Goal: Task Accomplishment & Management: Manage account settings

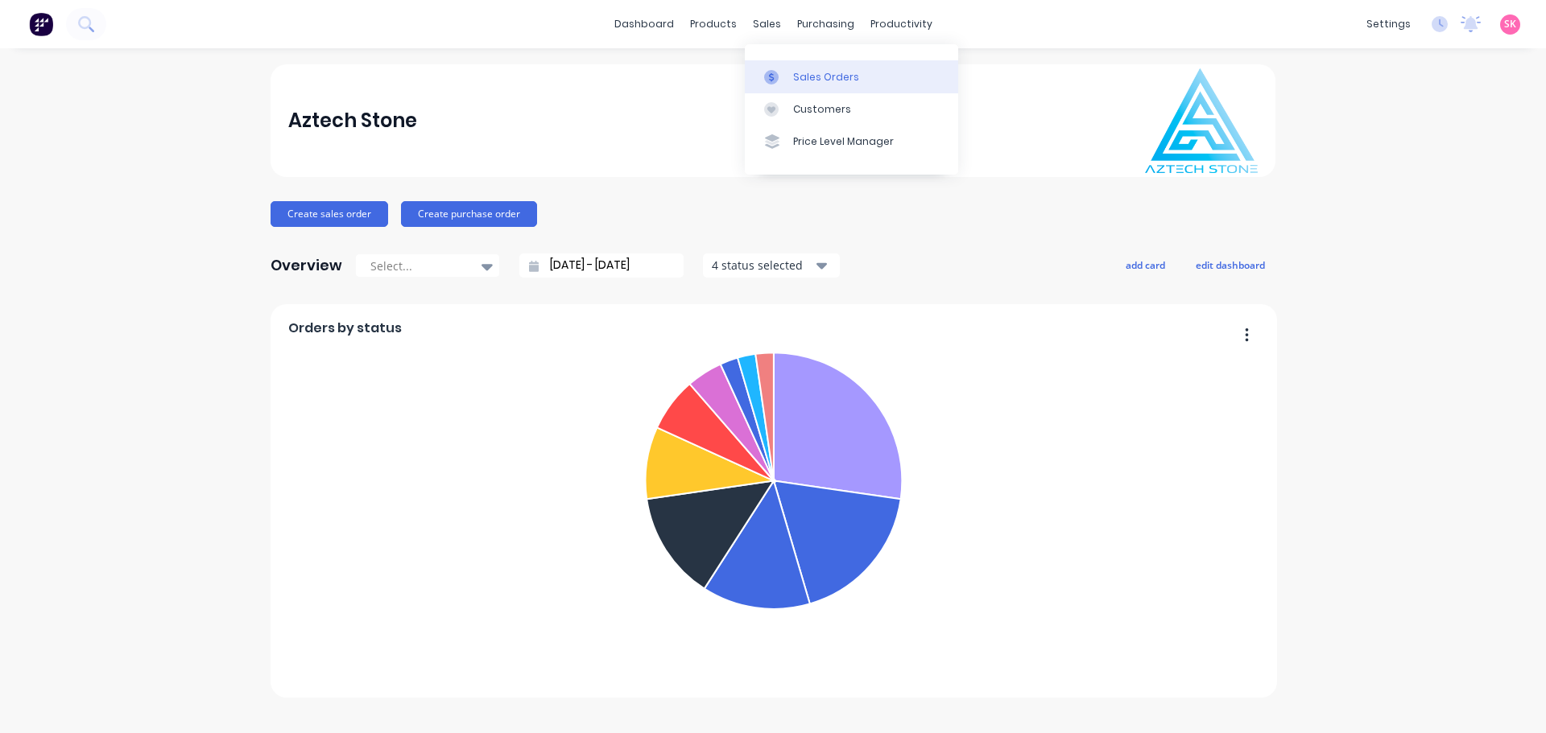
click at [779, 86] on link "Sales Orders" at bounding box center [851, 76] width 213 height 32
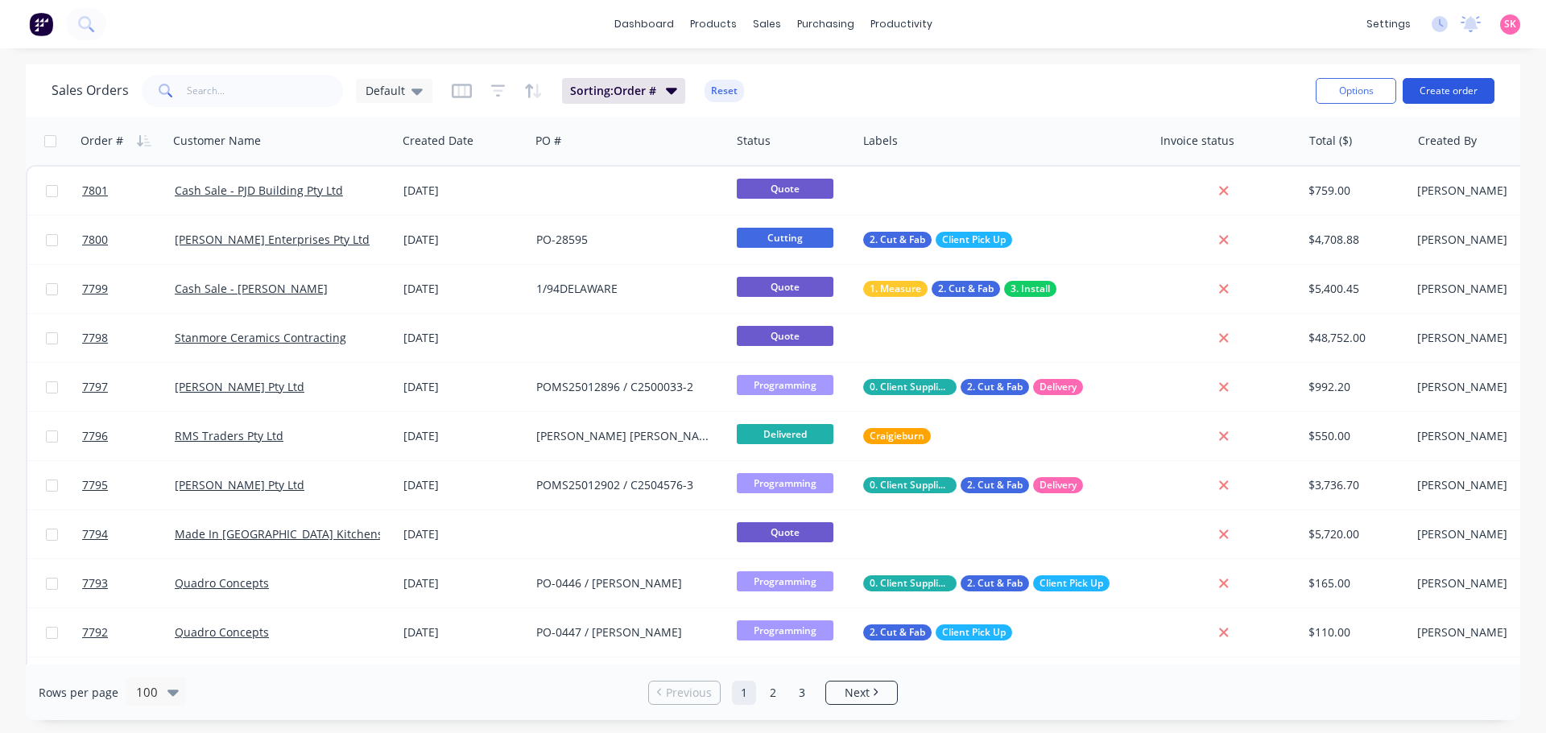
click at [1423, 83] on button "Create order" at bounding box center [1448, 91] width 92 height 26
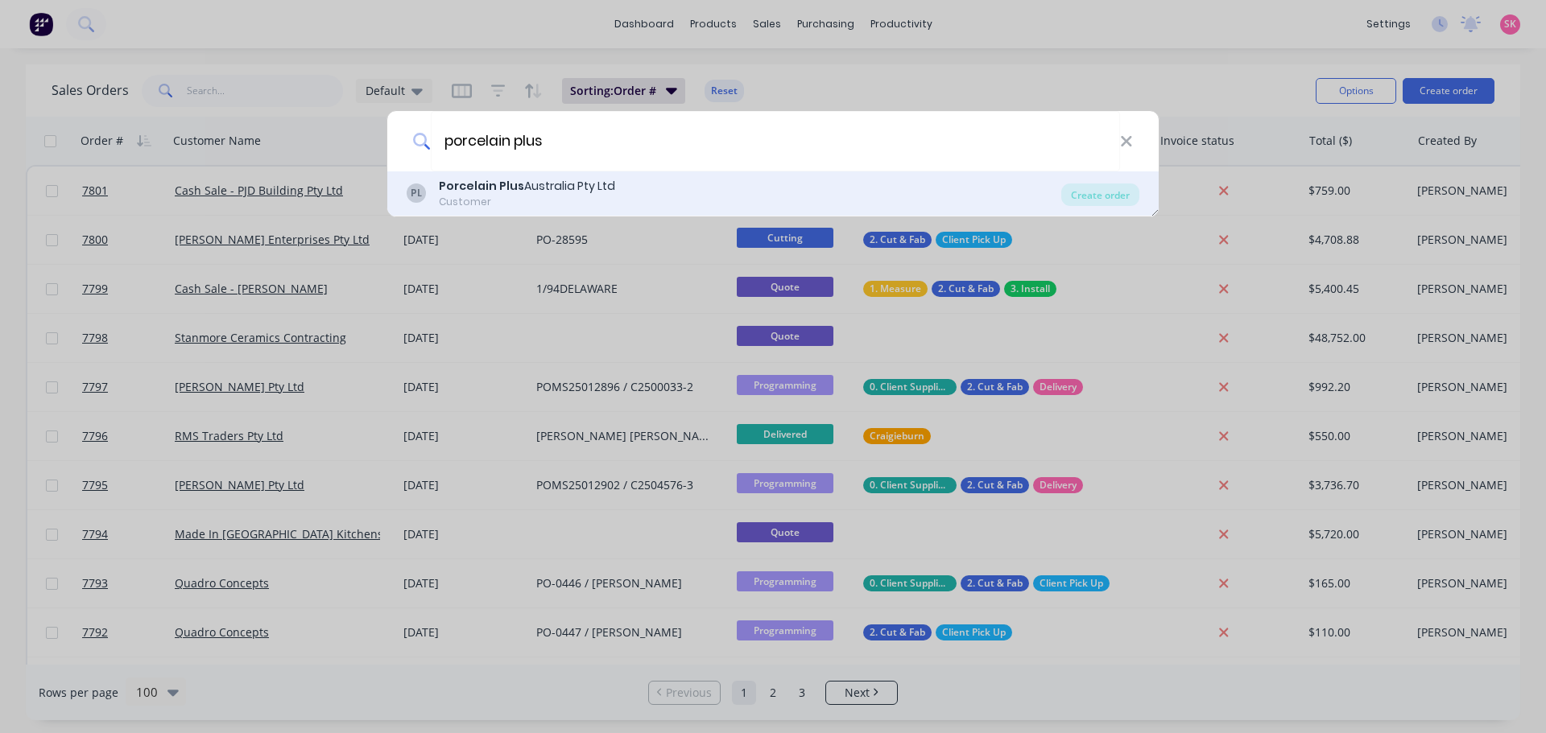
type input "porcelain plus"
click at [533, 204] on div "Customer" at bounding box center [527, 202] width 176 height 14
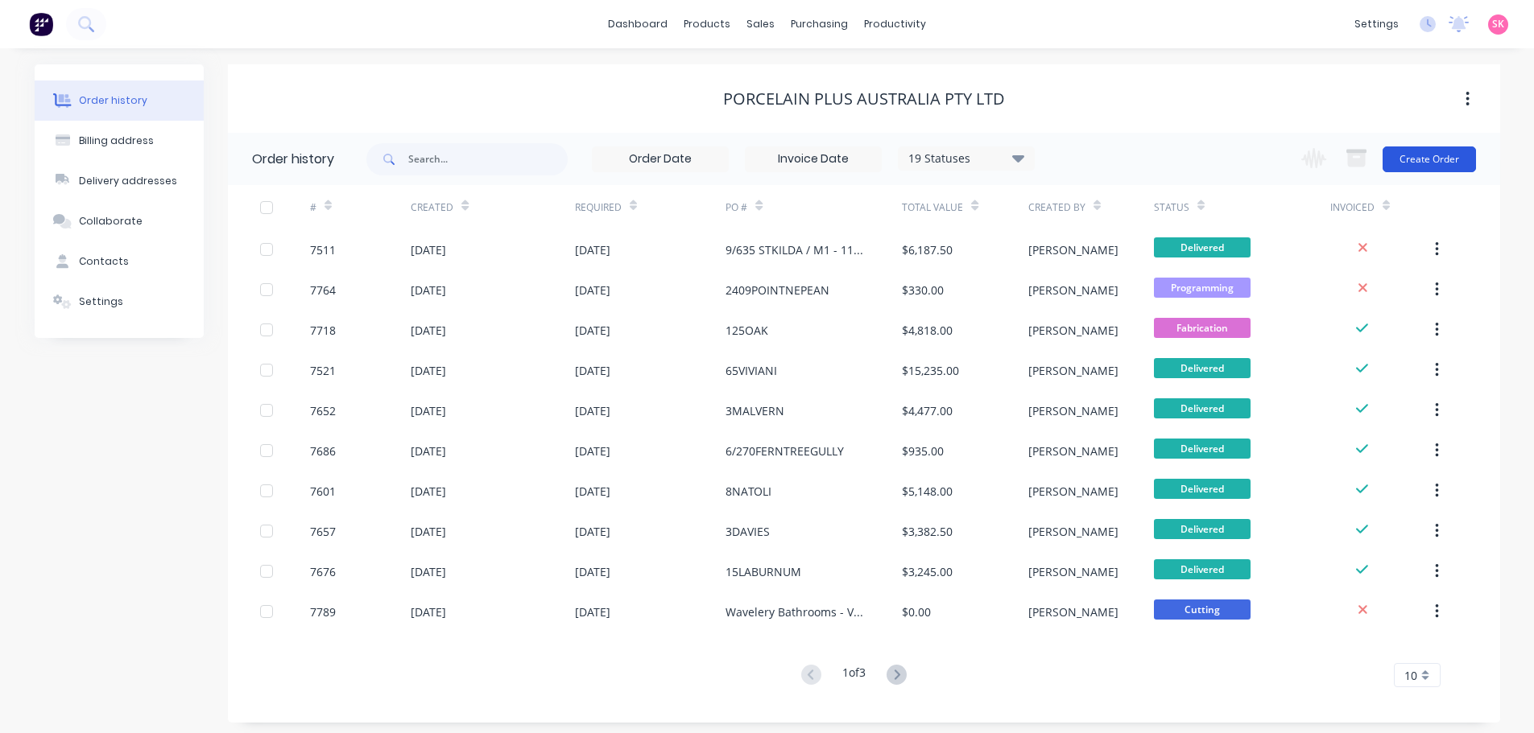
click at [1397, 160] on button "Create Order" at bounding box center [1428, 160] width 93 height 26
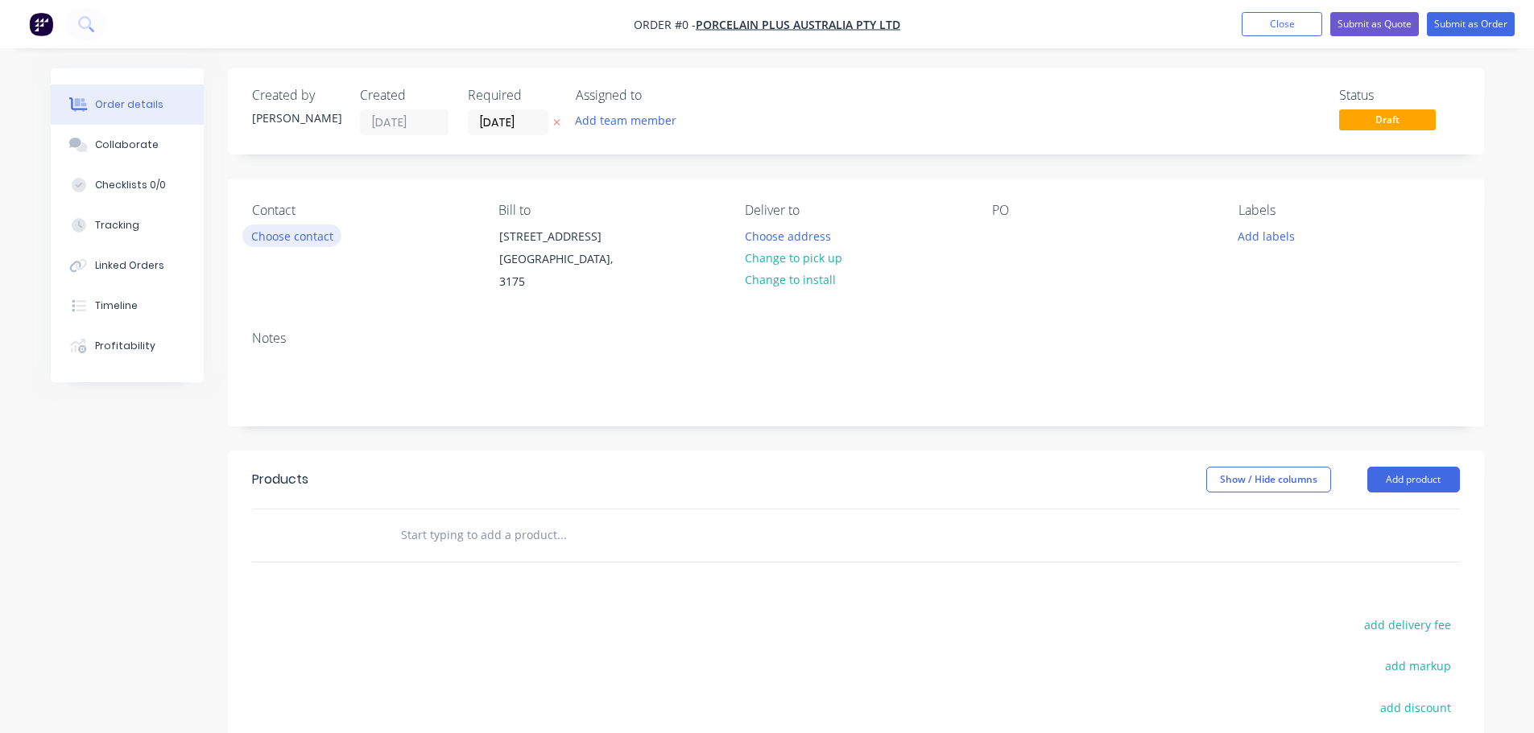
click at [320, 244] on button "Choose contact" at bounding box center [291, 236] width 99 height 22
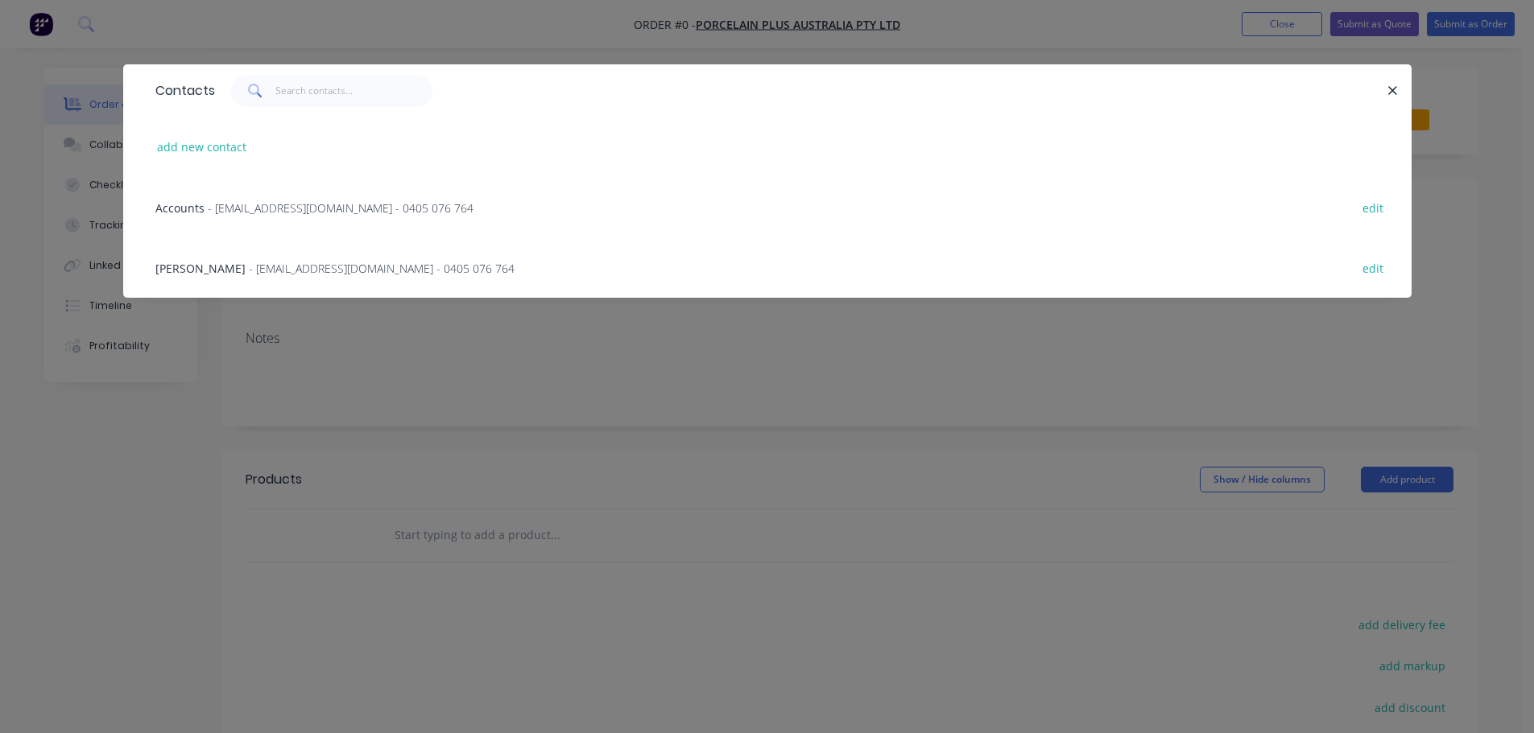
click at [268, 272] on span "- bryce@porcelainplus.com.au - 0405 076 764" at bounding box center [382, 268] width 266 height 15
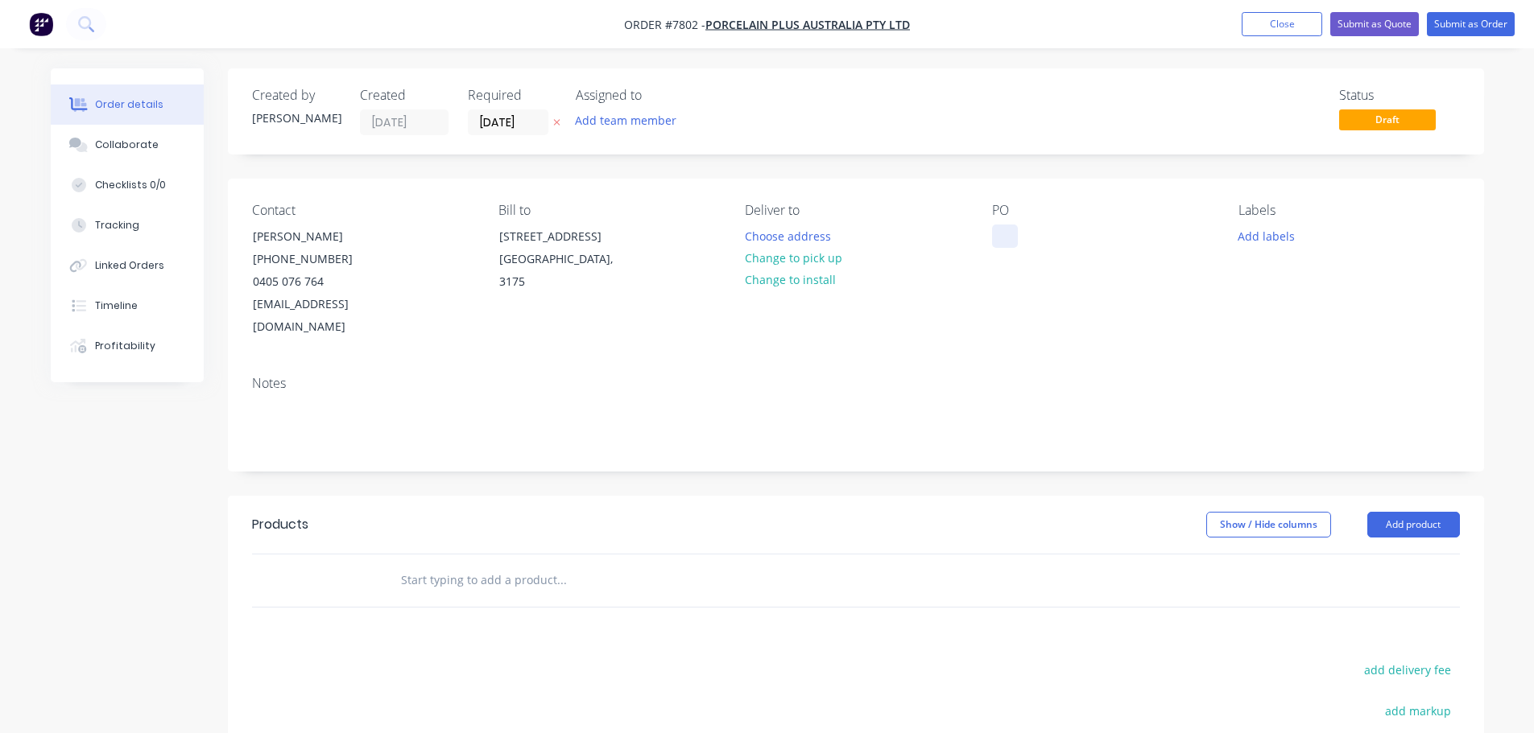
click at [999, 244] on div at bounding box center [1005, 236] width 26 height 23
click at [1277, 225] on button "Add labels" at bounding box center [1266, 236] width 74 height 22
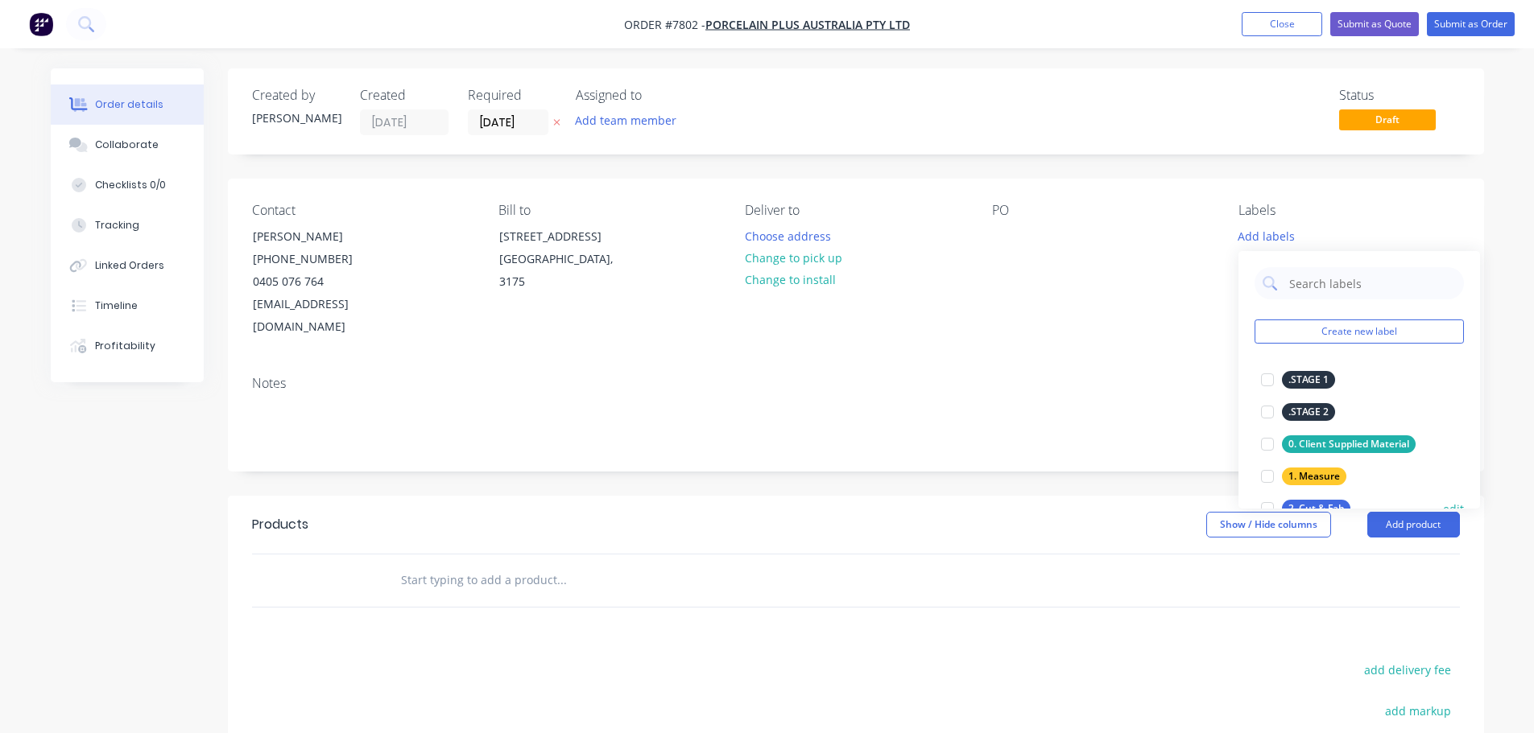
click at [1265, 506] on div at bounding box center [1267, 509] width 32 height 32
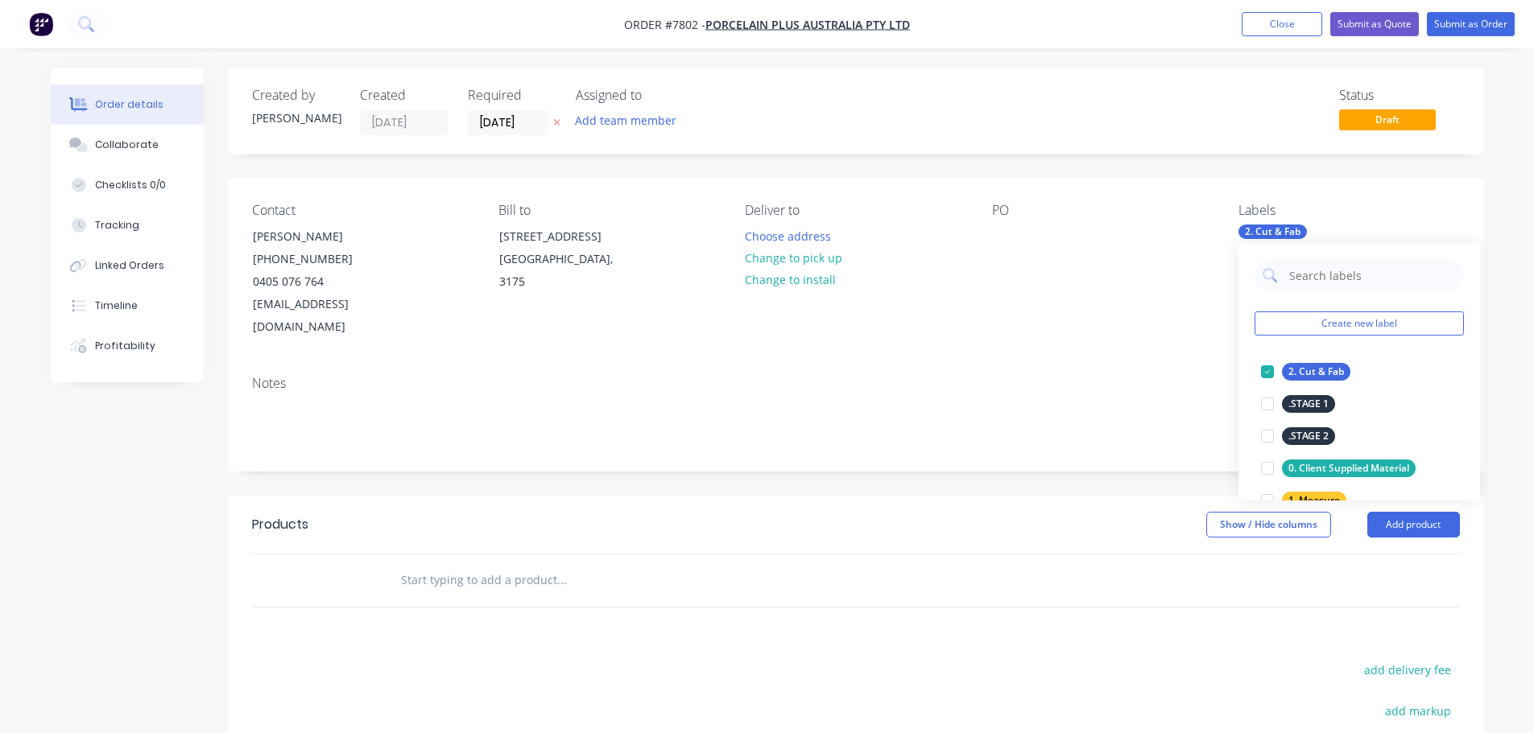
click at [1042, 363] on div "Notes" at bounding box center [856, 417] width 1256 height 108
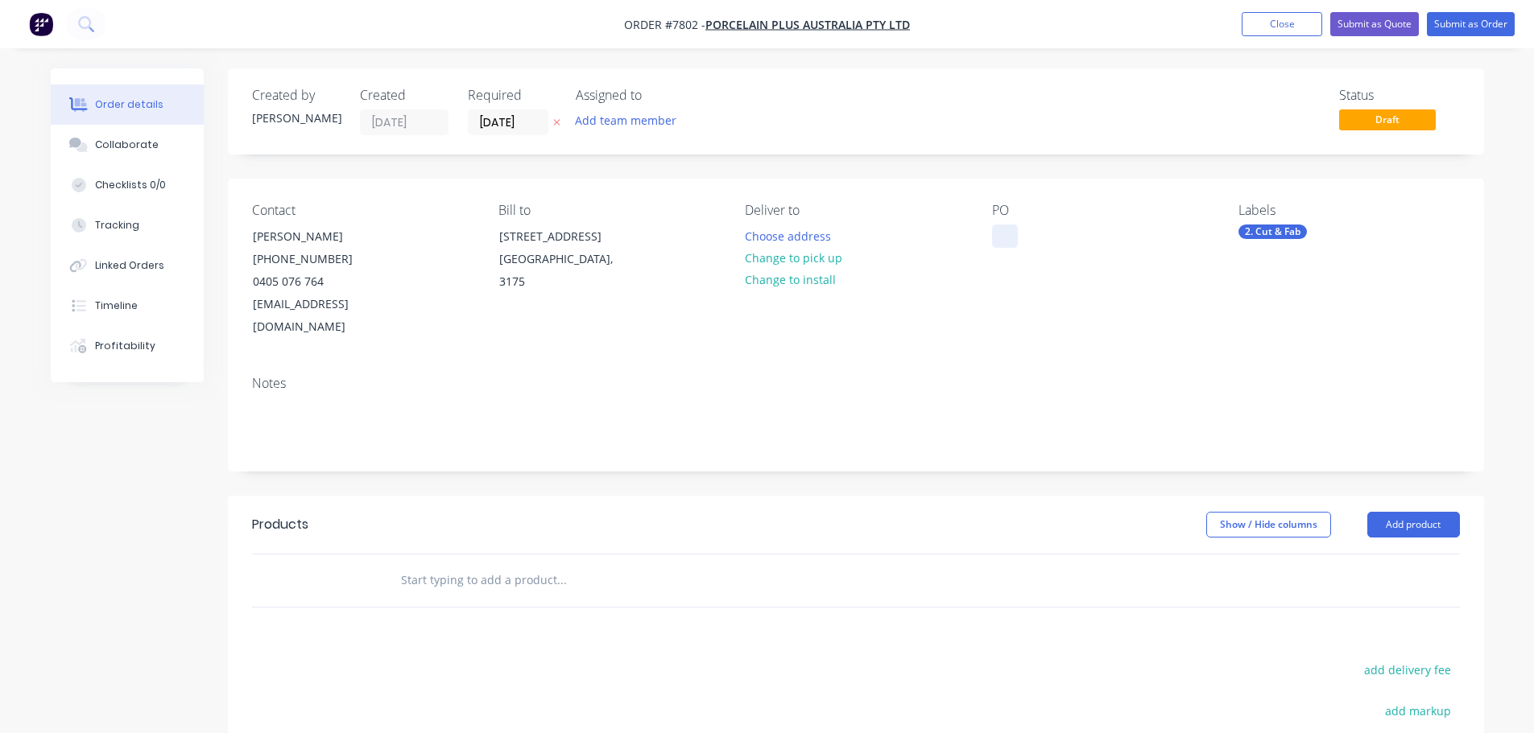
click at [1017, 238] on div at bounding box center [1005, 236] width 26 height 23
click at [476, 575] on div at bounding box center [671, 581] width 580 height 52
click at [483, 564] on input "text" at bounding box center [561, 580] width 322 height 32
type input "s"
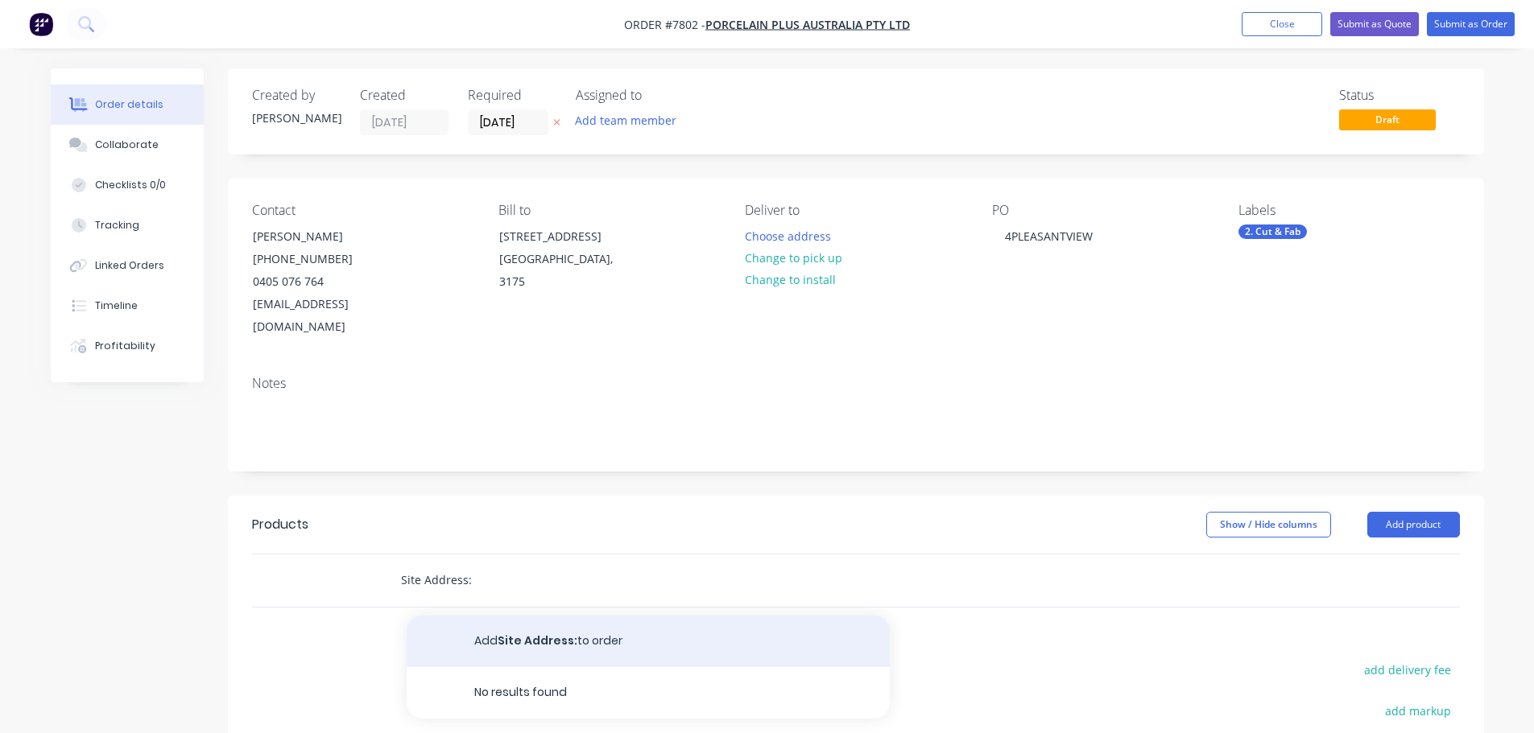
type input "Site Address:"
click at [549, 617] on button "Add Site Address: to order" at bounding box center [648, 642] width 483 height 52
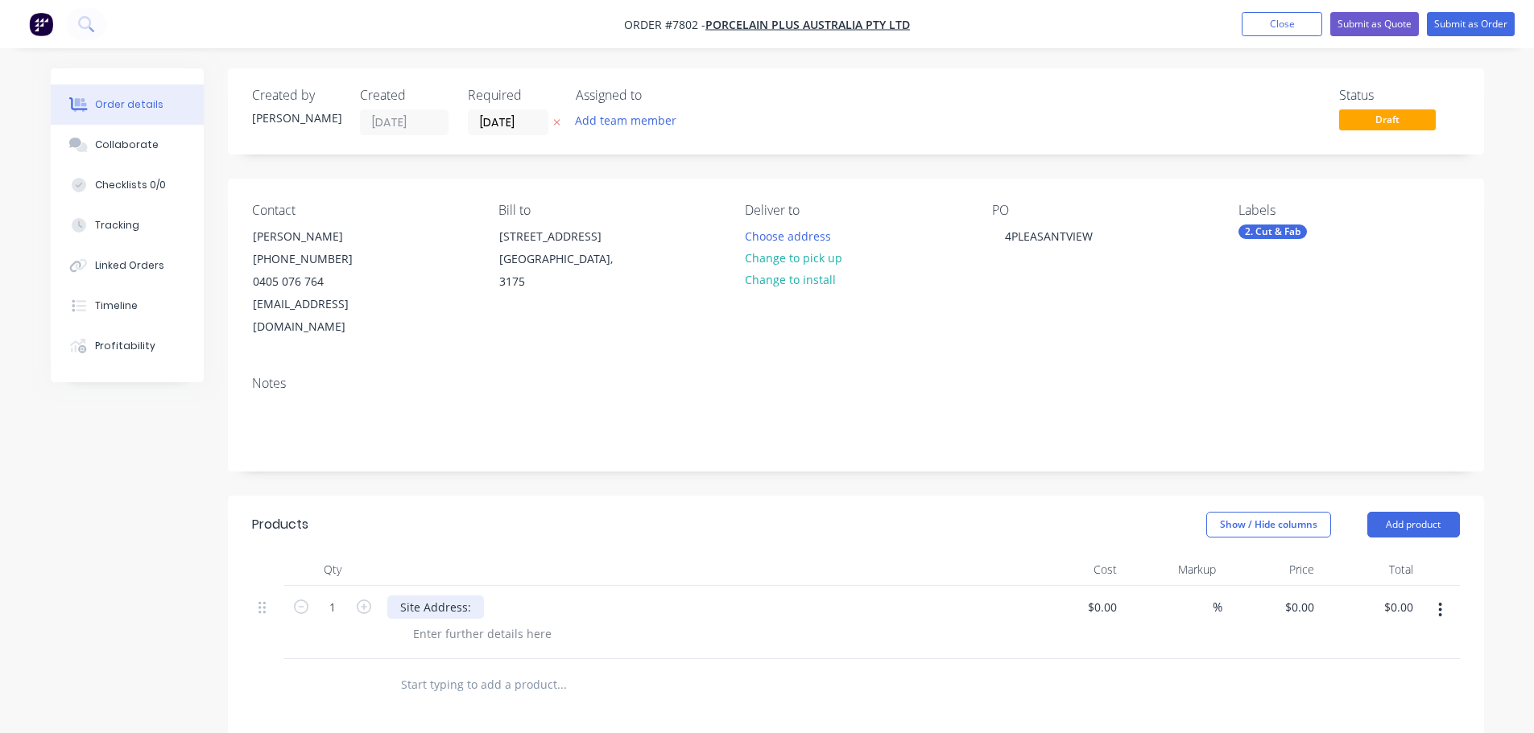
click at [473, 596] on div "Site Address:" at bounding box center [435, 607] width 97 height 23
click at [463, 622] on div at bounding box center [482, 633] width 164 height 23
click at [518, 669] on input "text" at bounding box center [561, 685] width 322 height 32
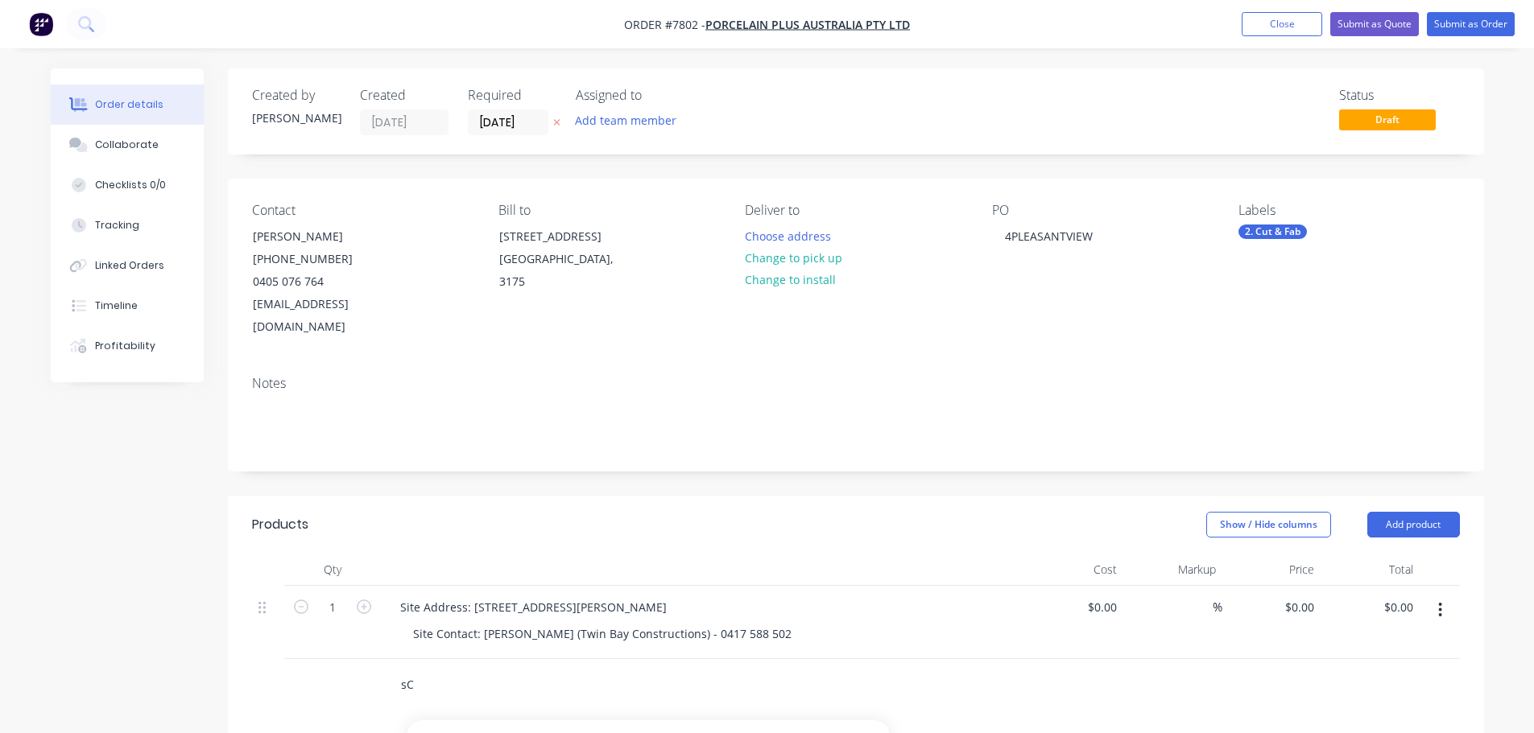
type input "s"
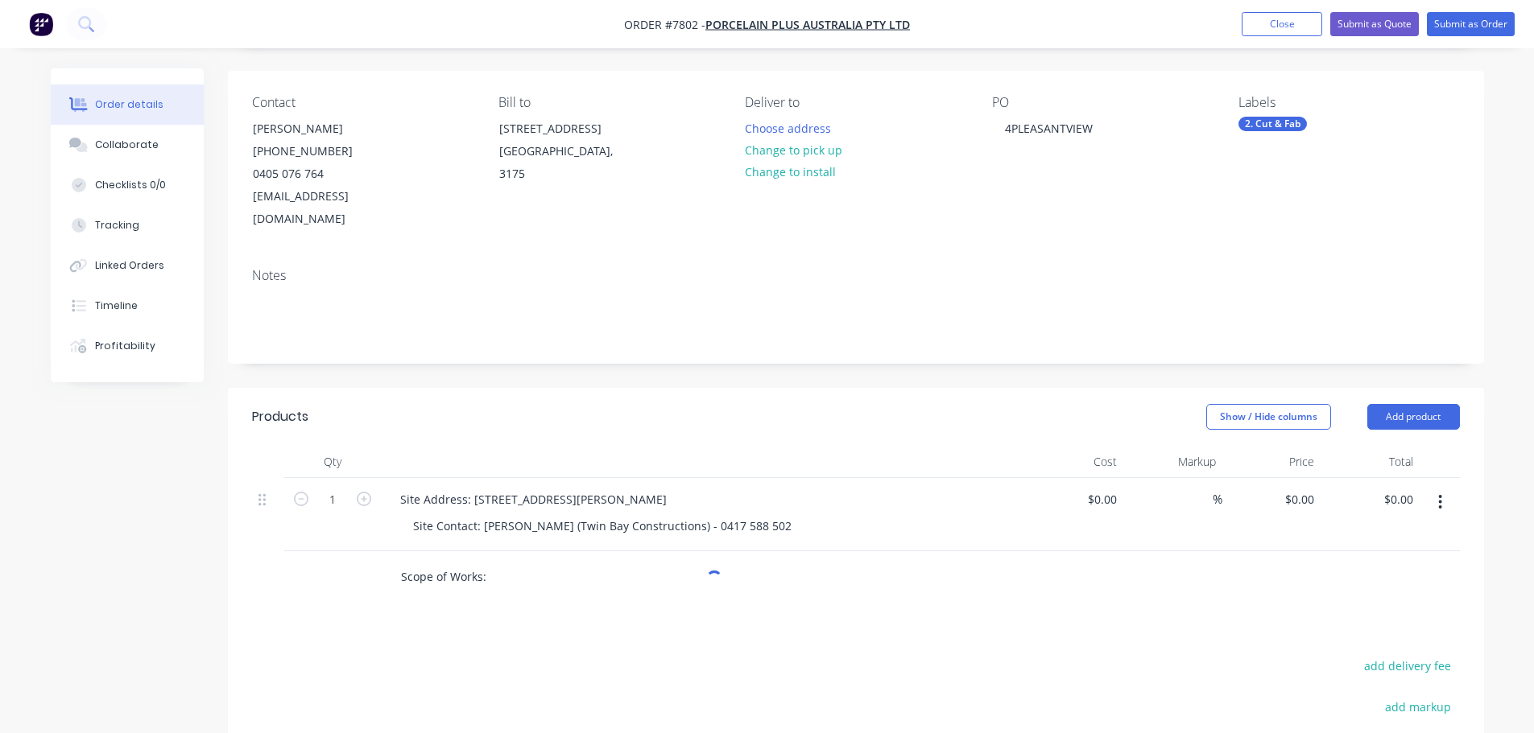
scroll to position [242, 0]
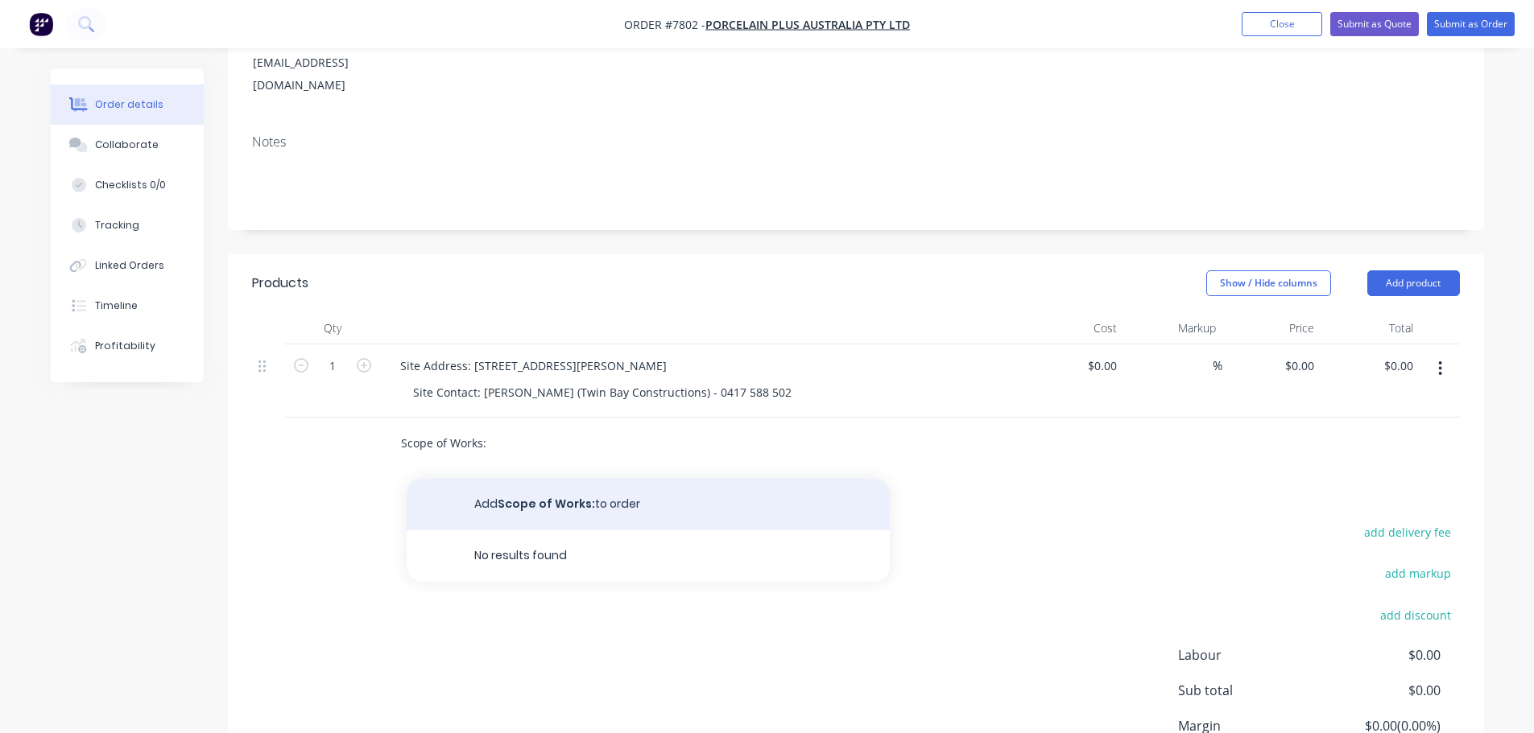
type input "Scope of Works:"
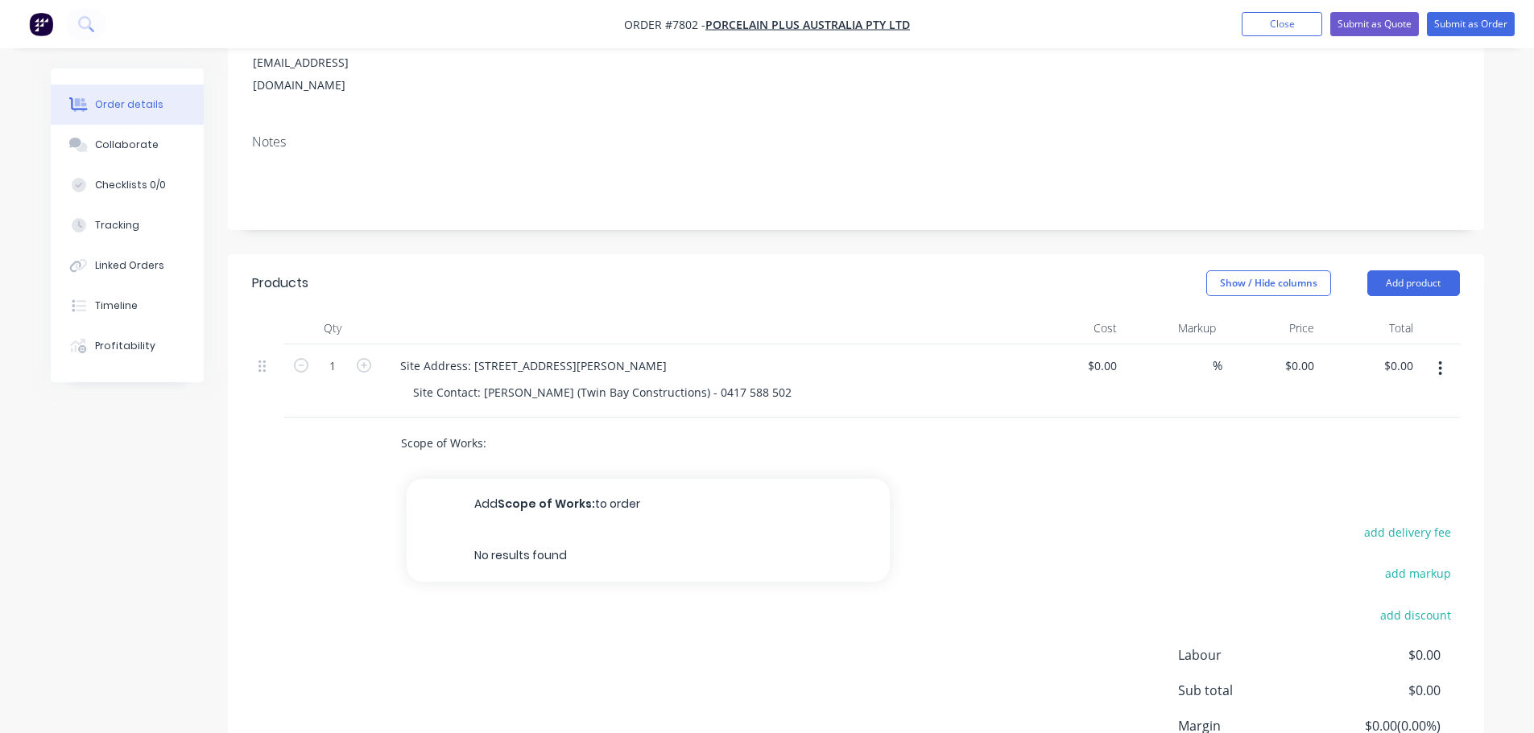
click at [561, 482] on button "Add Scope of Works: to order" at bounding box center [648, 505] width 483 height 52
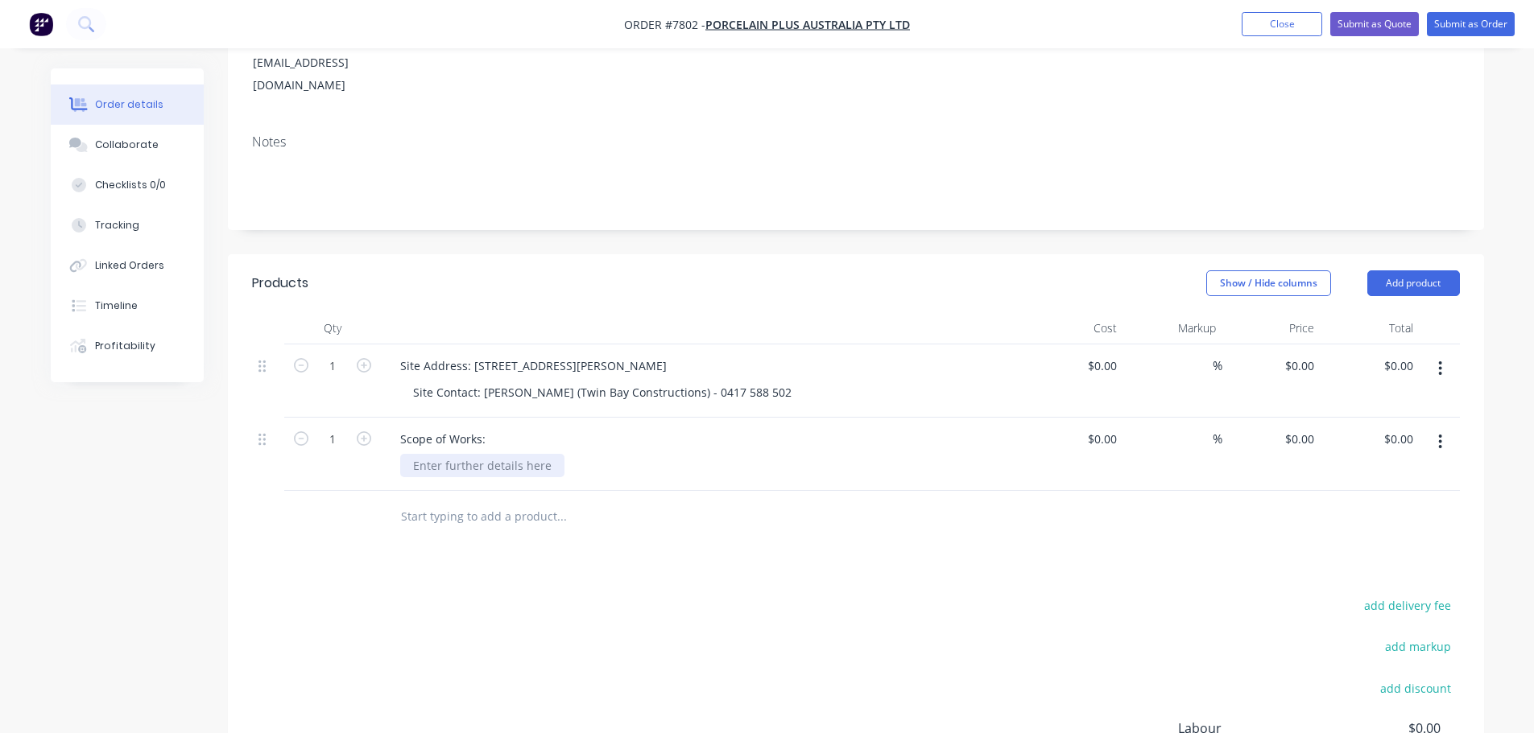
click at [455, 454] on div at bounding box center [482, 465] width 164 height 23
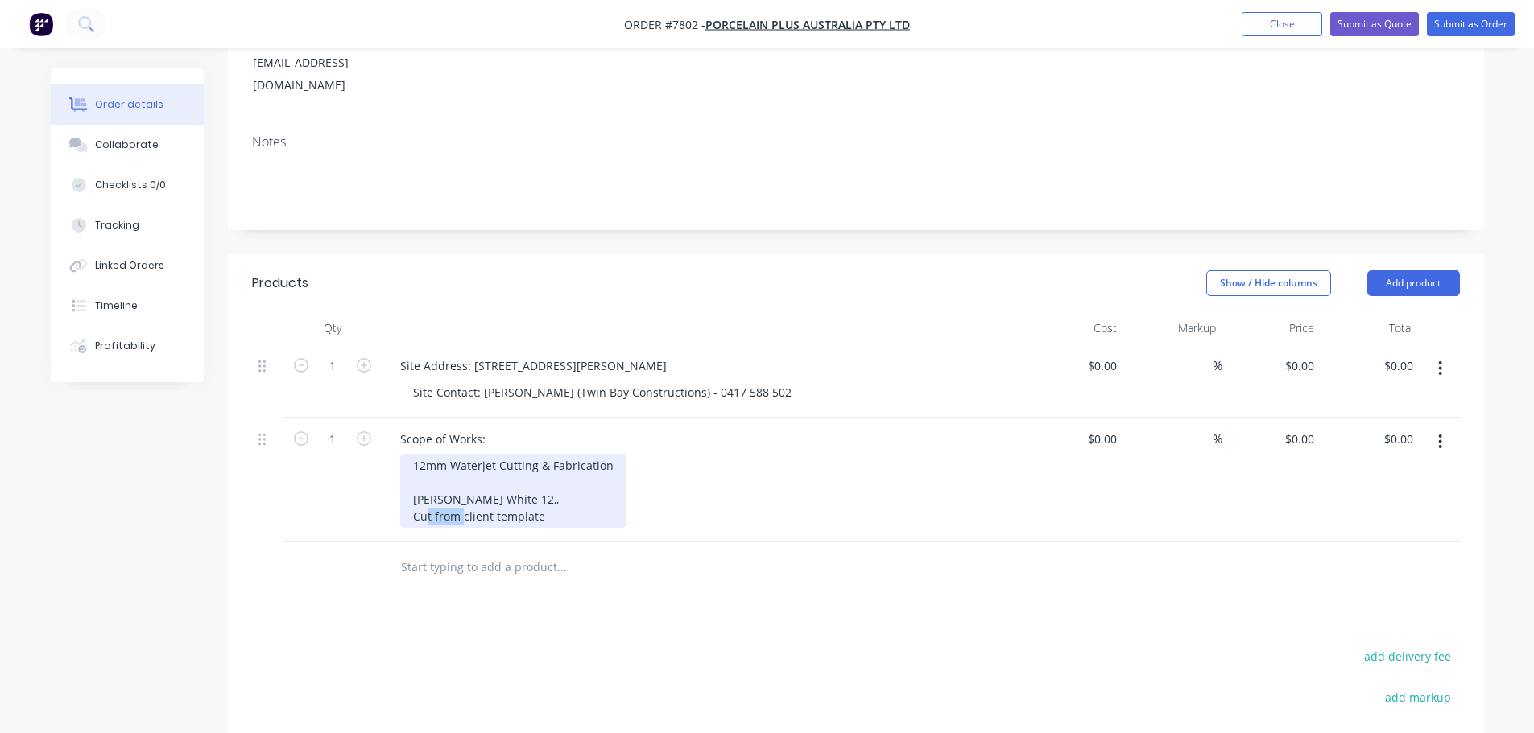
drag, startPoint x: 464, startPoint y: 500, endPoint x: 426, endPoint y: 495, distance: 38.1
click at [426, 495] on div "12mm Waterjet Cutting & Fabrication Ascale Grassi White 12,, Cut from client te…" at bounding box center [513, 491] width 226 height 74
click at [554, 495] on div "12mm Waterjet Cutting & Fabrication Ascale Grassi White 12,, Cut from client te…" at bounding box center [513, 491] width 226 height 74
click at [551, 473] on div "12mm Waterjet Cutting & Fabrication Ascale Grassi White 12,, Sizes as per clien…" at bounding box center [513, 491] width 226 height 74
click at [569, 492] on div "12mm Waterjet Cutting & Fabrication Ascale Grassi White 12mm Sizes as per clien…" at bounding box center [513, 491] width 226 height 74
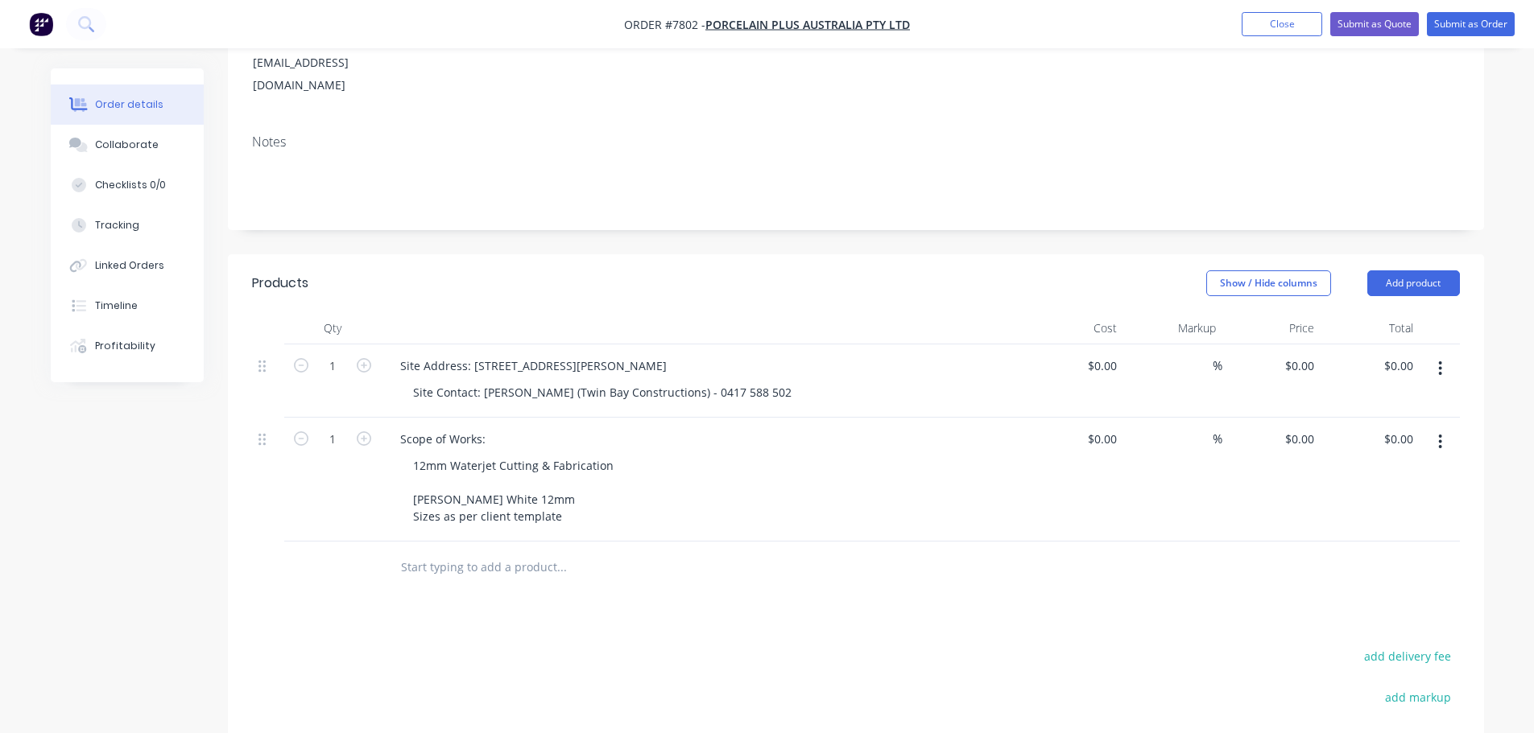
click at [544, 551] on input "text" at bounding box center [561, 567] width 322 height 32
type input "f"
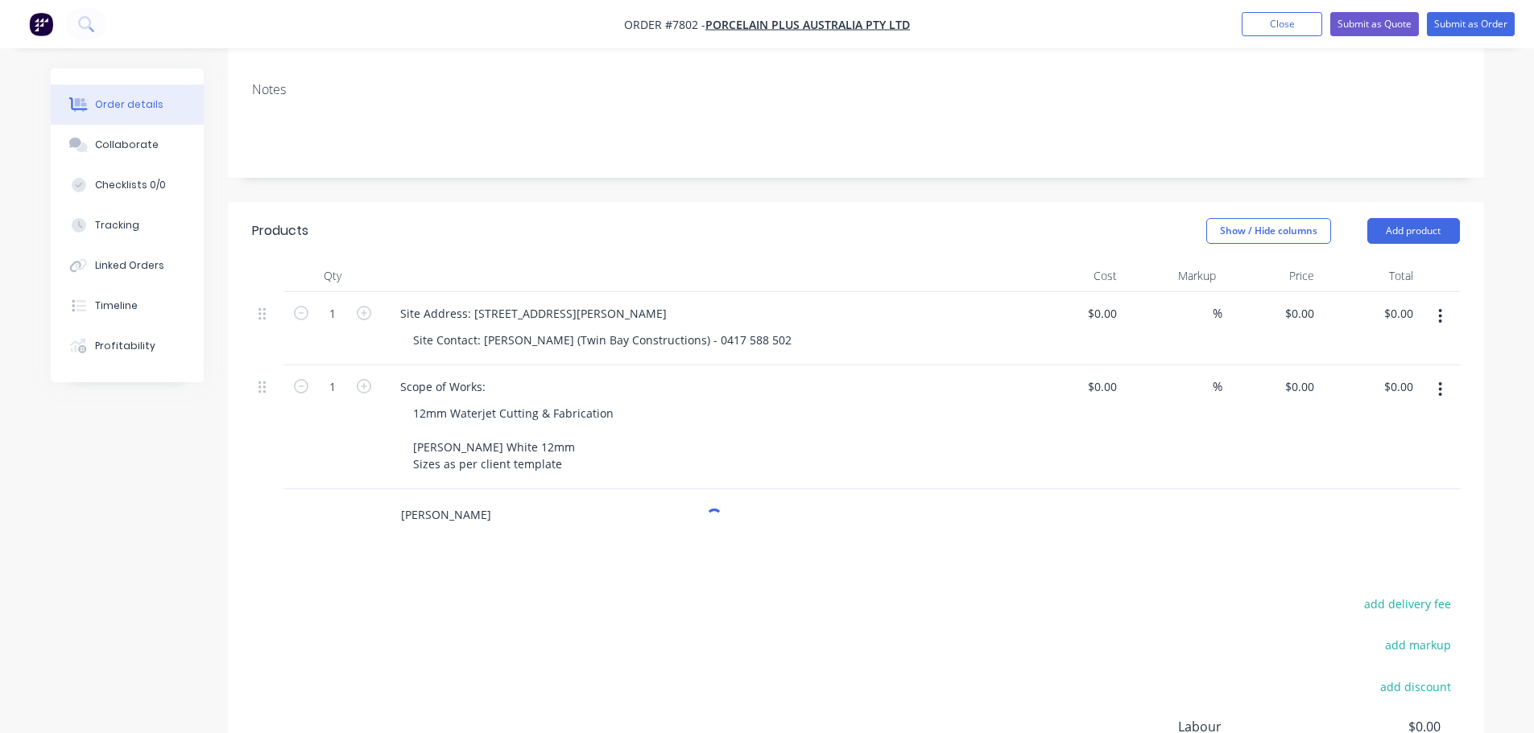
scroll to position [322, 0]
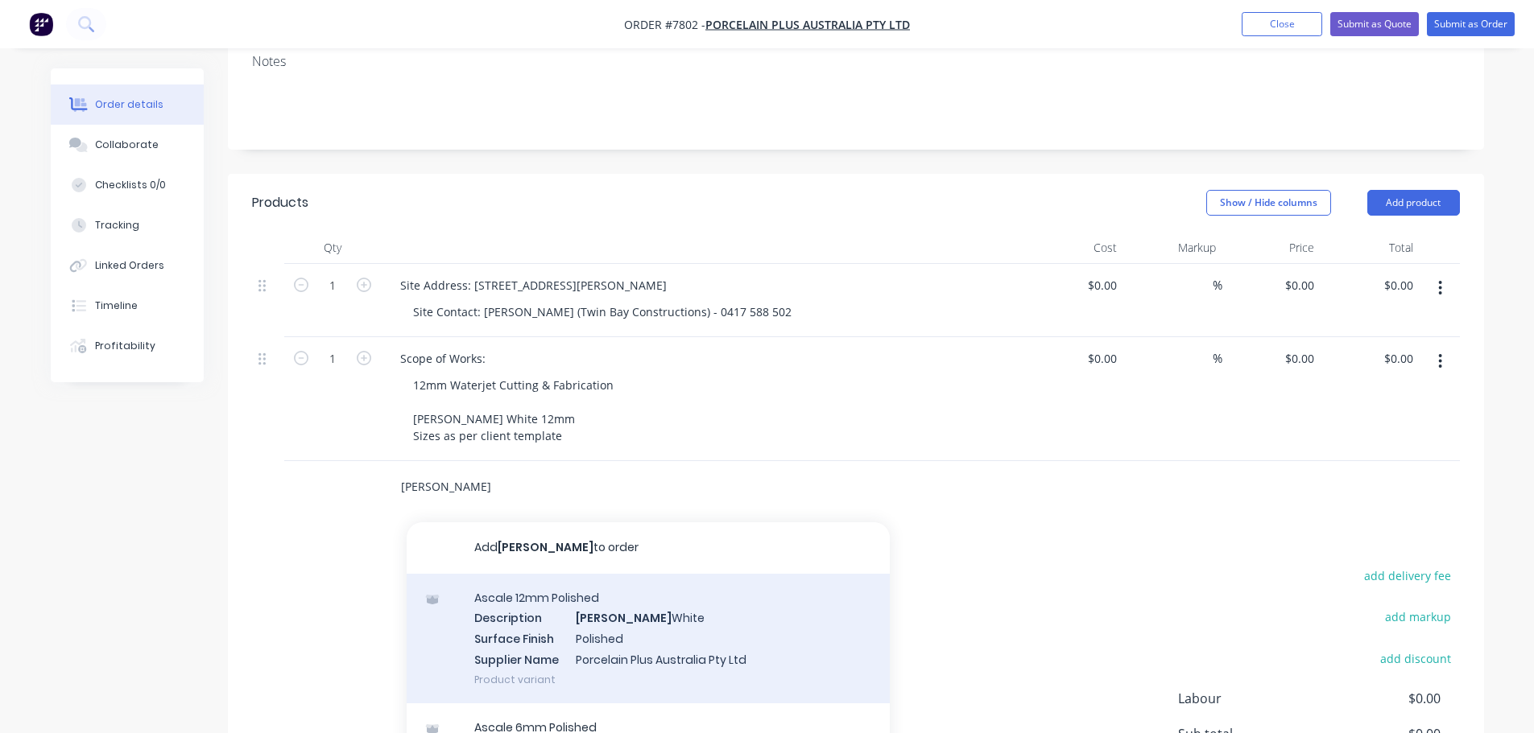
type input "grassi"
click at [622, 611] on div "Ascale 12mm Polished Description Grassi White Surface Finish Polished Supplier …" at bounding box center [648, 639] width 483 height 130
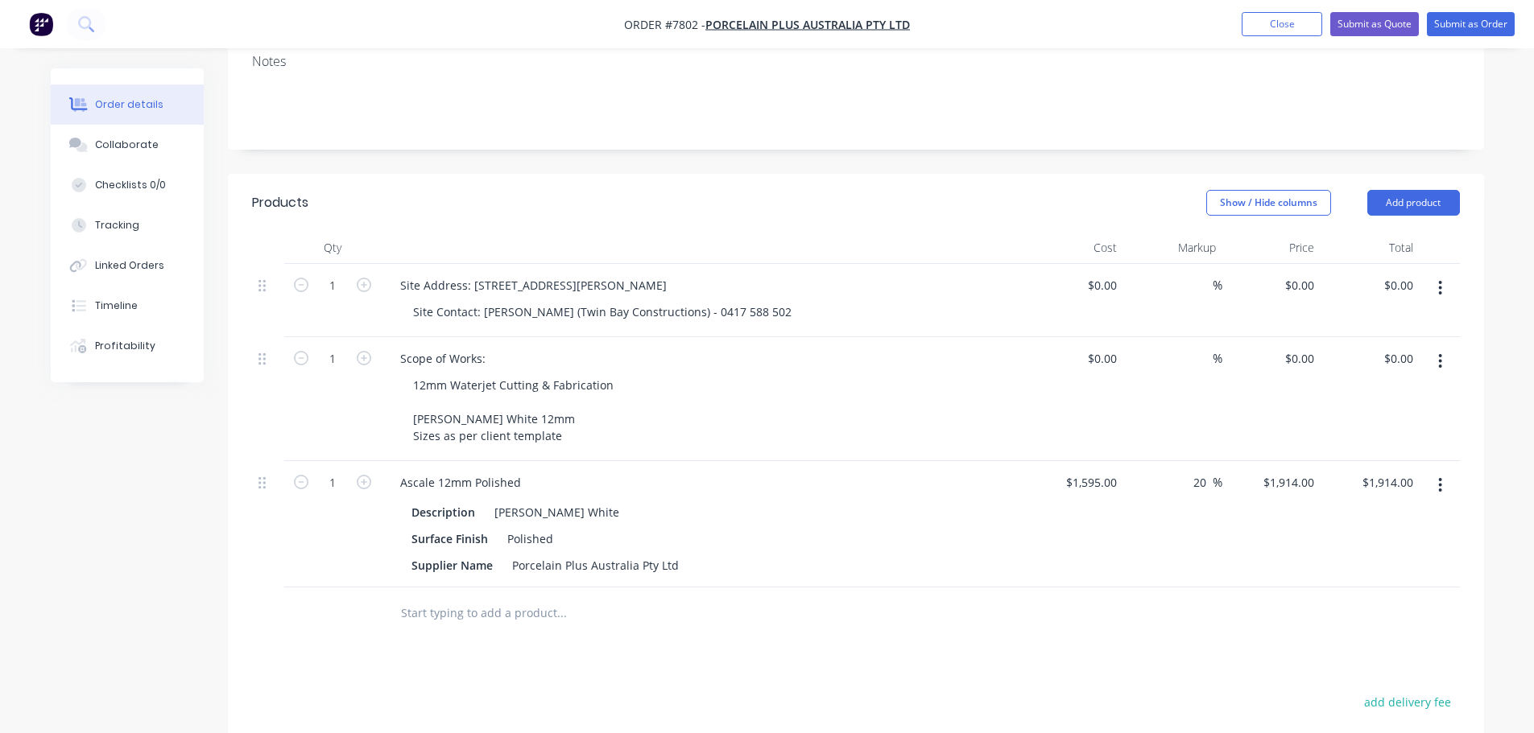
click at [480, 597] on input "text" at bounding box center [561, 613] width 322 height 32
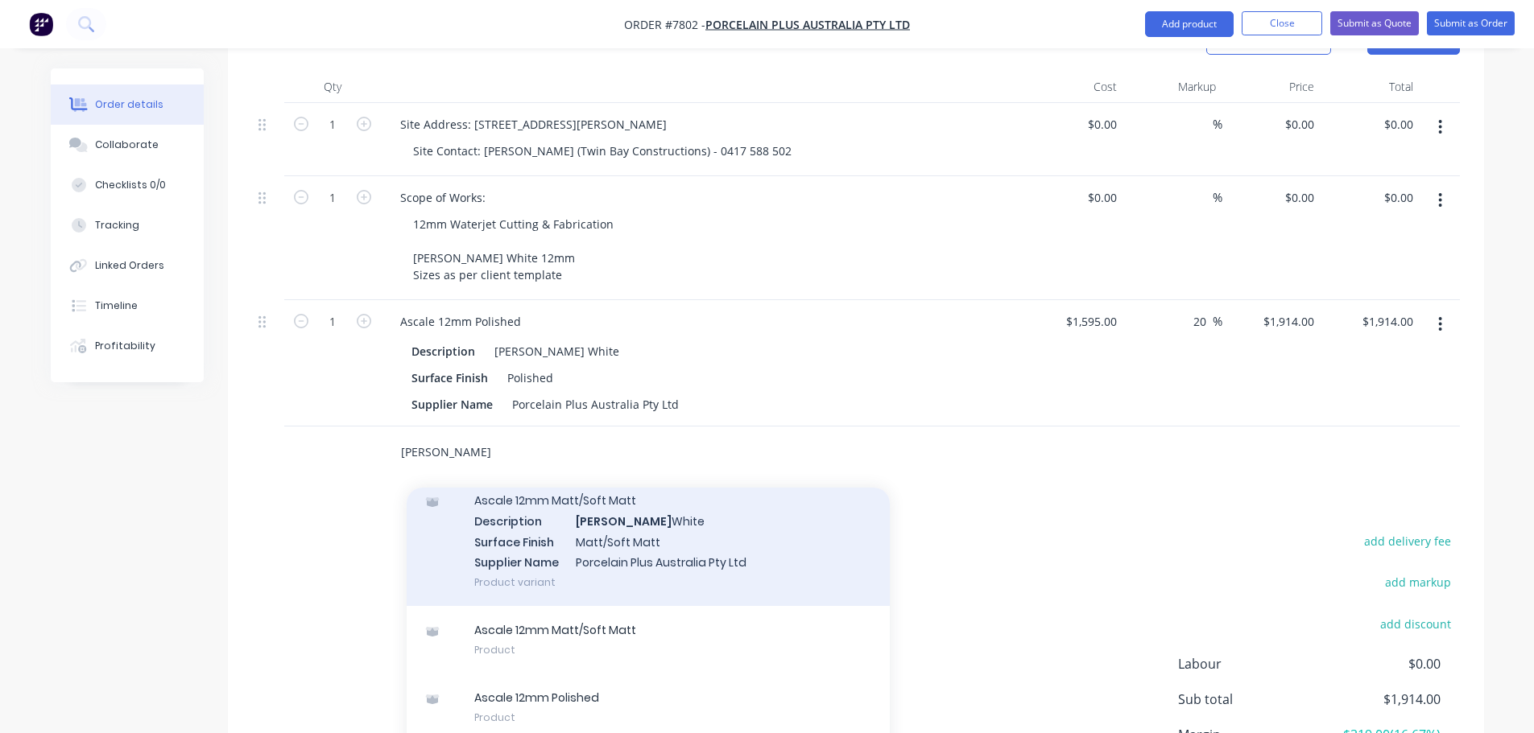
type input "grassi"
click at [669, 543] on div "Ascale 12mm Matt/Soft Matt Description Grassi White Surface Finish Matt/Soft Ma…" at bounding box center [648, 542] width 483 height 130
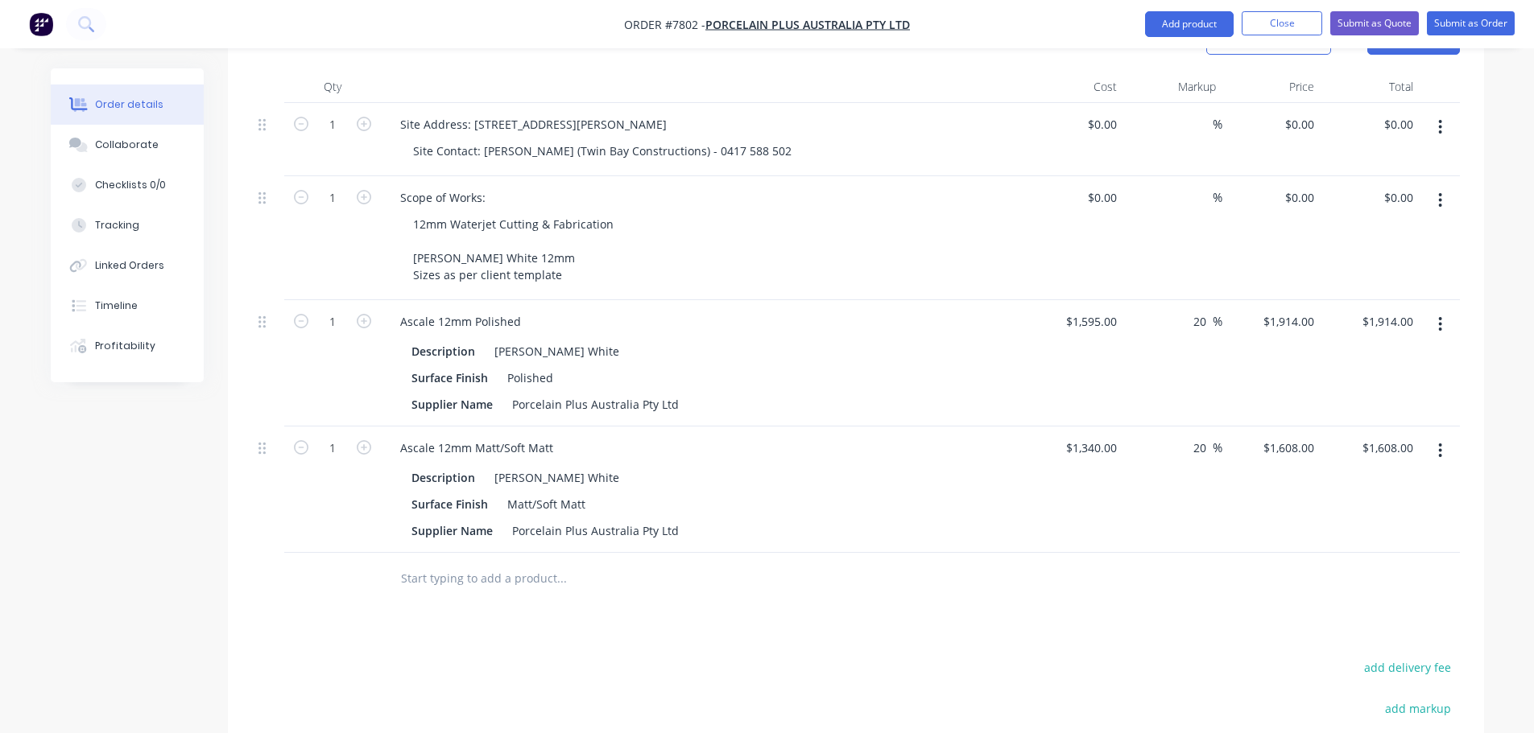
click at [1446, 310] on button "button" at bounding box center [1440, 324] width 38 height 29
click at [1398, 452] on div "Delete" at bounding box center [1383, 463] width 124 height 23
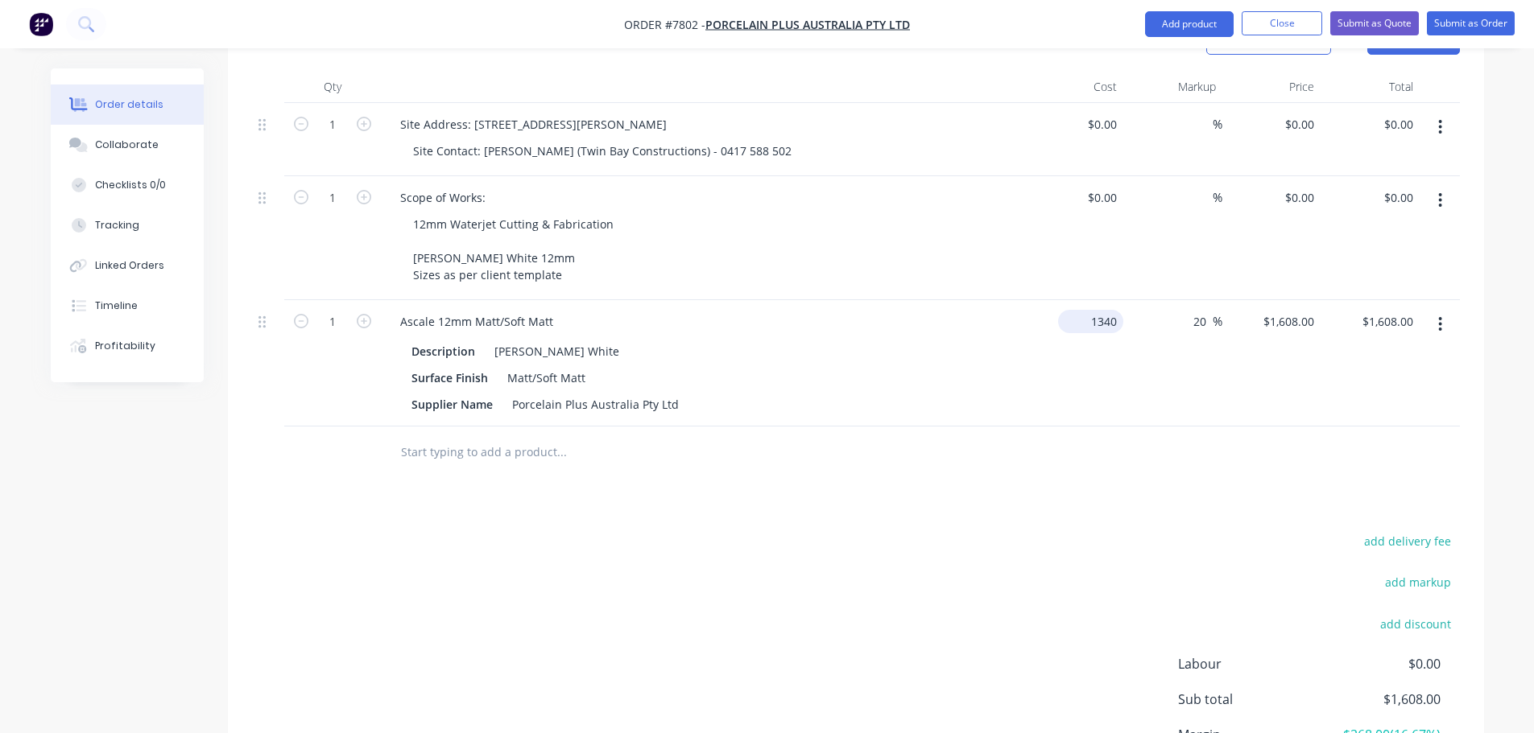
click at [1087, 310] on div "1340 $1,340.00" at bounding box center [1090, 321] width 65 height 23
type input "$0.00"
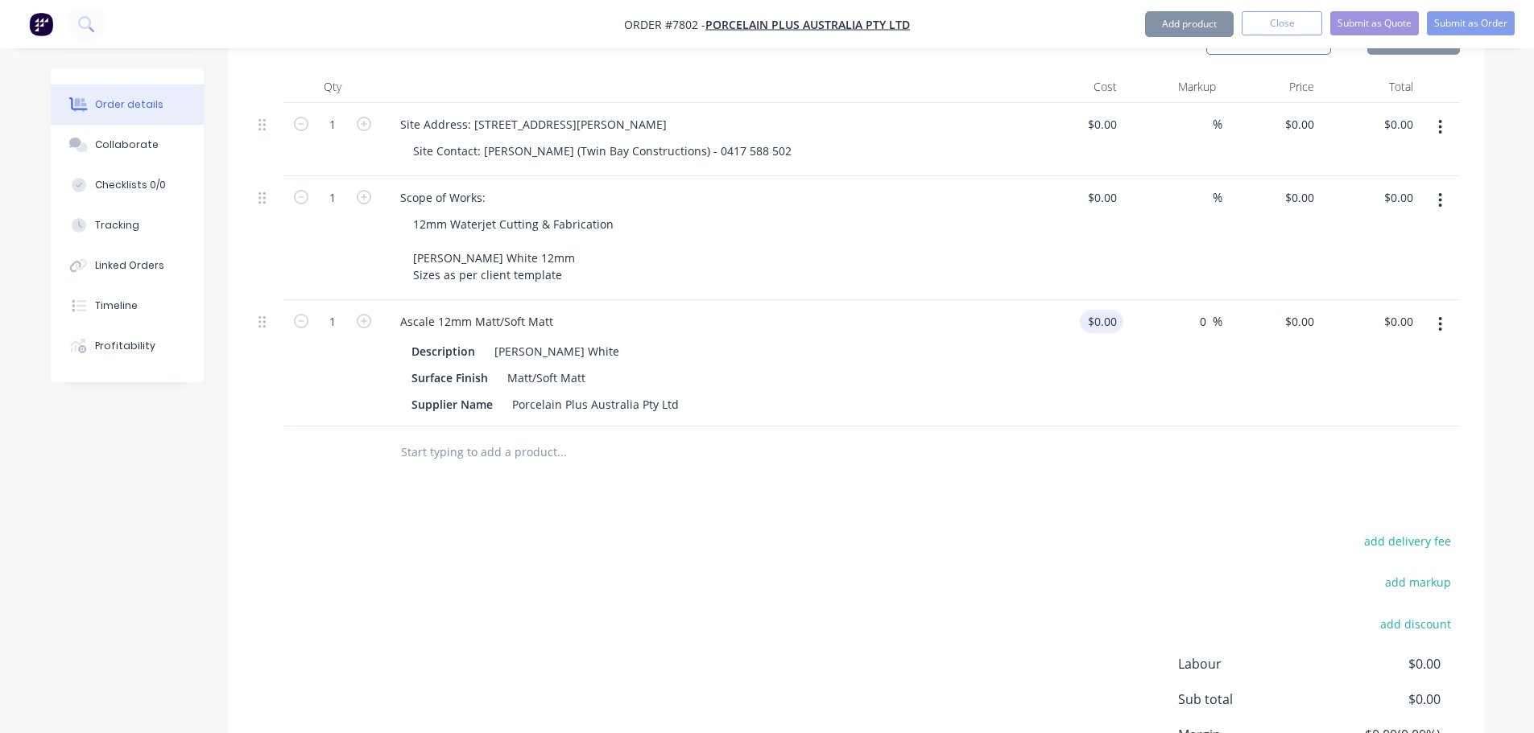
type input "0"
type input "$0.00"
click at [1018, 558] on div "add delivery fee add markup add discount Labour $0.00 Sub total $0.00 Margin $0…" at bounding box center [856, 686] width 1208 height 311
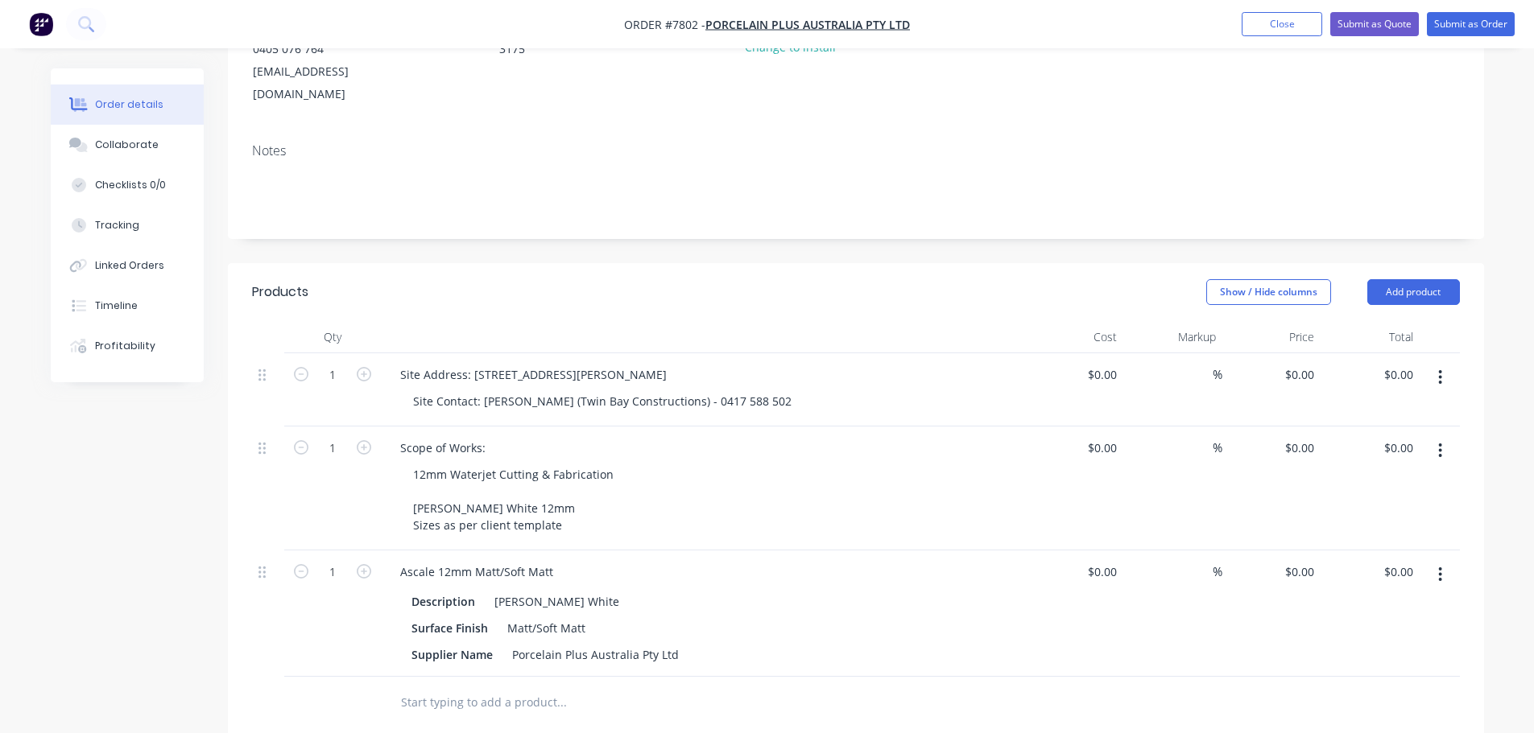
scroll to position [242, 0]
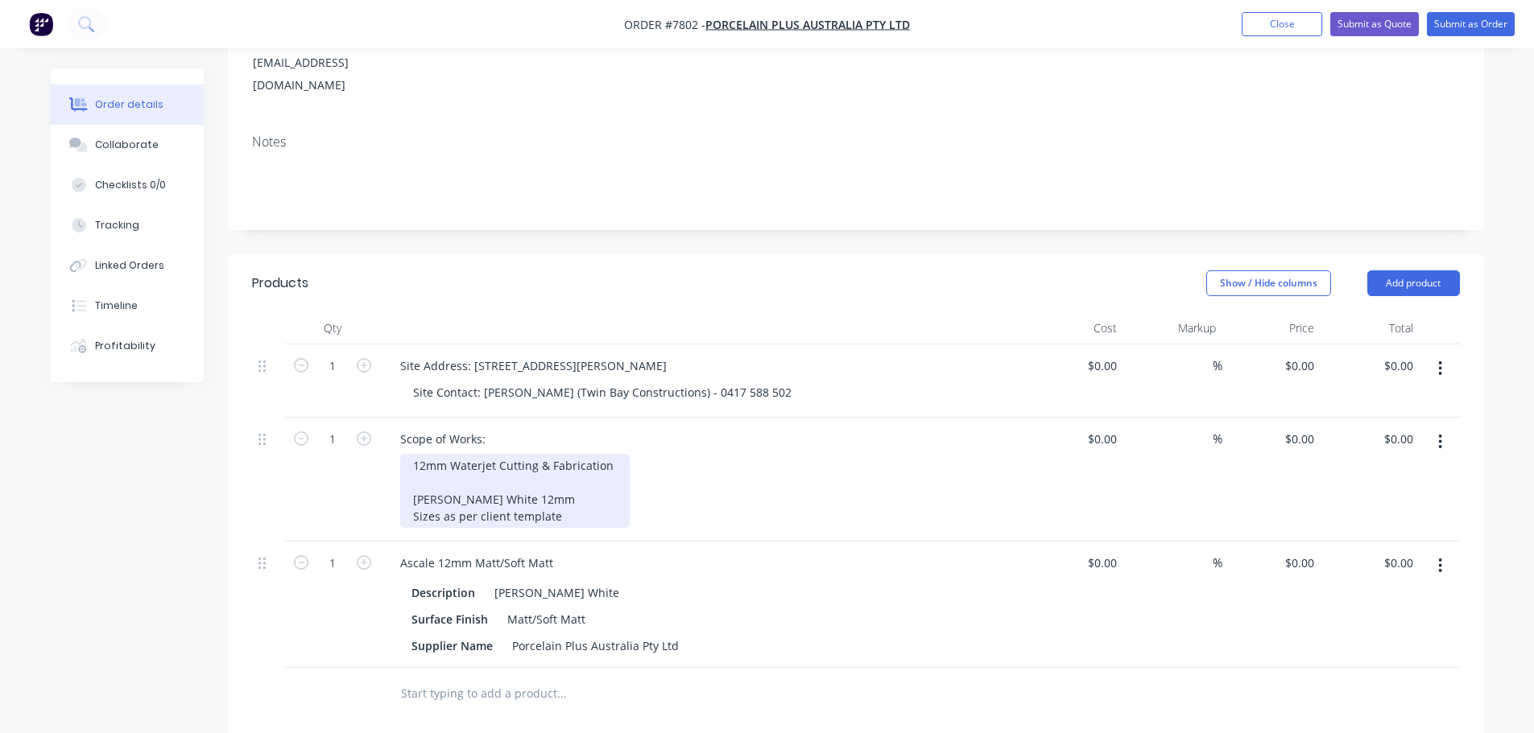
drag, startPoint x: 580, startPoint y: 505, endPoint x: 589, endPoint y: 498, distance: 11.0
click at [580, 504] on div "12mm Waterjet Cutting & Fabrication Ascale Grassi White 12mm Sizes as per clien…" at bounding box center [514, 491] width 229 height 74
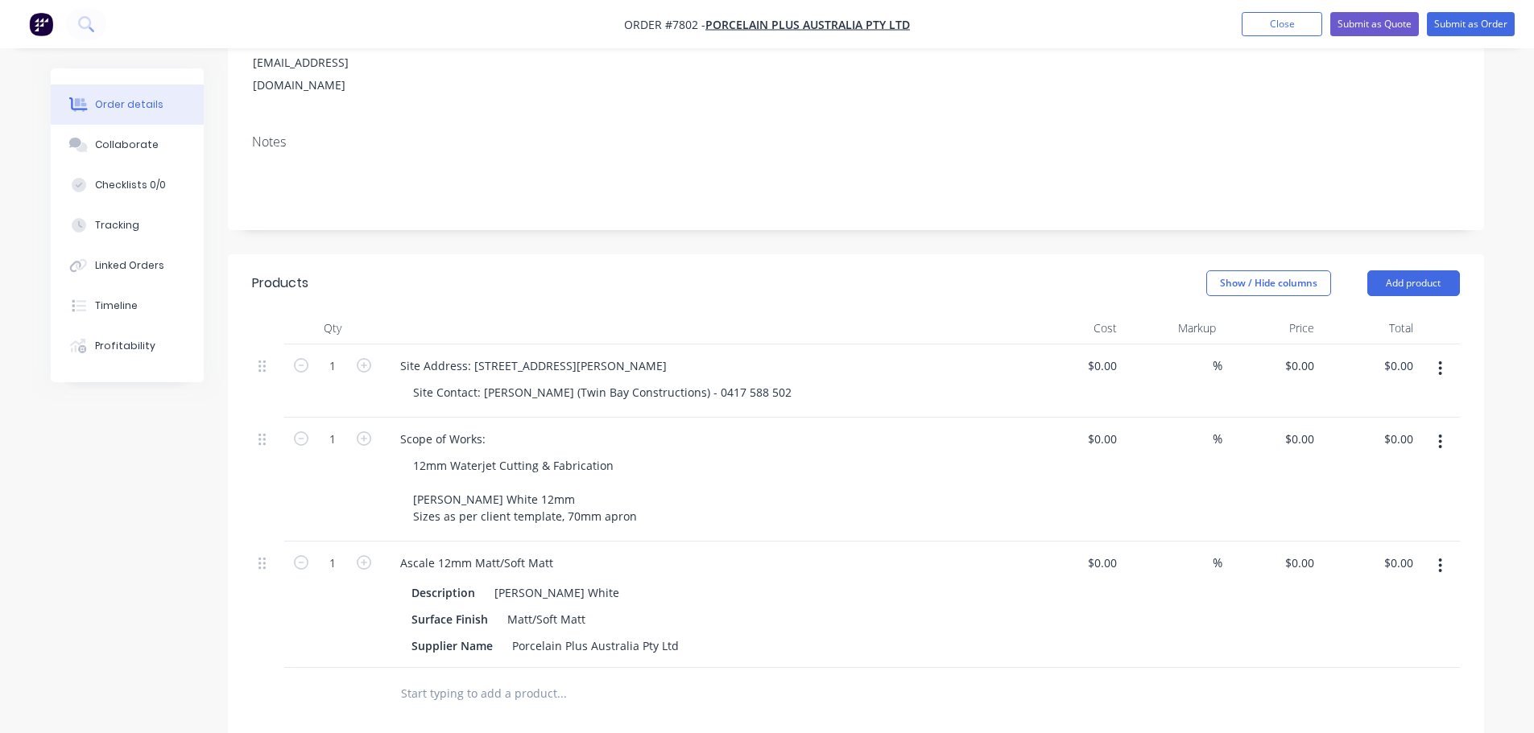
click at [772, 454] on div "12mm Waterjet Cutting & Fabrication Ascale Grassi White 12mm Sizes as per clien…" at bounding box center [709, 491] width 618 height 74
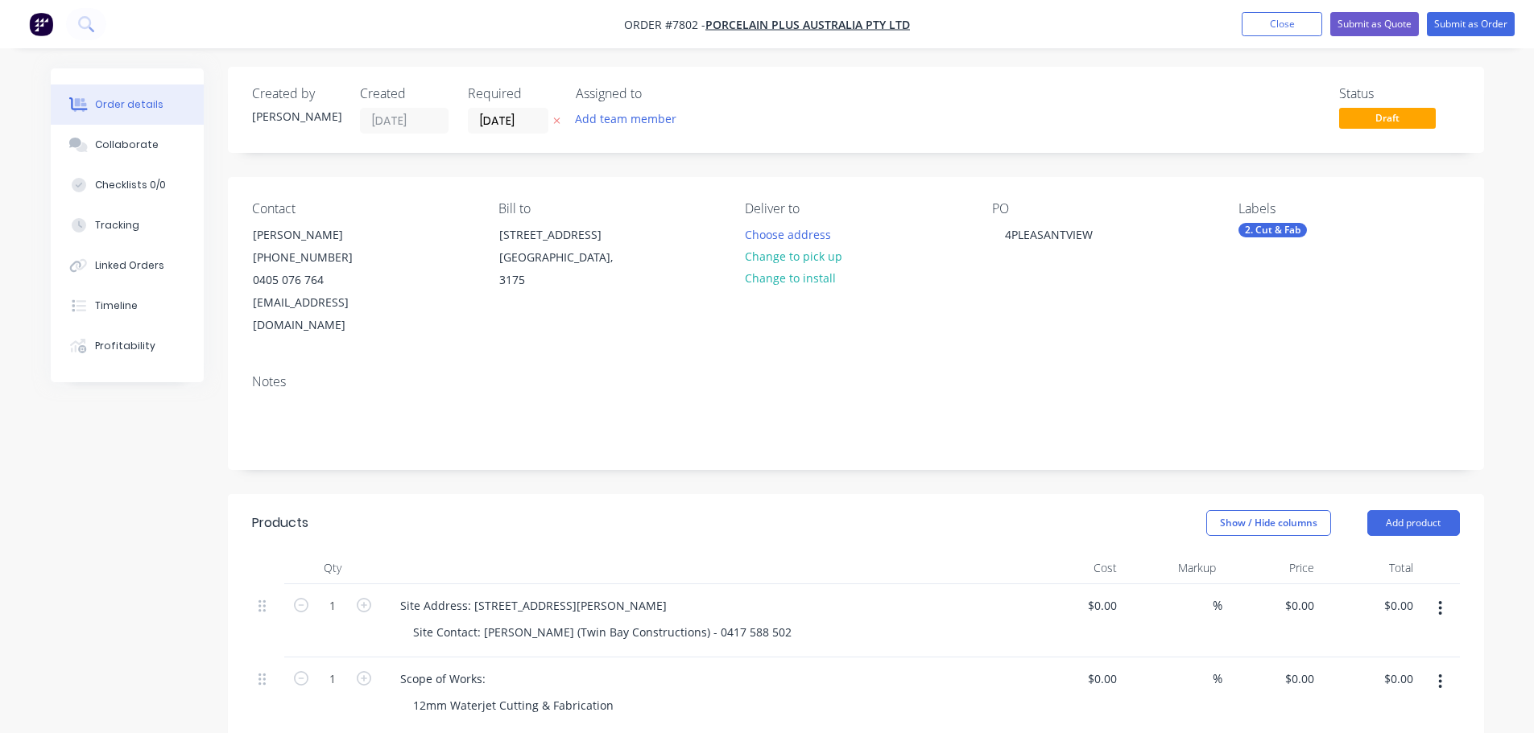
scroll to position [0, 0]
click at [496, 130] on input "06/10/25" at bounding box center [508, 122] width 79 height 24
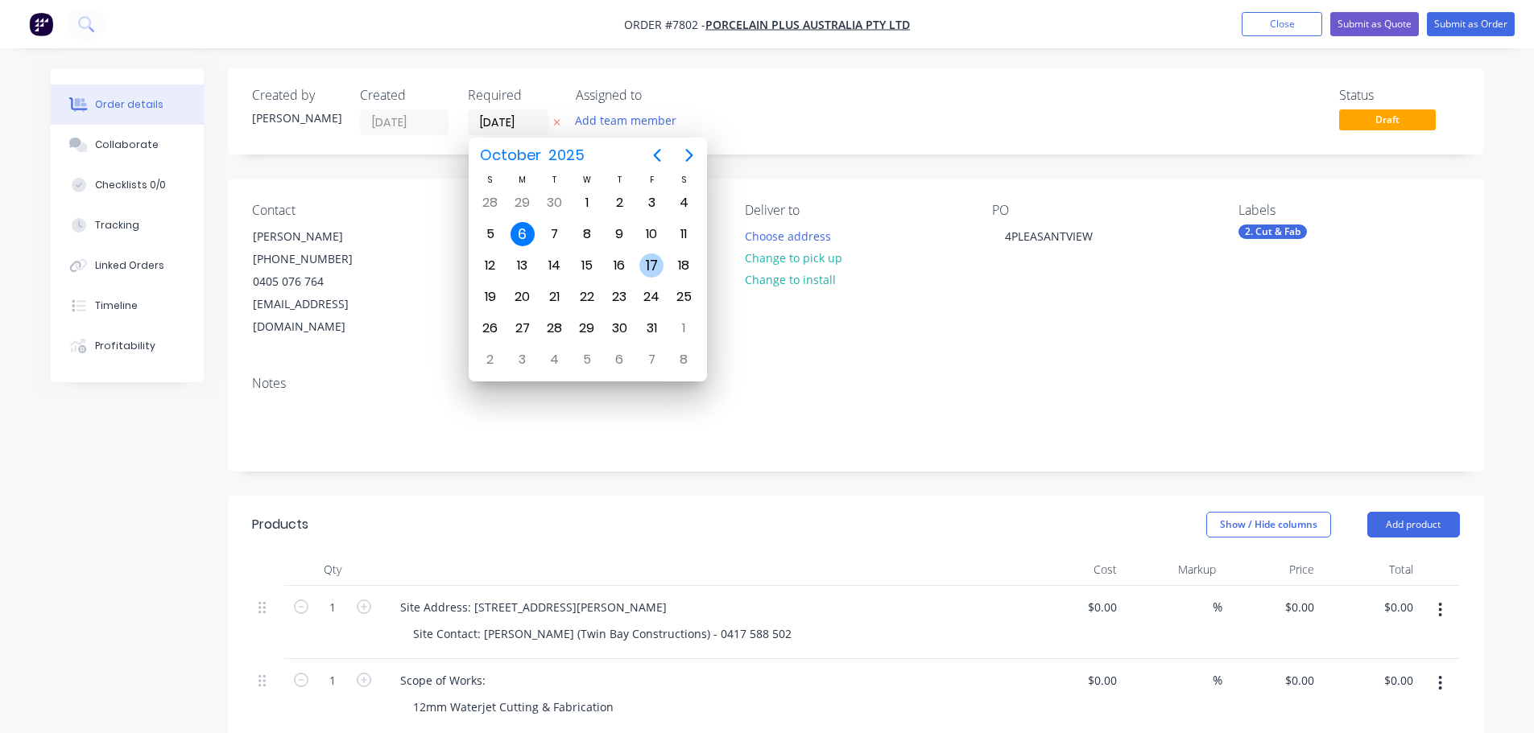
click at [644, 266] on div "17" at bounding box center [651, 266] width 24 height 24
type input "17/10/25"
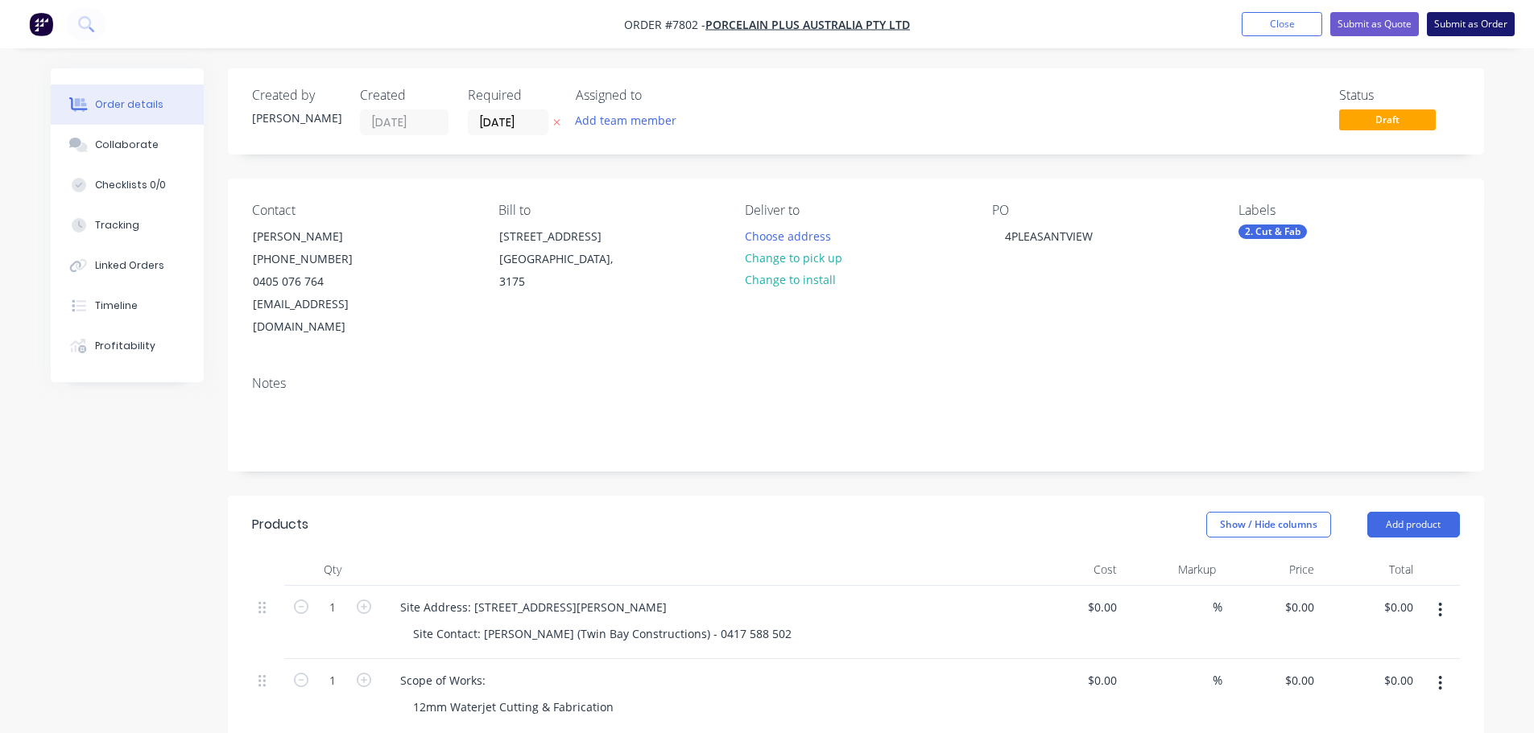
click at [1460, 23] on button "Submit as Order" at bounding box center [1471, 24] width 88 height 24
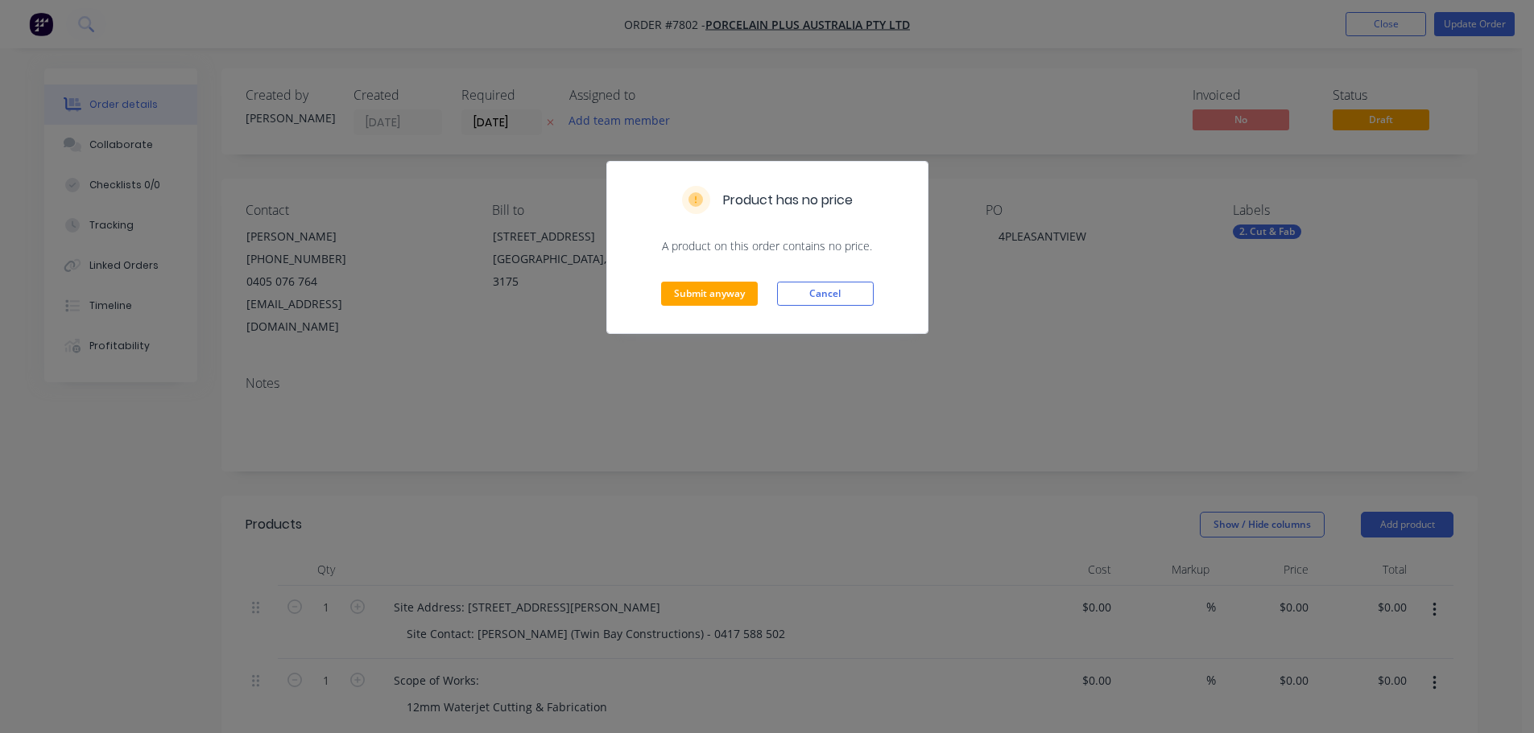
click at [730, 273] on div "Submit anyway Cancel" at bounding box center [767, 293] width 320 height 79
click at [721, 291] on button "Submit anyway" at bounding box center [709, 294] width 97 height 24
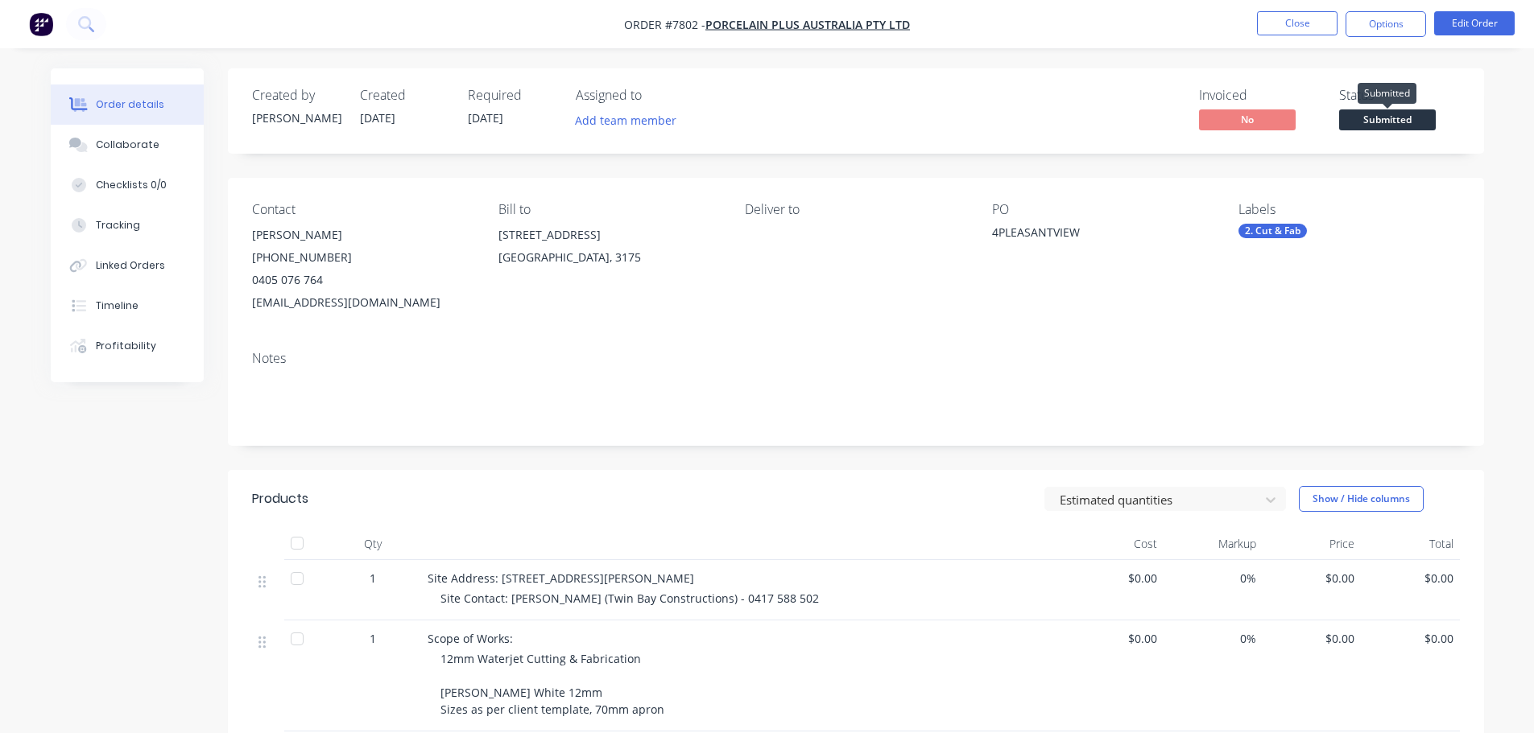
click at [1383, 126] on span "Submitted" at bounding box center [1387, 119] width 97 height 20
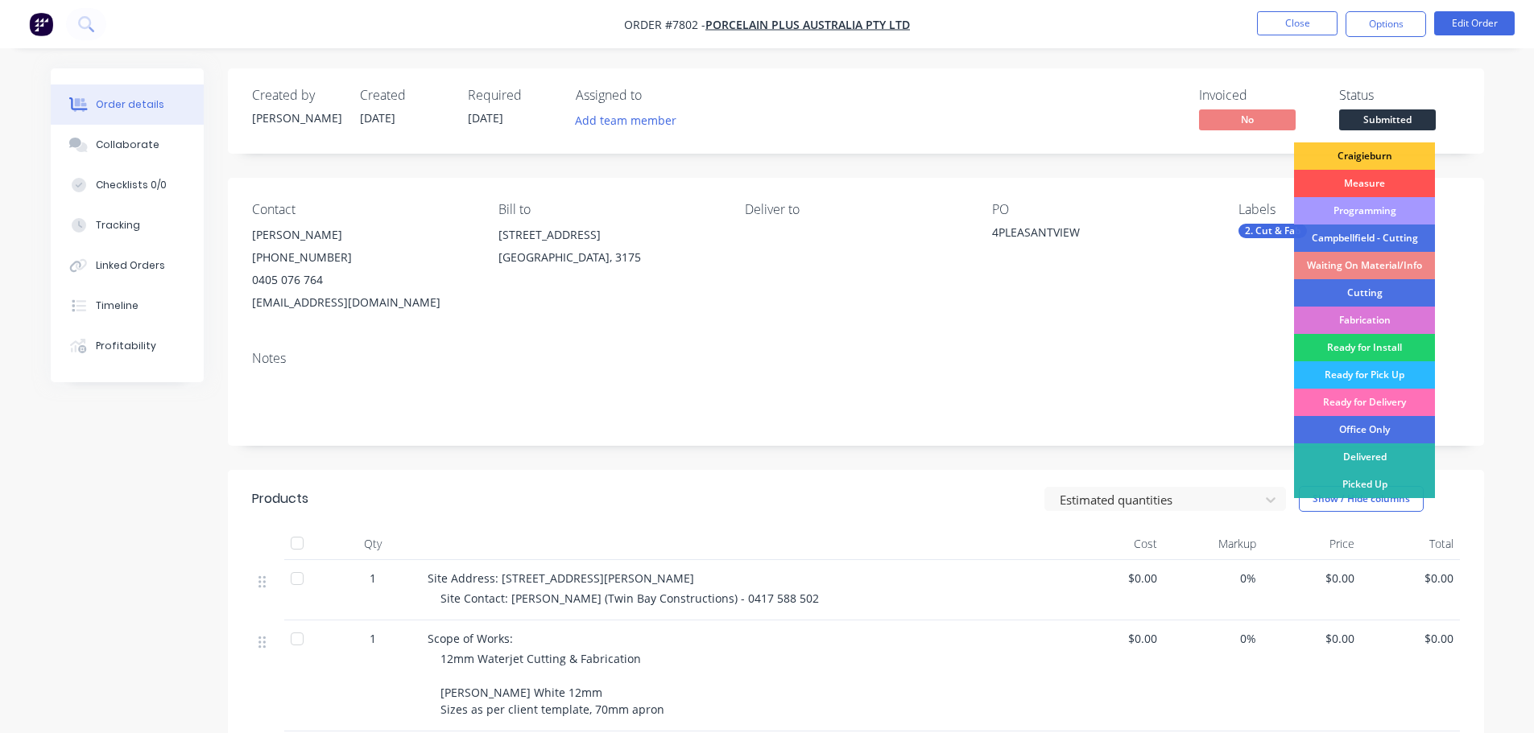
click at [1380, 209] on div "Programming" at bounding box center [1364, 210] width 141 height 27
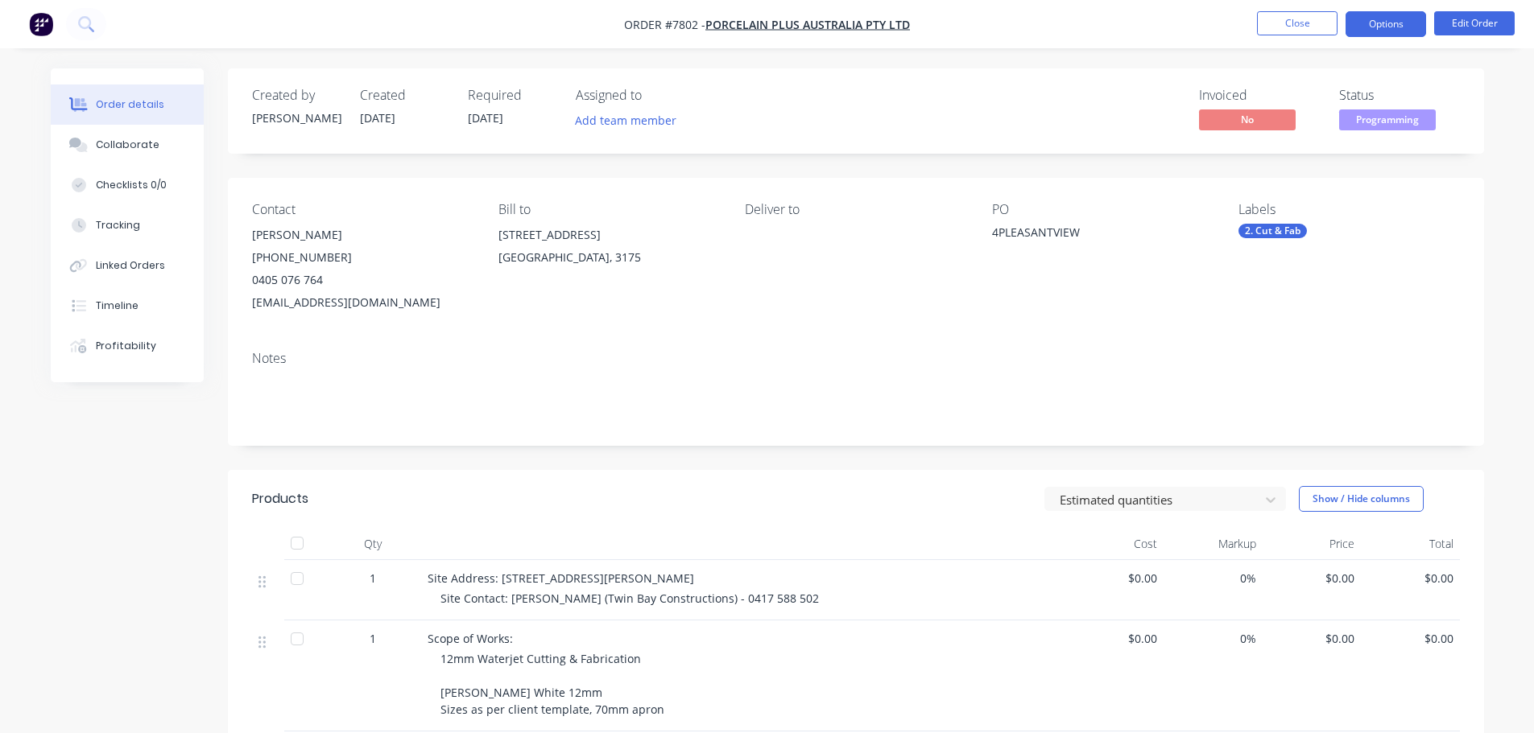
click at [1414, 36] on button "Options" at bounding box center [1385, 24] width 81 height 26
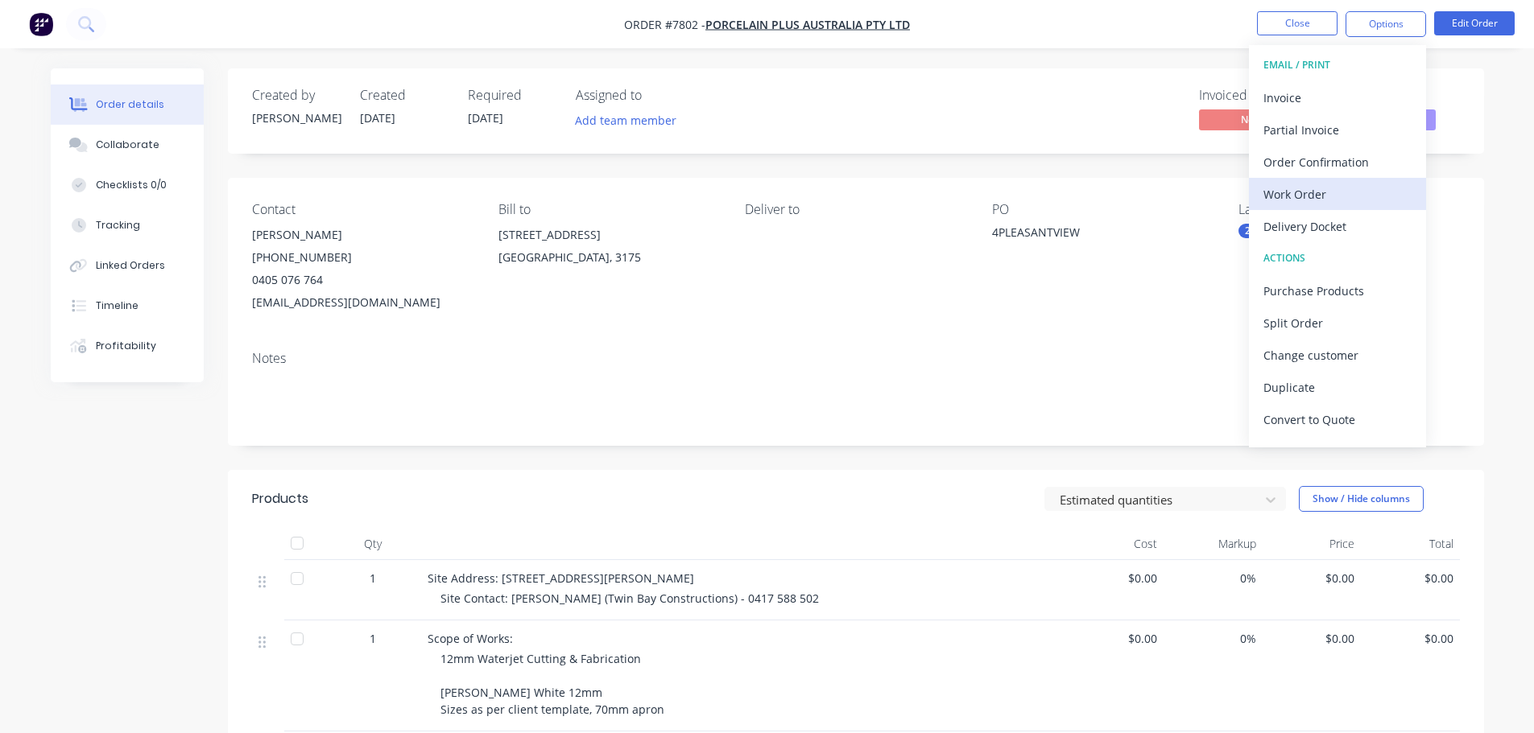
click at [1357, 180] on button "Work Order" at bounding box center [1337, 194] width 177 height 32
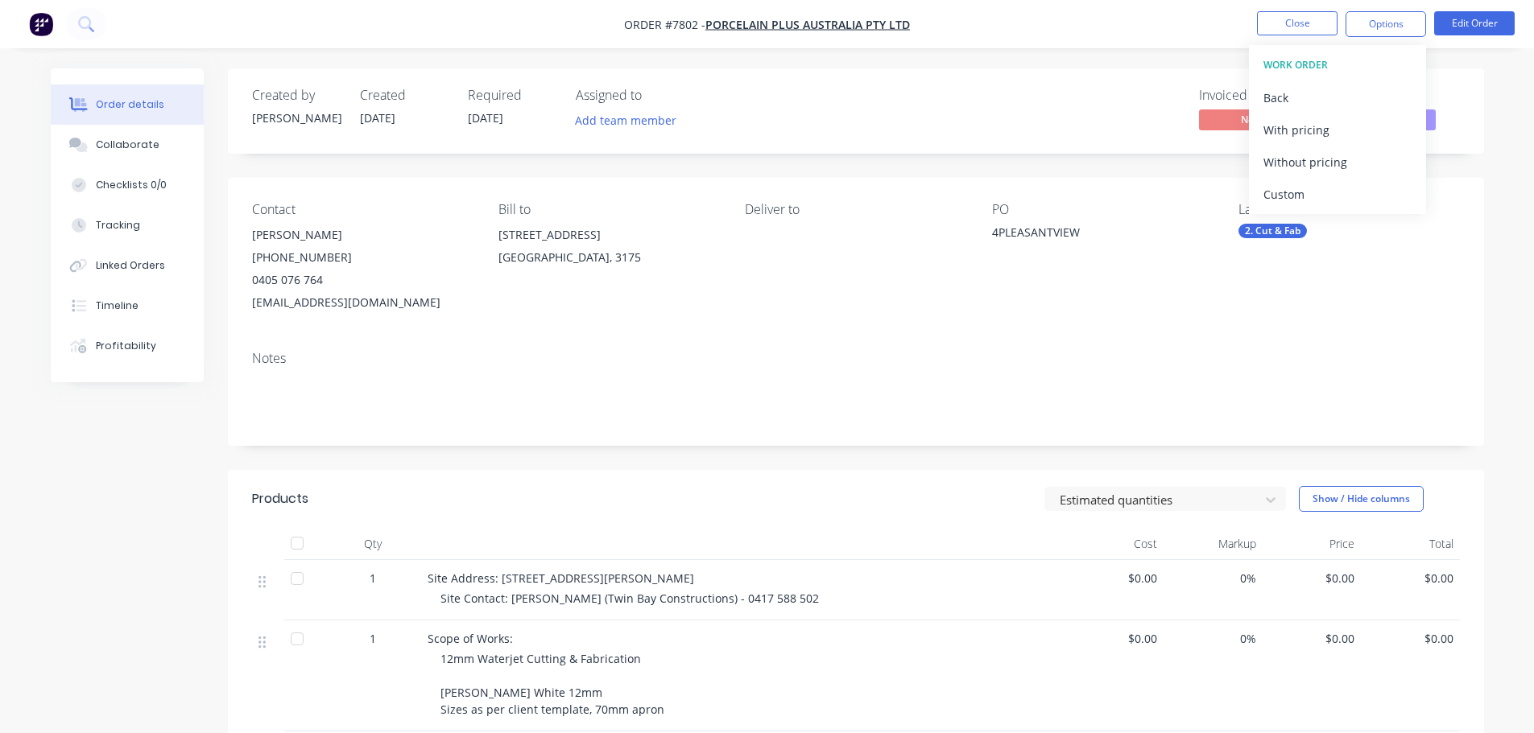
click at [1357, 180] on button "Custom" at bounding box center [1337, 194] width 177 height 32
click at [1357, 173] on div "Without pricing" at bounding box center [1337, 162] width 148 height 23
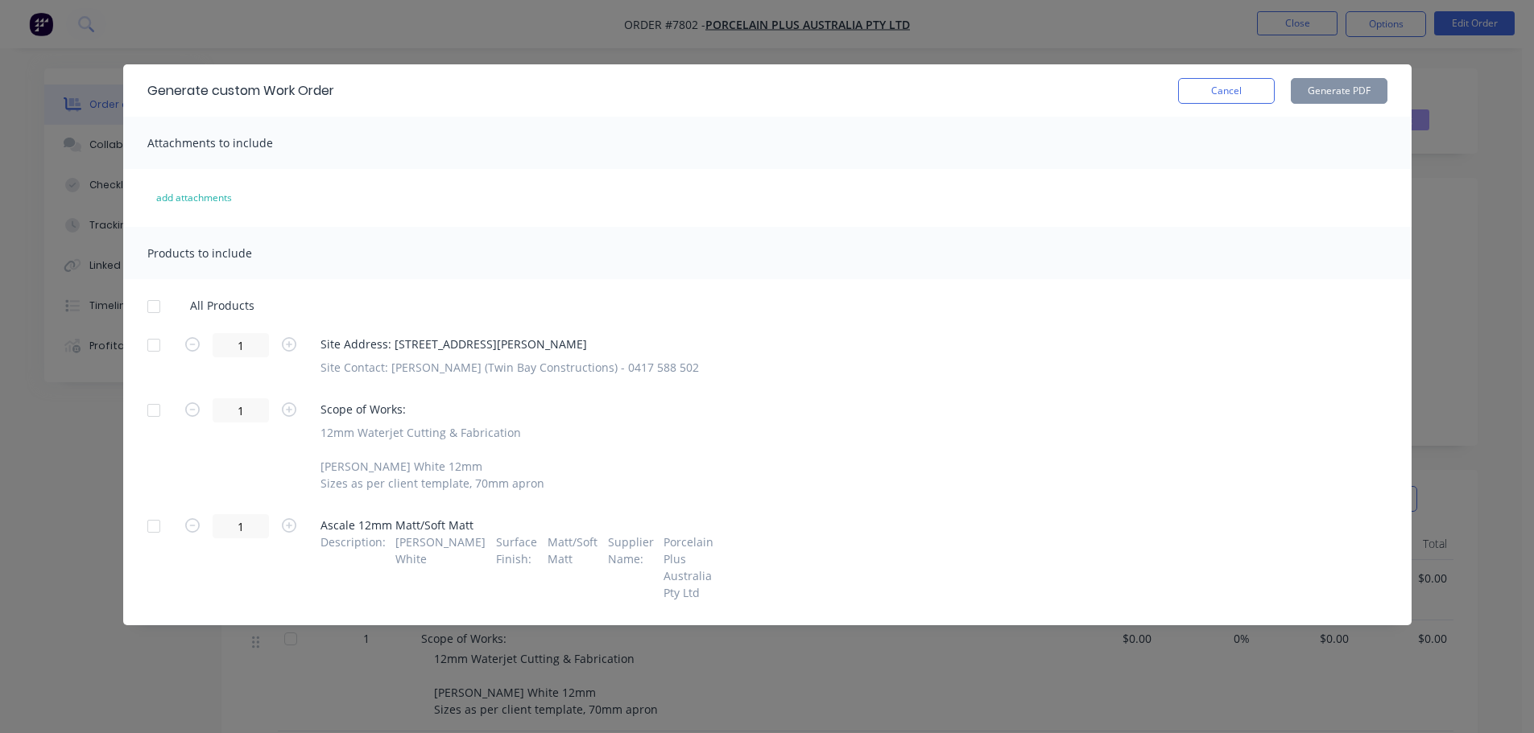
click at [162, 352] on div at bounding box center [154, 345] width 32 height 32
click at [159, 521] on div at bounding box center [154, 526] width 32 height 32
click at [1303, 101] on button "Generate PDF" at bounding box center [1339, 91] width 97 height 26
click at [1200, 85] on button "Cancel" at bounding box center [1226, 91] width 97 height 26
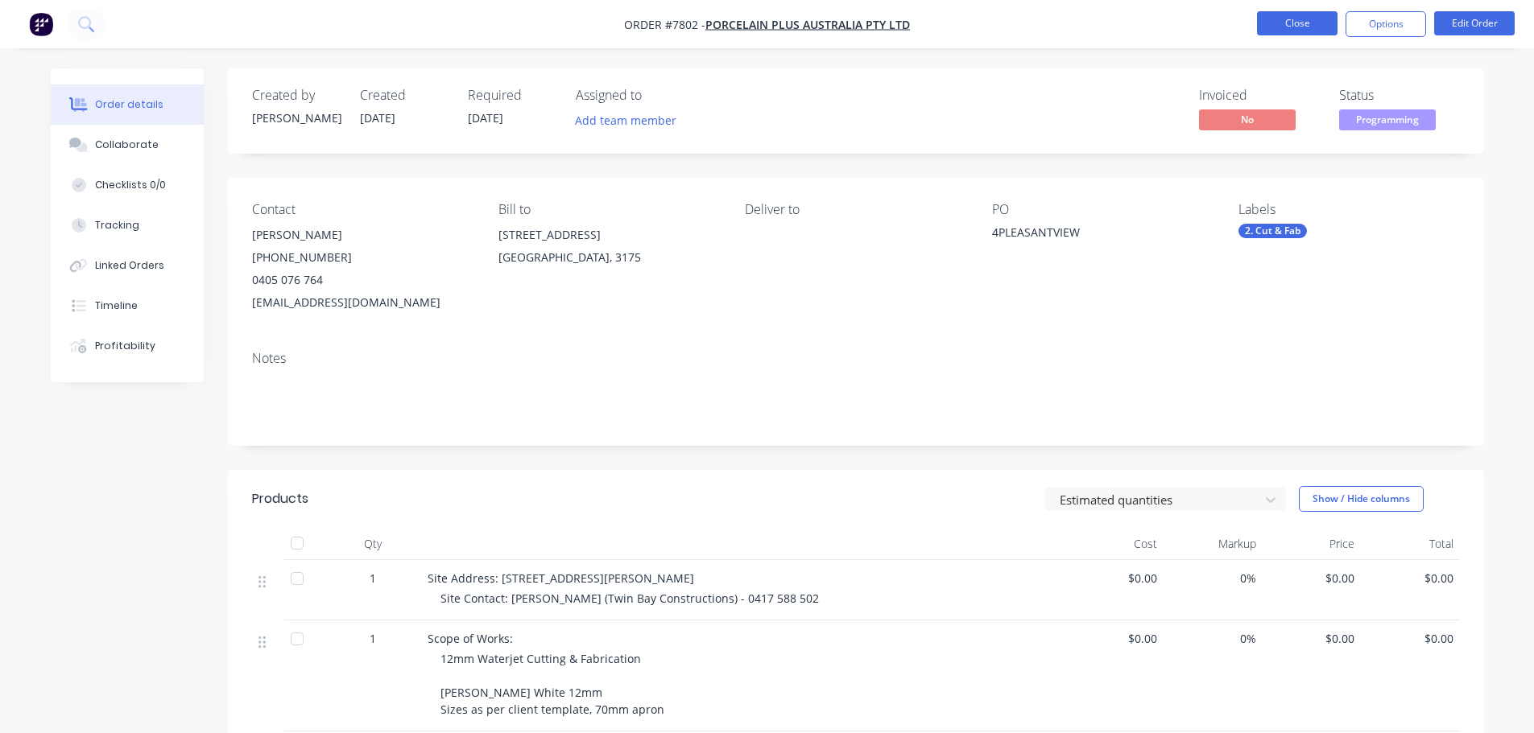
click at [1278, 30] on button "Close" at bounding box center [1297, 23] width 81 height 24
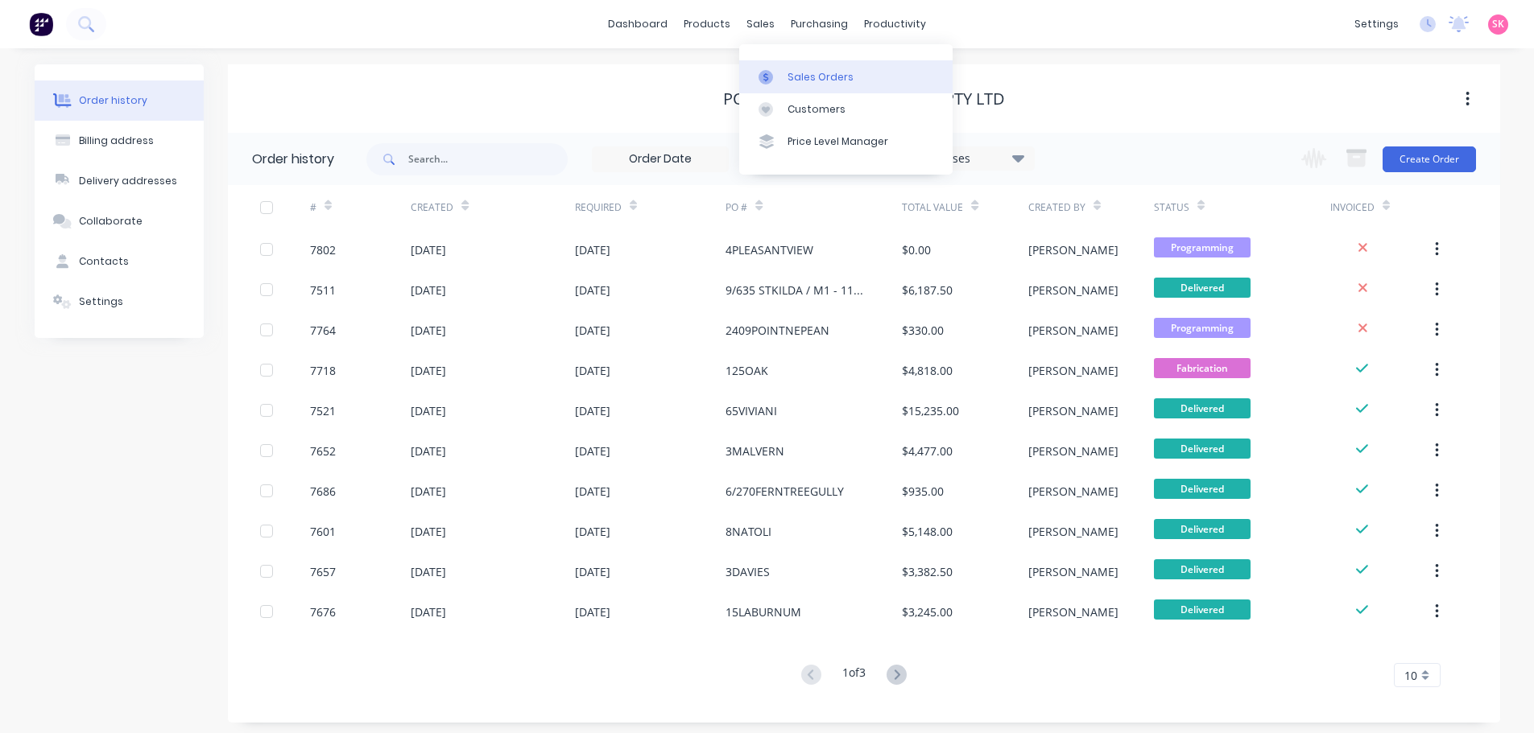
click at [779, 83] on div at bounding box center [770, 77] width 24 height 14
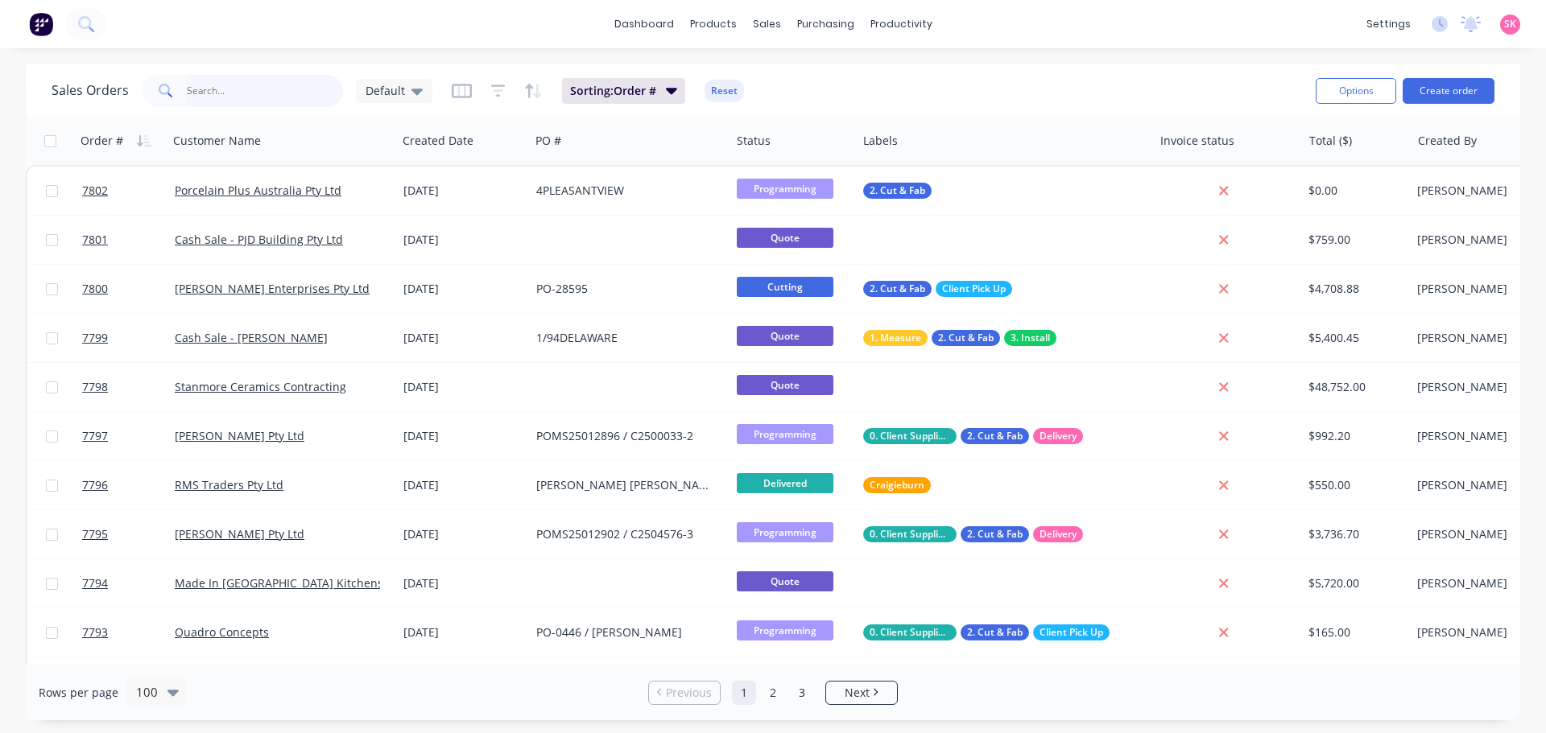
click at [248, 90] on input "text" at bounding box center [265, 91] width 157 height 32
type input "7543"
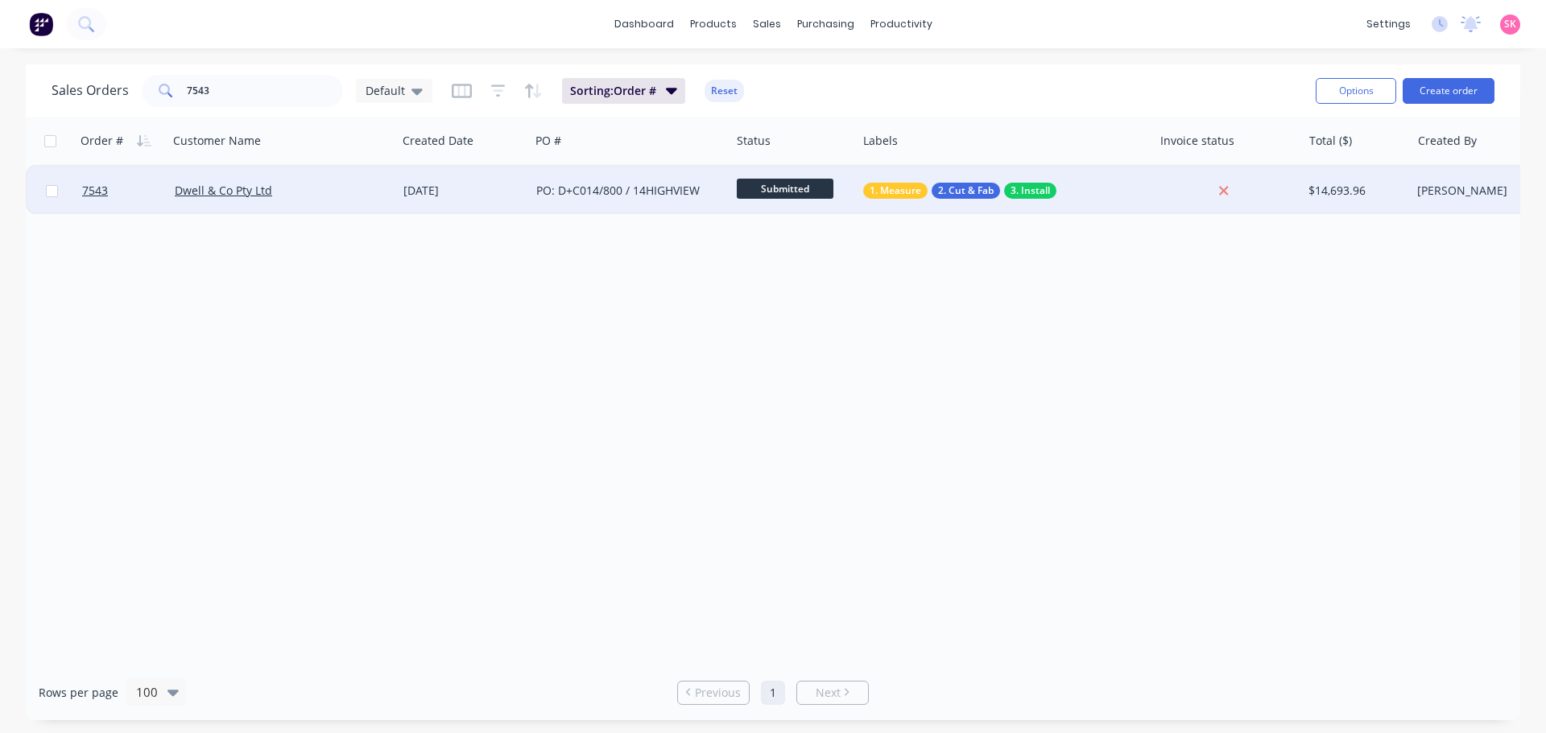
click at [458, 192] on div "15 Sep 2025" at bounding box center [463, 191] width 120 height 16
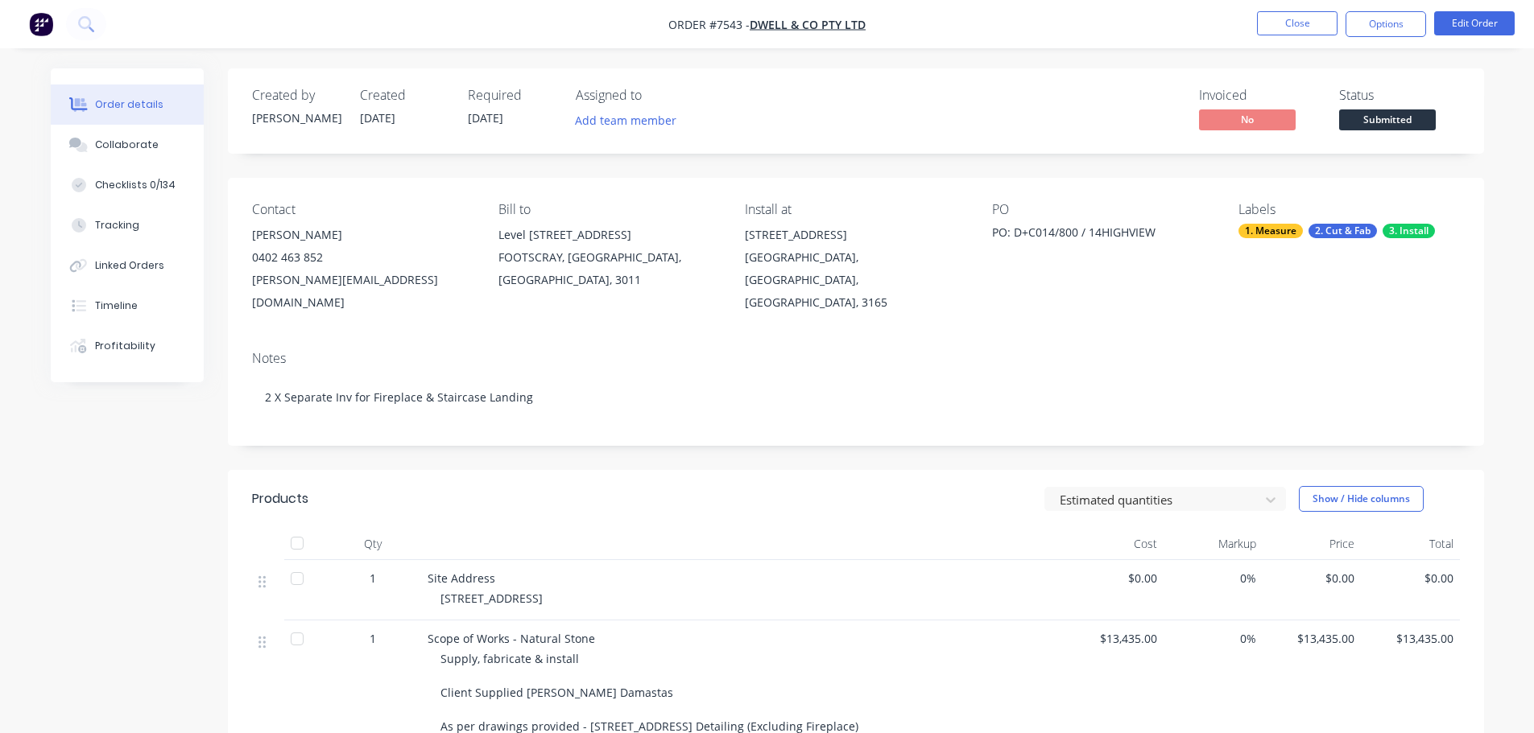
click at [1367, 128] on span "Submitted" at bounding box center [1387, 119] width 97 height 20
click at [137, 262] on div "Linked Orders" at bounding box center [129, 265] width 69 height 14
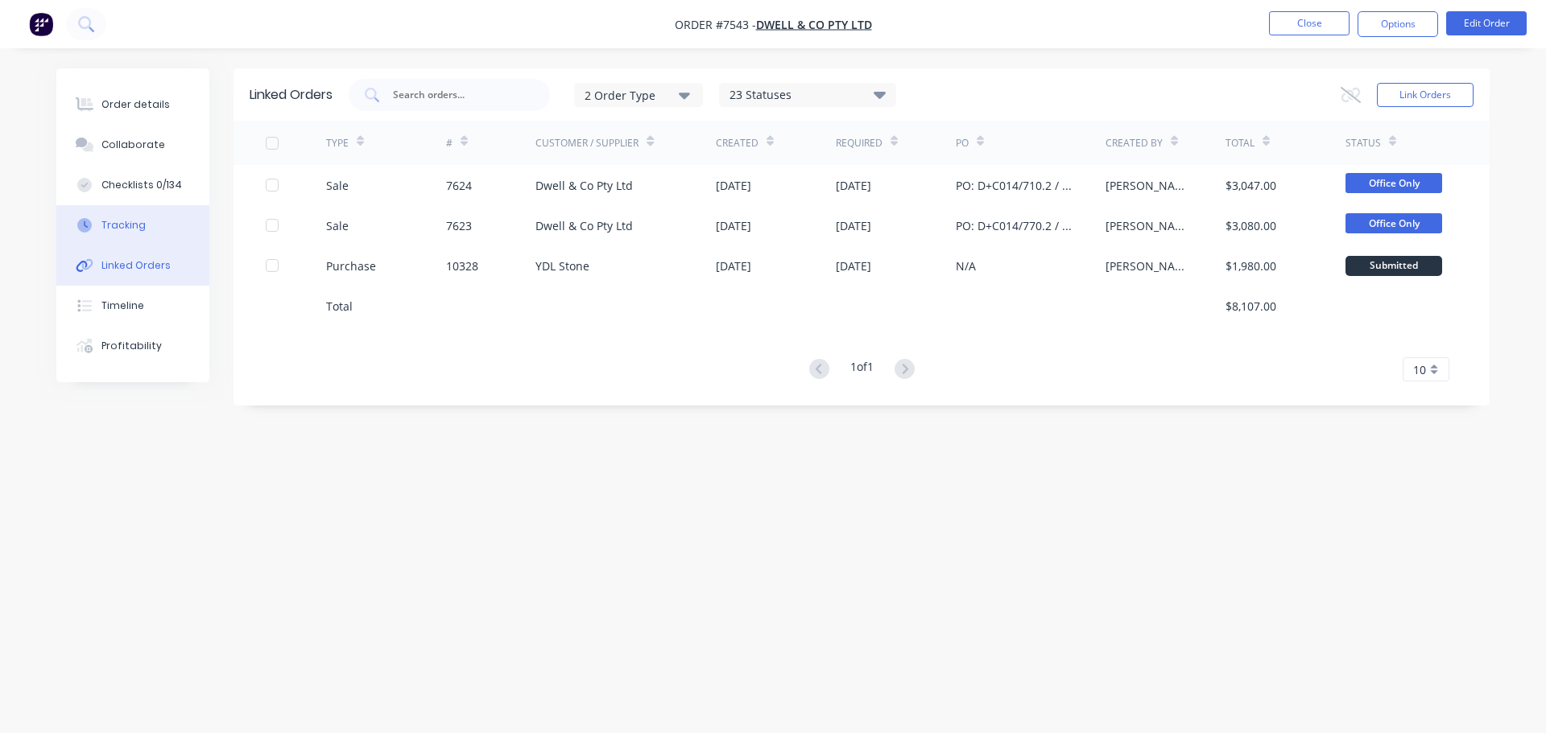
click at [149, 221] on button "Tracking" at bounding box center [132, 225] width 153 height 40
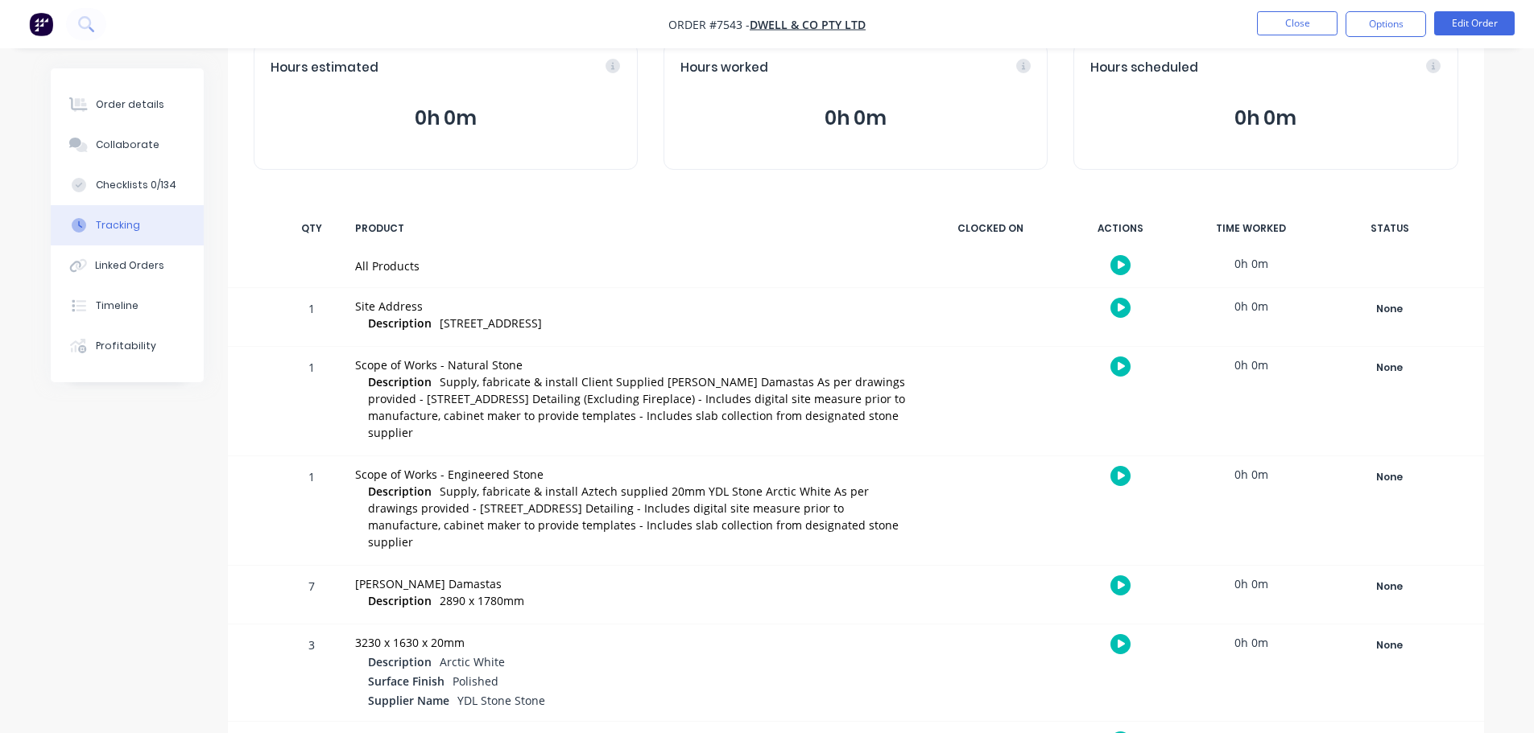
scroll to position [217, 0]
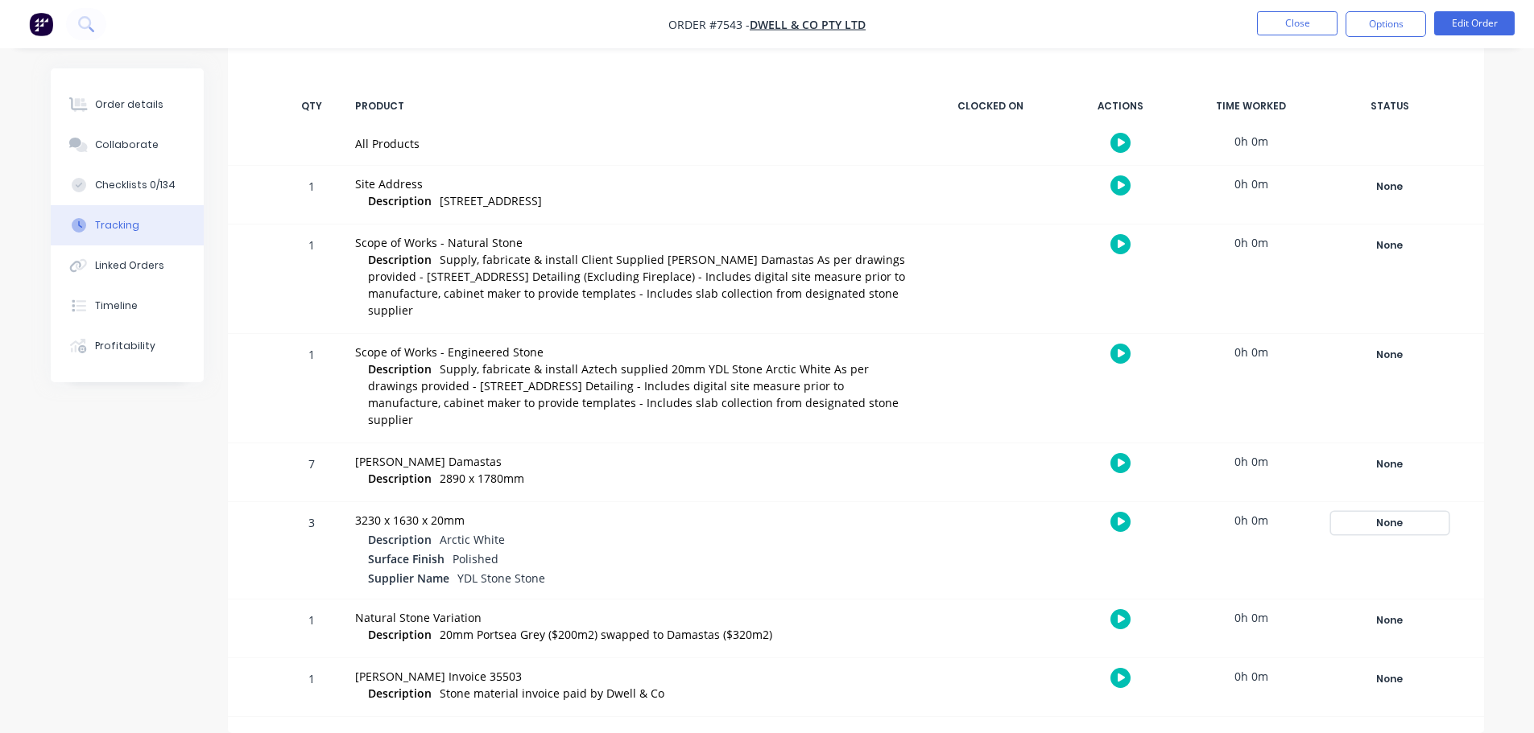
click at [1402, 518] on div "None" at bounding box center [1390, 523] width 116 height 21
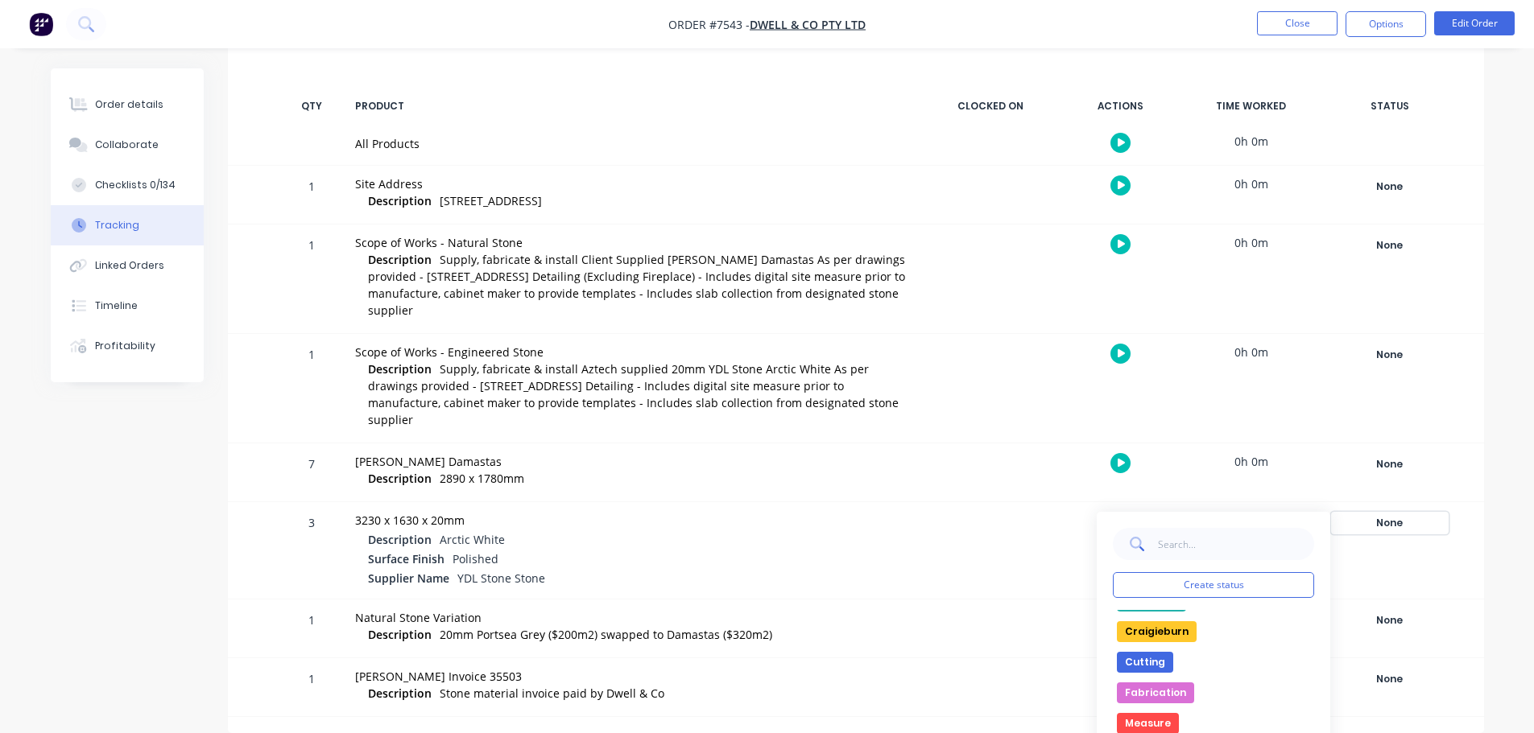
scroll to position [161, 0]
click at [1157, 707] on button "Programming" at bounding box center [1162, 704] width 90 height 21
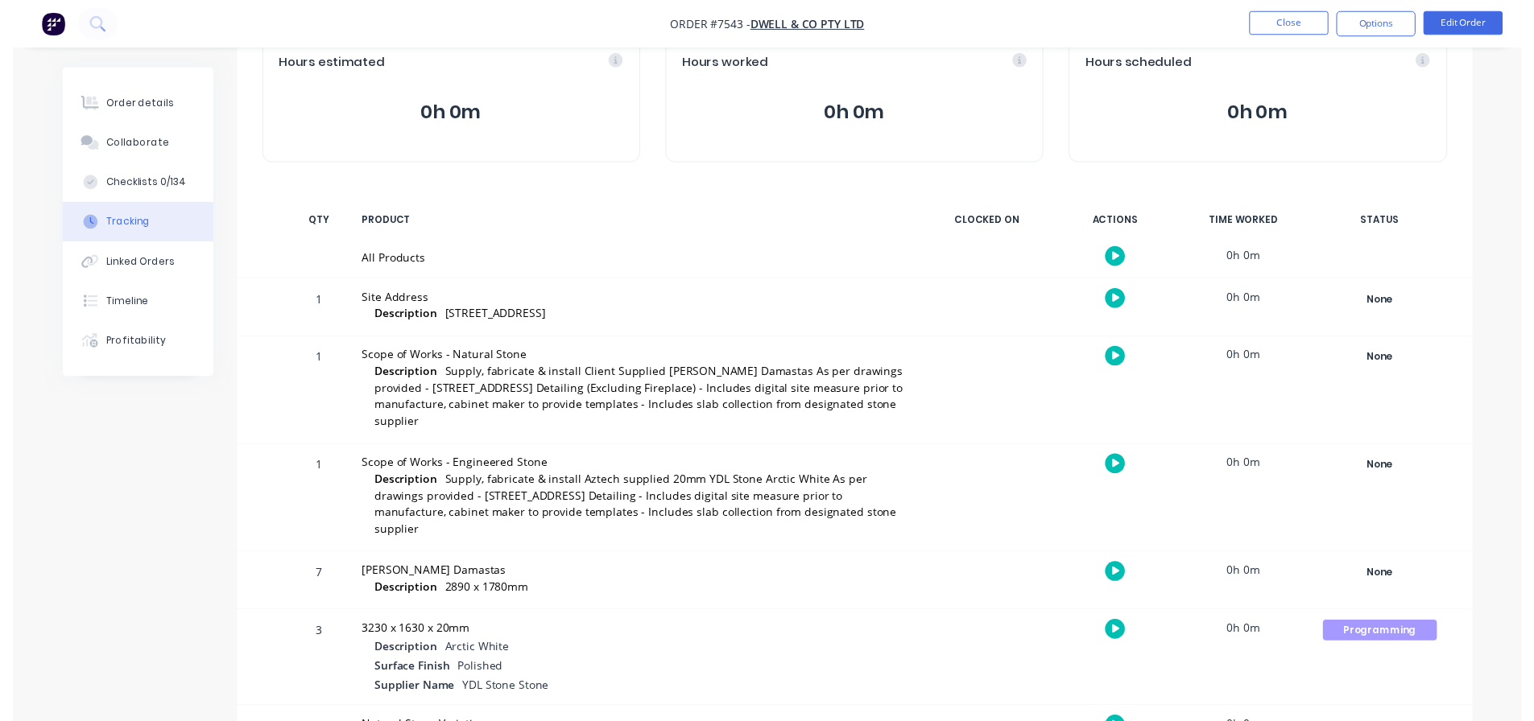
scroll to position [0, 0]
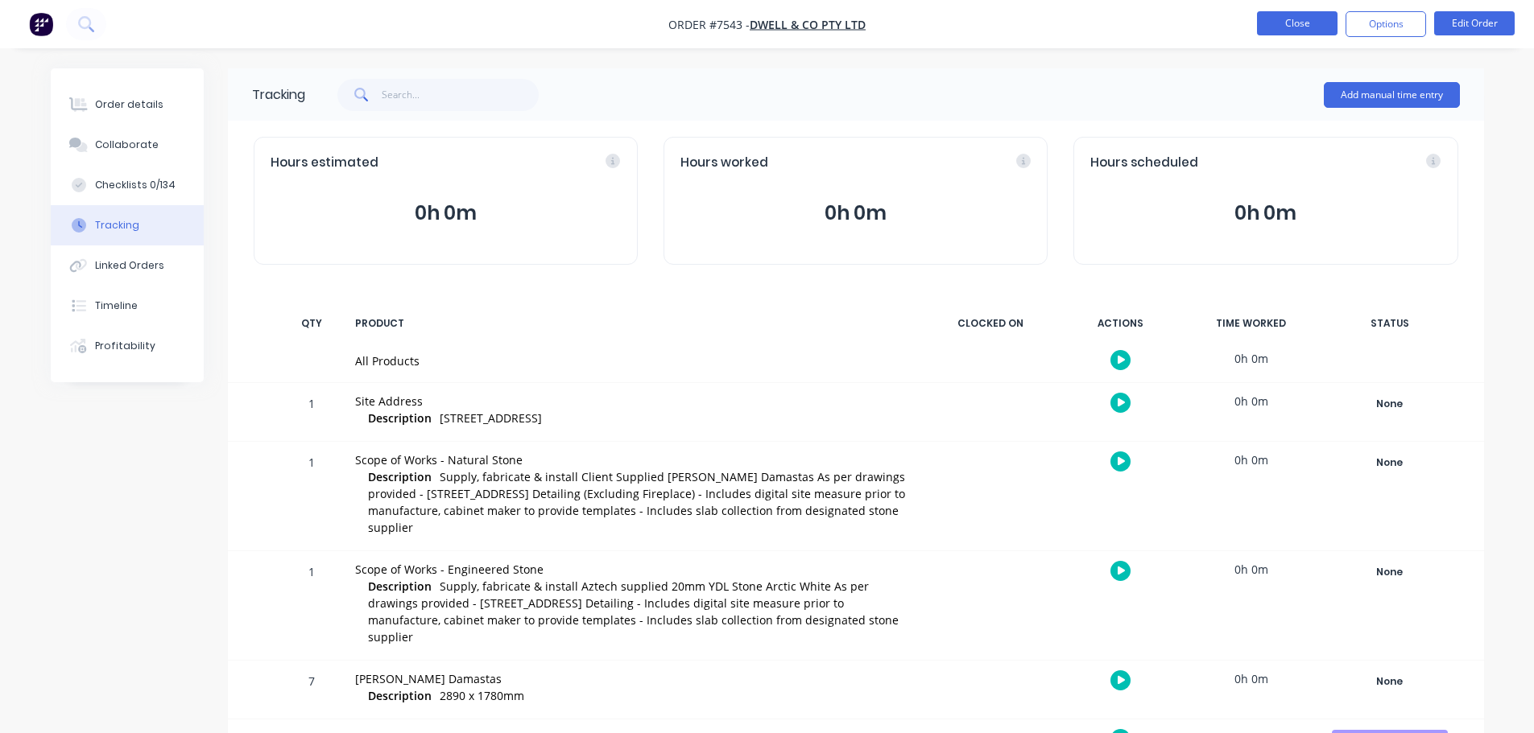
click at [1312, 24] on button "Close" at bounding box center [1297, 23] width 81 height 24
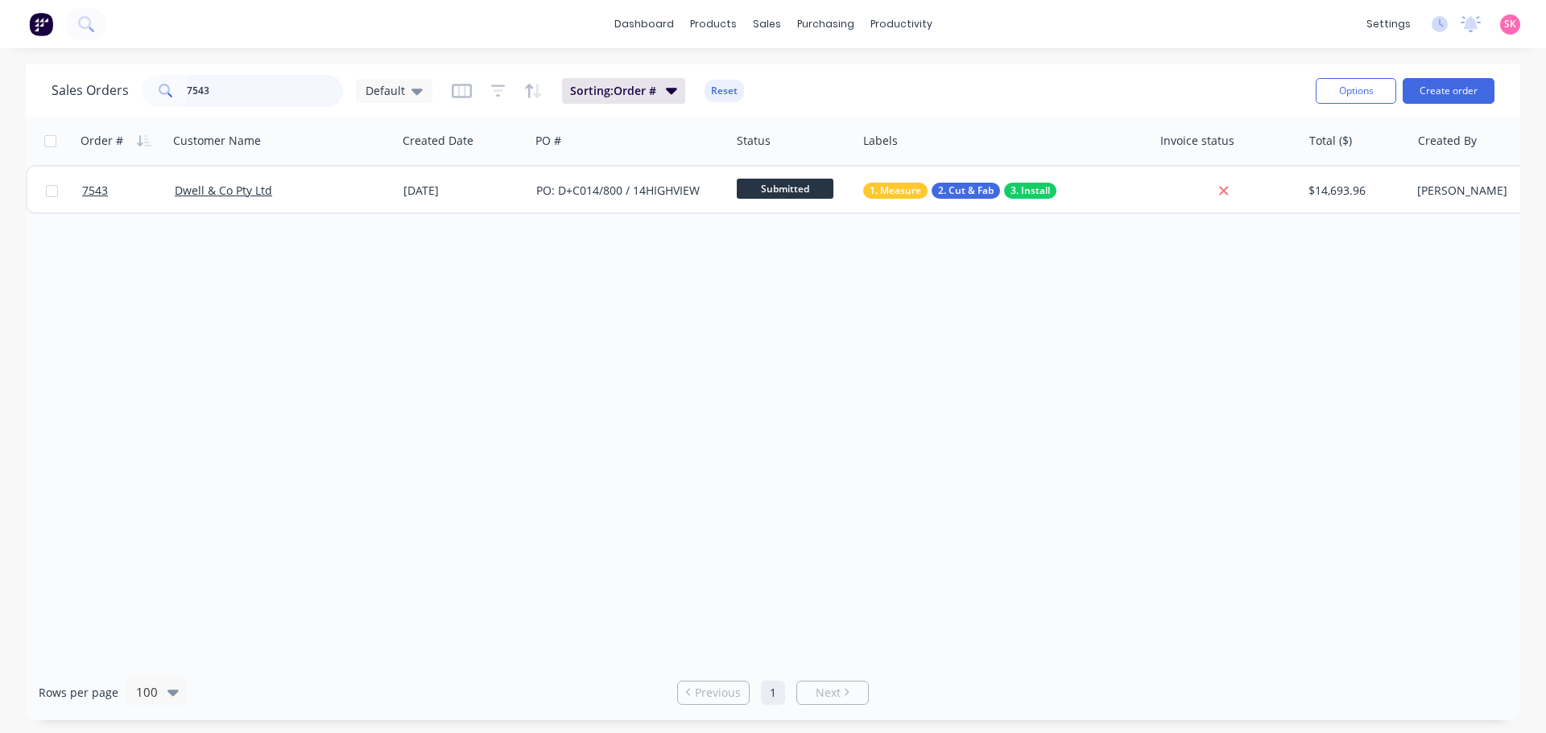
click at [106, 69] on div "Sales Orders 7543 Default Sorting: Order # Reset Options Create order" at bounding box center [773, 90] width 1494 height 52
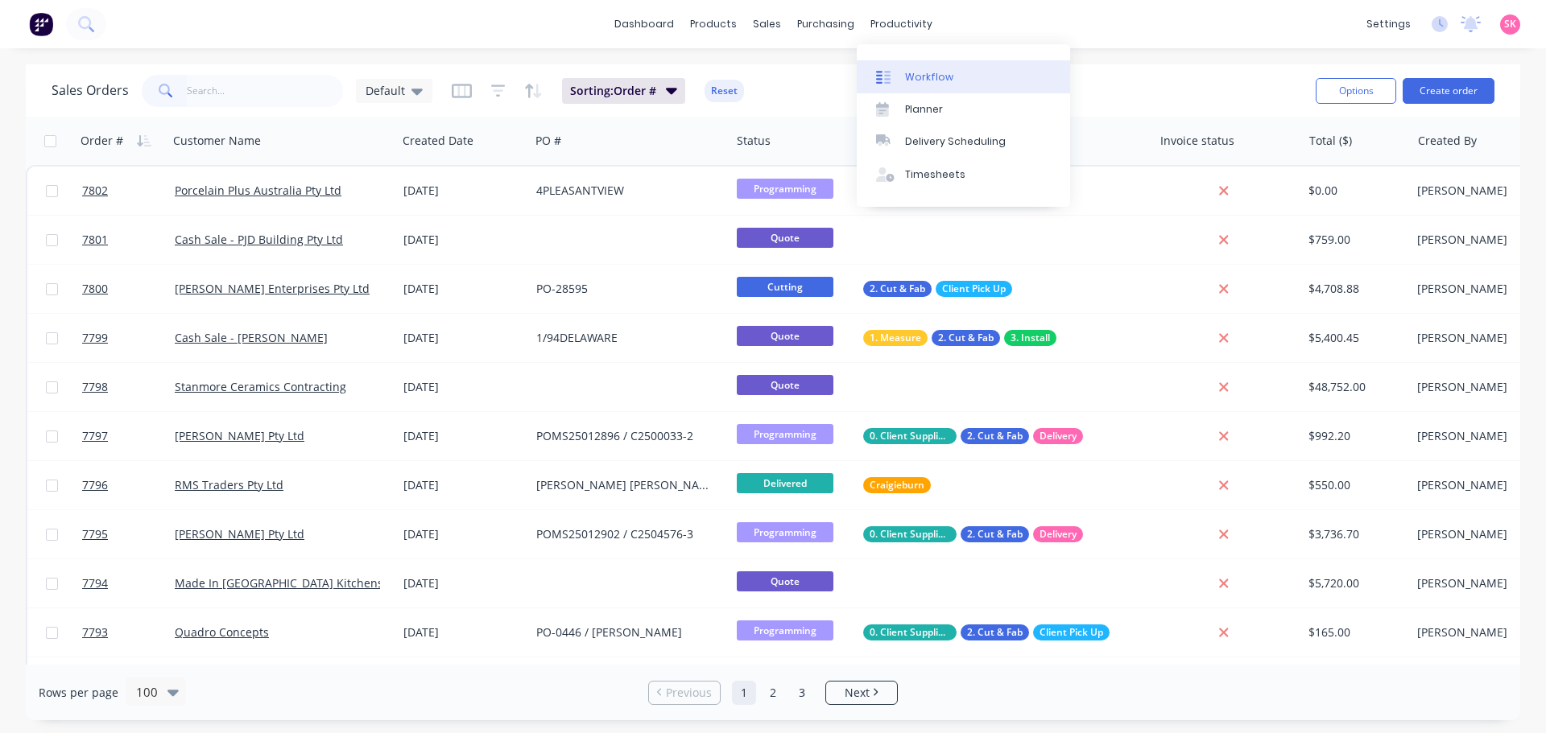
click at [886, 73] on icon at bounding box center [883, 77] width 14 height 14
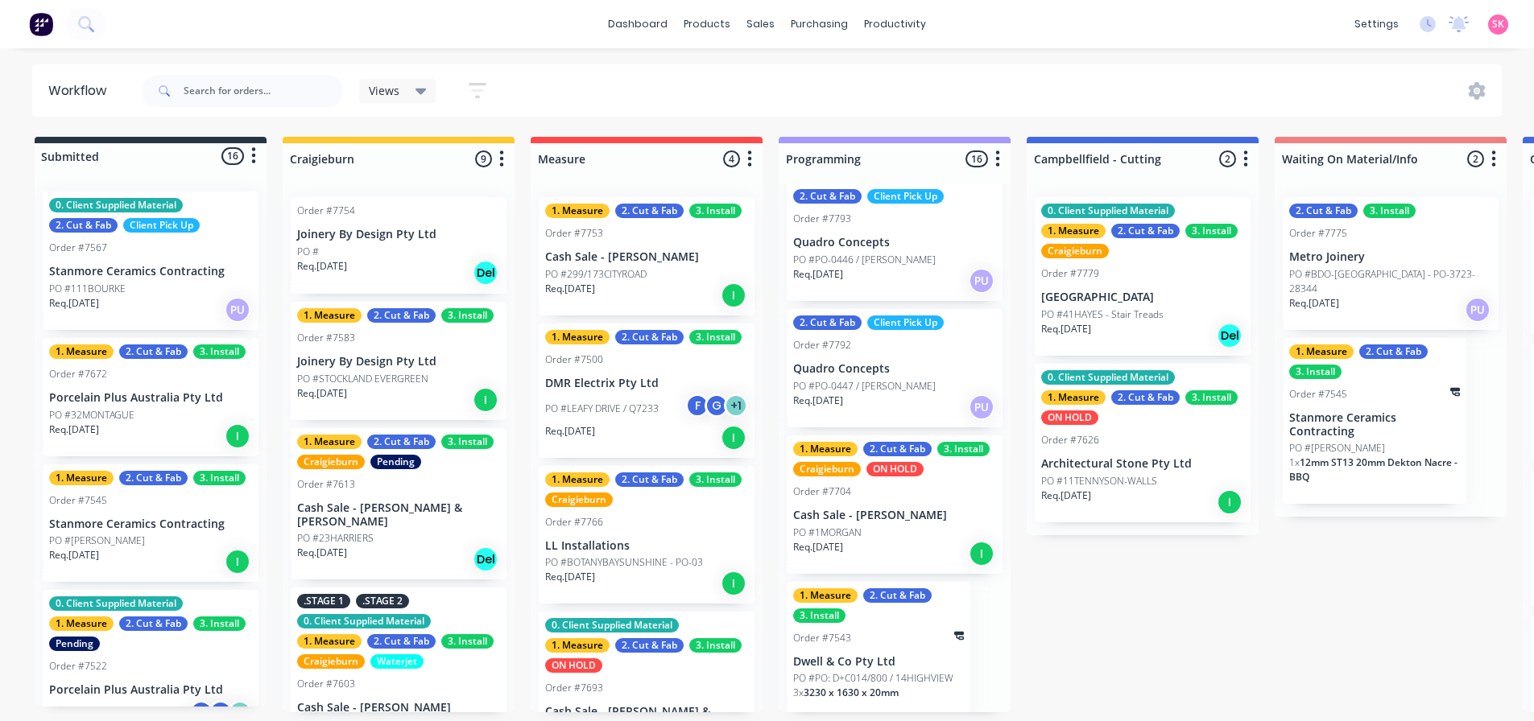
scroll to position [1793, 0]
click at [936, 671] on p "PO #PO: D+C014/800 / 14HIGHVIEW" at bounding box center [873, 678] width 160 height 14
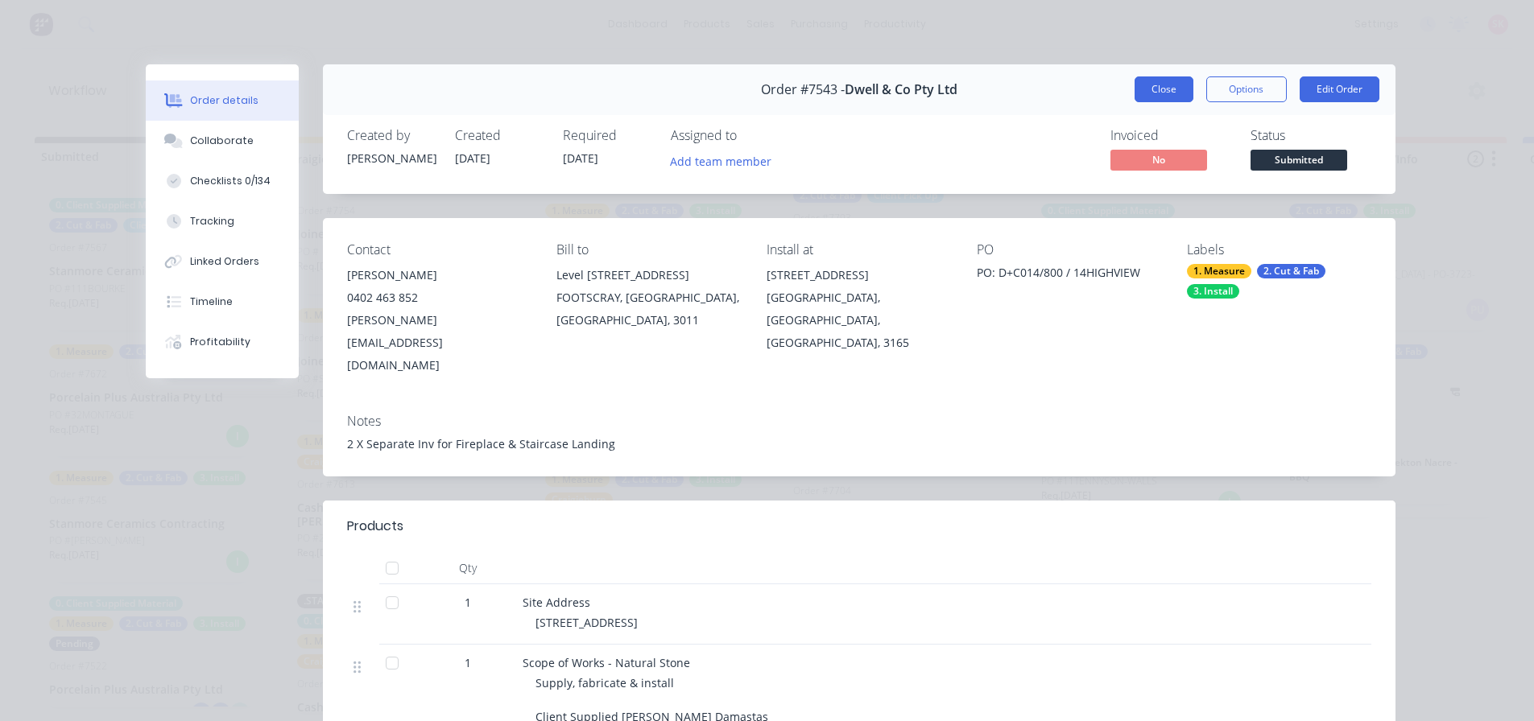
click at [1150, 87] on button "Close" at bounding box center [1163, 89] width 59 height 26
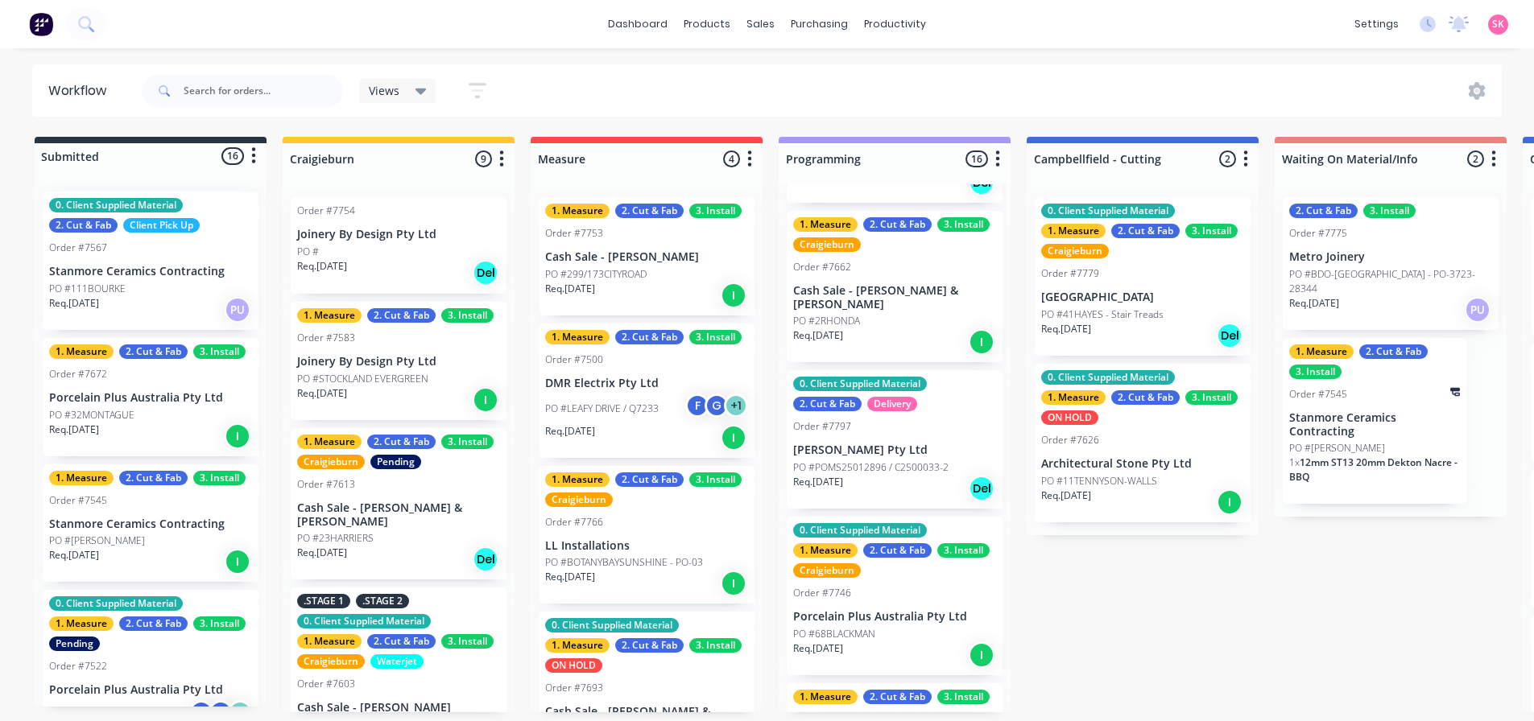
scroll to position [0, 0]
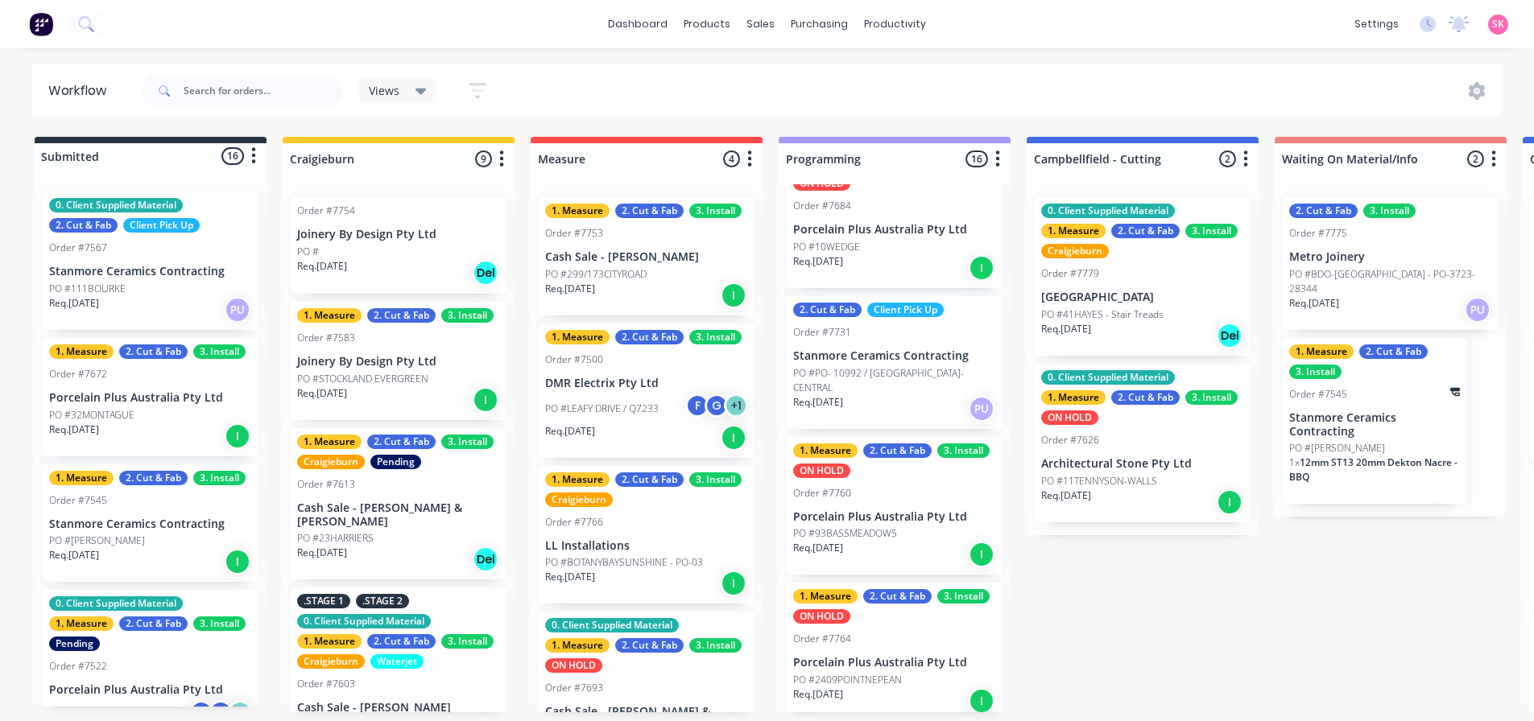
scroll to position [1288, 0]
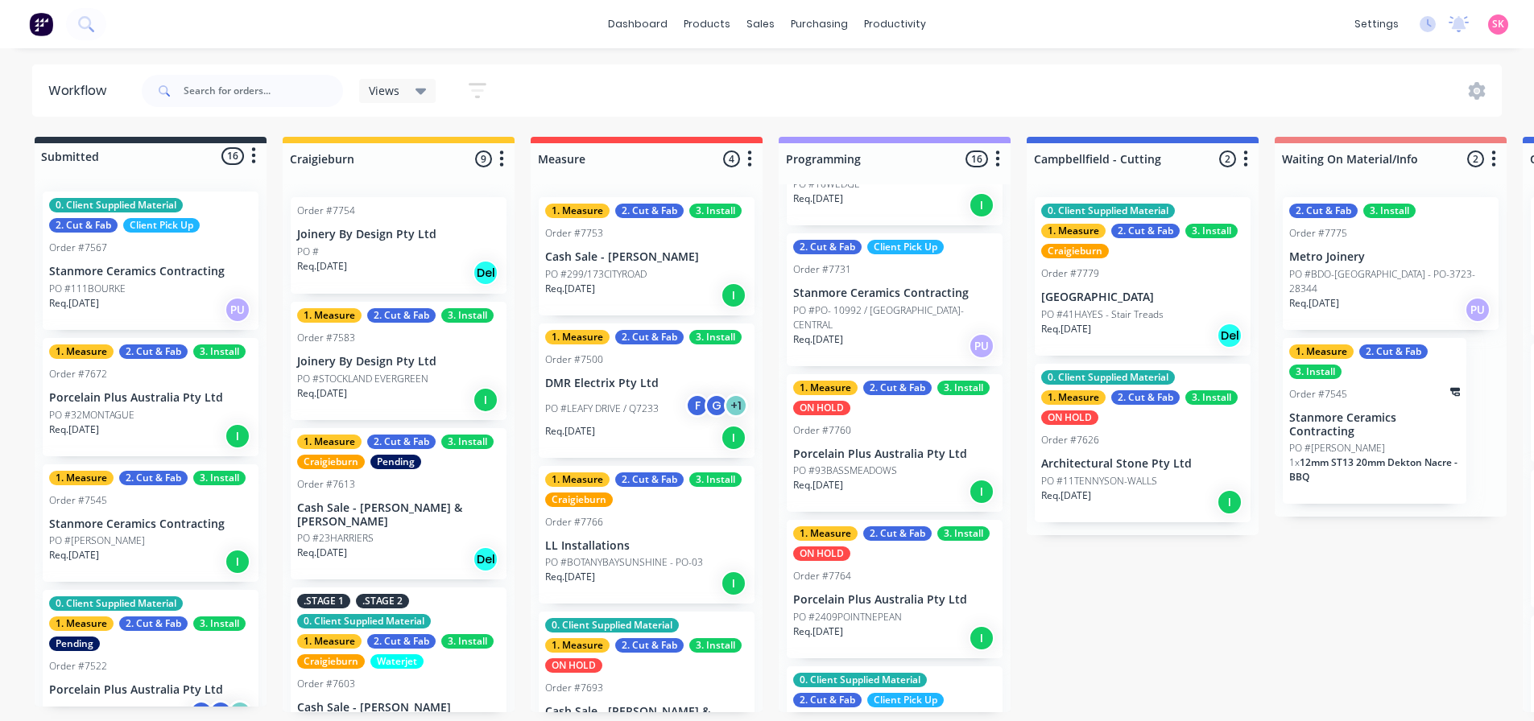
click at [909, 489] on div "Req. 20/10/25 I" at bounding box center [894, 491] width 203 height 27
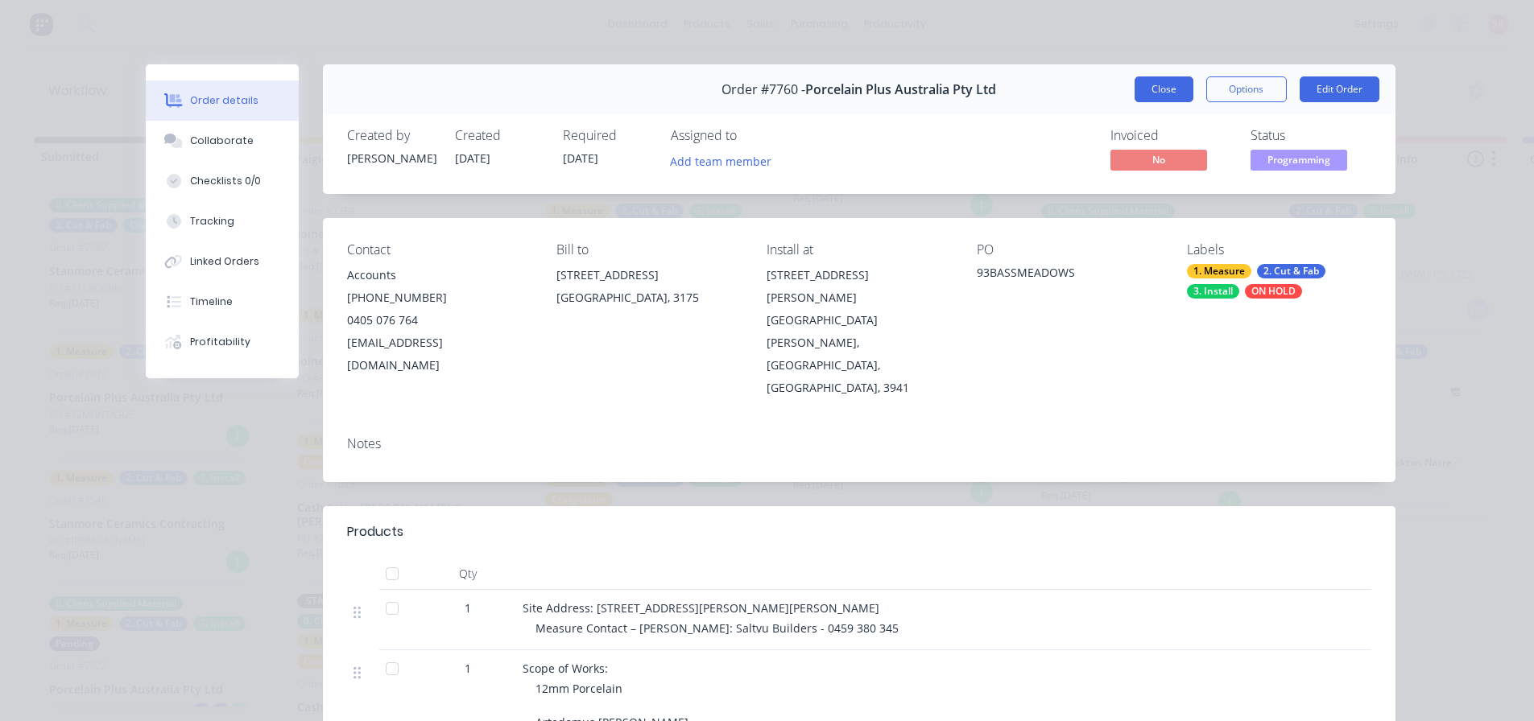
click at [1170, 96] on button "Close" at bounding box center [1163, 89] width 59 height 26
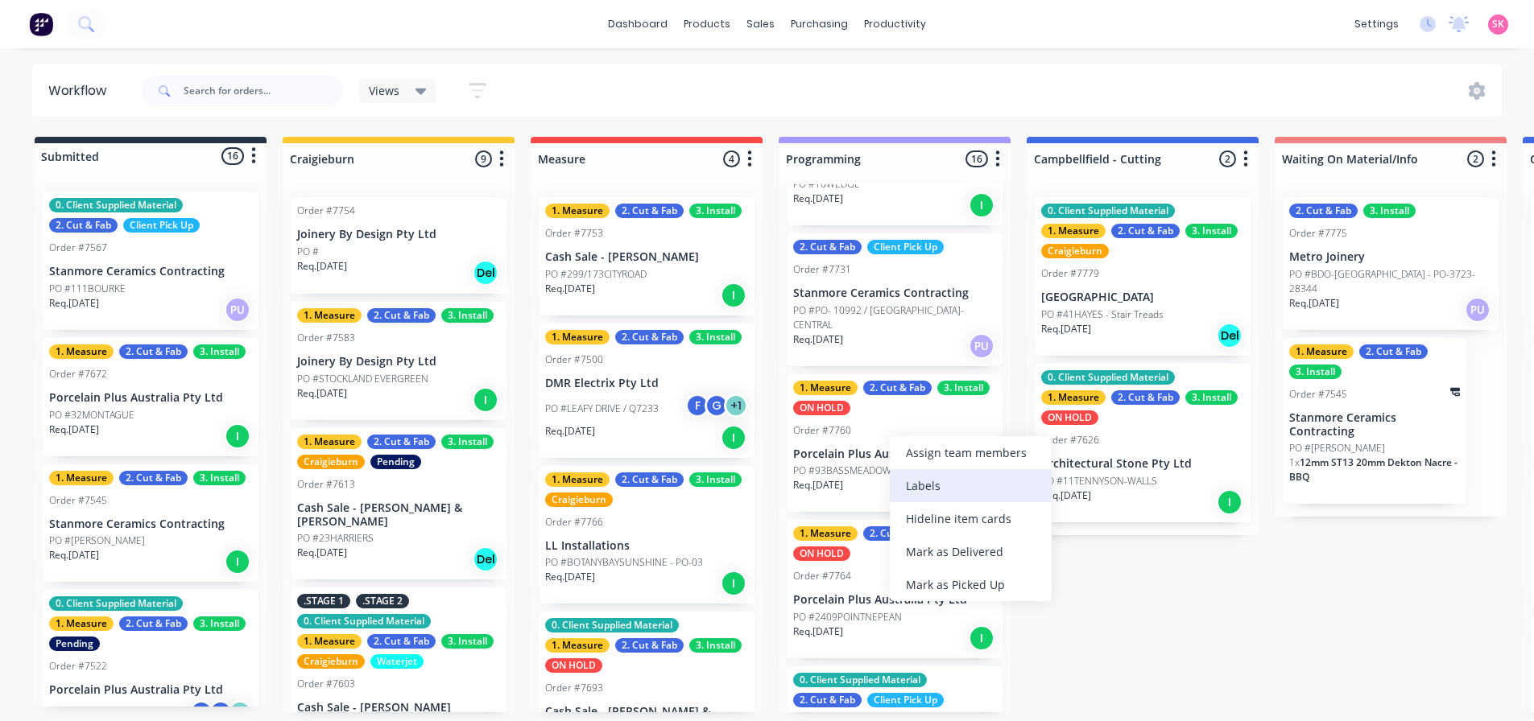
click at [1022, 487] on div "Labels" at bounding box center [971, 485] width 162 height 33
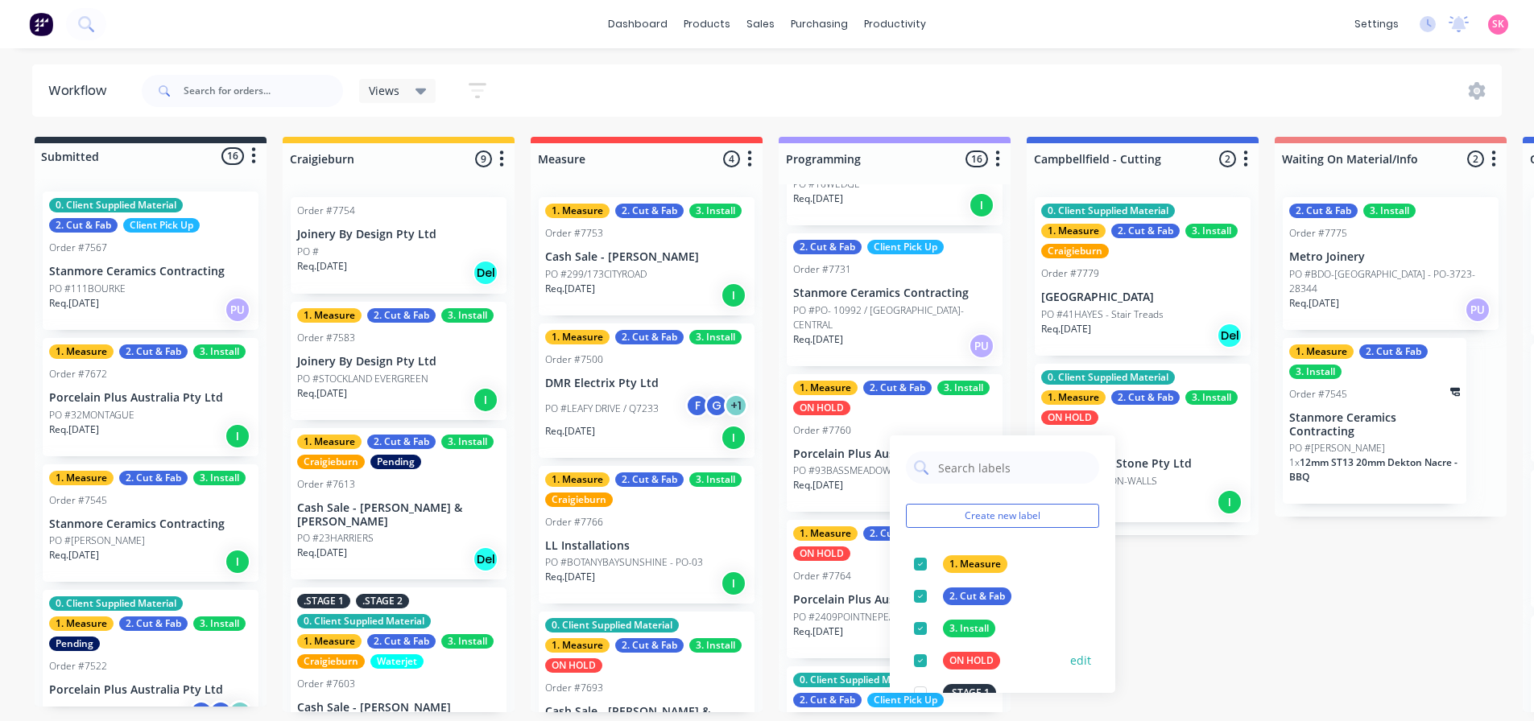
click at [917, 663] on div at bounding box center [920, 661] width 32 height 32
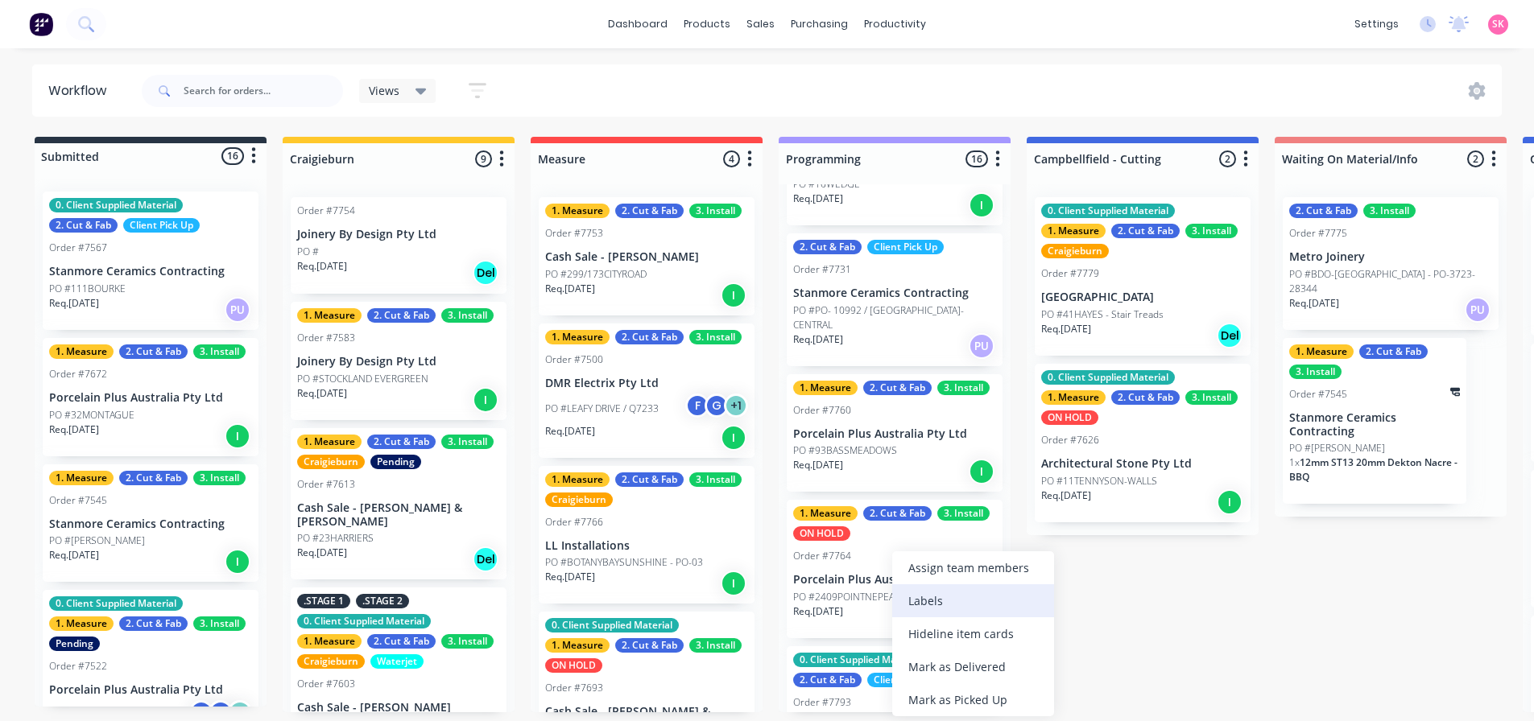
click at [1006, 598] on div "Labels" at bounding box center [973, 600] width 162 height 33
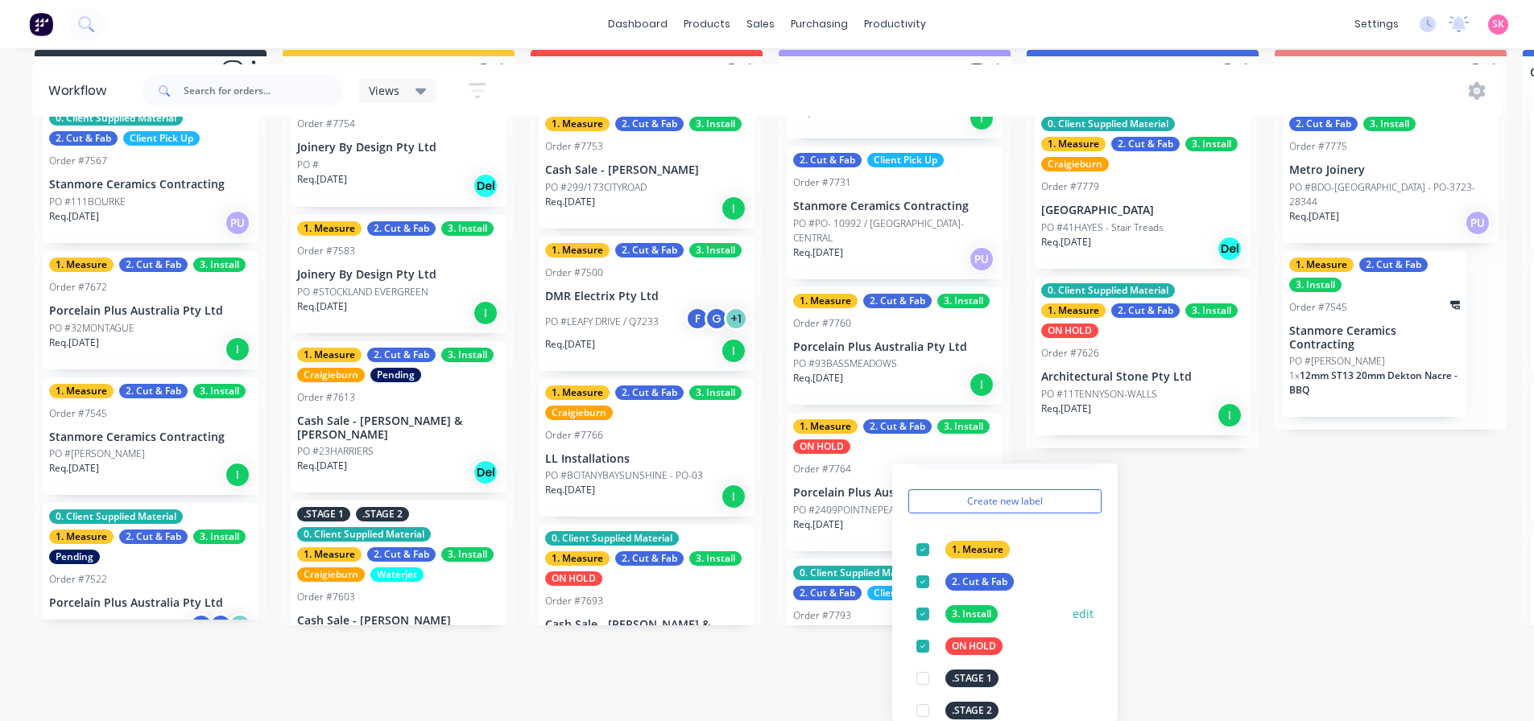
scroll to position [81, 0]
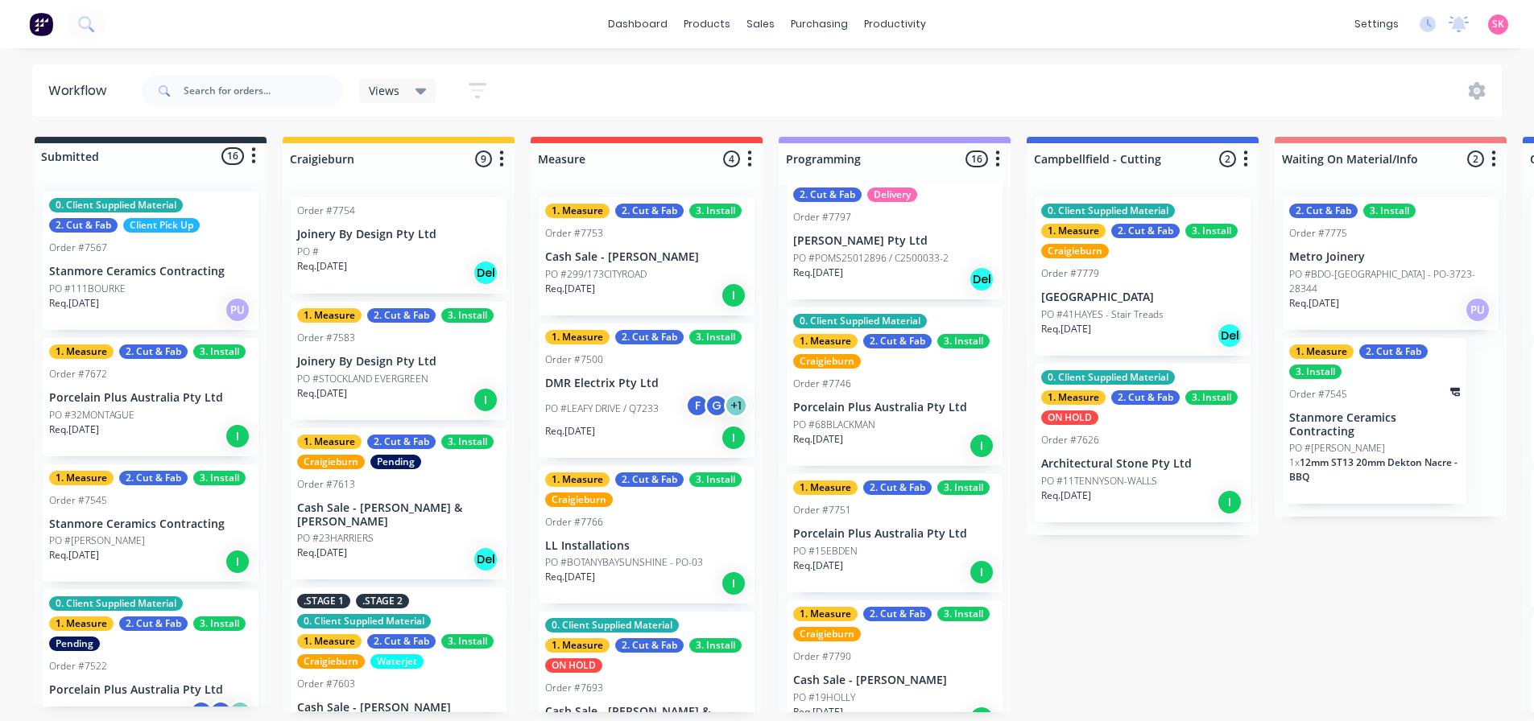
scroll to position [0, 0]
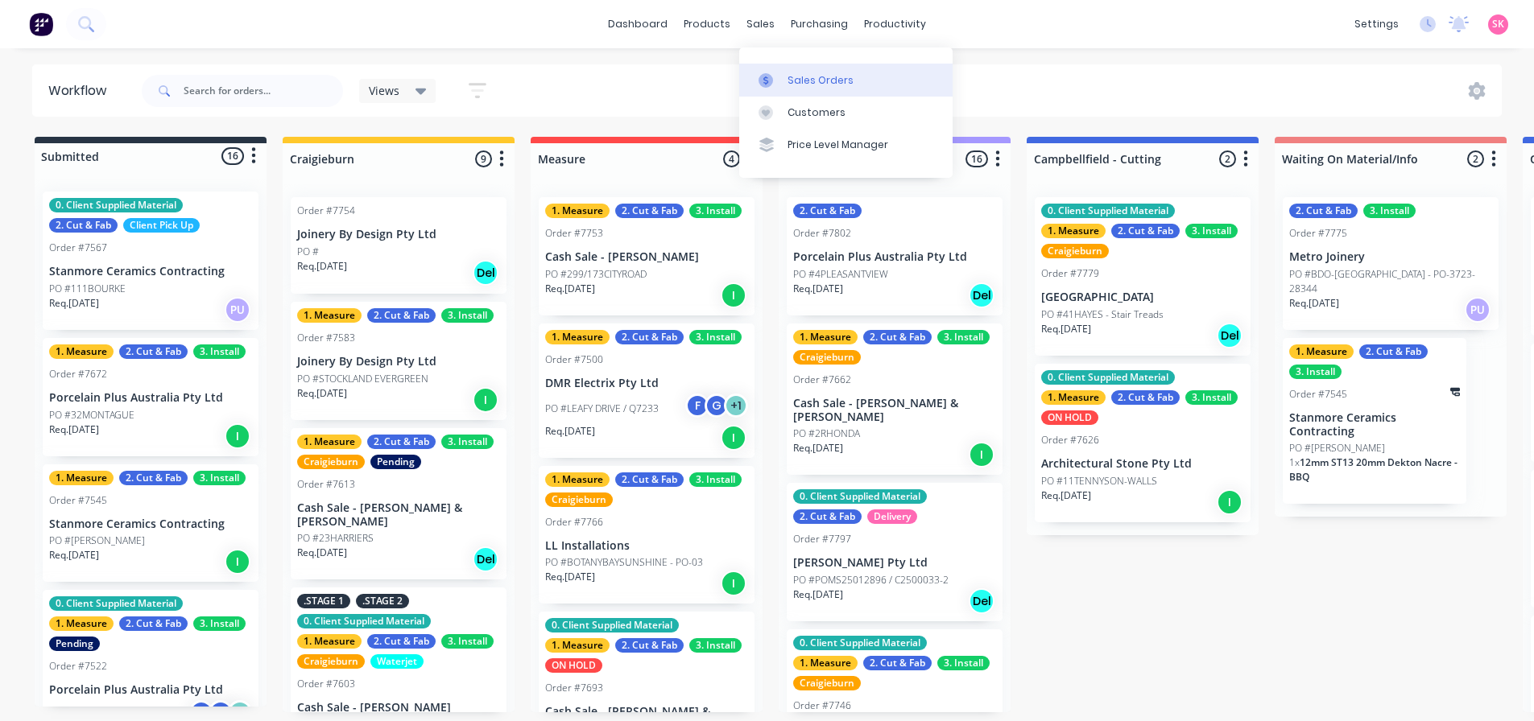
click at [763, 73] on icon at bounding box center [765, 80] width 14 height 14
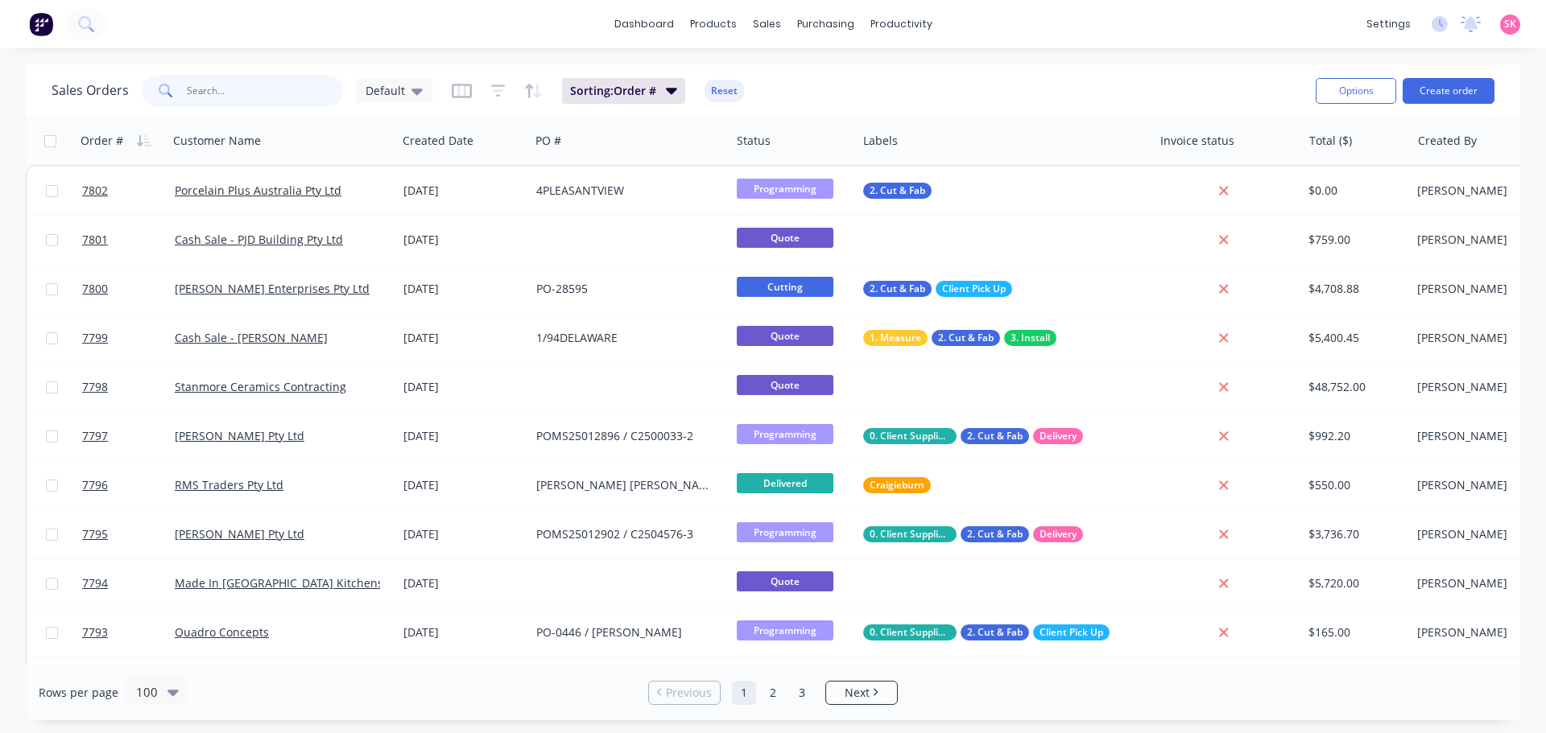
click at [279, 95] on input "text" at bounding box center [265, 91] width 157 height 32
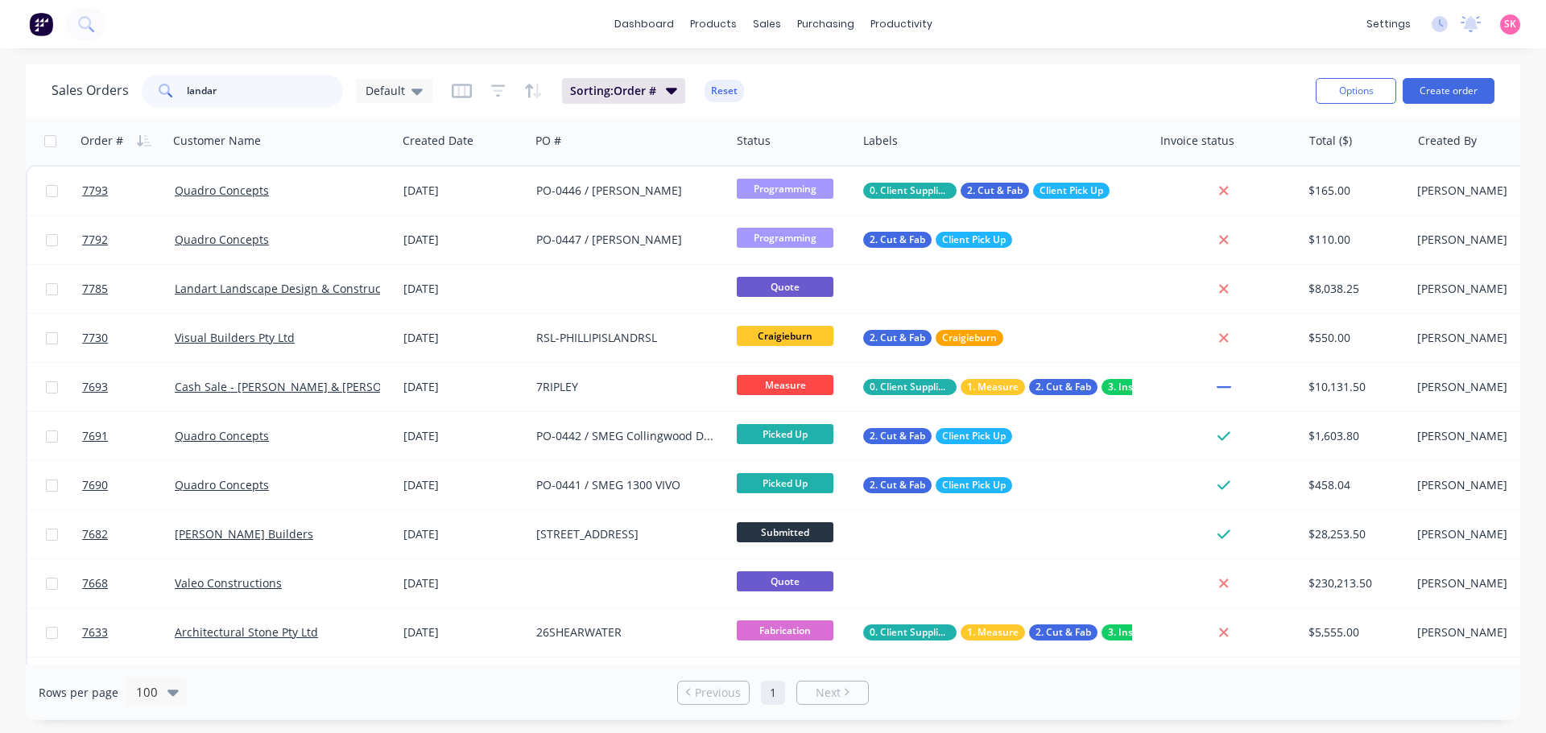
type input "landart"
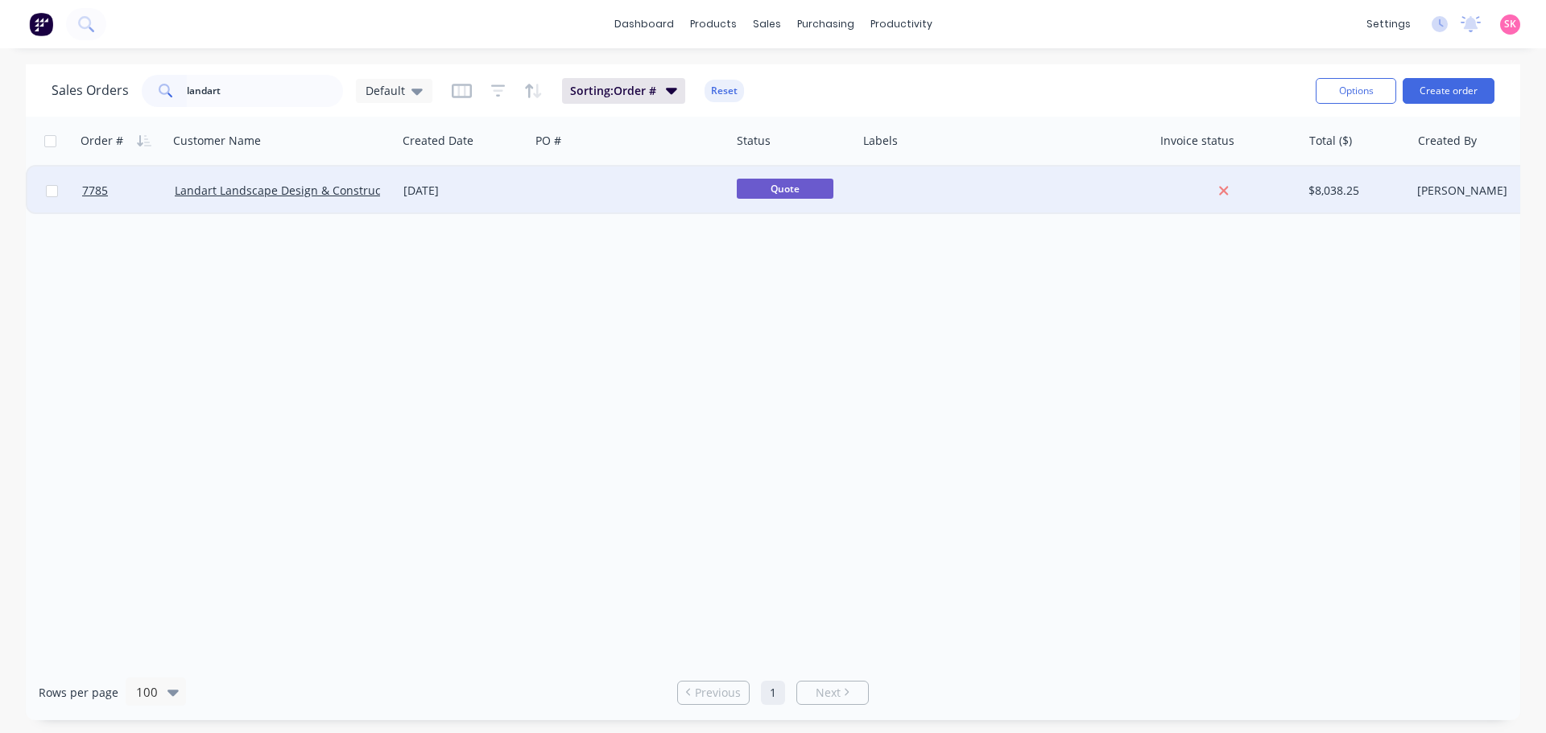
click at [585, 190] on div at bounding box center [630, 191] width 200 height 48
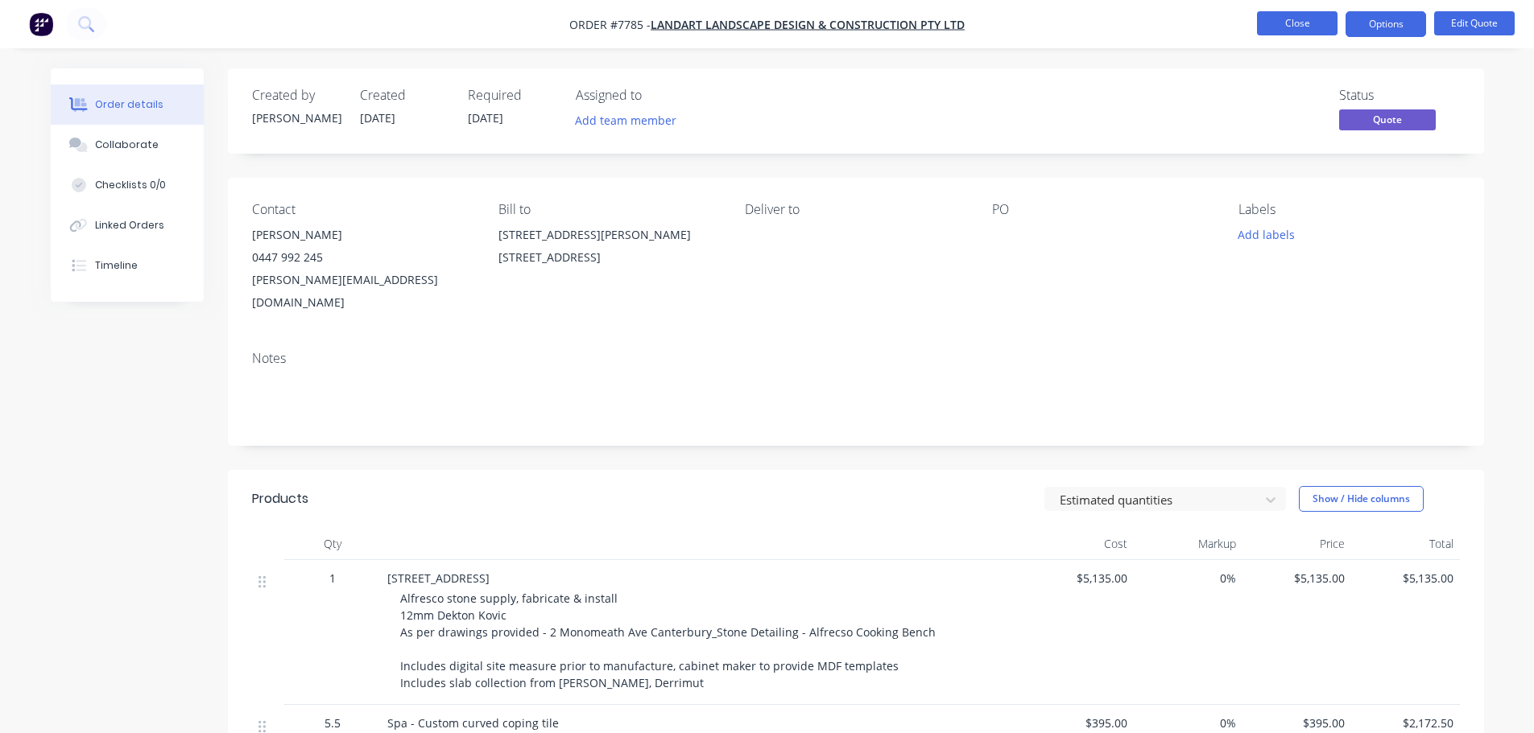
click at [1277, 24] on button "Close" at bounding box center [1297, 23] width 81 height 24
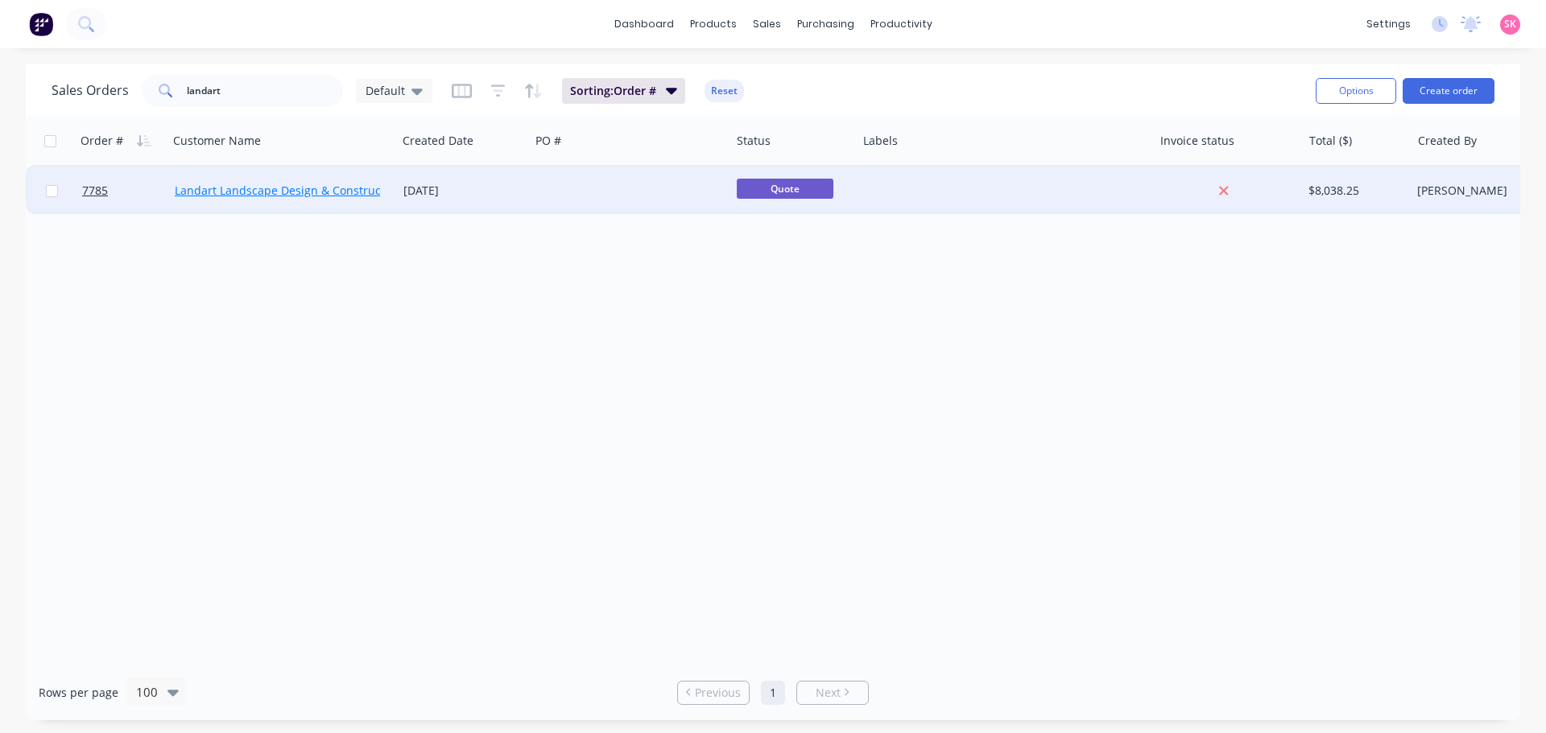
click at [312, 188] on link "Landart Landscape Design & Construction Pty Ltd" at bounding box center [308, 190] width 266 height 15
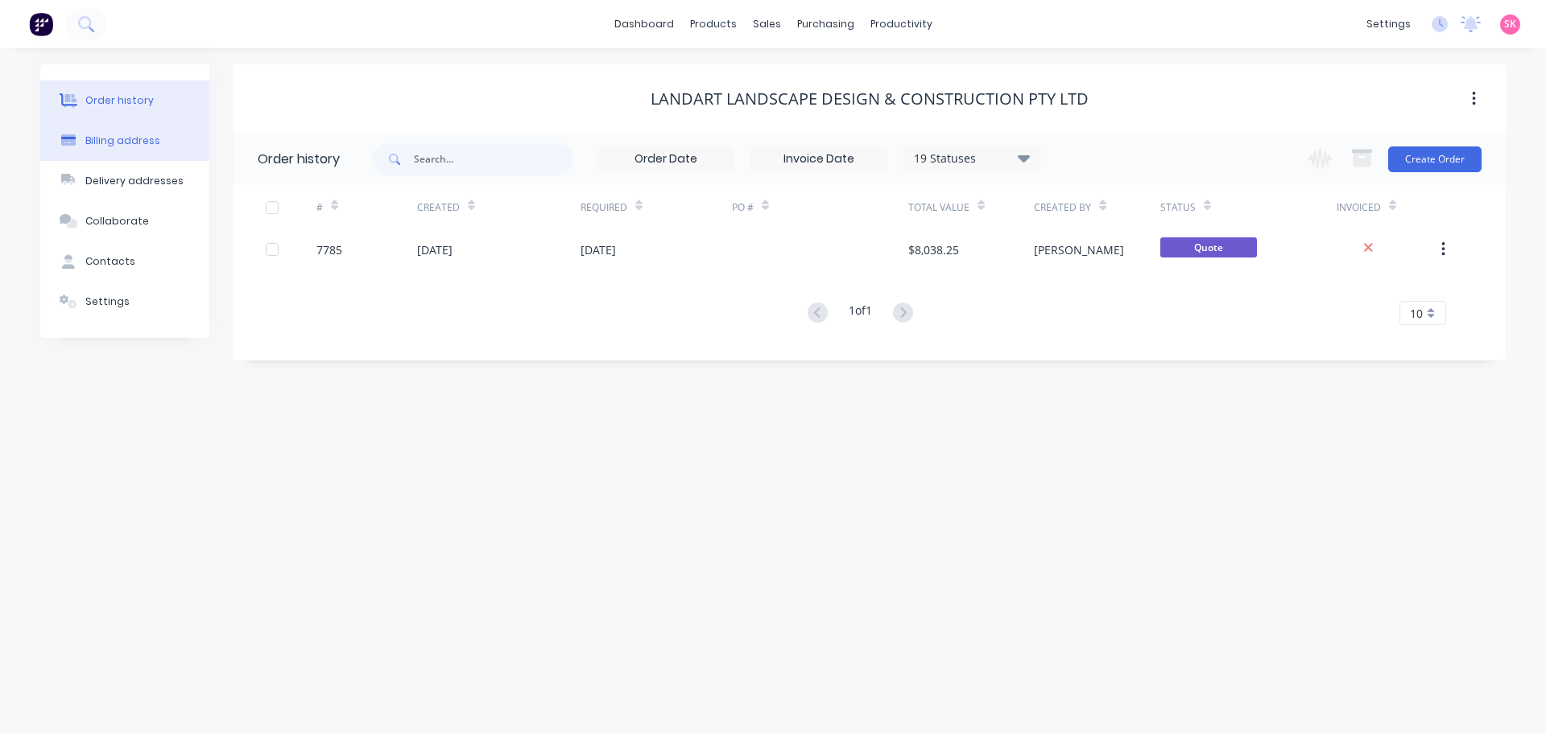
click at [126, 147] on div "Billing address" at bounding box center [122, 141] width 75 height 14
select select "AU"
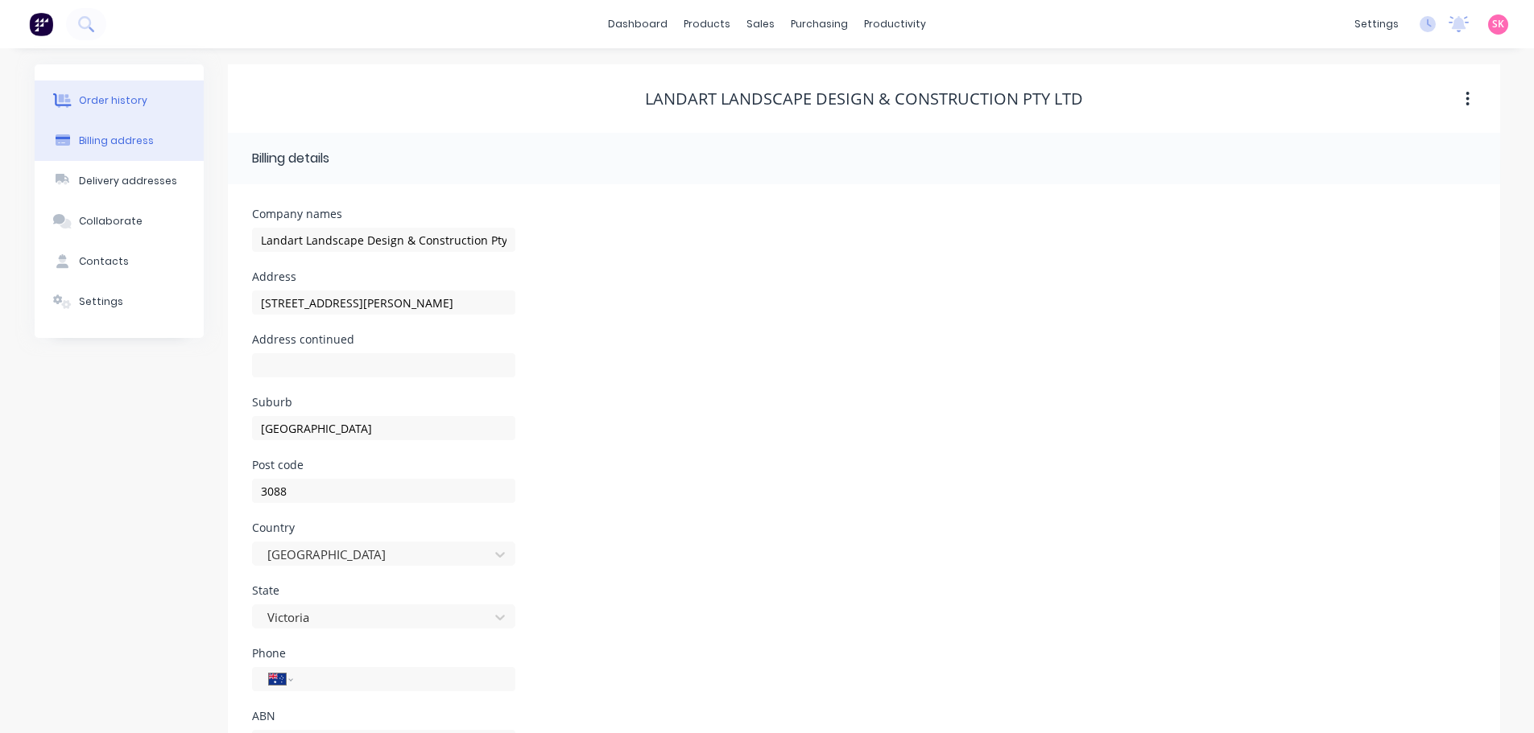
click at [133, 109] on button "Order history" at bounding box center [119, 101] width 169 height 40
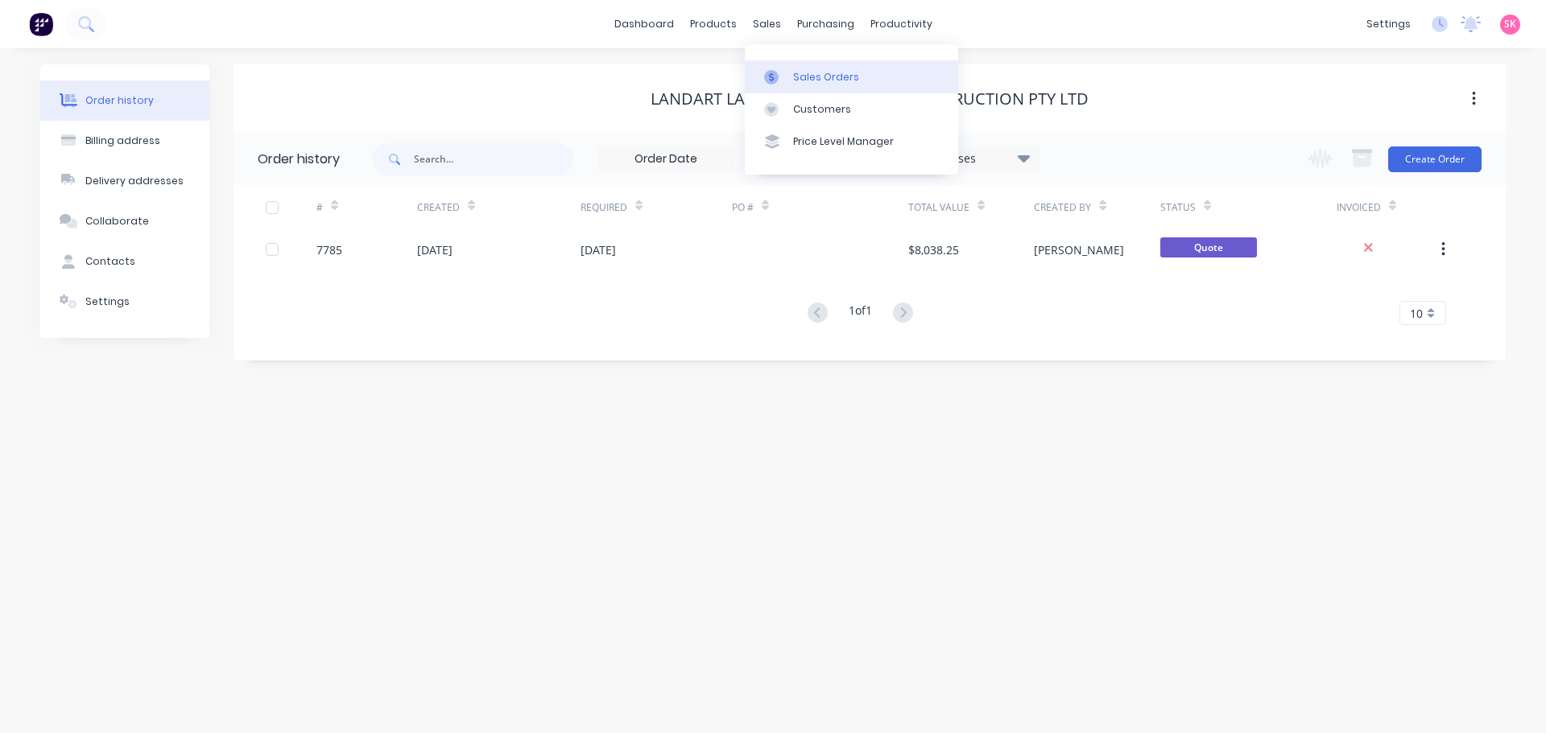
click at [792, 68] on link "Sales Orders" at bounding box center [851, 76] width 213 height 32
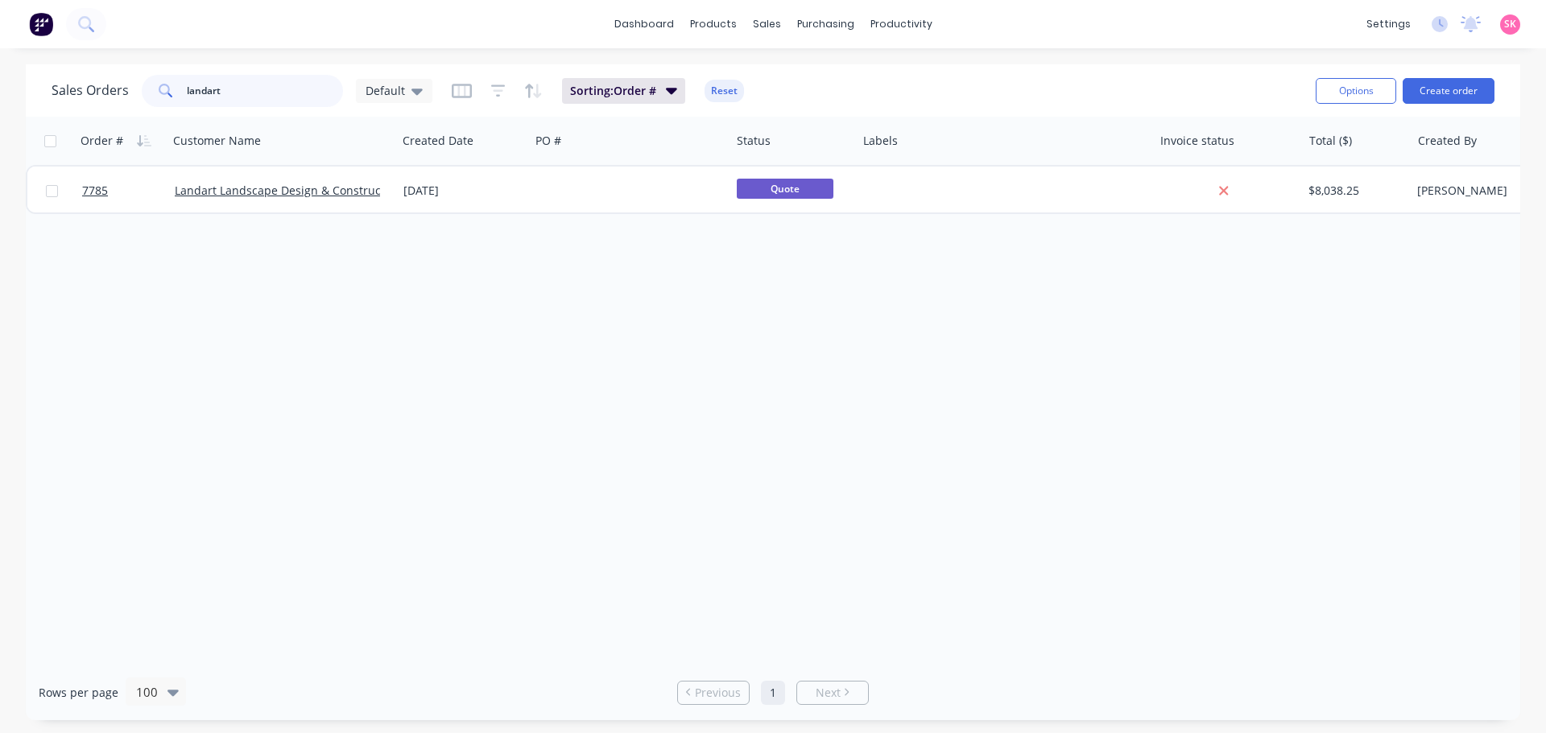
drag, startPoint x: 246, startPoint y: 94, endPoint x: -38, endPoint y: 101, distance: 284.3
click at [0, 101] on html "dashboard products sales purchasing productivity dashboard products Product Cat…" at bounding box center [773, 366] width 1546 height 733
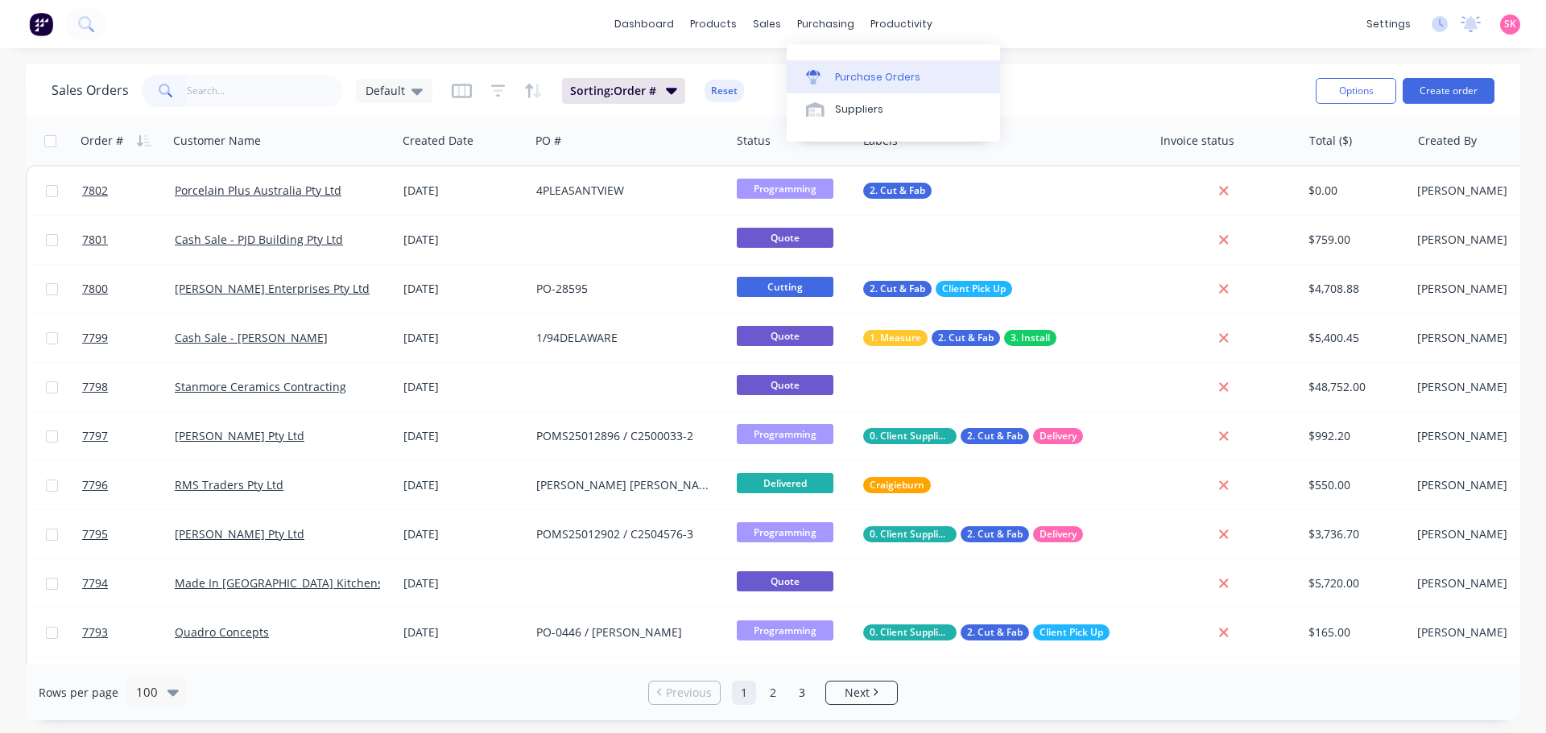
drag, startPoint x: 835, startPoint y: 60, endPoint x: 822, endPoint y: 76, distance: 20.6
click at [835, 60] on link "Purchase Orders" at bounding box center [893, 76] width 213 height 32
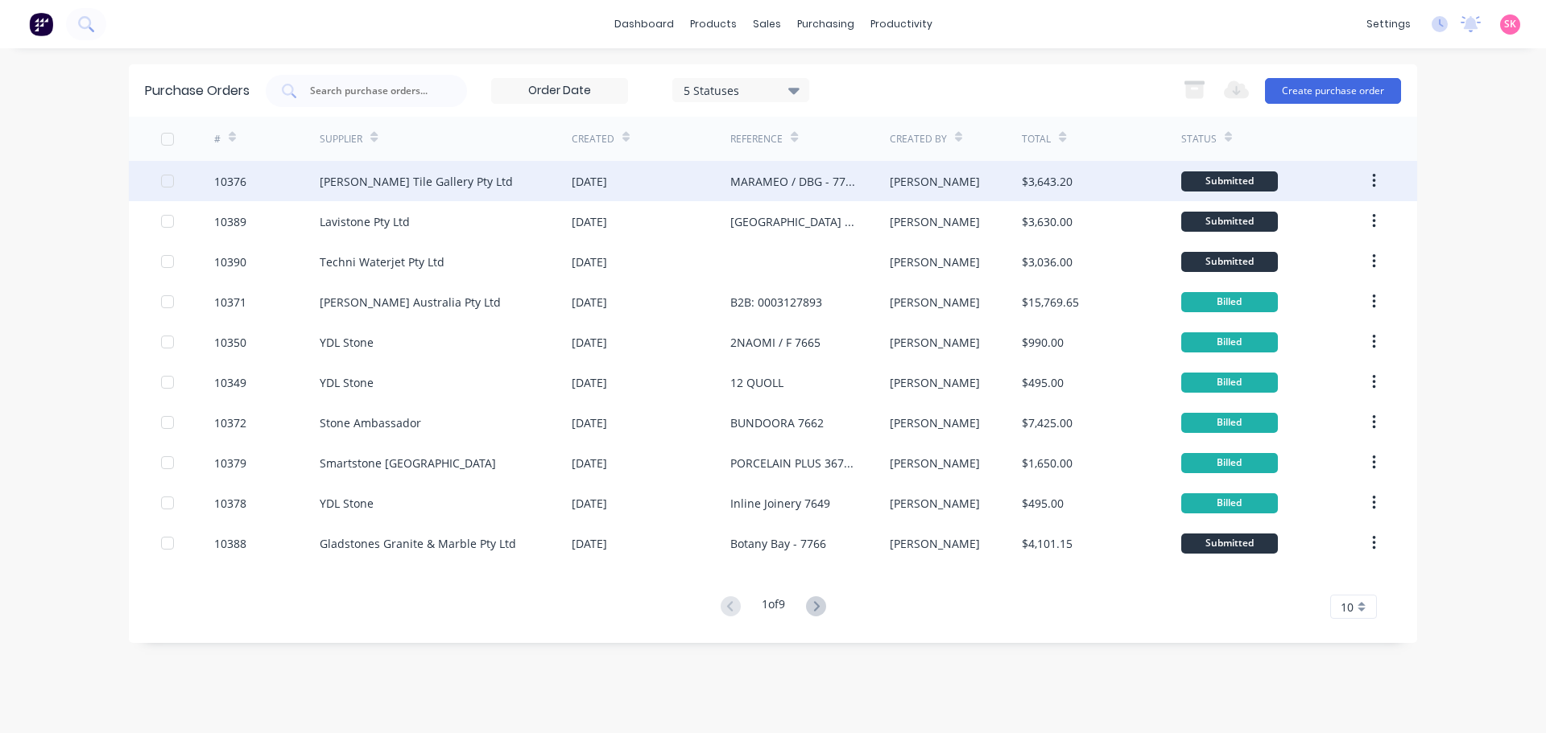
click at [538, 185] on div "Signorino Tile Gallery Pty Ltd" at bounding box center [446, 181] width 252 height 40
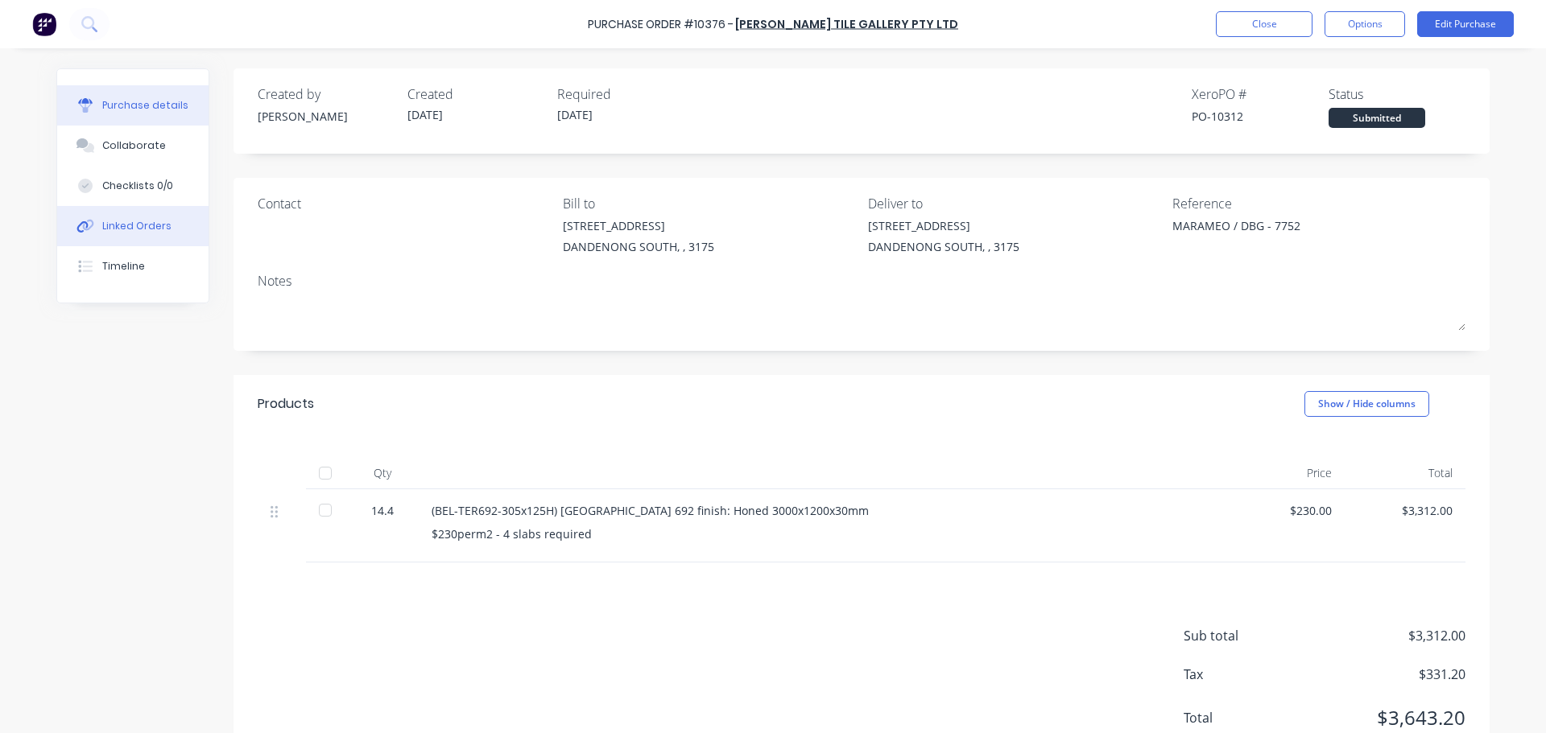
click at [145, 224] on div "Linked Orders" at bounding box center [136, 226] width 69 height 14
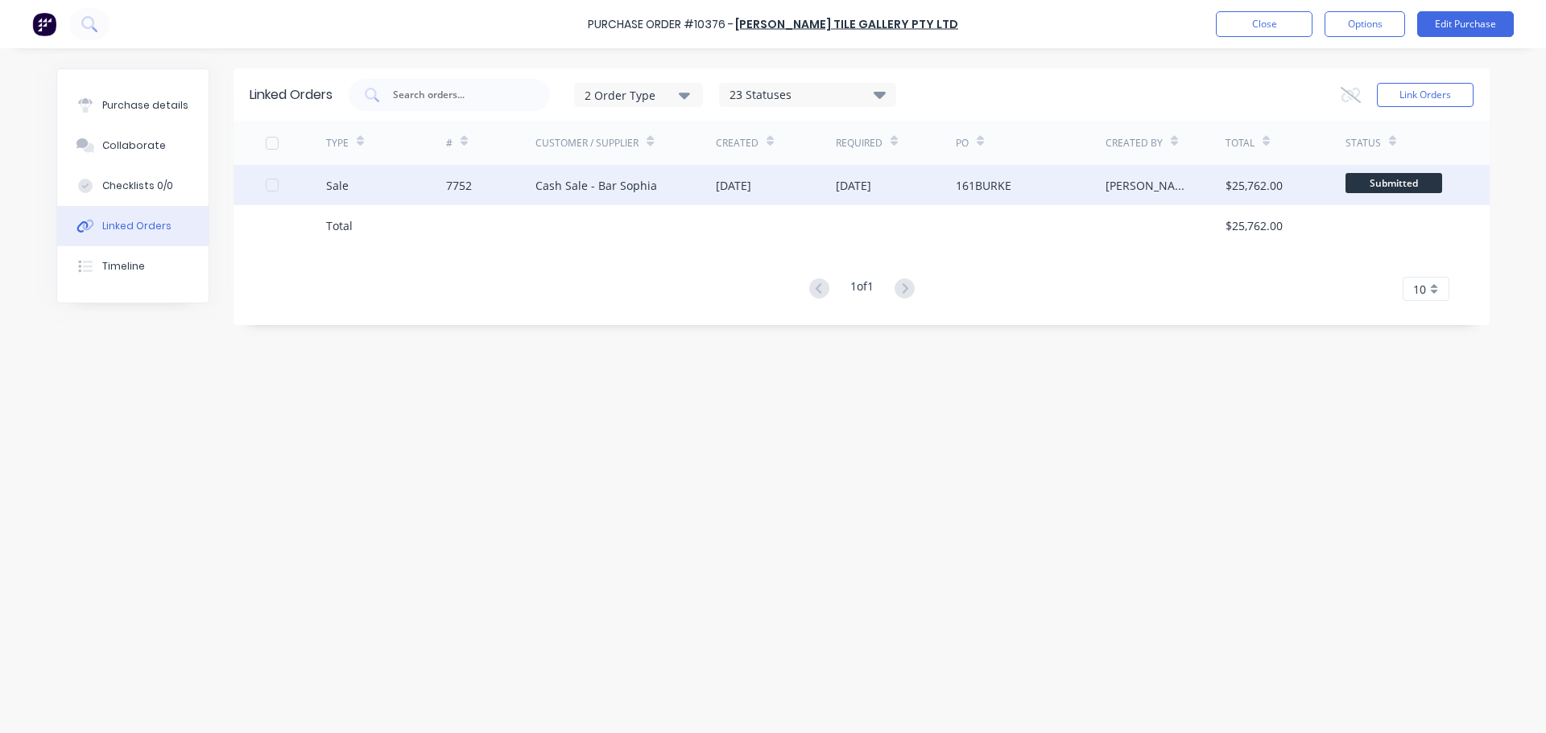
click at [737, 167] on div "[DATE]" at bounding box center [776, 185] width 120 height 40
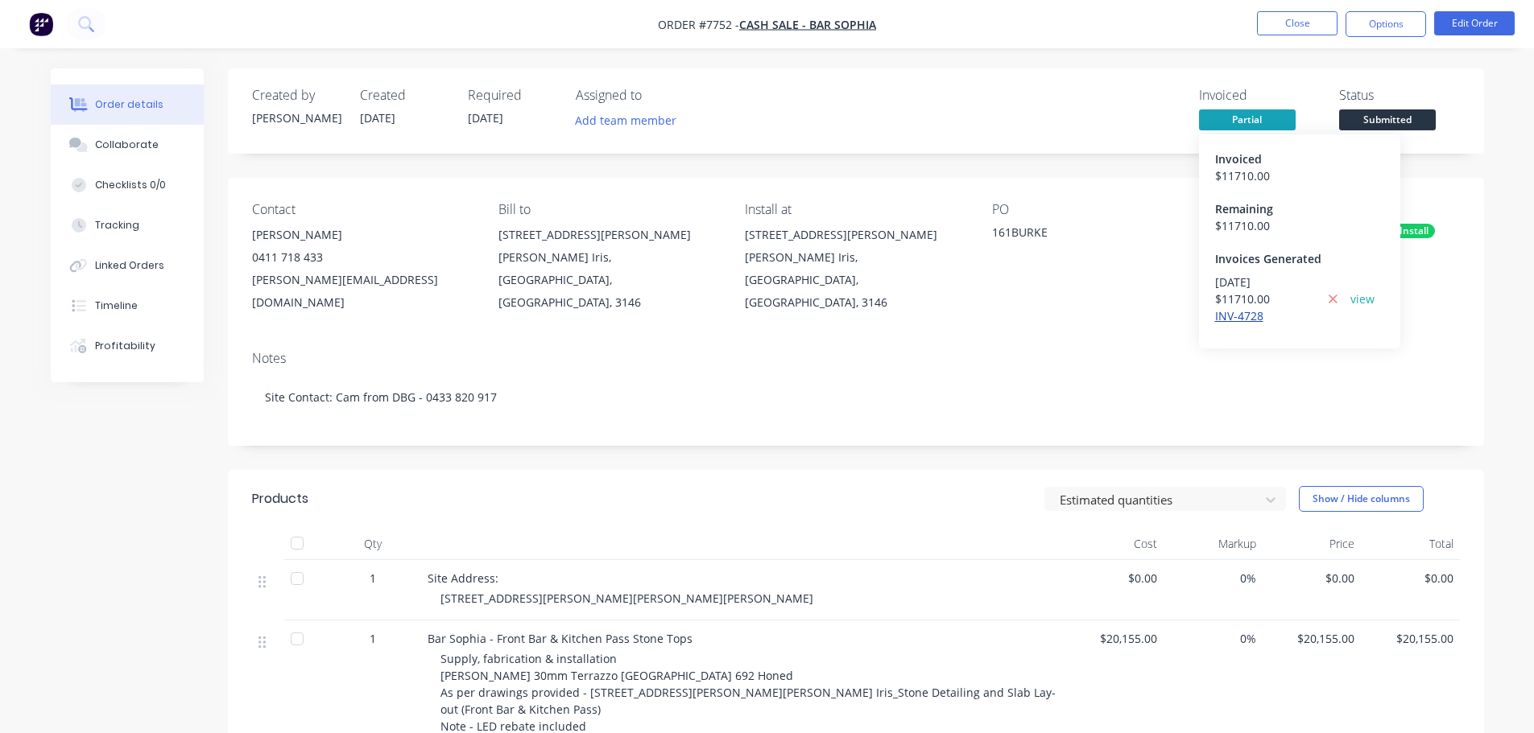
click at [1229, 314] on link "INV-4728" at bounding box center [1239, 315] width 48 height 15
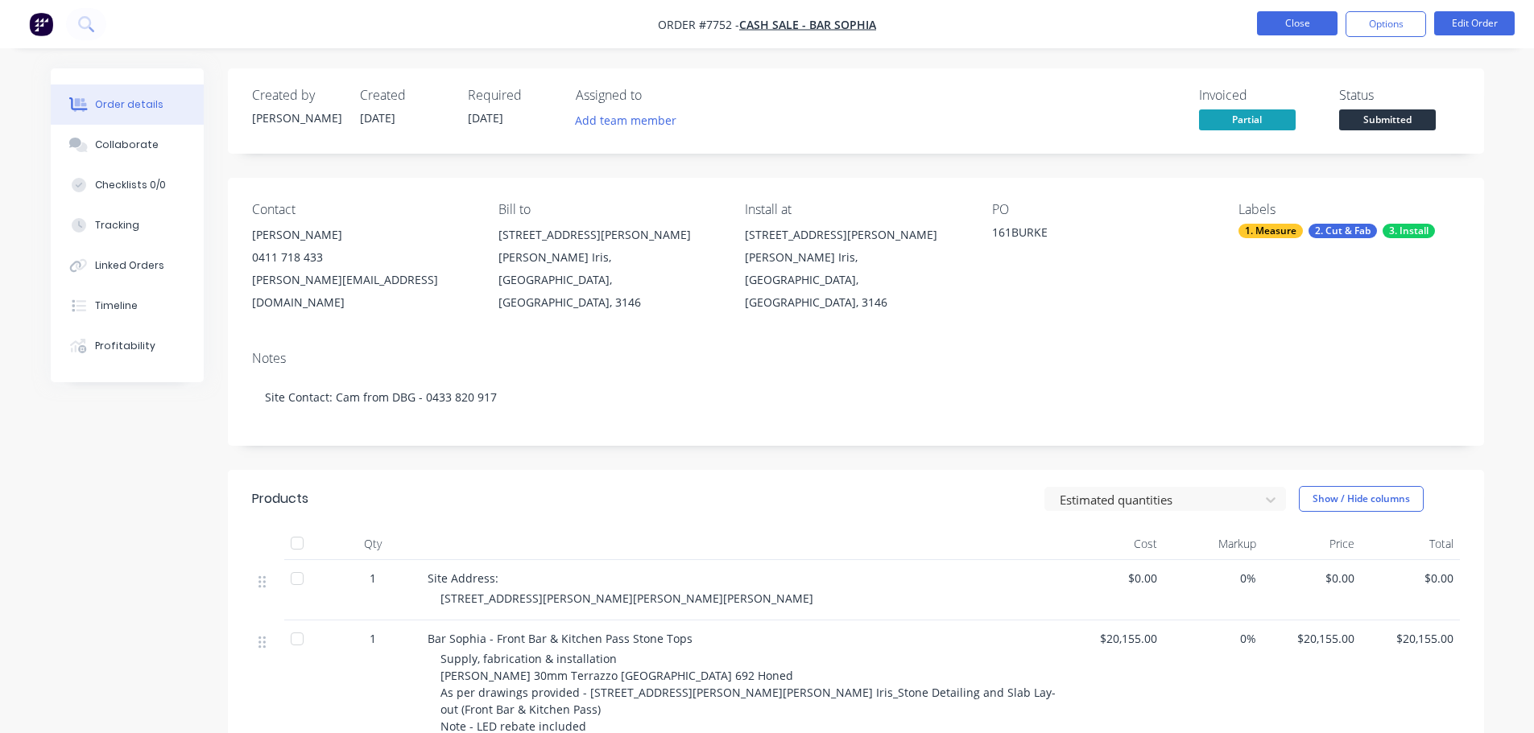
click at [1316, 27] on button "Close" at bounding box center [1297, 23] width 81 height 24
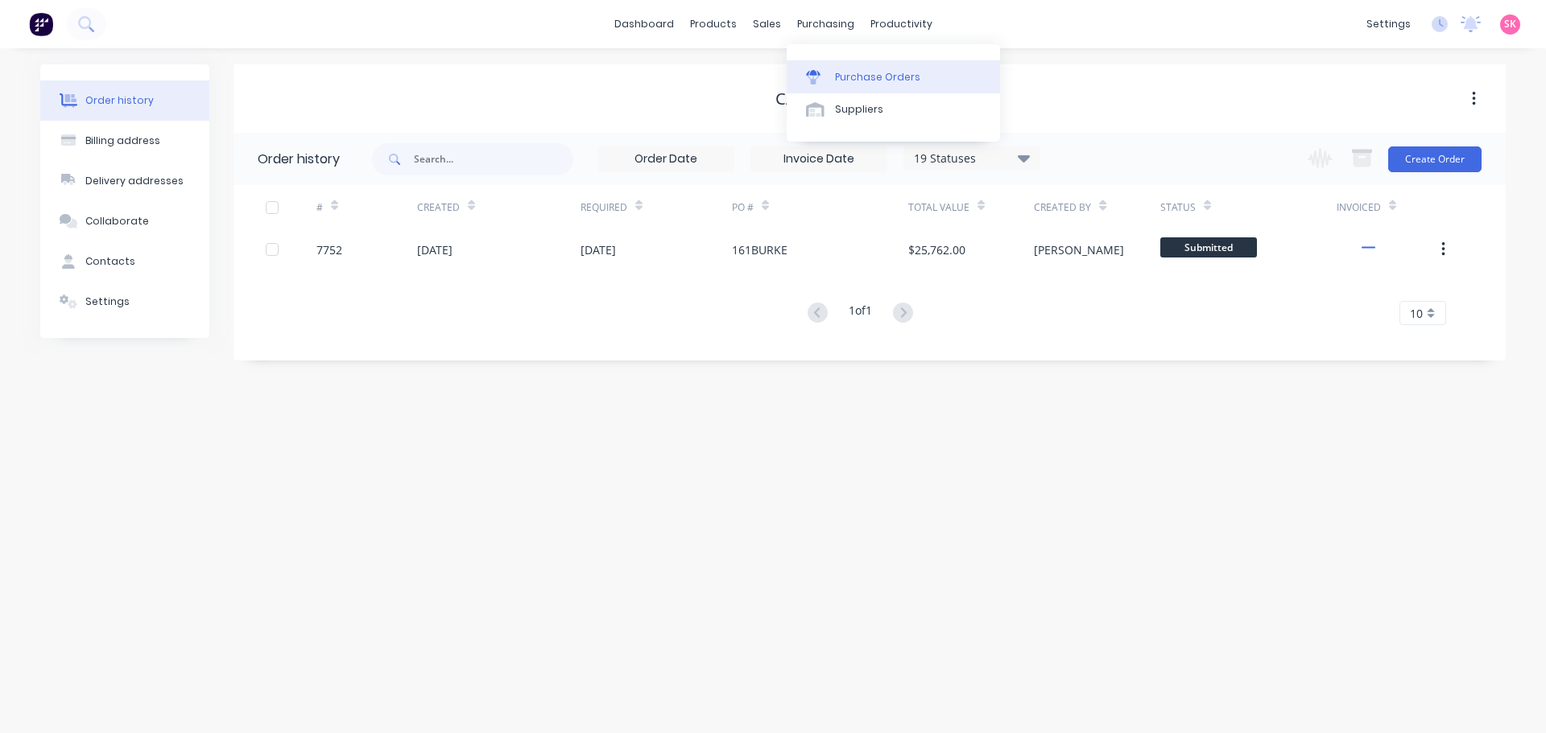
click at [832, 76] on link "Purchase Orders" at bounding box center [893, 76] width 213 height 32
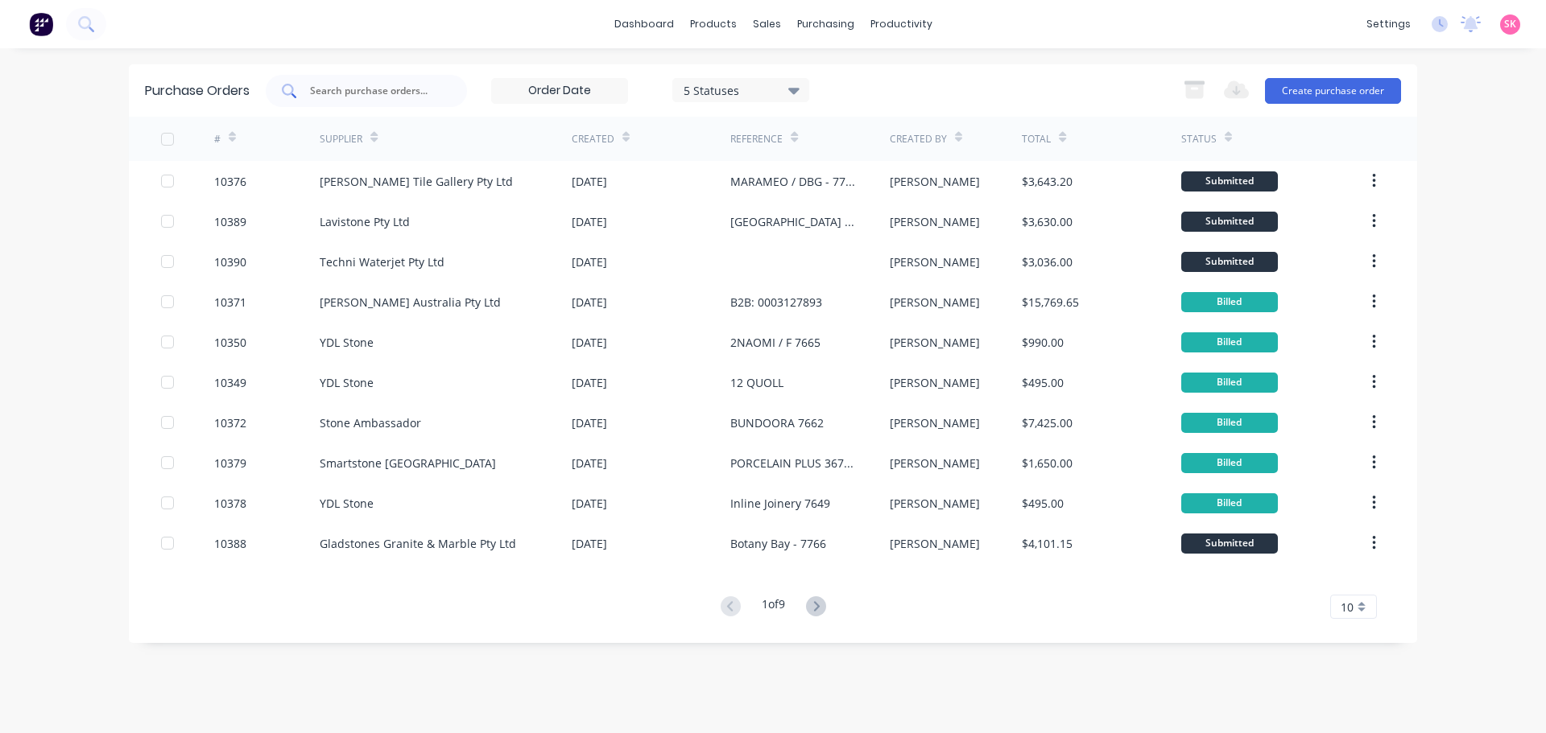
click at [323, 83] on input "text" at bounding box center [375, 91] width 134 height 16
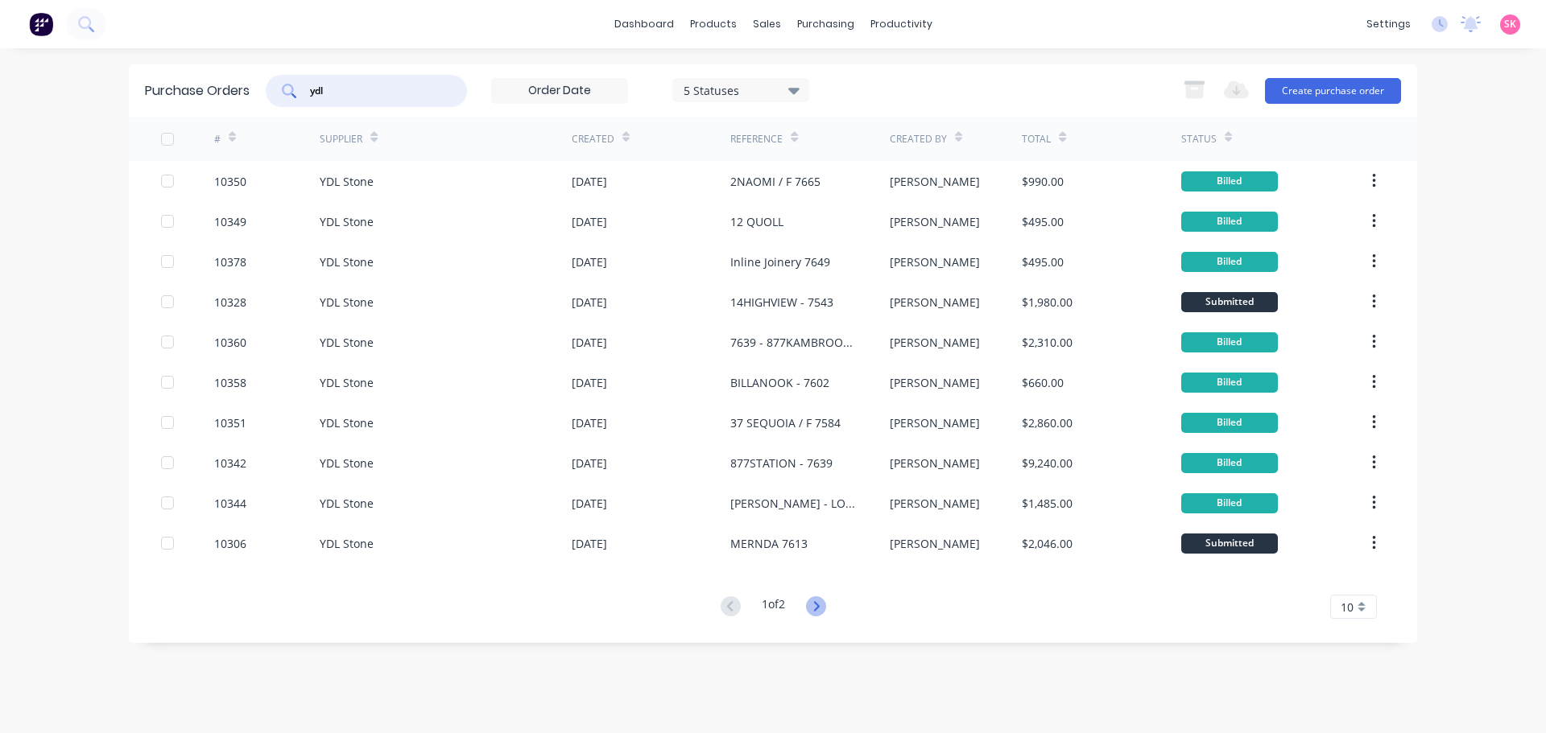
type input "ydl"
click at [812, 606] on icon at bounding box center [816, 607] width 20 height 20
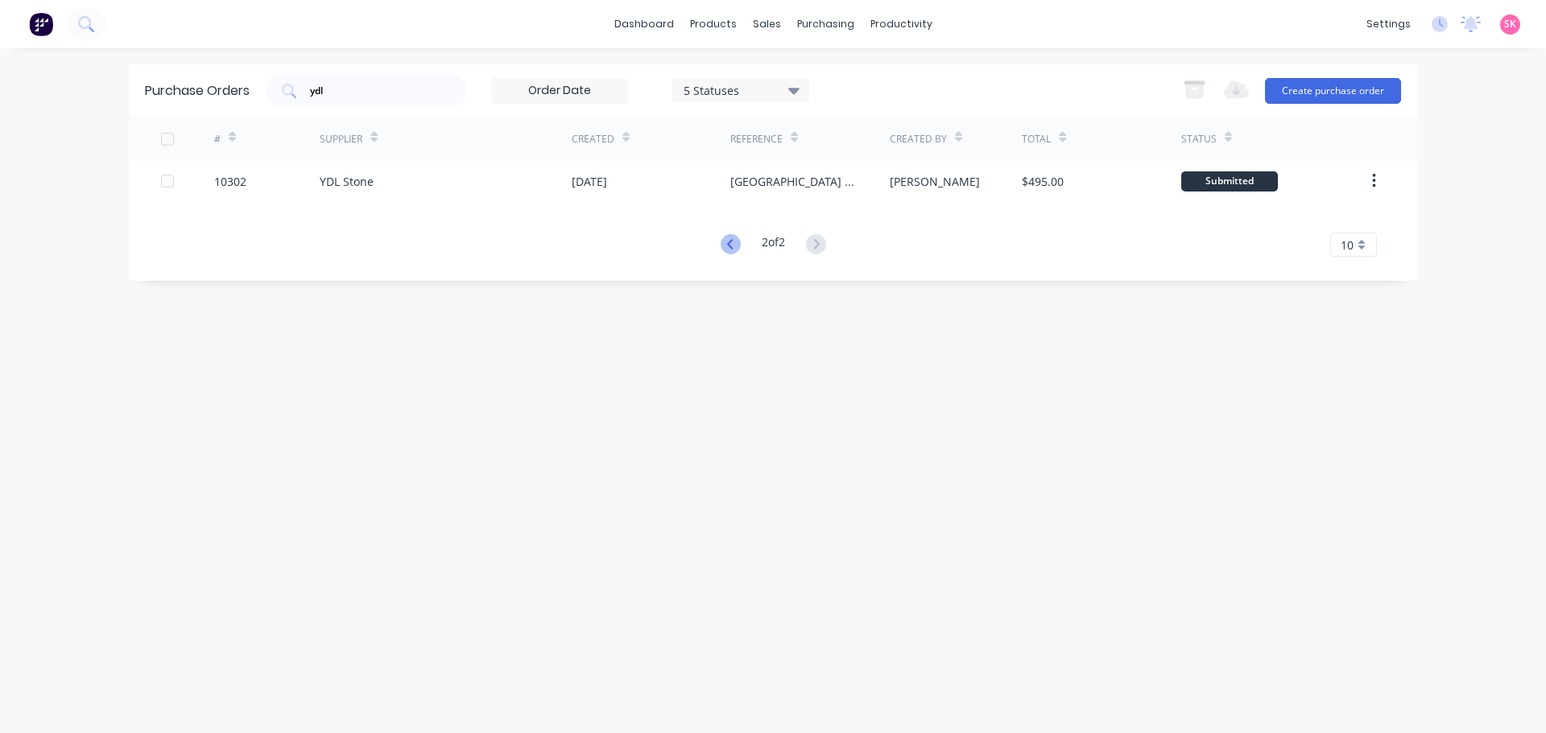
click at [727, 242] on icon at bounding box center [729, 244] width 6 height 10
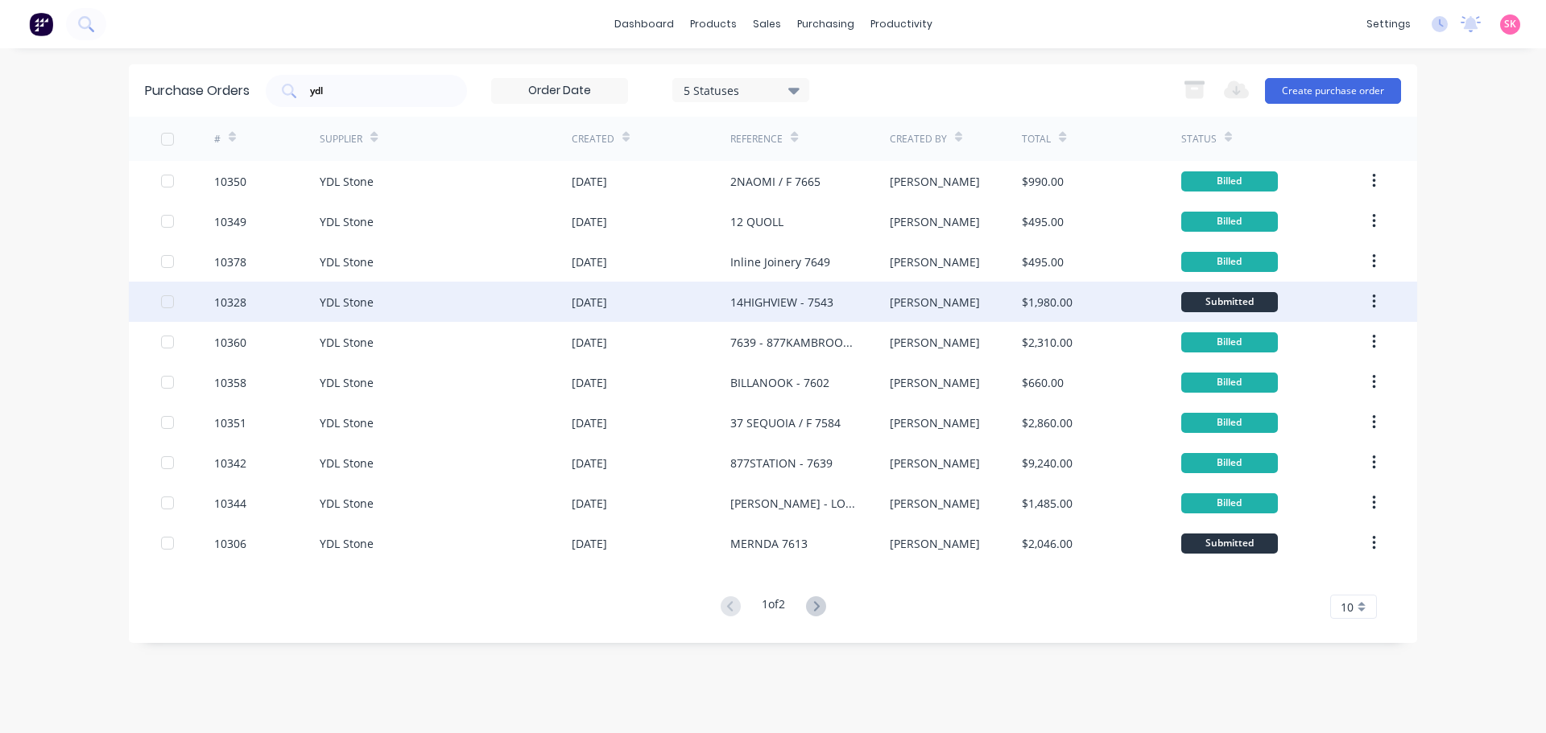
click at [809, 297] on div "14HIGHVIEW - 7543" at bounding box center [781, 302] width 103 height 17
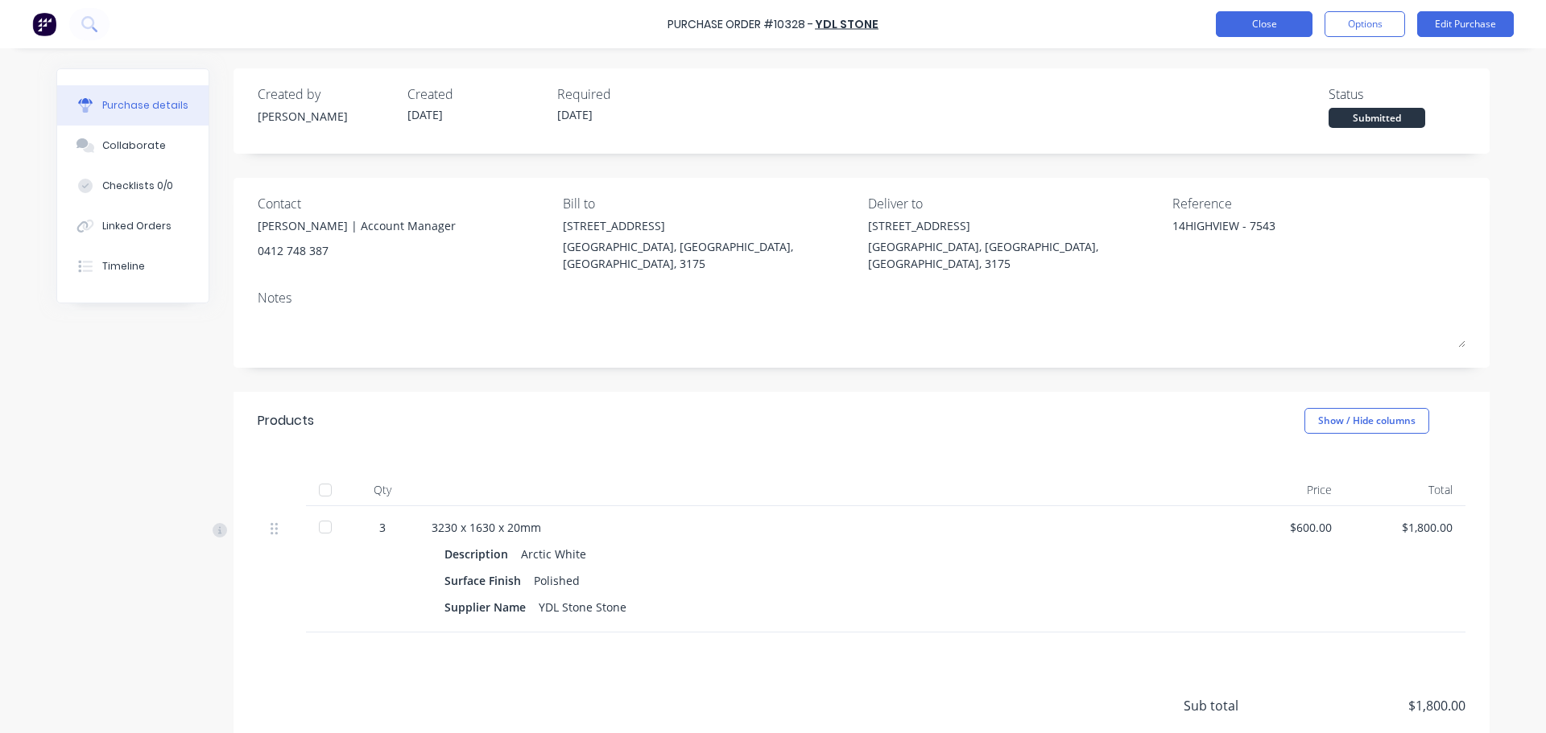
click at [1273, 23] on button "Close" at bounding box center [1264, 24] width 97 height 26
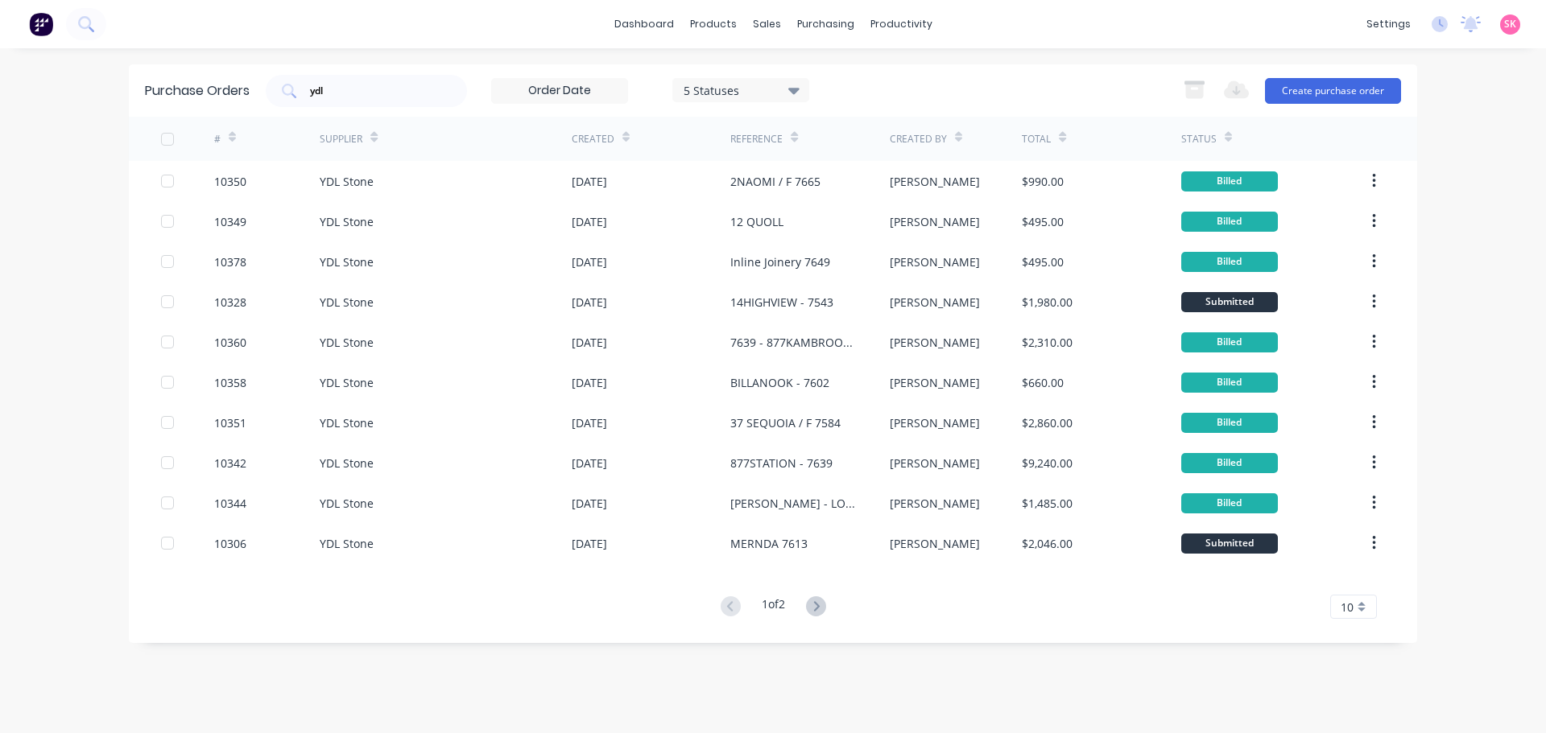
drag, startPoint x: 387, startPoint y: 81, endPoint x: 191, endPoint y: 86, distance: 196.5
click at [221, 89] on div "Purchase Orders ydl 5 Statuses 5 Statuses Export to Excel (XLSX) Create purchas…" at bounding box center [773, 90] width 1288 height 52
click at [390, 663] on div "Purchase Orders ydl 5 Statuses 5 Statuses Export to Excel (XLSX) Create purchas…" at bounding box center [773, 390] width 1288 height 653
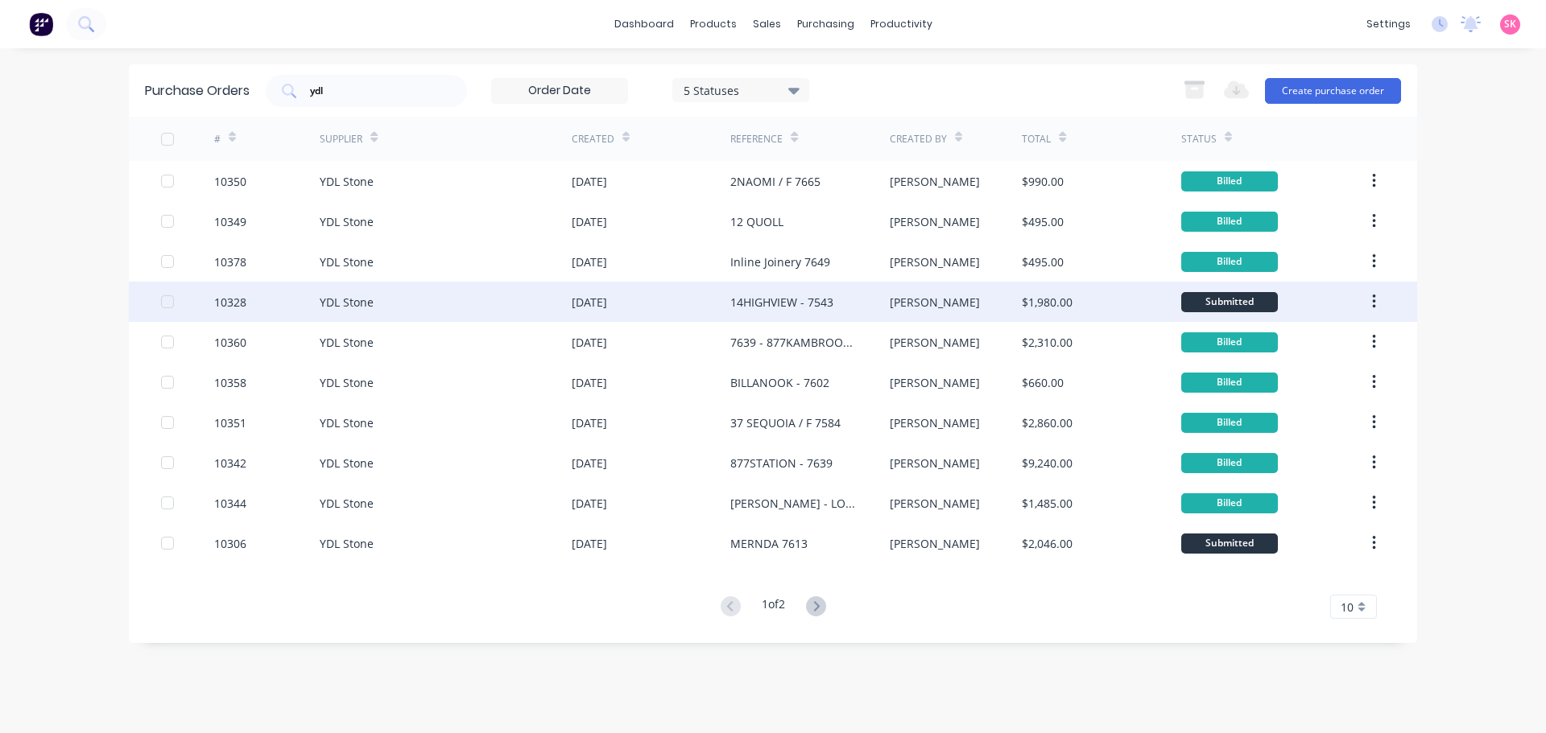
click at [587, 303] on div "06 Aug 2025" at bounding box center [589, 302] width 35 height 17
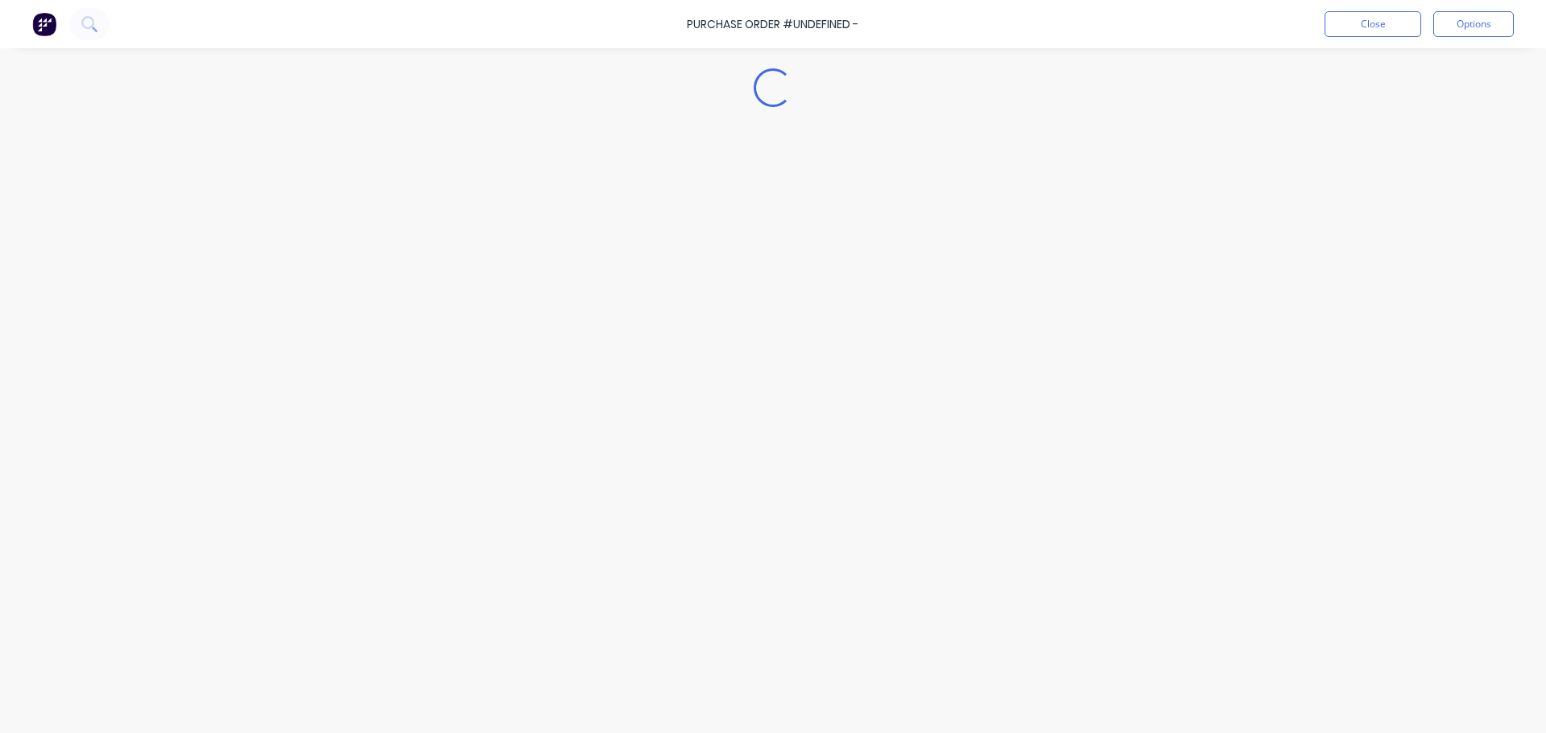
type textarea "x"
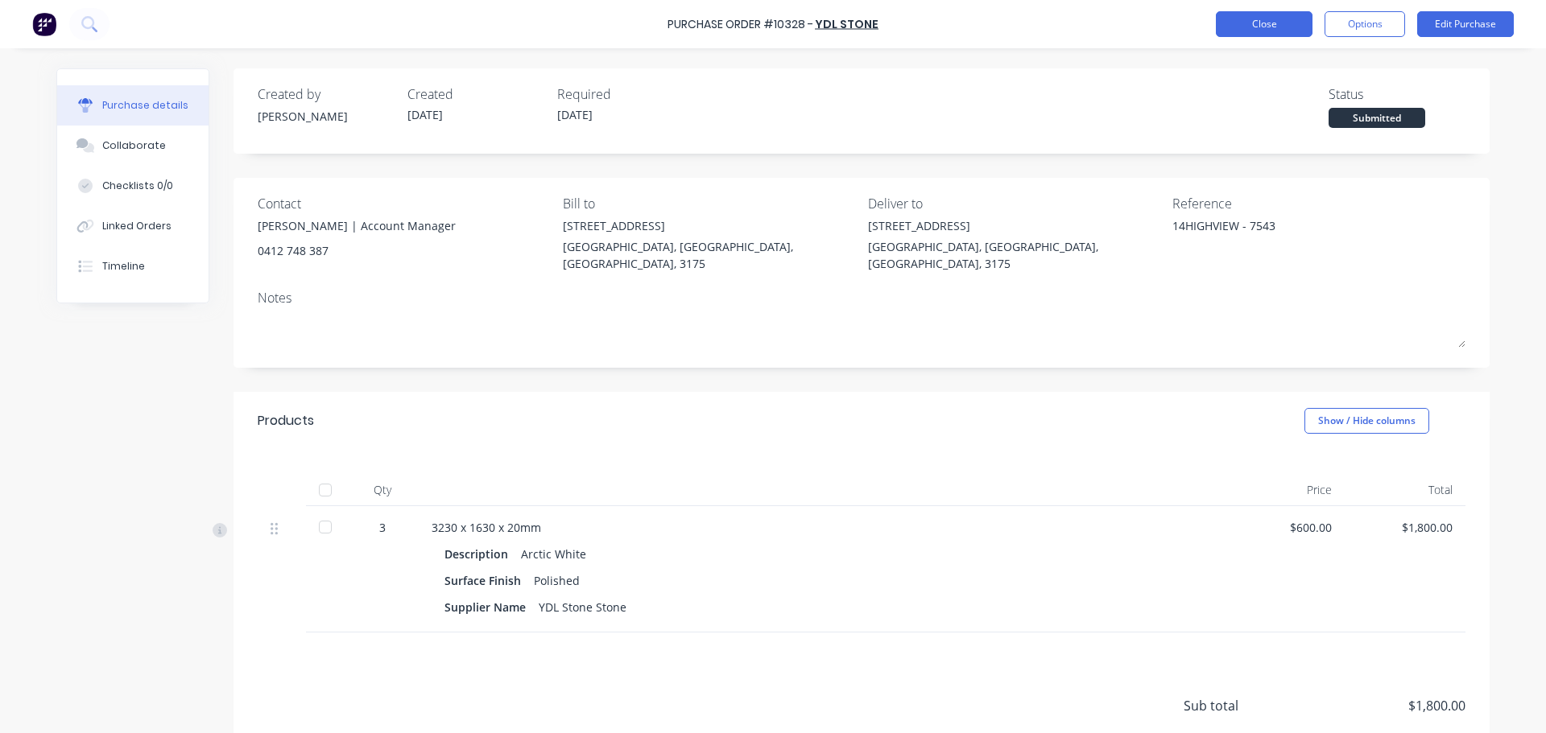
click at [1229, 30] on button "Close" at bounding box center [1264, 24] width 97 height 26
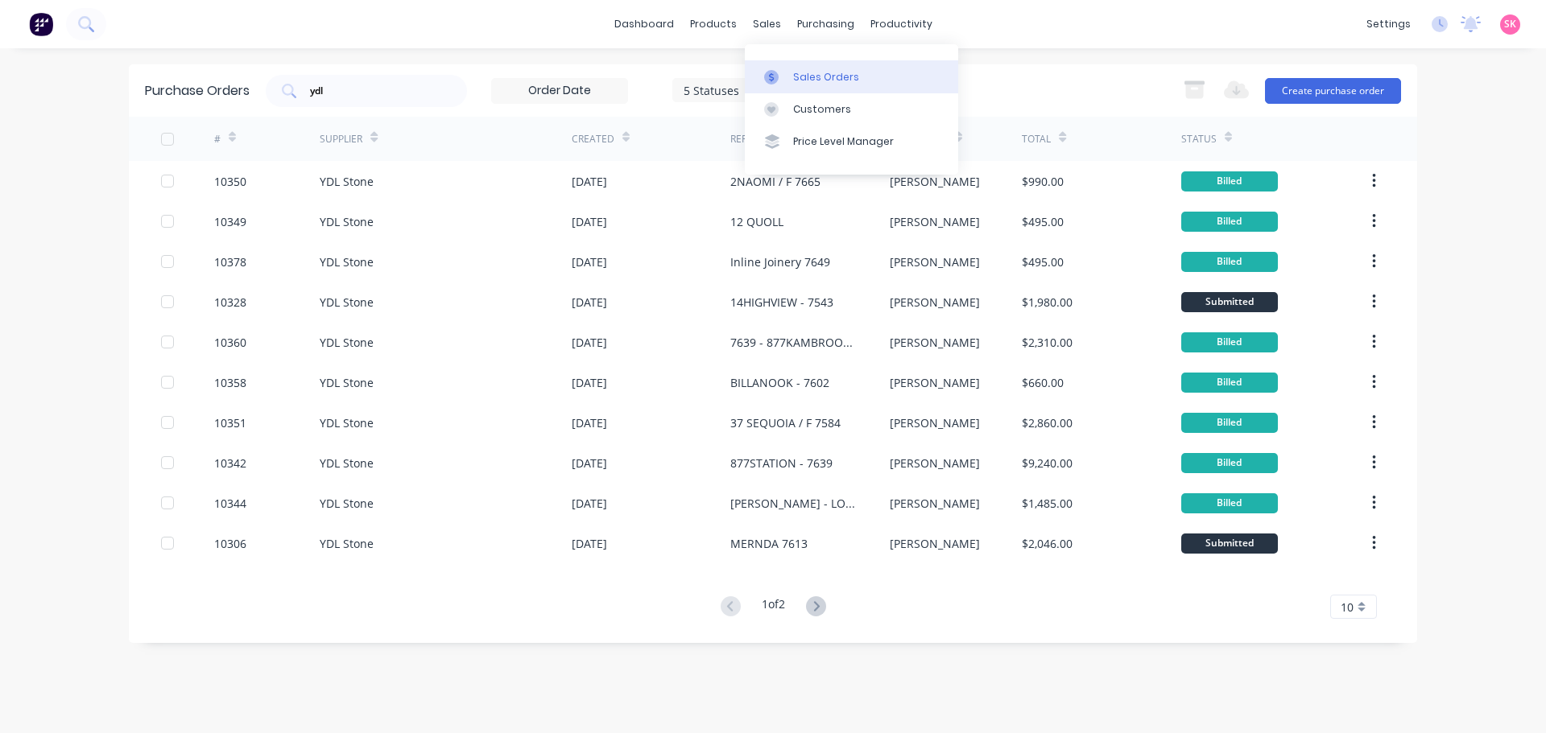
click at [779, 70] on div at bounding box center [776, 77] width 24 height 14
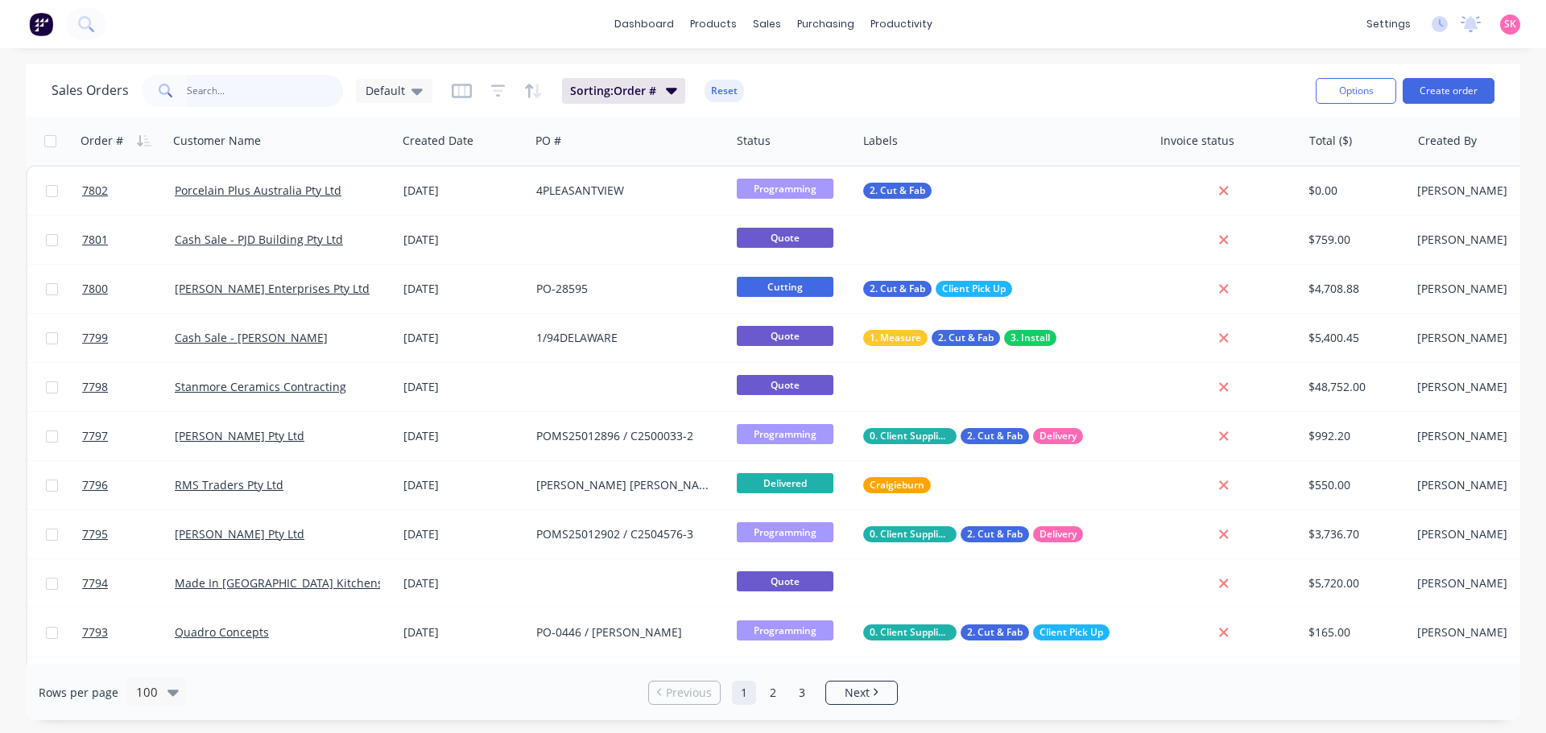
click at [263, 90] on input "text" at bounding box center [265, 91] width 157 height 32
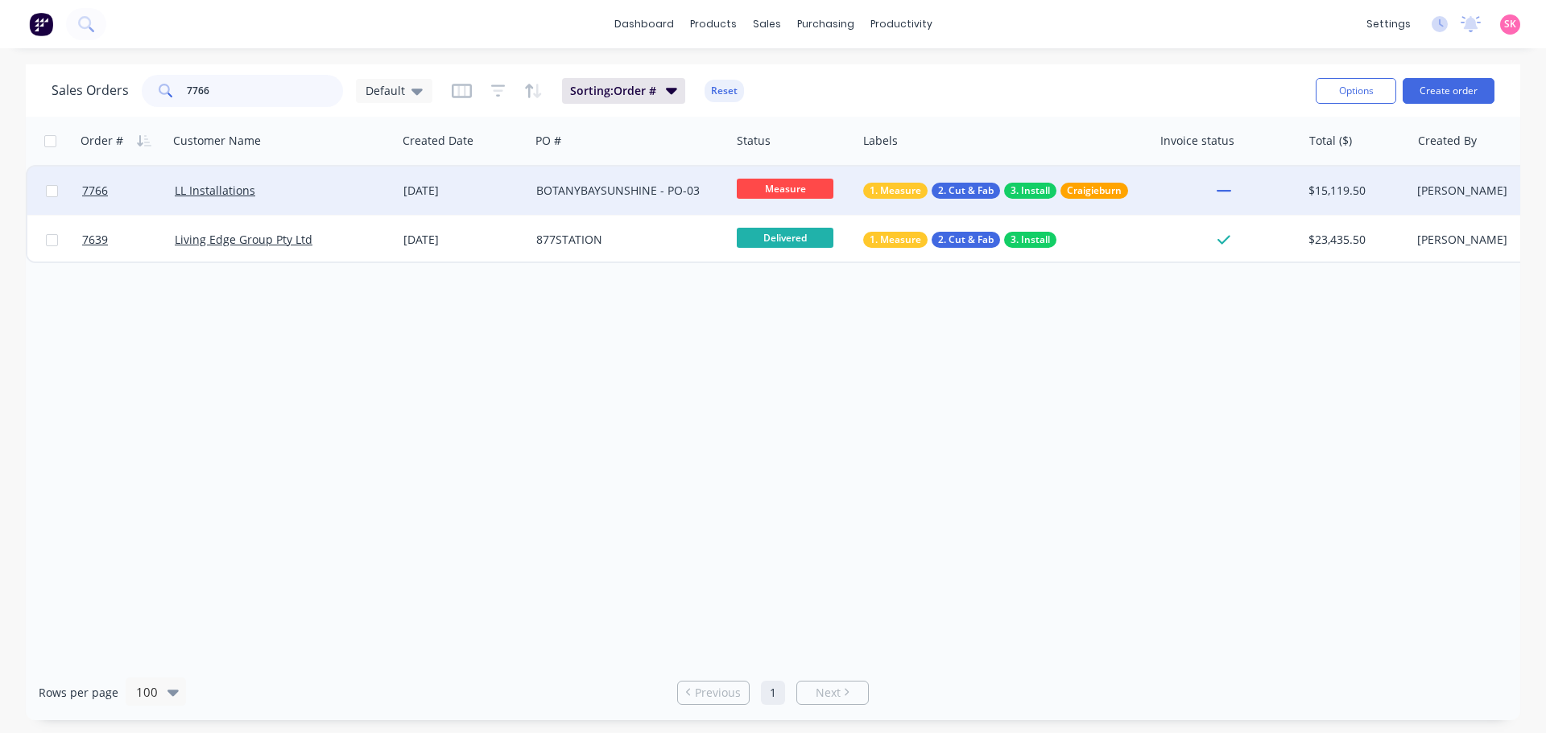
type input "7766"
click at [494, 191] on div "[DATE]" at bounding box center [463, 191] width 120 height 16
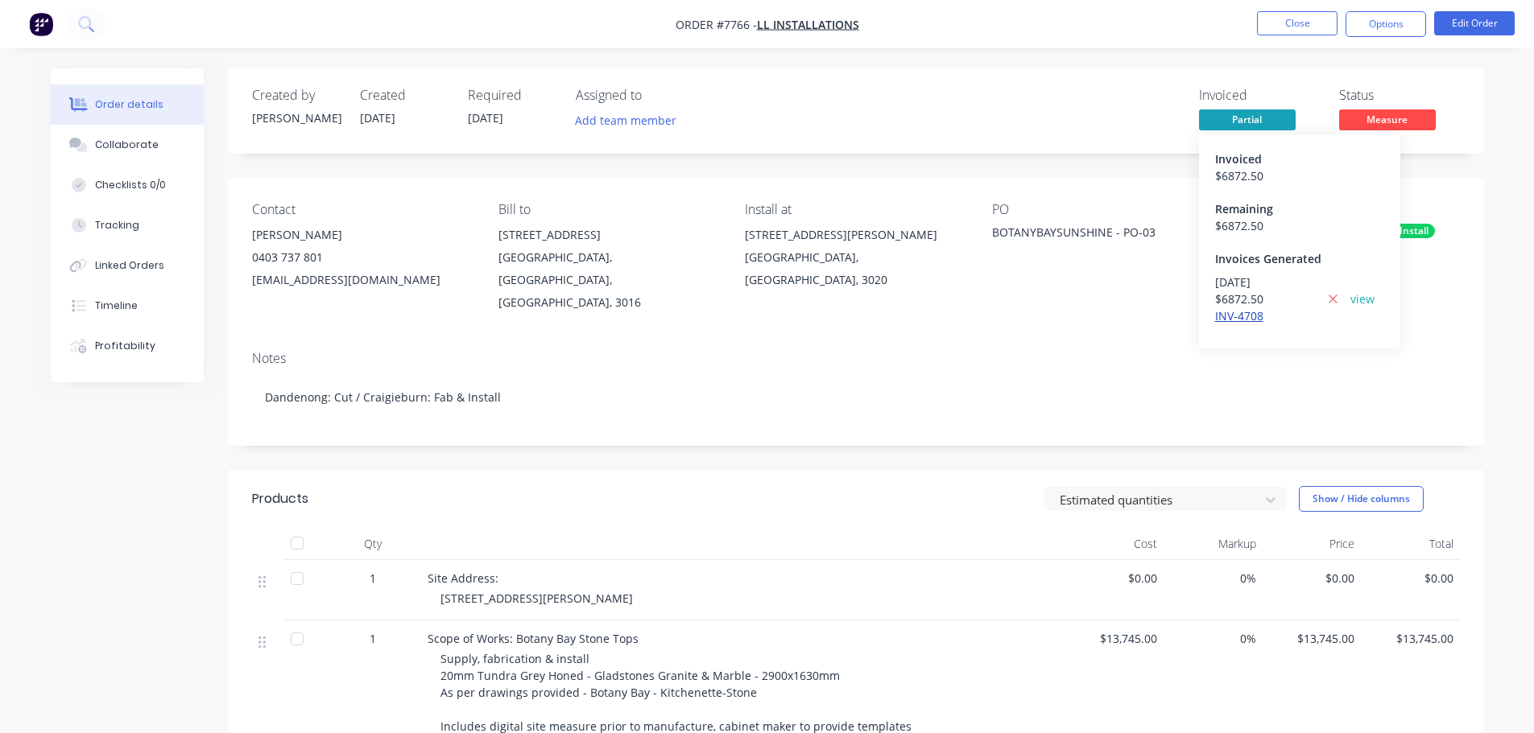
click at [1253, 318] on link "INV-4708" at bounding box center [1239, 315] width 48 height 15
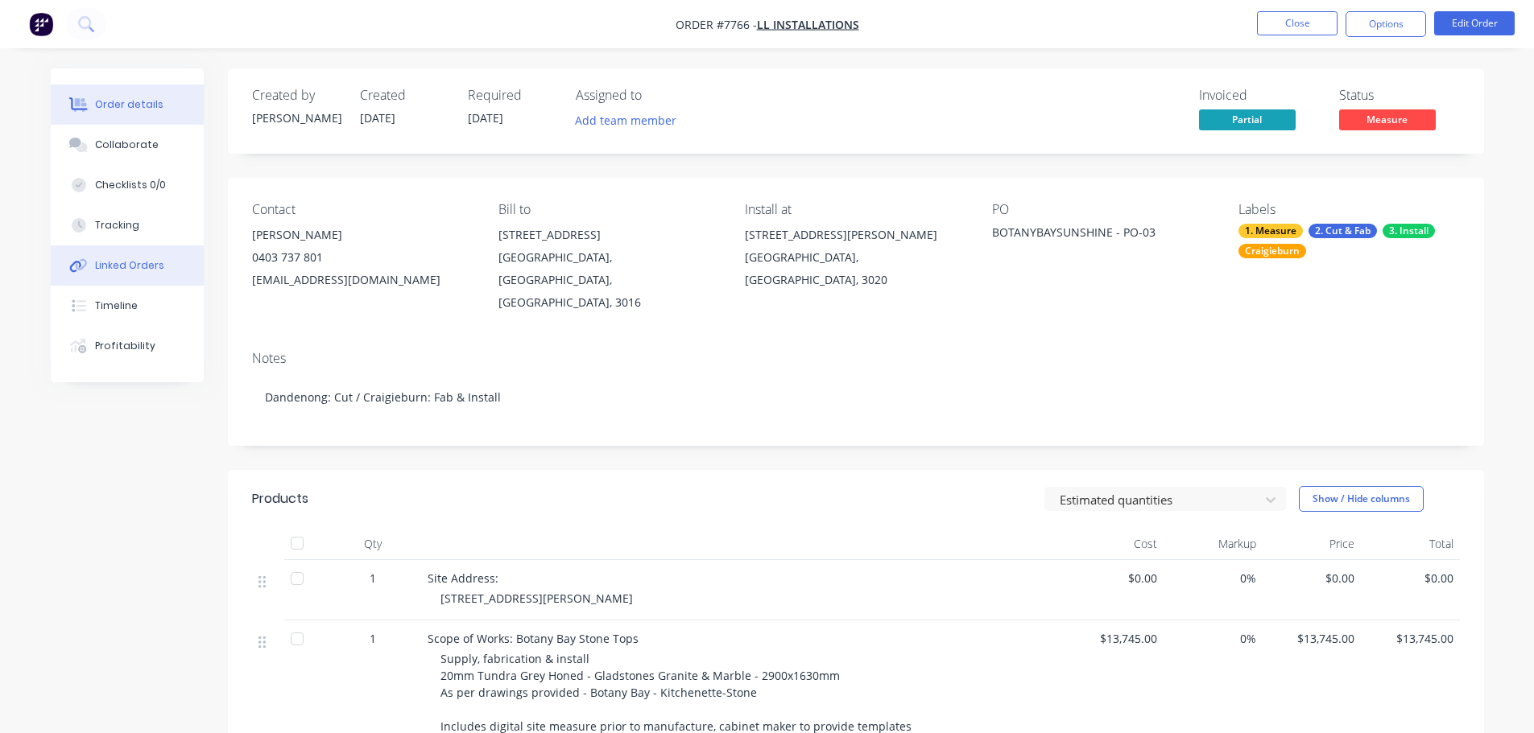
click at [142, 273] on button "Linked Orders" at bounding box center [127, 266] width 153 height 40
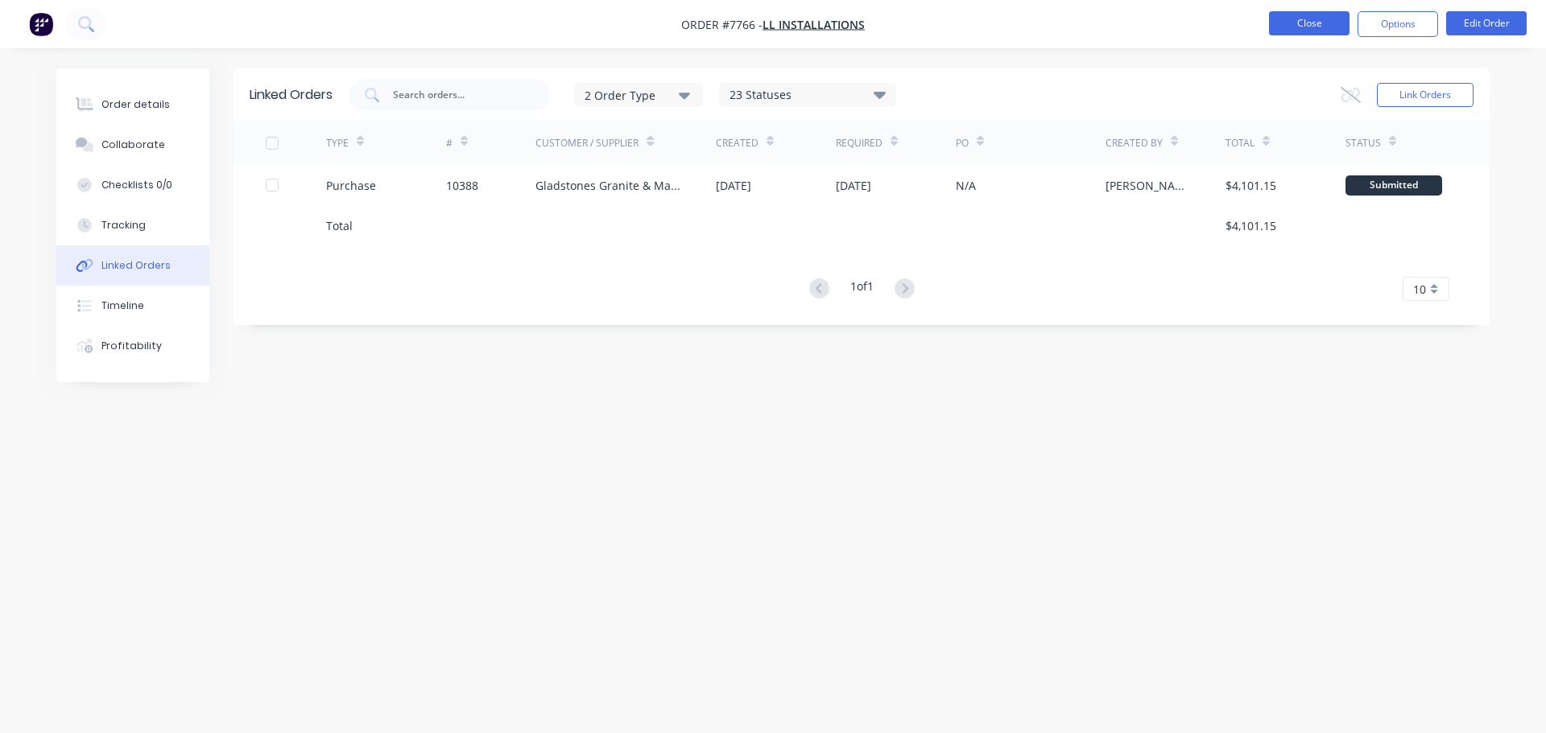
click at [1312, 30] on button "Close" at bounding box center [1309, 23] width 81 height 24
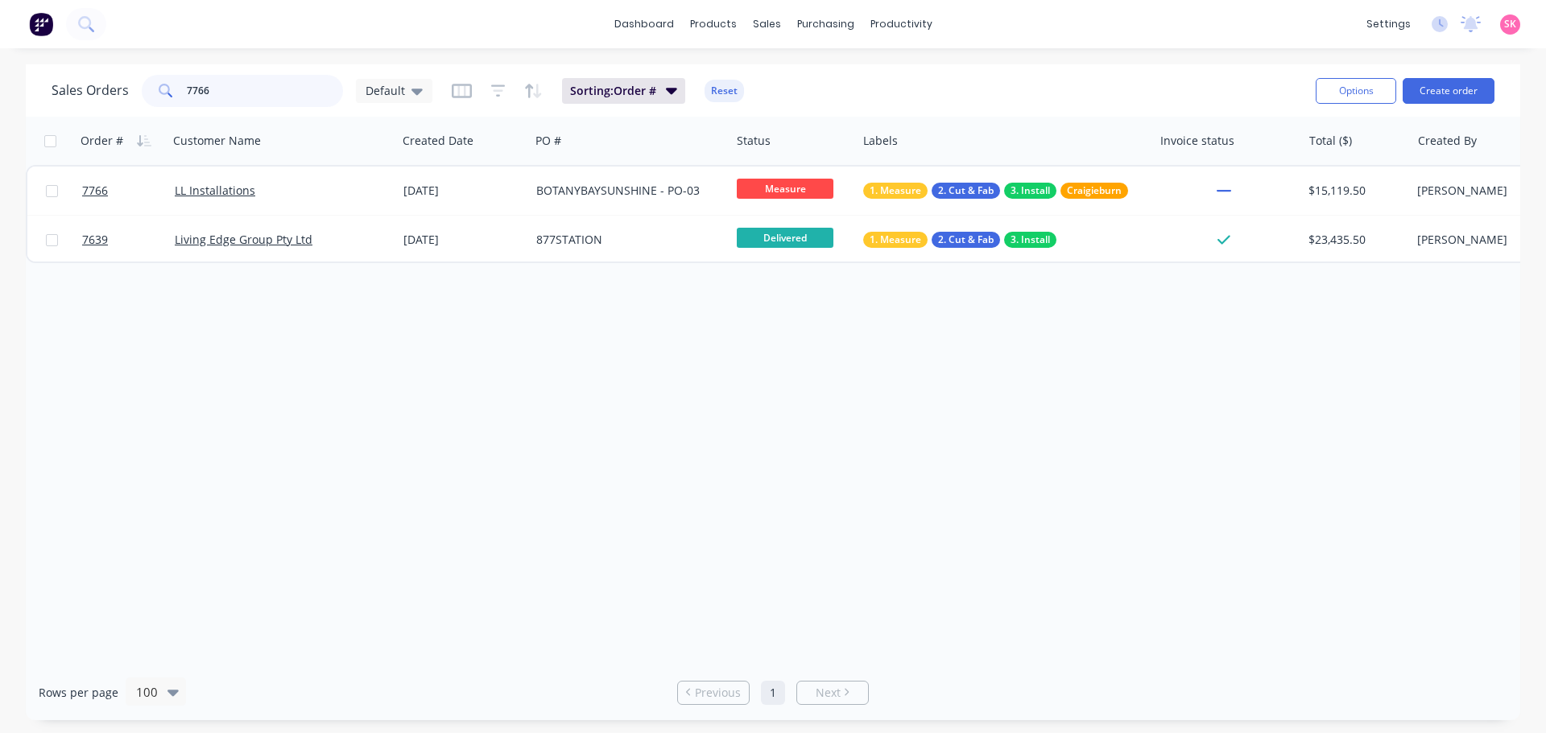
drag, startPoint x: 264, startPoint y: 100, endPoint x: 42, endPoint y: 107, distance: 222.3
click at [45, 105] on div "Sales Orders 7766 Default Sorting: Order # Reset Options Create order" at bounding box center [773, 90] width 1494 height 52
type input "highview"
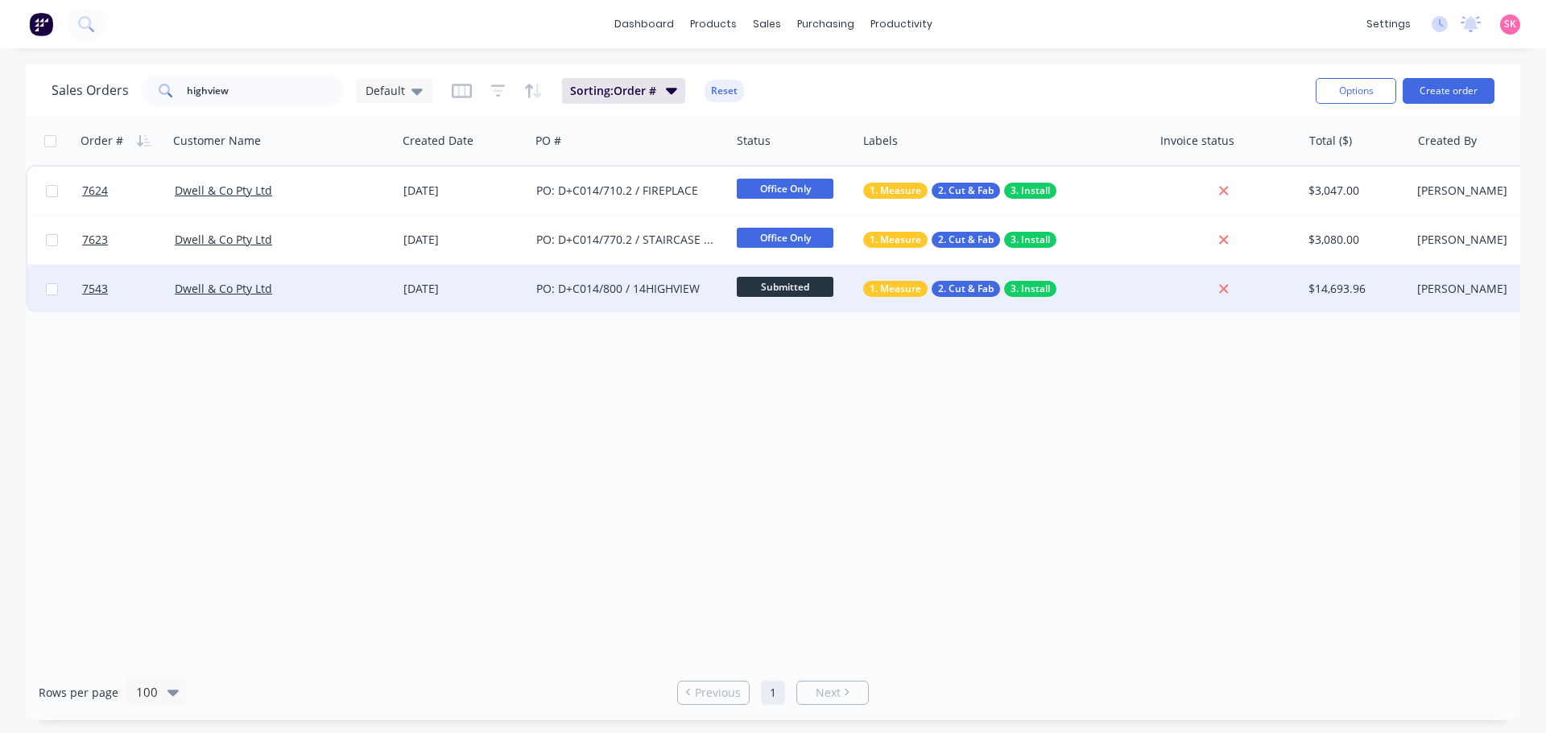
click at [556, 291] on div "PO: D+C014/800 / 14HIGHVIEW" at bounding box center [625, 289] width 179 height 16
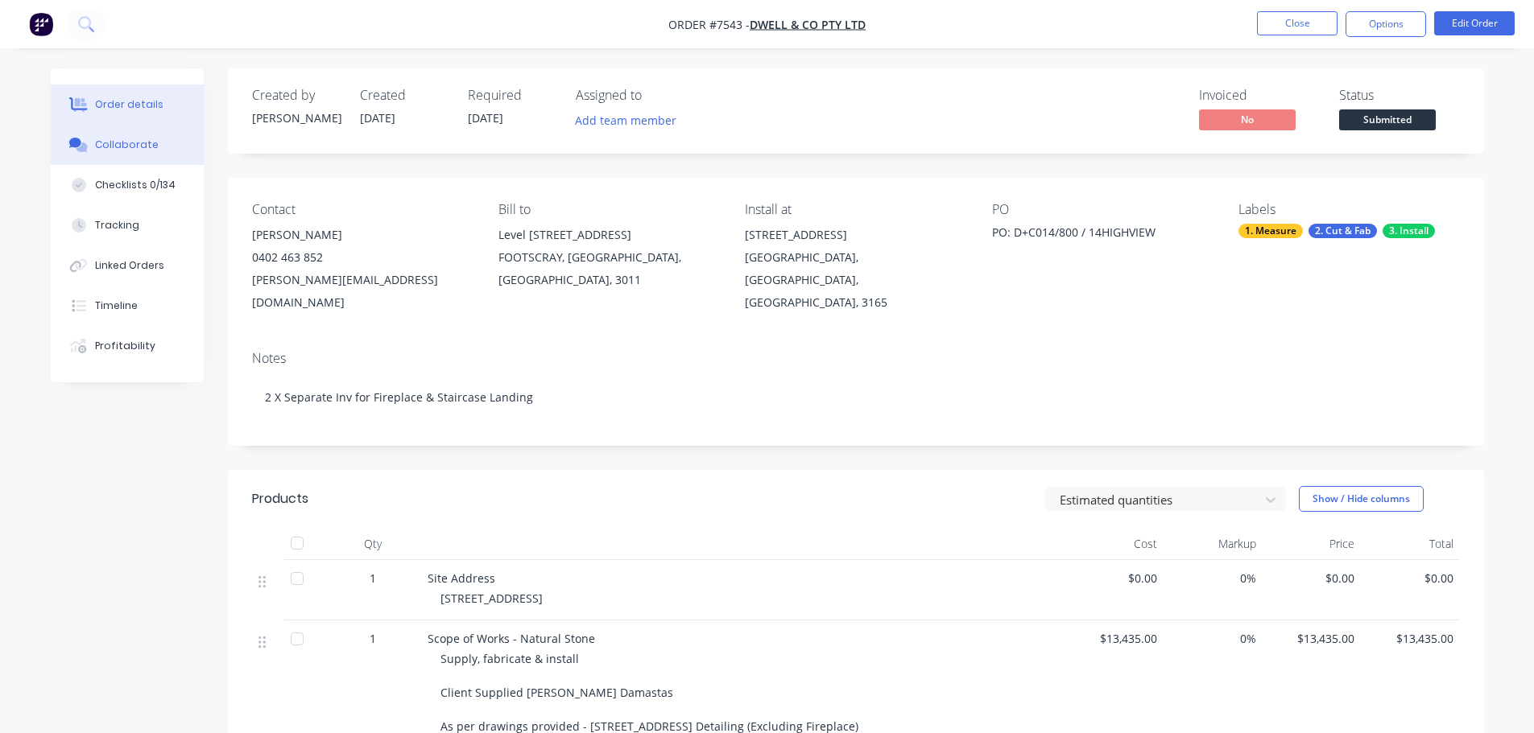
click at [154, 136] on button "Collaborate" at bounding box center [127, 145] width 153 height 40
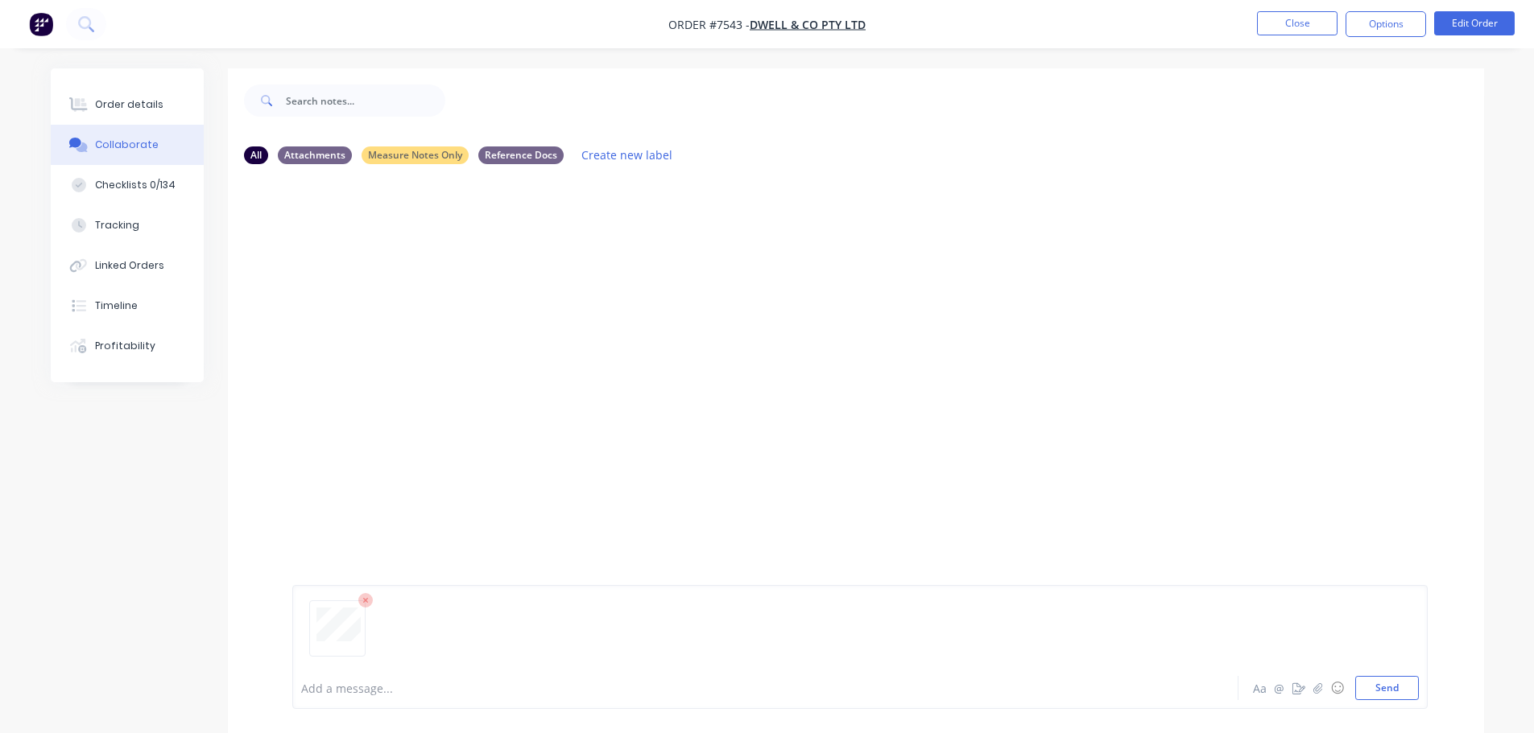
click at [51, 125] on button "Collaborate" at bounding box center [127, 145] width 153 height 40
click at [1410, 693] on button "Send" at bounding box center [1387, 688] width 64 height 24
click at [467, 690] on div at bounding box center [720, 688] width 837 height 17
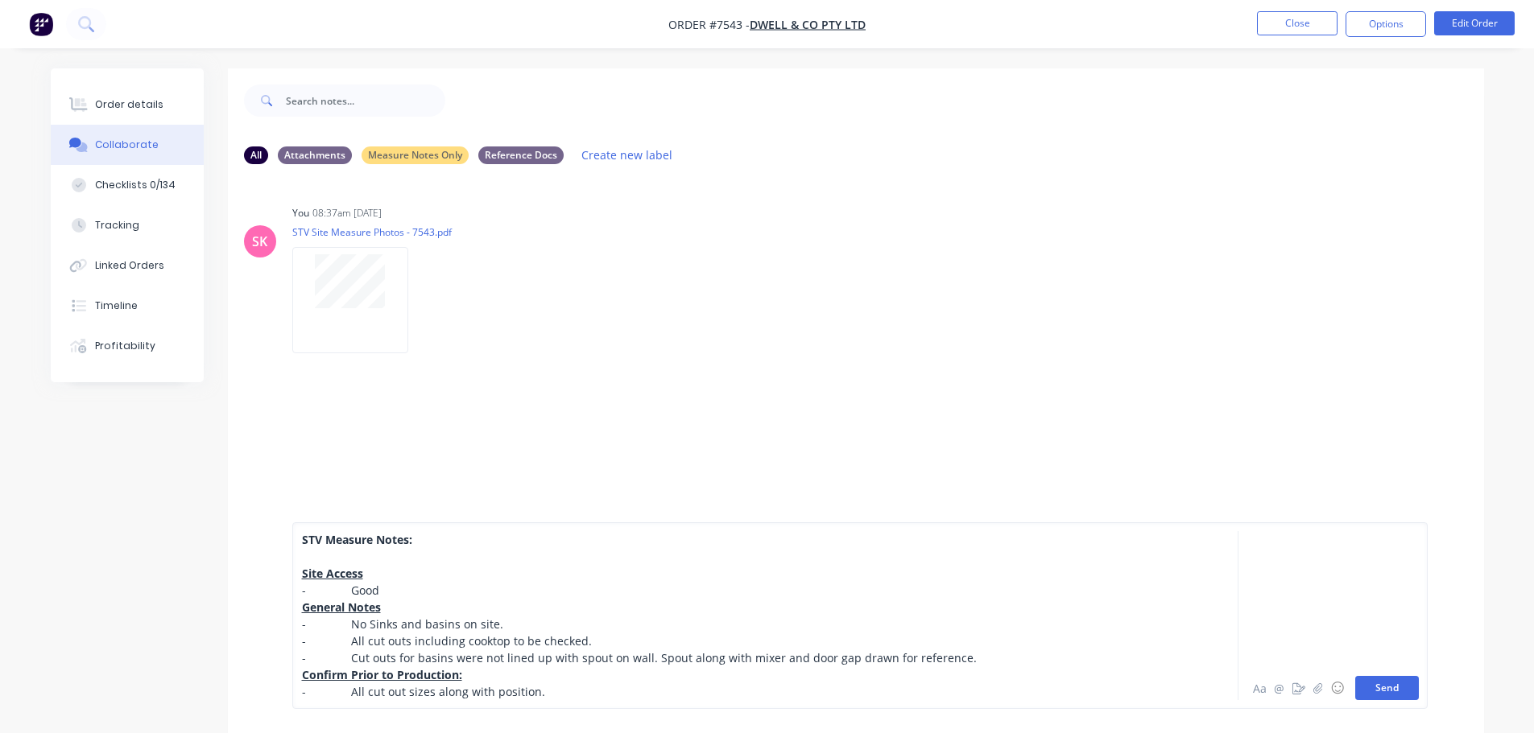
click at [1365, 691] on button "Send" at bounding box center [1387, 688] width 64 height 24
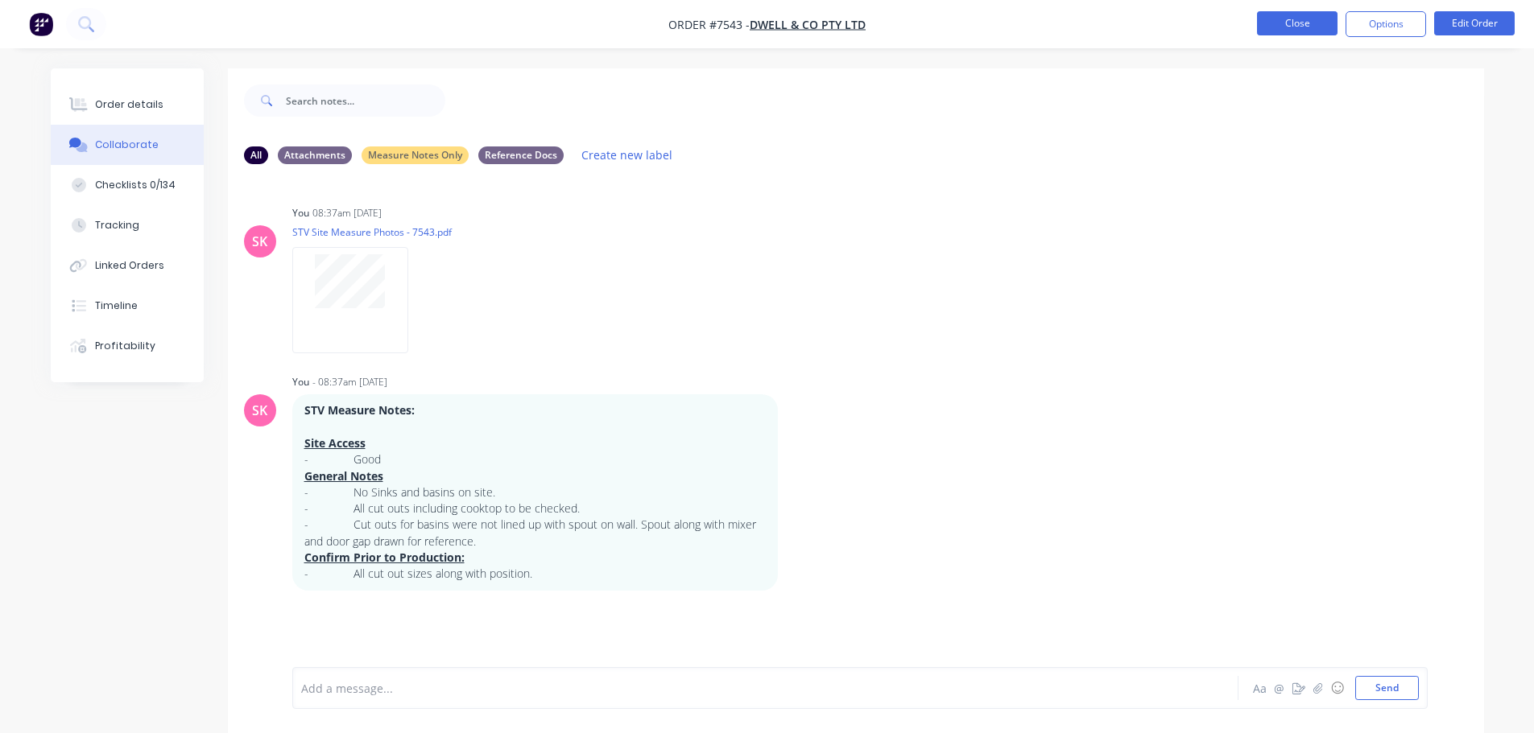
click at [1291, 18] on button "Close" at bounding box center [1297, 23] width 81 height 24
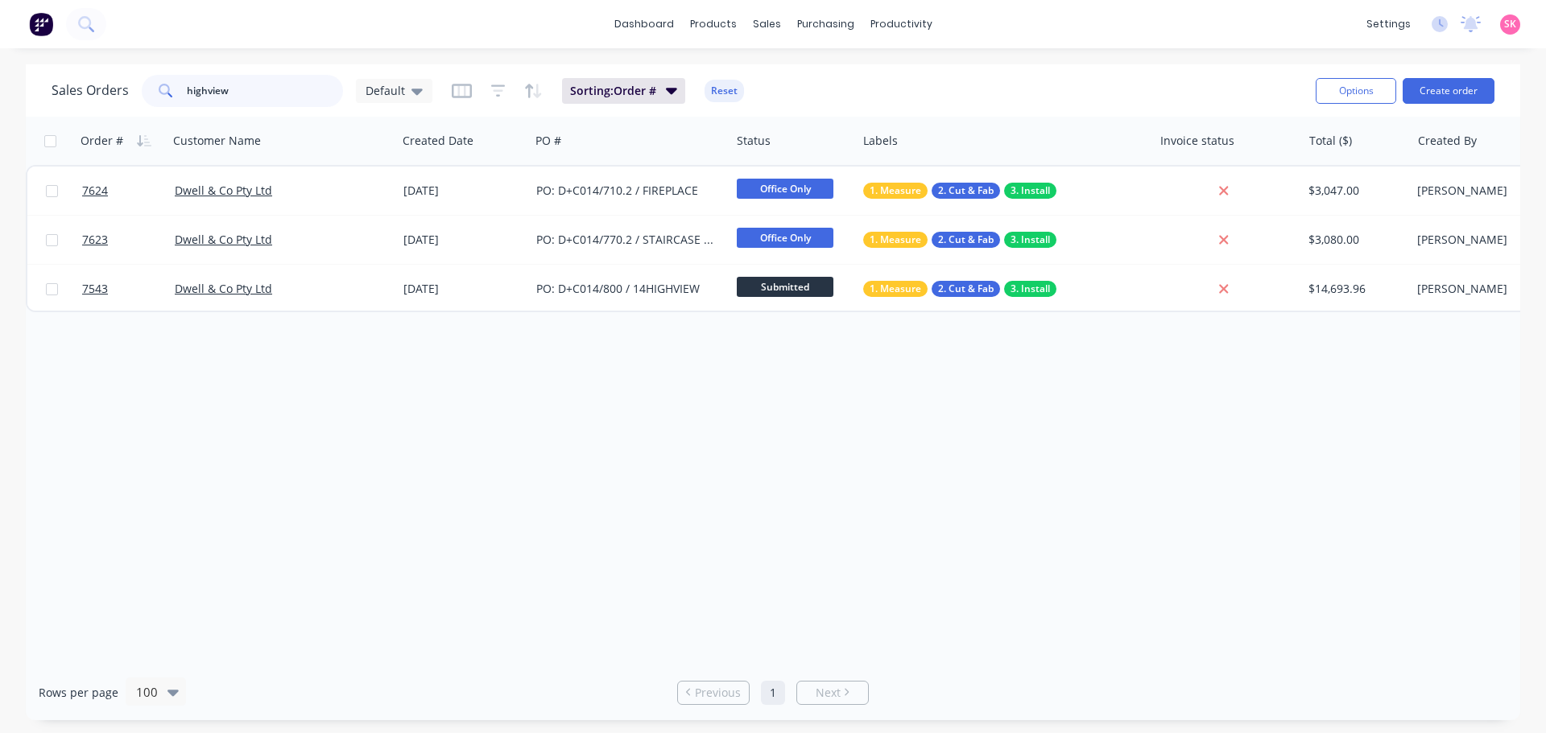
drag, startPoint x: 276, startPoint y: 89, endPoint x: 63, endPoint y: 101, distance: 213.7
click at [89, 101] on div "Sales Orders highview Default" at bounding box center [242, 91] width 381 height 32
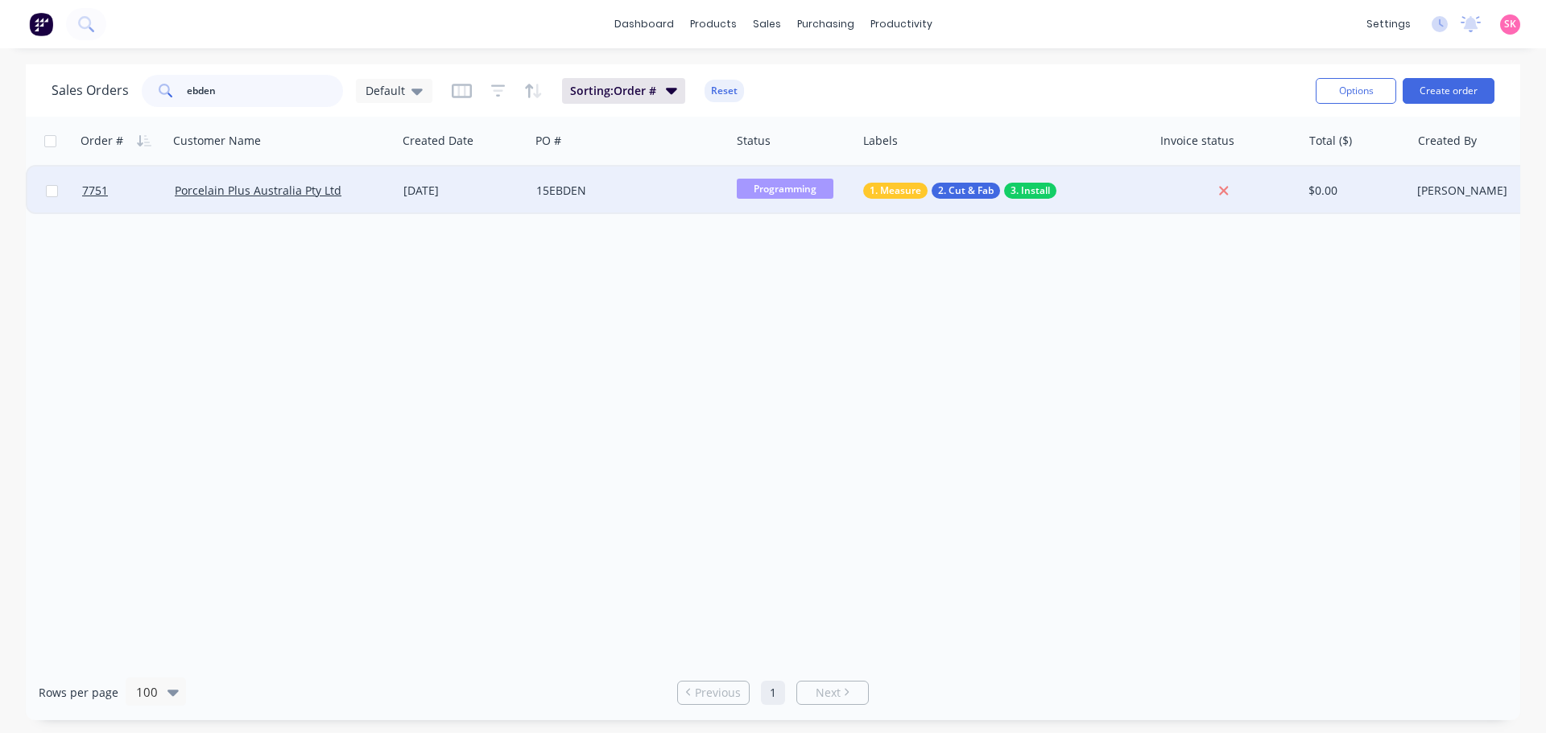
type input "ebden"
click at [383, 192] on div "Porcelain Plus Australia Pty Ltd" at bounding box center [283, 191] width 216 height 16
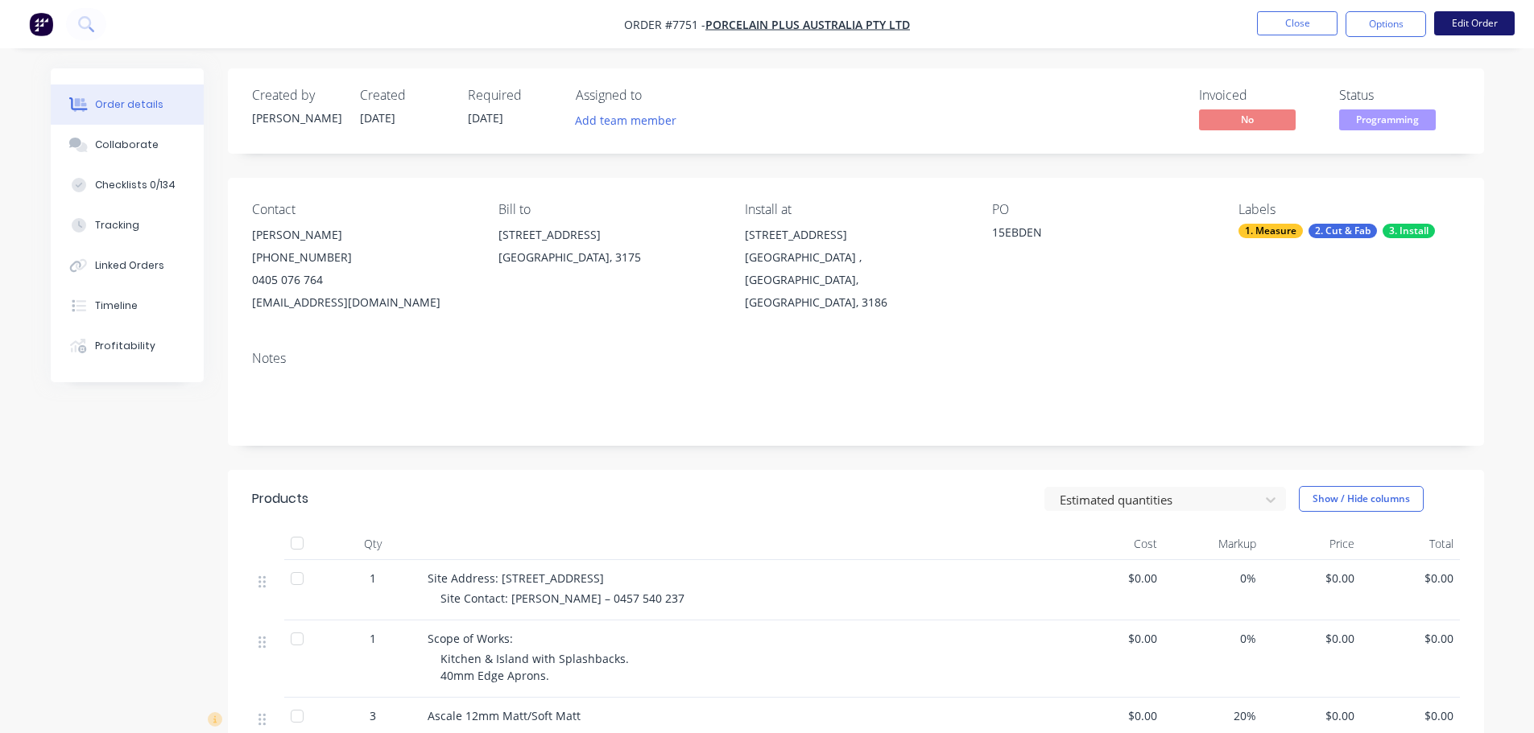
click at [1472, 20] on button "Edit Order" at bounding box center [1474, 23] width 81 height 24
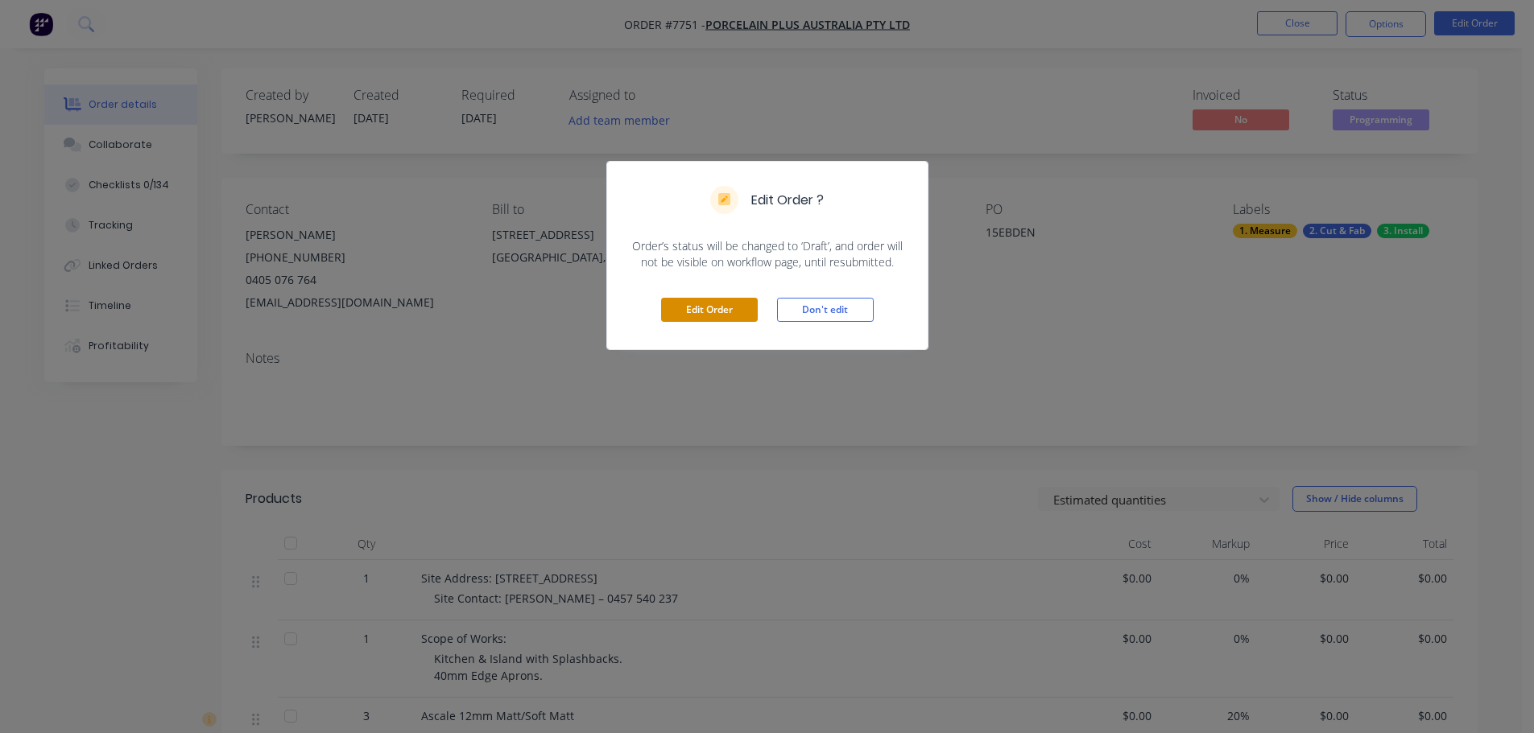
click at [731, 307] on button "Edit Order" at bounding box center [709, 310] width 97 height 24
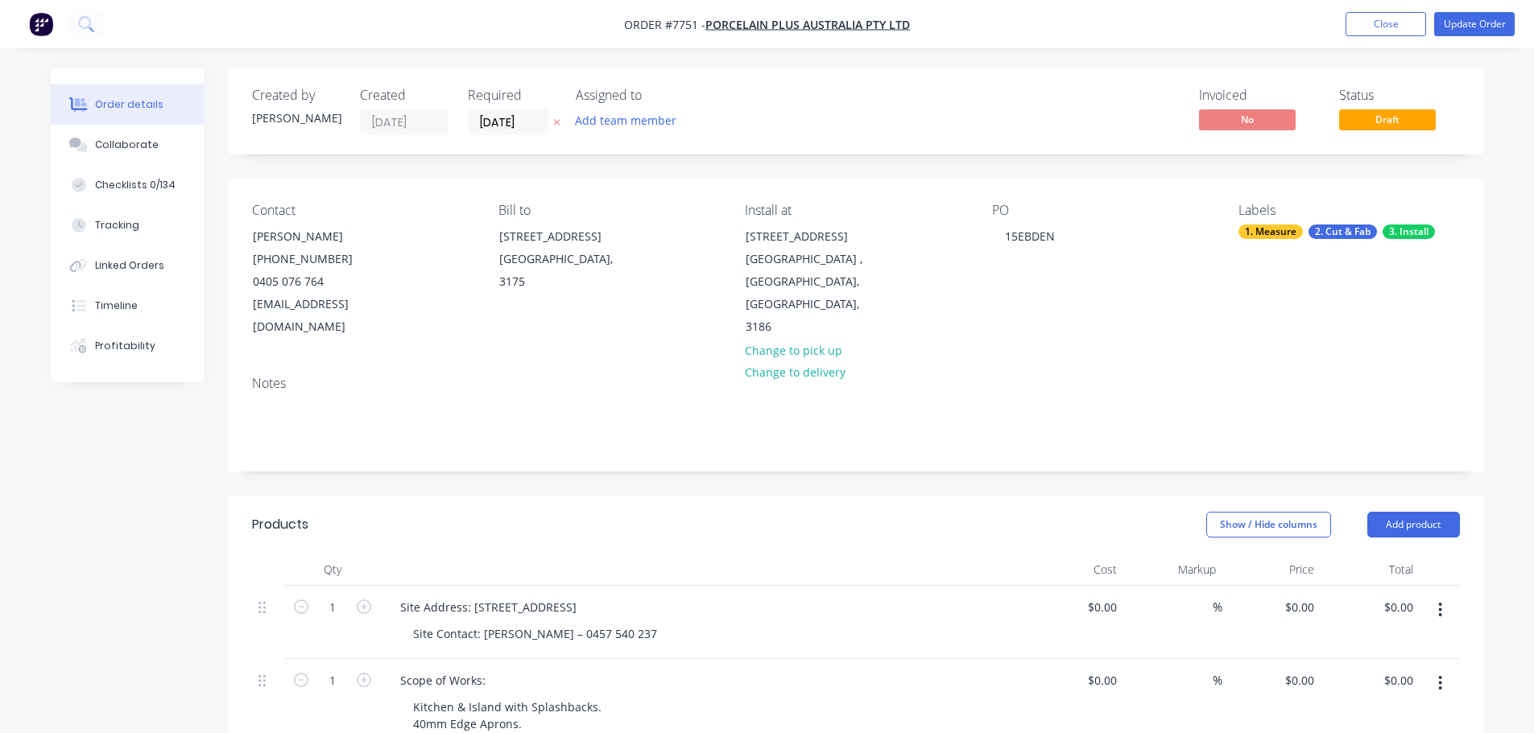
scroll to position [161, 0]
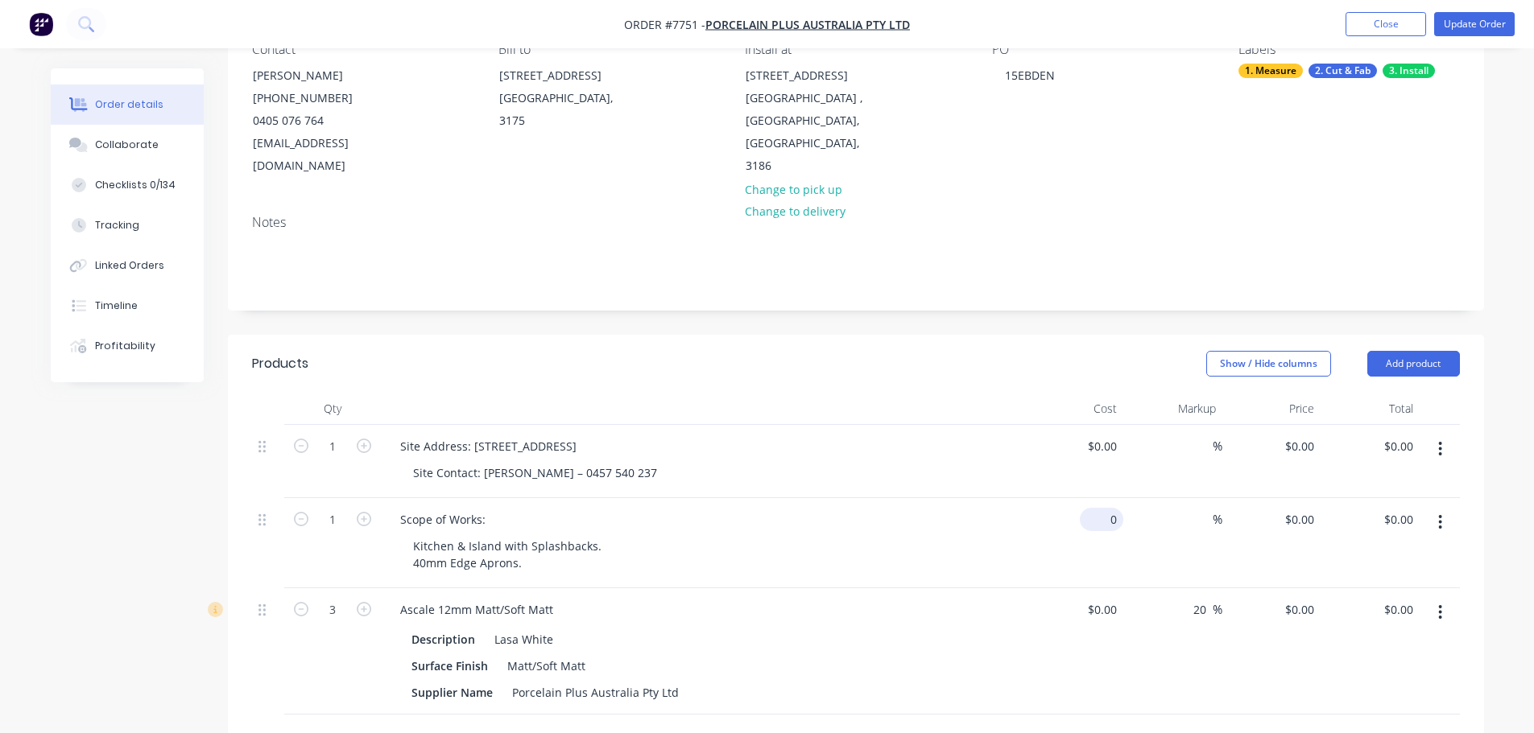
click at [1104, 508] on div "0 $0.00" at bounding box center [1101, 519] width 43 height 23
type input "$3,375.00"
click at [1047, 393] on div "Cost" at bounding box center [1074, 409] width 99 height 32
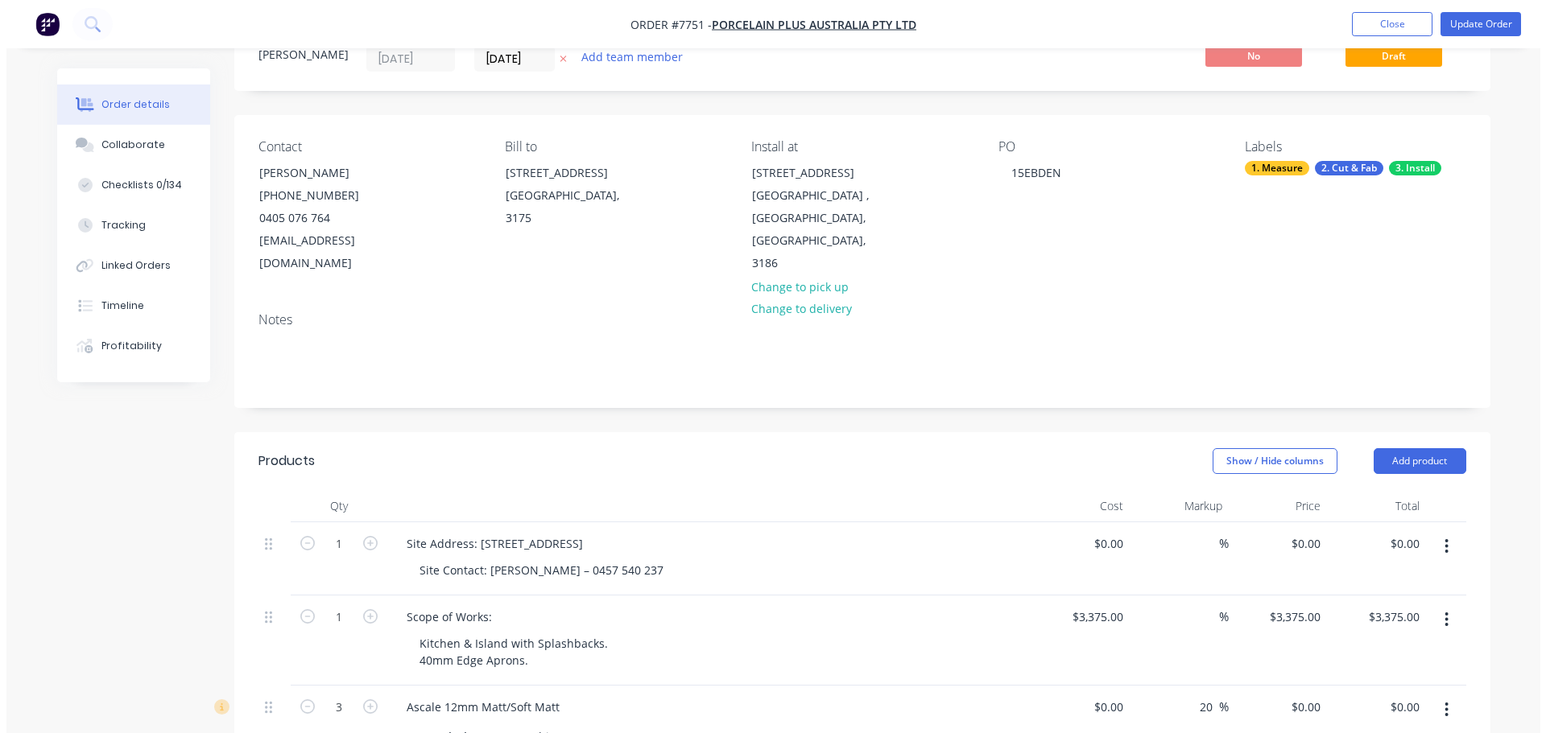
scroll to position [0, 0]
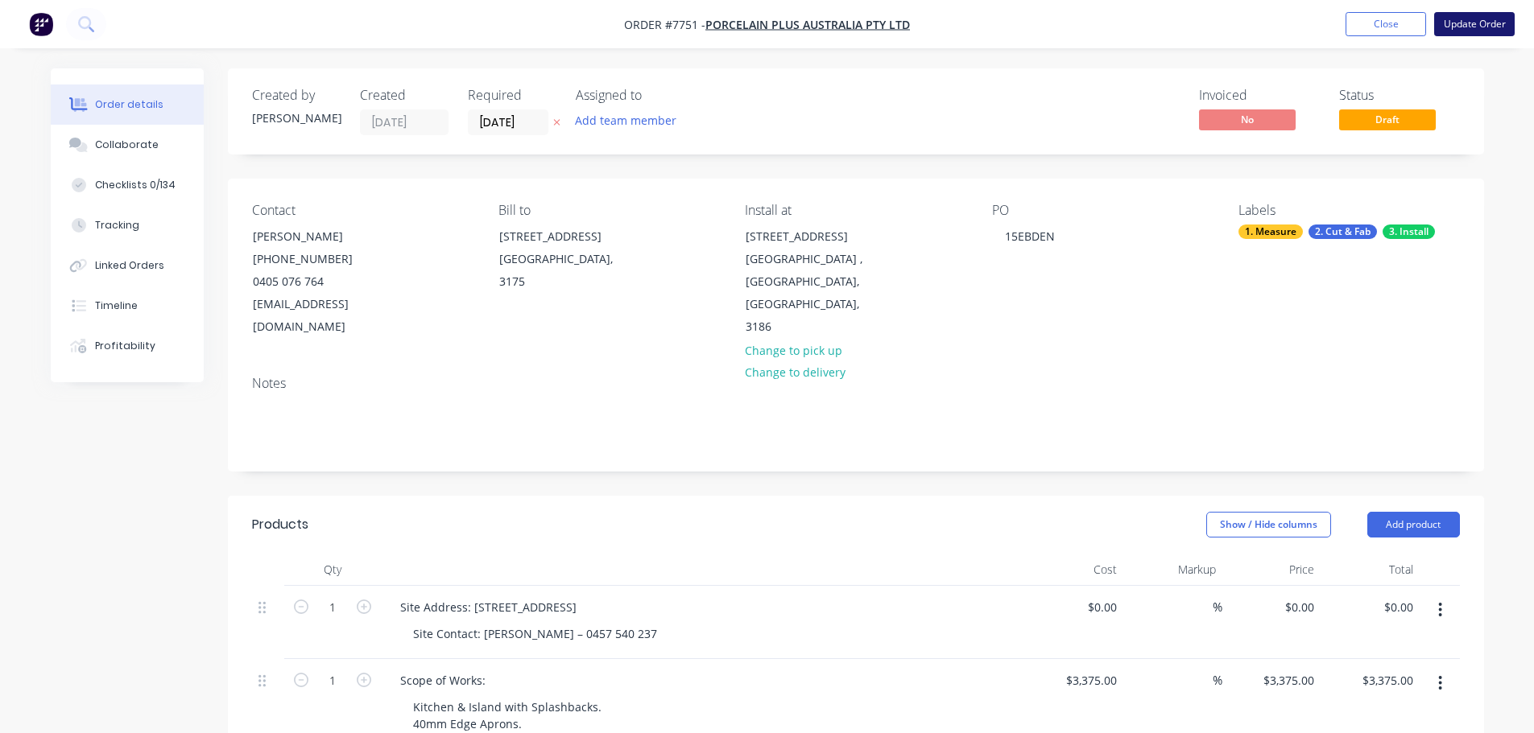
click at [1448, 24] on button "Update Order" at bounding box center [1474, 24] width 81 height 24
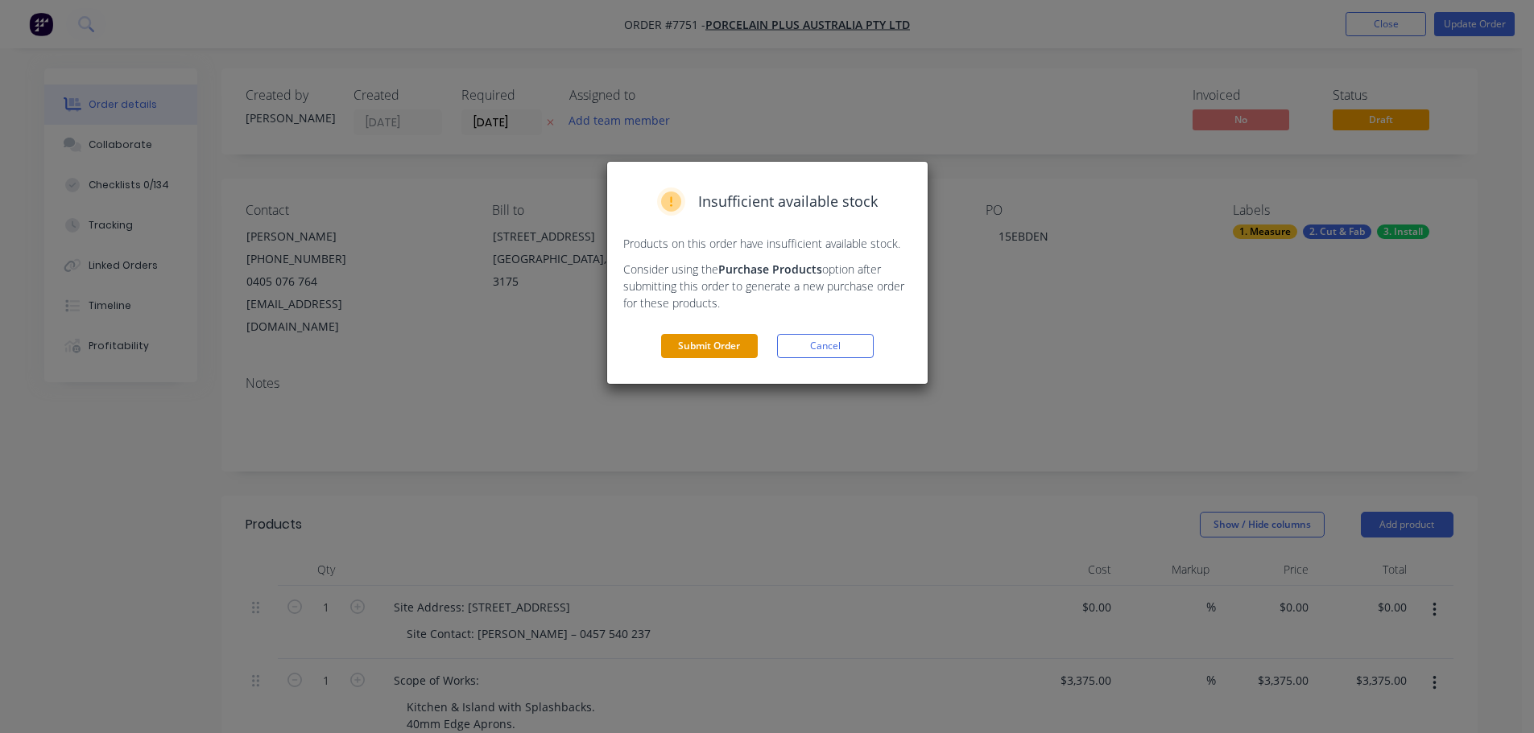
click at [742, 348] on button "Submit Order" at bounding box center [709, 346] width 97 height 24
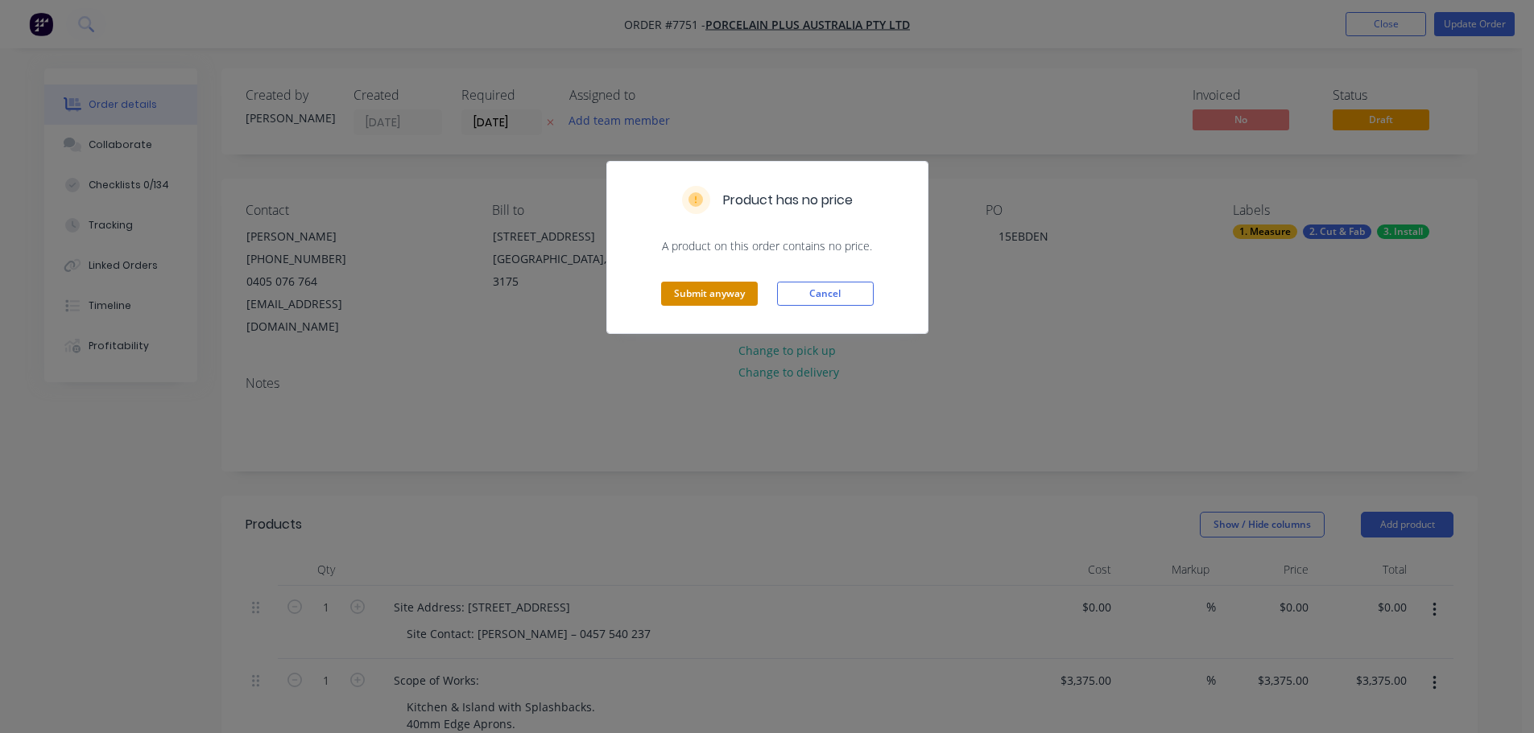
drag, startPoint x: 744, startPoint y: 289, endPoint x: 753, endPoint y: 294, distance: 10.1
click at [746, 291] on button "Submit anyway" at bounding box center [709, 294] width 97 height 24
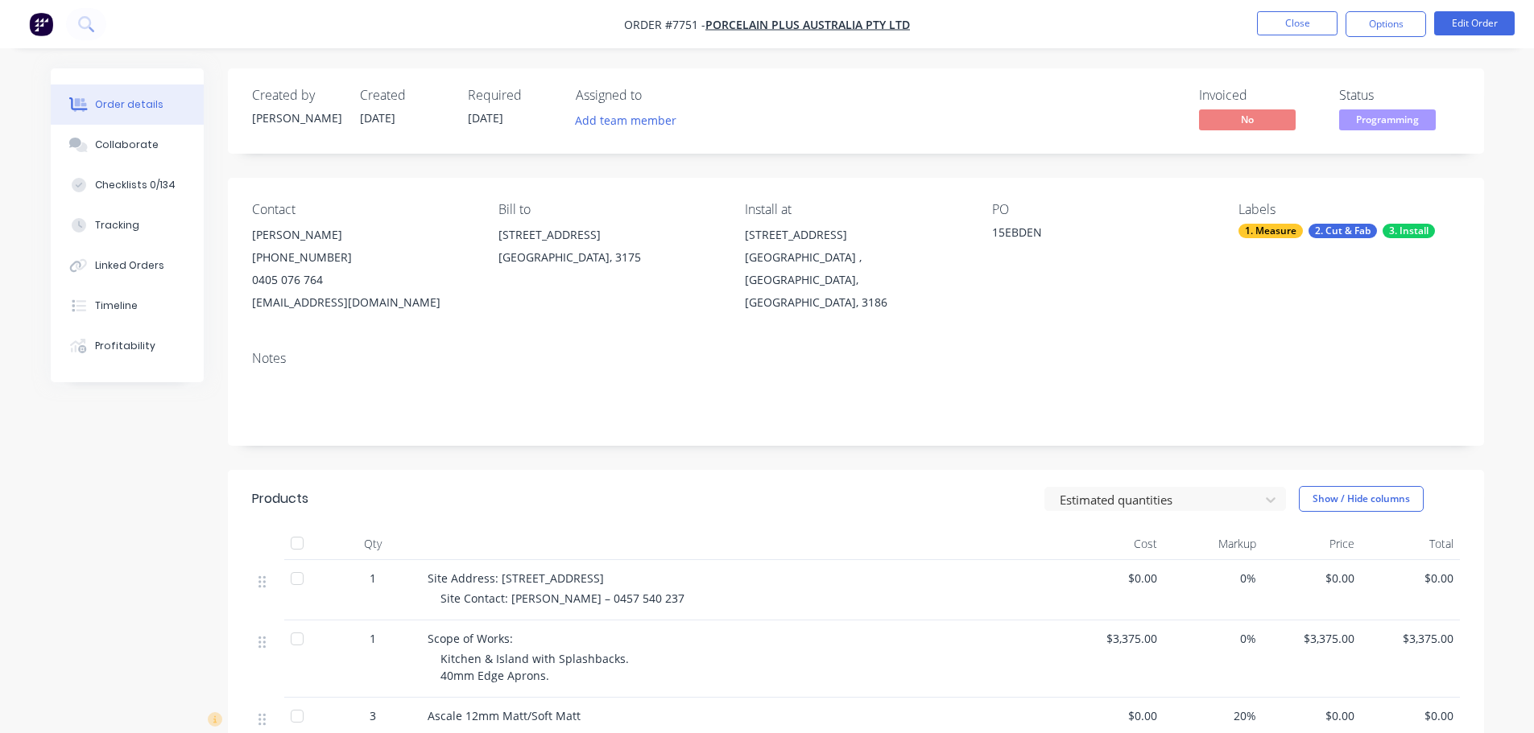
click at [1379, 109] on span "Programming" at bounding box center [1387, 119] width 97 height 20
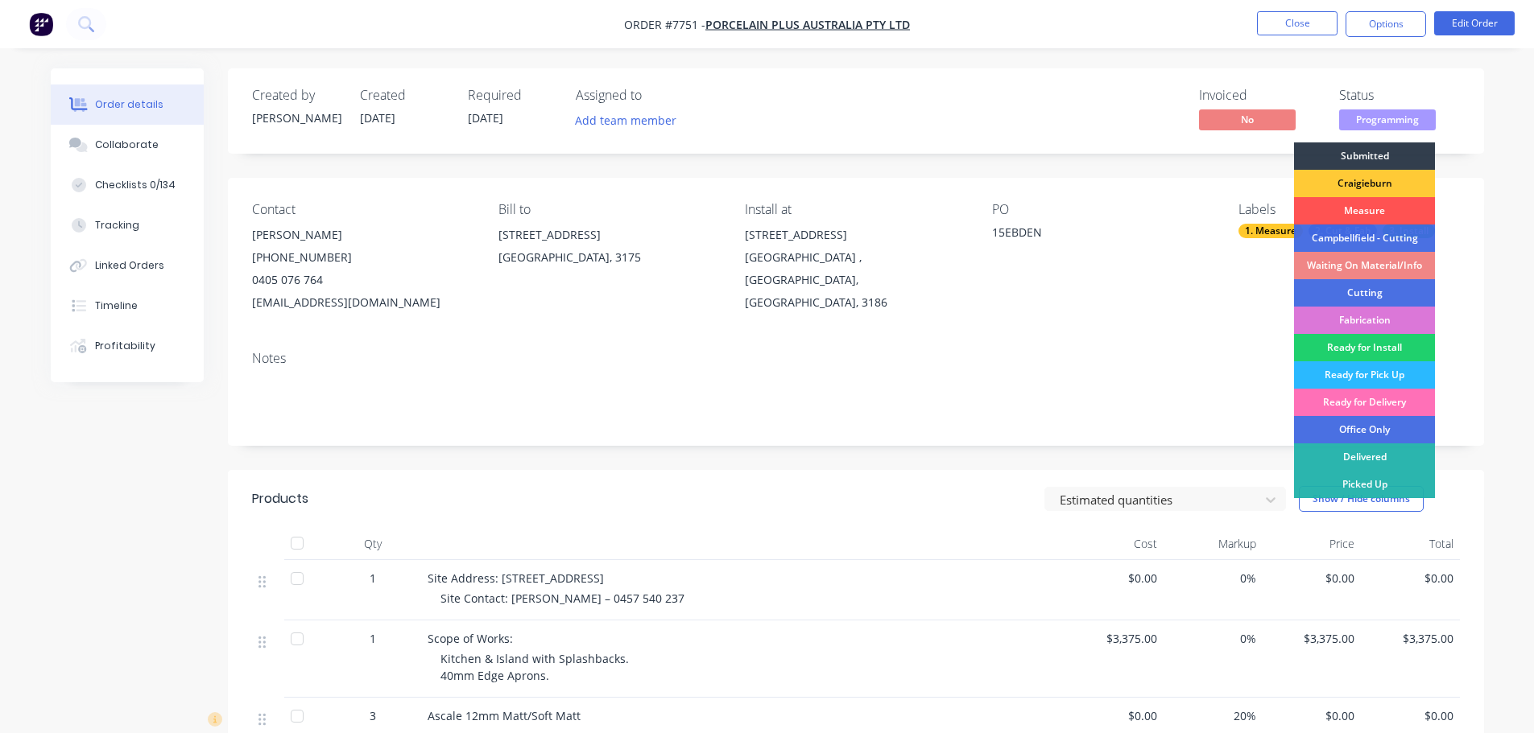
click at [1011, 63] on div "Order details Collaborate Checklists 0/134 Tracking Linked Orders Timeline Prof…" at bounding box center [767, 552] width 1534 height 1105
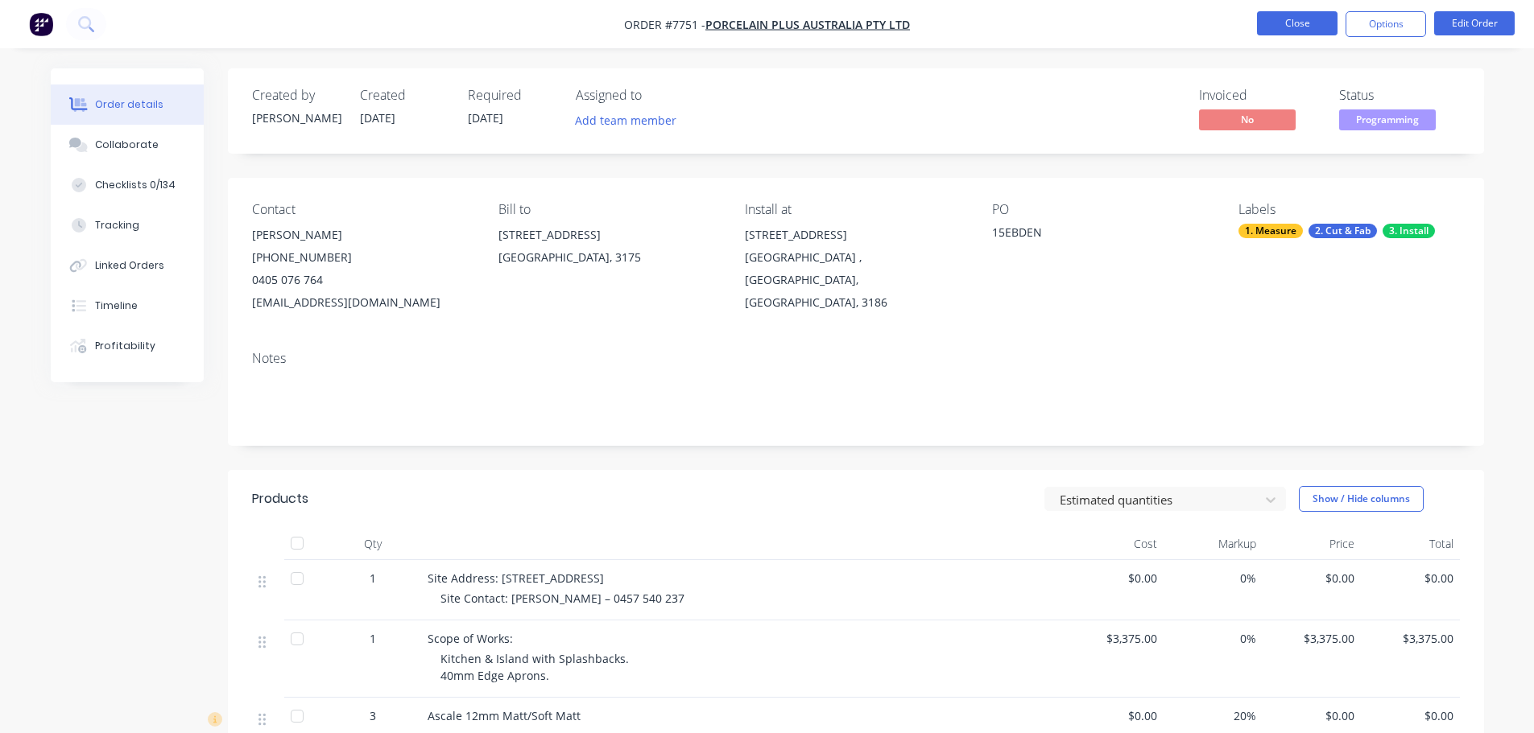
click at [1284, 19] on button "Close" at bounding box center [1297, 23] width 81 height 24
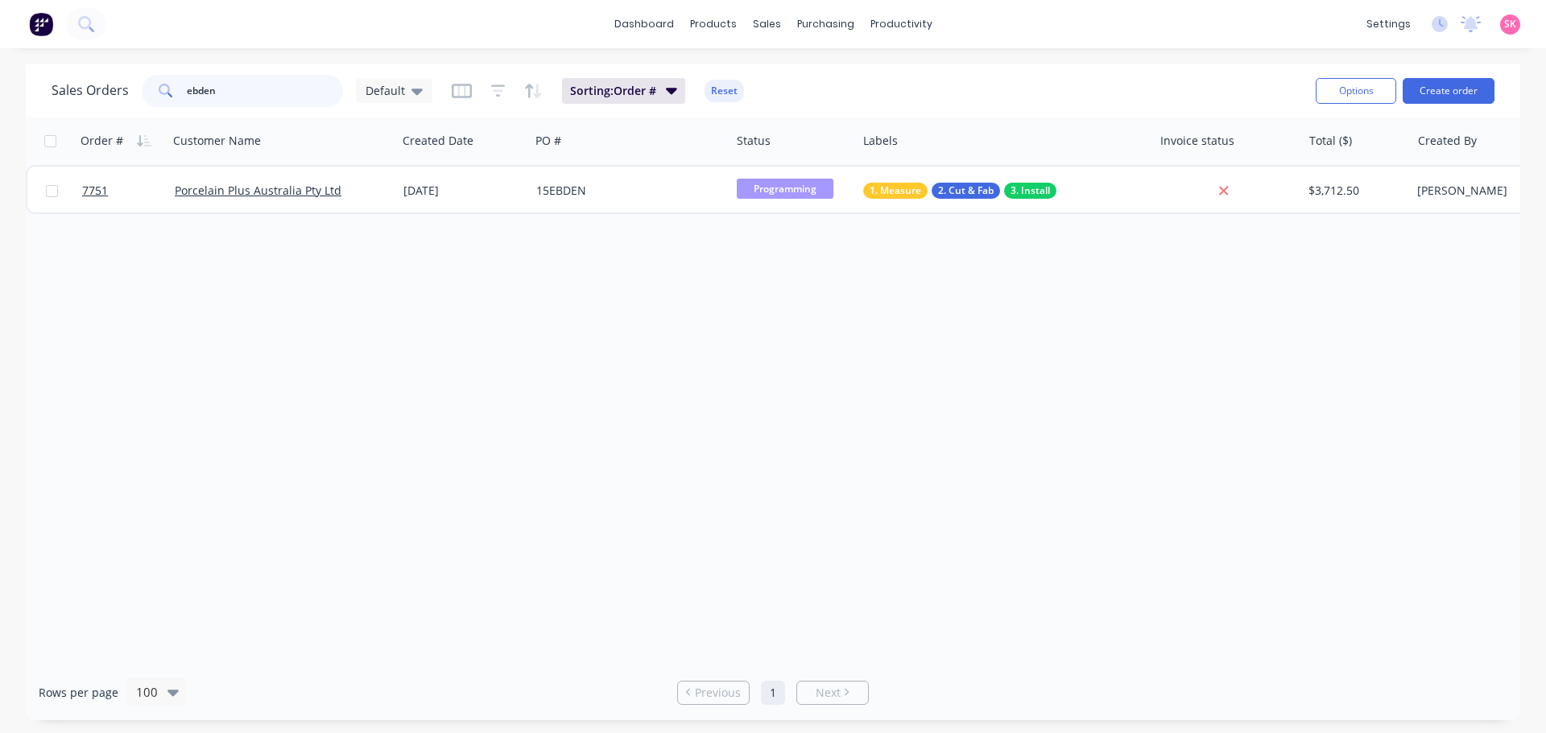
drag, startPoint x: 225, startPoint y: 92, endPoint x: 2, endPoint y: 110, distance: 223.0
click at [163, 104] on div "ebden" at bounding box center [242, 91] width 201 height 32
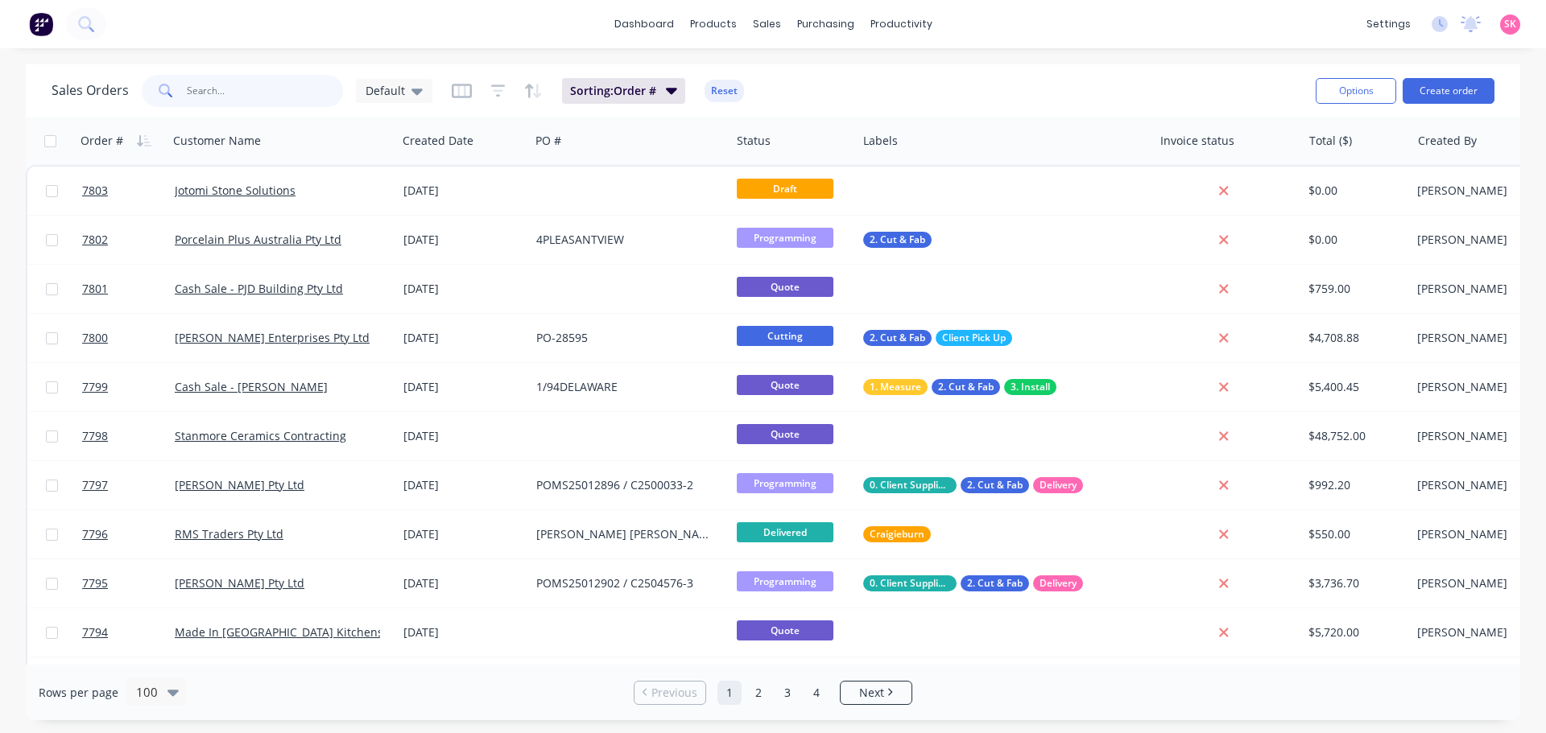
click at [259, 86] on input "text" at bounding box center [265, 91] width 157 height 32
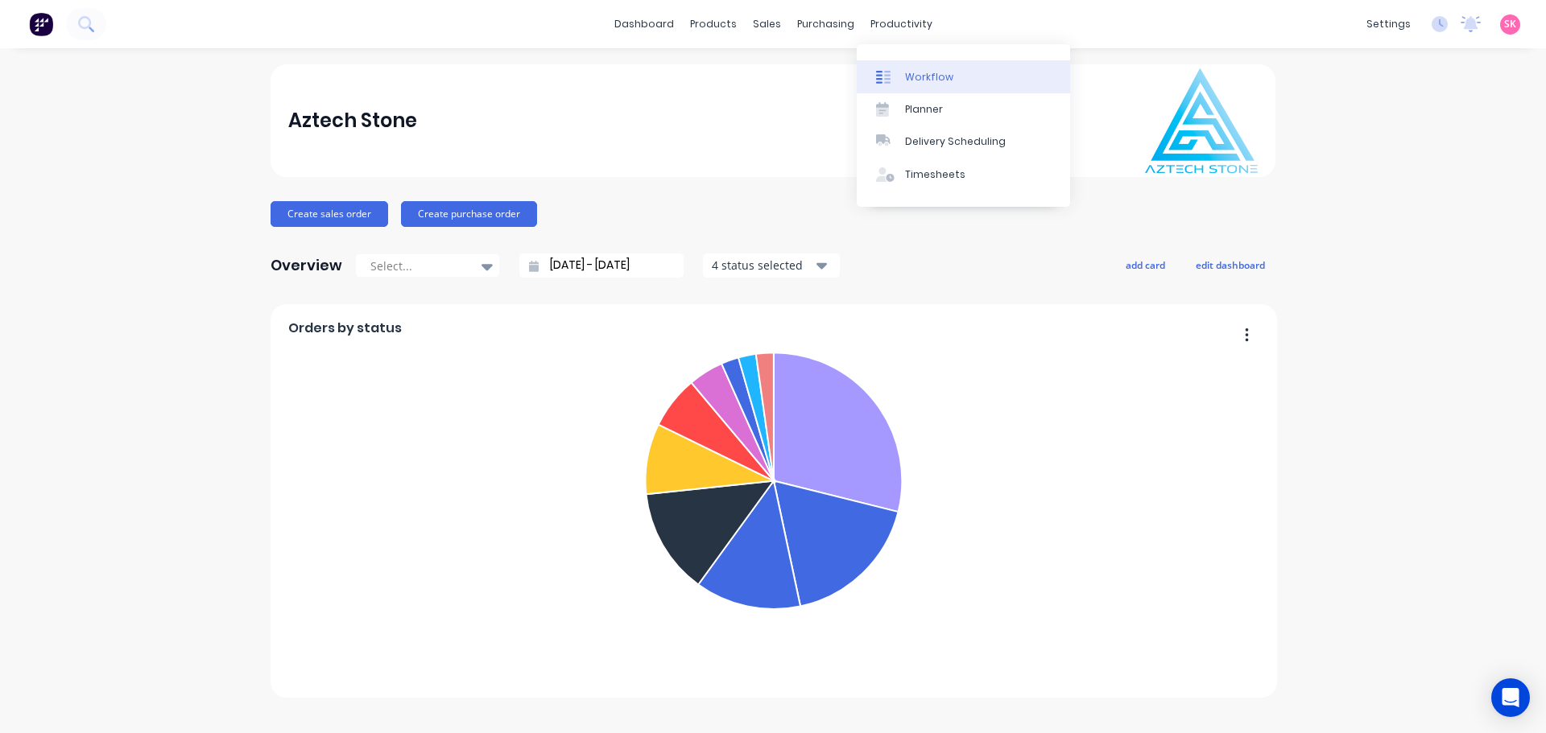
click at [891, 64] on link "Workflow" at bounding box center [963, 76] width 213 height 32
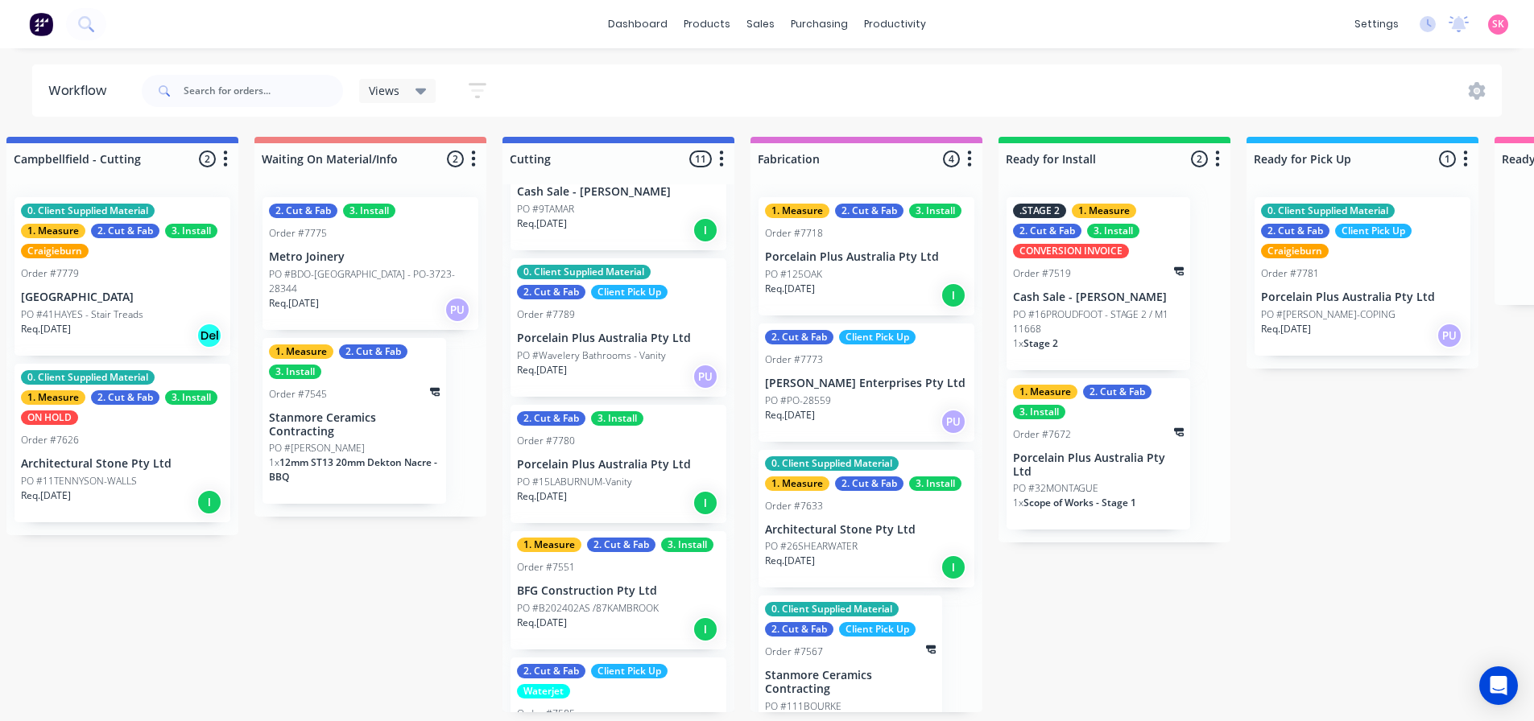
scroll to position [3, 1020]
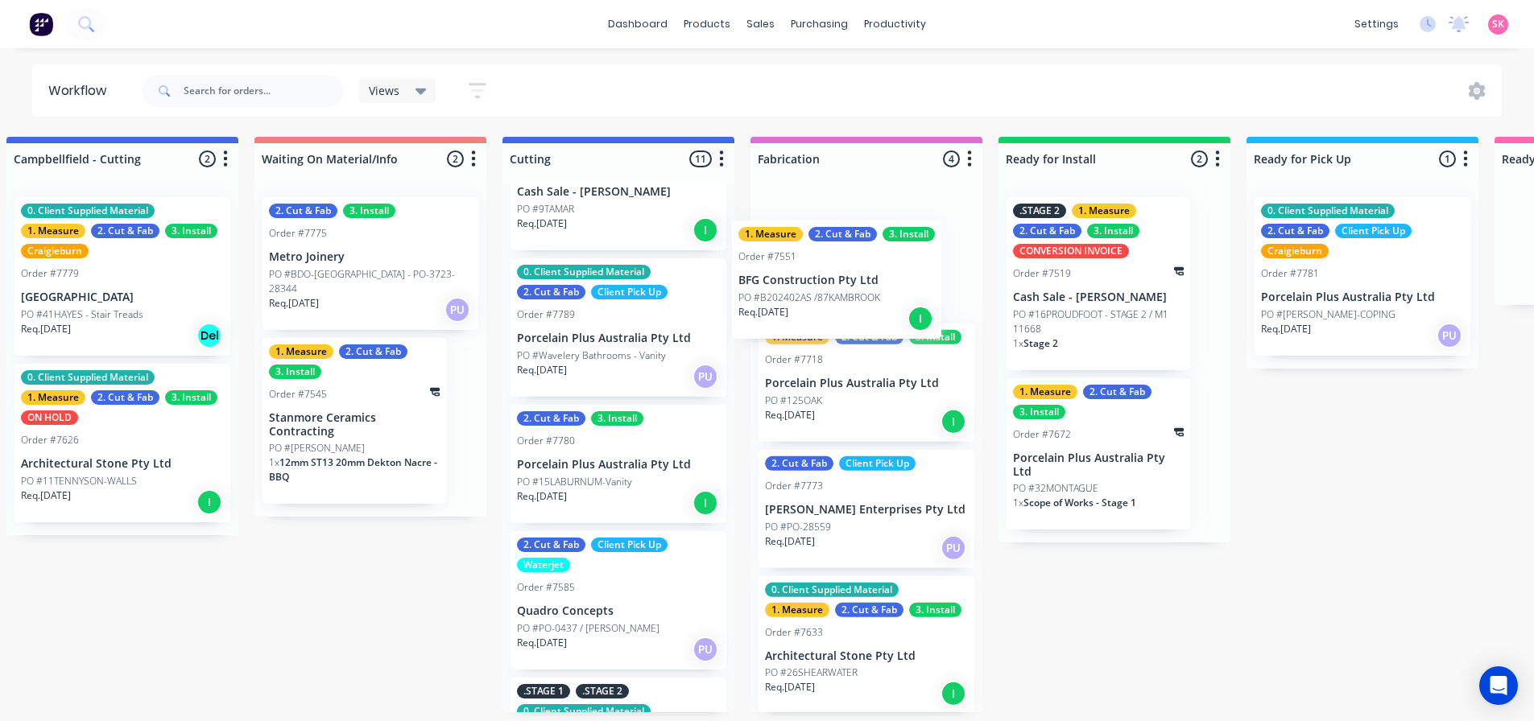
drag, startPoint x: 616, startPoint y: 578, endPoint x: 845, endPoint y: 260, distance: 391.7
click at [845, 260] on div "Submitted 16 Status colour #273444 hex #273444 Save Cancel Summaries Total orde…" at bounding box center [660, 425] width 3385 height 576
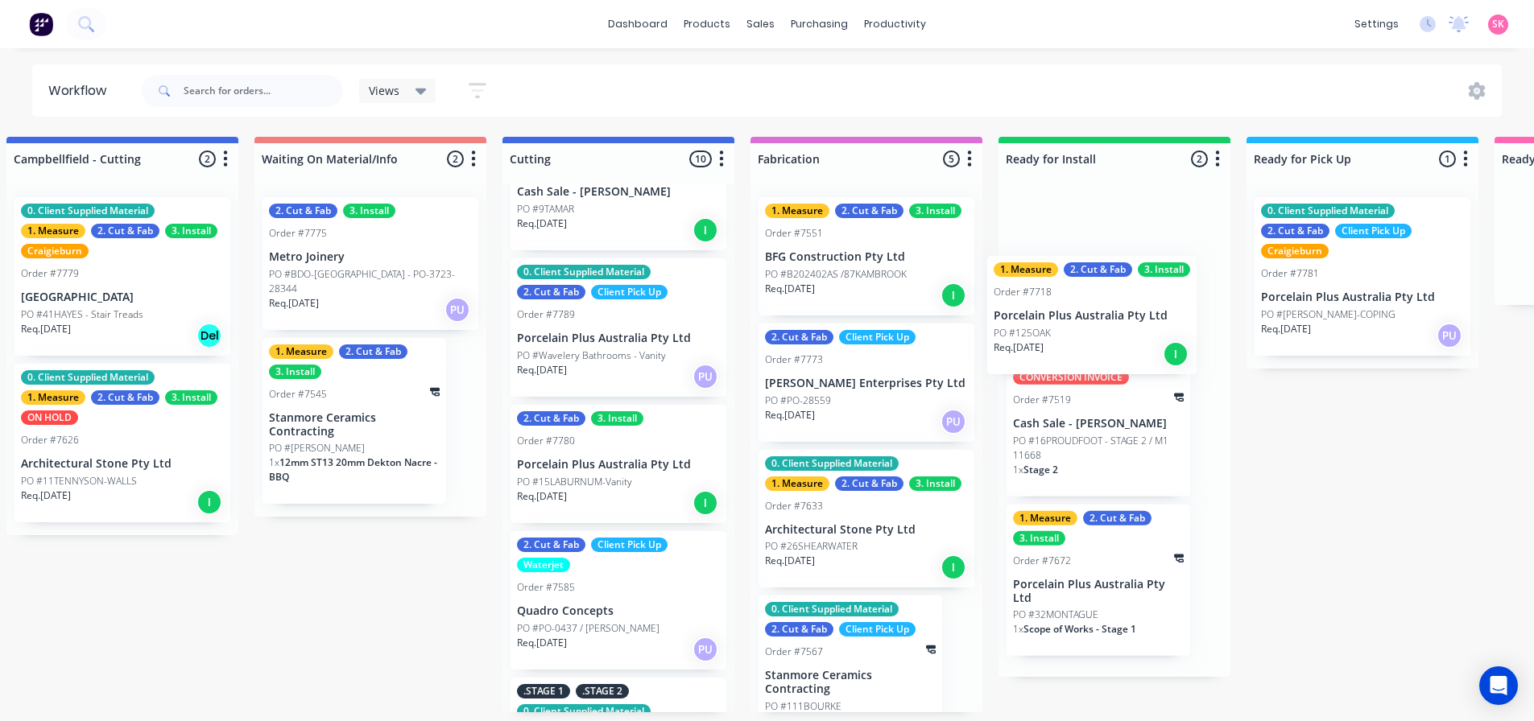
drag, startPoint x: 810, startPoint y: 419, endPoint x: 1043, endPoint y: 353, distance: 242.4
click at [1043, 353] on div "Submitted 16 Status colour #273444 hex #273444 Save Cancel Summaries Total orde…" at bounding box center [660, 425] width 3385 height 576
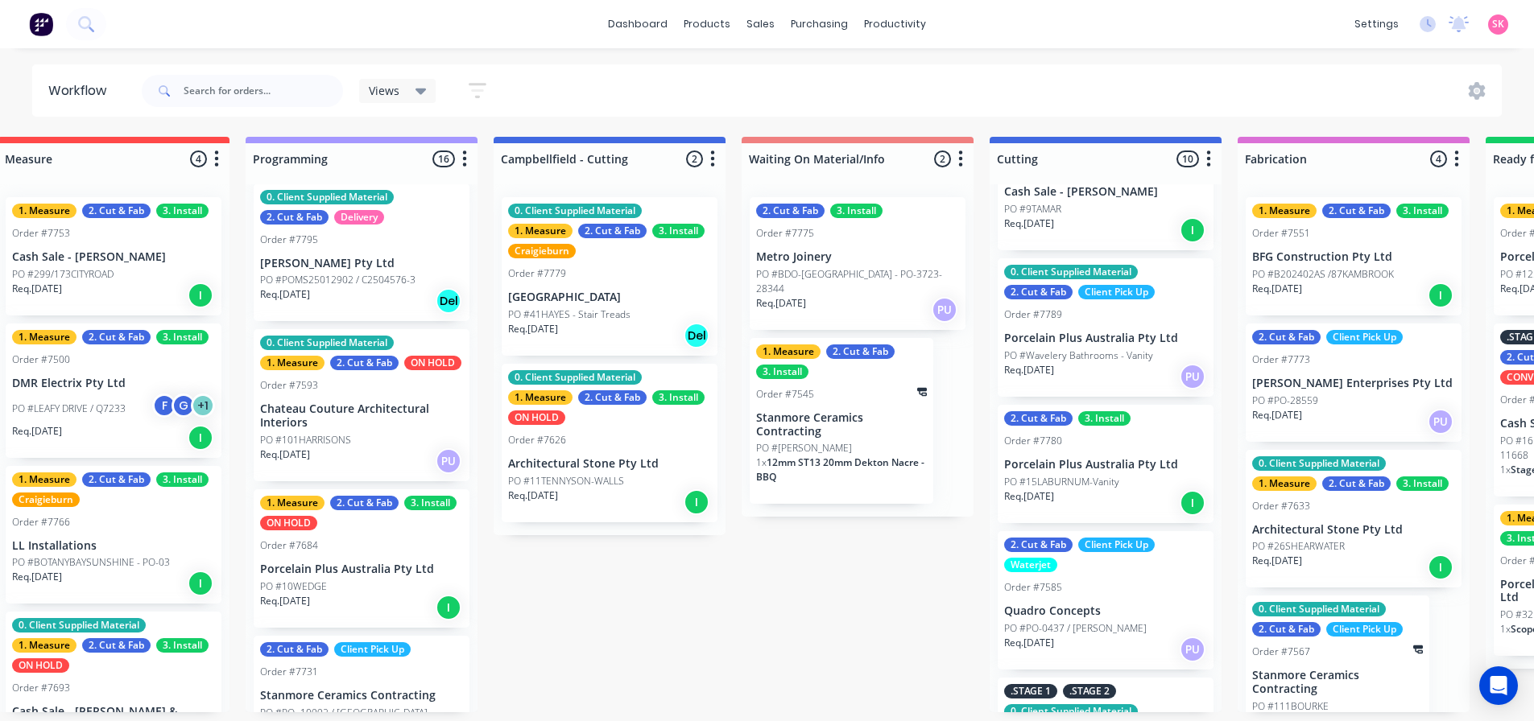
scroll to position [0, 429]
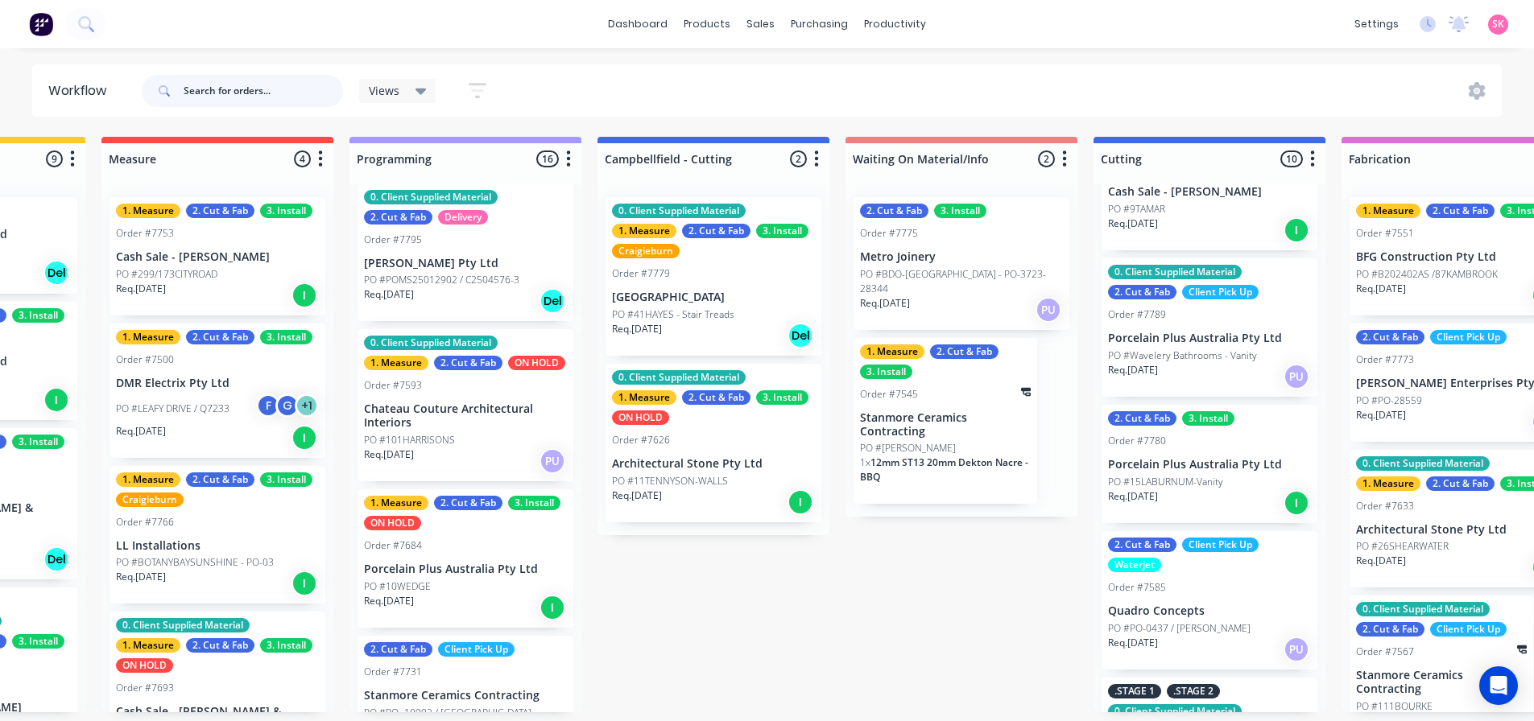
click at [240, 87] on input "text" at bounding box center [263, 91] width 159 height 32
click at [205, 91] on input "text" at bounding box center [263, 91] width 159 height 32
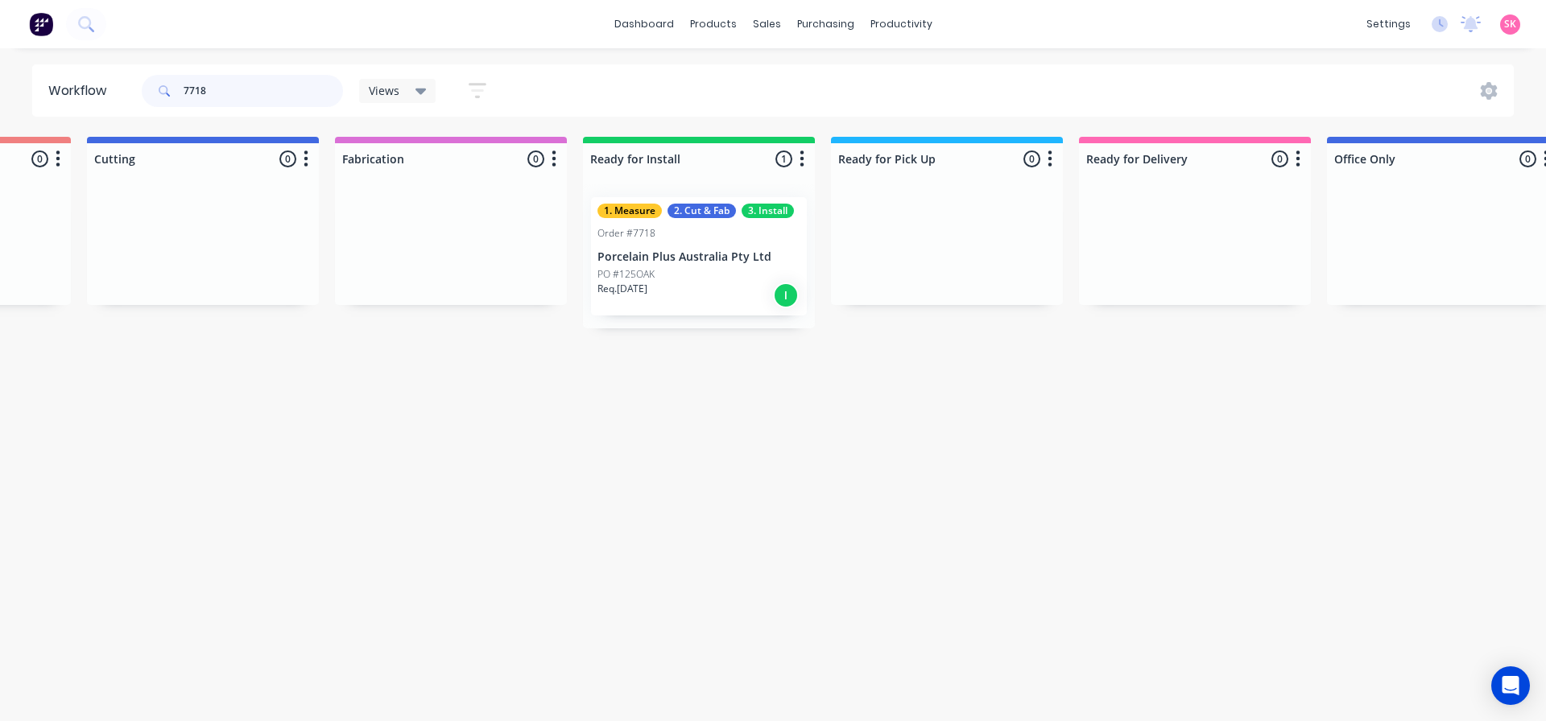
scroll to position [0, 1439]
click at [47, 93] on header "Workflow 7718 Views Save new view None (Default) edit Value edit Week 1 - Prior…" at bounding box center [773, 90] width 1482 height 52
type input "7758"
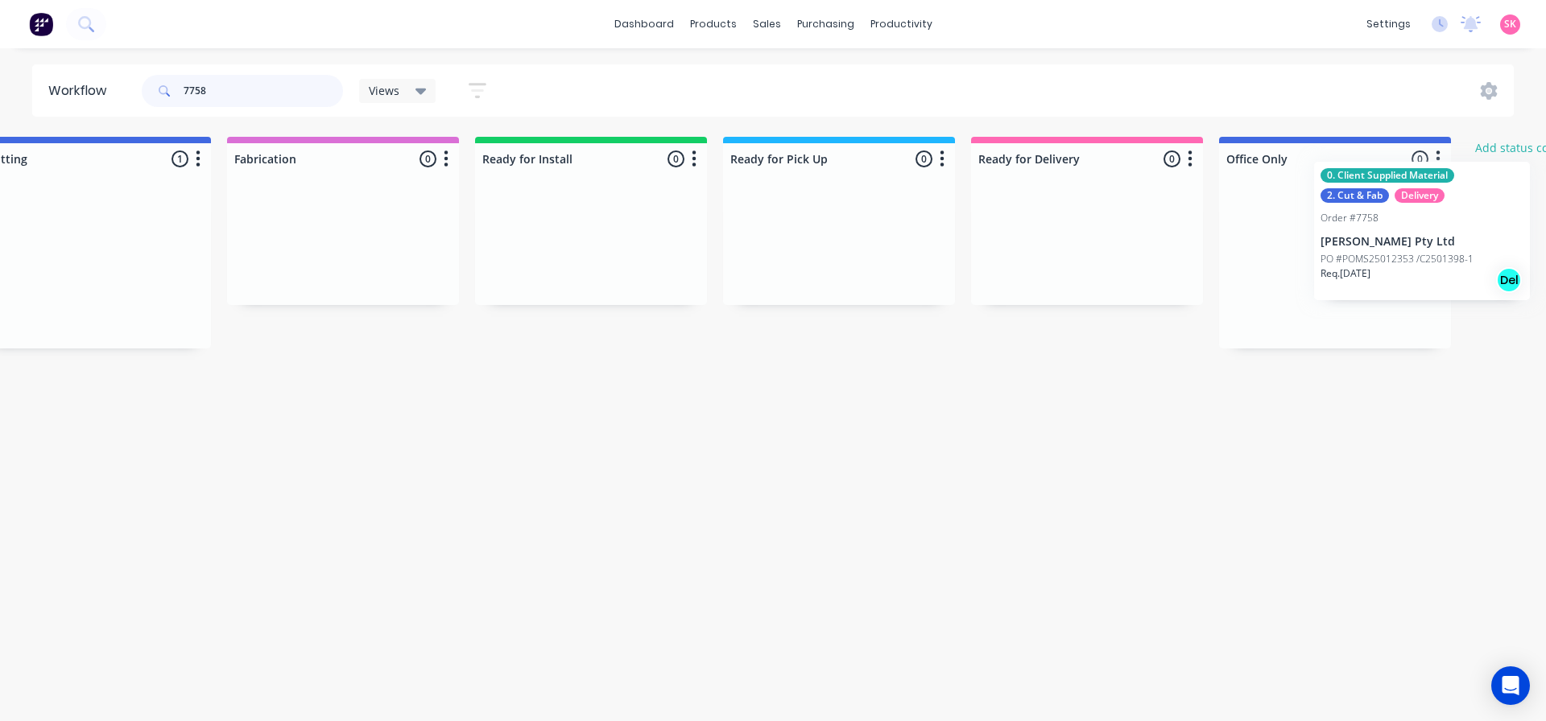
scroll to position [0, 1544]
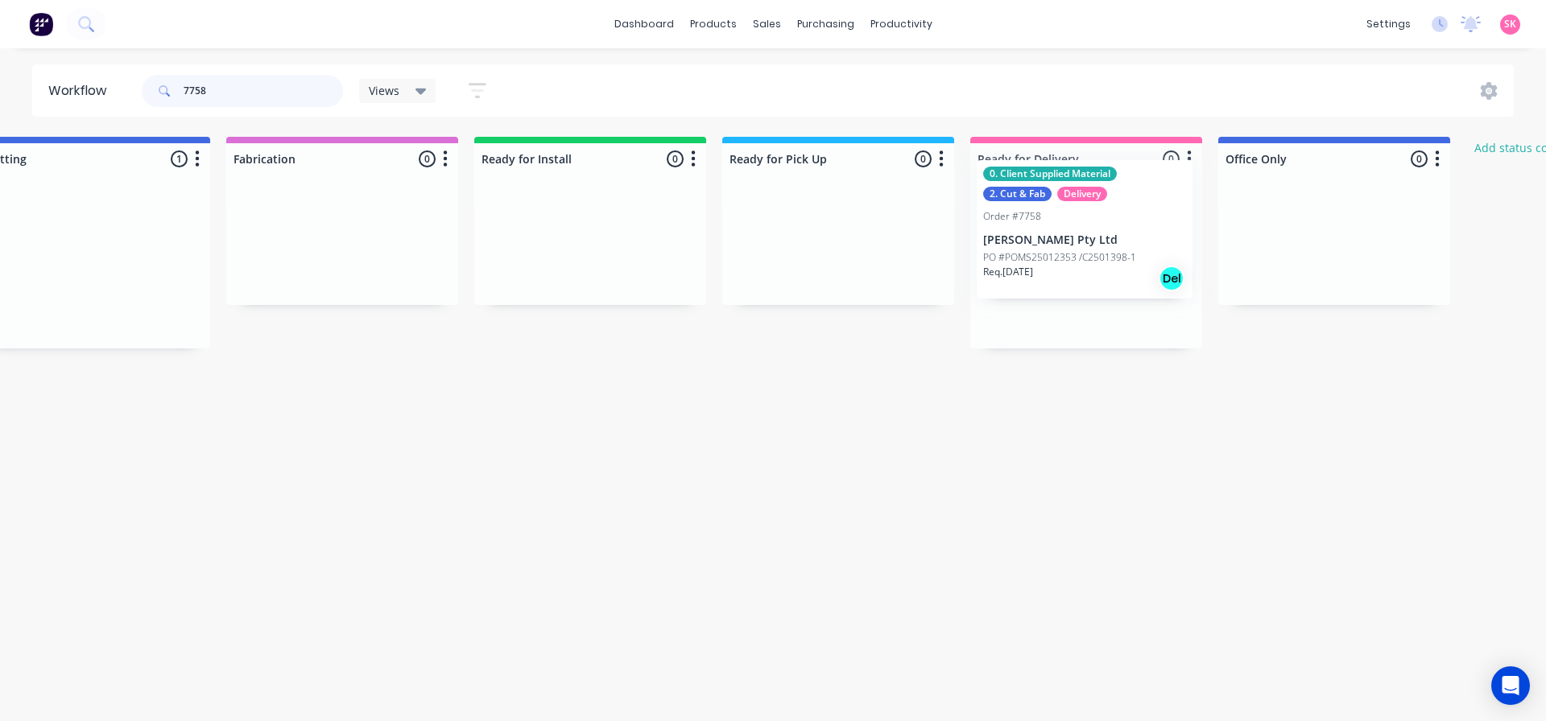
drag, startPoint x: 631, startPoint y: 269, endPoint x: 1070, endPoint y: 233, distance: 440.2
click at [1071, 233] on div "Submitted 0 Status colour #273444 hex #273444 Save Cancel Summaries Total order…" at bounding box center [136, 243] width 3385 height 212
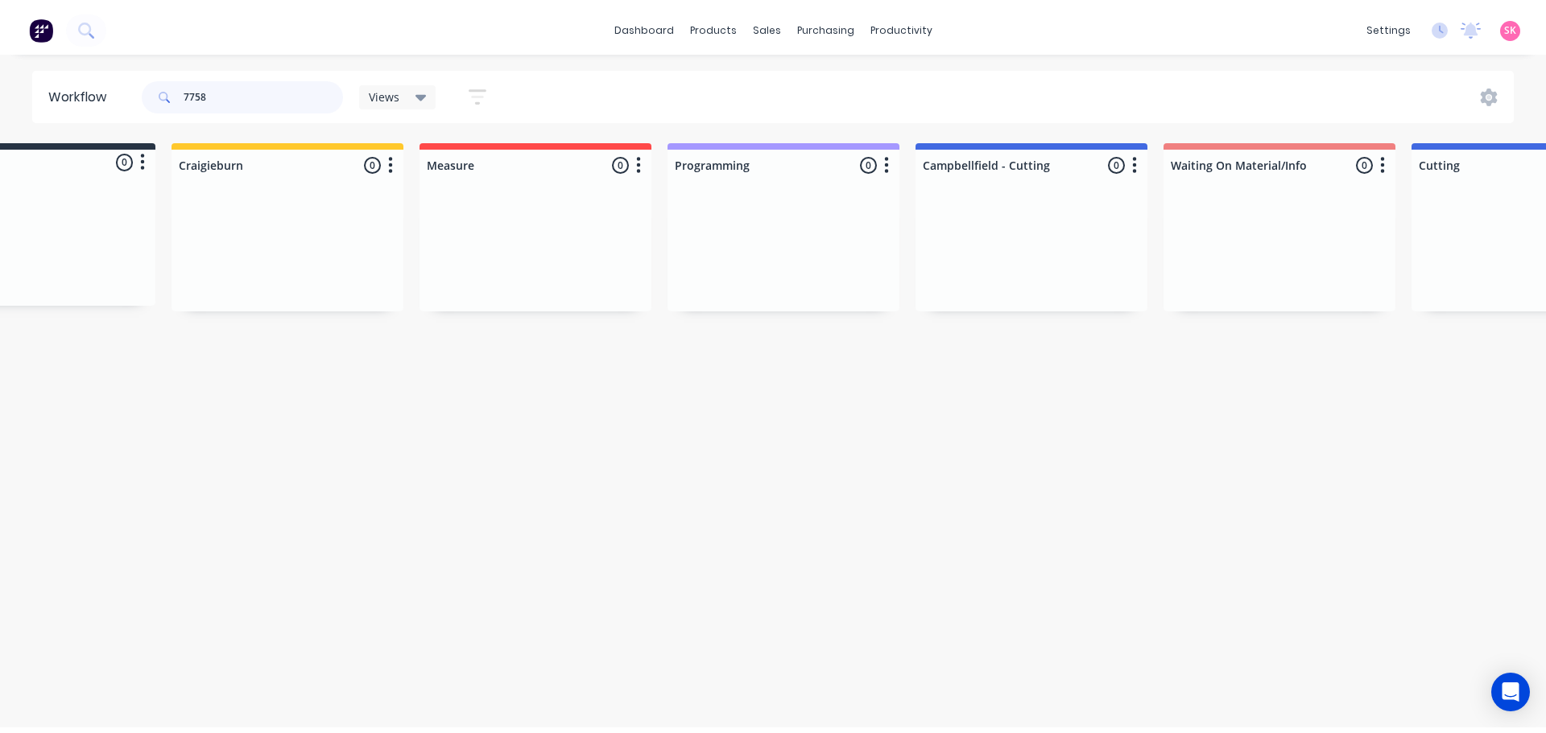
scroll to position [0, 0]
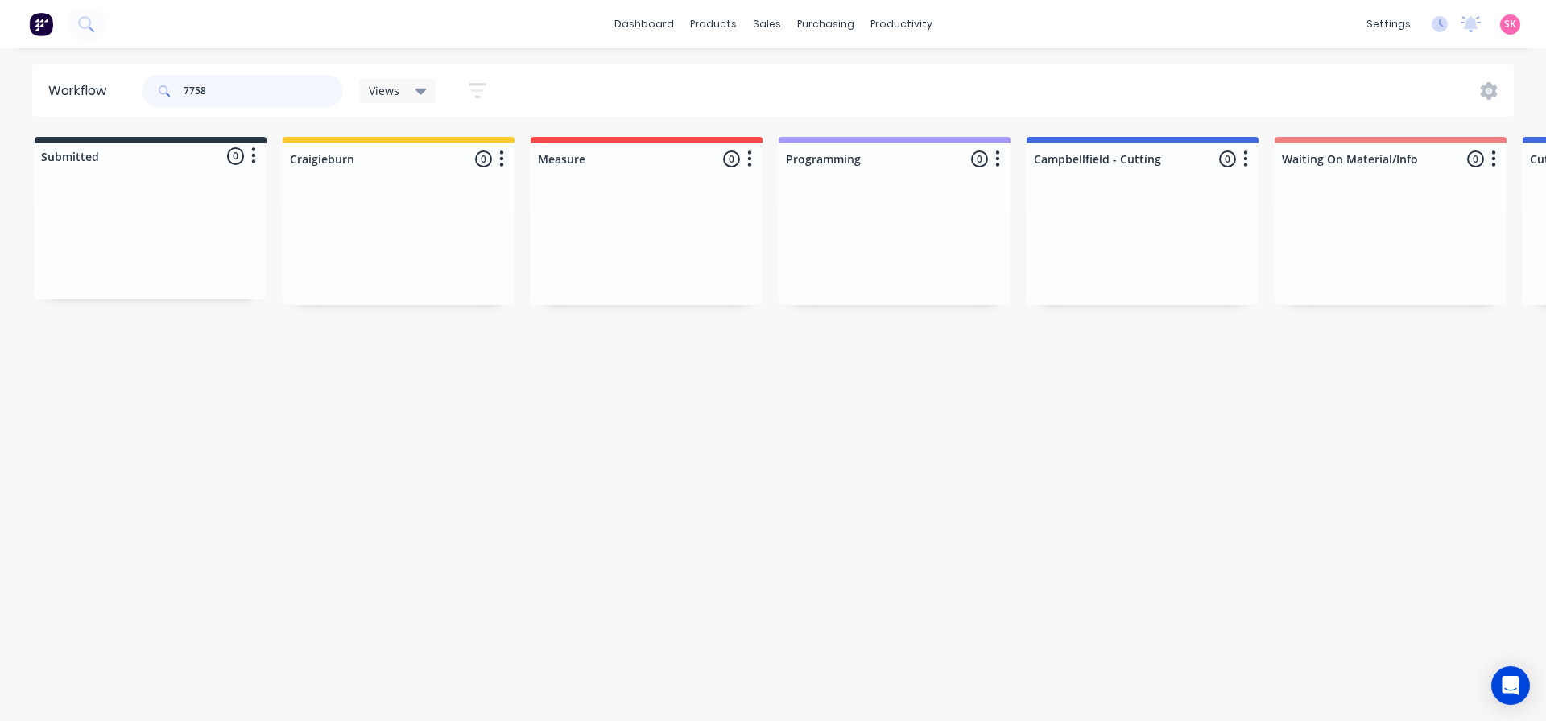
drag, startPoint x: 204, startPoint y: 101, endPoint x: 133, endPoint y: 113, distance: 71.9
click at [151, 104] on div "7758" at bounding box center [242, 91] width 201 height 32
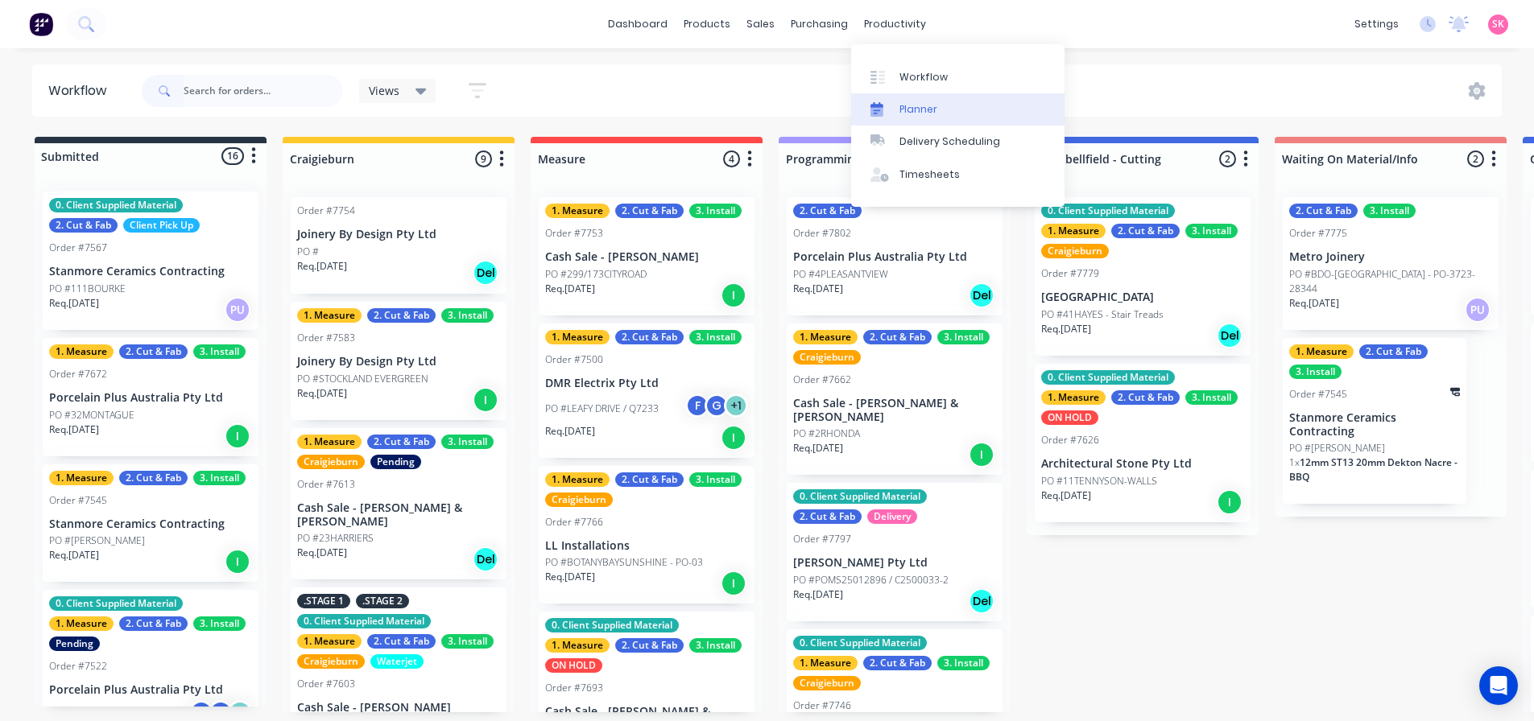
click at [930, 119] on link "Planner" at bounding box center [957, 109] width 213 height 32
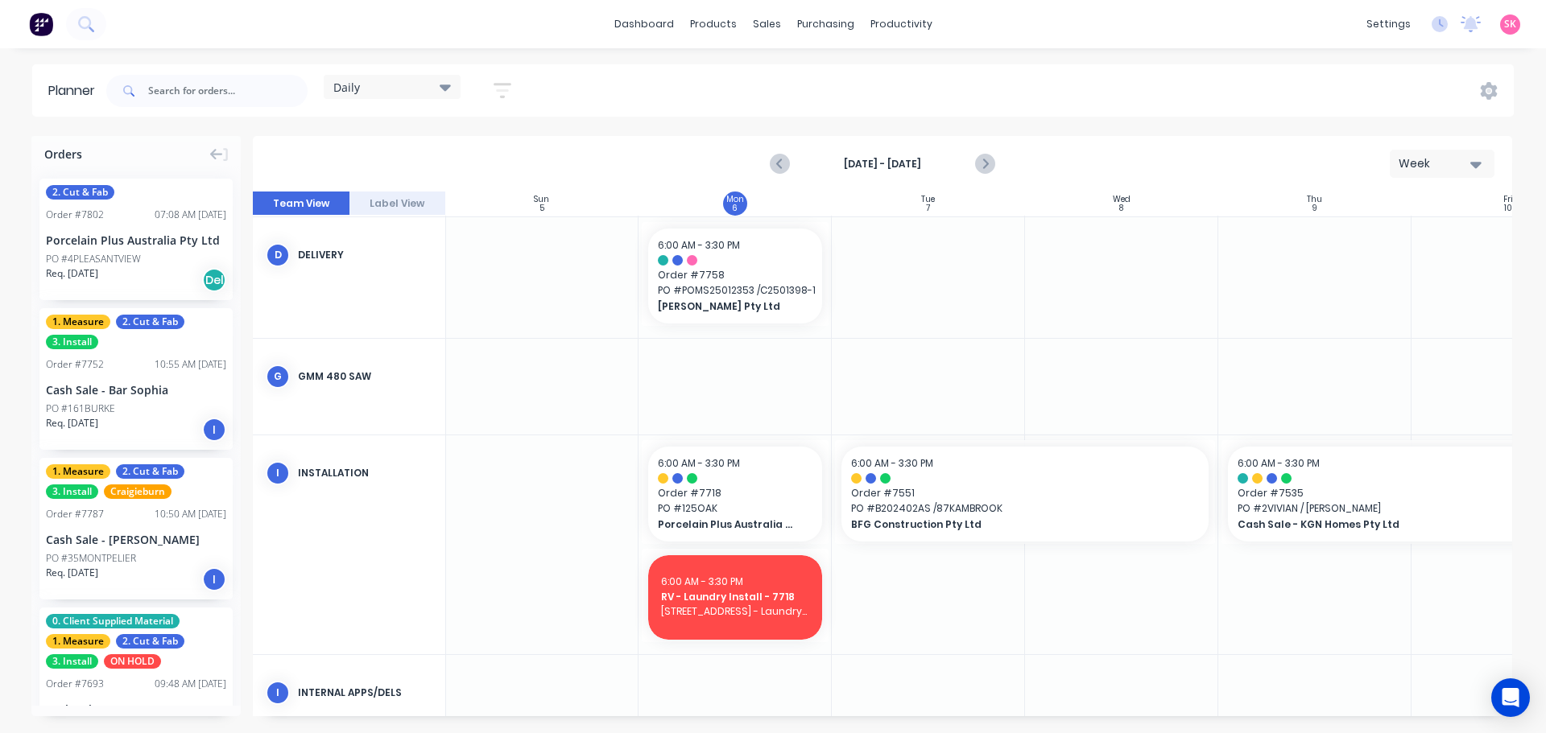
scroll to position [598, 1]
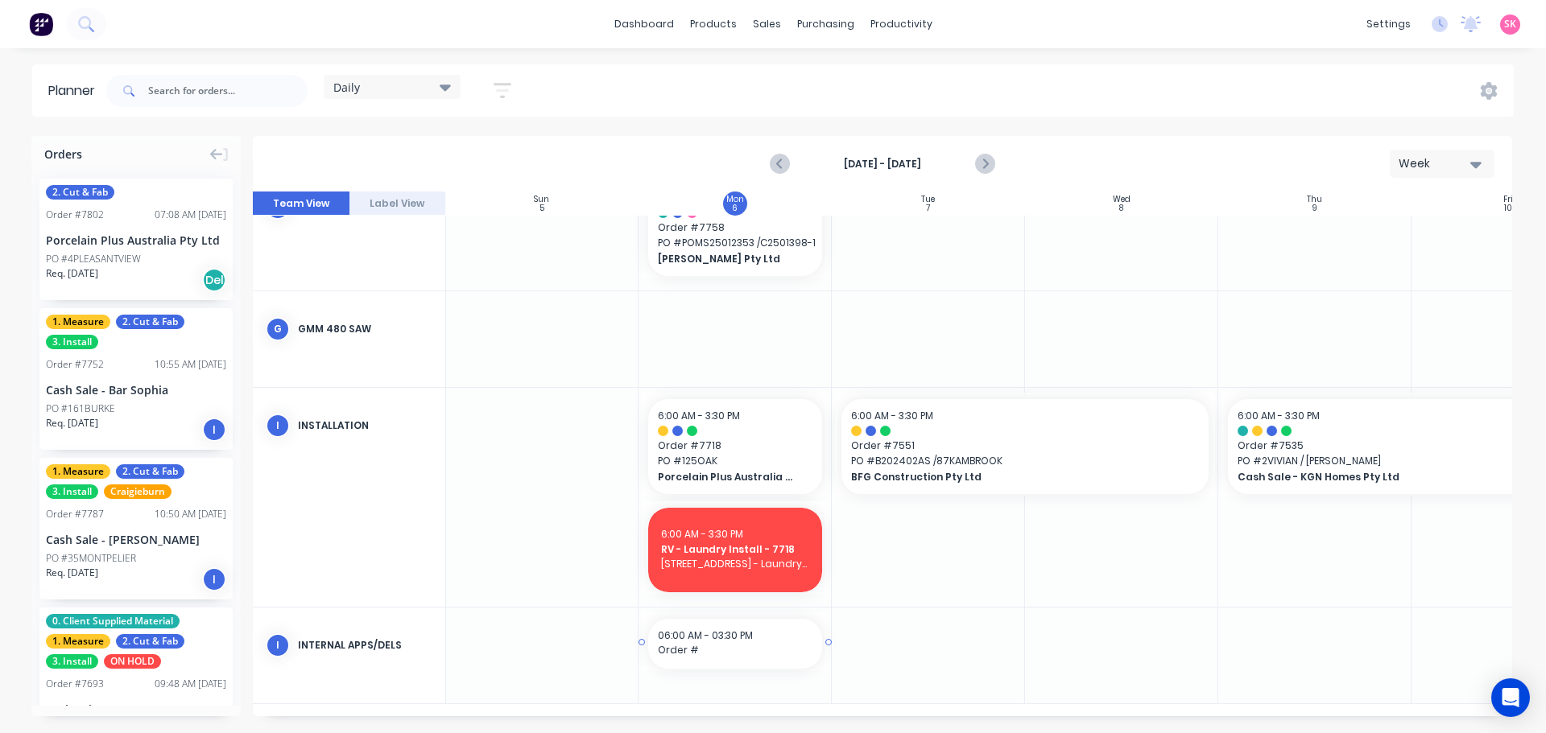
drag, startPoint x: 681, startPoint y: 659, endPoint x: 704, endPoint y: 663, distance: 23.7
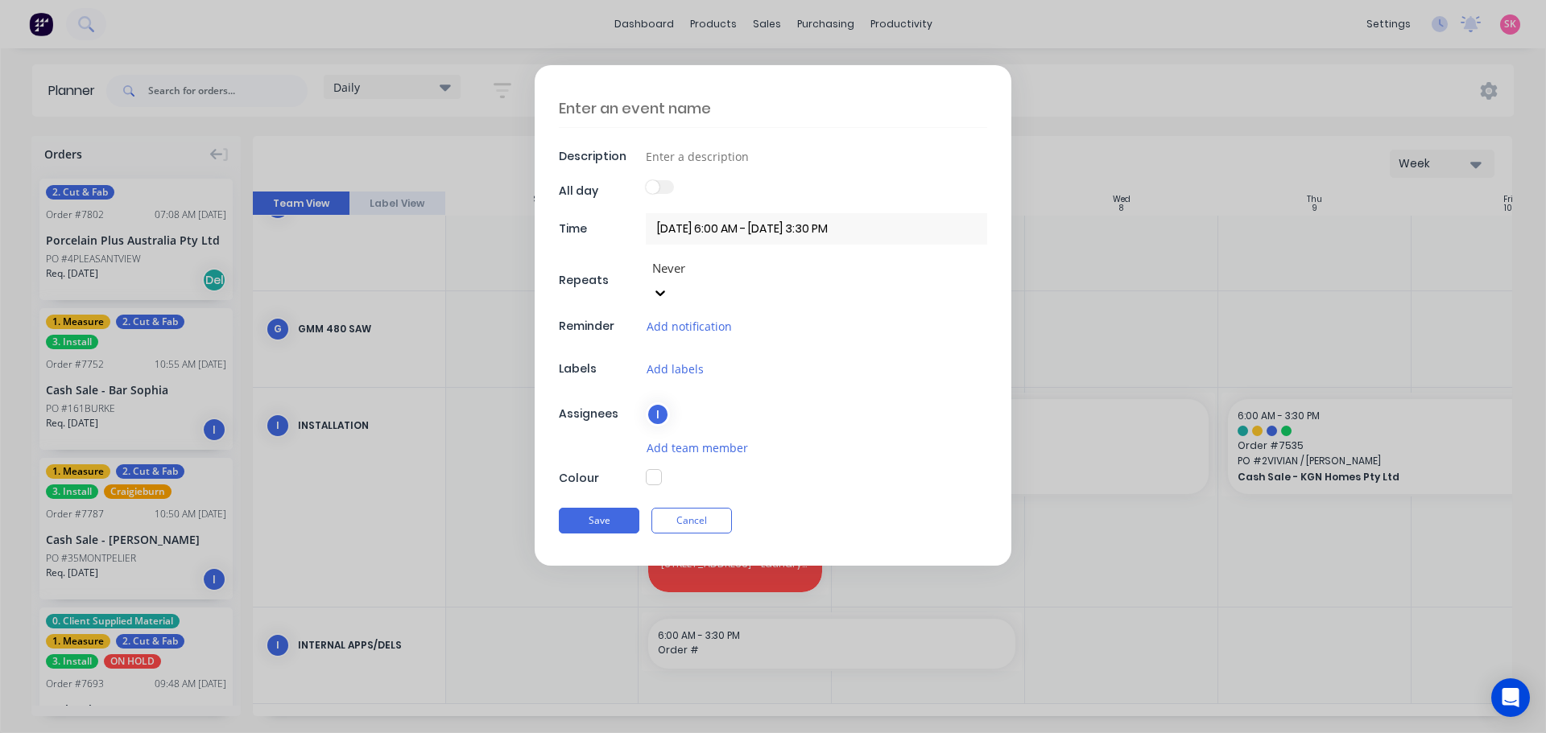
scroll to position [586, 1]
click at [638, 110] on textarea at bounding box center [773, 108] width 428 height 38
type textarea "."
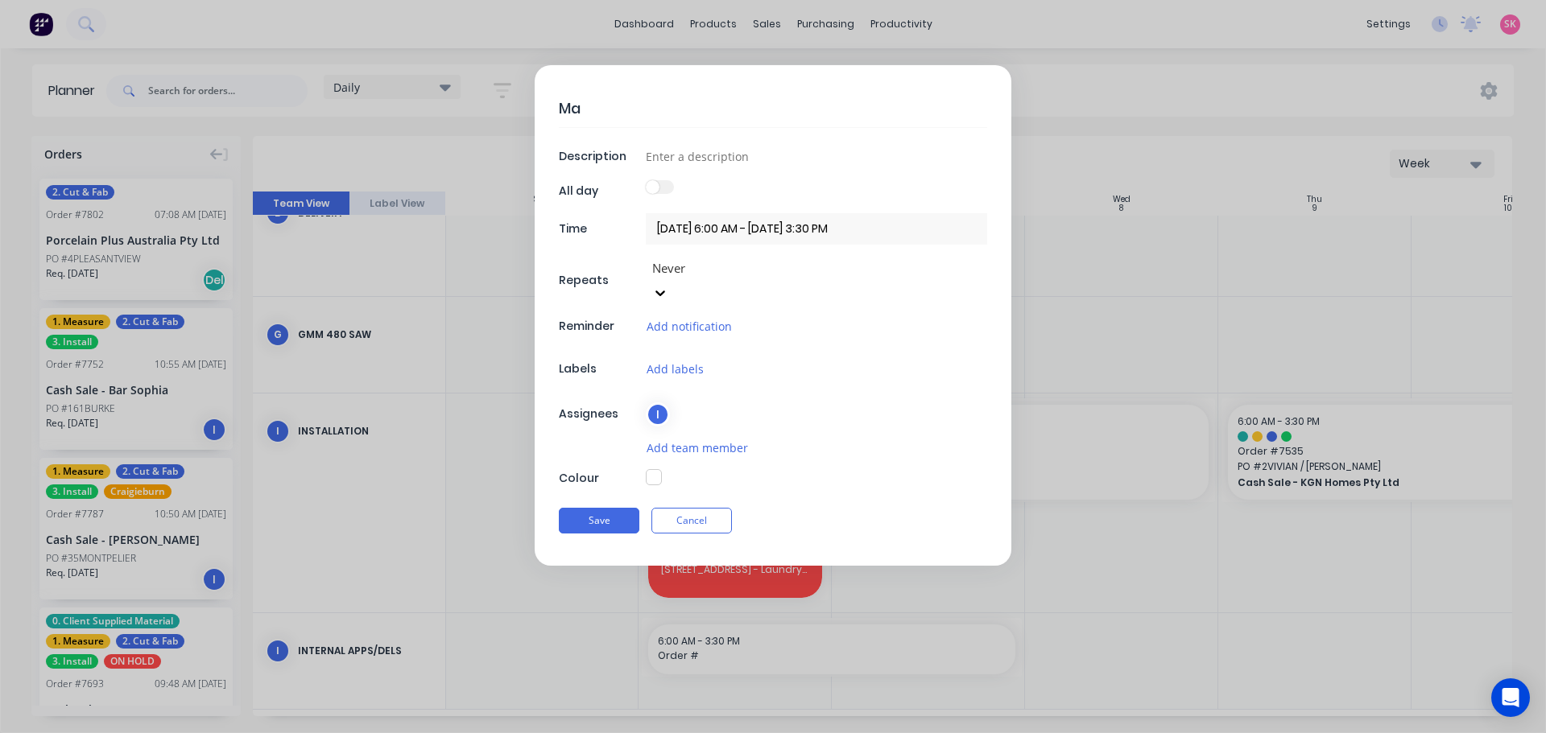
type textarea "M"
type textarea "Slab Run: YDL & Lavi"
click at [712, 153] on input at bounding box center [816, 156] width 341 height 24
paste input "LAVISTONE: 3 x VANILLA GOLD - F 7704 / PO-10389 YDL: 3 x Arctic White F 7543 / …"
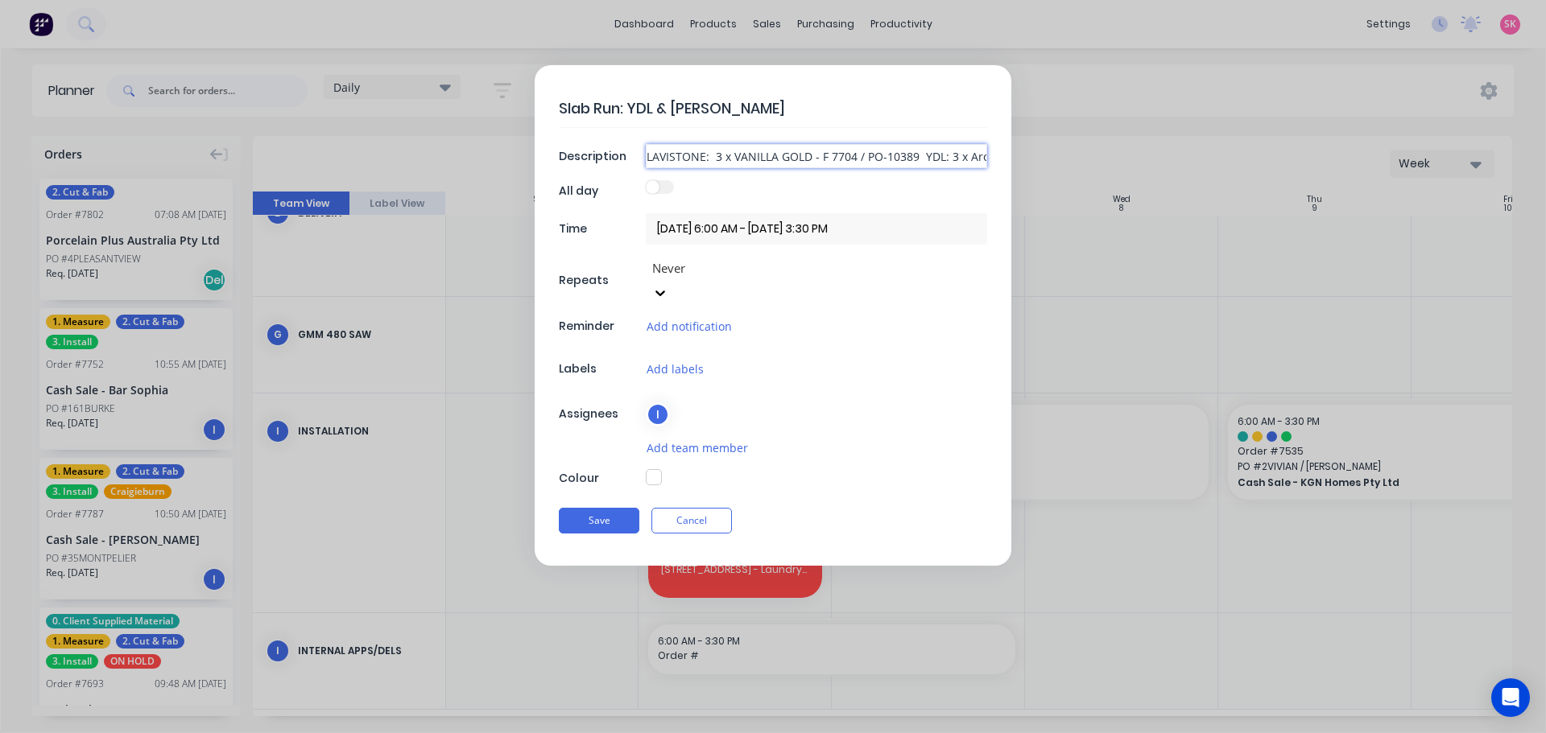
scroll to position [0, 140]
drag, startPoint x: 887, startPoint y: 159, endPoint x: 1425, endPoint y: 159, distance: 537.8
click at [1425, 159] on form "Slab Run: YDL & Lavi Description LAVISTONE: 3 x VANILLA GOLD - F 7704 / PO-1038…" at bounding box center [773, 315] width 1512 height 501
drag, startPoint x: 879, startPoint y: 156, endPoint x: 774, endPoint y: 159, distance: 104.7
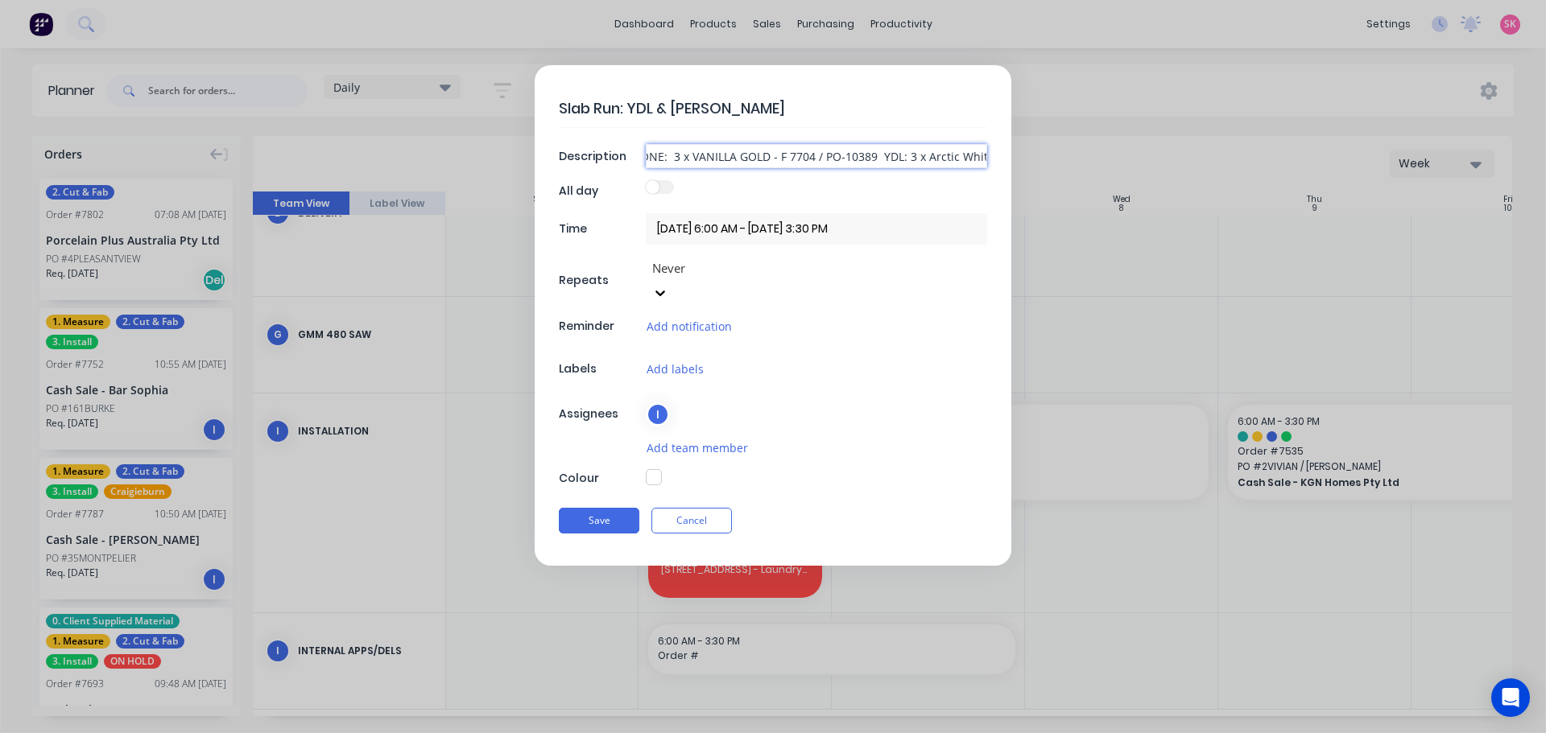
click at [774, 159] on input "LAVISTONE: 3 x VANILLA GOLD - F 7704 / PO-10389 YDL: 3 x Arctic White" at bounding box center [816, 156] width 341 height 24
type input "LAVISTONE: 3 x VANILLA GOLD YDL: 3 x Arctic White"
click at [653, 440] on div "Slab Run: YDL & Lavi Description LAVISTONE: 3 x VANILLA GOLD YDL: 3 x Arctic Wh…" at bounding box center [773, 315] width 477 height 501
click at [653, 469] on button "button" at bounding box center [654, 477] width 16 height 16
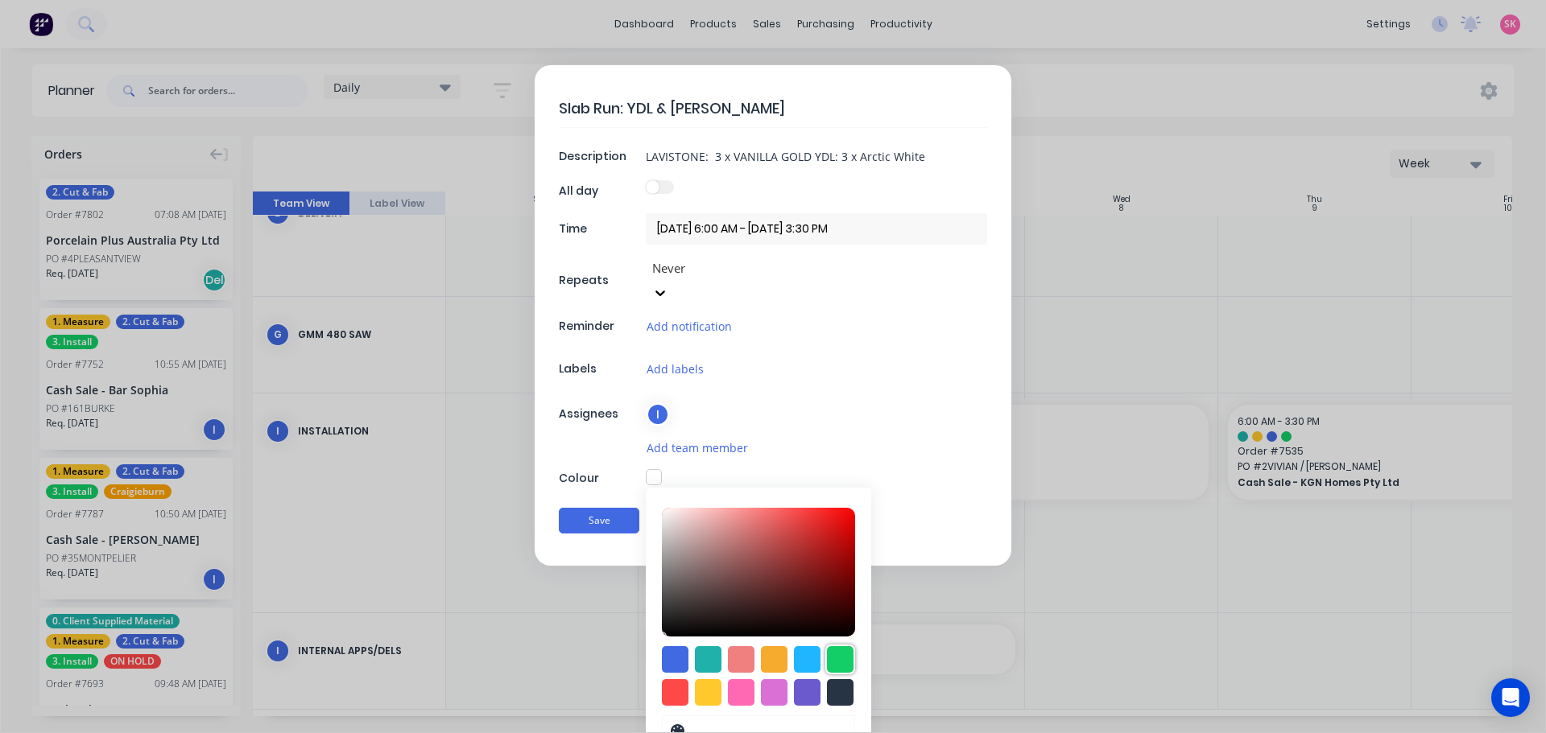
click at [827, 646] on div at bounding box center [840, 659] width 27 height 27
type input "#13CE66"
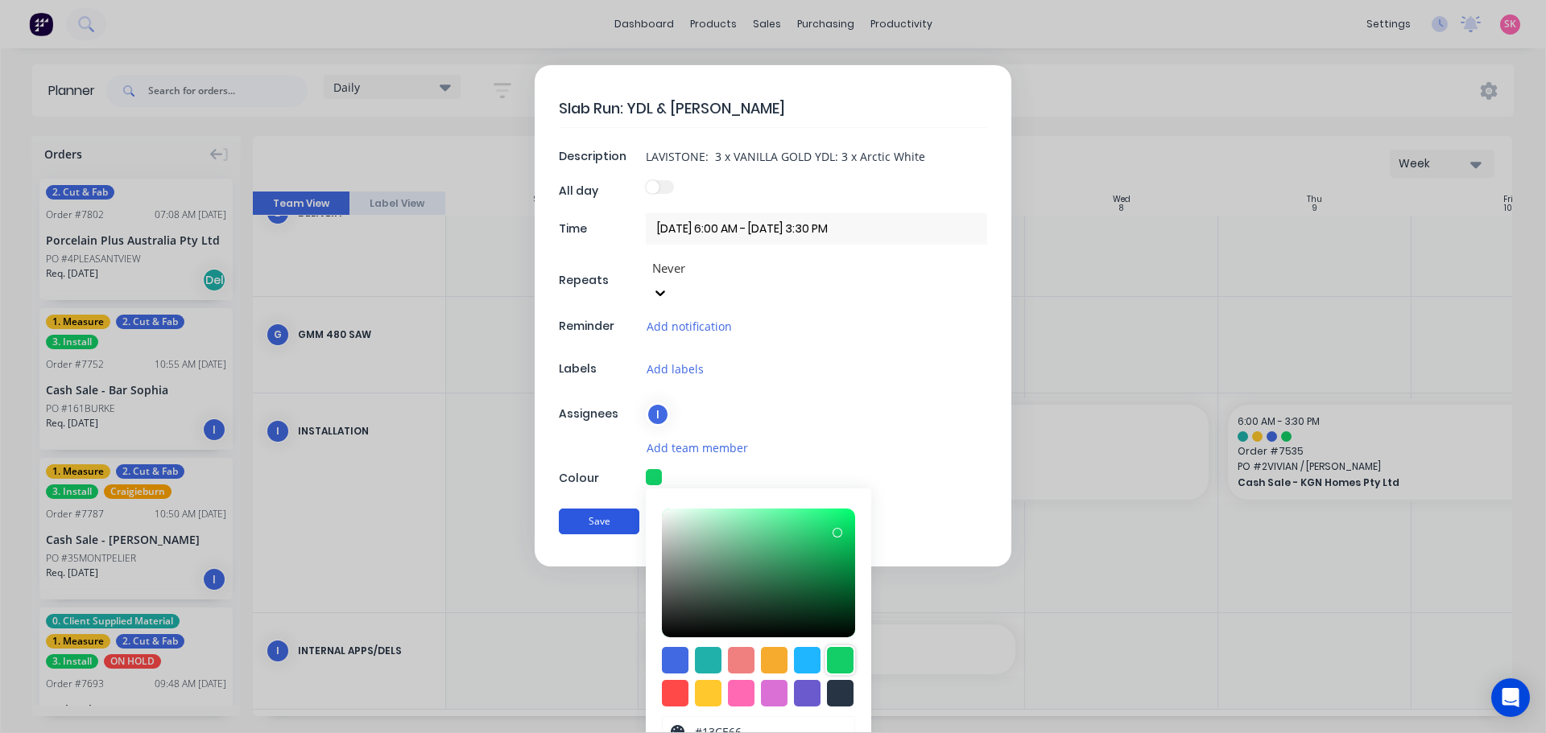
click at [609, 509] on button "Save" at bounding box center [599, 522] width 81 height 26
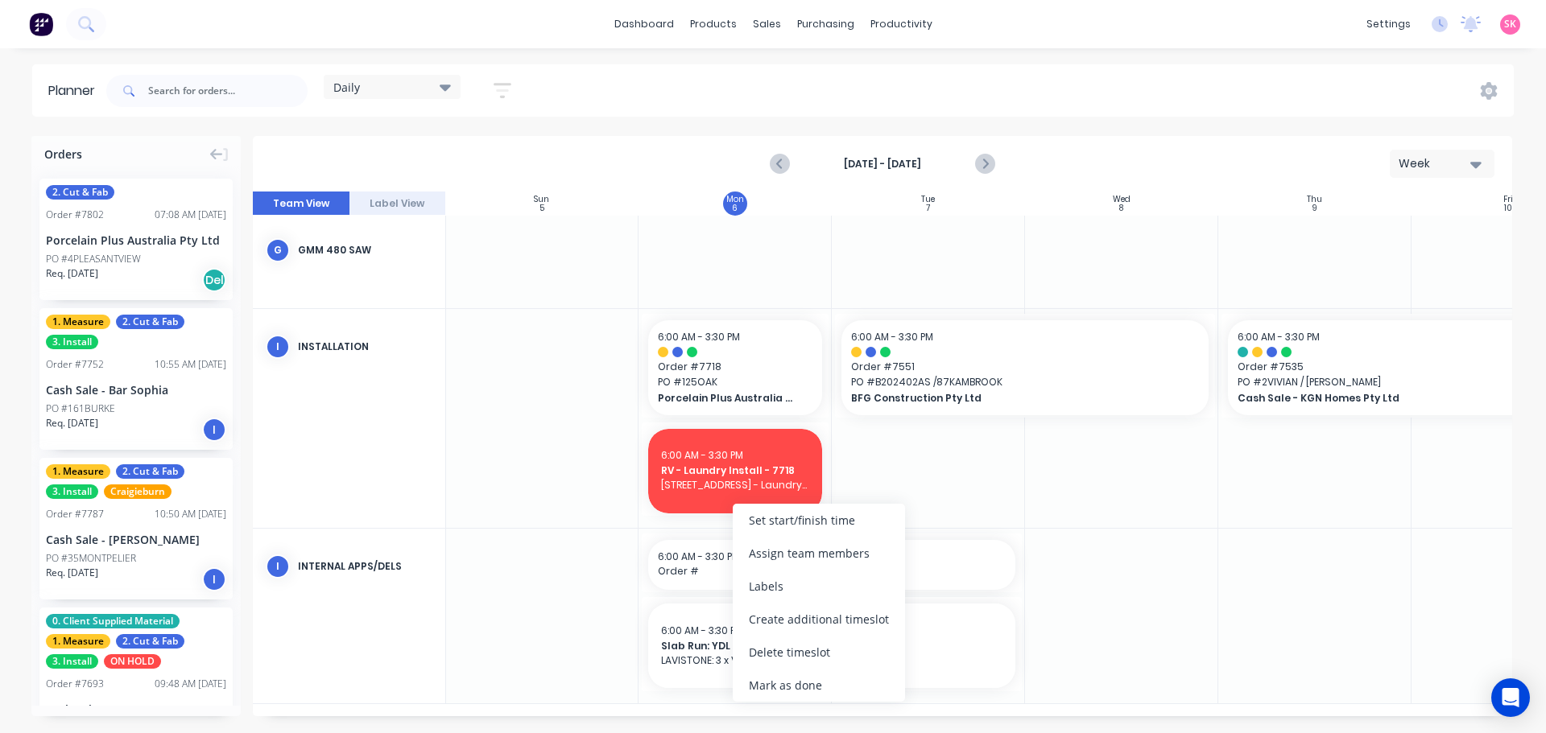
scroll to position [665, 1]
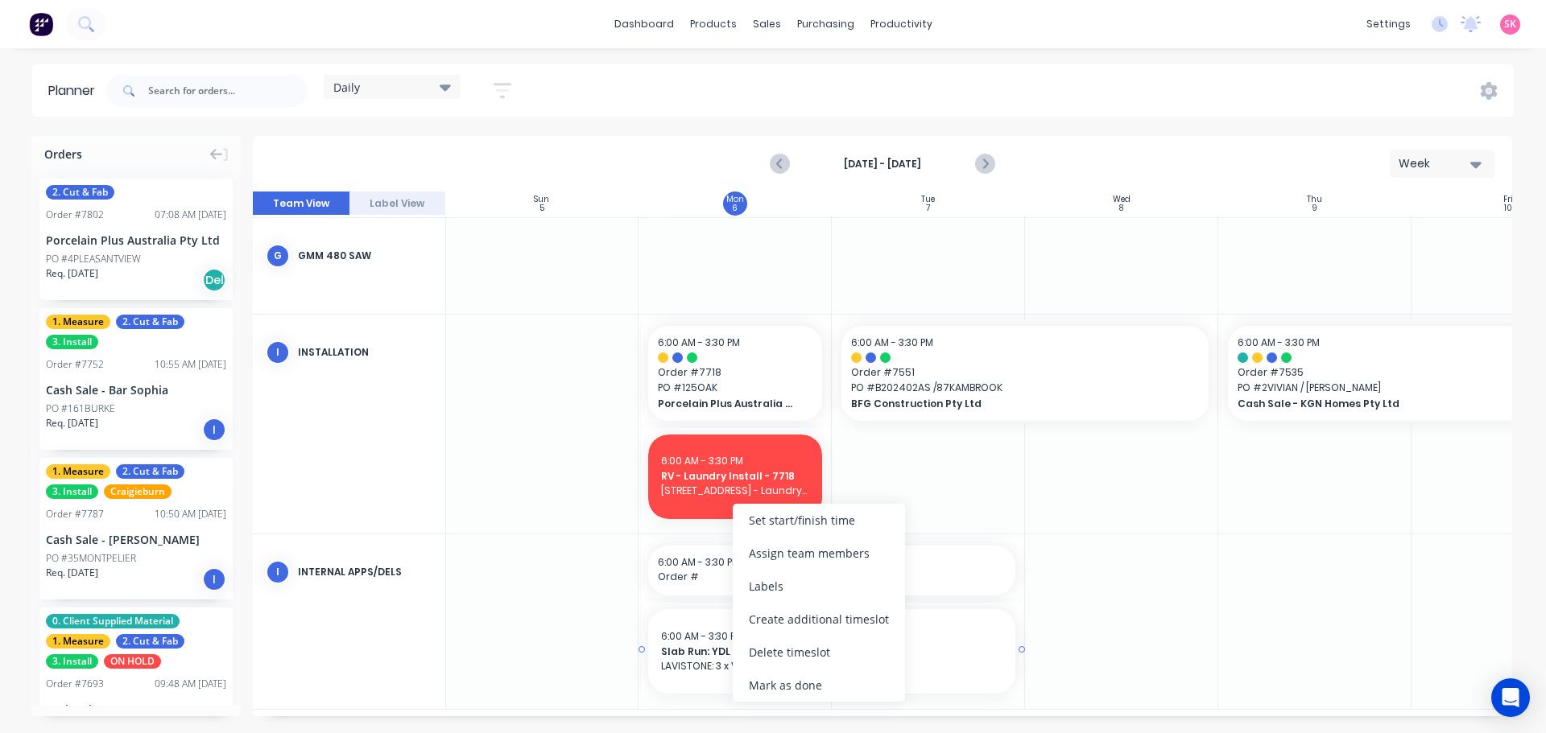
click at [697, 653] on span "Slab Run: YDL & Lavi" at bounding box center [831, 652] width 341 height 14
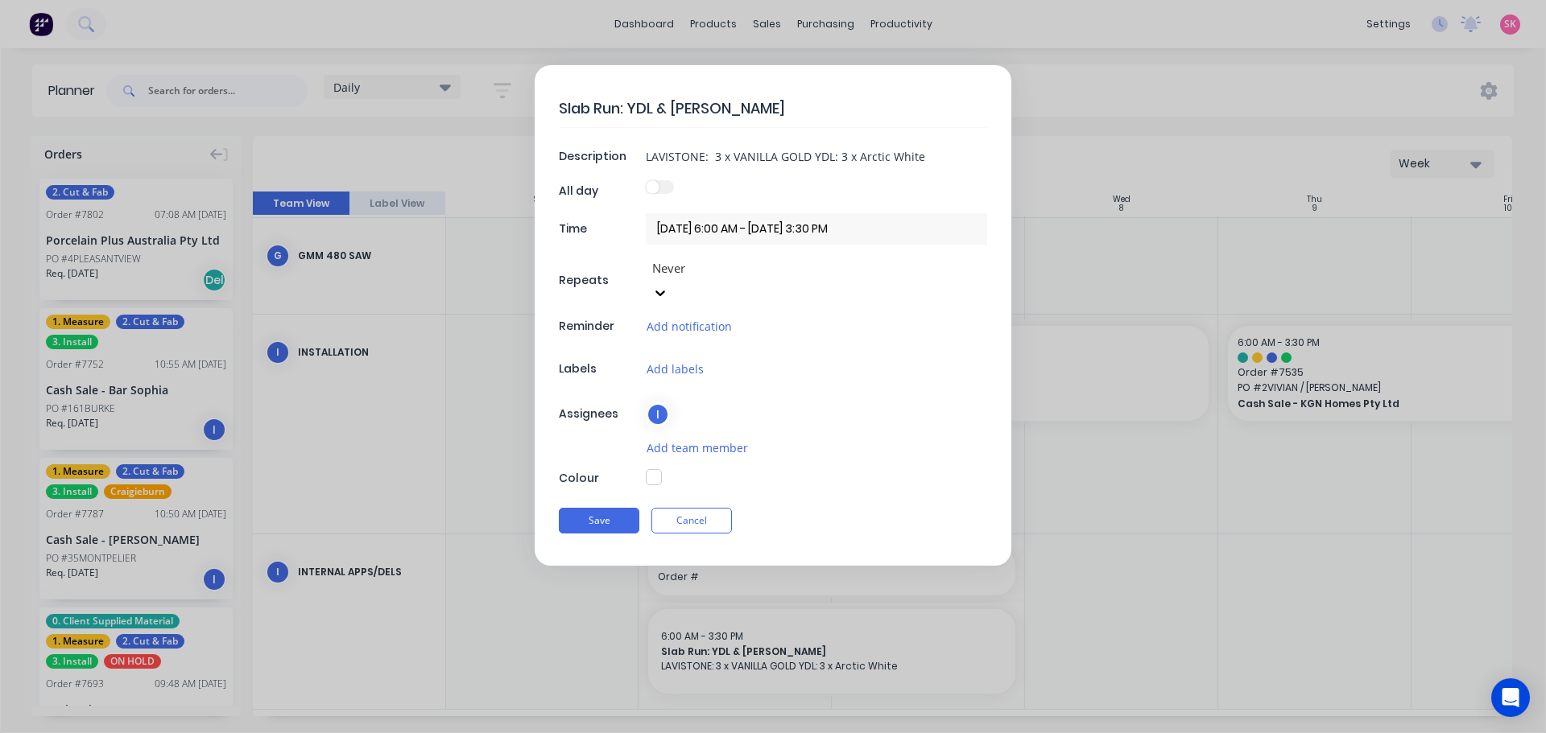
click at [659, 469] on button "button" at bounding box center [654, 477] width 16 height 16
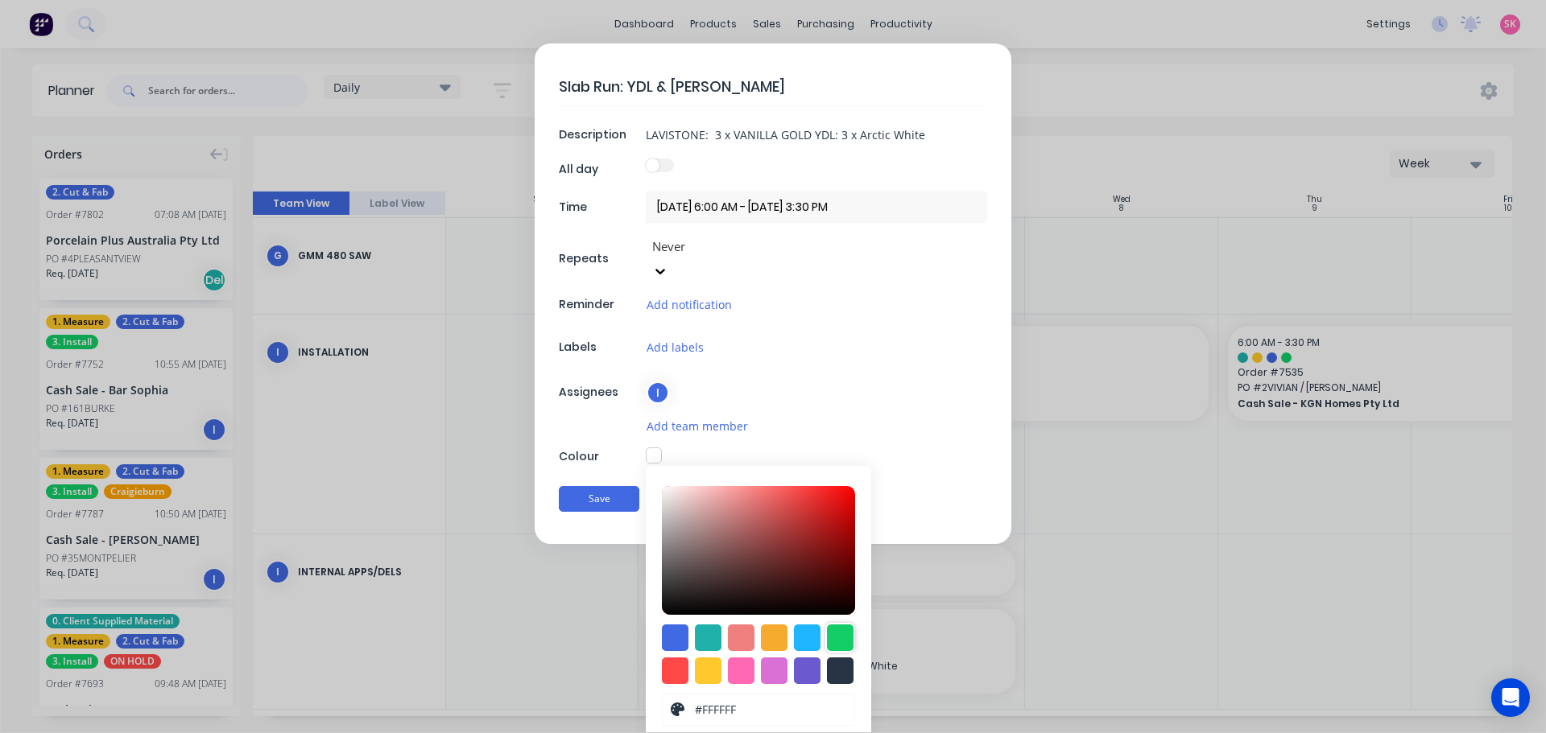
scroll to position [43, 0]
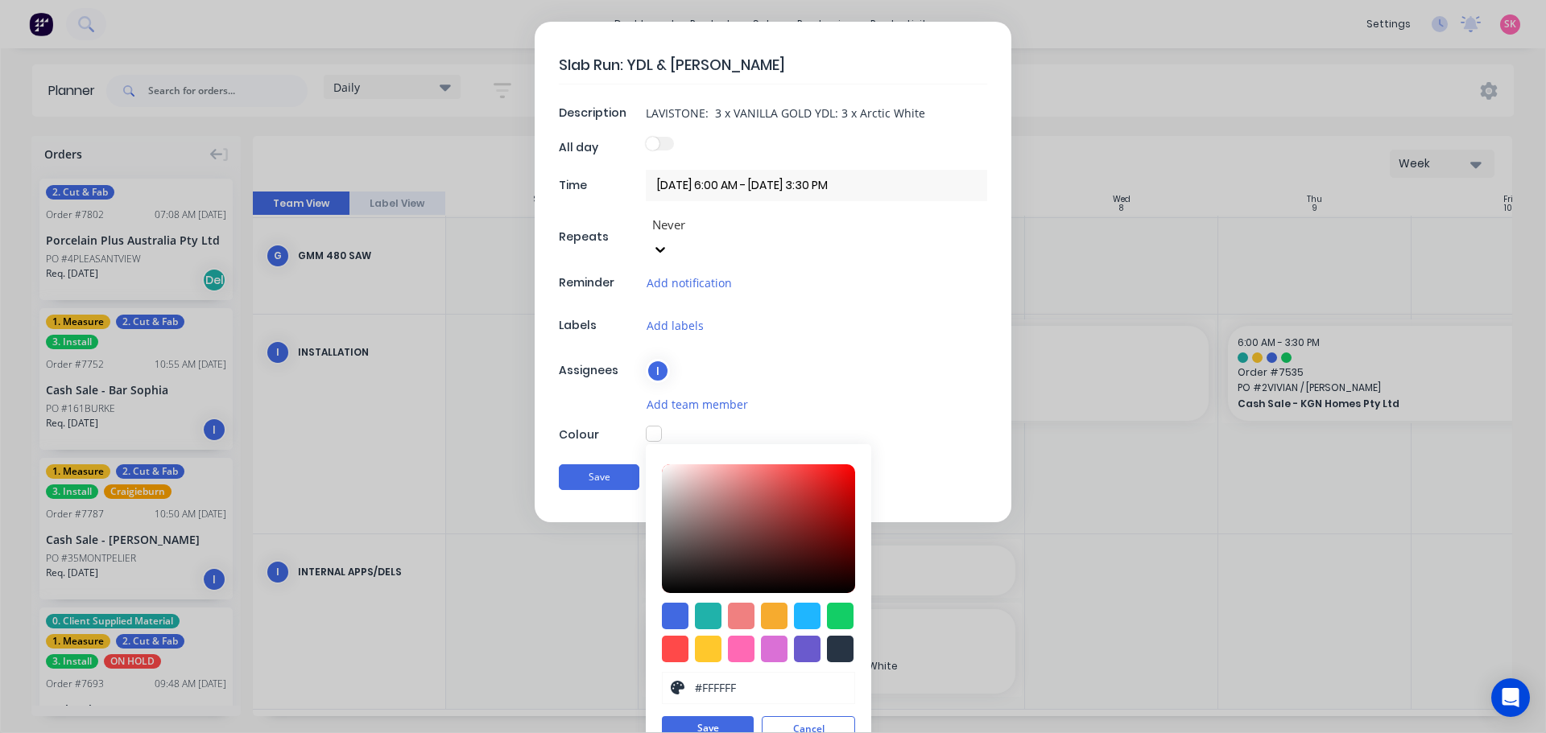
drag, startPoint x: 847, startPoint y: 591, endPoint x: 808, endPoint y: 623, distance: 50.9
click at [845, 603] on div at bounding box center [840, 616] width 27 height 27
type input "#13CE66"
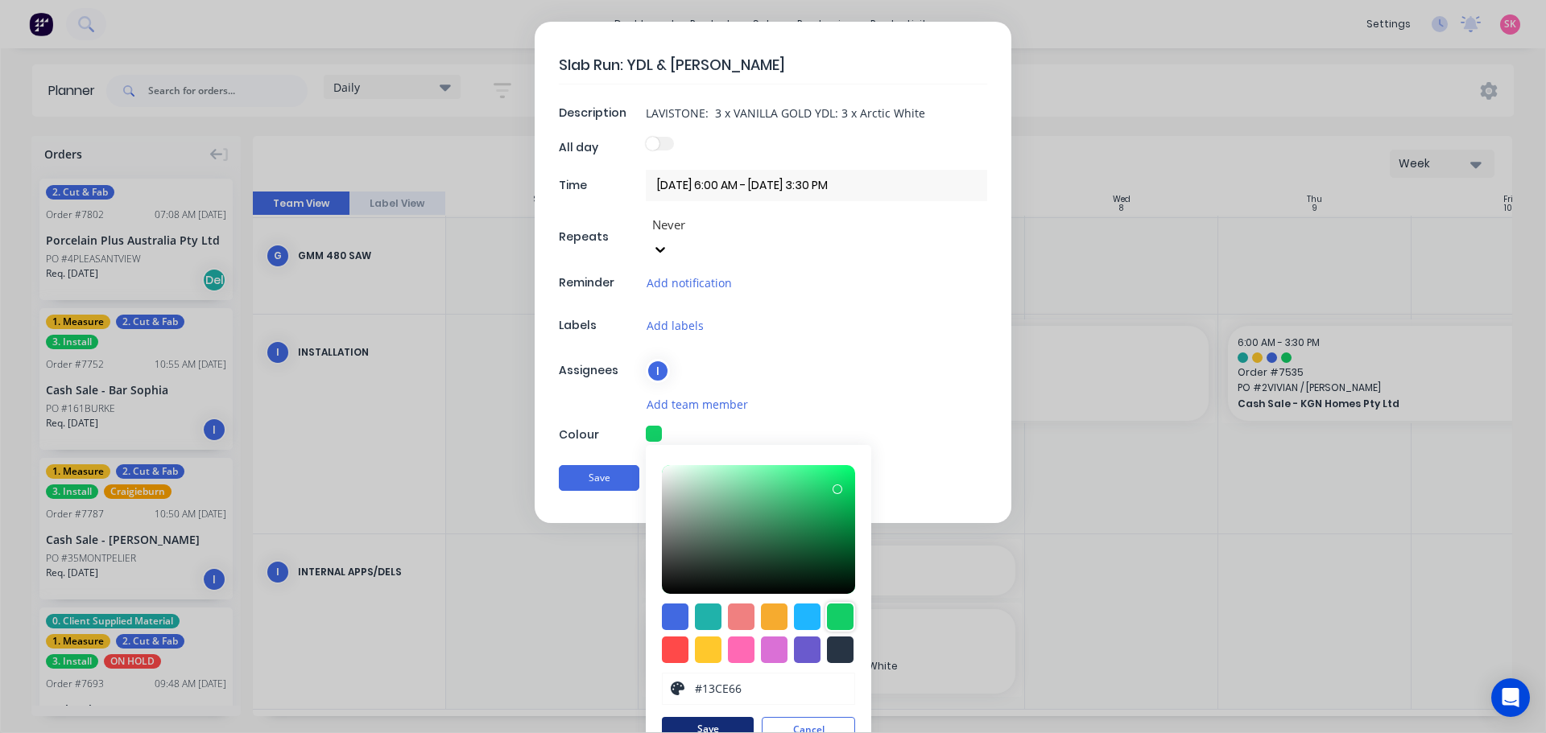
click at [735, 717] on button "Save" at bounding box center [708, 729] width 92 height 24
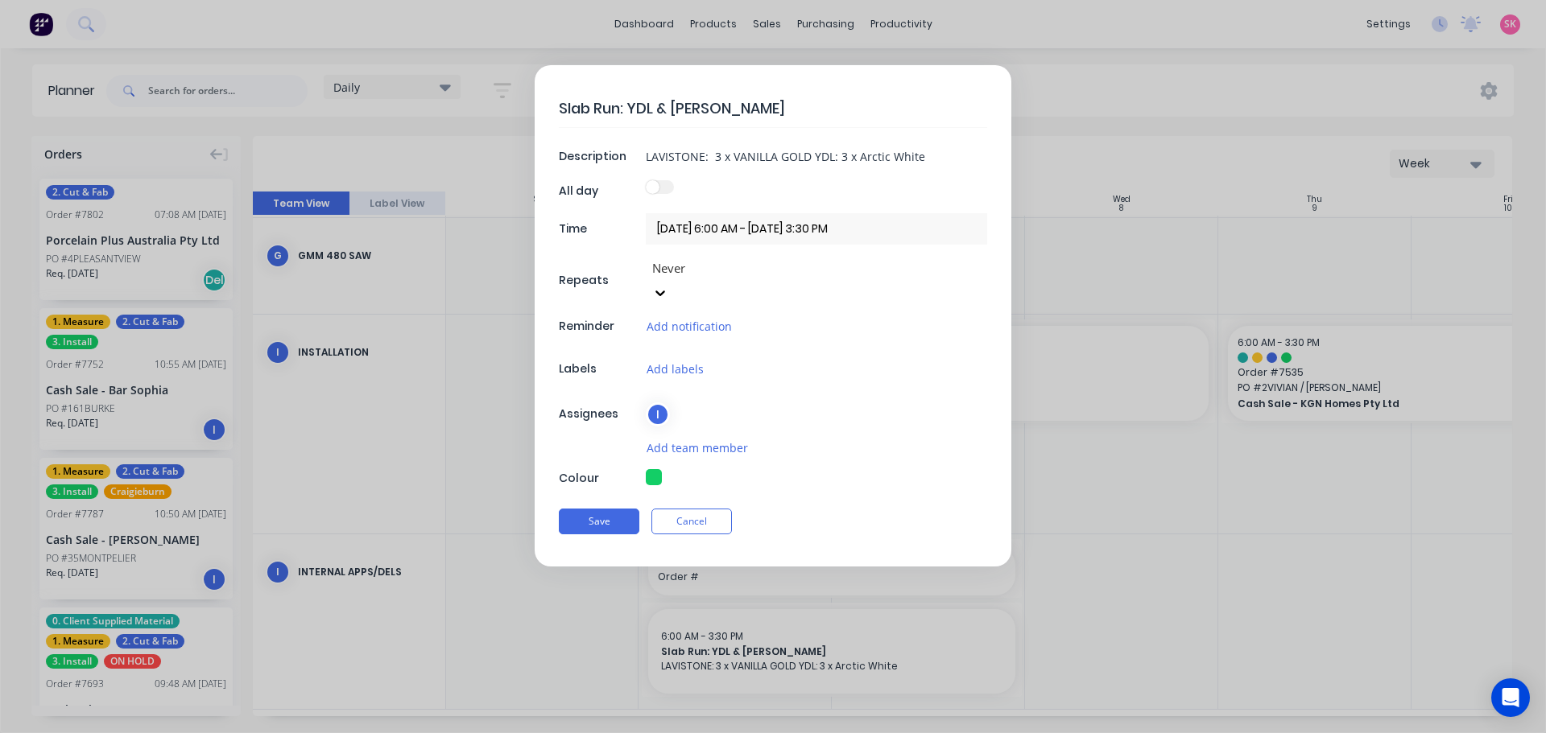
scroll to position [0, 0]
click at [618, 509] on button "Save" at bounding box center [599, 522] width 81 height 26
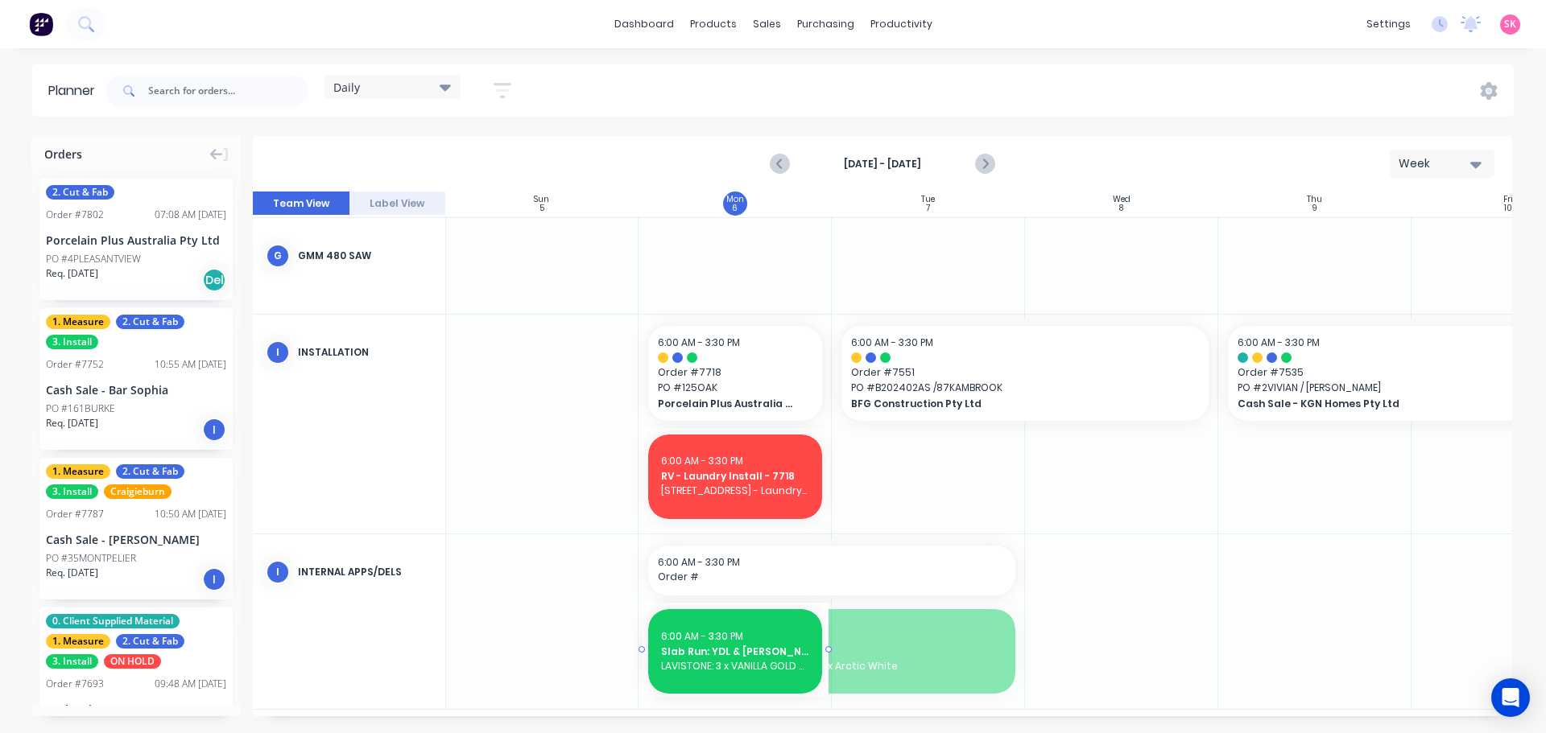
drag, startPoint x: 1021, startPoint y: 649, endPoint x: 786, endPoint y: 635, distance: 235.5
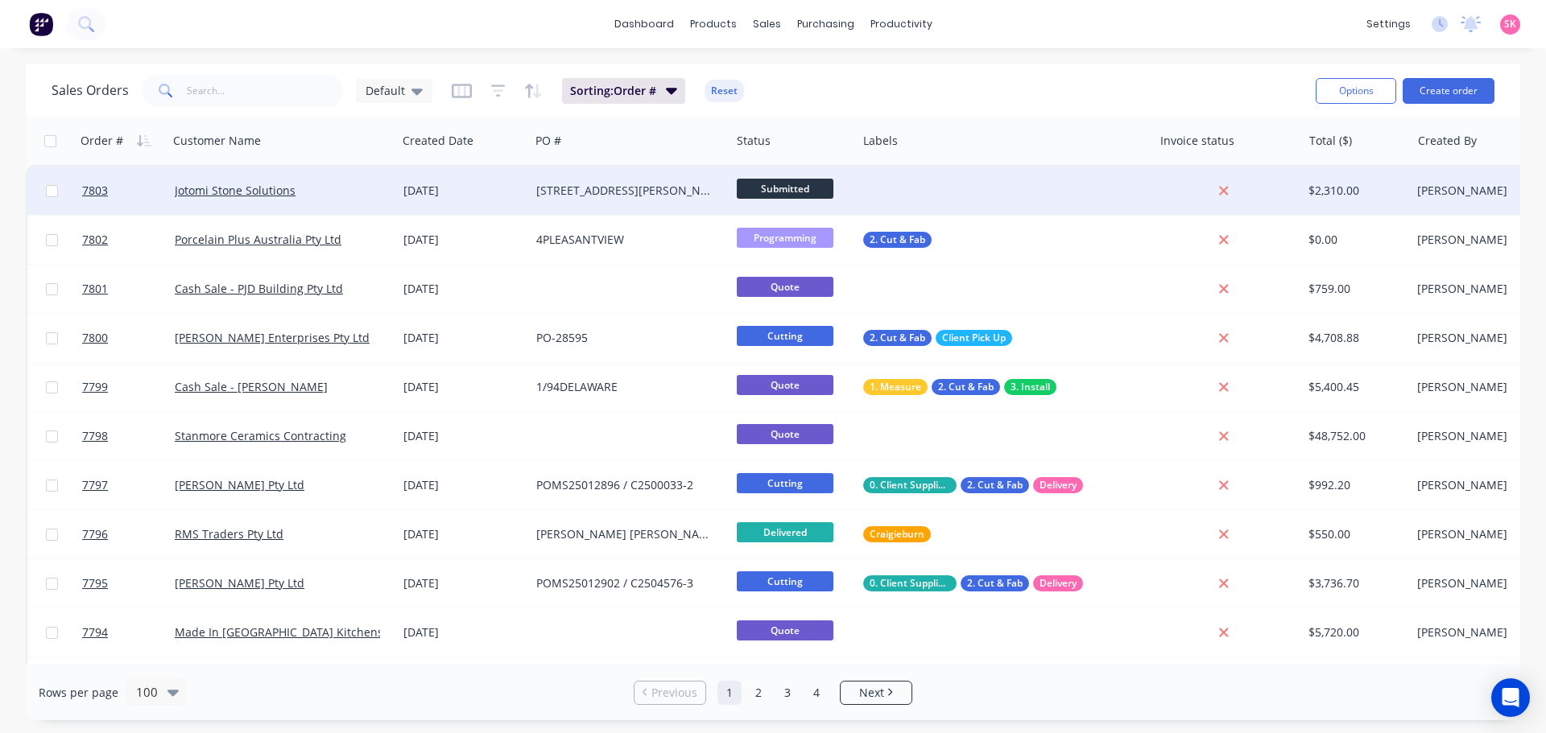
click at [642, 189] on div "[STREET_ADDRESS][PERSON_NAME]" at bounding box center [625, 191] width 179 height 16
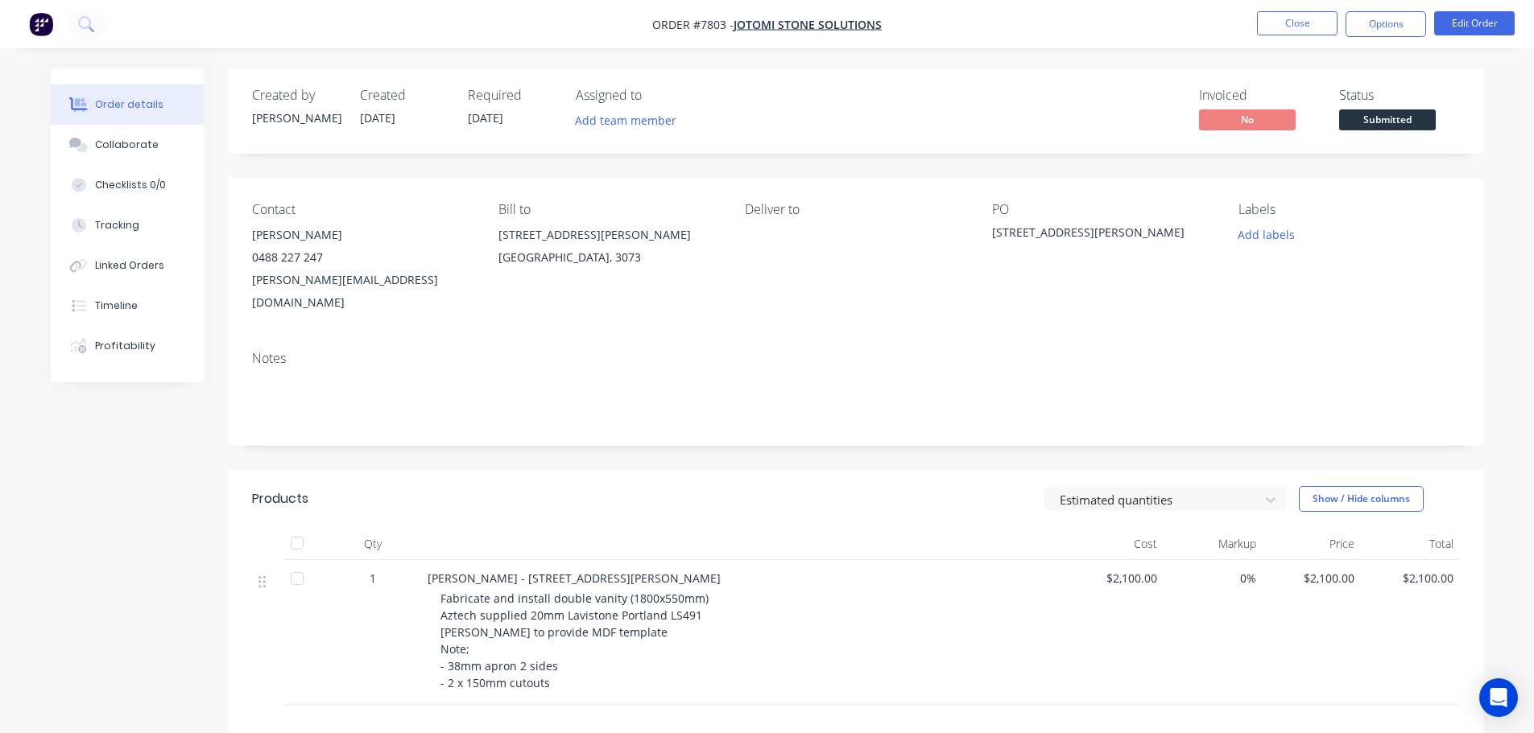
click at [1409, 122] on span "Submitted" at bounding box center [1387, 119] width 97 height 20
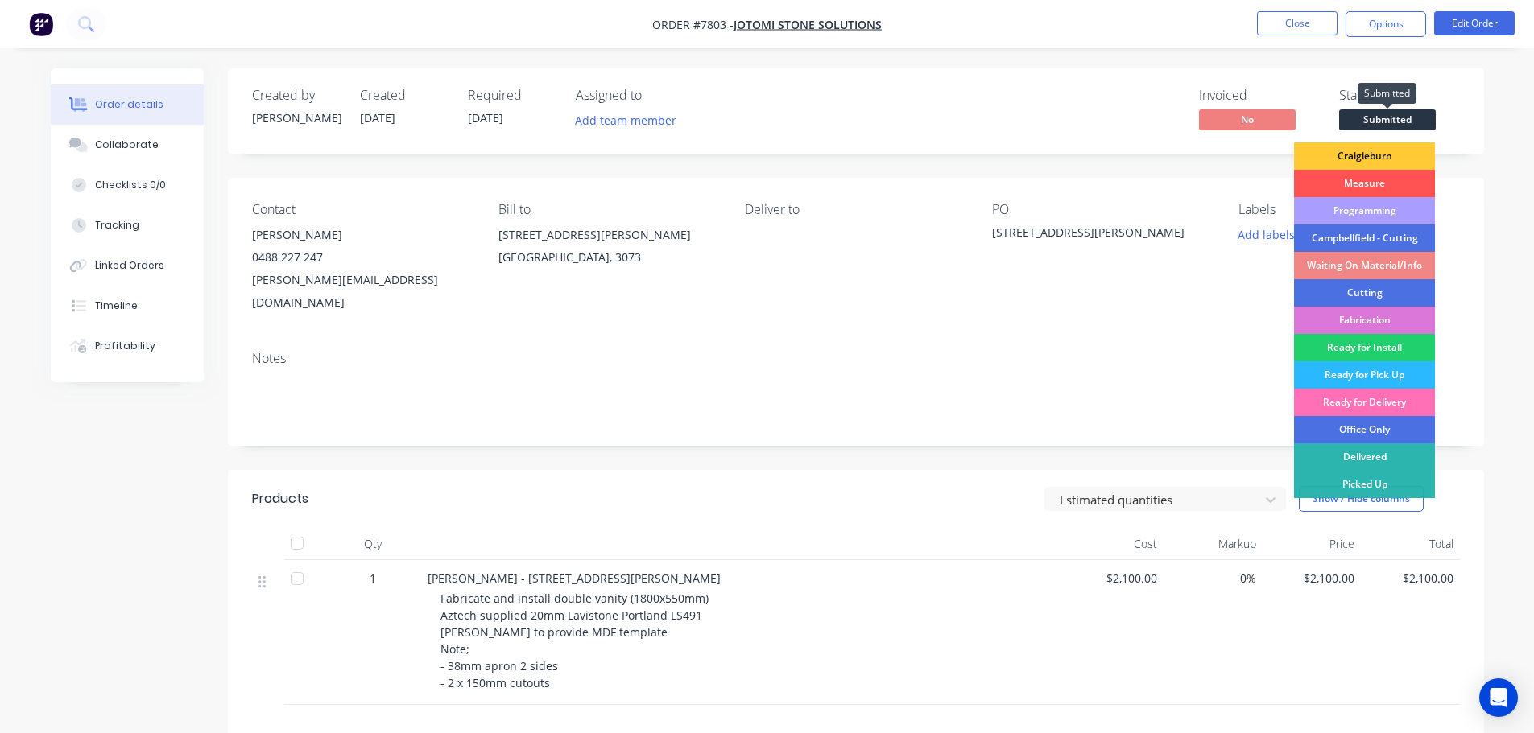
click at [1409, 122] on span "Submitted" at bounding box center [1387, 119] width 97 height 20
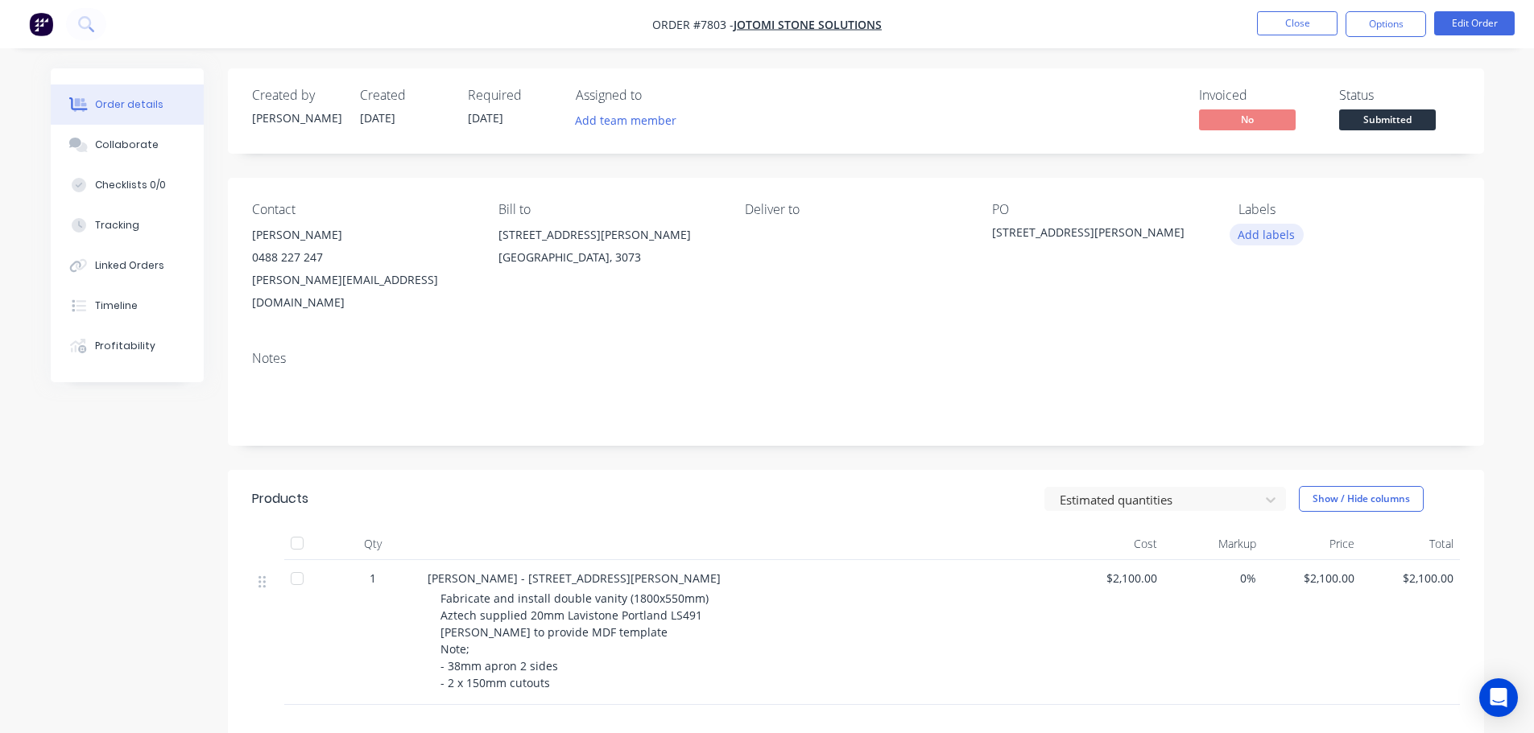
click at [1250, 238] on button "Add labels" at bounding box center [1266, 235] width 74 height 22
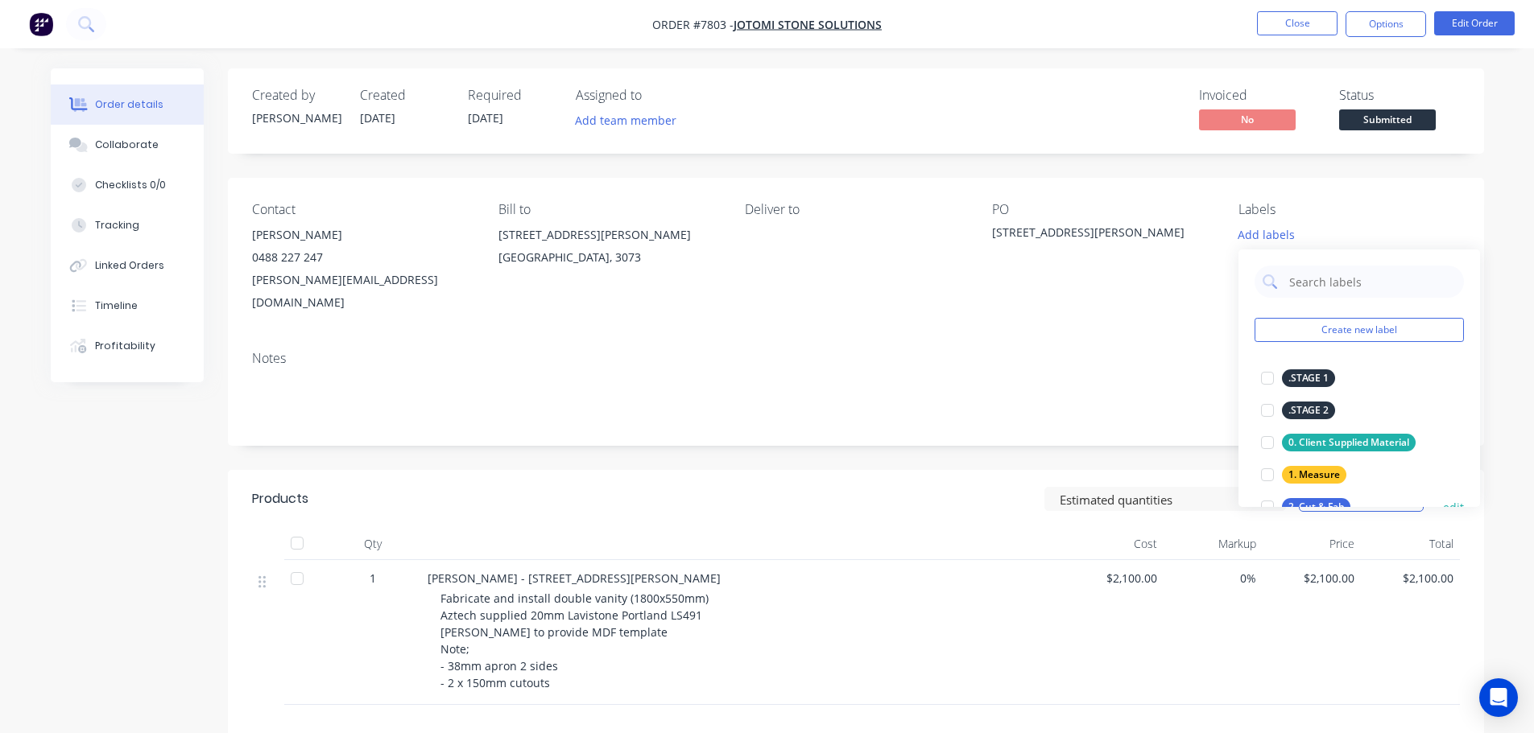
click at [1266, 498] on div at bounding box center [1267, 507] width 32 height 32
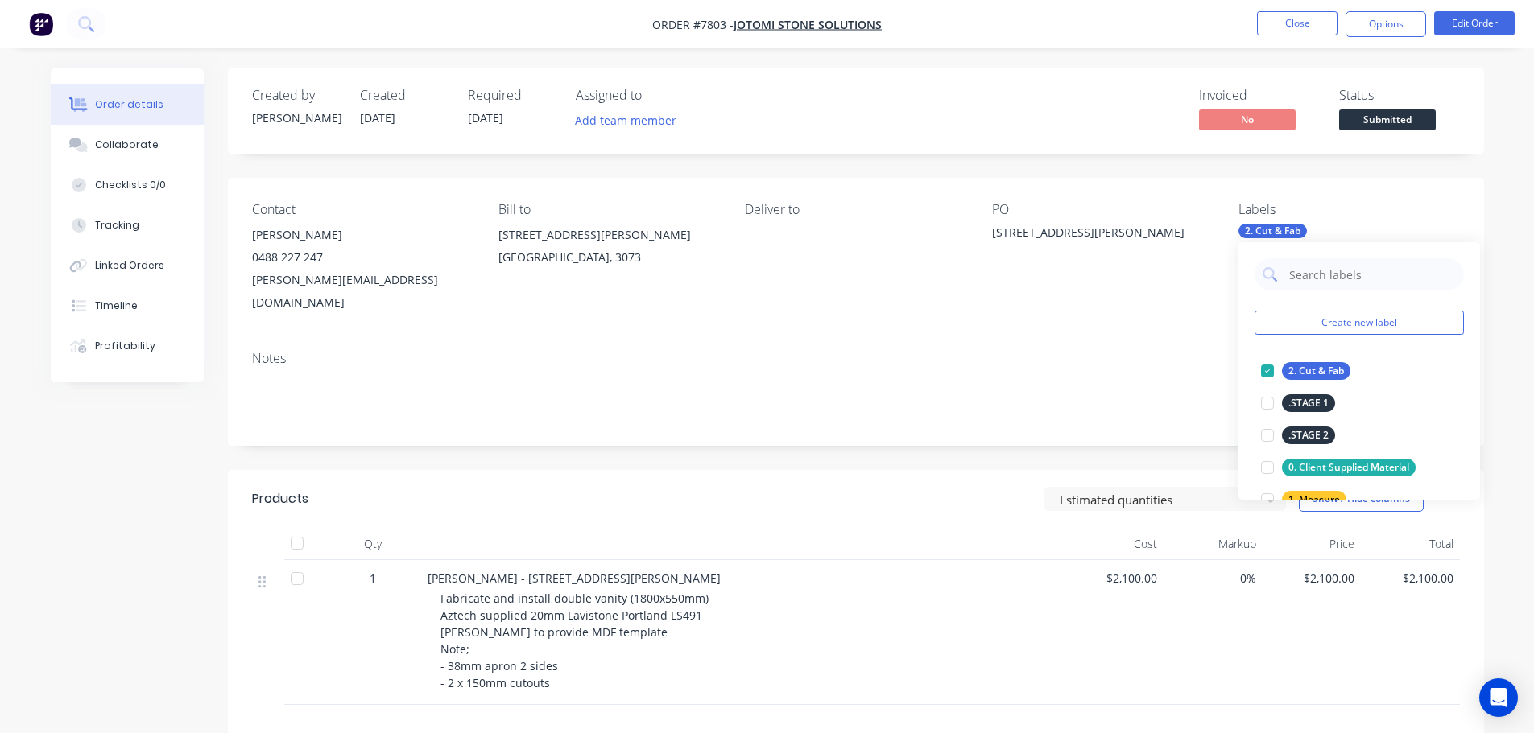
scroll to position [161, 0]
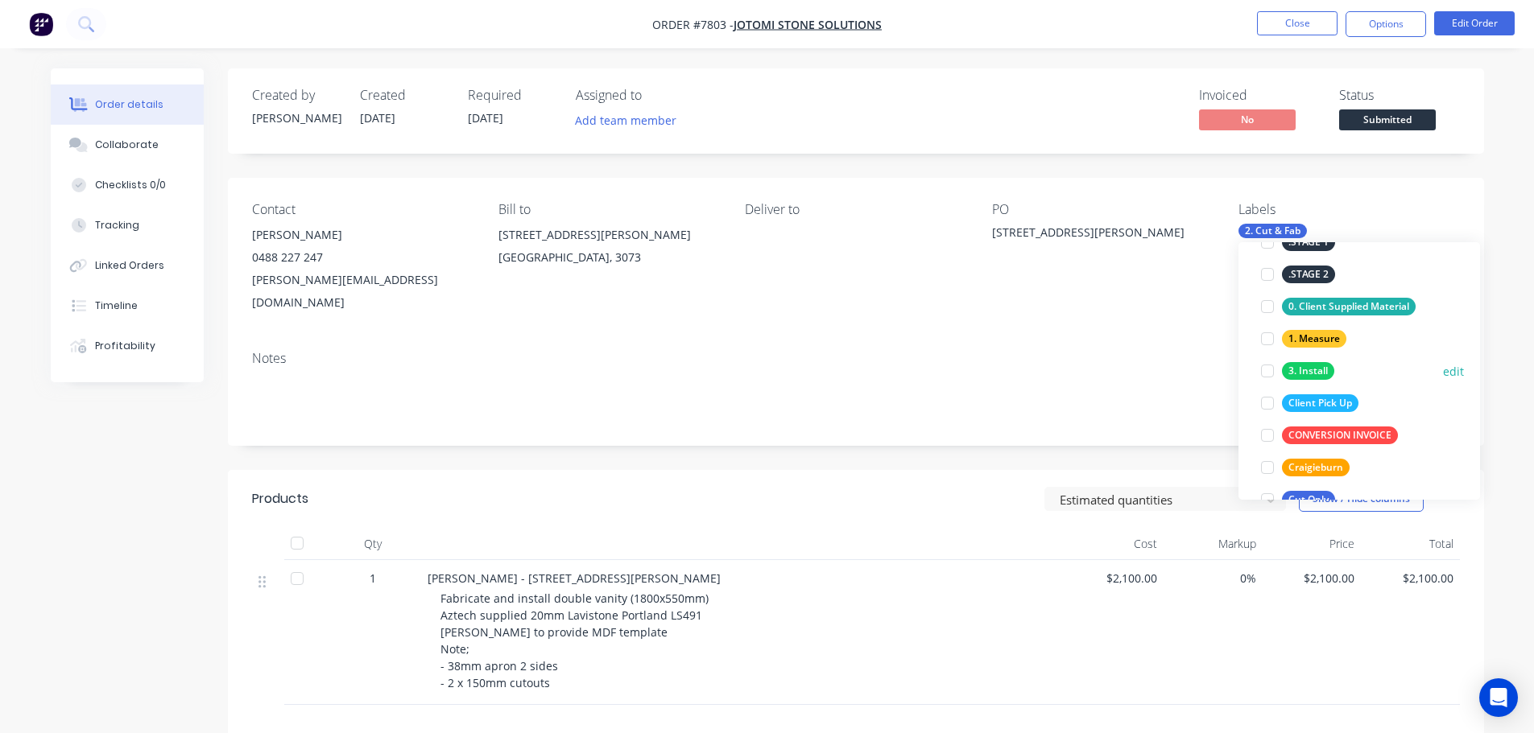
click at [1267, 370] on div at bounding box center [1267, 371] width 32 height 32
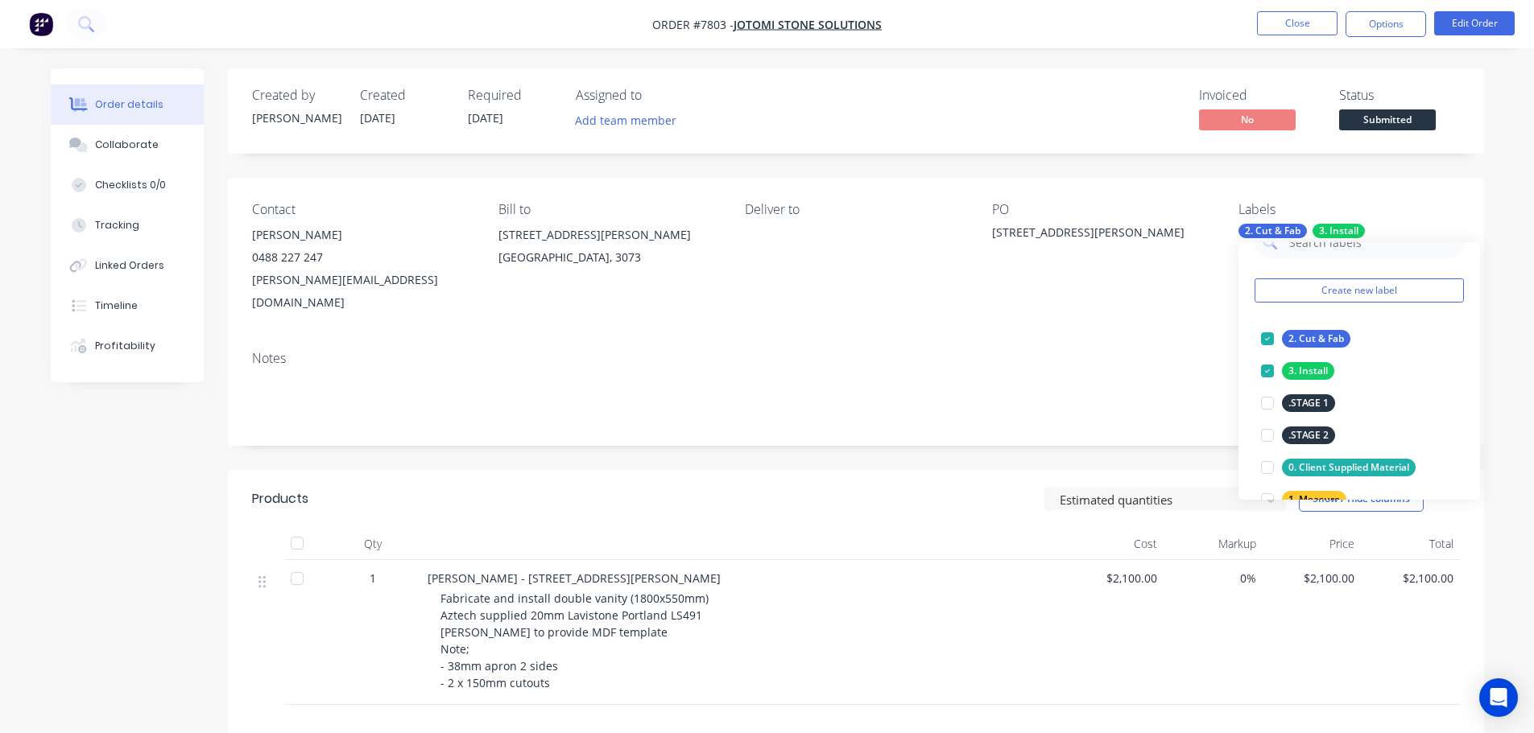
click at [1047, 427] on div "Created by Warrick Created 06/10/25 Required 06/10/25 Assigned to Add team memb…" at bounding box center [856, 517] width 1256 height 899
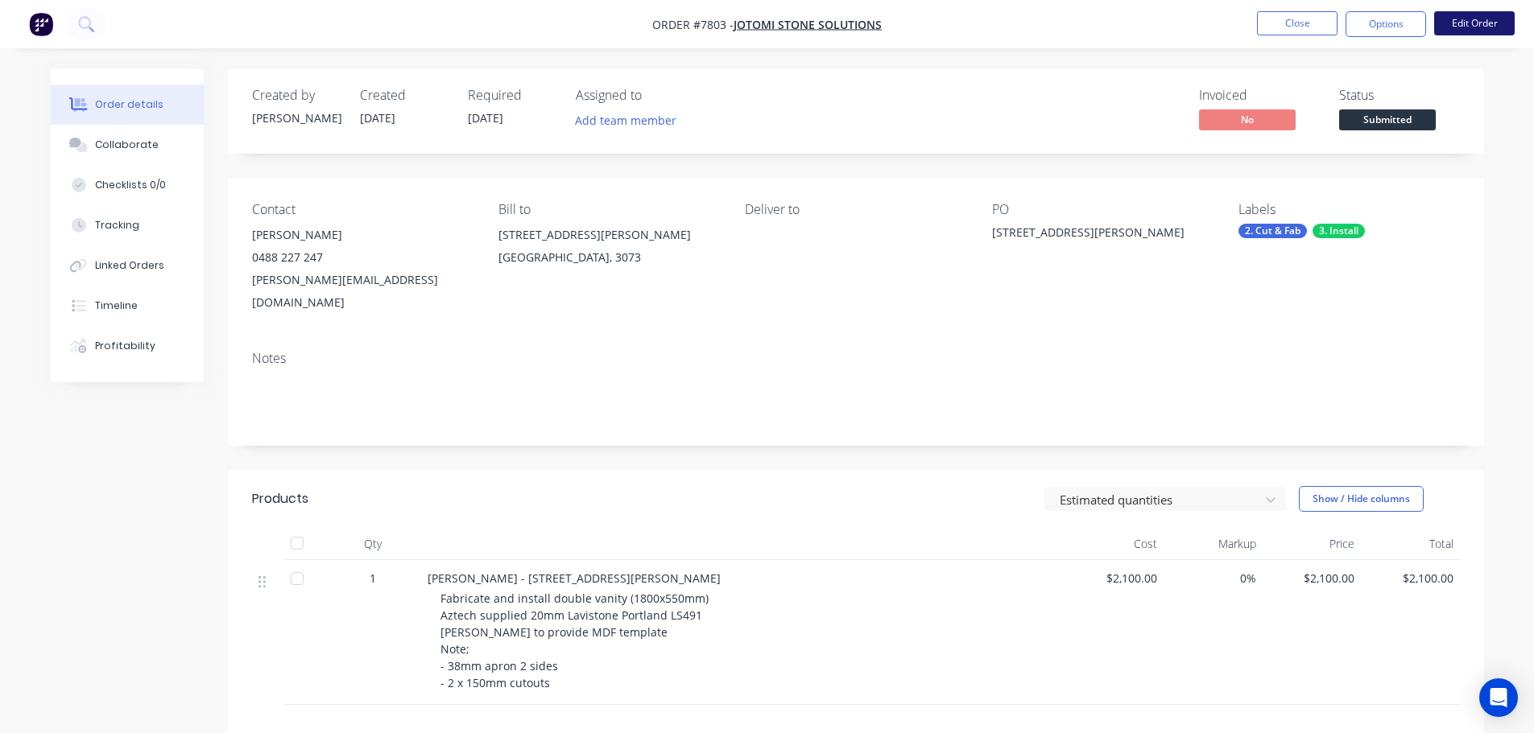
click at [1457, 16] on button "Edit Order" at bounding box center [1474, 23] width 81 height 24
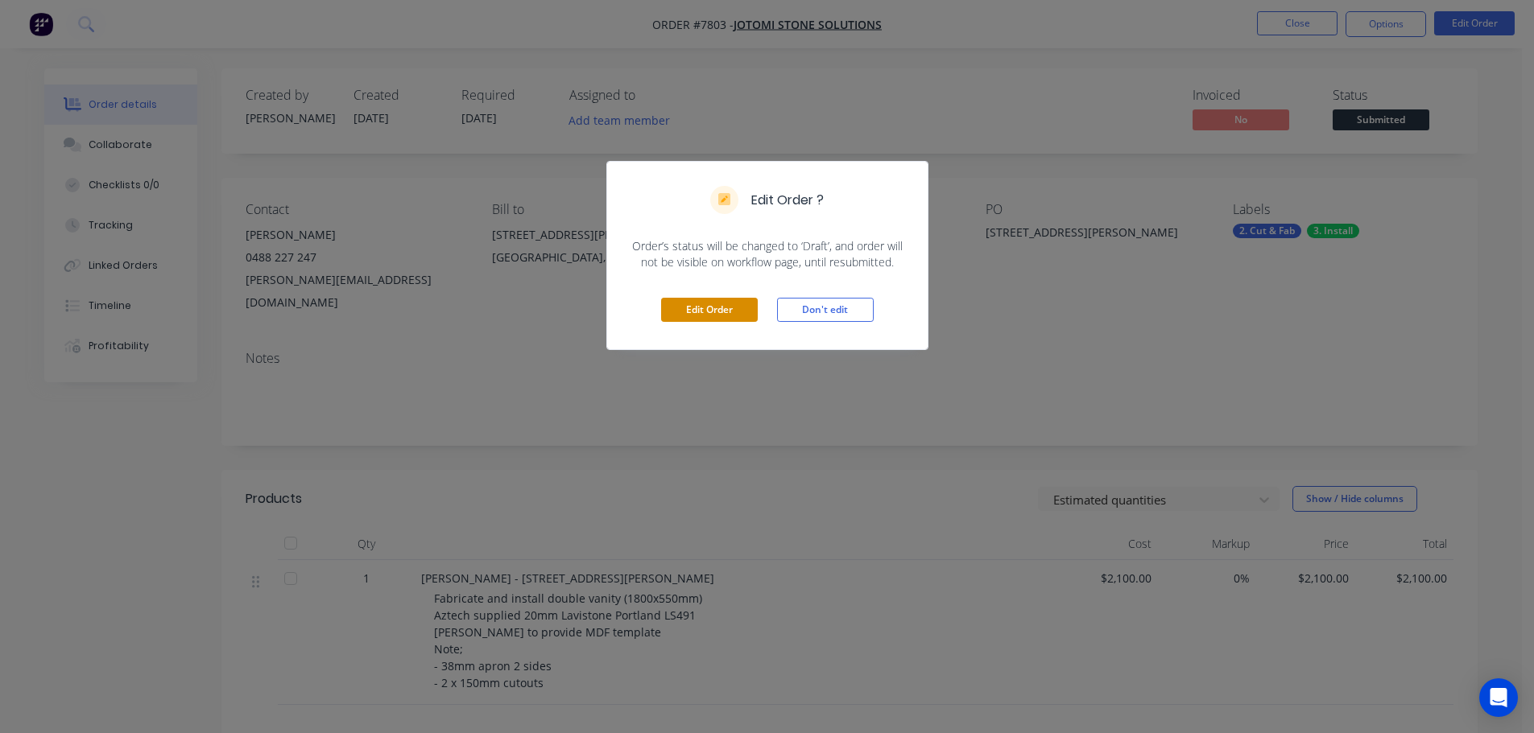
click at [739, 313] on button "Edit Order" at bounding box center [709, 310] width 97 height 24
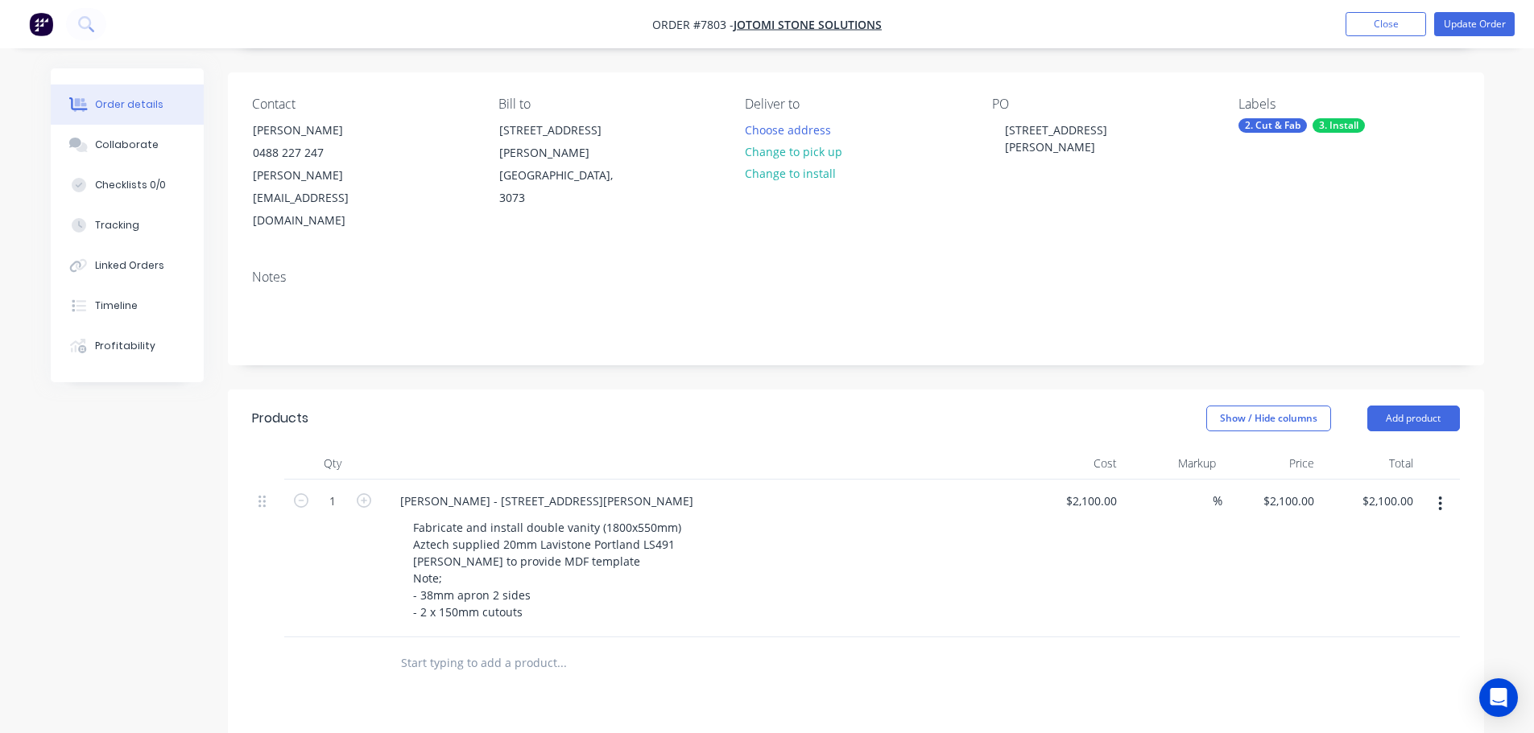
scroll to position [242, 0]
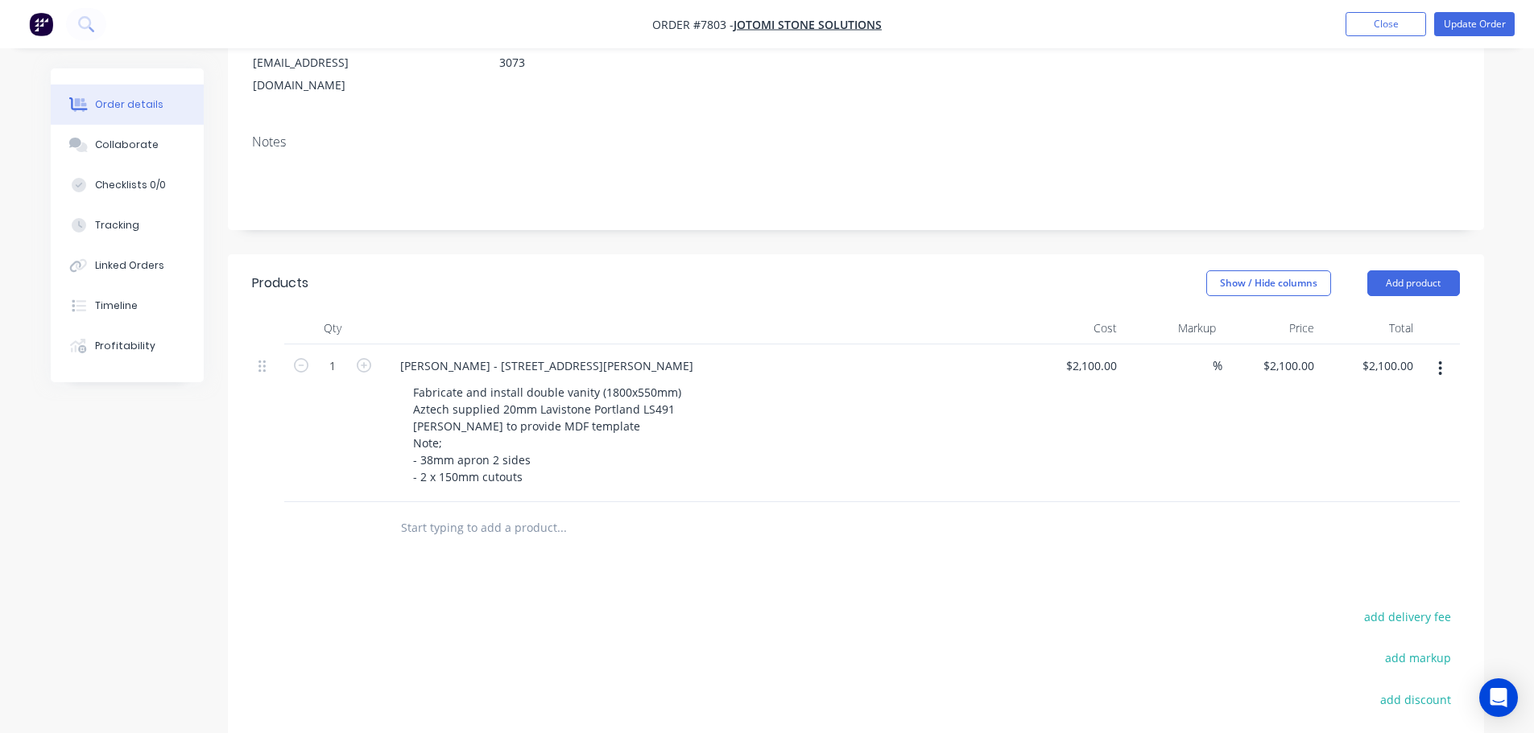
click at [498, 512] on input "text" at bounding box center [561, 528] width 322 height 32
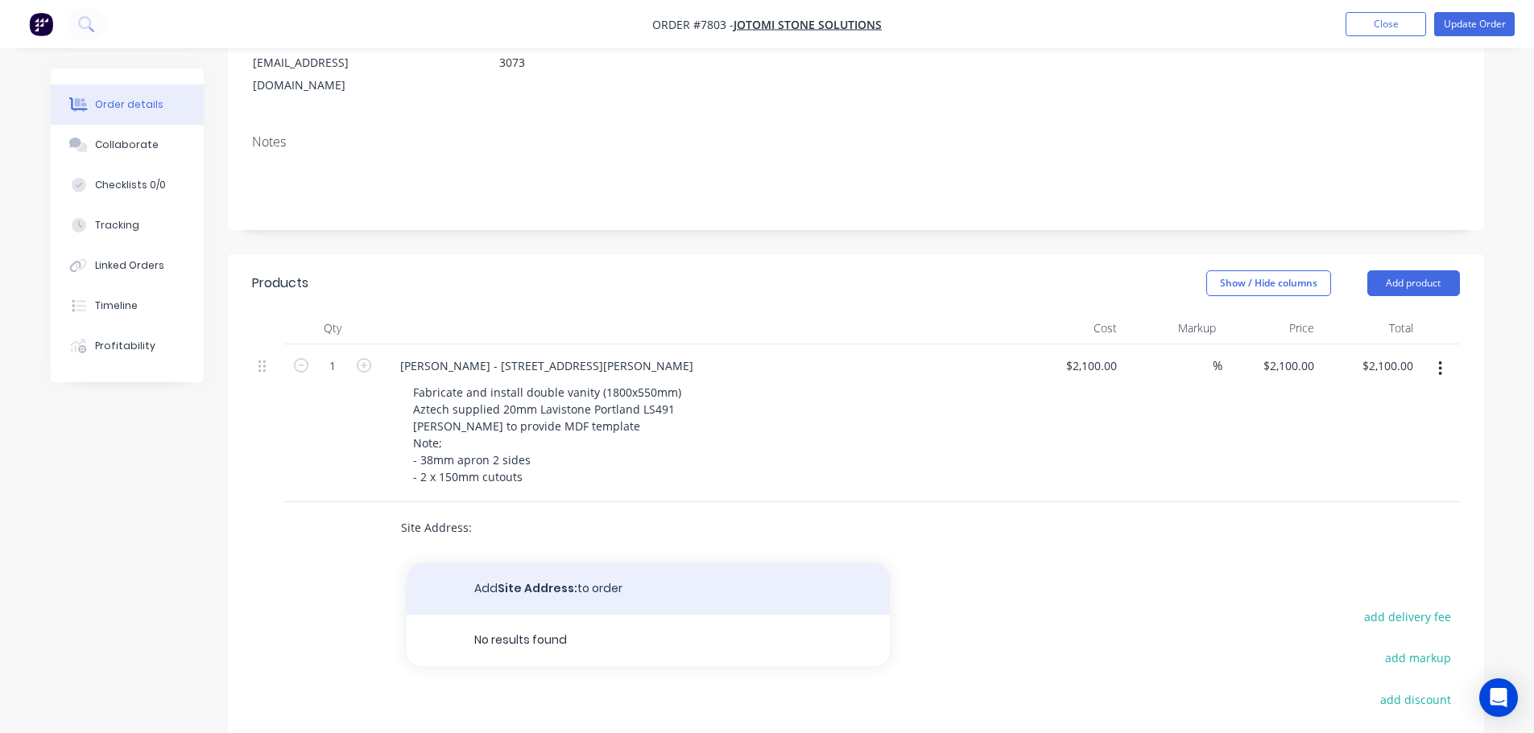
type input "Site Address:"
click at [589, 564] on button "Add Site Address: to order" at bounding box center [648, 590] width 483 height 52
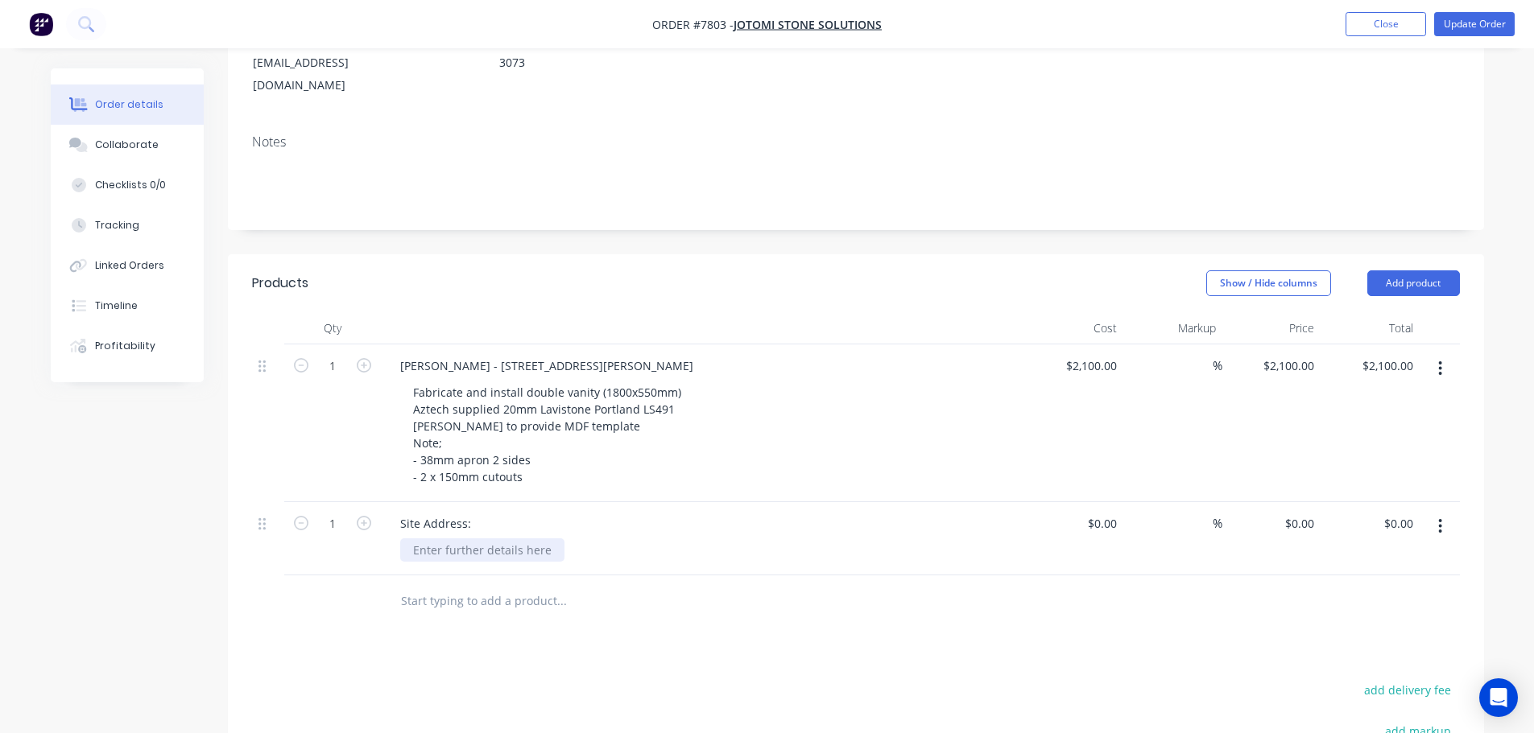
click at [495, 539] on div at bounding box center [482, 550] width 164 height 23
click at [572, 596] on div "Products Show / Hide columns Add product Qty Cost Markup Price Total 1 Madge Mc…" at bounding box center [856, 634] width 1256 height 760
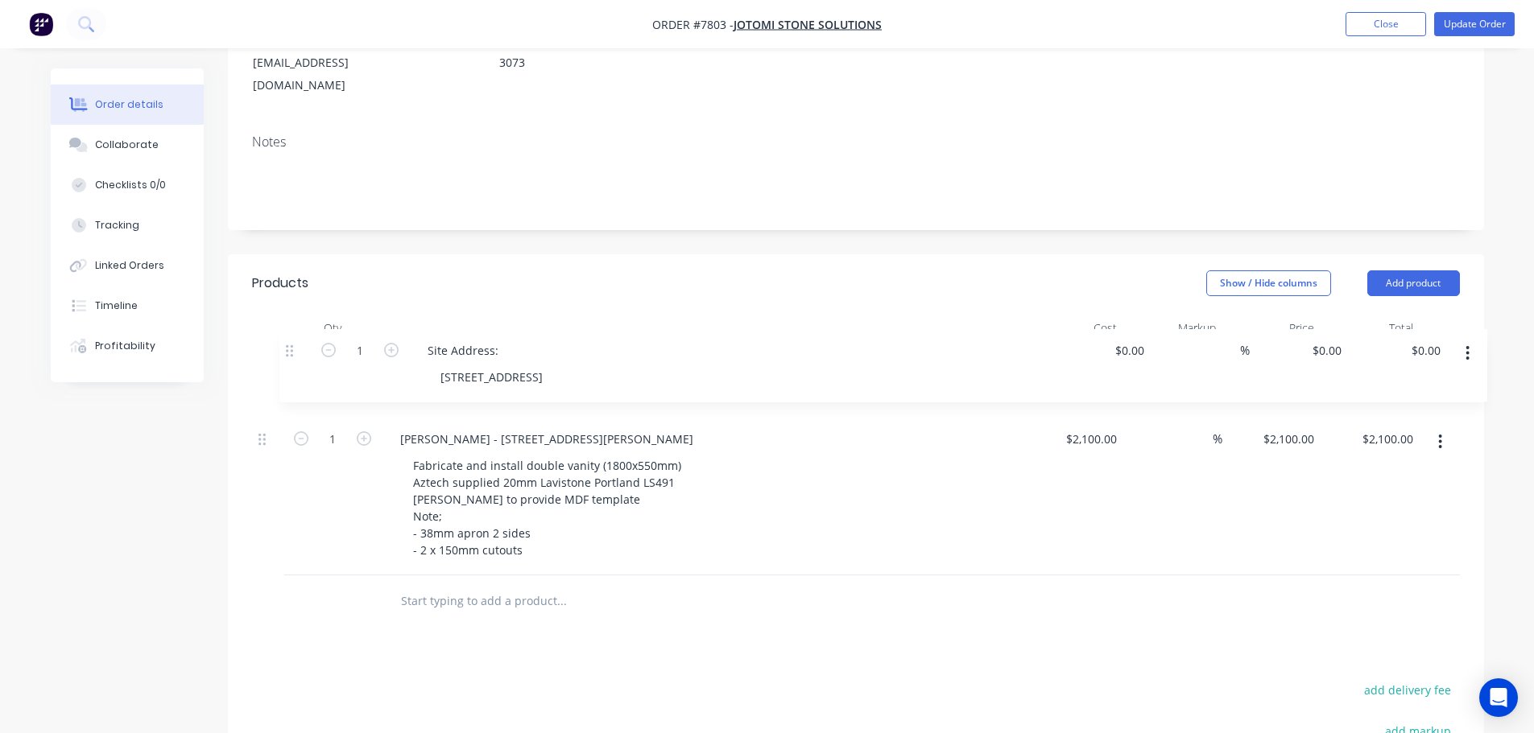
drag, startPoint x: 262, startPoint y: 485, endPoint x: 297, endPoint y: 330, distance: 158.4
click at [297, 345] on div "1 Madge McKenna - 3 Winton St, Kew Fabricate and install double vanity (1800x55…" at bounding box center [856, 460] width 1208 height 231
click at [492, 428] on div "Madge McKenna - 3 Winton St, Kew" at bounding box center [546, 439] width 319 height 23
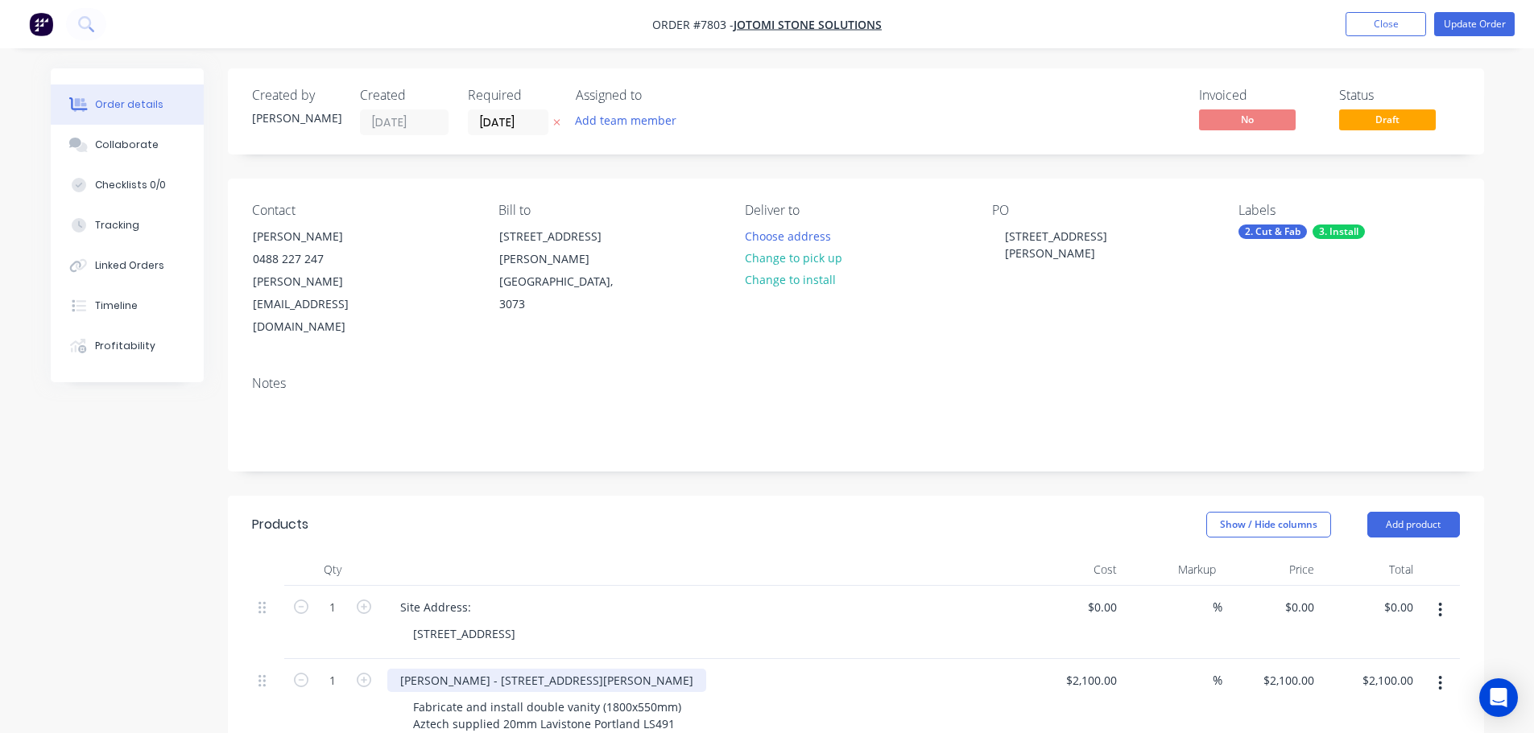
scroll to position [81, 0]
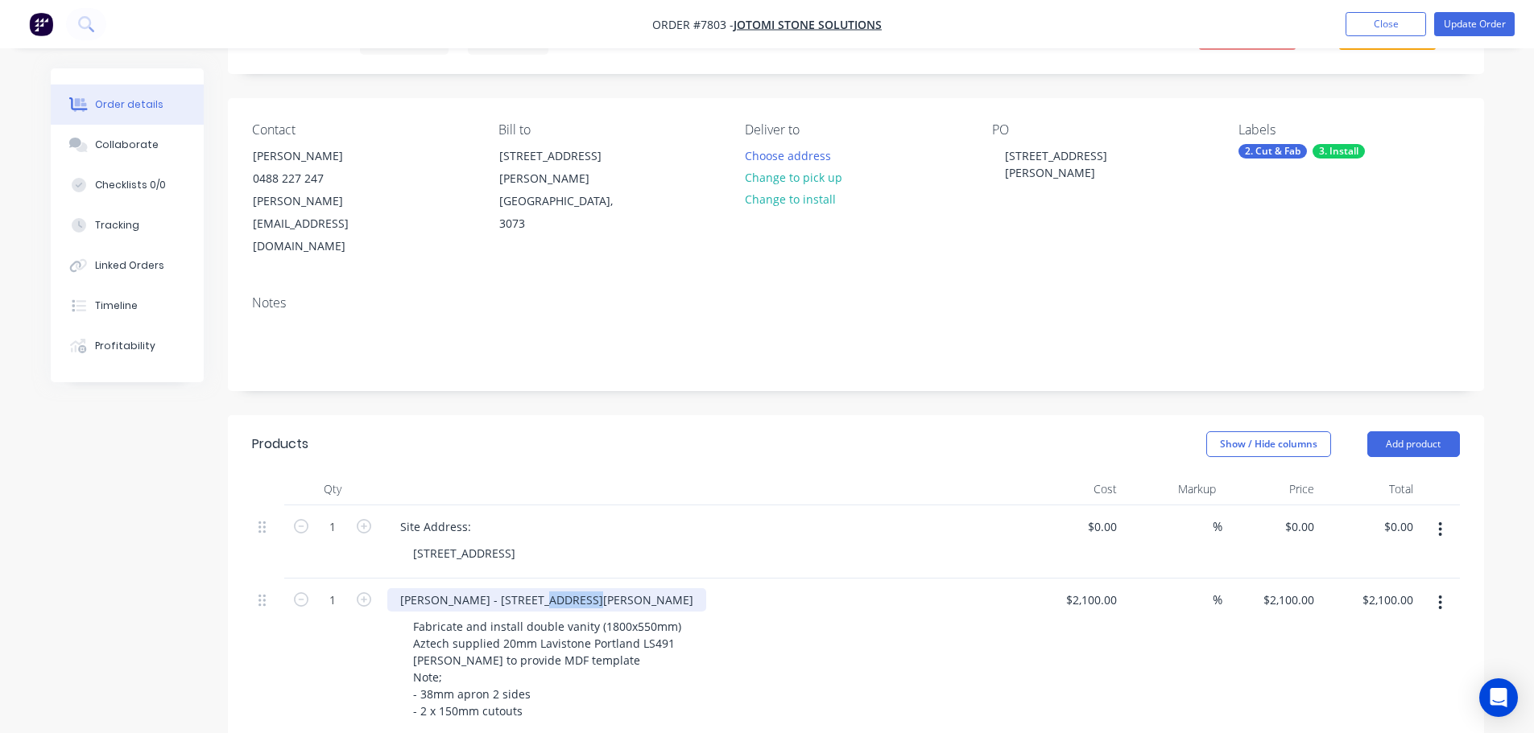
drag, startPoint x: 591, startPoint y: 555, endPoint x: 543, endPoint y: 555, distance: 47.5
click at [543, 589] on div "Madge McKenna - 3 Winton St, Kew" at bounding box center [546, 600] width 319 height 23
drag, startPoint x: 429, startPoint y: 557, endPoint x: 382, endPoint y: 557, distance: 46.7
click at [382, 579] on div "Madge McKenna - 3 Winton St, Kew Fabricate and install double vanity (1800x550m…" at bounding box center [703, 658] width 644 height 158
click at [509, 542] on div "3 Winson St, Kew" at bounding box center [464, 553] width 128 height 23
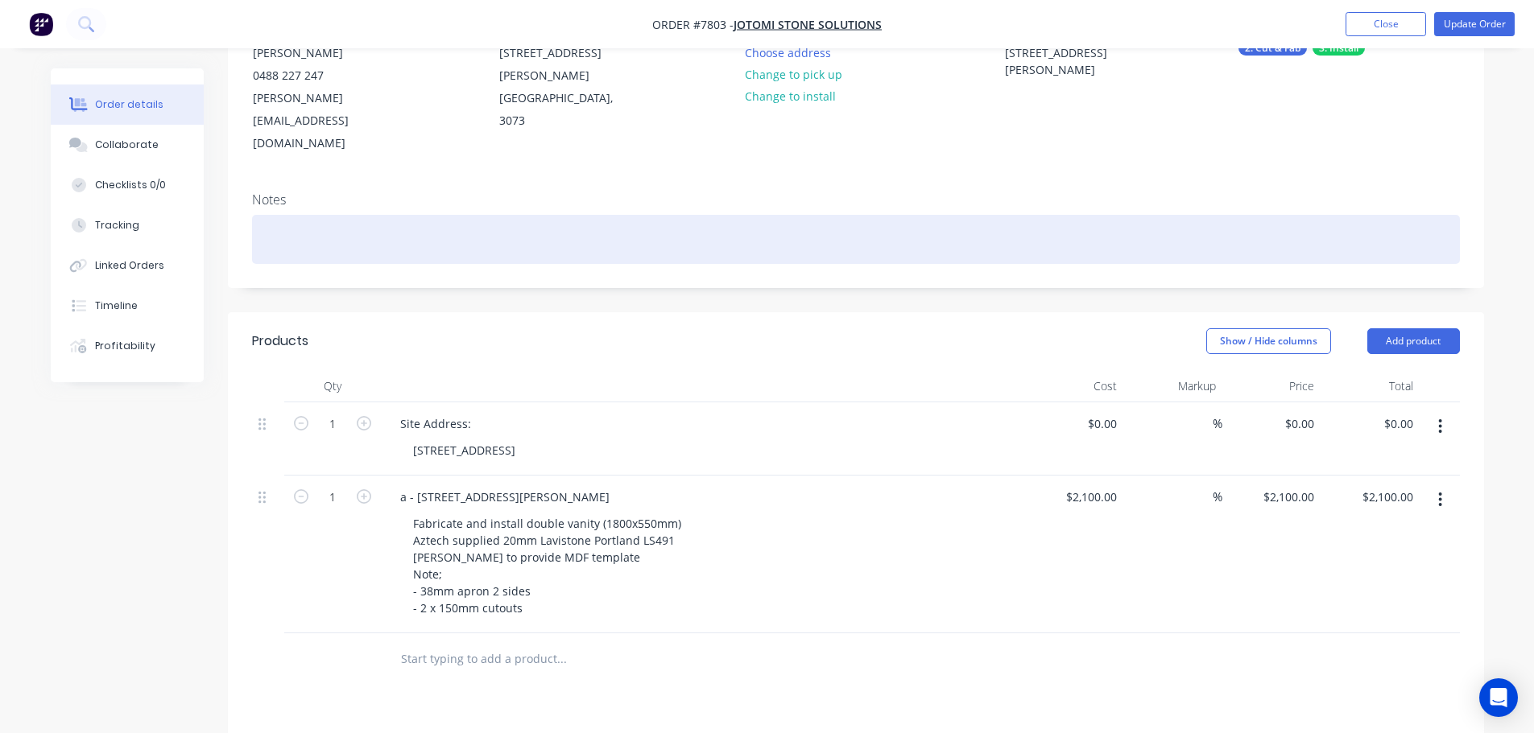
scroll to position [0, 0]
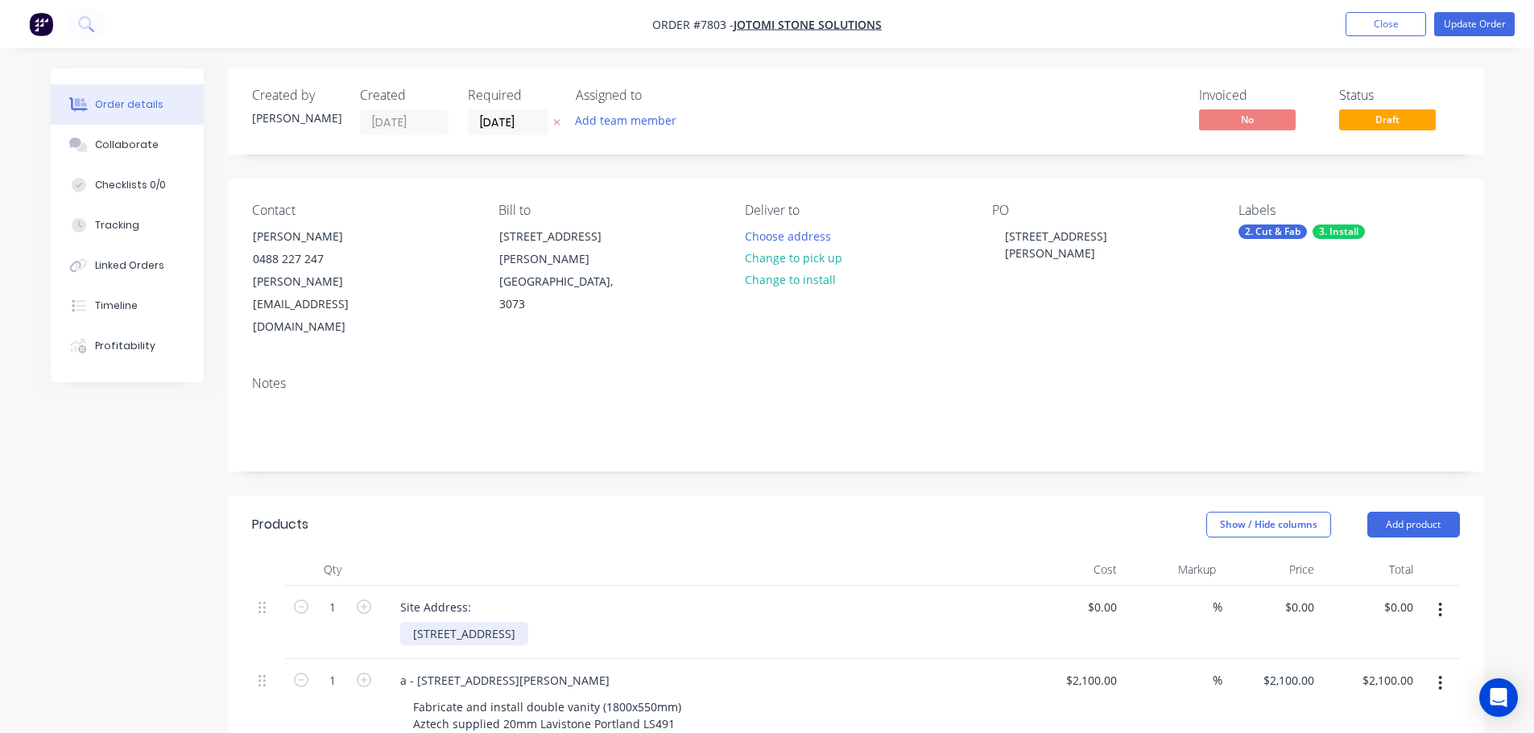
click at [505, 622] on div "3 Winson St, Kew" at bounding box center [464, 633] width 128 height 23
click at [751, 554] on div at bounding box center [703, 570] width 644 height 32
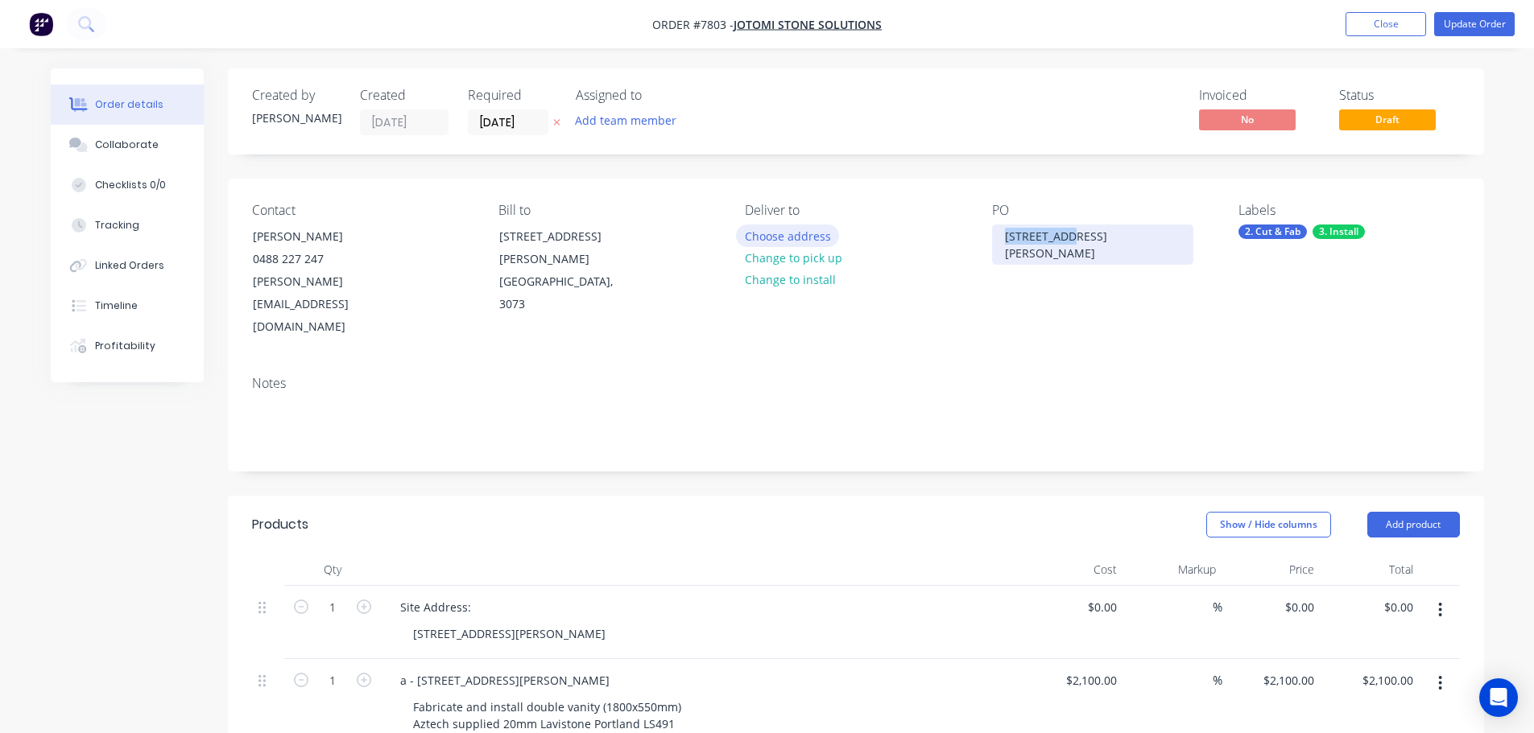
drag, startPoint x: 1072, startPoint y: 235, endPoint x: 828, endPoint y: 242, distance: 244.9
click at [836, 243] on div "Contact Eric Schenemann 0488 227 247 cindy@jotomistone.com.au Bill to 36 Radfor…" at bounding box center [856, 271] width 1256 height 184
drag, startPoint x: 418, startPoint y: 635, endPoint x: 334, endPoint y: 637, distance: 83.7
click at [334, 659] on div "1 a - 3 Winton St, Kew Fabricate and install double vanity (1800x550mm) Aztech …" at bounding box center [856, 738] width 1208 height 158
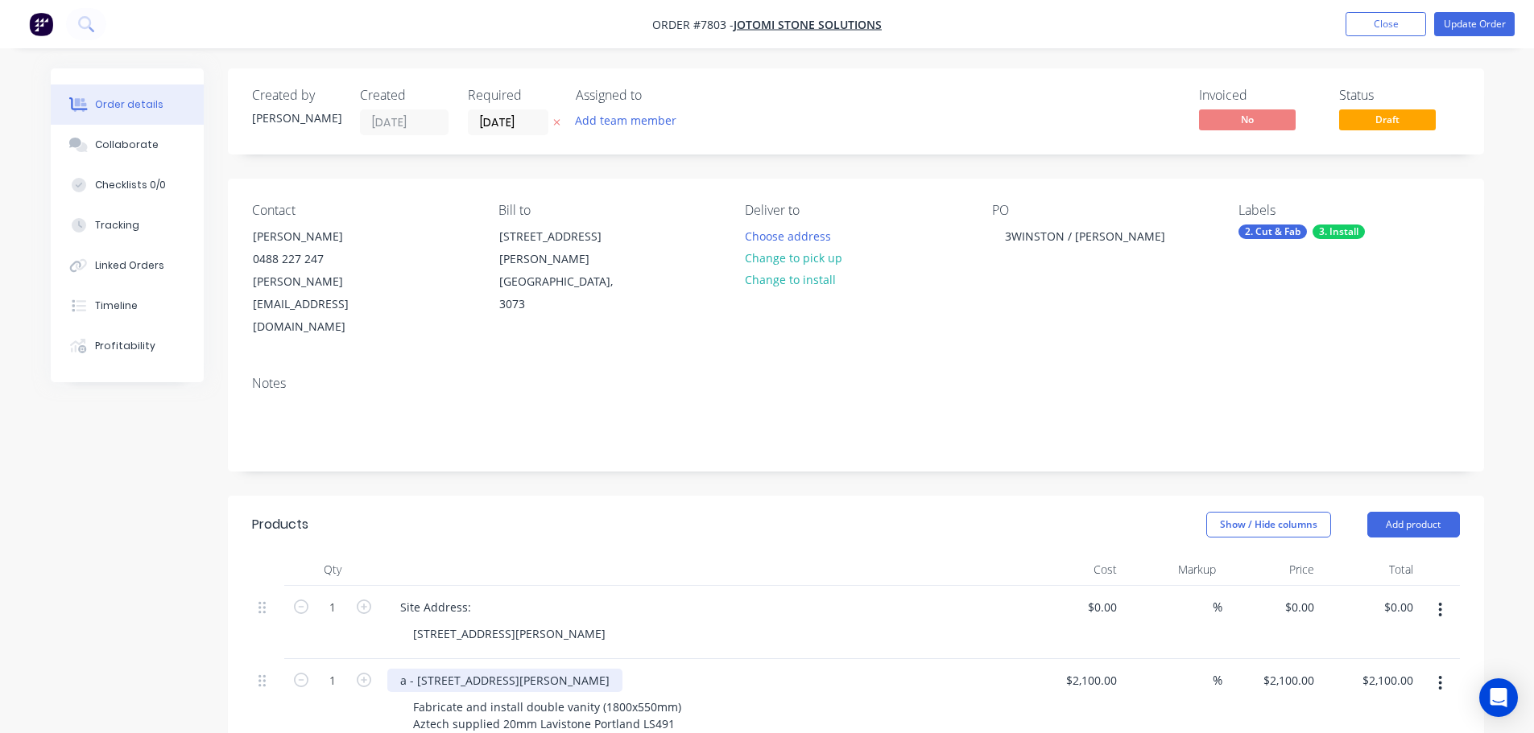
click at [464, 669] on div "a - 3 Winton St, Kew" at bounding box center [504, 680] width 235 height 23
click at [740, 404] on div "Notes" at bounding box center [856, 417] width 1256 height 108
click at [1439, 12] on button "Update Order" at bounding box center [1474, 24] width 81 height 24
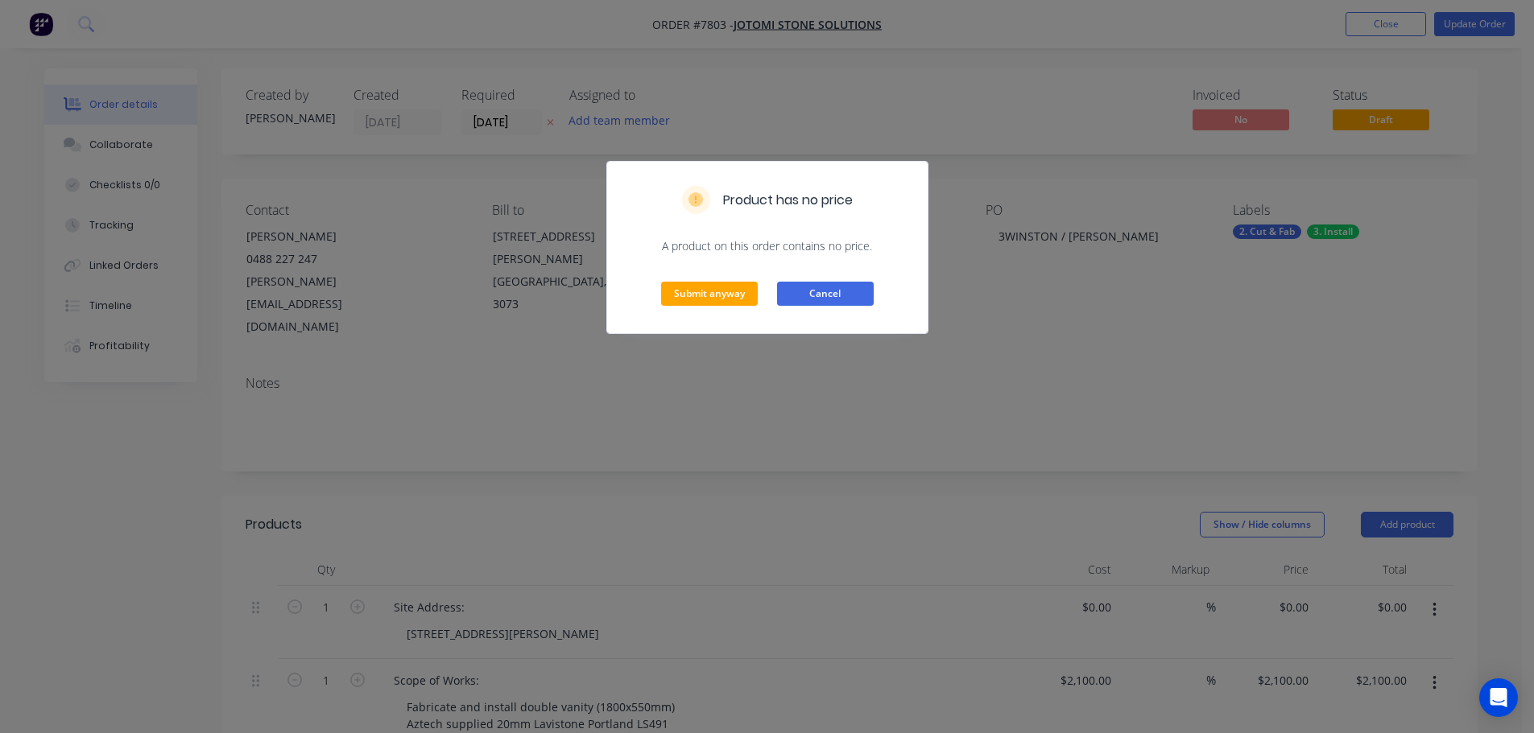
click at [824, 289] on button "Cancel" at bounding box center [825, 294] width 97 height 24
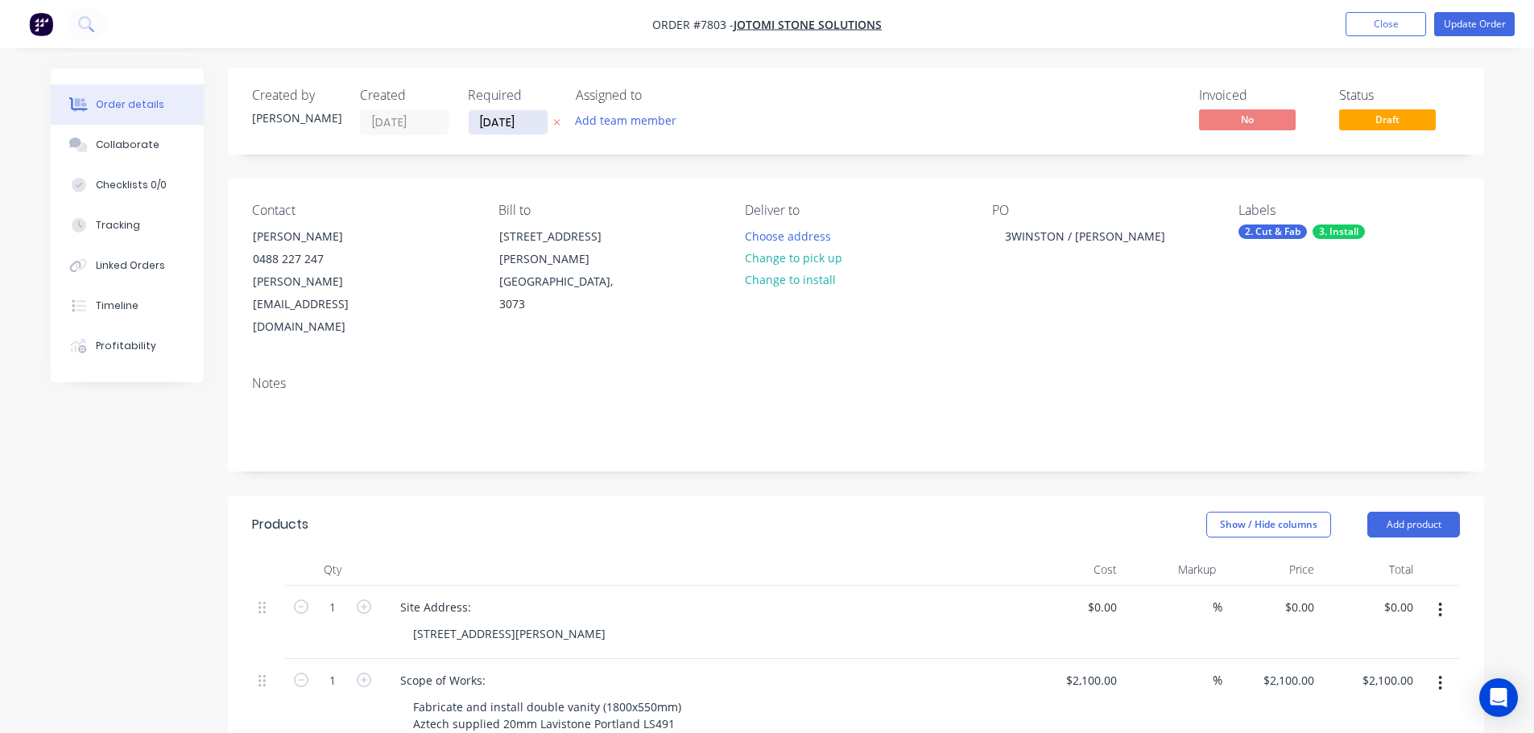
click at [543, 127] on input "[DATE]" at bounding box center [508, 122] width 79 height 24
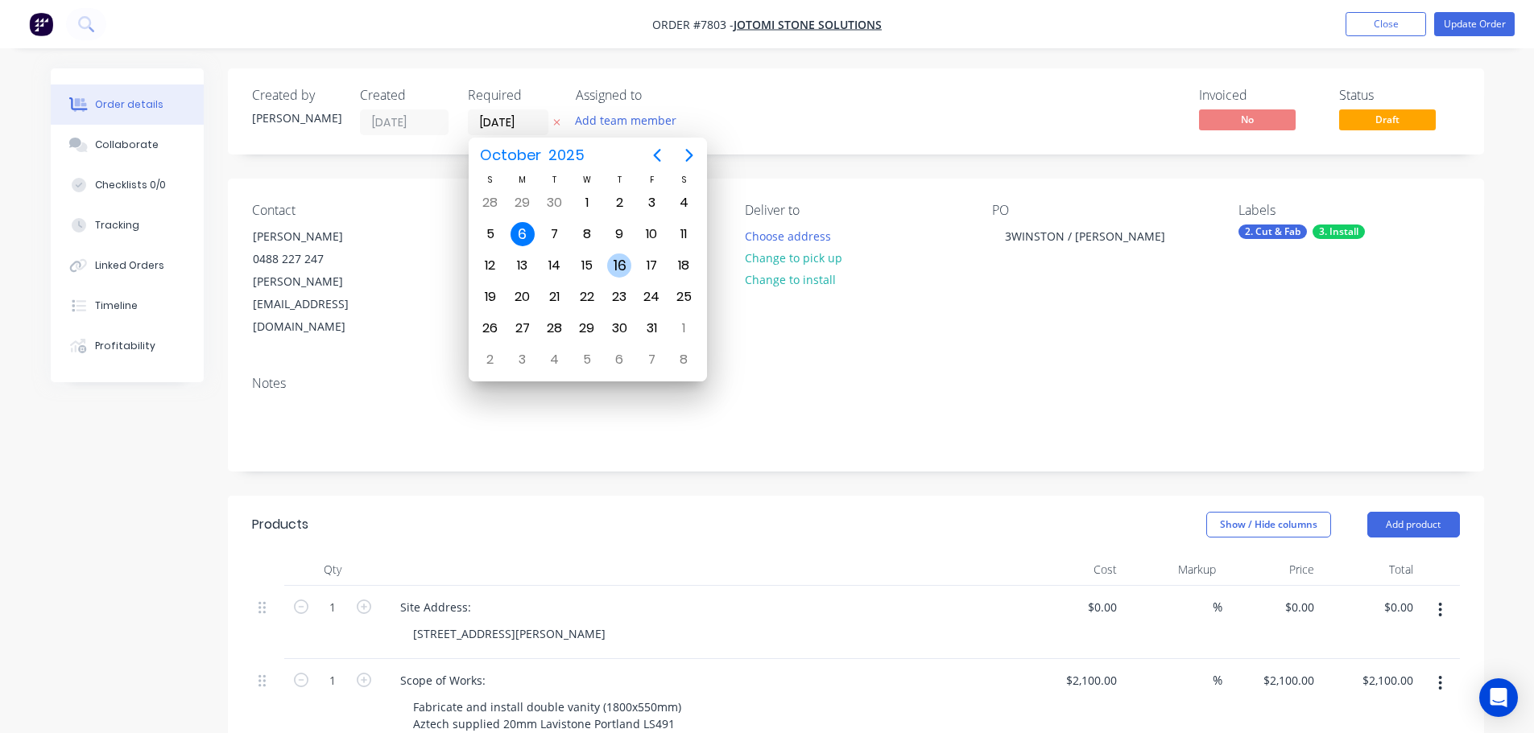
click at [611, 268] on div "16" at bounding box center [619, 266] width 24 height 24
type input "[DATE]"
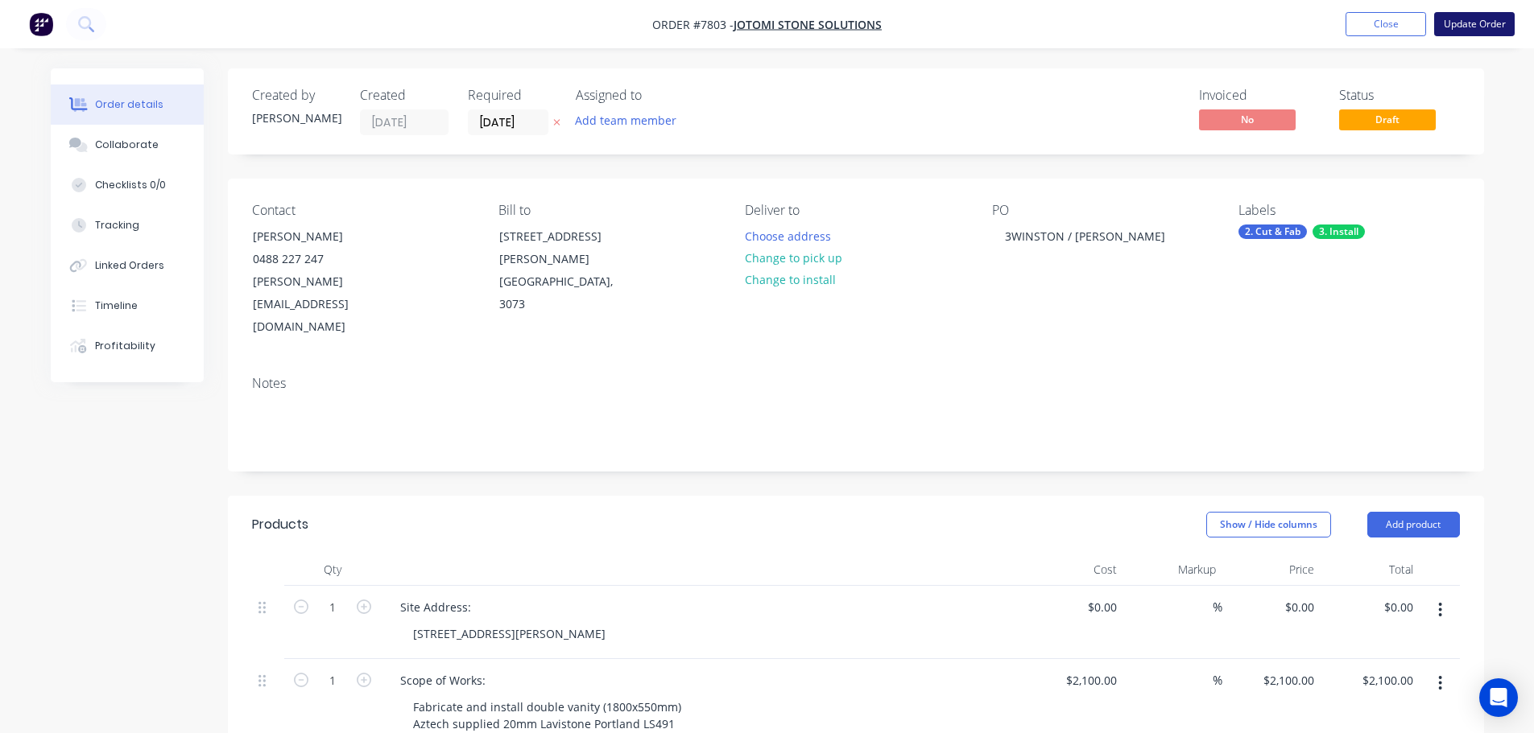
click at [1464, 17] on button "Update Order" at bounding box center [1474, 24] width 81 height 24
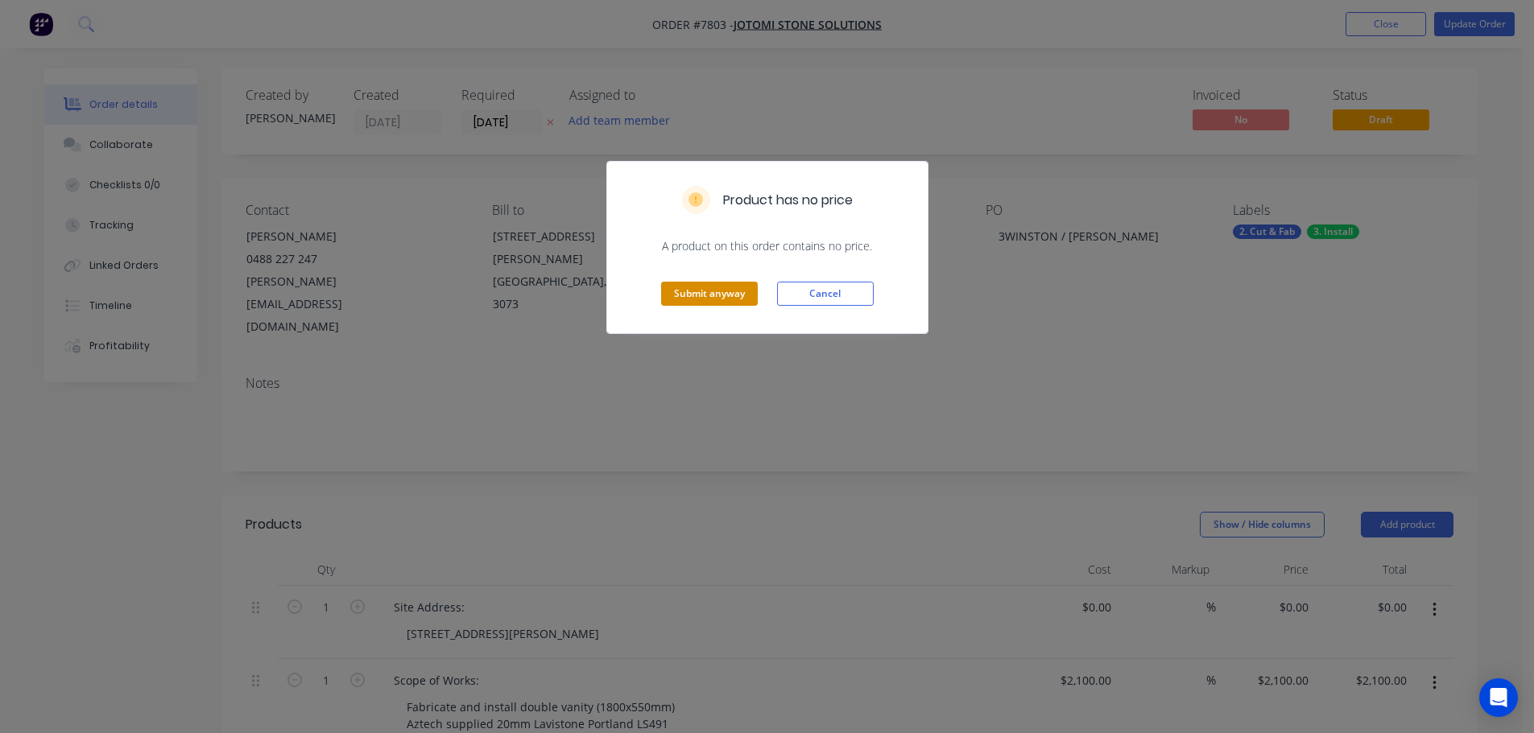
click at [696, 293] on button "Submit anyway" at bounding box center [709, 294] width 97 height 24
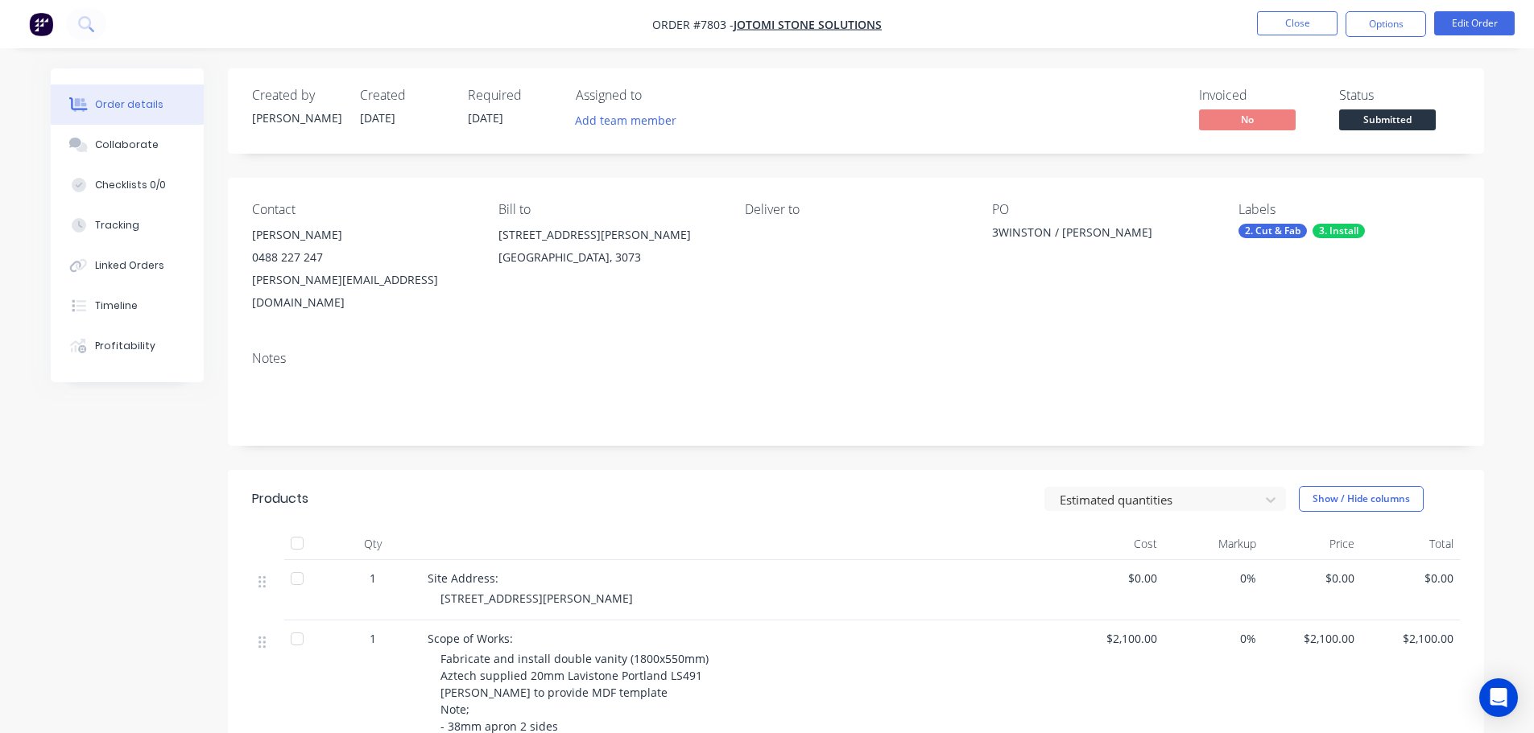
click at [1380, 110] on span "Submitted" at bounding box center [1387, 119] width 97 height 20
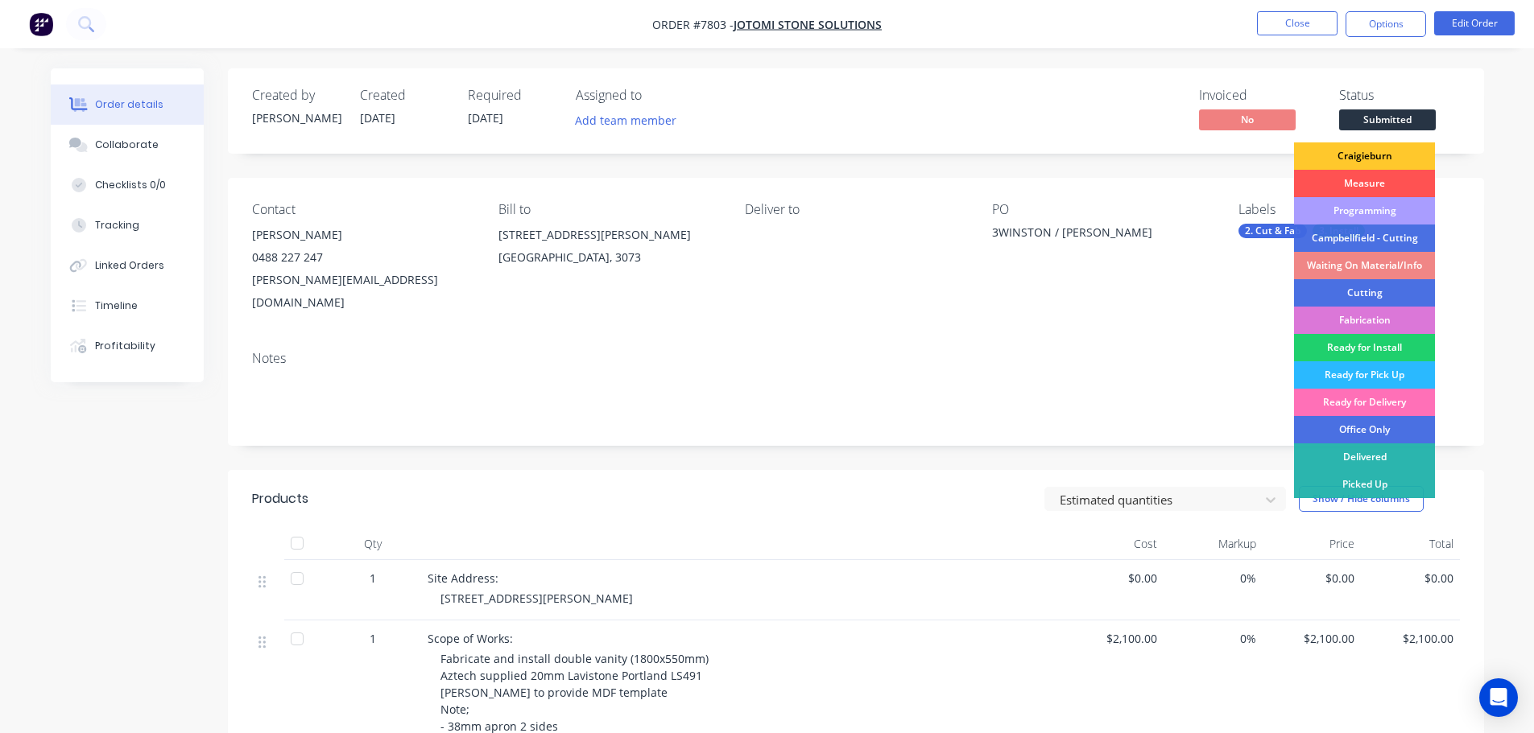
click at [1375, 156] on div "Craigieburn" at bounding box center [1364, 156] width 141 height 27
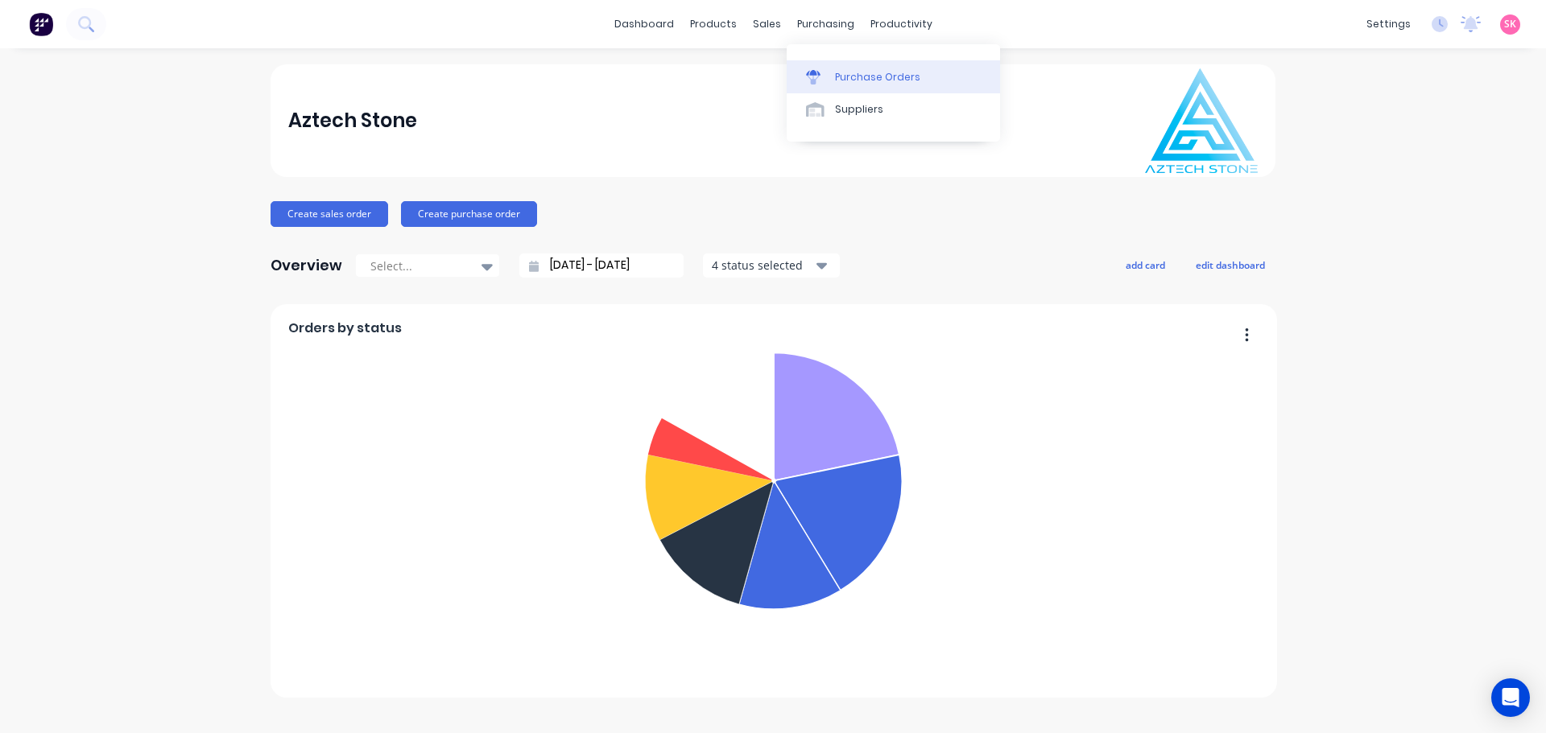
click at [838, 71] on div "Purchase Orders" at bounding box center [877, 77] width 85 height 14
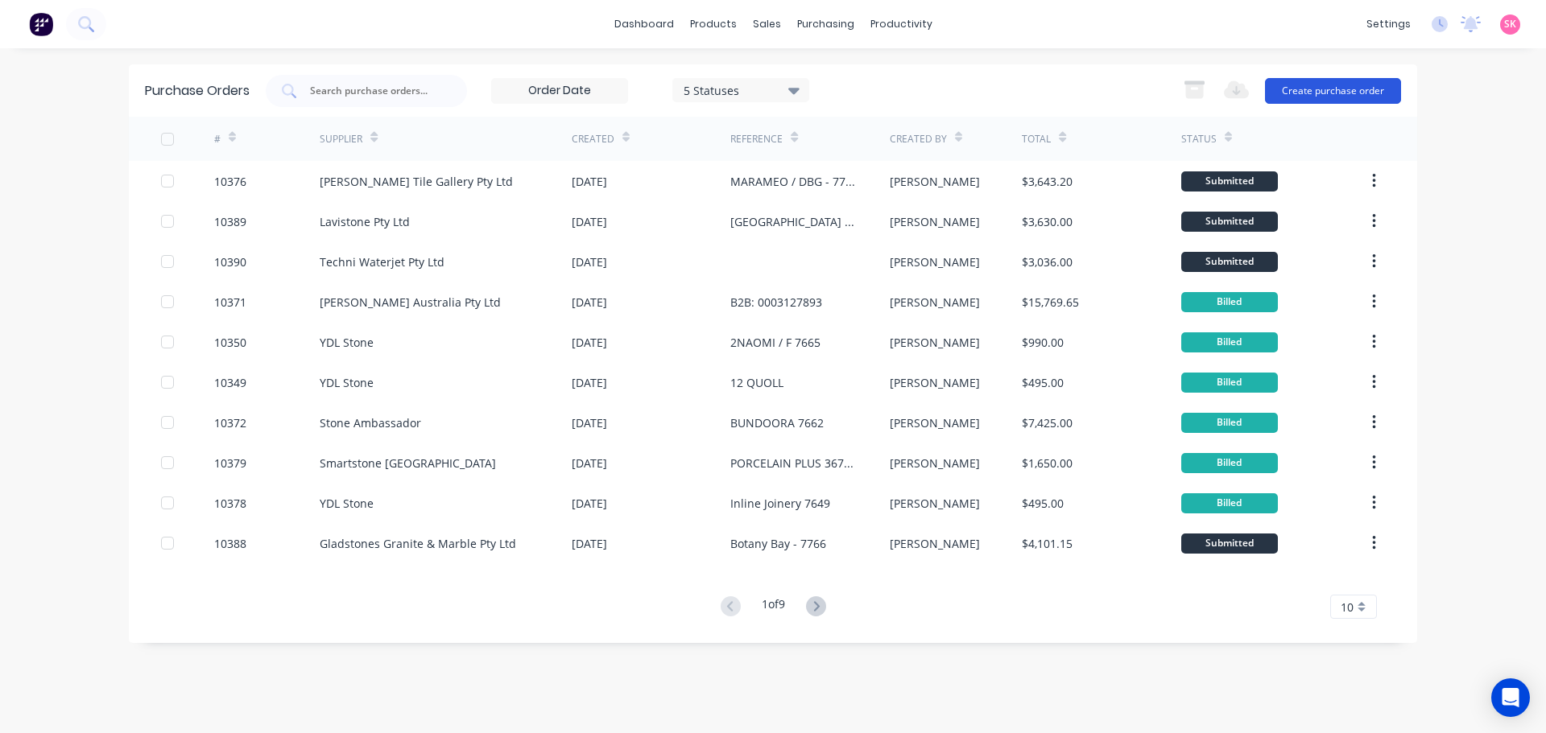
click at [1367, 89] on button "Create purchase order" at bounding box center [1333, 91] width 136 height 26
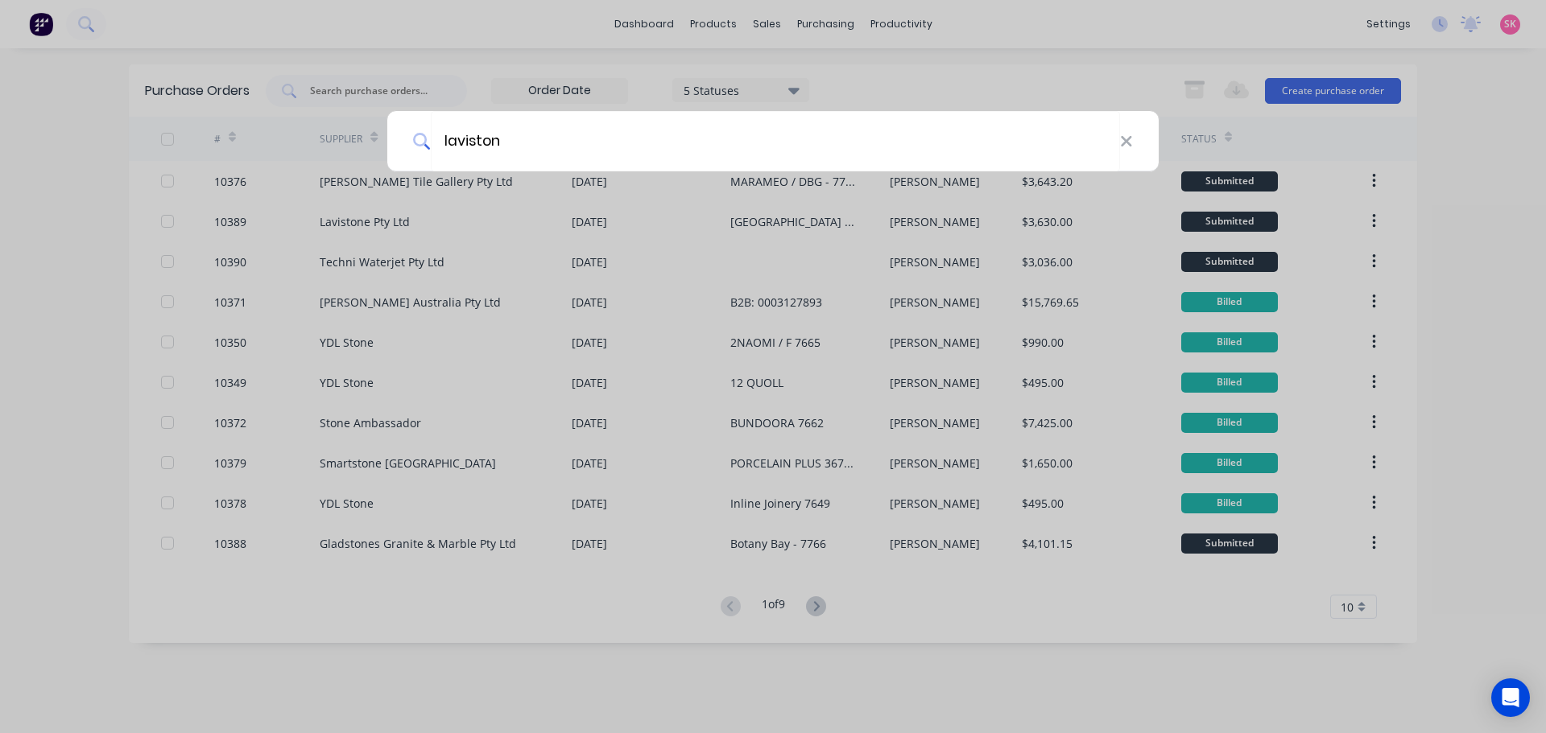
type input "lavistone"
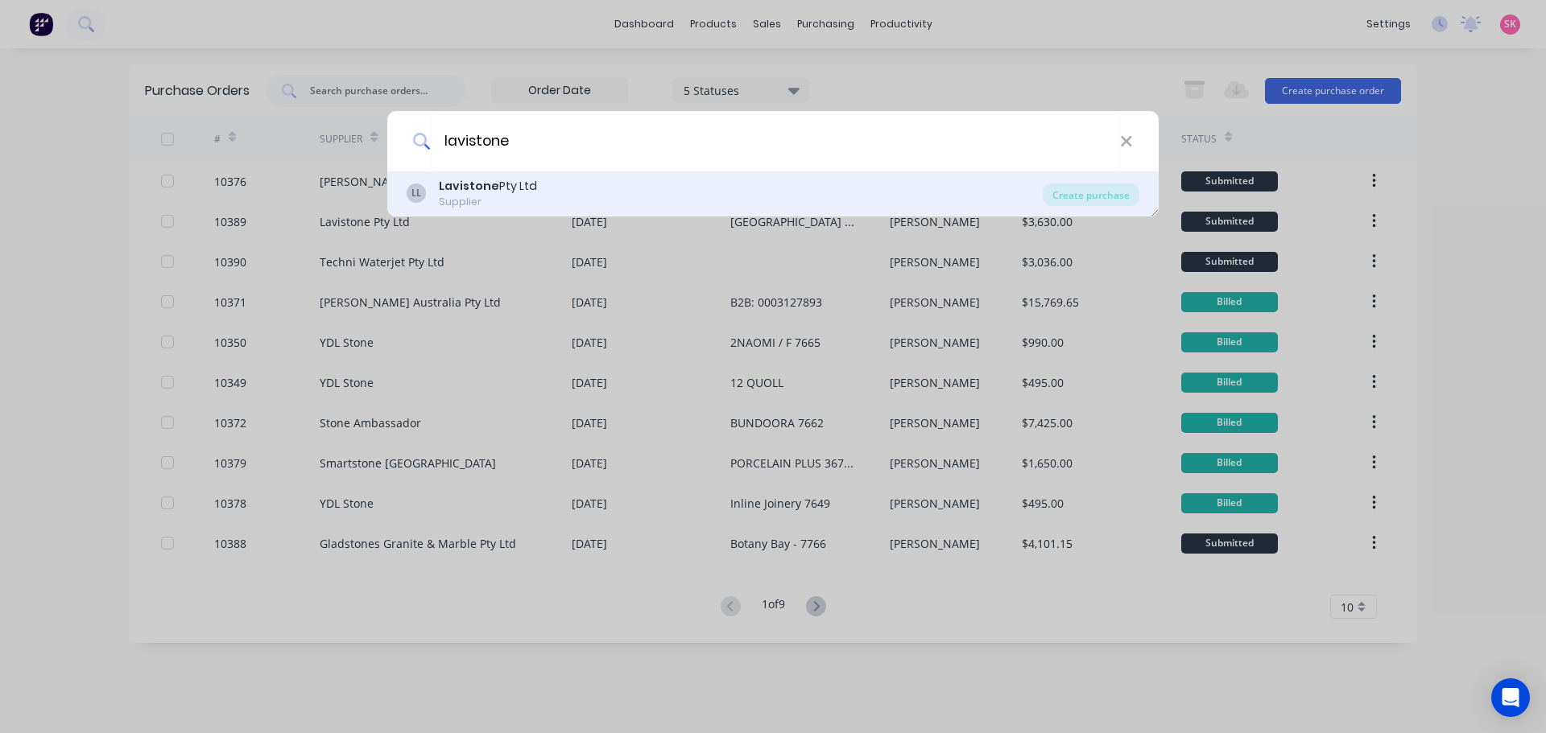
click at [601, 181] on div "LL Lavistone Pty Ltd Supplier" at bounding box center [725, 193] width 636 height 31
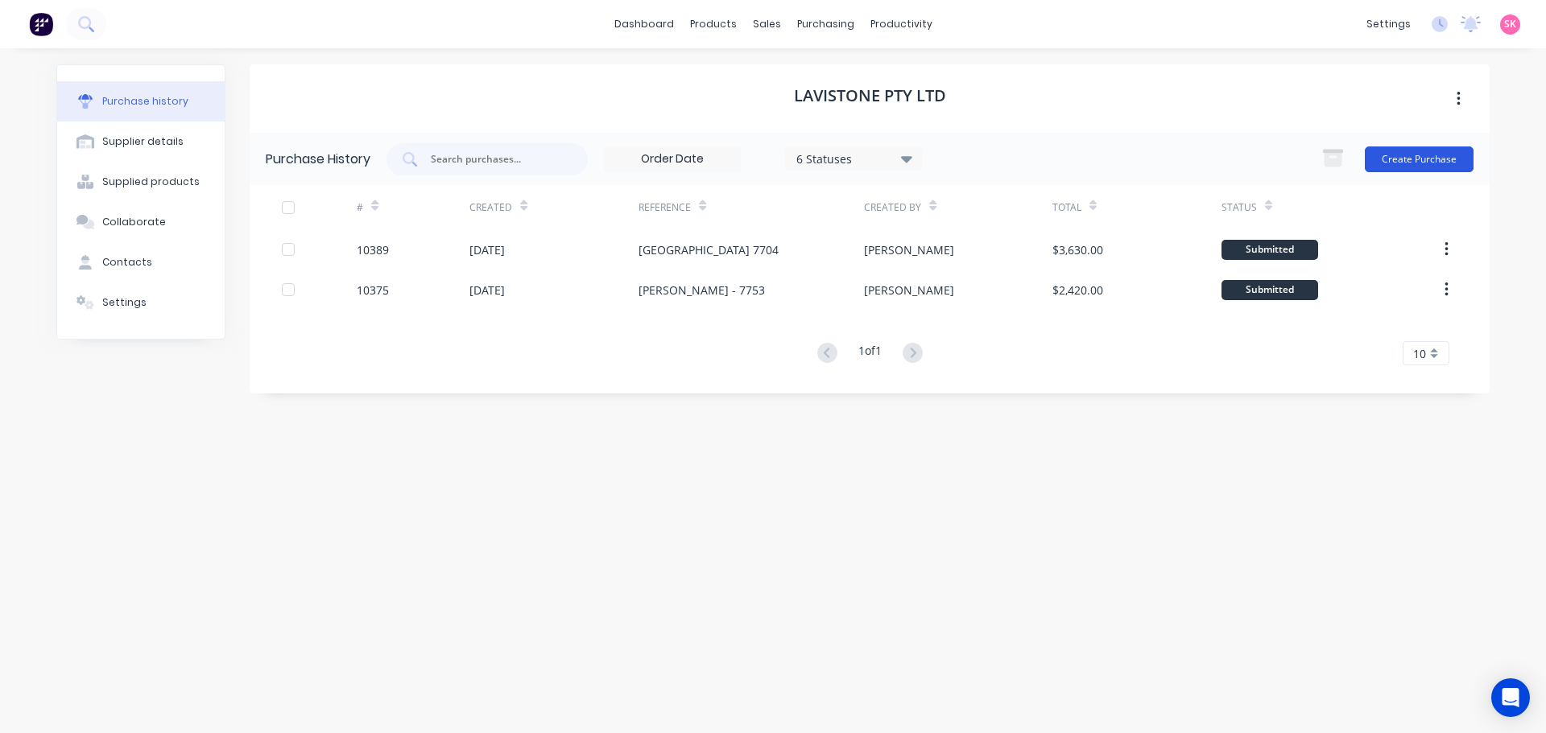
click at [1439, 168] on button "Create Purchase" at bounding box center [1419, 160] width 109 height 26
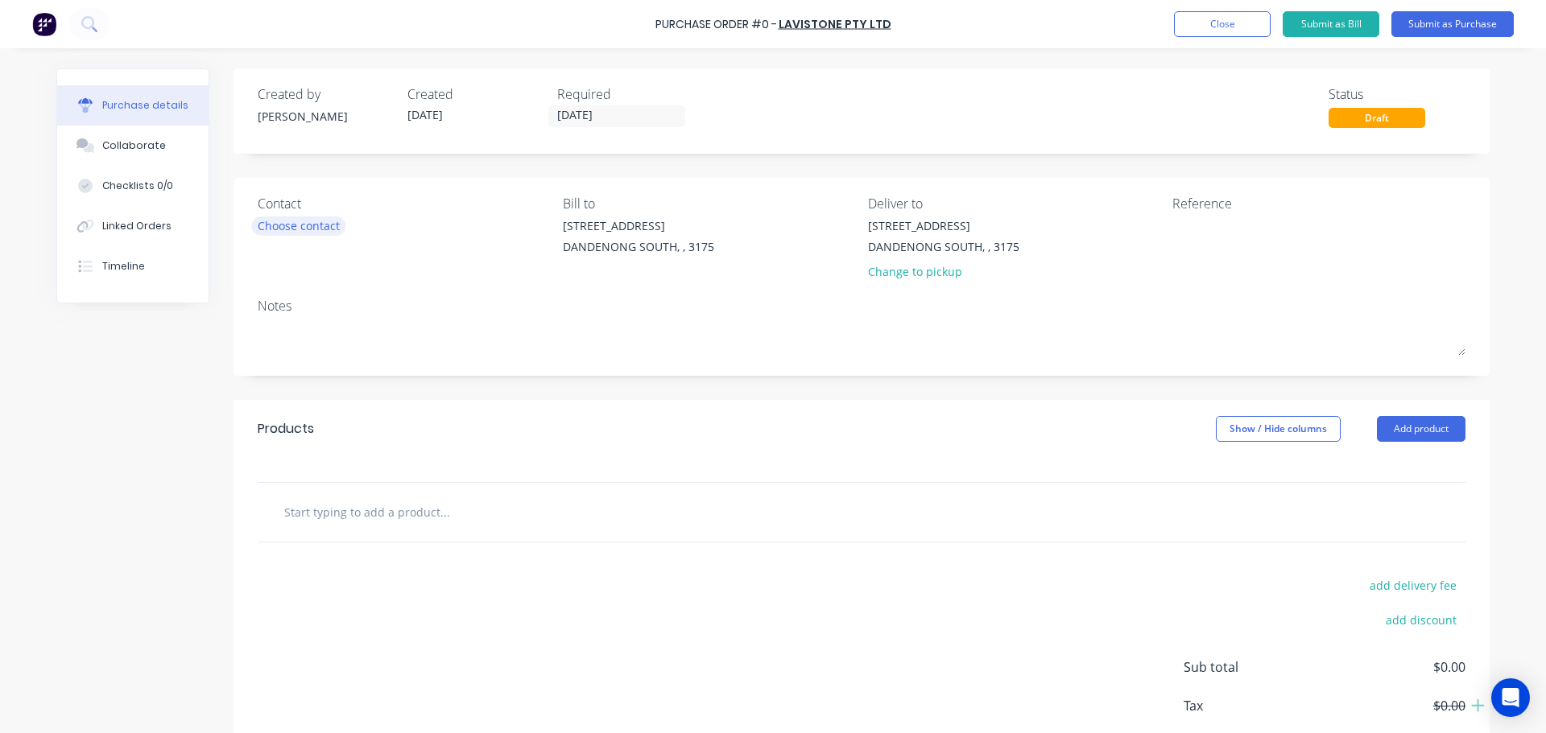
click at [326, 227] on div "Choose contact" at bounding box center [299, 225] width 82 height 17
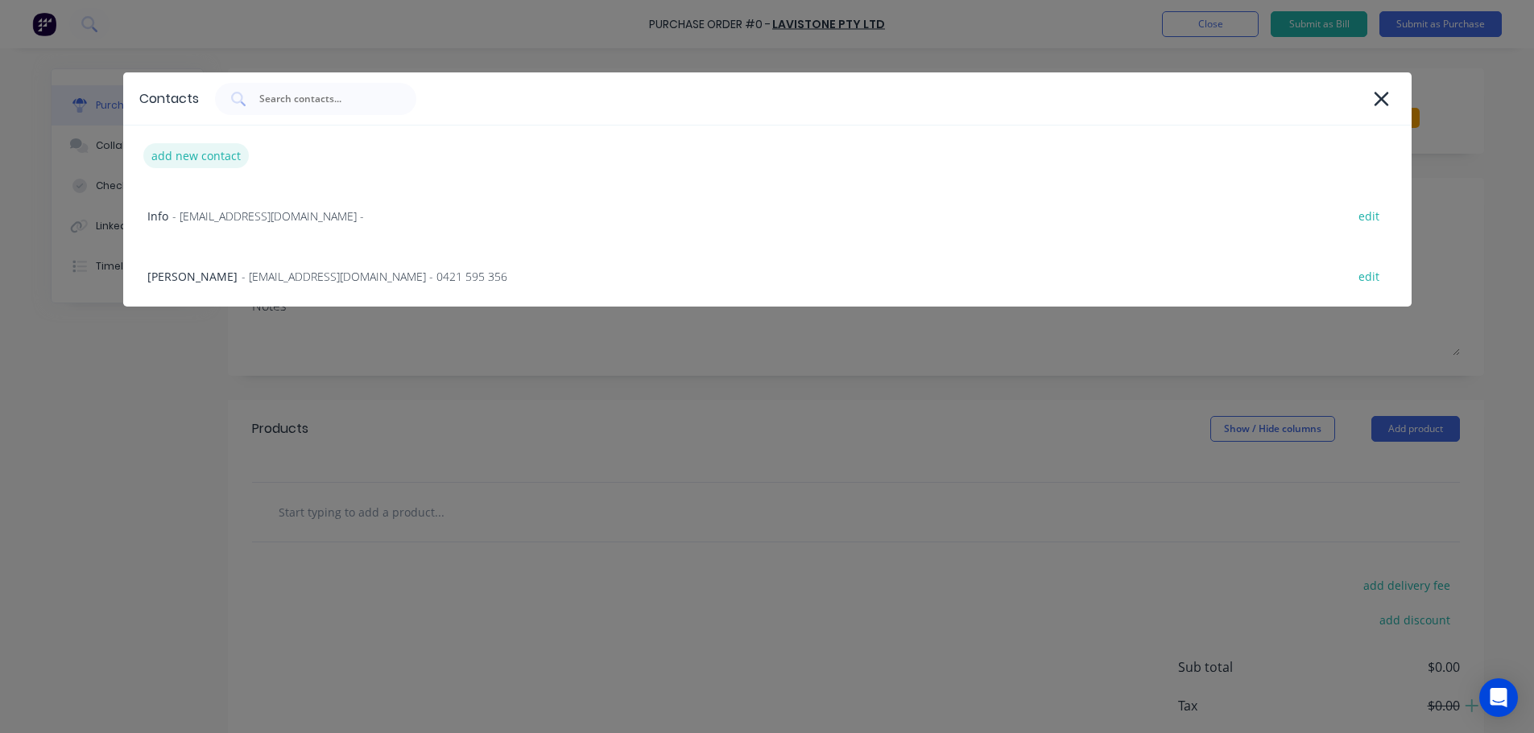
click at [213, 151] on div "add new contact" at bounding box center [195, 155] width 105 height 25
select select "AU"
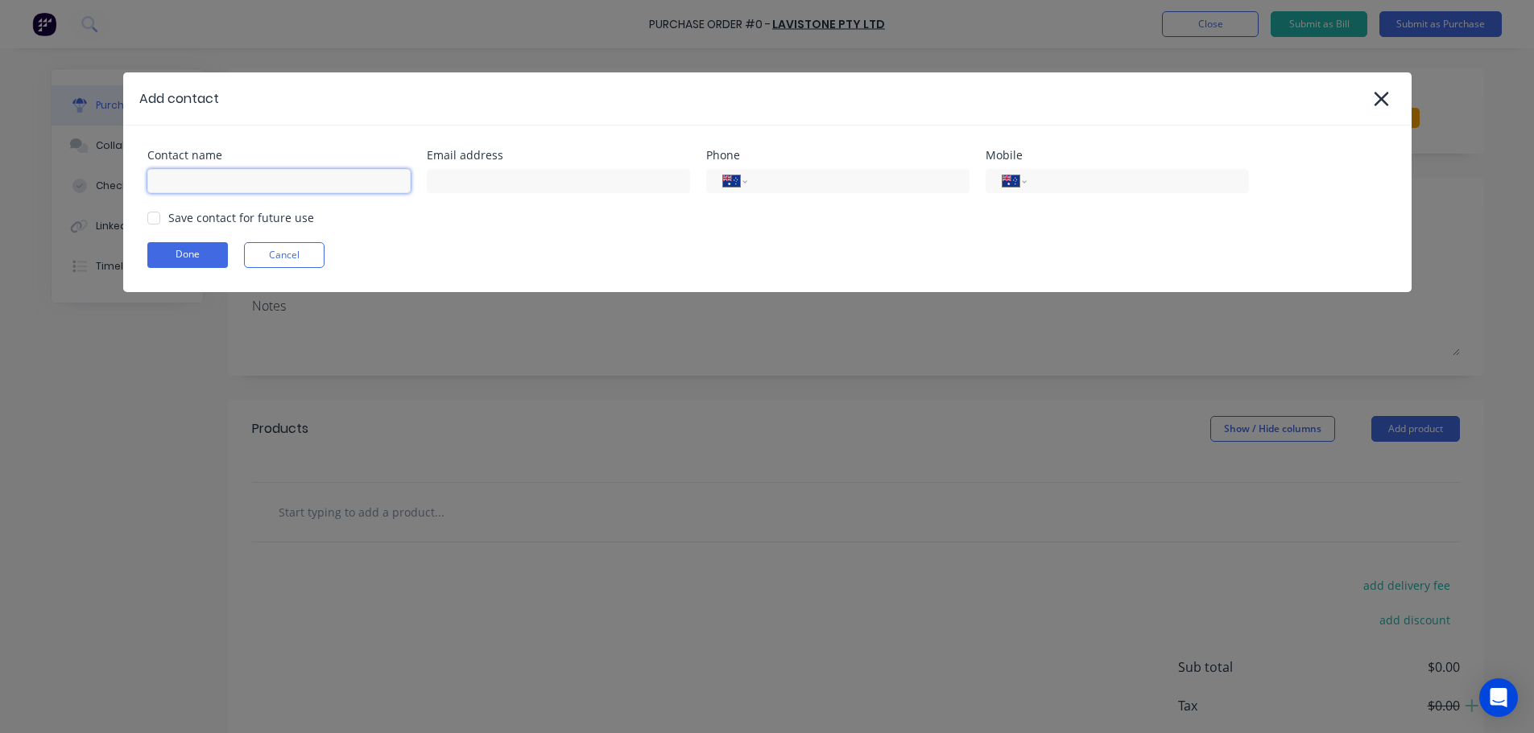
click at [229, 171] on input at bounding box center [278, 181] width 263 height 24
type input "s"
type input "Sales"
type input "sales@lavistone.com.au"
click at [199, 217] on div "Save contact for future use" at bounding box center [241, 217] width 146 height 17
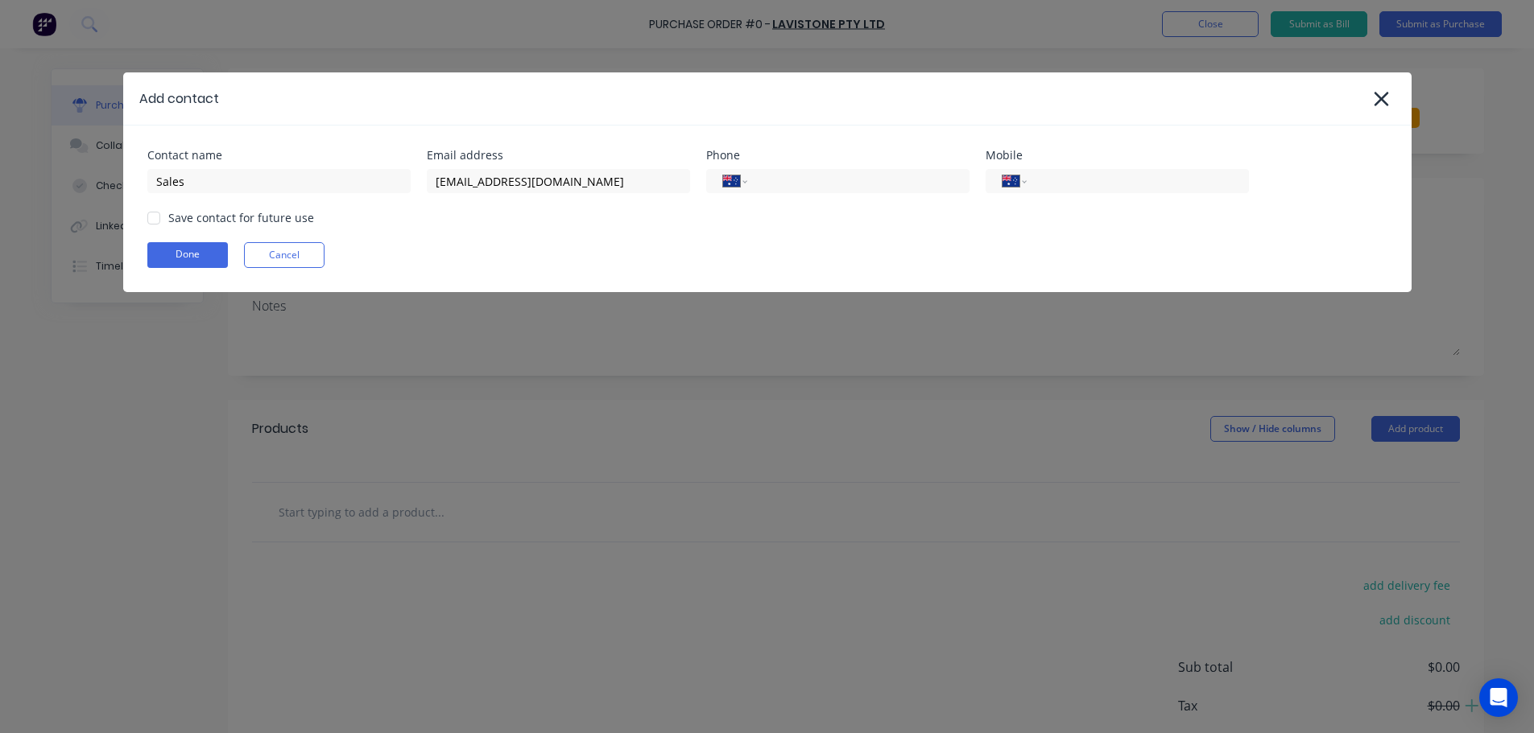
click at [161, 222] on div at bounding box center [154, 218] width 32 height 32
click at [168, 244] on button "Done" at bounding box center [187, 255] width 81 height 26
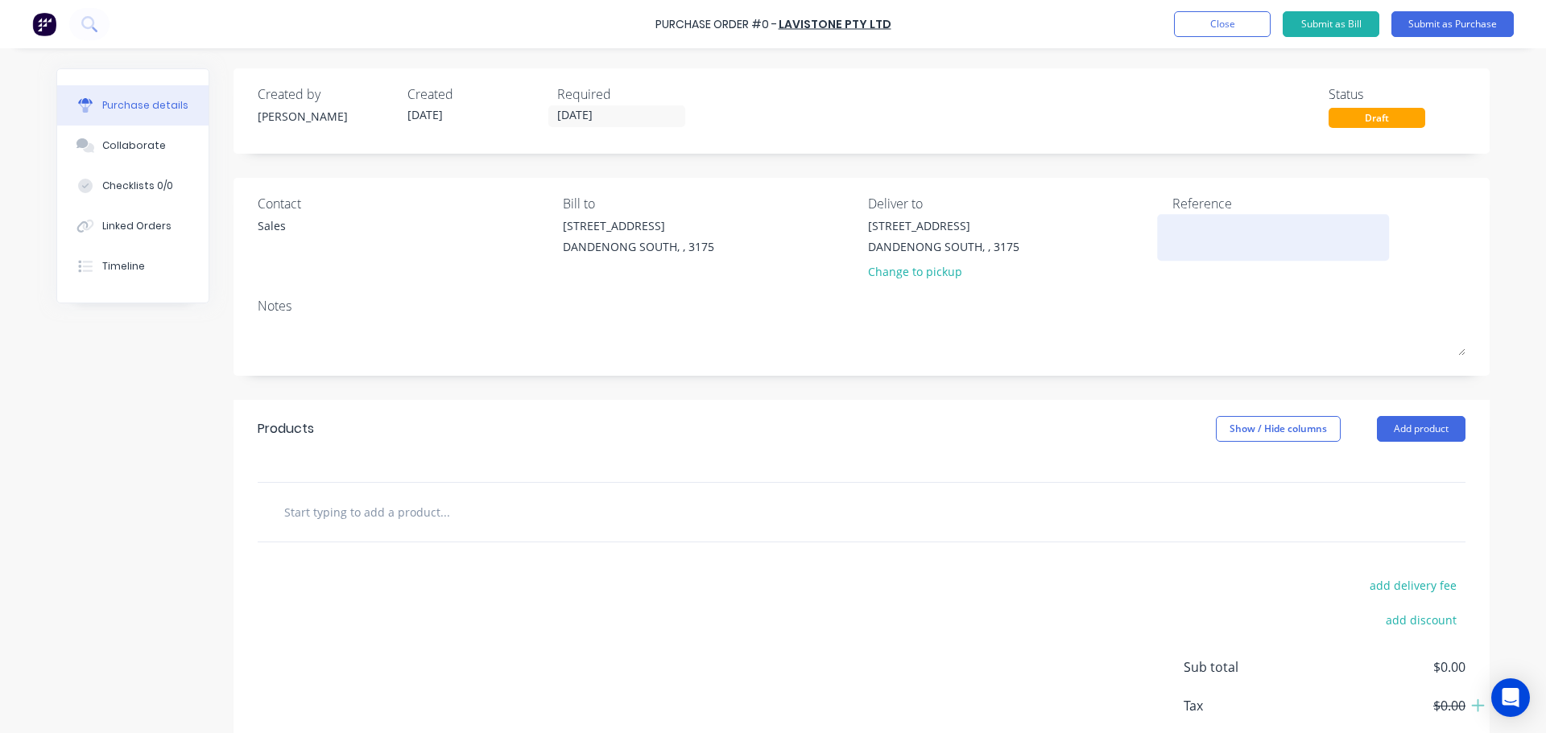
click at [1227, 229] on textarea at bounding box center [1272, 235] width 201 height 36
type textarea "KEW"
type textarea "x"
type textarea "KEW"
type textarea "x"
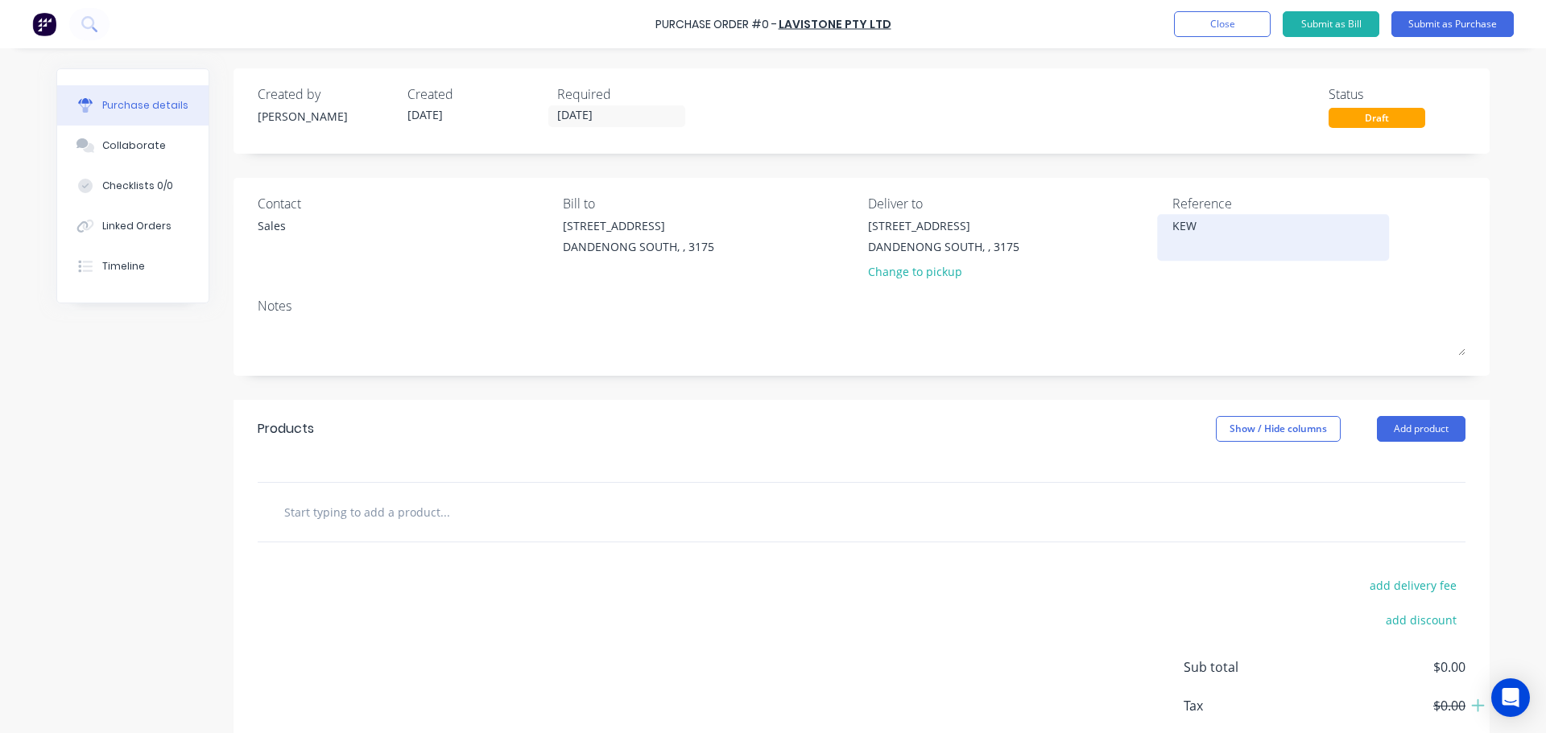
click at [1216, 228] on textarea "KEW" at bounding box center [1272, 235] width 201 height 36
type textarea "KEW 7803"
type textarea "x"
type textarea "KEW 7803"
click at [284, 517] on input "text" at bounding box center [444, 512] width 322 height 32
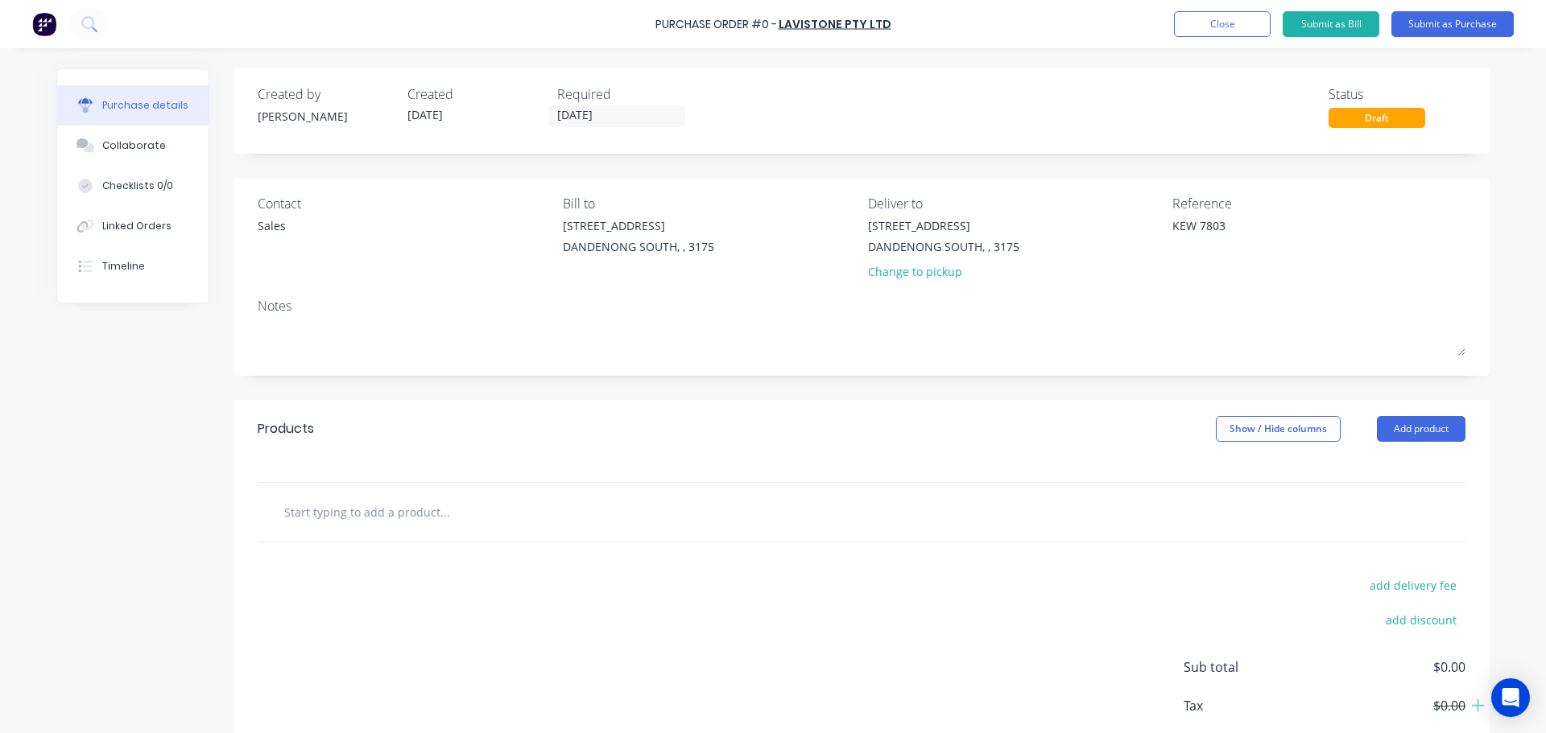
type textarea "x"
type input "P"
type textarea "x"
type input "PO"
type textarea "x"
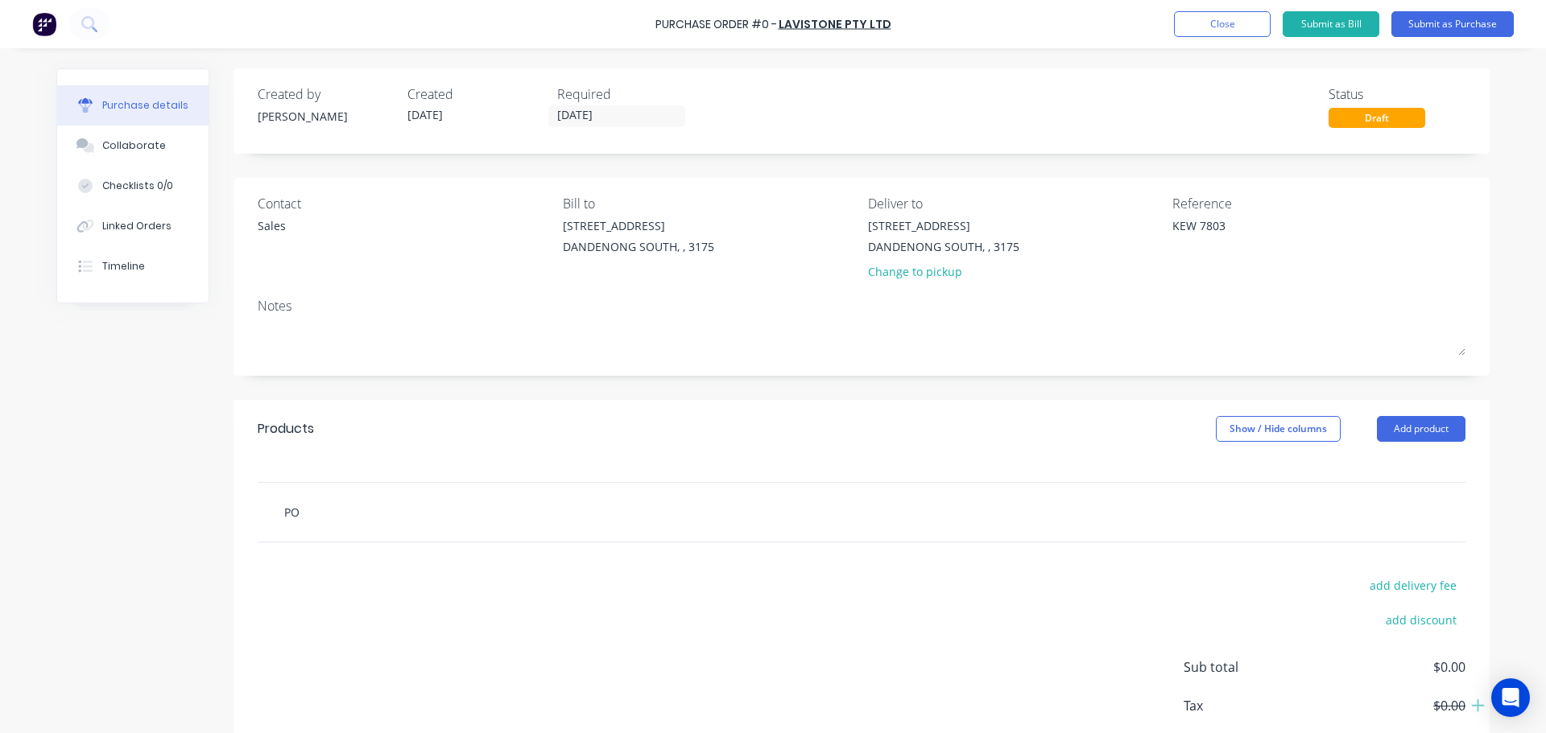
type input "POR"
type textarea "x"
type input "PORT"
type textarea "x"
type input "PORTL"
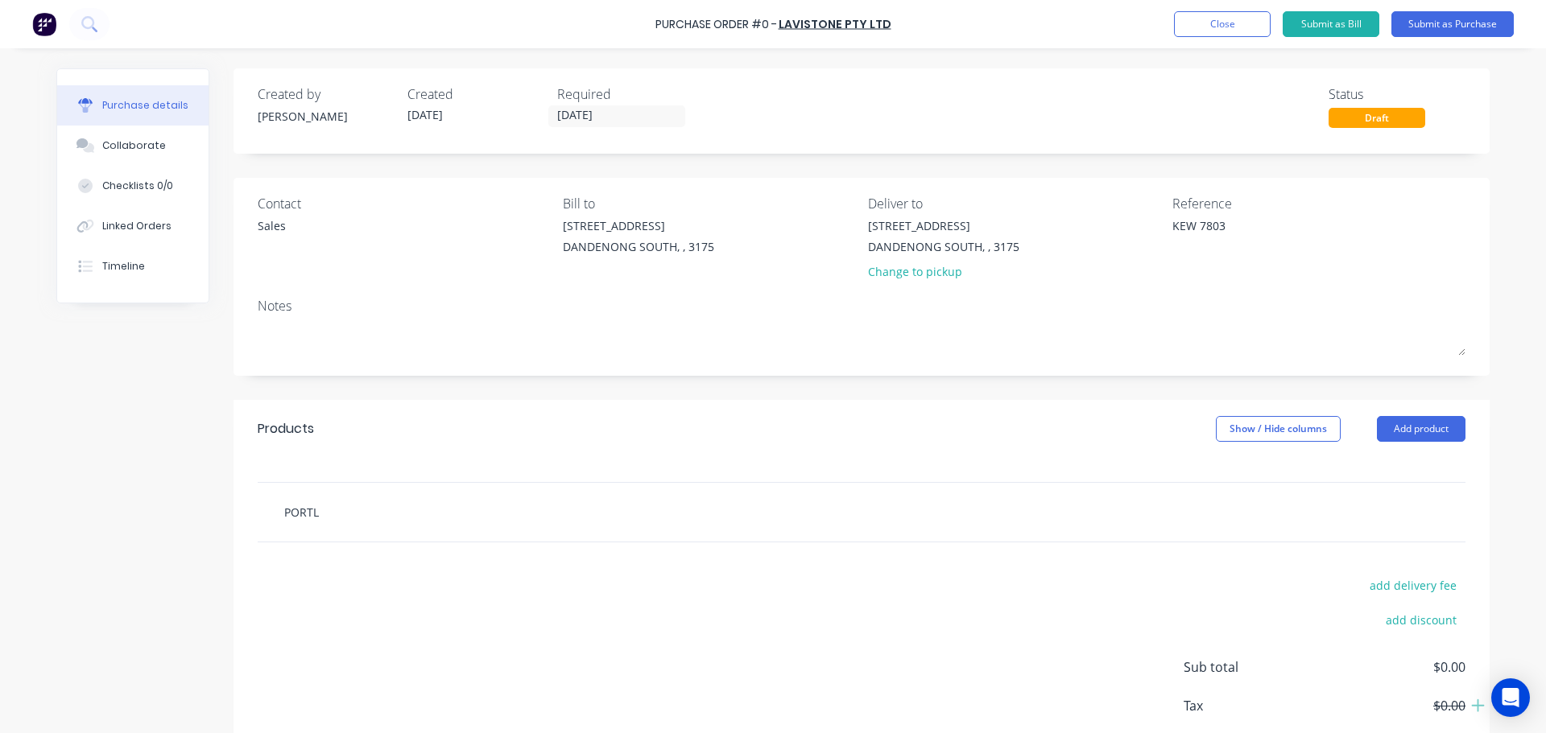
type textarea "x"
type input "PORTLA"
type textarea "x"
type input "PORTLAN"
type textarea "x"
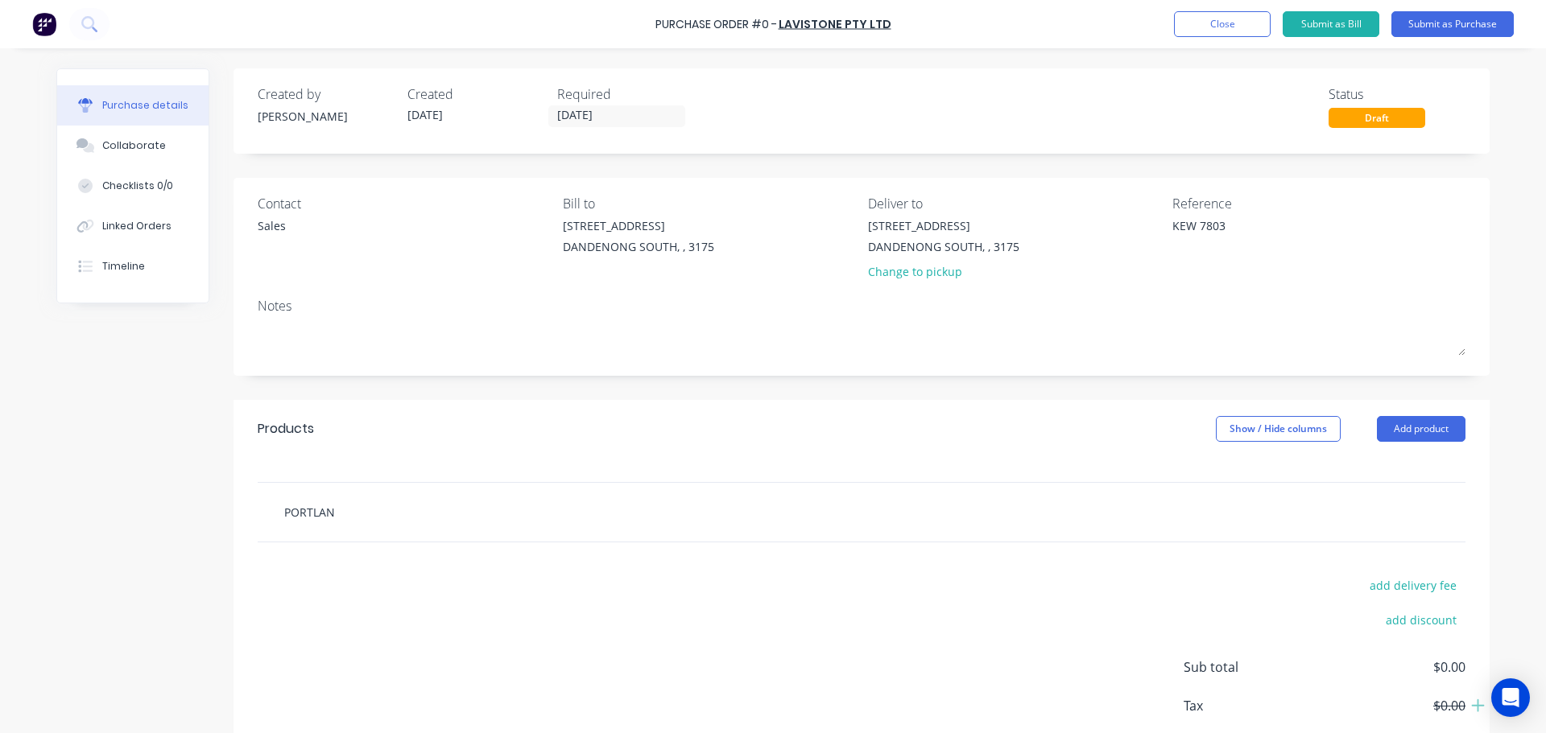
type input "PORTLAND"
type textarea "x"
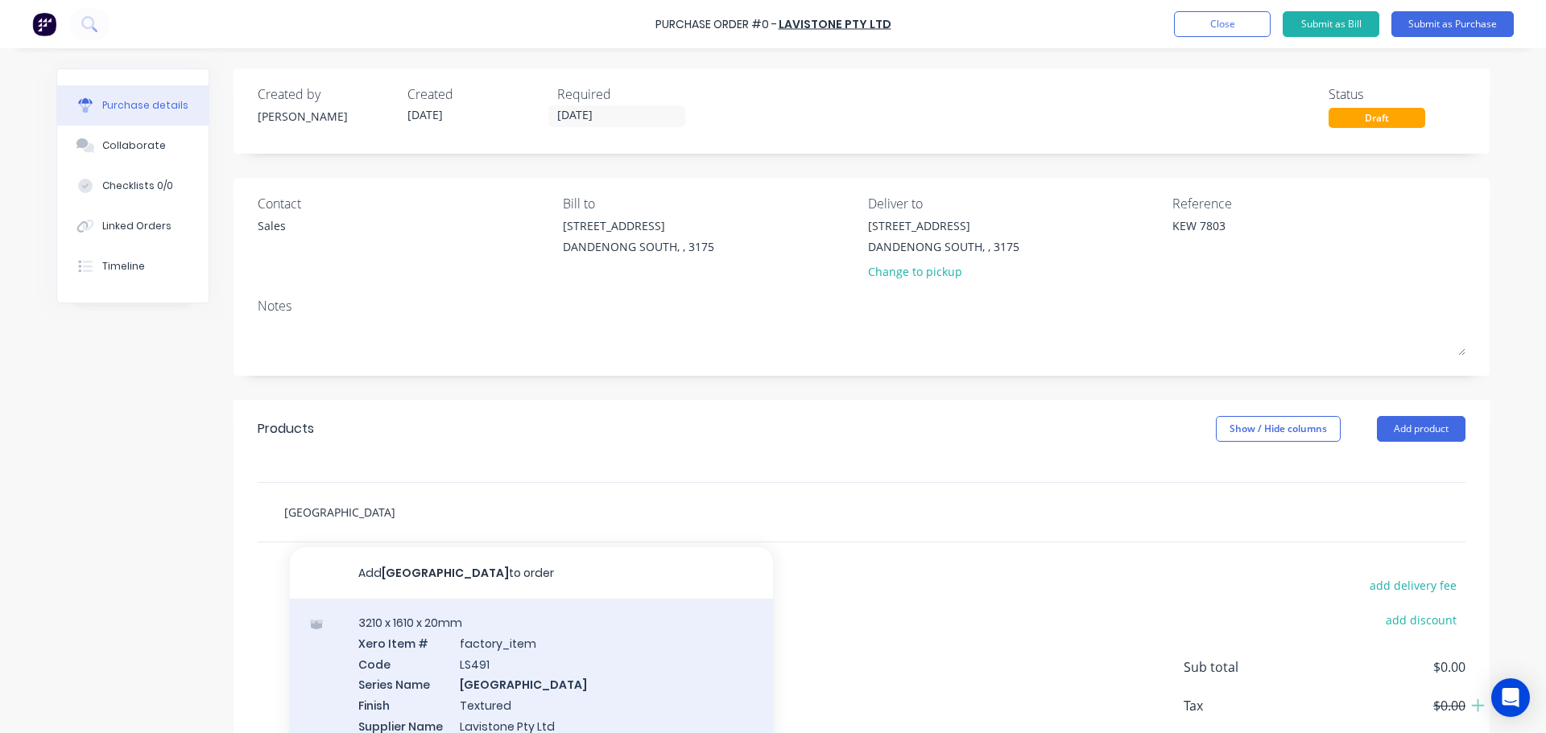
type input "PORTLAND"
click at [513, 656] on div "3210 x 1610 x 20mm Xero Item # factory_item Code LS491 Series Name Portland Fin…" at bounding box center [531, 684] width 483 height 171
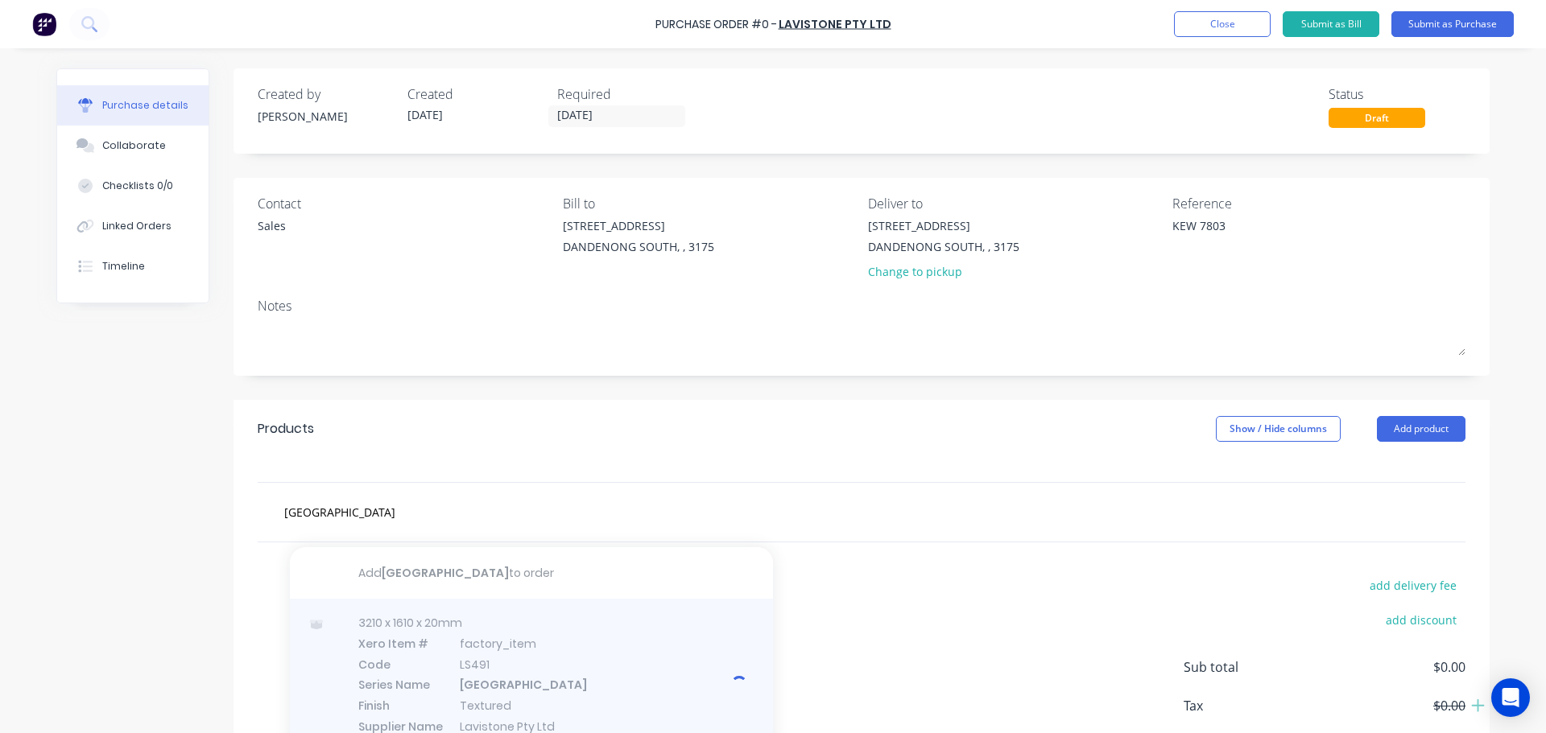
type textarea "x"
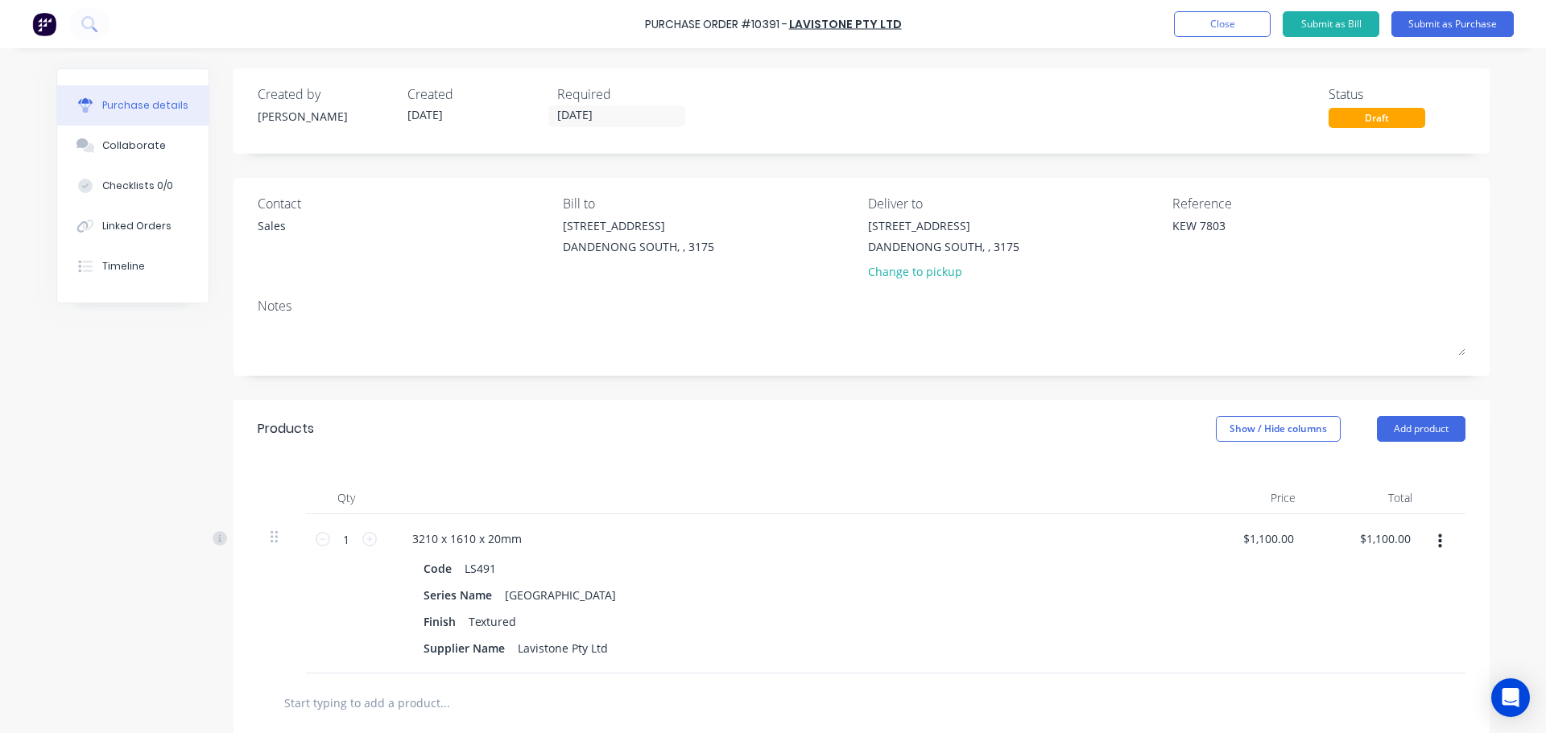
click at [1455, 44] on div "Purchase Order #10391 - Lavistone Pty Ltd Add product Close Submit as Bill Subm…" at bounding box center [773, 24] width 1546 height 48
click at [1460, 31] on button "Submit as Purchase" at bounding box center [1452, 24] width 122 height 26
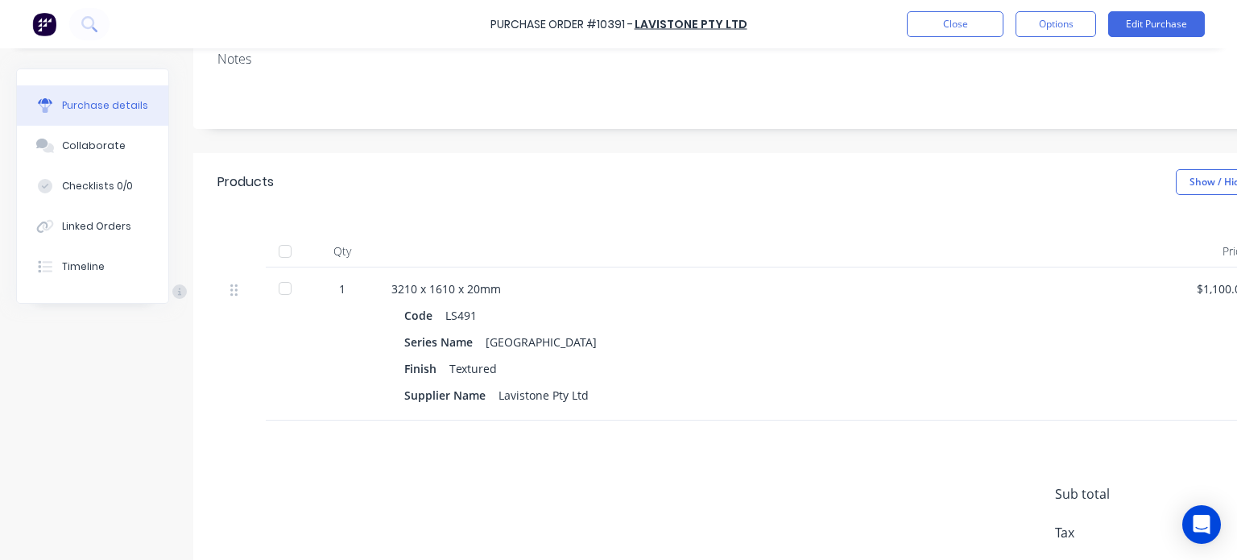
scroll to position [163, 0]
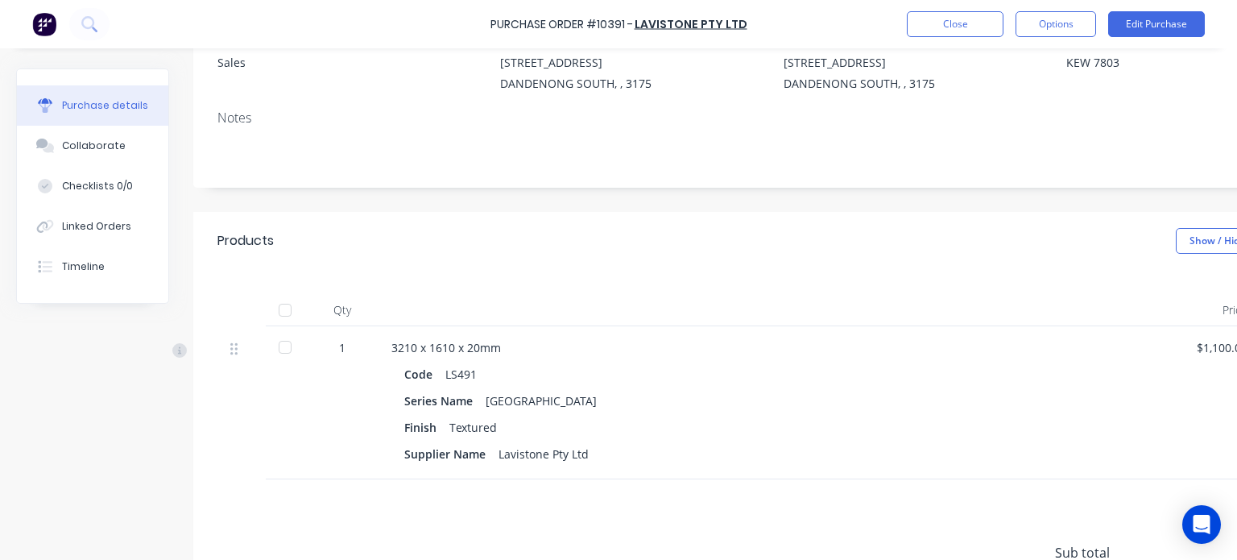
click at [1096, 24] on div "Close Options Edit Purchase" at bounding box center [1056, 24] width 298 height 26
click at [1064, 27] on button "Options" at bounding box center [1055, 24] width 81 height 26
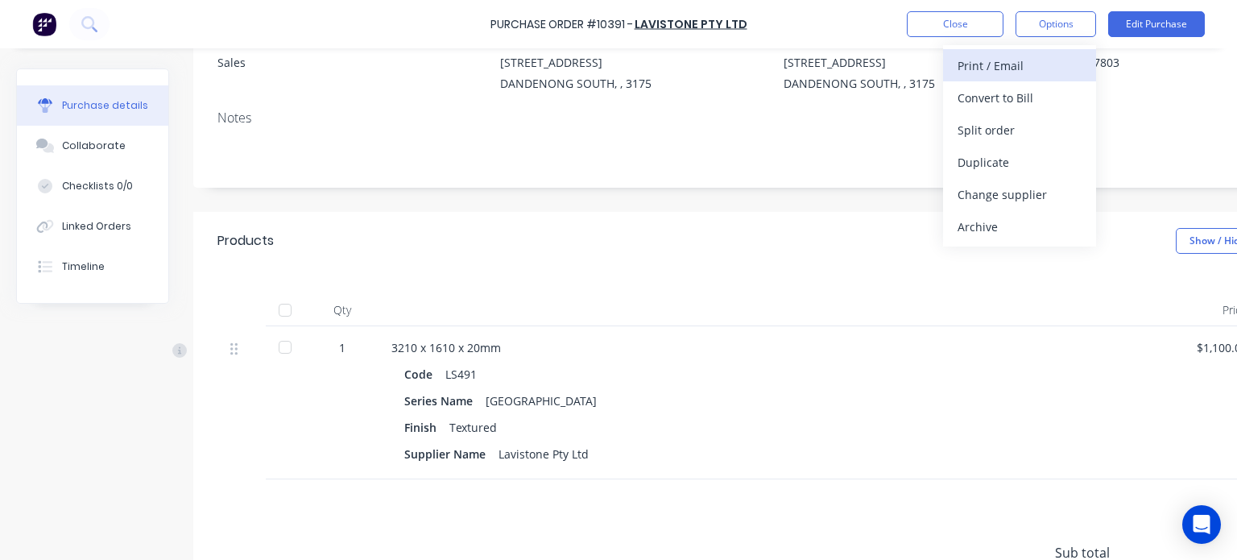
click at [1028, 63] on div "Print / Email" at bounding box center [1019, 65] width 124 height 23
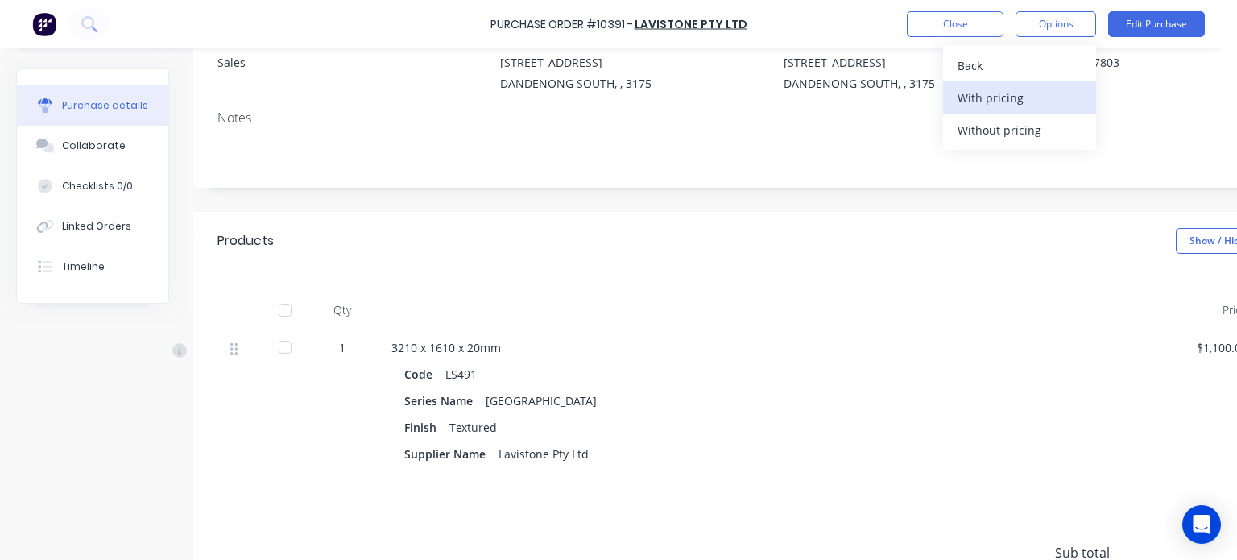
click at [1012, 105] on div "With pricing" at bounding box center [1019, 97] width 124 height 23
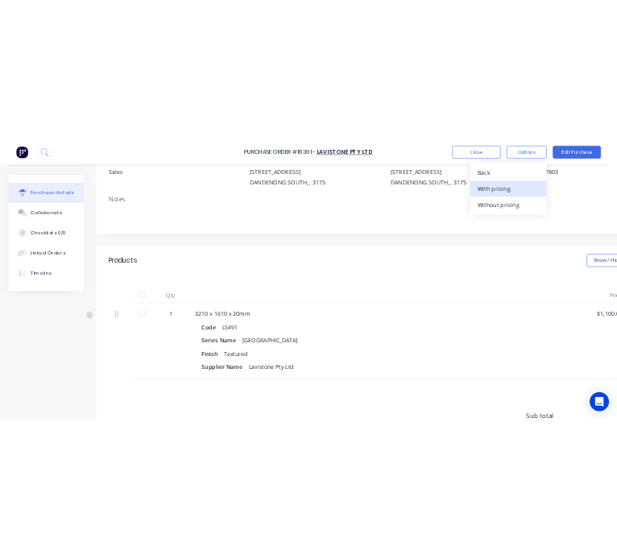
scroll to position [0, 0]
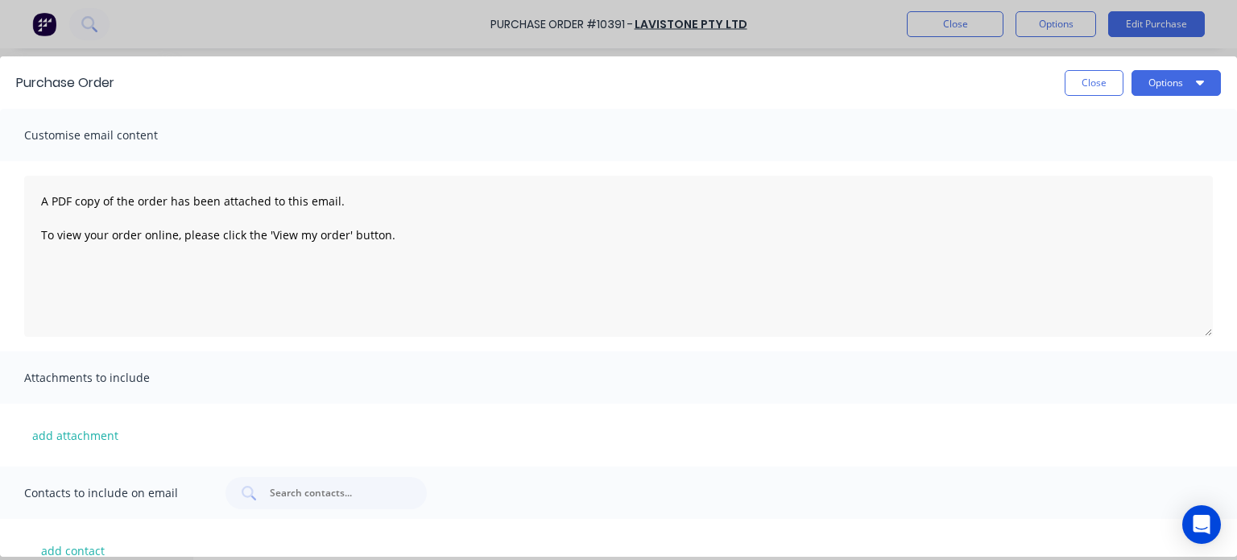
click at [1183, 65] on div "Purchase Order Close Options" at bounding box center [618, 82] width 1237 height 52
click at [1183, 78] on button "Options" at bounding box center [1175, 83] width 89 height 26
click at [1113, 154] on div "Print" at bounding box center [1144, 155] width 124 height 23
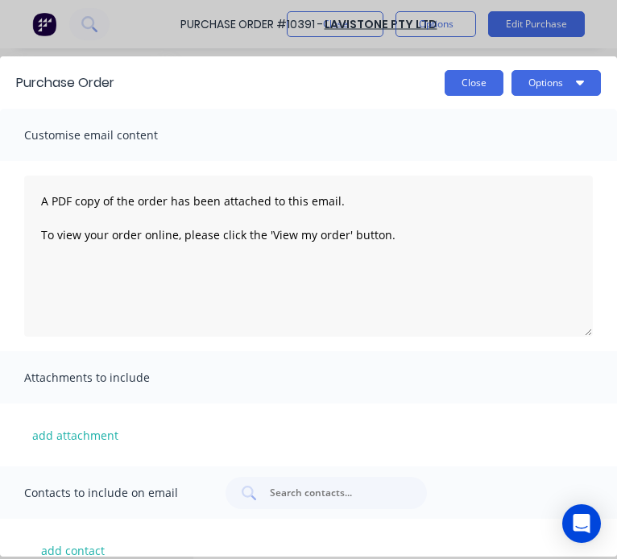
click at [457, 89] on button "Close" at bounding box center [473, 83] width 59 height 26
type textarea "x"
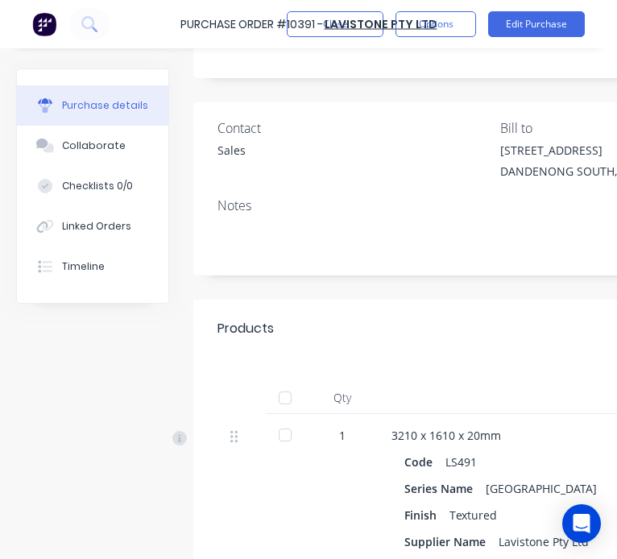
scroll to position [322, 0]
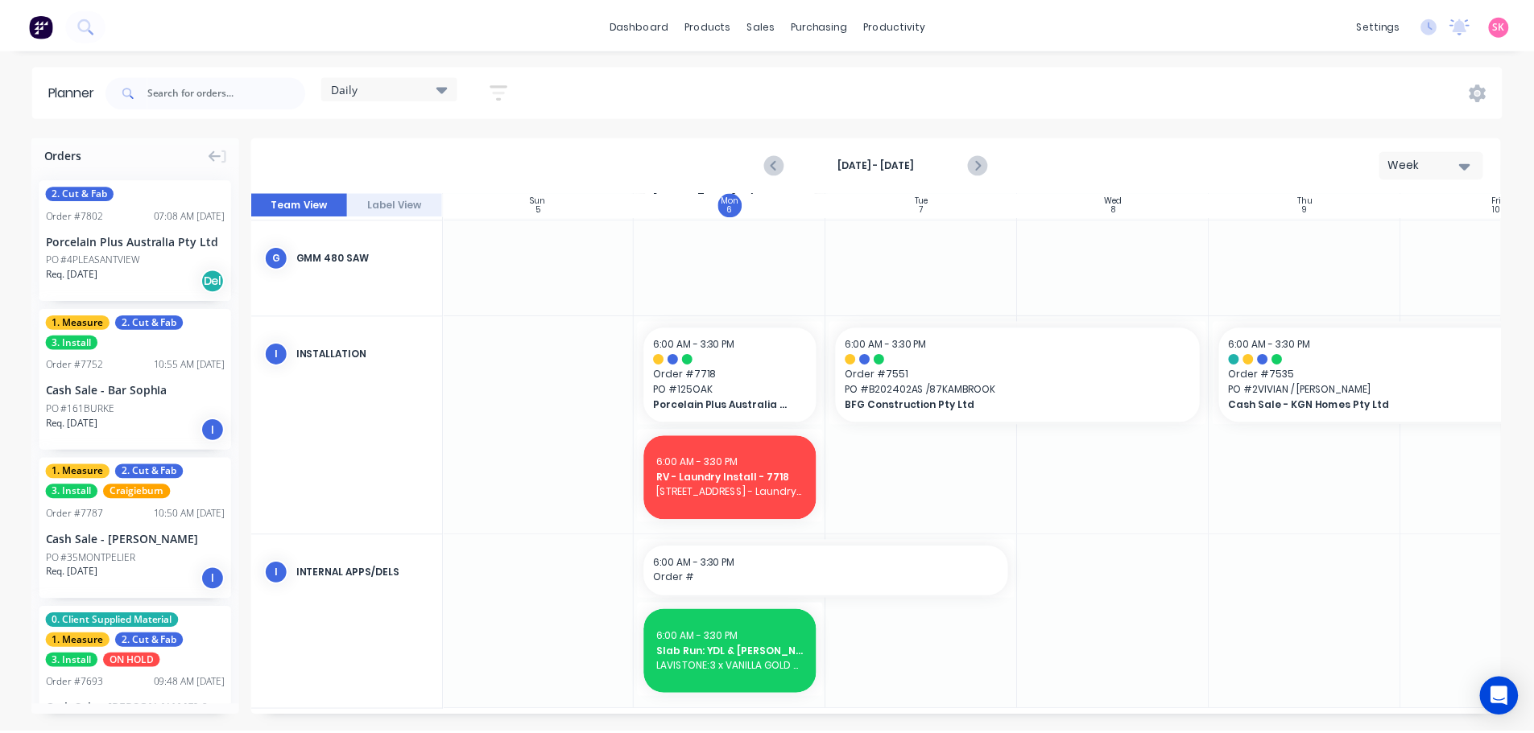
scroll to position [665, 1]
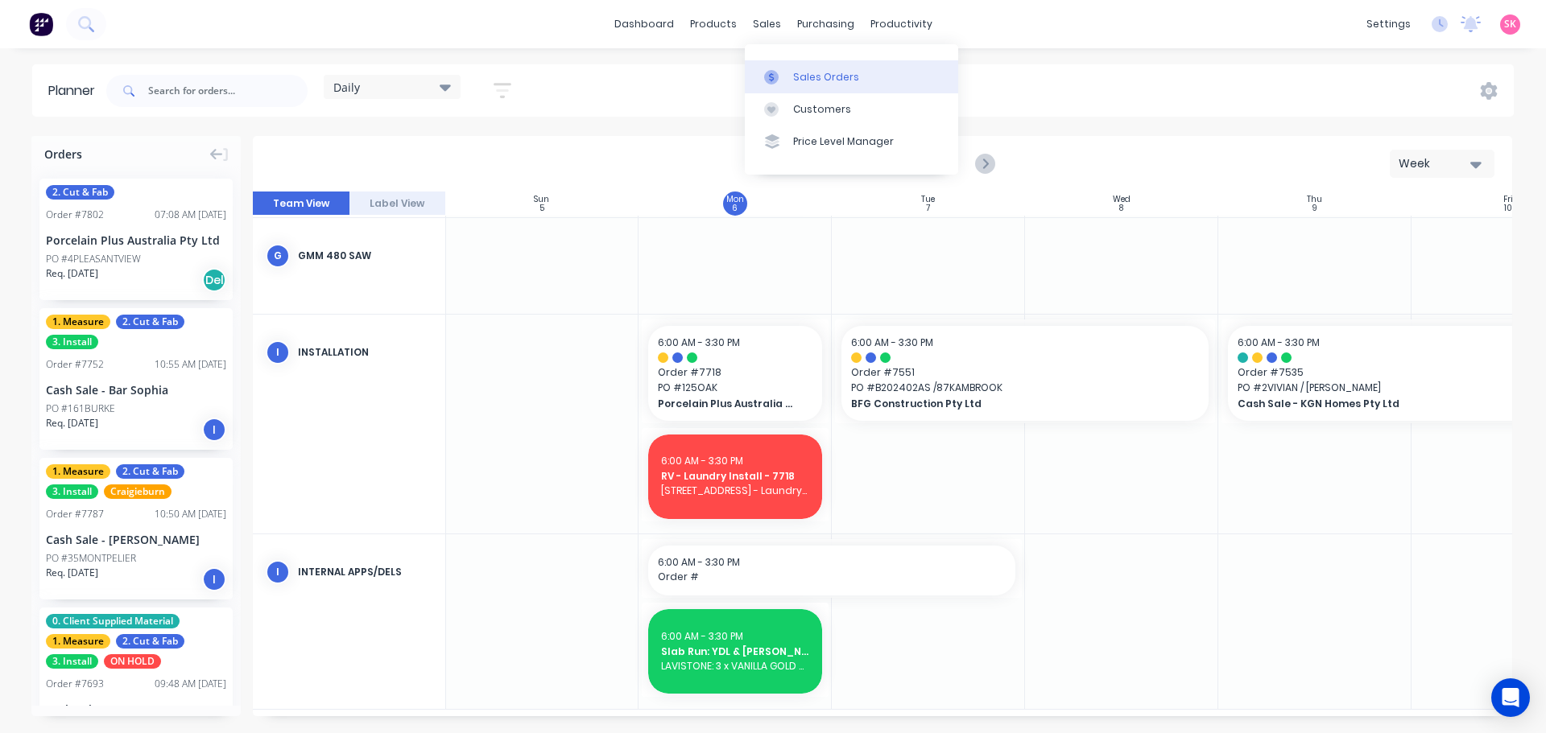
drag, startPoint x: 759, startPoint y: 71, endPoint x: 746, endPoint y: 73, distance: 13.1
click at [759, 71] on link "Sales Orders" at bounding box center [851, 76] width 213 height 32
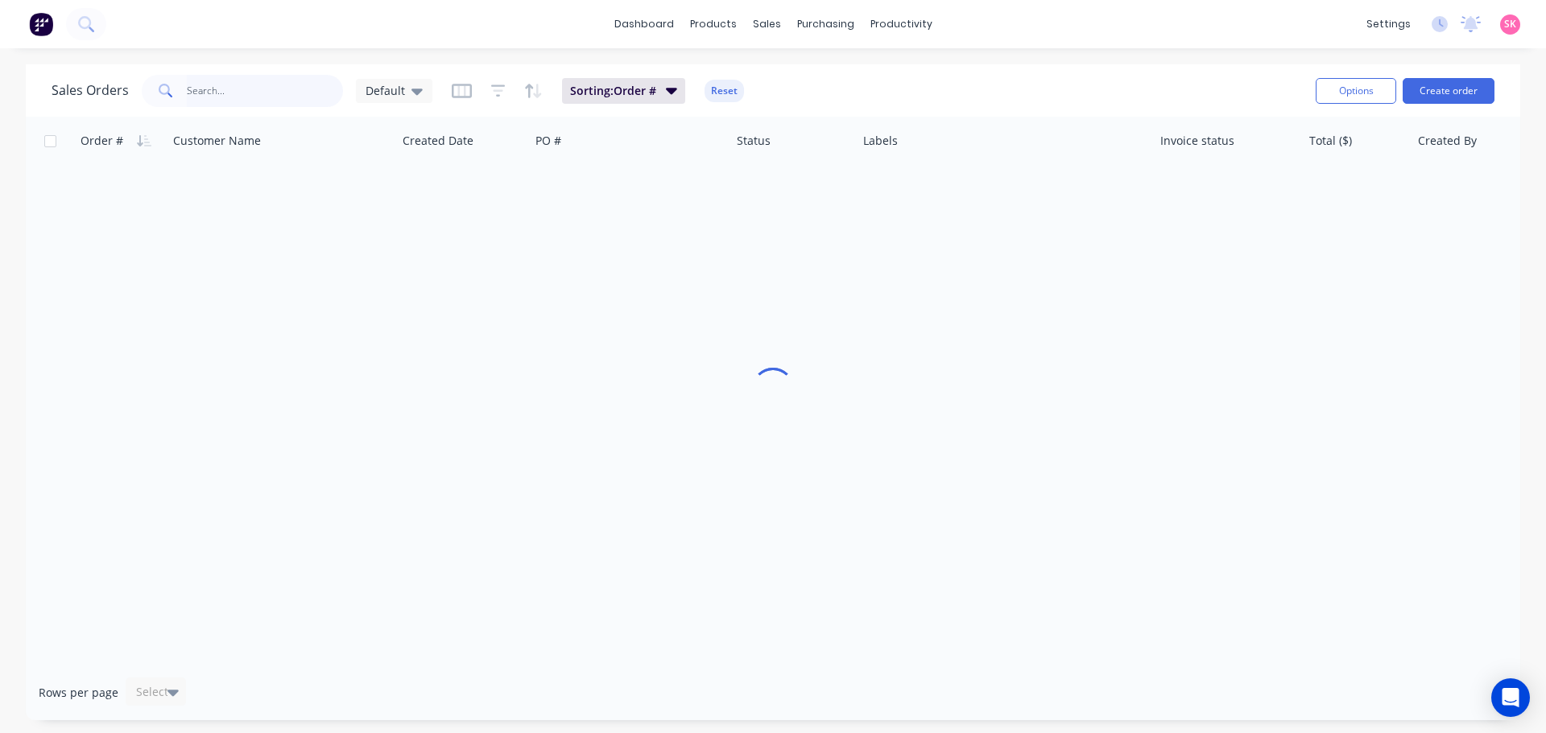
click at [233, 79] on input "text" at bounding box center [265, 91] width 157 height 32
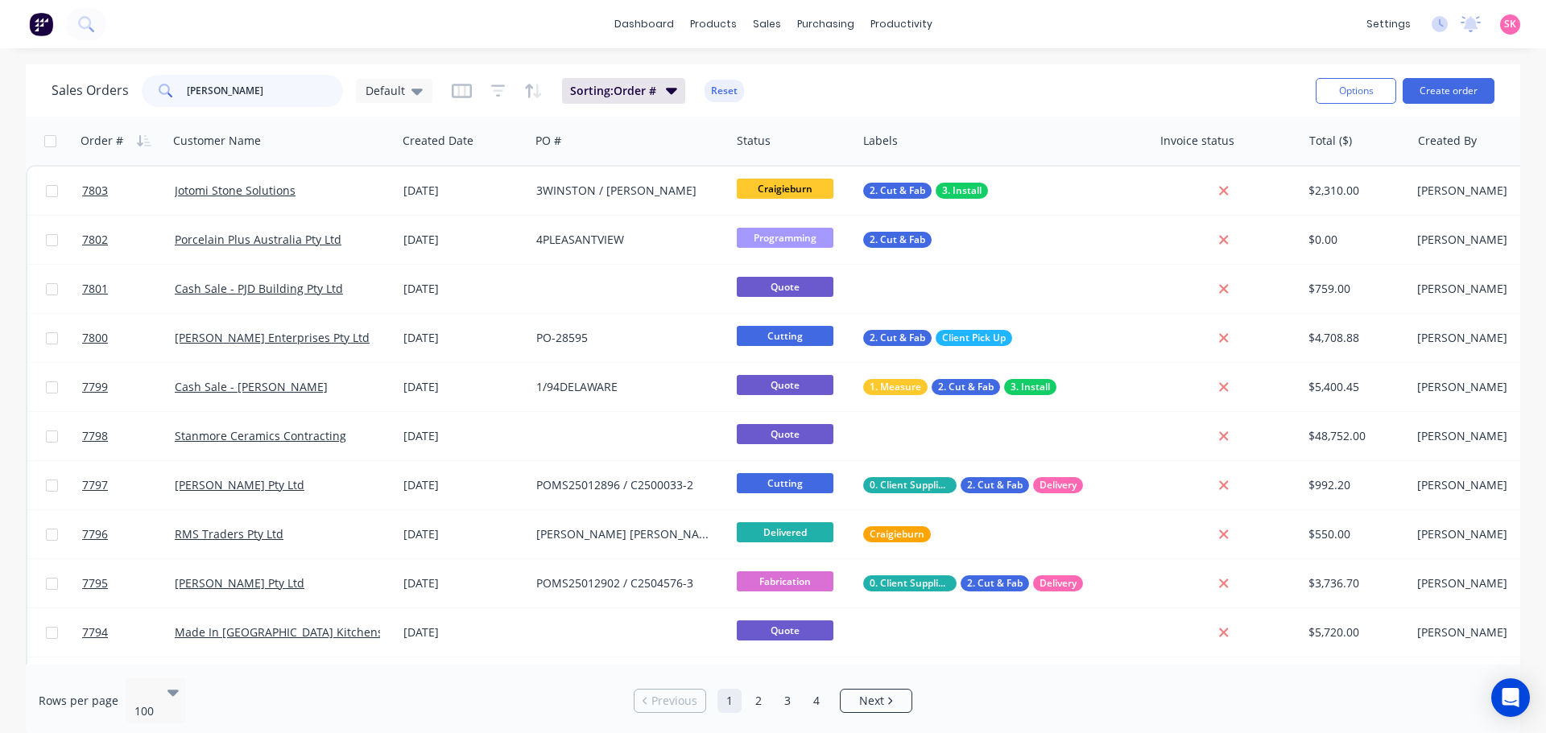
type input "[PERSON_NAME]"
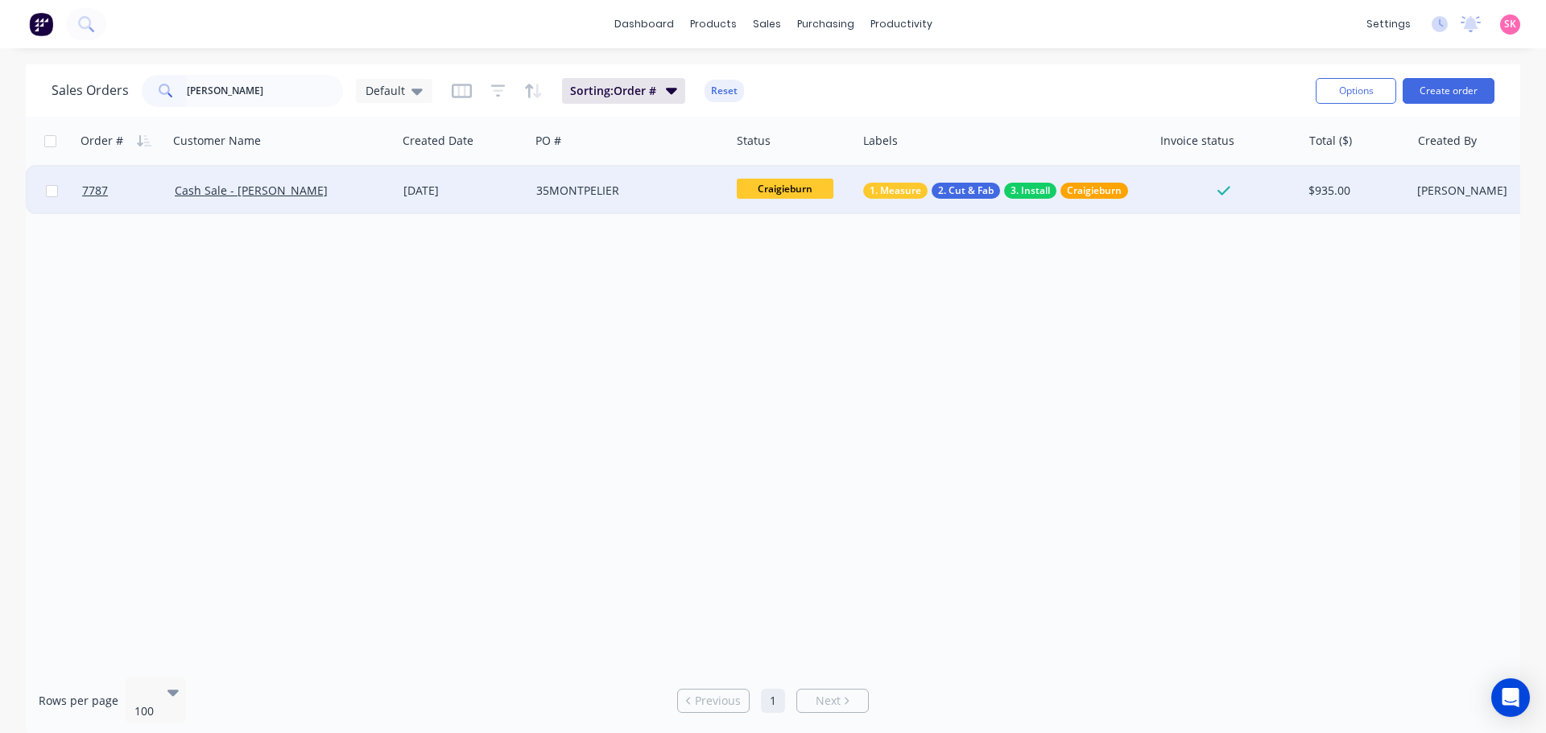
click at [522, 190] on div "[DATE]" at bounding box center [463, 191] width 120 height 16
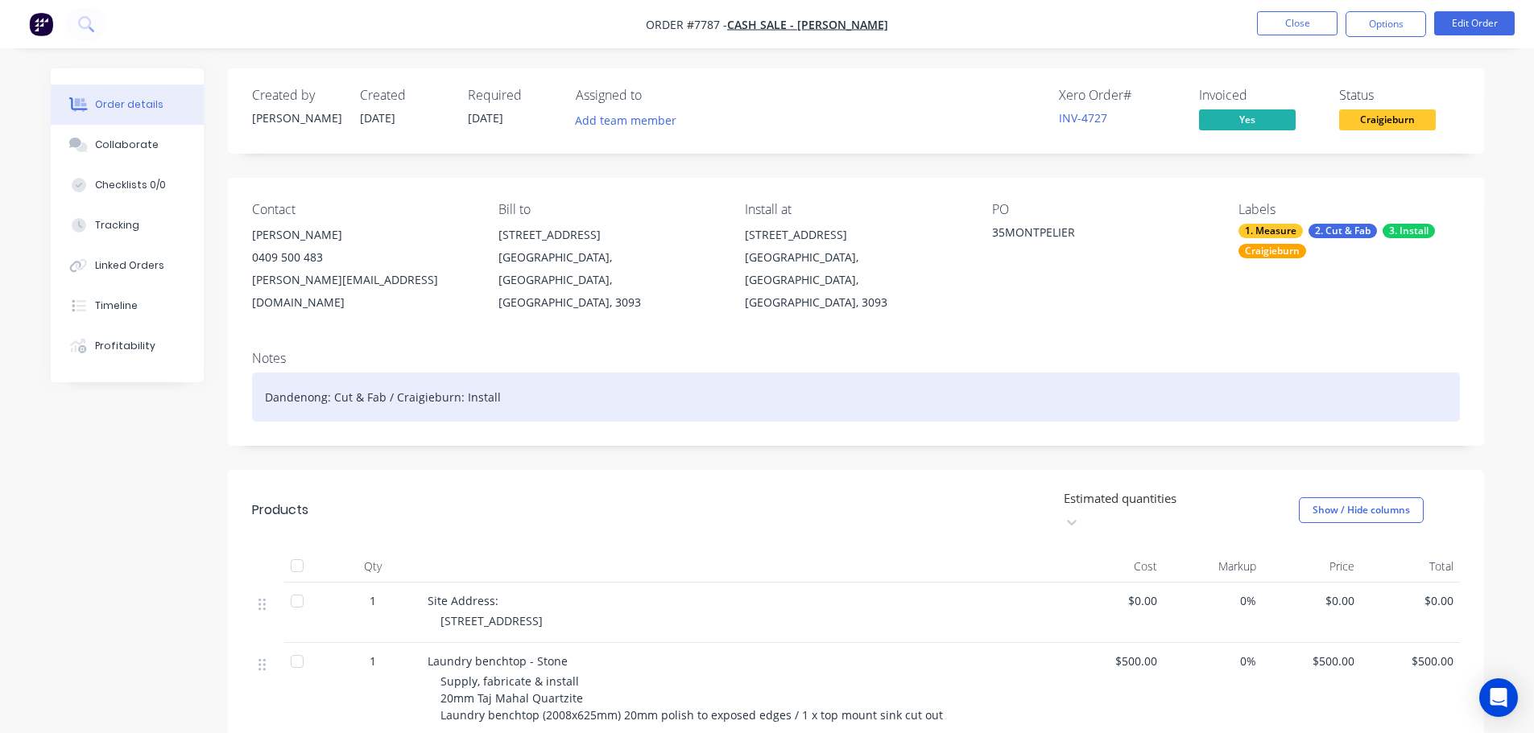
click at [450, 373] on div "Dandenong: Cut & Fab / Craigieburn: Install" at bounding box center [856, 397] width 1208 height 49
drag, startPoint x: 378, startPoint y: 374, endPoint x: 364, endPoint y: 374, distance: 14.5
click at [364, 374] on div "Dandenong: Cut & Fab / Craigieburn: Install" at bounding box center [856, 397] width 1208 height 49
drag, startPoint x: 388, startPoint y: 373, endPoint x: 341, endPoint y: 371, distance: 47.5
click at [341, 373] on div "Dandenong: Cut & Fab / Craigieburn: Install" at bounding box center [856, 397] width 1208 height 49
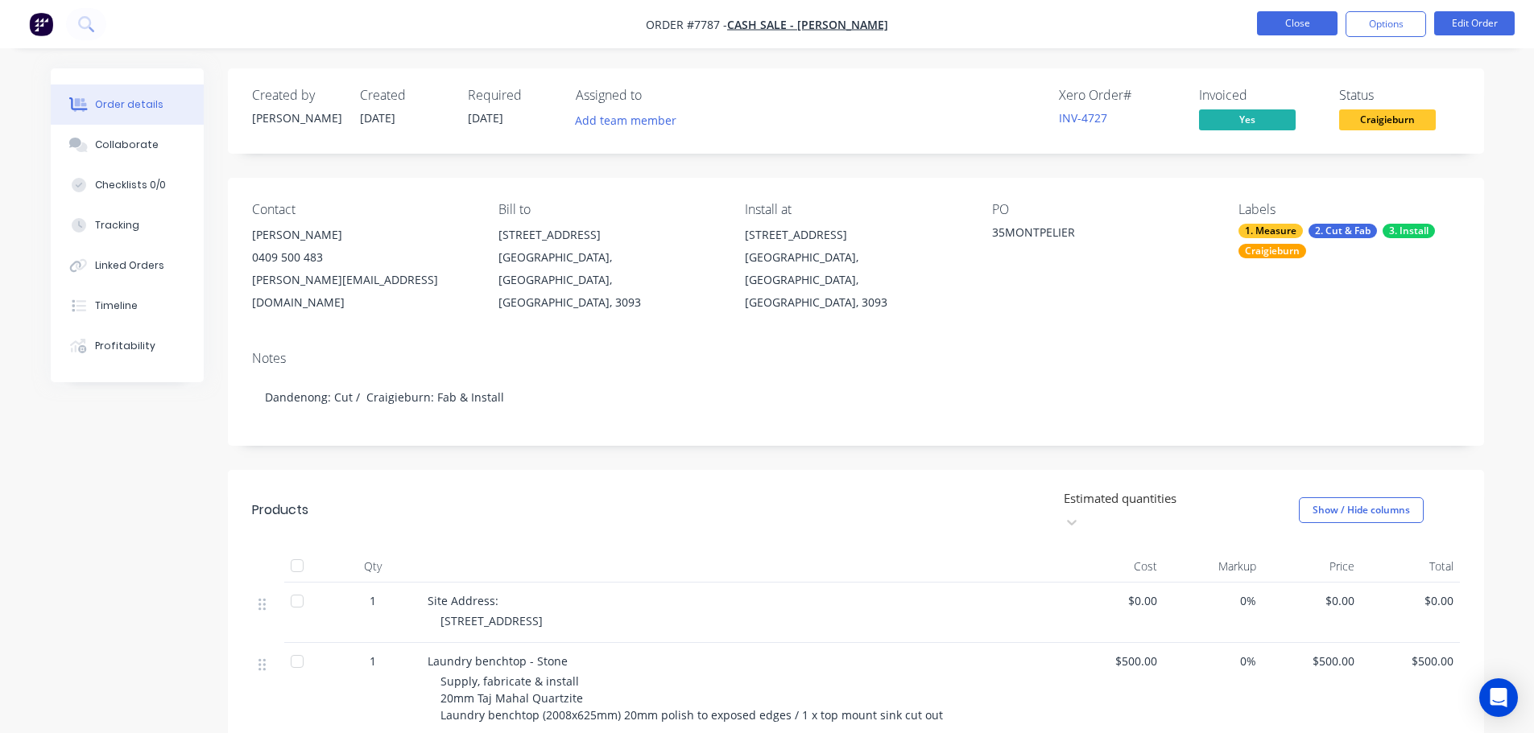
click at [1274, 31] on button "Close" at bounding box center [1297, 23] width 81 height 24
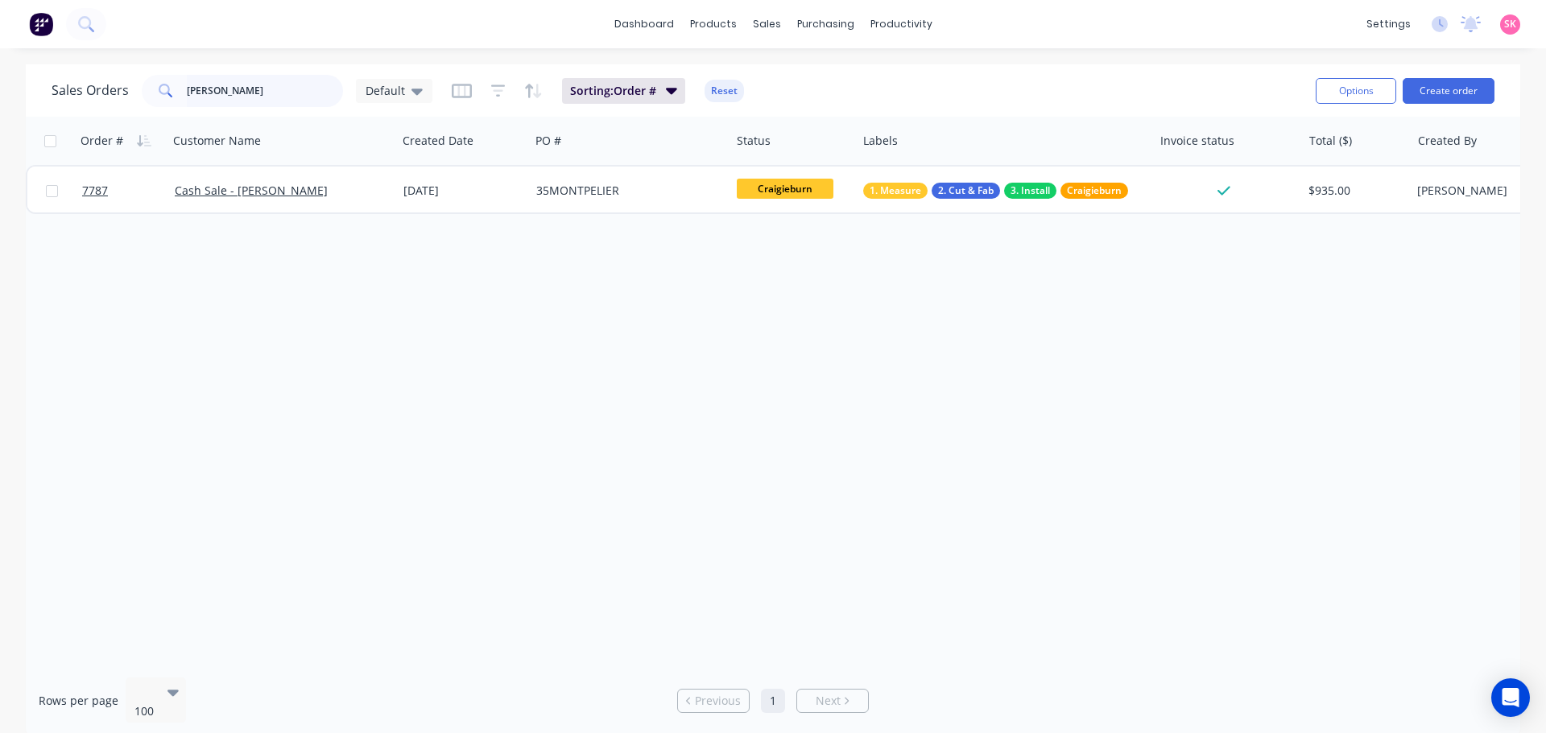
click at [106, 89] on div "Sales Orders [PERSON_NAME]" at bounding box center [242, 91] width 381 height 32
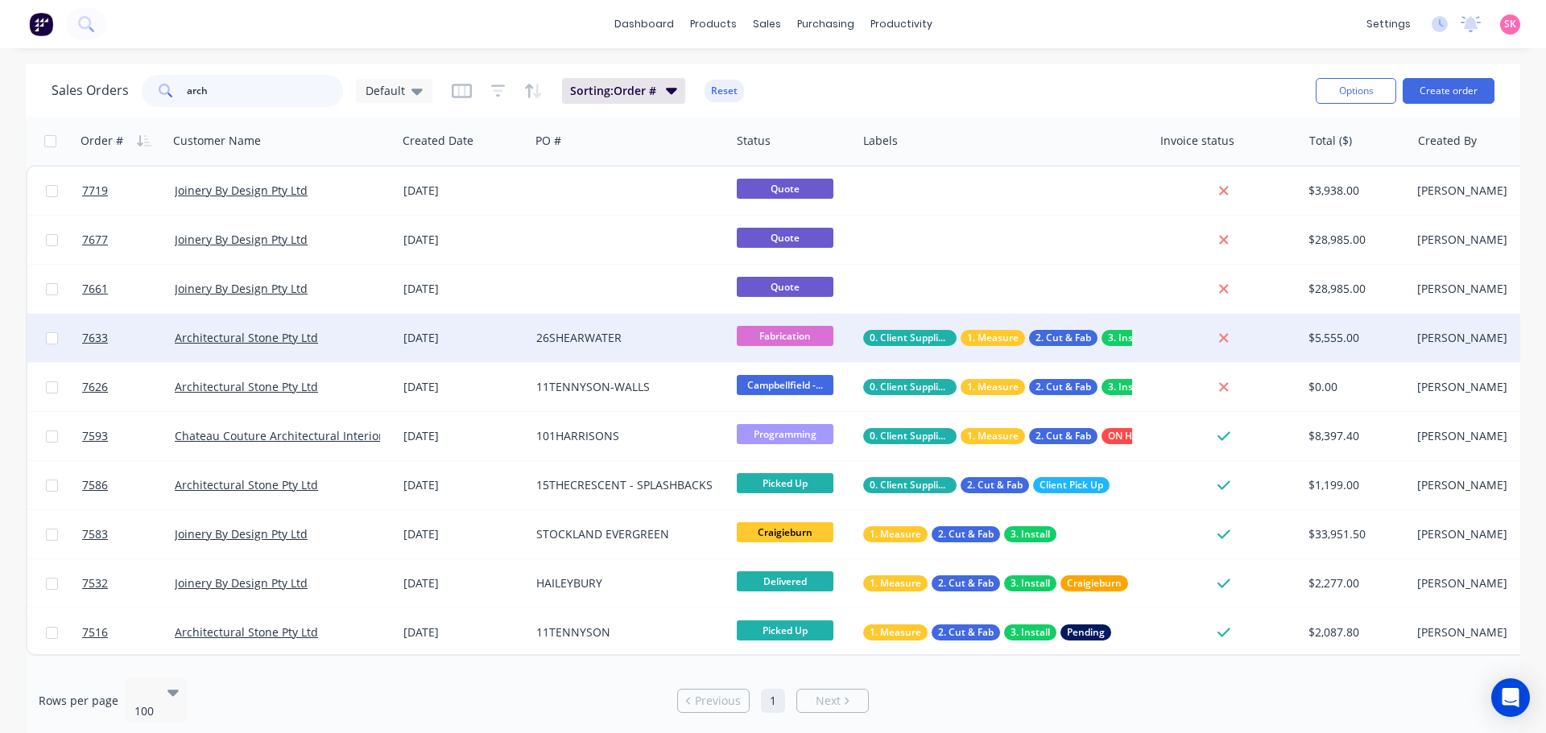
type input "arch"
click at [554, 333] on div "26SHEARWATER" at bounding box center [625, 338] width 179 height 16
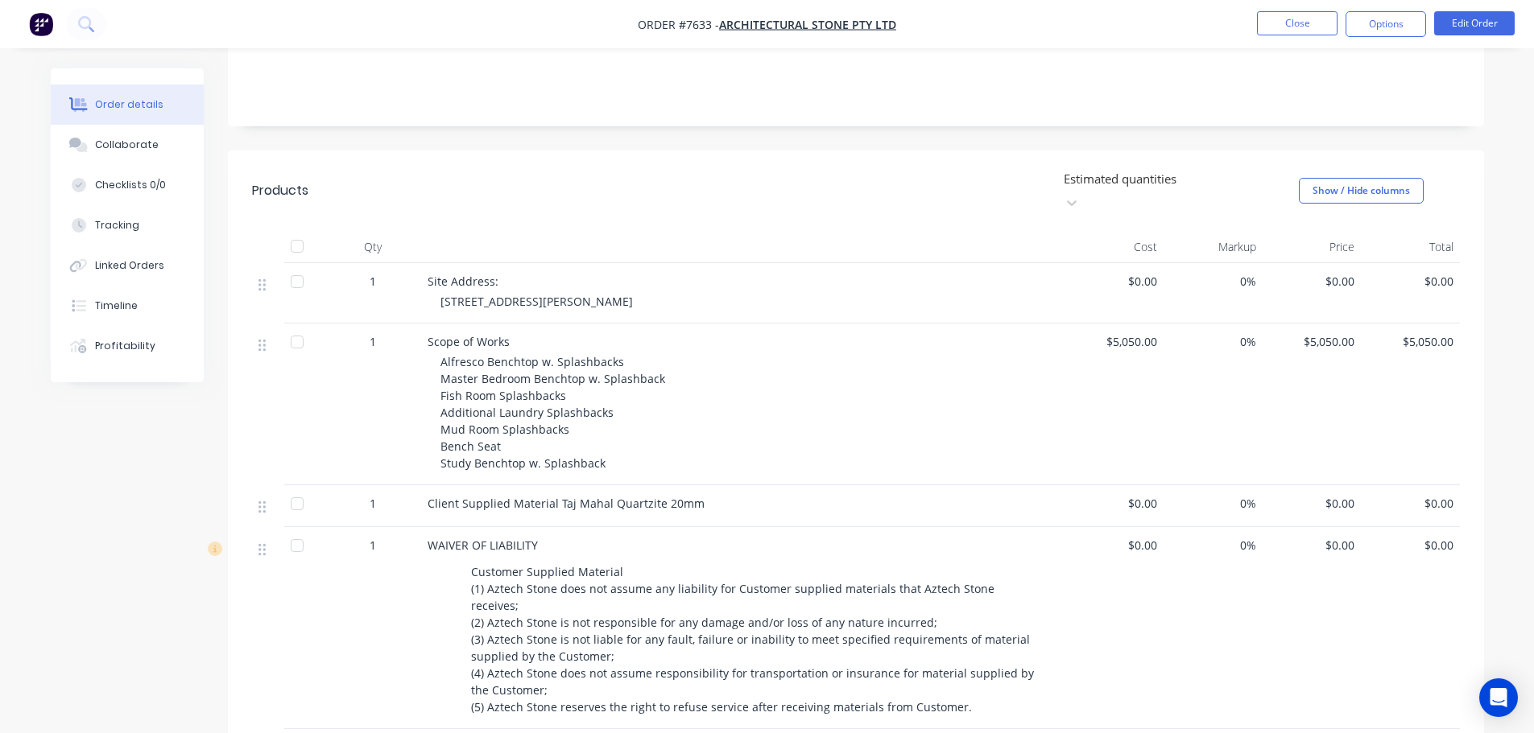
scroll to position [483, 0]
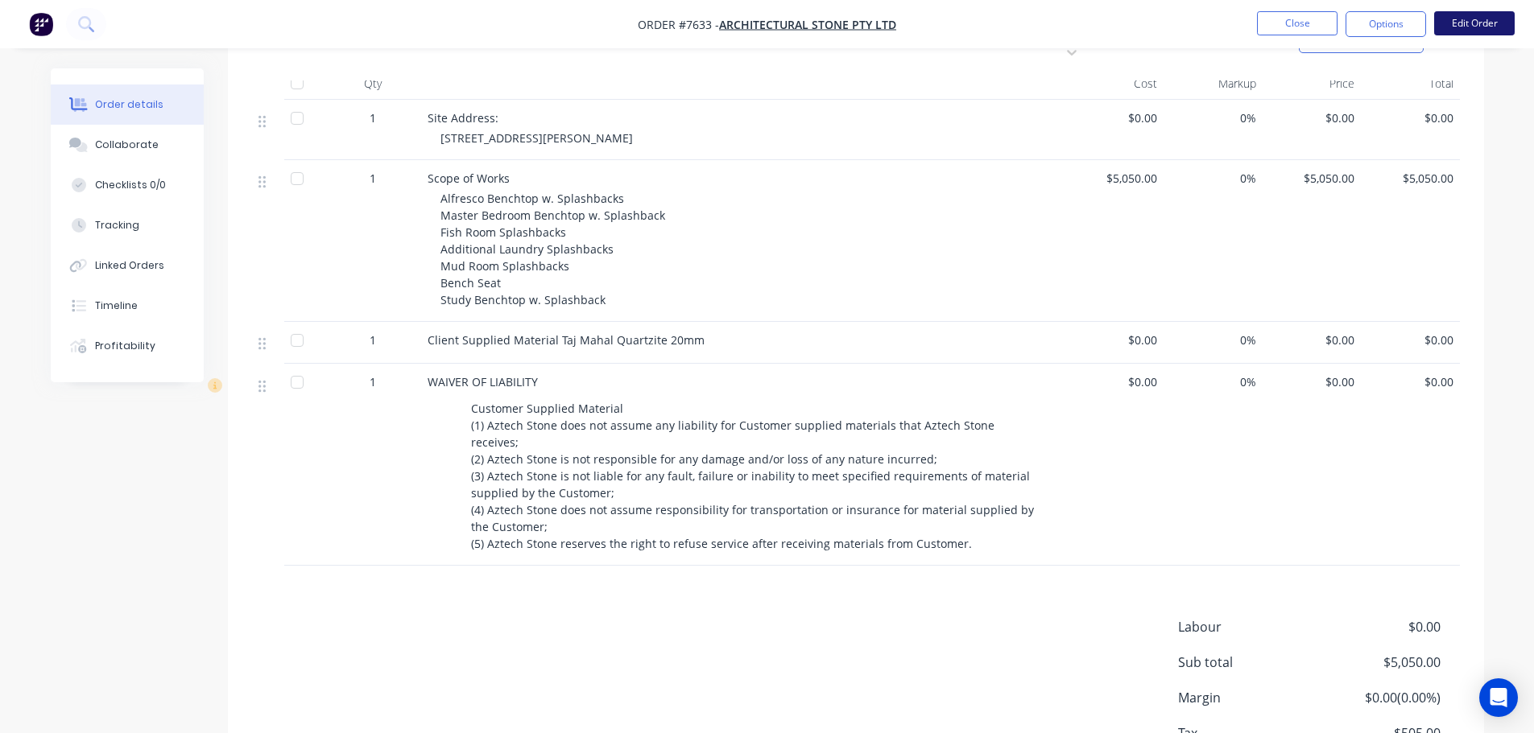
click at [1471, 34] on button "Edit Order" at bounding box center [1474, 23] width 81 height 24
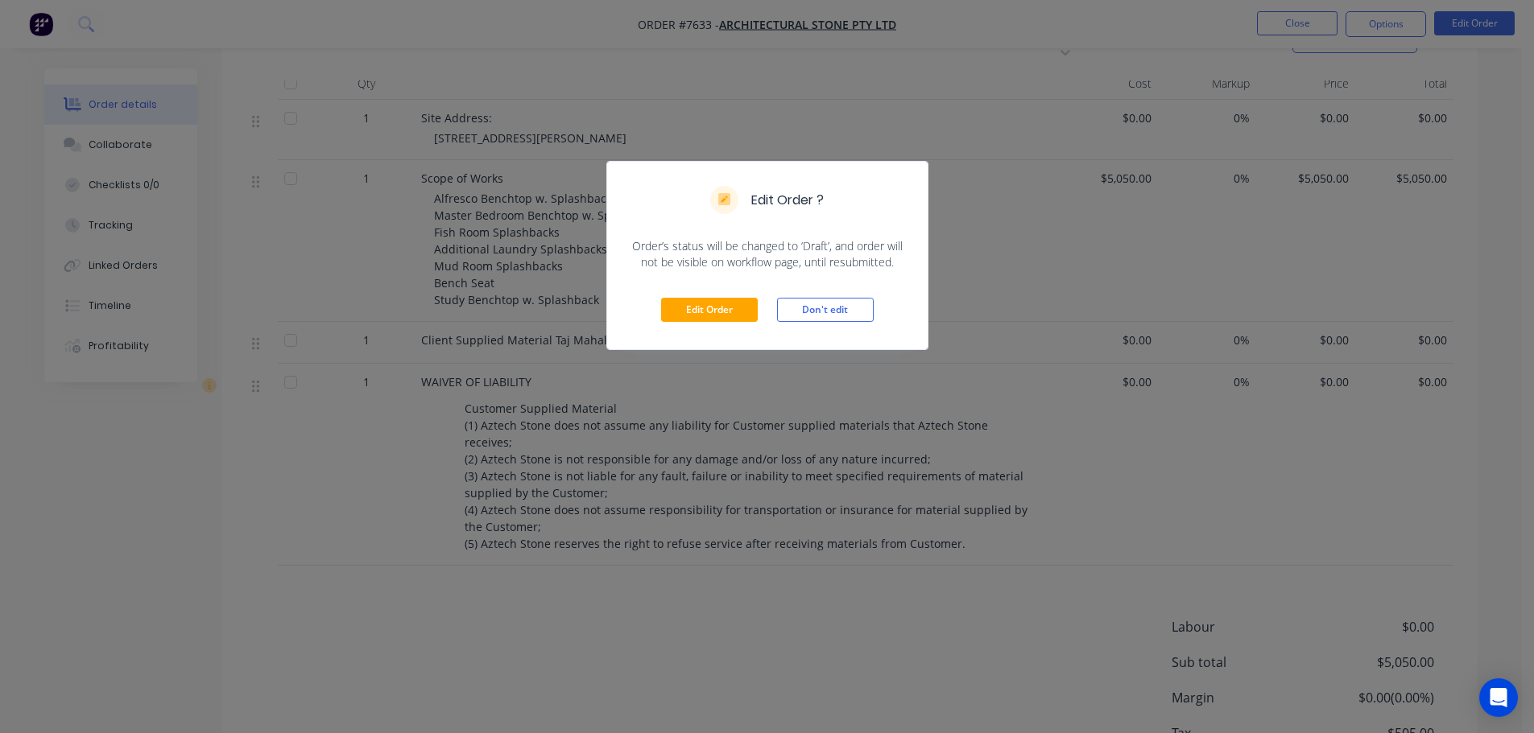
click at [741, 324] on div "Edit Order Don't edit" at bounding box center [767, 310] width 320 height 79
click at [750, 312] on button "Edit Order" at bounding box center [709, 310] width 97 height 24
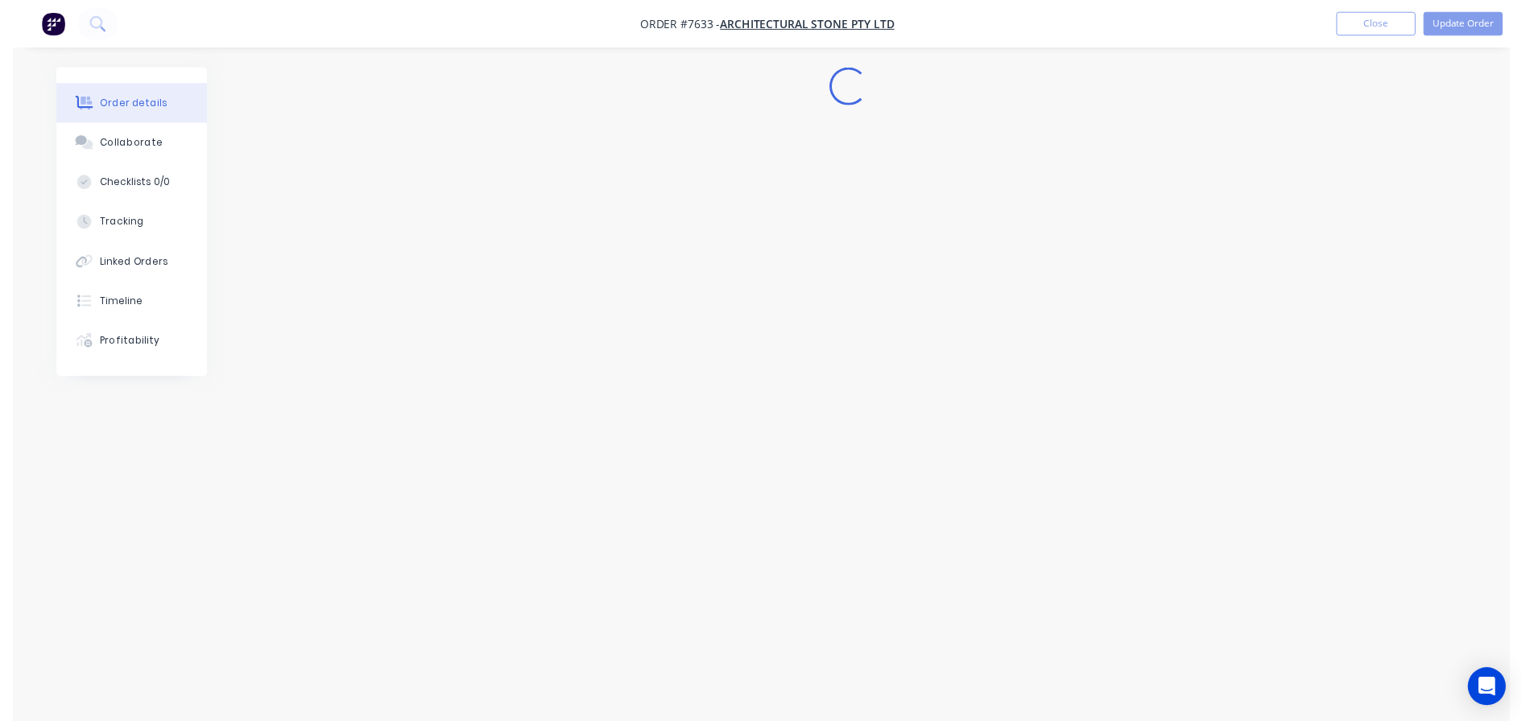
scroll to position [0, 0]
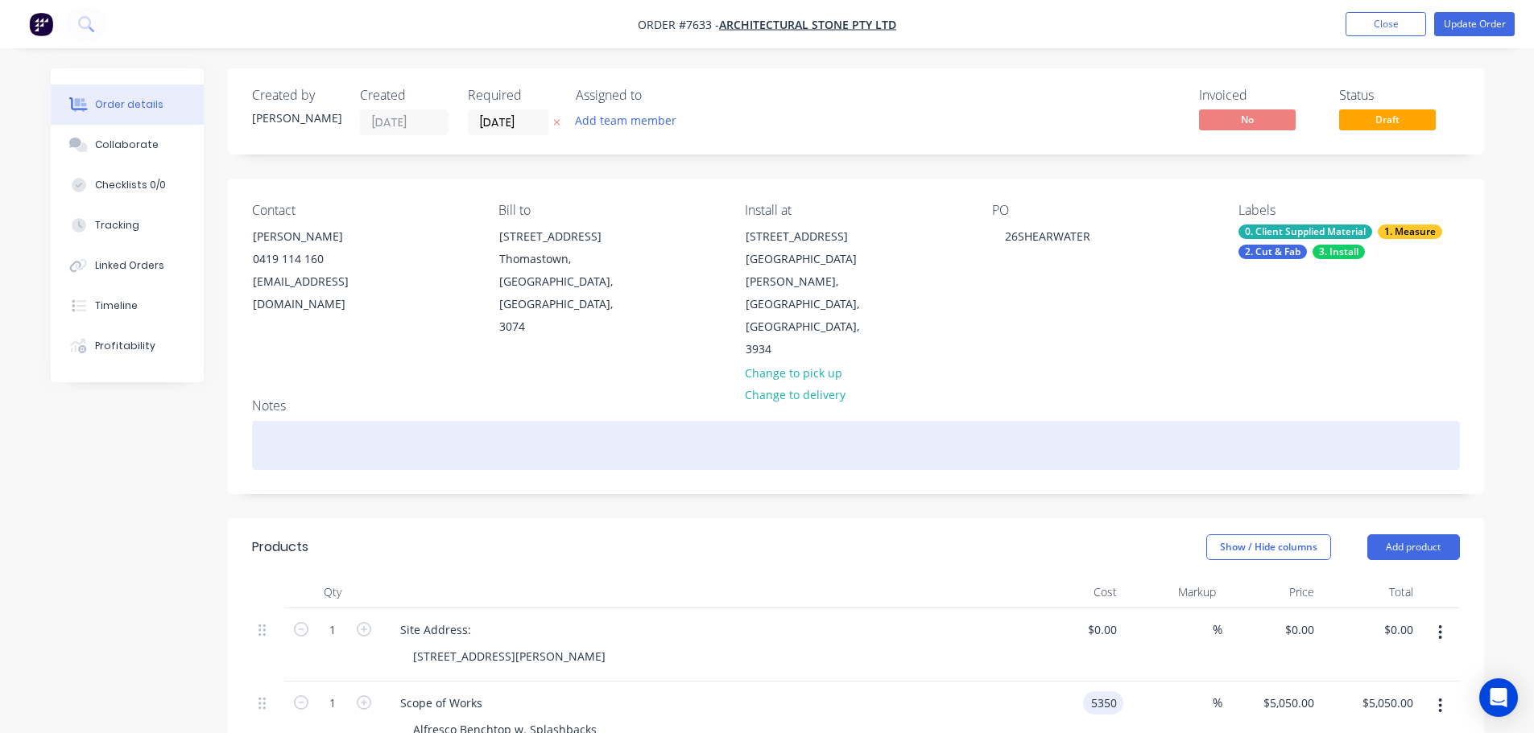
type input "$5,350.00"
click at [1045, 421] on div at bounding box center [856, 445] width 1208 height 49
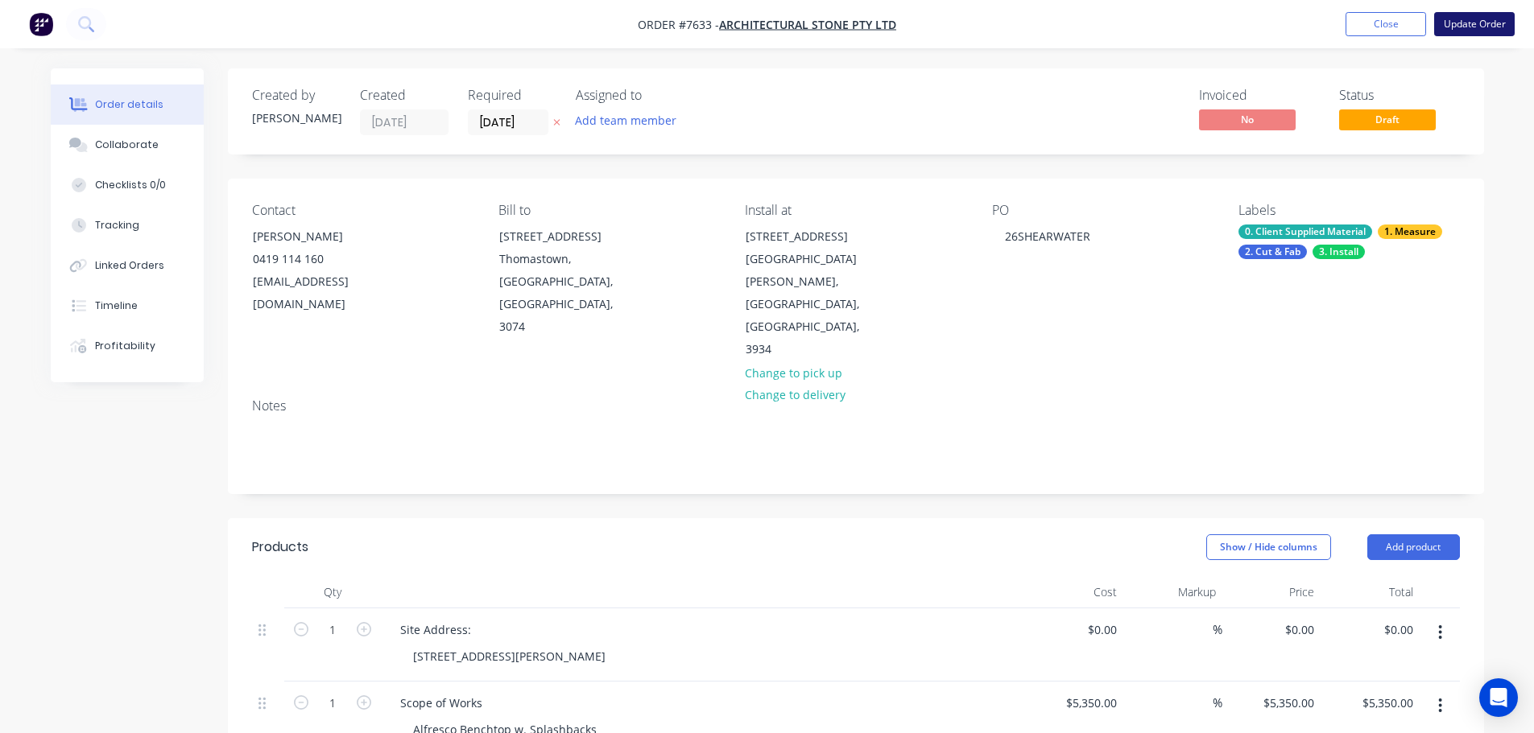
click at [1469, 32] on button "Update Order" at bounding box center [1474, 24] width 81 height 24
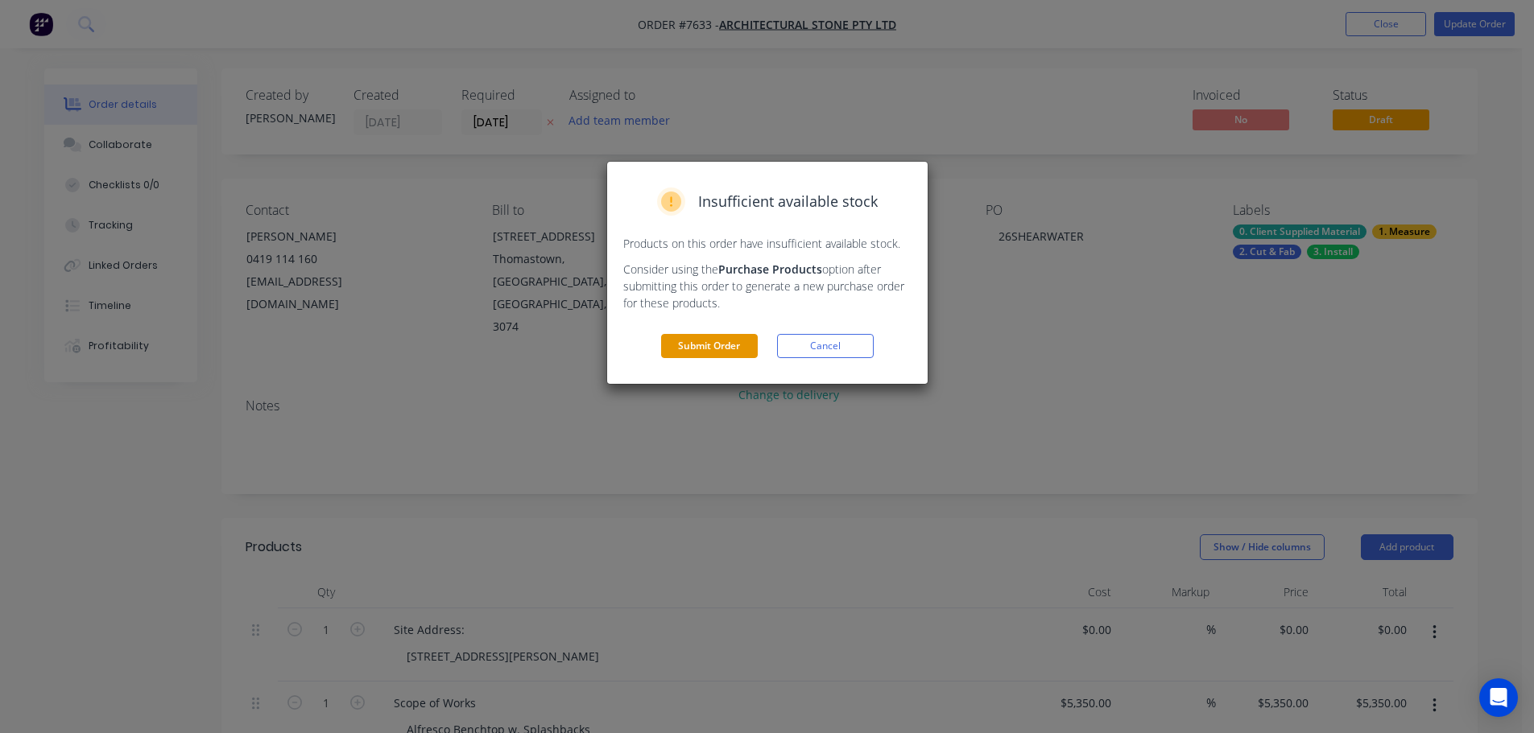
click at [732, 342] on button "Submit Order" at bounding box center [709, 346] width 97 height 24
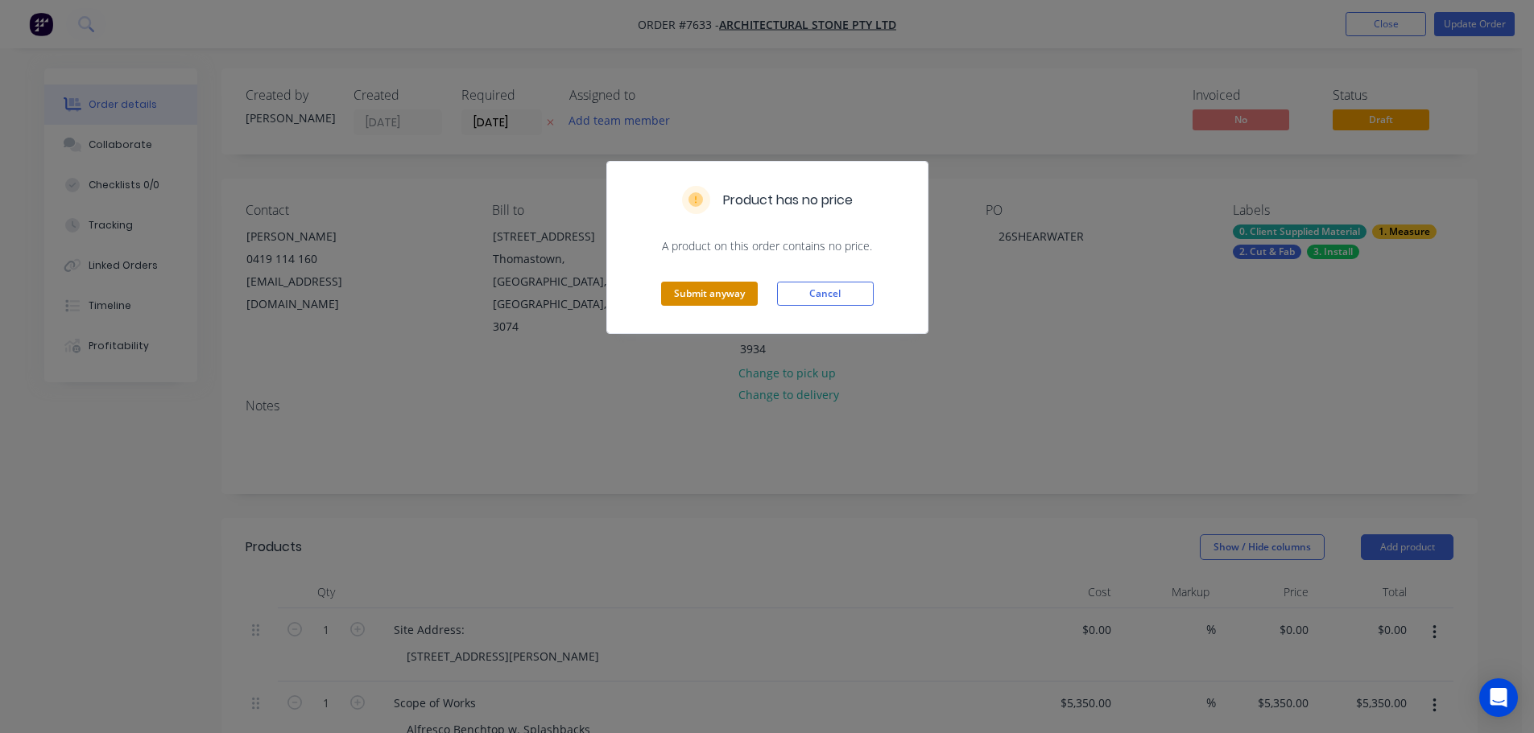
click at [741, 284] on button "Submit anyway" at bounding box center [709, 294] width 97 height 24
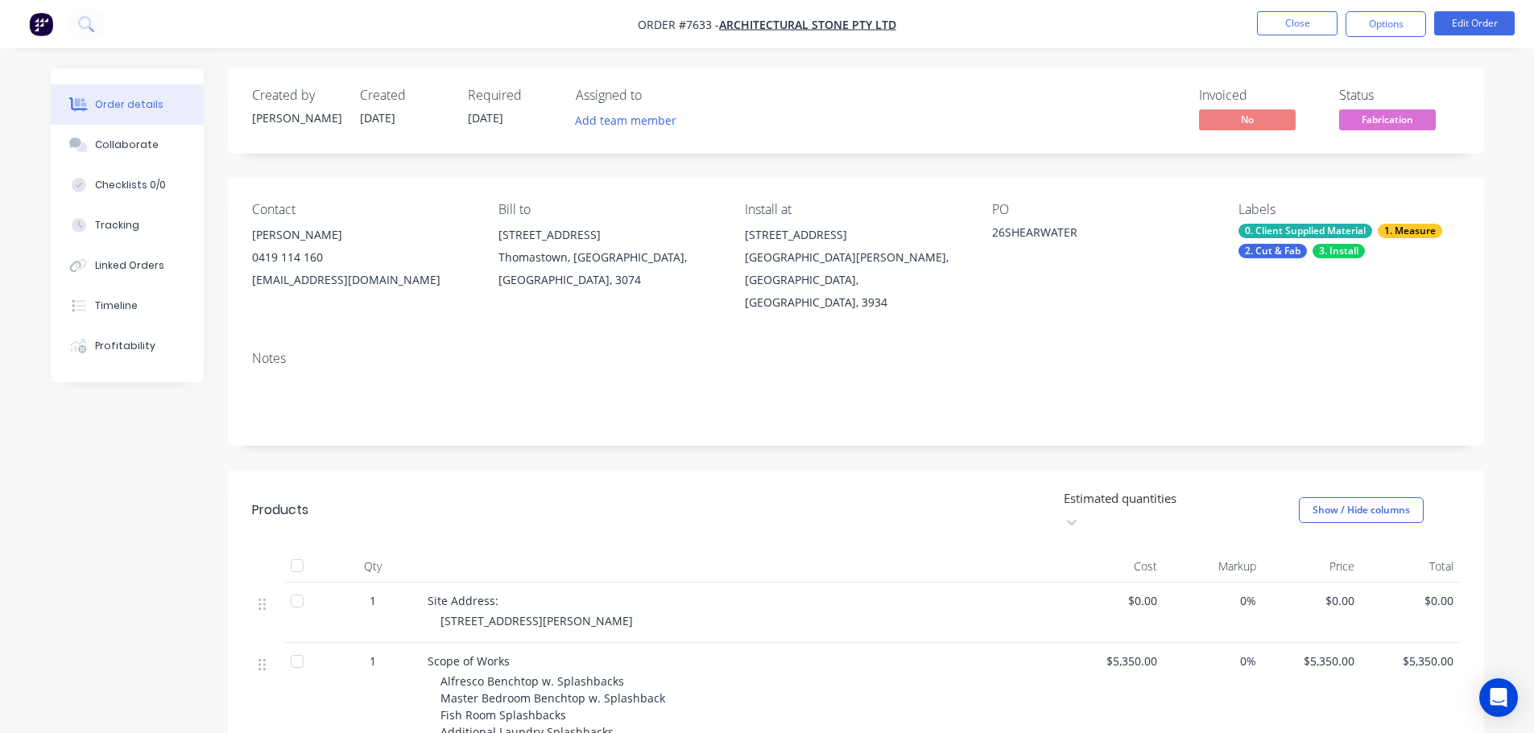
click at [503, 117] on span "08/08/25" at bounding box center [485, 117] width 35 height 15
click at [1360, 126] on span "Fabrication" at bounding box center [1387, 119] width 97 height 20
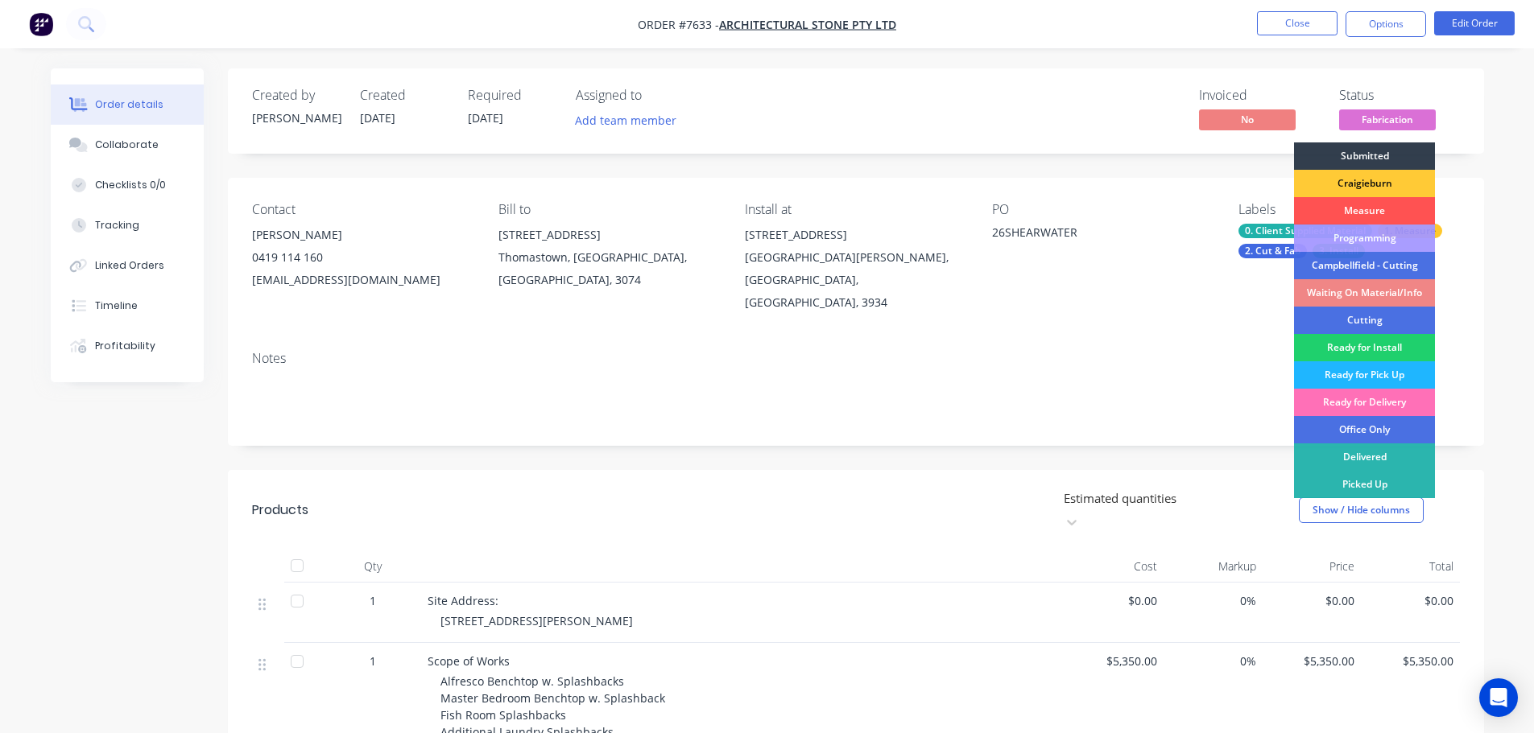
click at [1369, 375] on div "Ready for Pick Up" at bounding box center [1364, 374] width 141 height 27
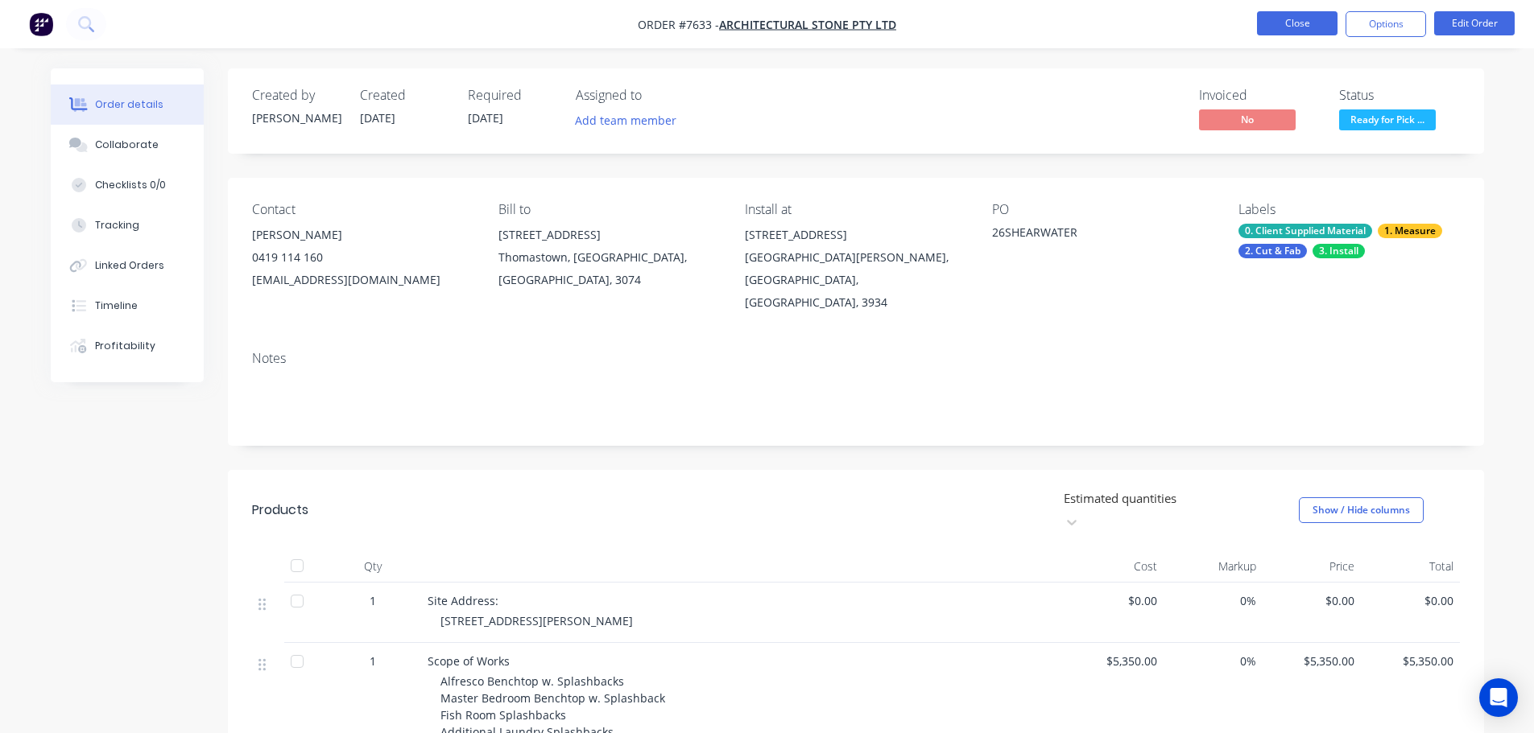
click at [1269, 23] on button "Close" at bounding box center [1297, 23] width 81 height 24
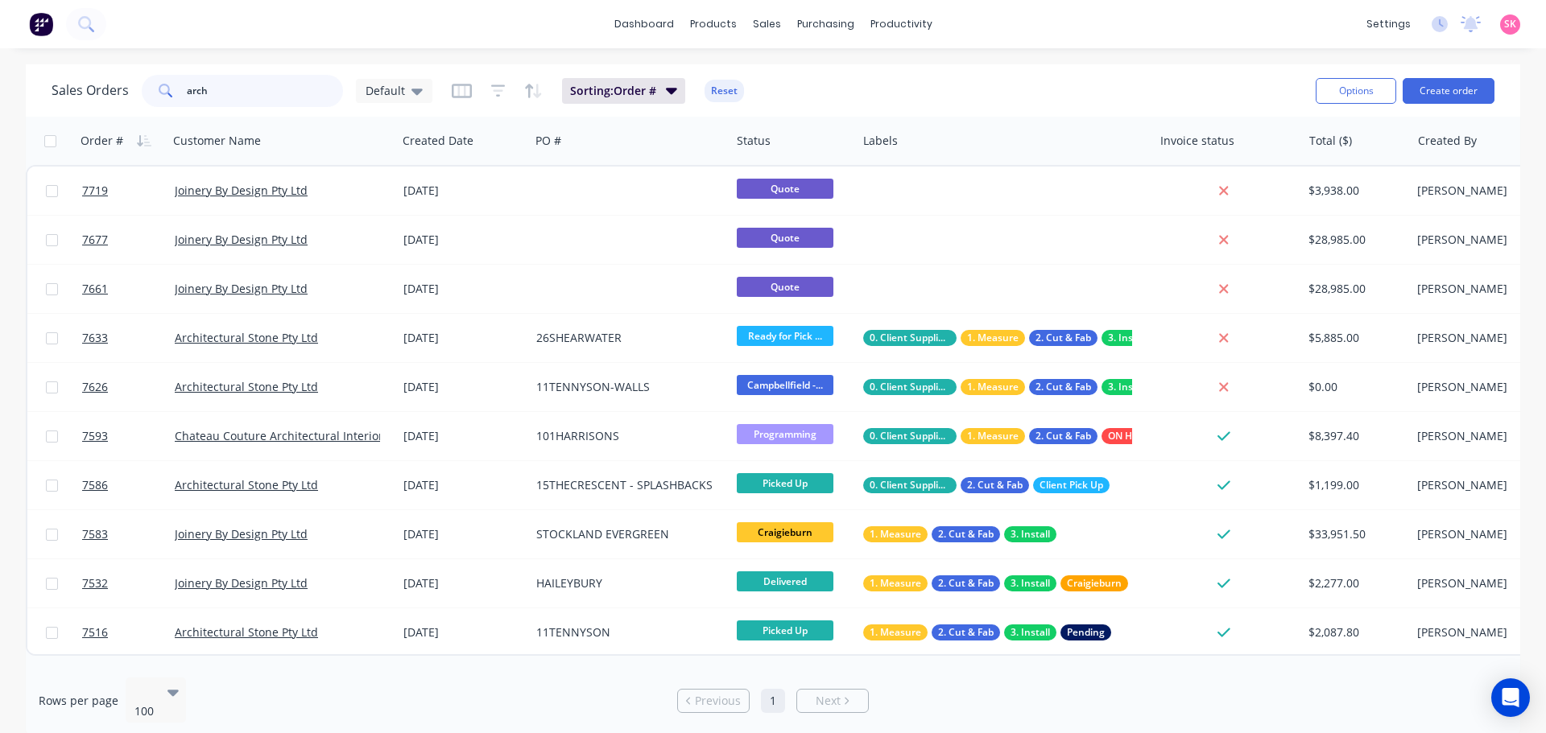
click at [227, 81] on input "arch" at bounding box center [265, 91] width 157 height 32
drag, startPoint x: 224, startPoint y: 102, endPoint x: 127, endPoint y: 105, distance: 96.7
click at [127, 105] on div "Sales Orders arch Default" at bounding box center [242, 91] width 381 height 32
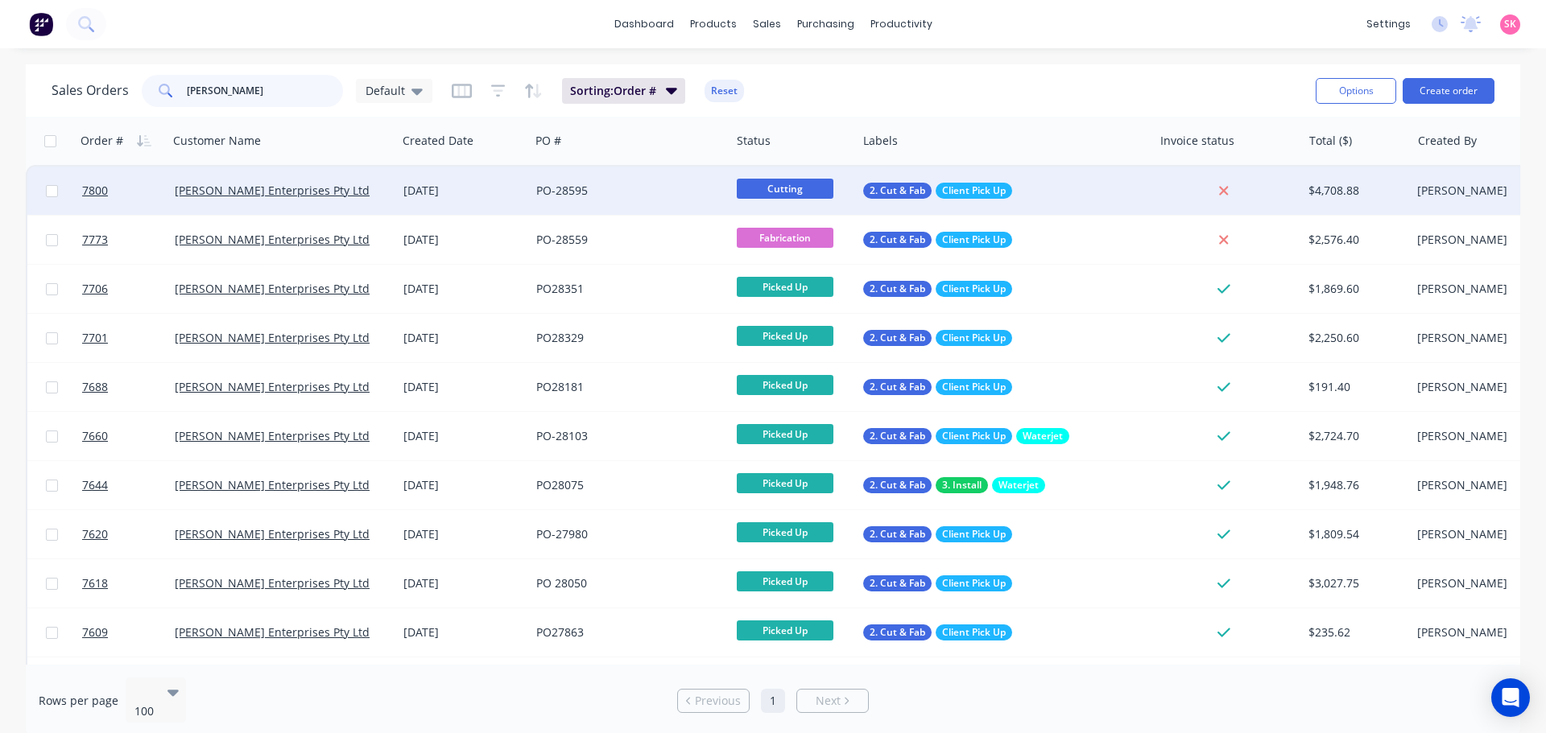
type input "tait"
click at [516, 181] on div "[DATE]" at bounding box center [463, 191] width 133 height 48
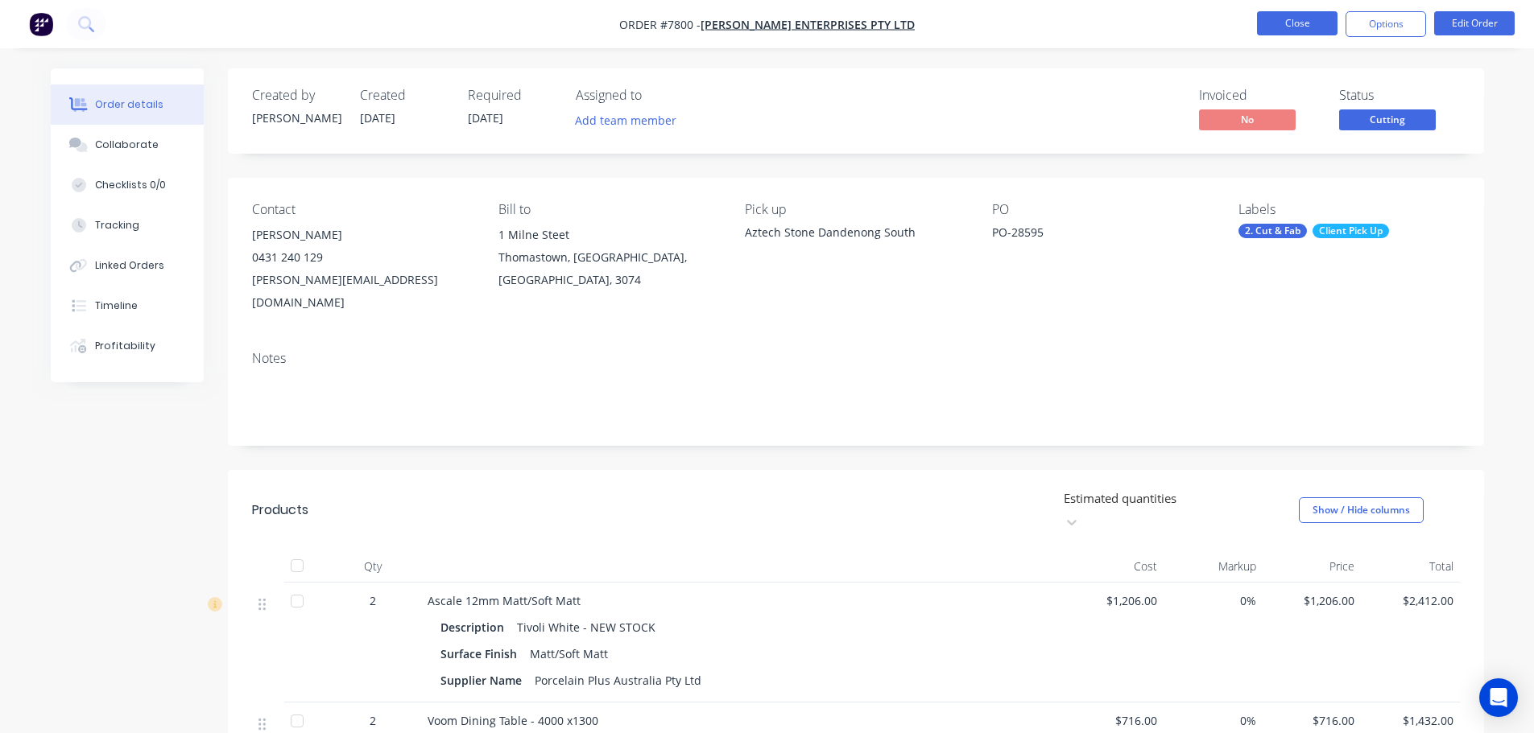
click at [1270, 19] on button "Close" at bounding box center [1297, 23] width 81 height 24
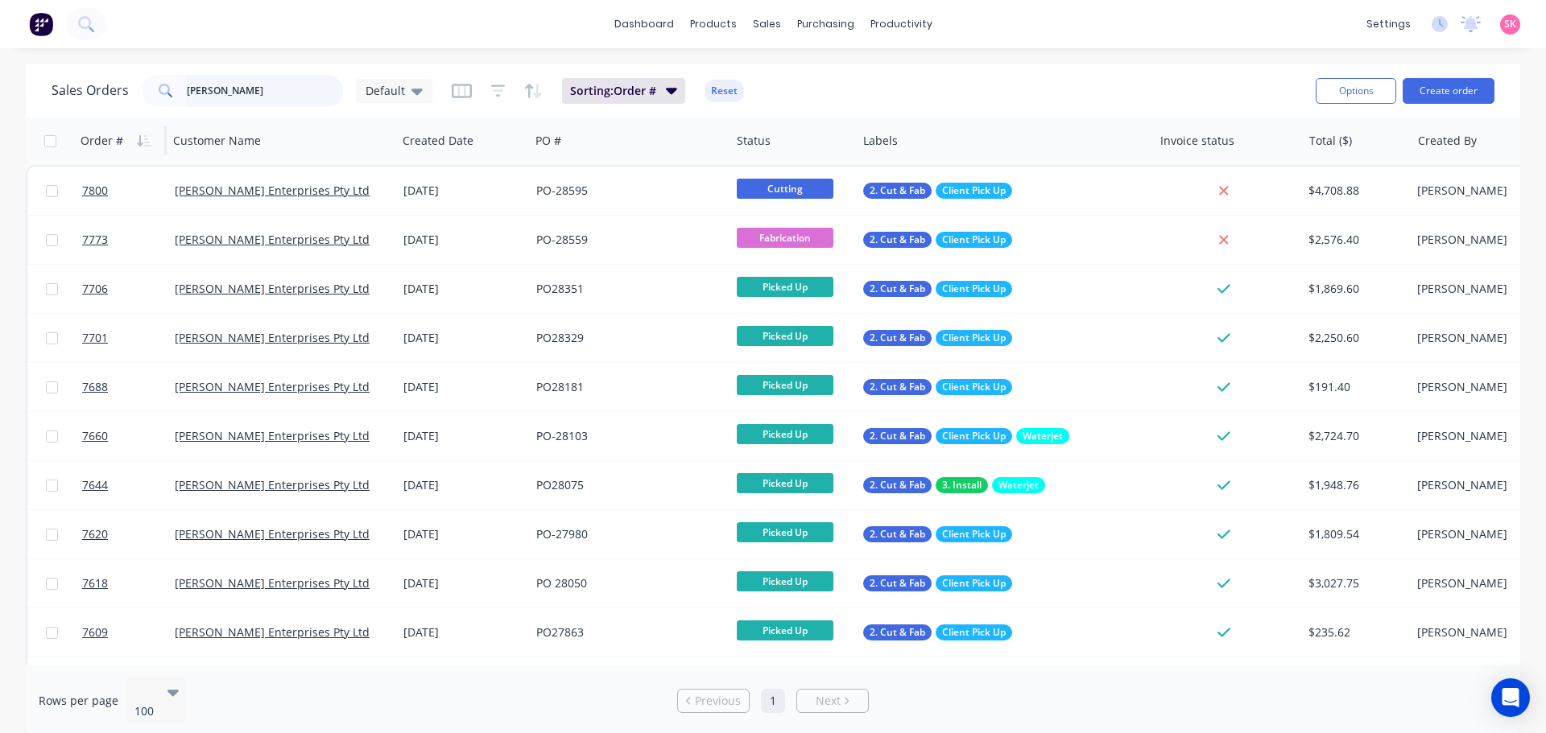
drag, startPoint x: 298, startPoint y: 93, endPoint x: 119, endPoint y: 126, distance: 181.6
click at [119, 126] on div "Sales Orders tait Default Sorting: Order # Reset Options Create order Order # C…" at bounding box center [773, 400] width 1494 height 673
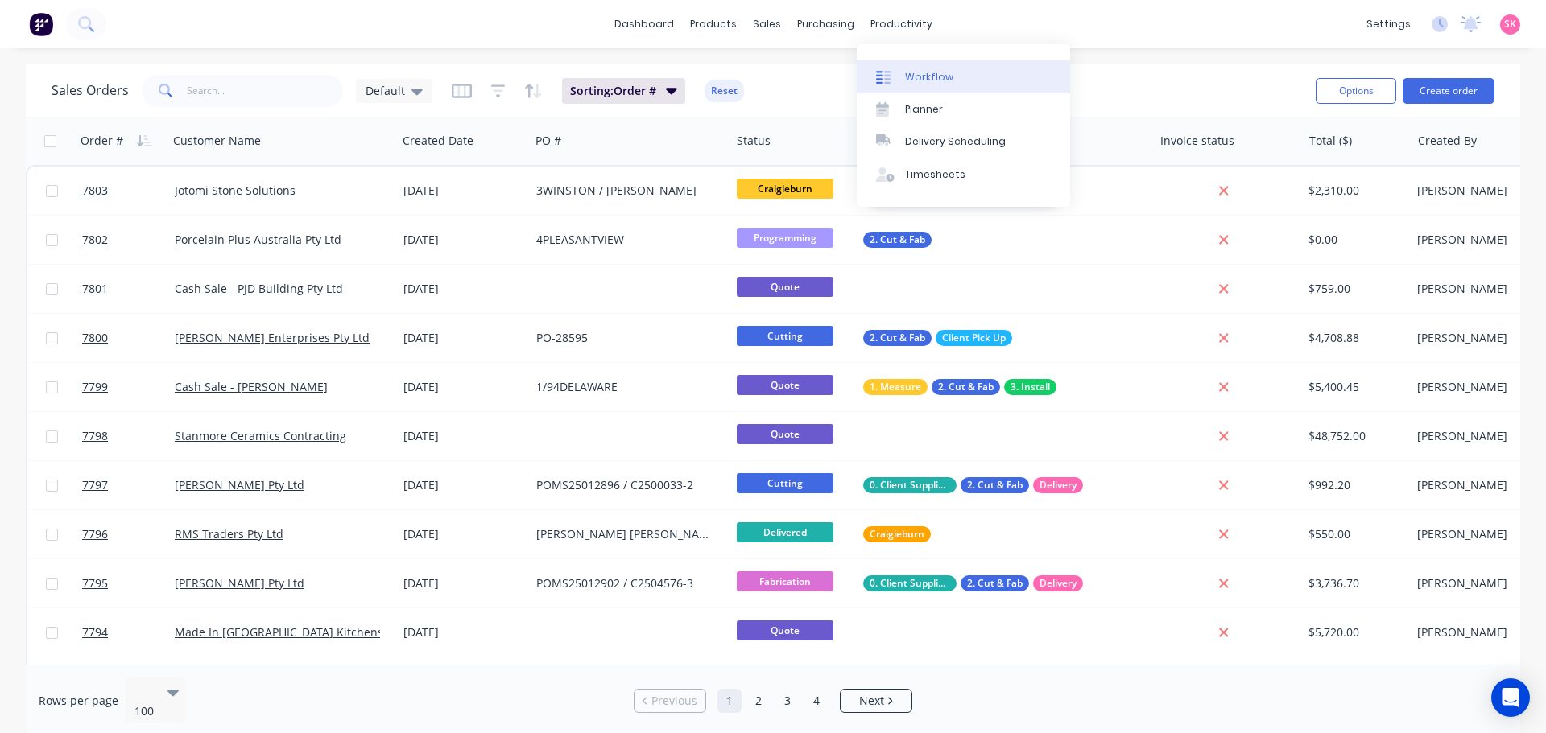
click at [923, 67] on link "Workflow" at bounding box center [963, 76] width 213 height 32
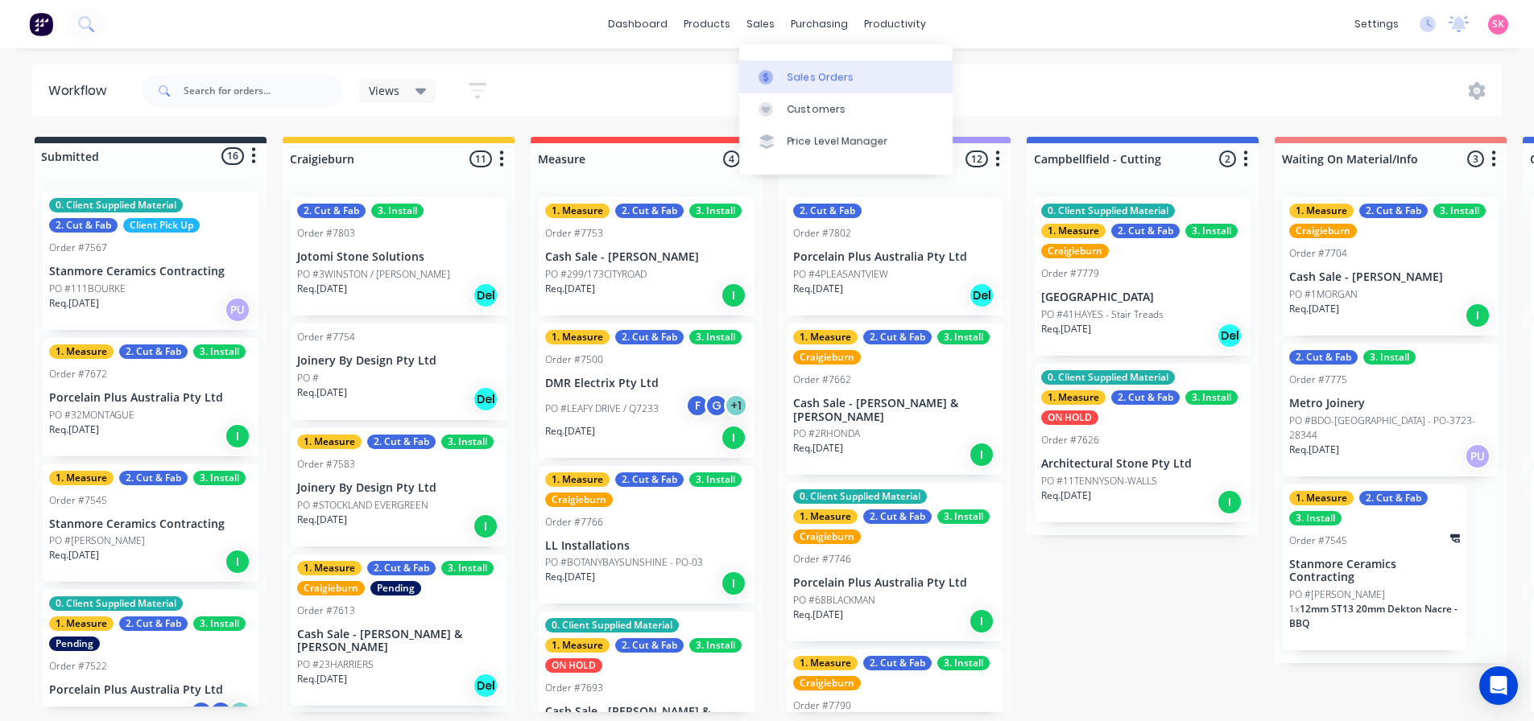
click at [762, 78] on icon at bounding box center [765, 77] width 14 height 14
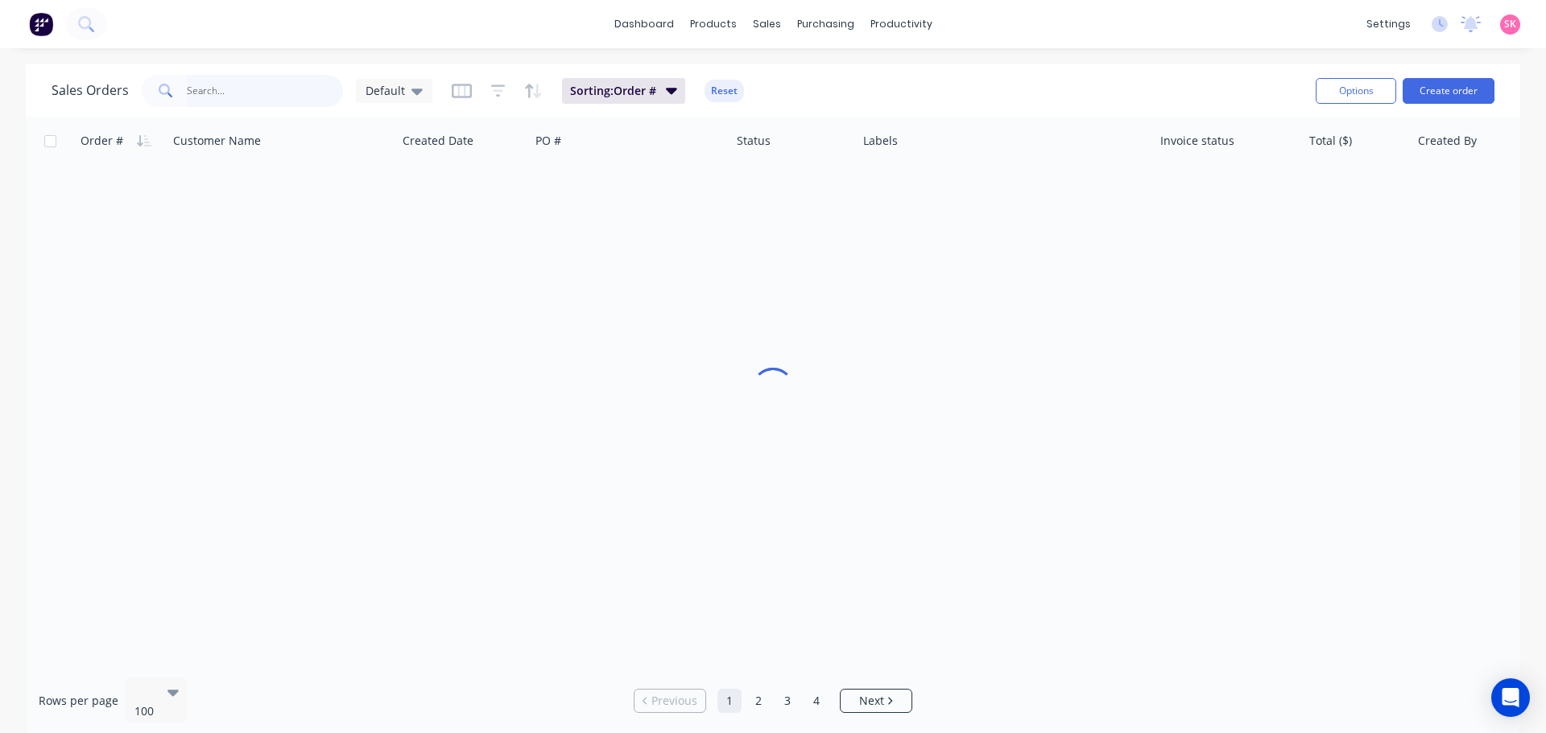
click at [308, 93] on input "text" at bounding box center [265, 91] width 157 height 32
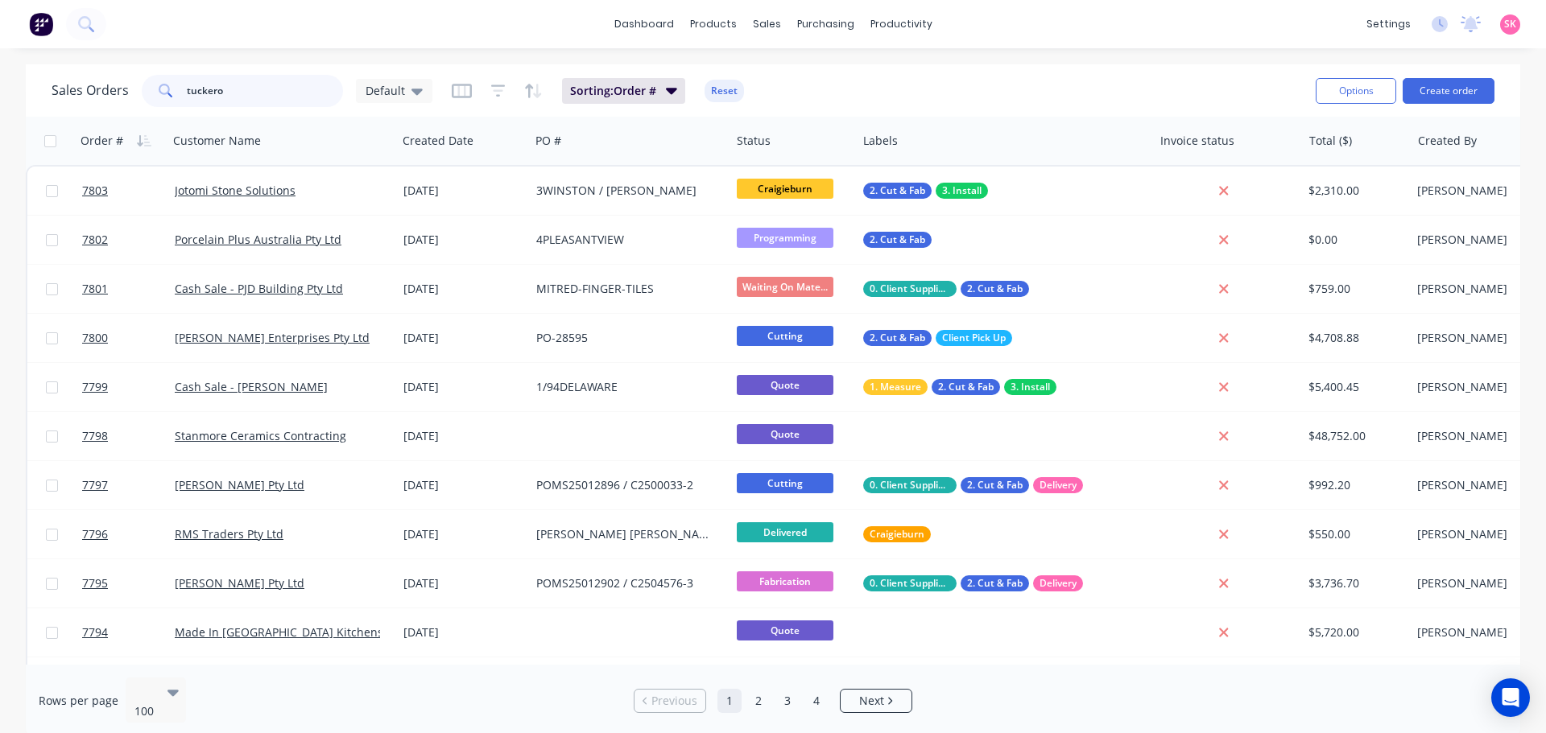
type input "tuckeroo"
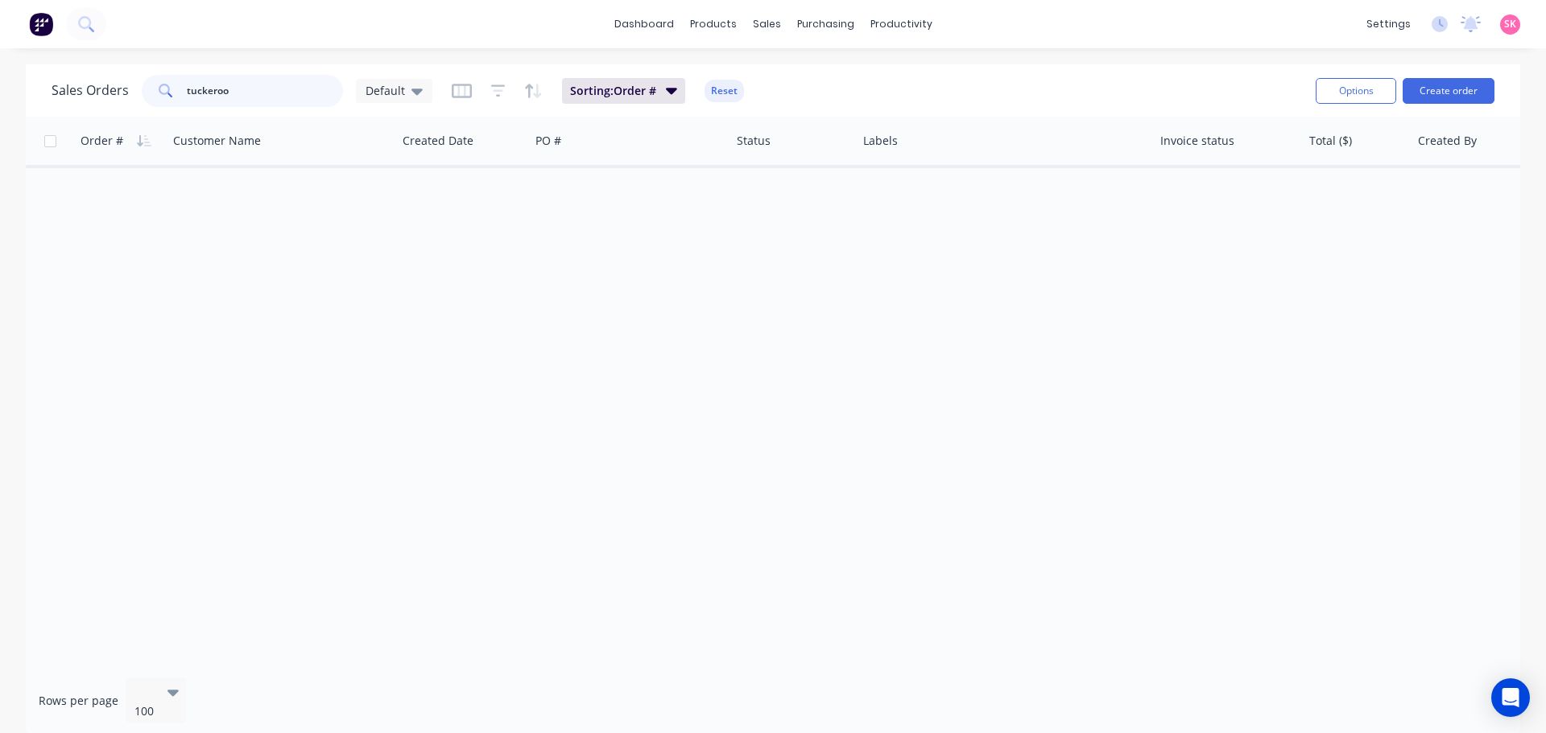
drag, startPoint x: 264, startPoint y: 91, endPoint x: 39, endPoint y: 97, distance: 225.5
click at [39, 97] on div "Sales Orders tuckeroo Default Sorting: Order # Reset Options Create order" at bounding box center [773, 90] width 1494 height 52
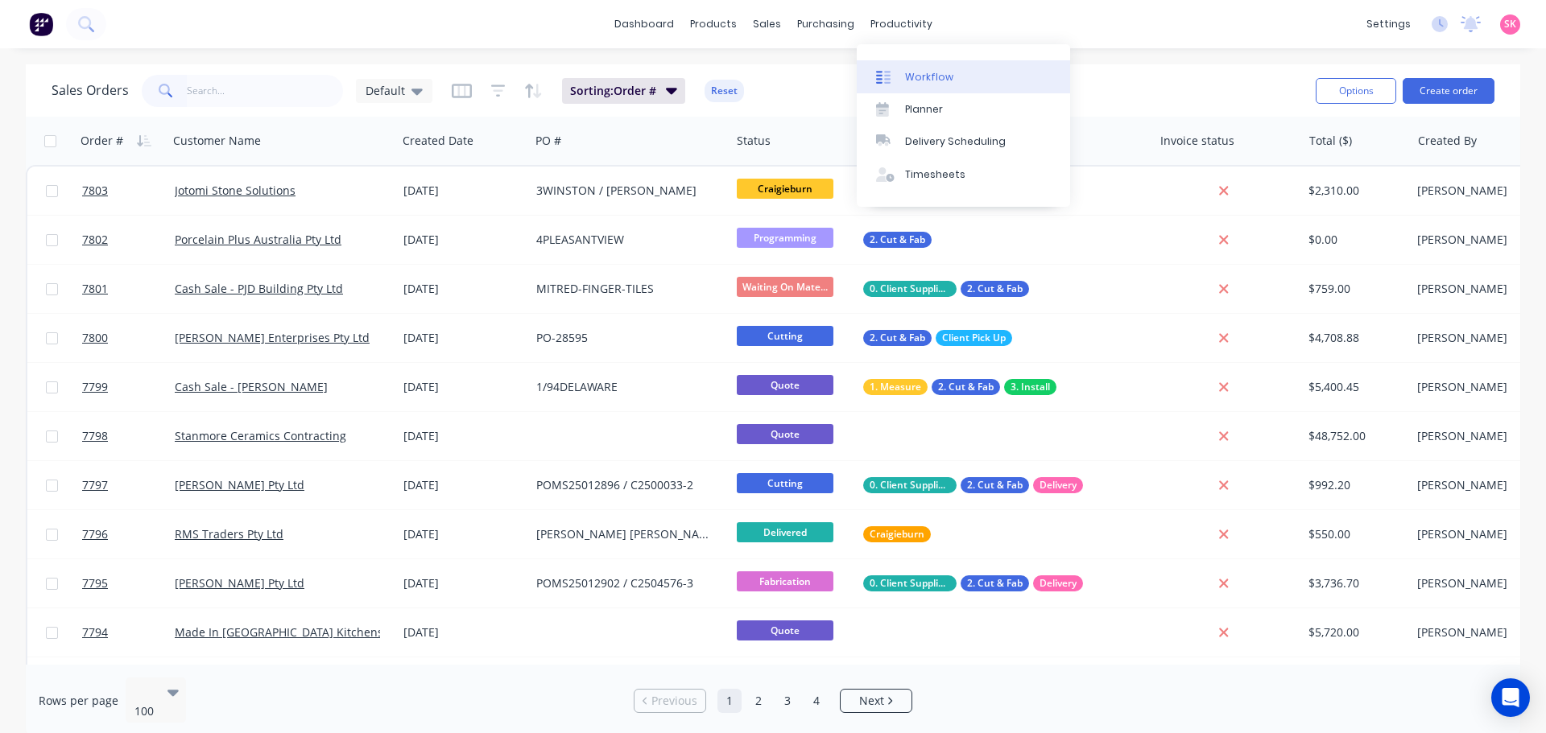
click at [893, 64] on link "Workflow" at bounding box center [963, 76] width 213 height 32
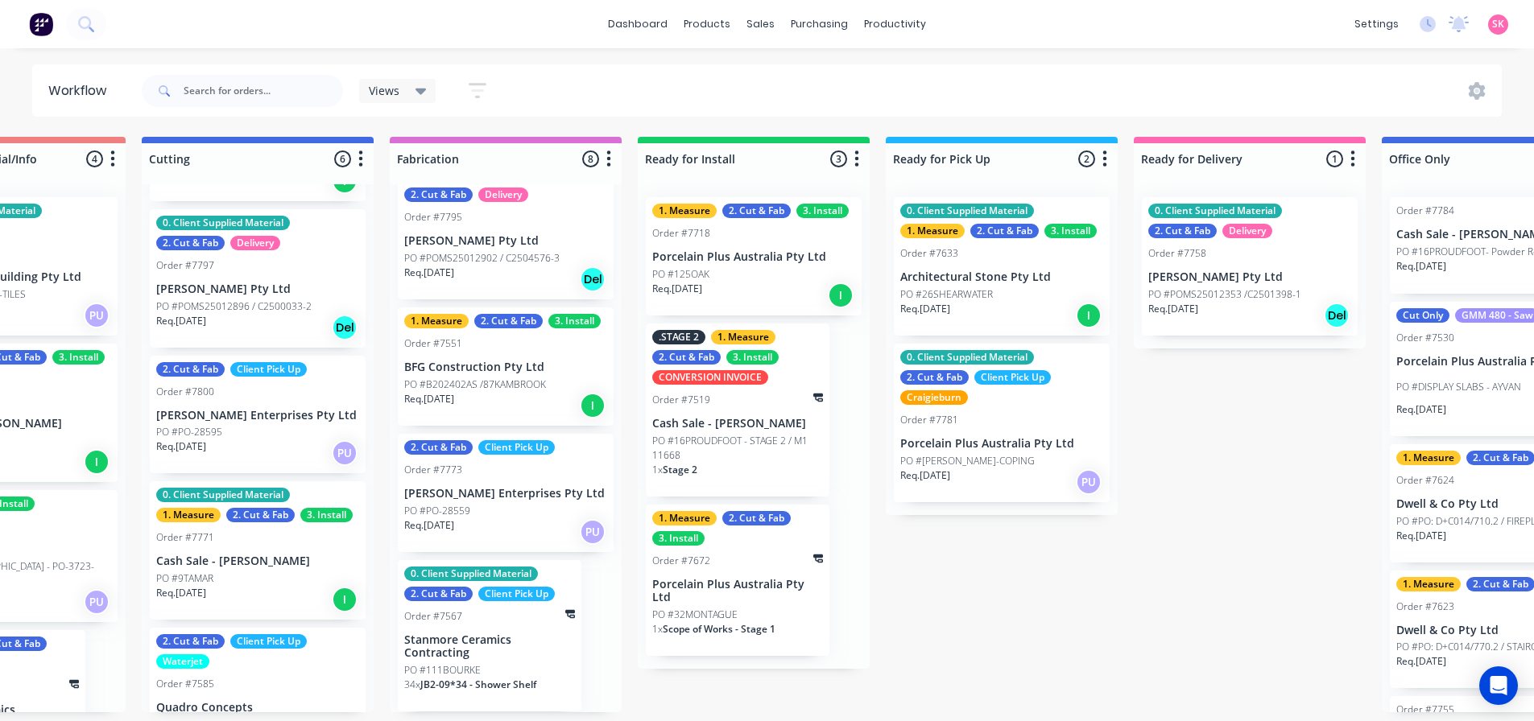
scroll to position [316, 0]
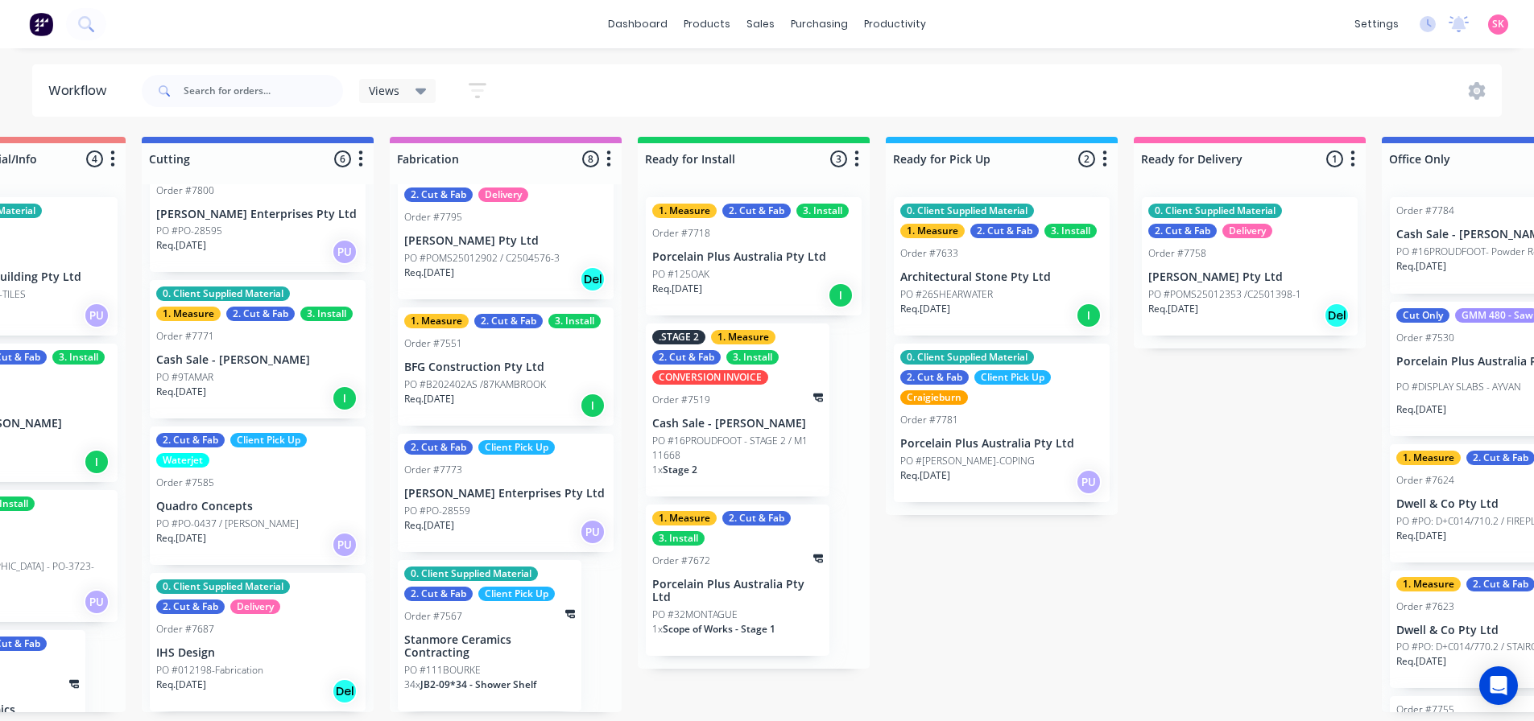
click at [299, 388] on div "Req. 06/10/25 I" at bounding box center [257, 398] width 203 height 27
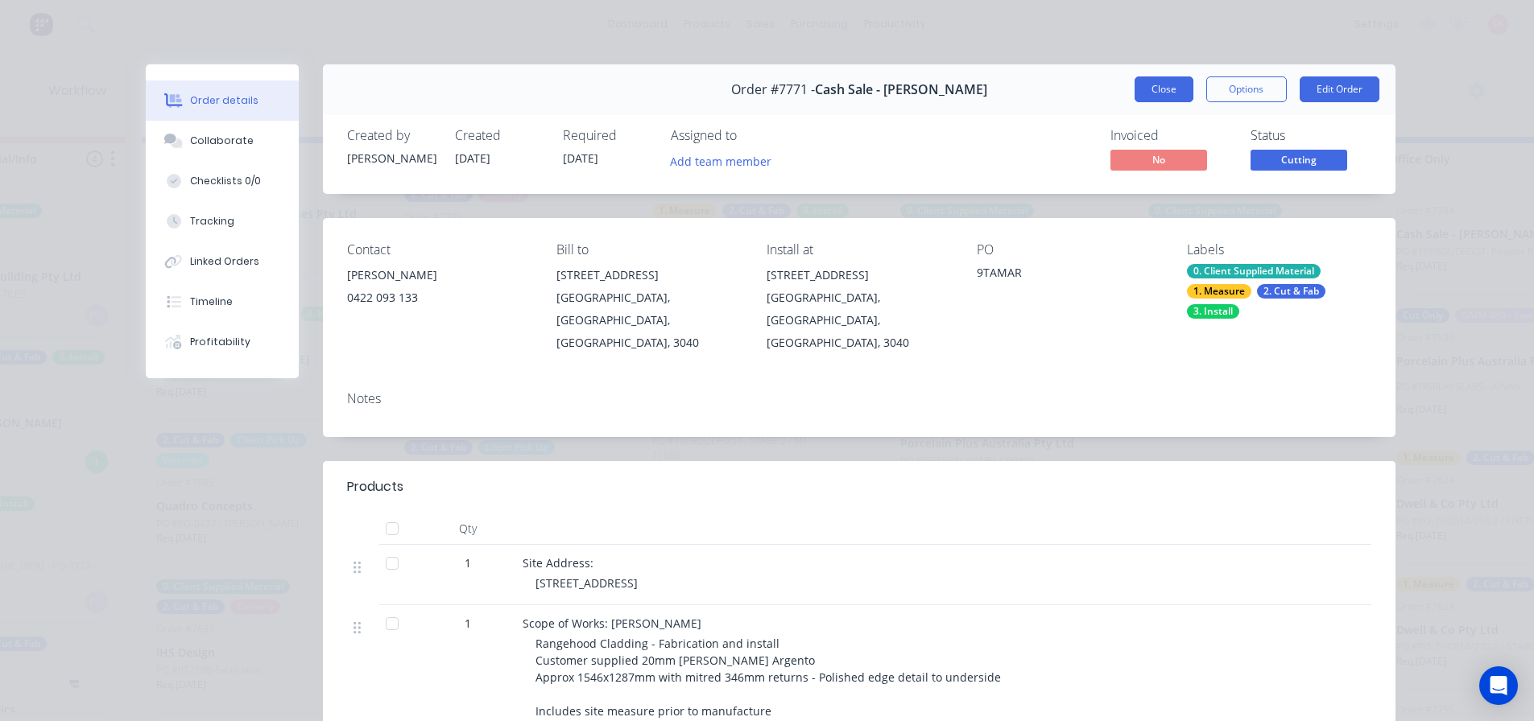
click at [1142, 78] on button "Close" at bounding box center [1163, 89] width 59 height 26
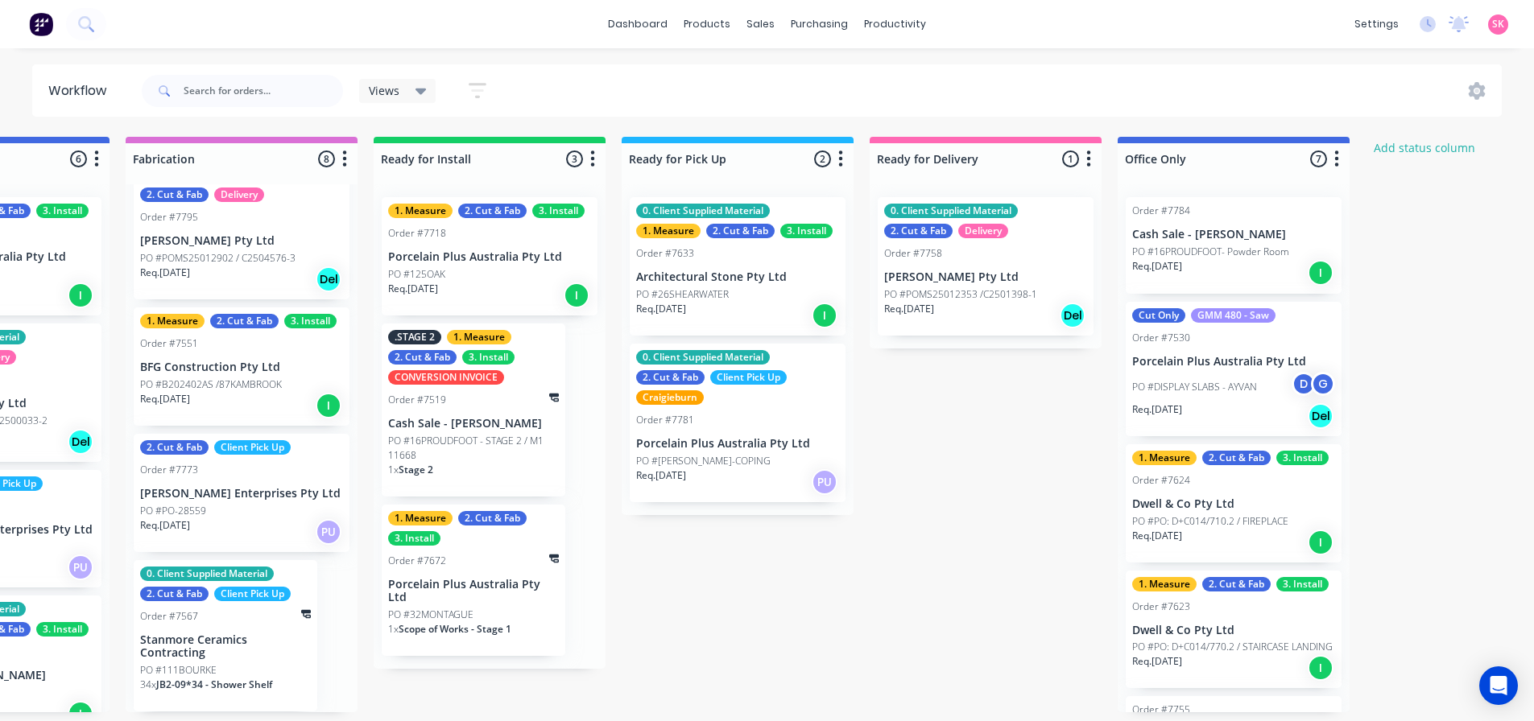
scroll to position [3, 1676]
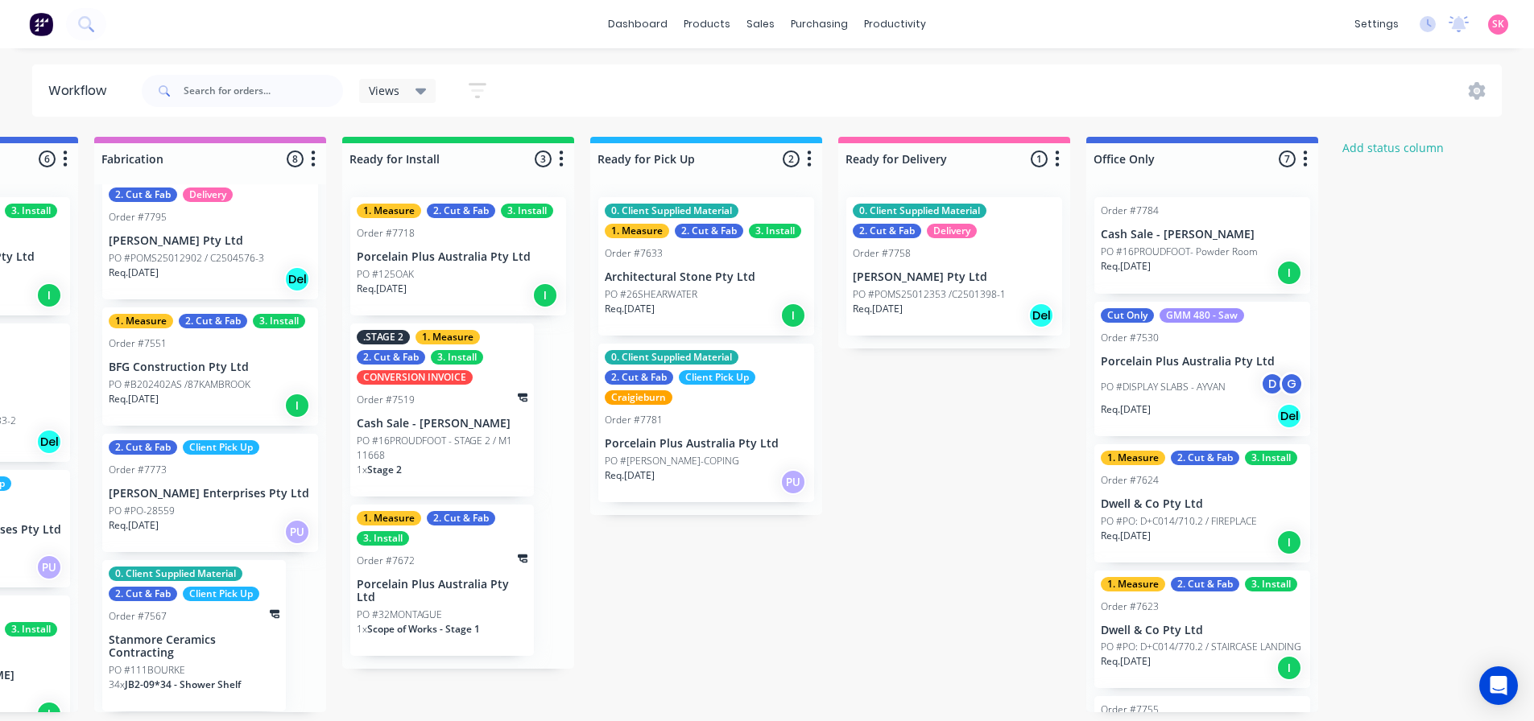
click at [733, 445] on p "Porcelain Plus Australia Pty Ltd" at bounding box center [706, 444] width 203 height 14
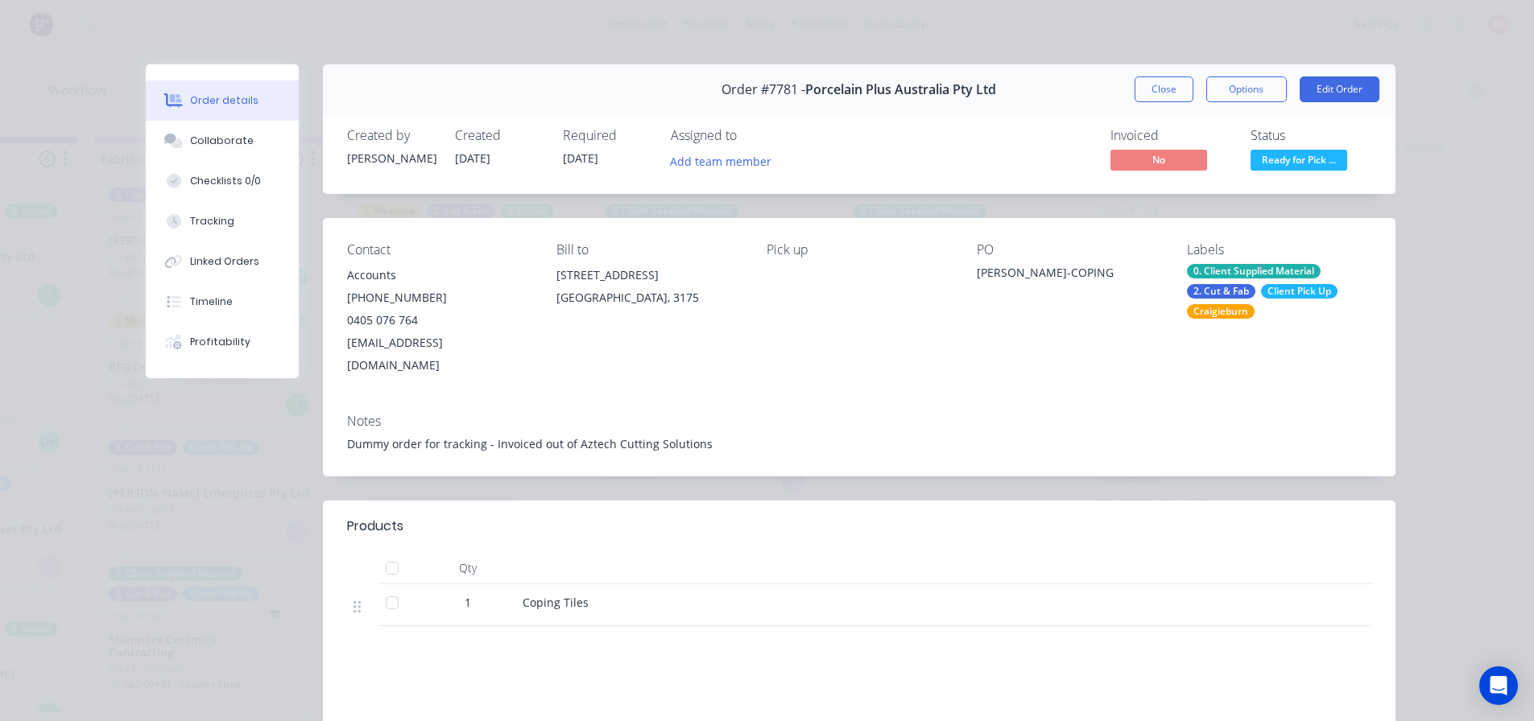
click at [1270, 155] on span "Ready for Pick ..." at bounding box center [1298, 160] width 97 height 20
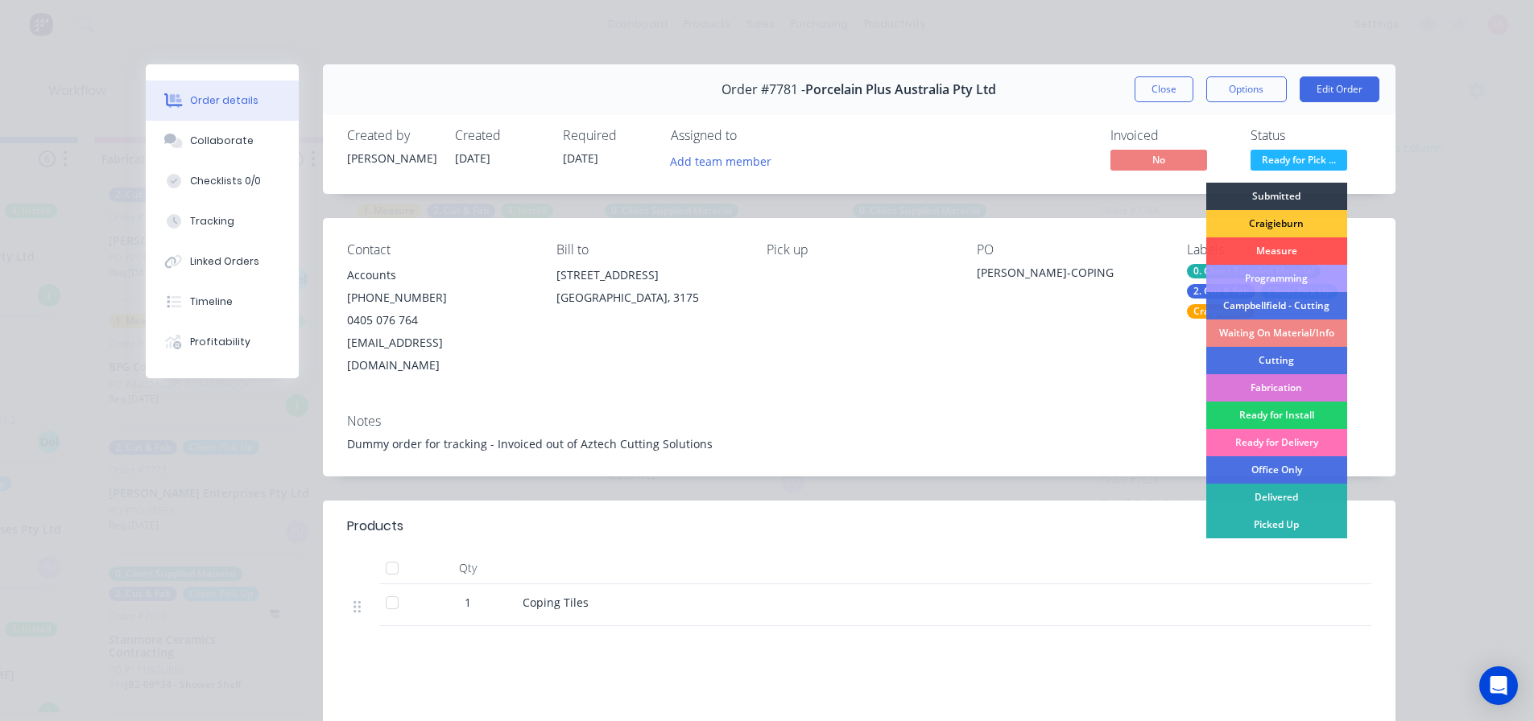
click at [1262, 499] on div "Delivered" at bounding box center [1276, 497] width 141 height 27
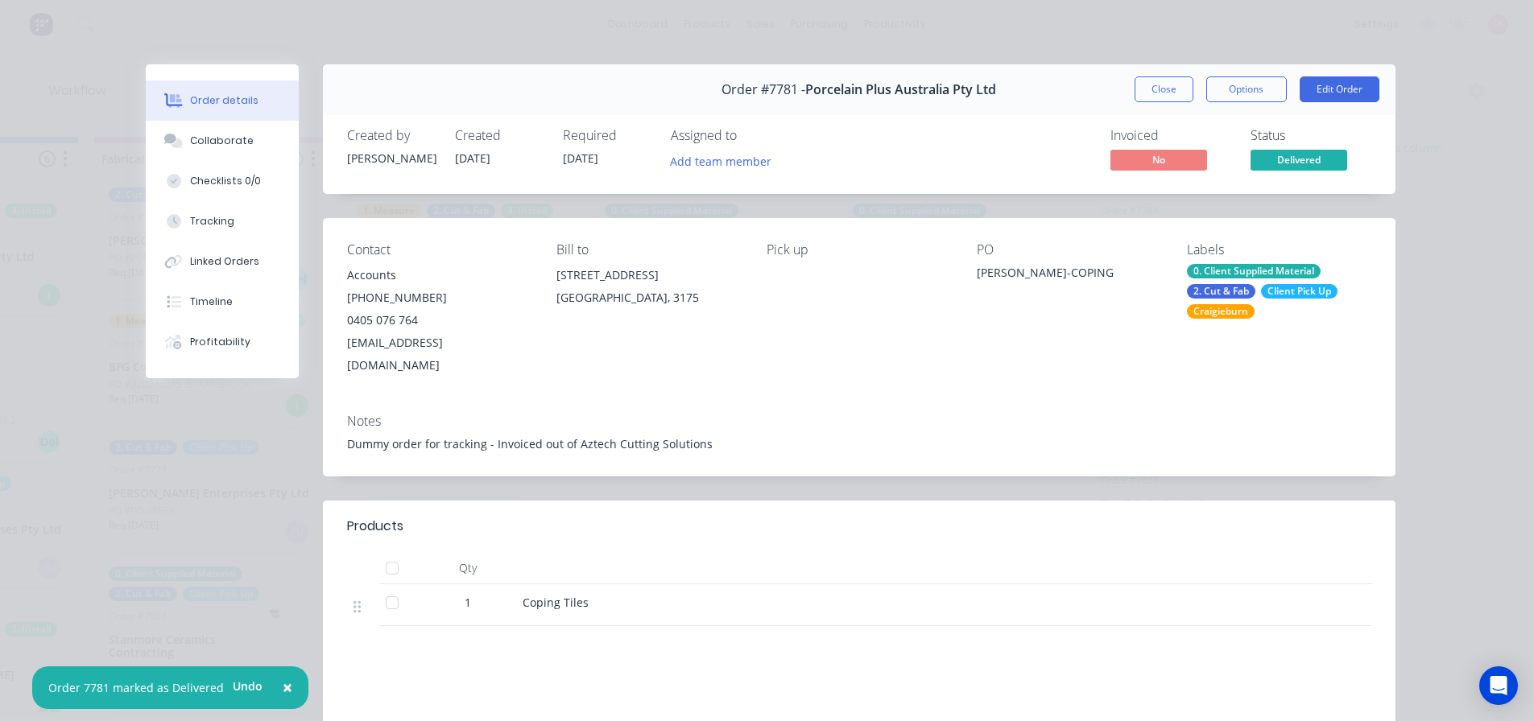
click at [1283, 142] on div "Status" at bounding box center [1310, 135] width 121 height 15
click at [1283, 149] on div "Status Delivered" at bounding box center [1310, 151] width 121 height 47
click at [1283, 155] on span "Delivered" at bounding box center [1298, 160] width 97 height 20
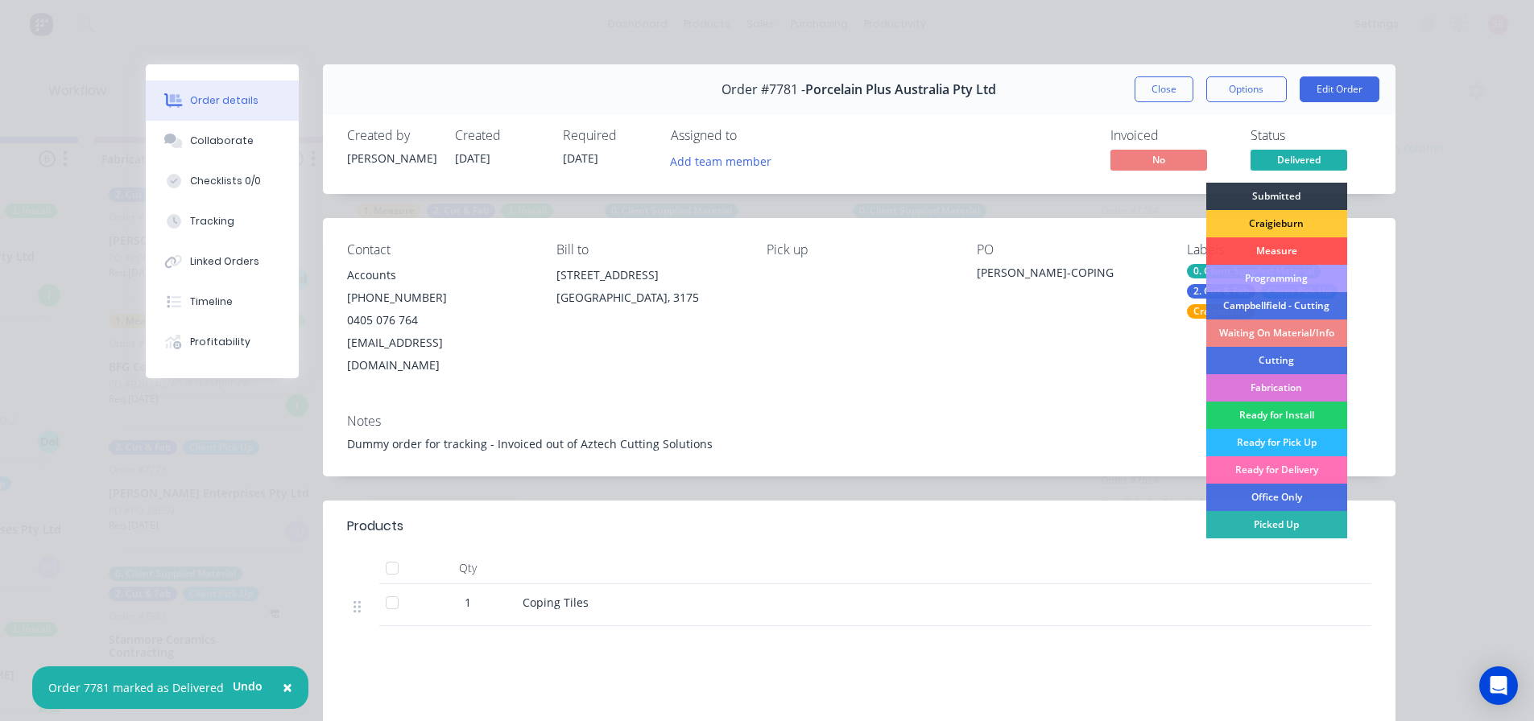
drag, startPoint x: 1282, startPoint y: 527, endPoint x: 1212, endPoint y: 324, distance: 214.4
click at [1281, 525] on div "Picked Up" at bounding box center [1276, 524] width 141 height 27
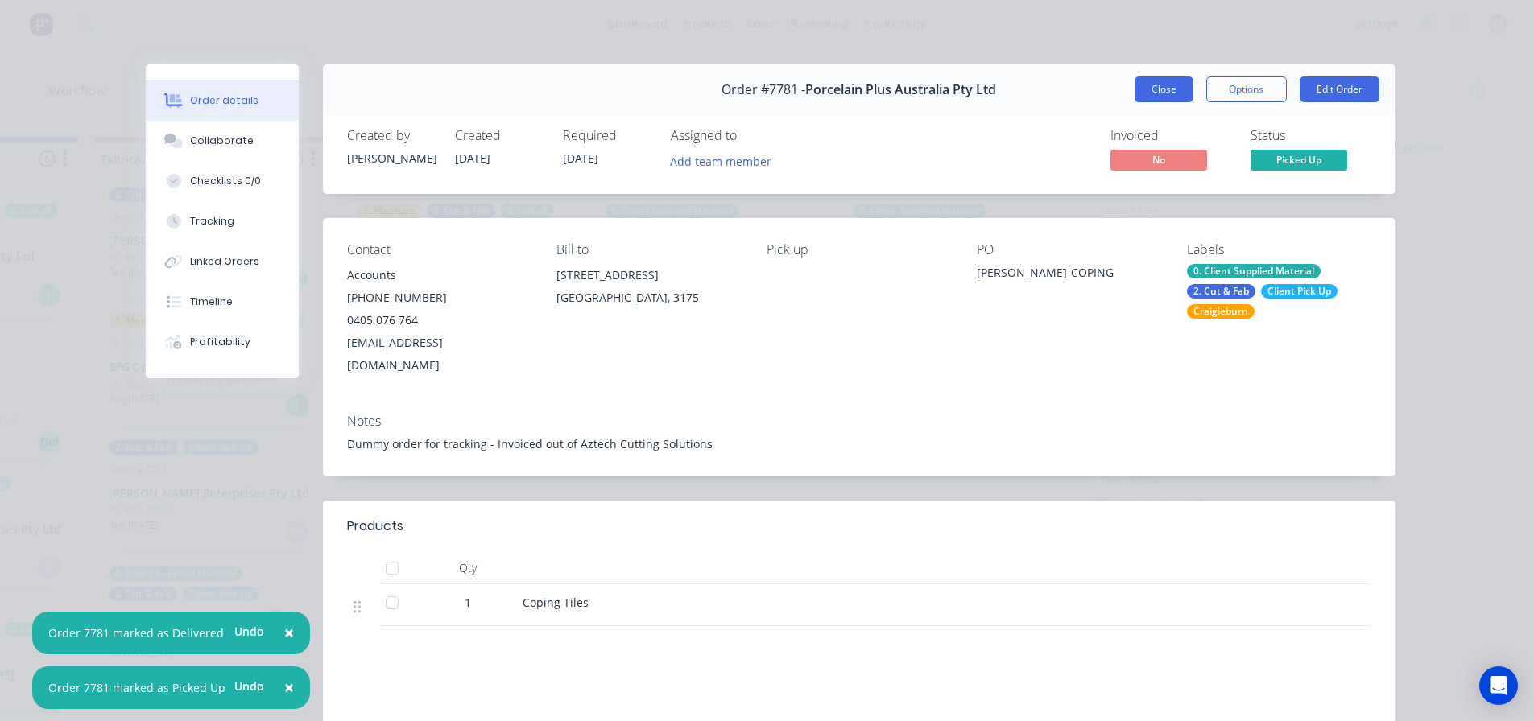
click at [1173, 99] on button "Close" at bounding box center [1163, 89] width 59 height 26
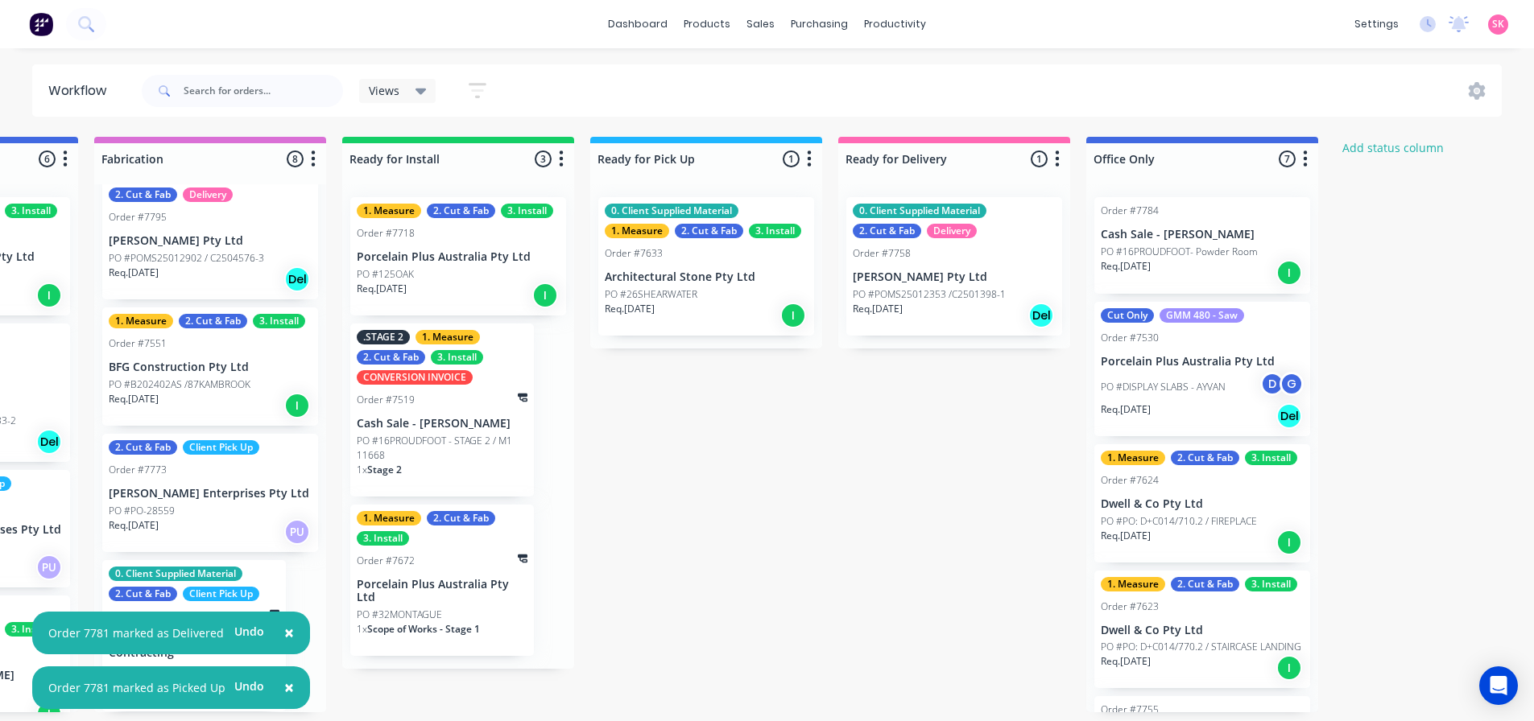
click at [959, 304] on div "Req. 01/10/25 Del" at bounding box center [954, 315] width 203 height 27
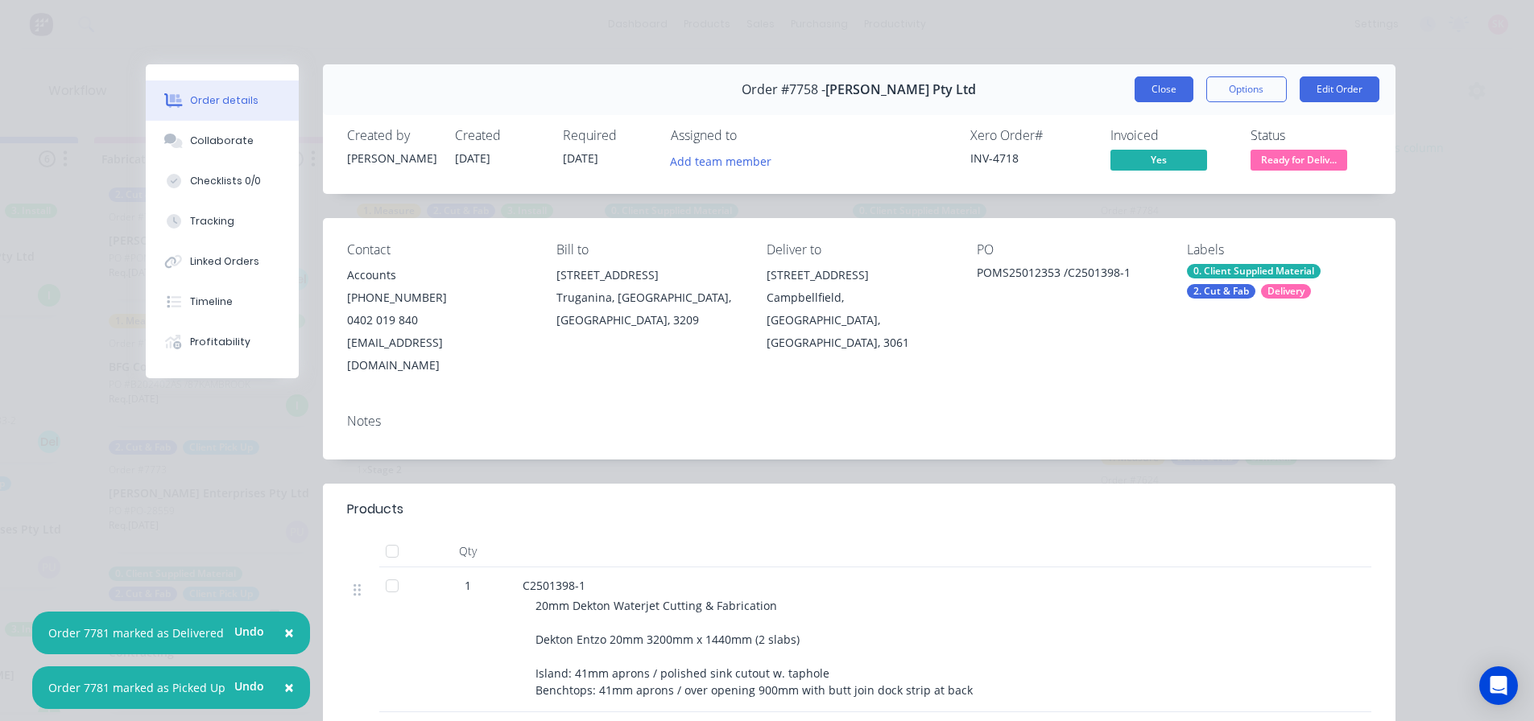
click at [1150, 97] on button "Close" at bounding box center [1163, 89] width 59 height 26
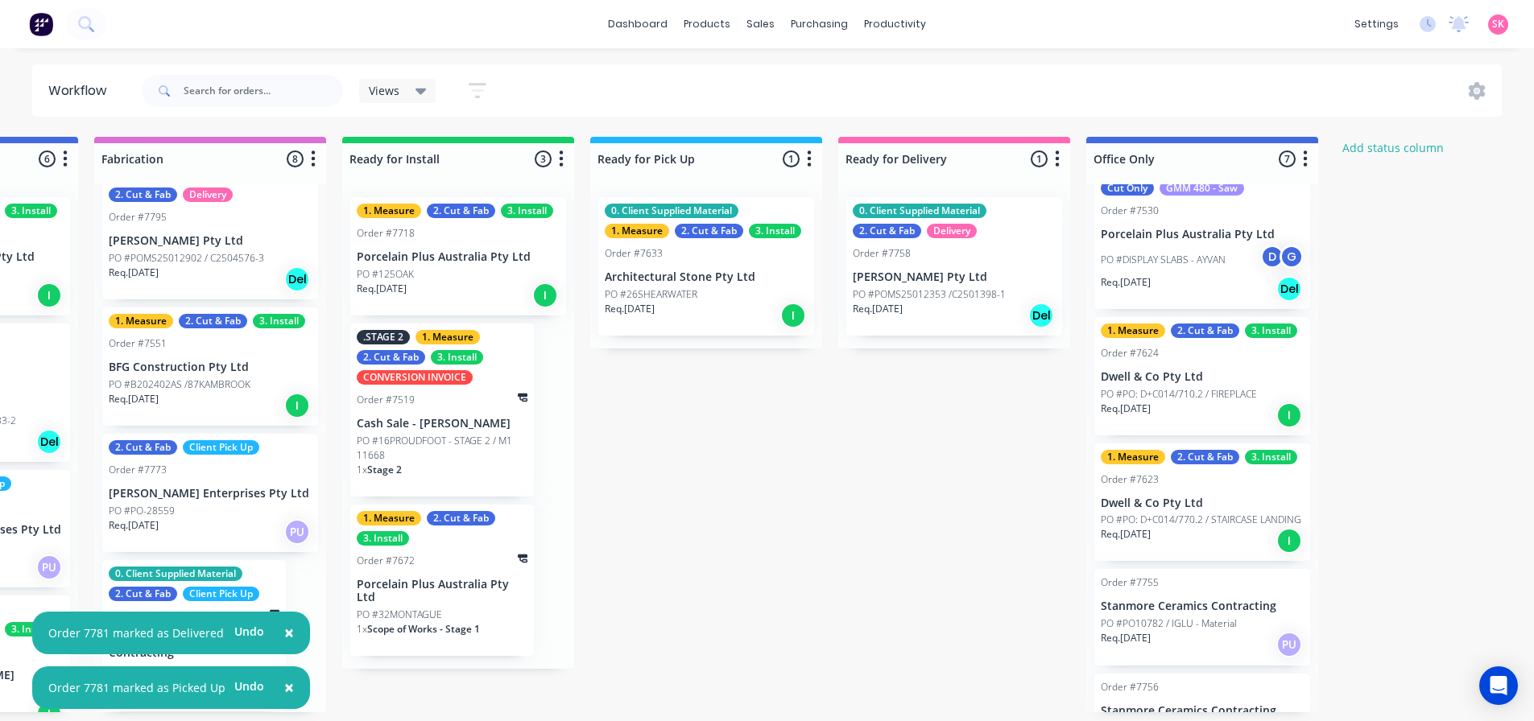
scroll to position [0, 0]
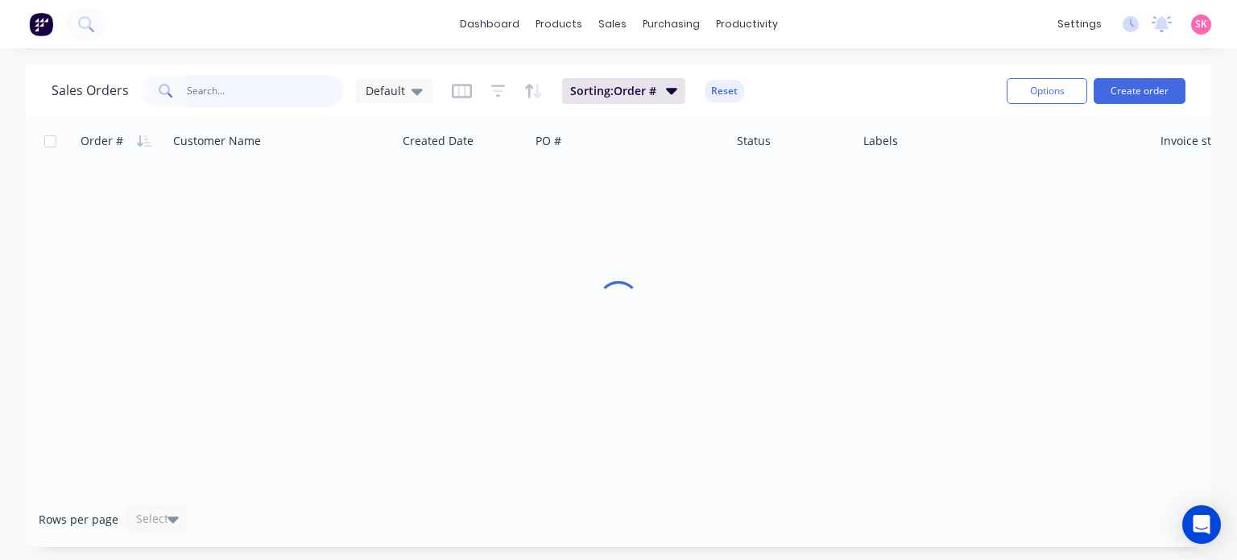
click at [214, 91] on input "text" at bounding box center [265, 91] width 157 height 32
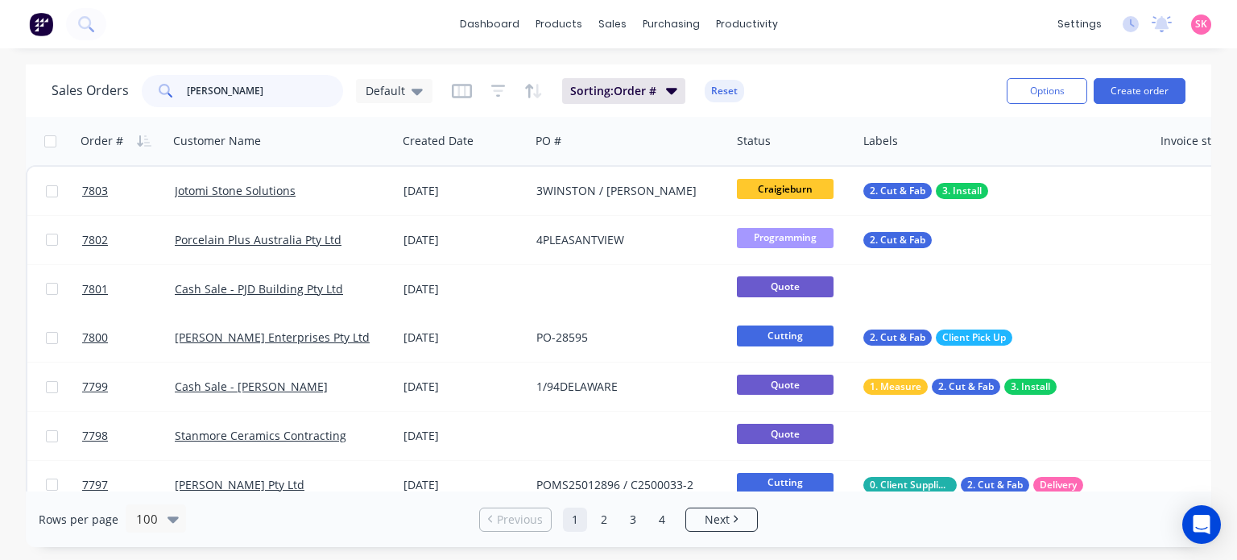
type input "[PERSON_NAME]"
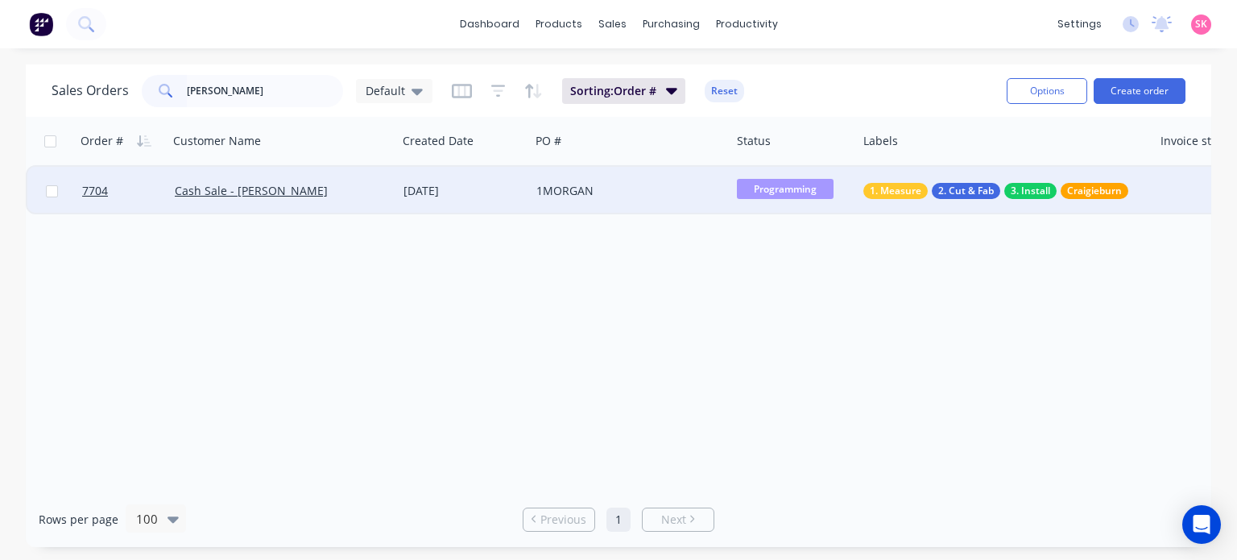
click at [355, 181] on div "Cash Sale - [PERSON_NAME]" at bounding box center [282, 191] width 229 height 48
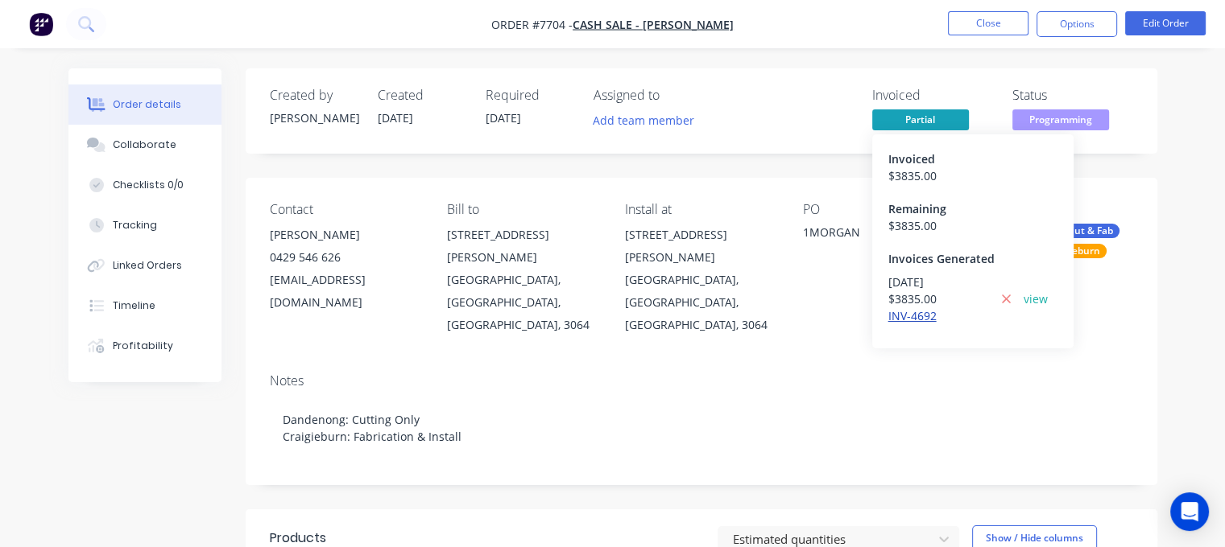
click at [900, 317] on link "INV-4692" at bounding box center [912, 315] width 48 height 15
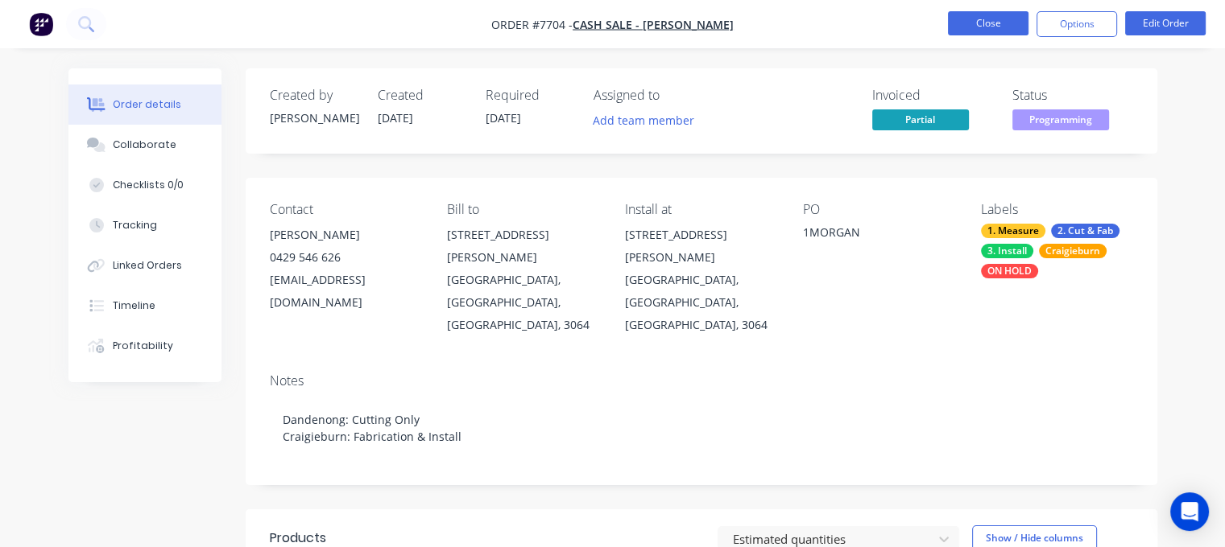
click at [972, 19] on button "Close" at bounding box center [988, 23] width 81 height 24
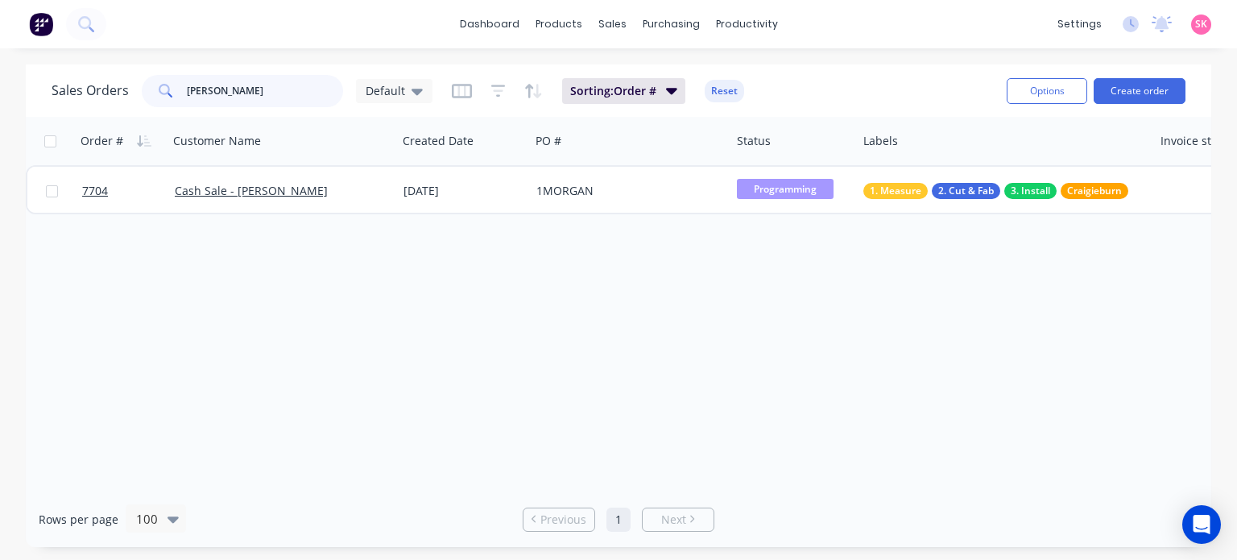
drag, startPoint x: 248, startPoint y: 93, endPoint x: 162, endPoint y: 91, distance: 86.2
click at [166, 93] on div "[PERSON_NAME]" at bounding box center [242, 91] width 201 height 32
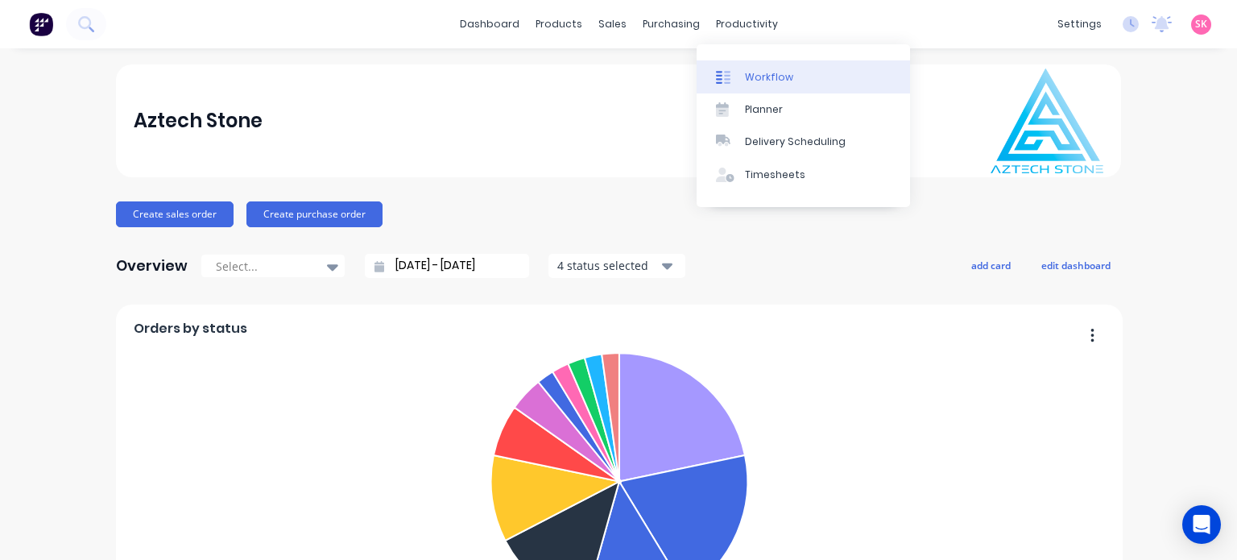
click at [752, 70] on div "Workflow" at bounding box center [769, 77] width 48 height 14
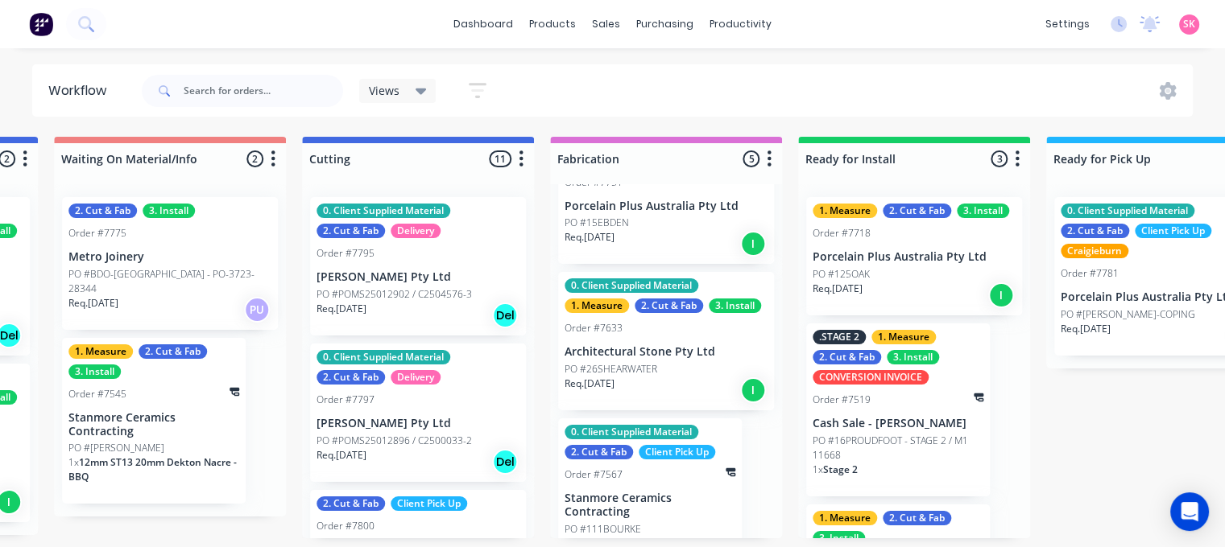
scroll to position [336, 0]
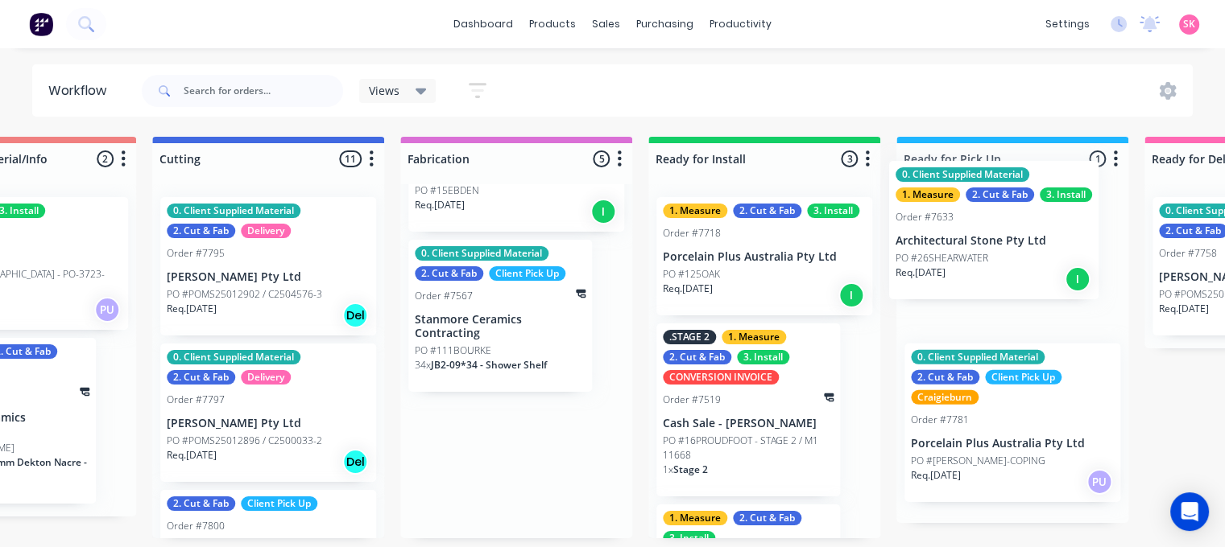
drag, startPoint x: 662, startPoint y: 349, endPoint x: 997, endPoint y: 257, distance: 347.3
click at [1000, 263] on div "Submitted 16 Status colour #273444 hex #273444 Save Cancel Summaries Total orde…" at bounding box center [310, 338] width 3385 height 402
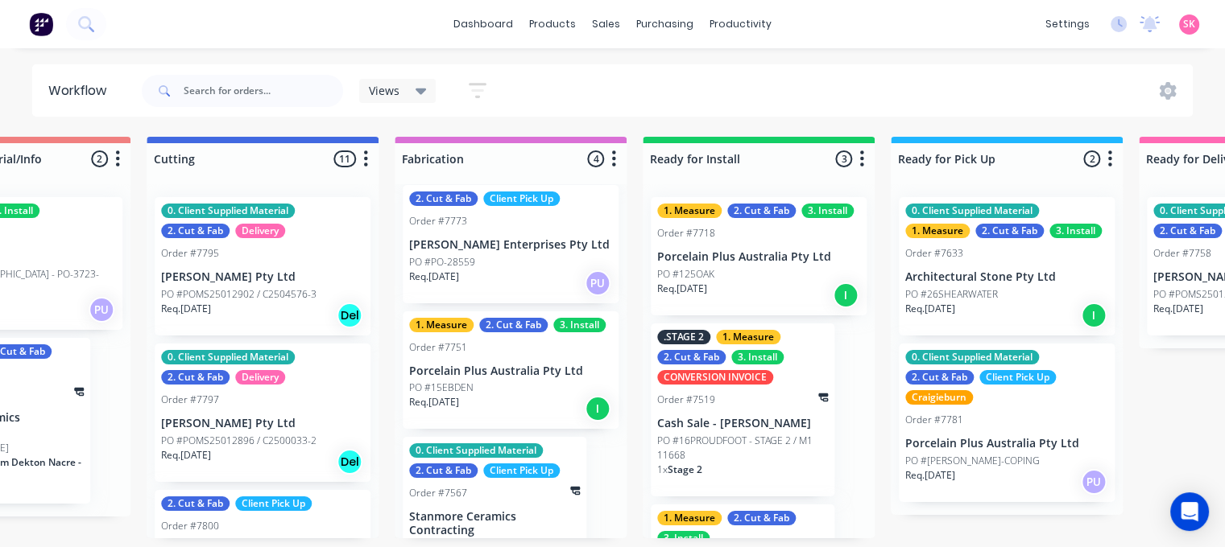
scroll to position [189, 0]
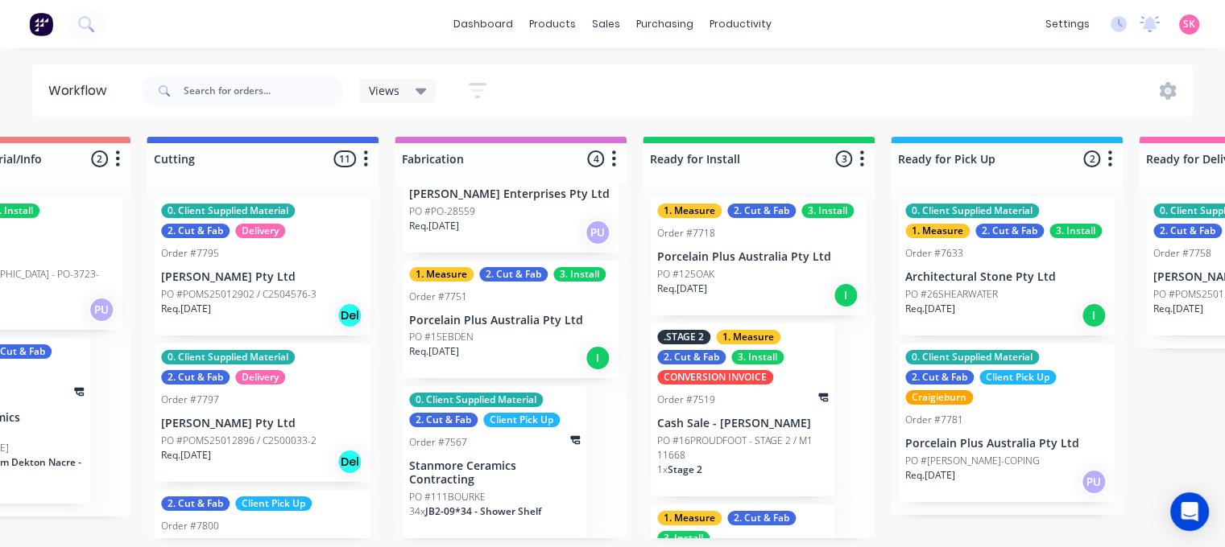
click at [506, 345] on div "Req. 10/10/25 I" at bounding box center [510, 358] width 203 height 27
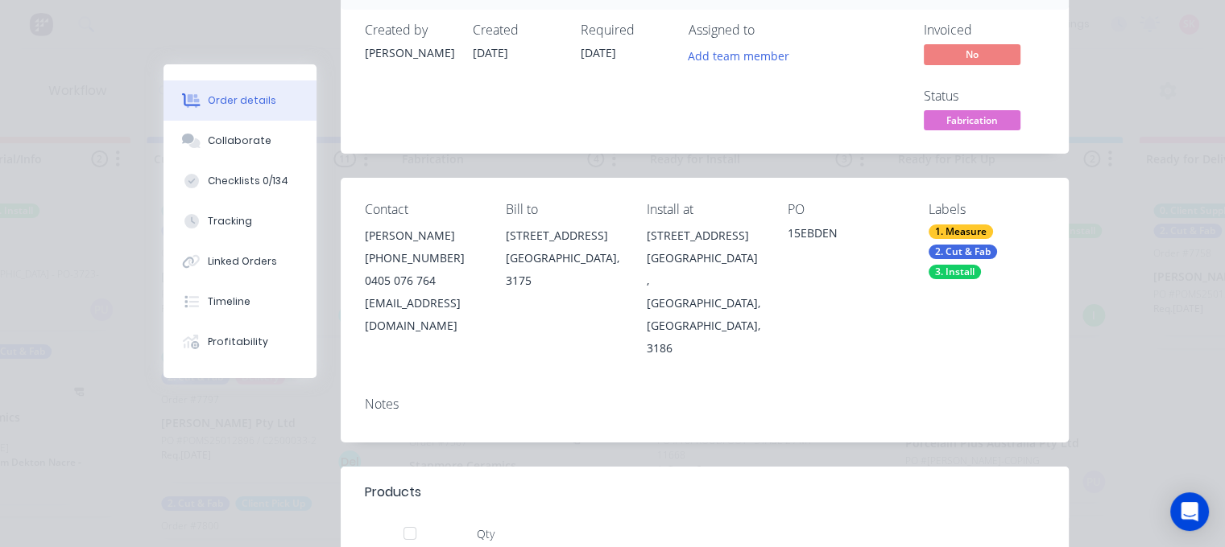
scroll to position [0, 0]
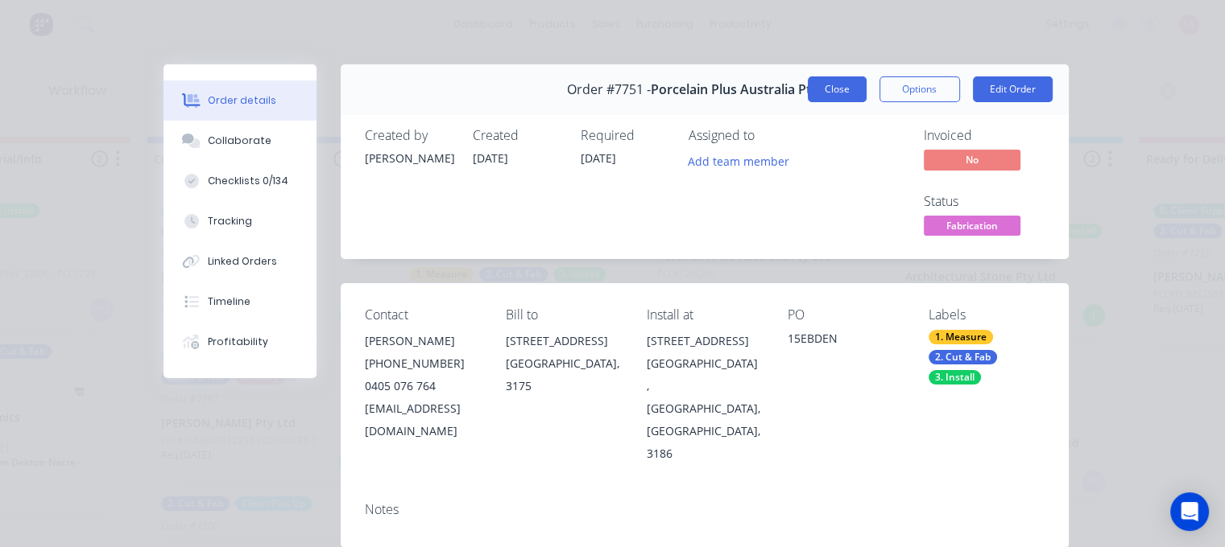
click at [851, 96] on button "Close" at bounding box center [837, 89] width 59 height 26
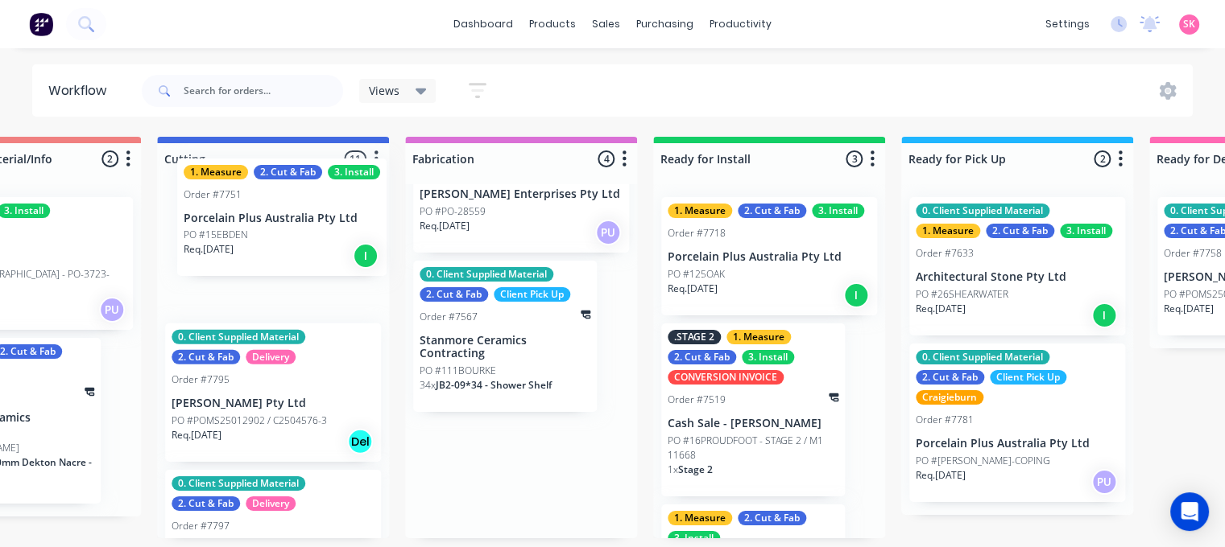
scroll to position [0, 1357]
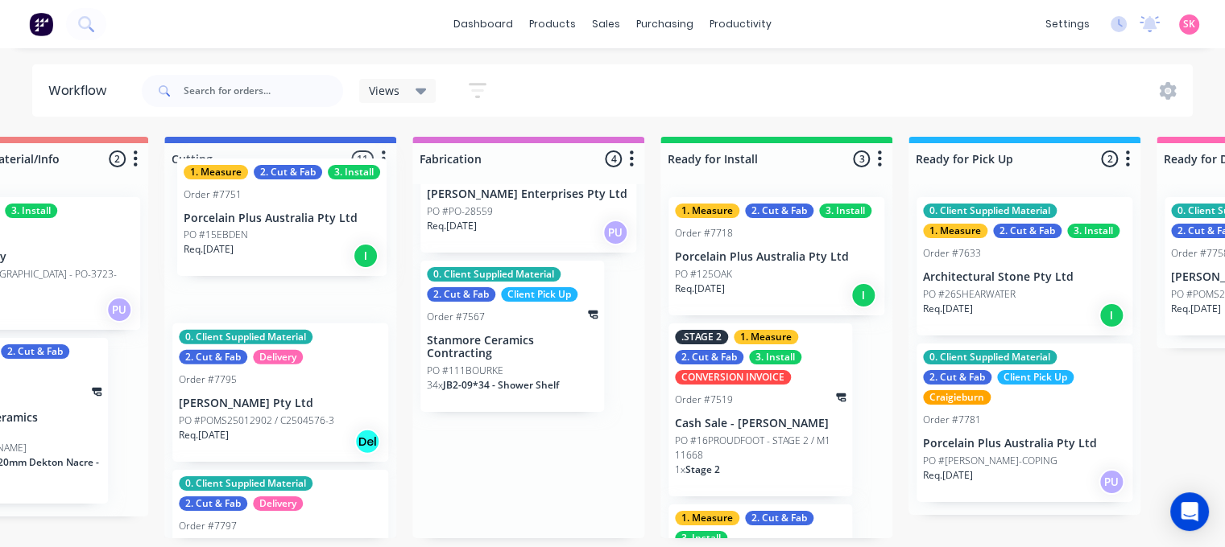
drag, startPoint x: 487, startPoint y: 319, endPoint x: 258, endPoint y: 217, distance: 250.5
click at [258, 217] on div "Submitted 16 Status colour #273444 hex #273444 Save Cancel Summaries Total orde…" at bounding box center [323, 338] width 3385 height 402
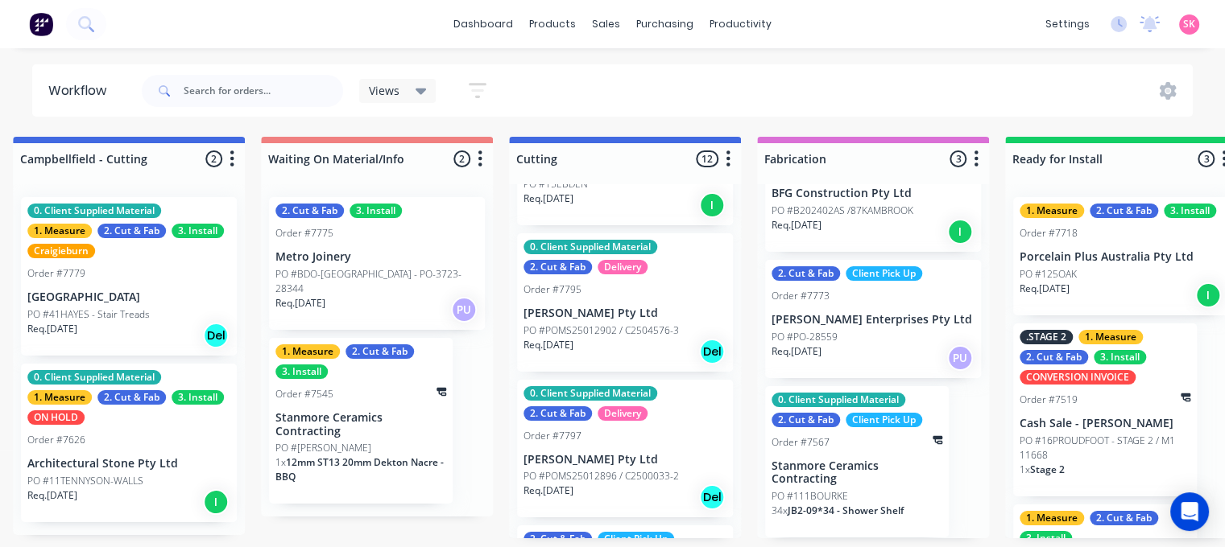
scroll to position [81, 0]
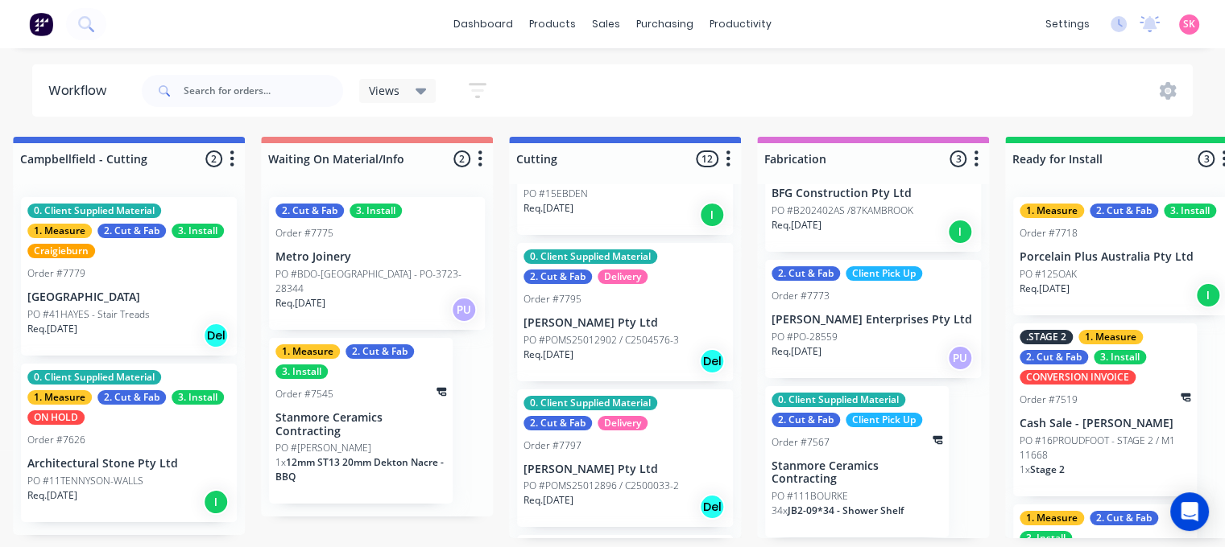
click at [628, 353] on div "Req. 15/10/25 Del" at bounding box center [624, 361] width 203 height 27
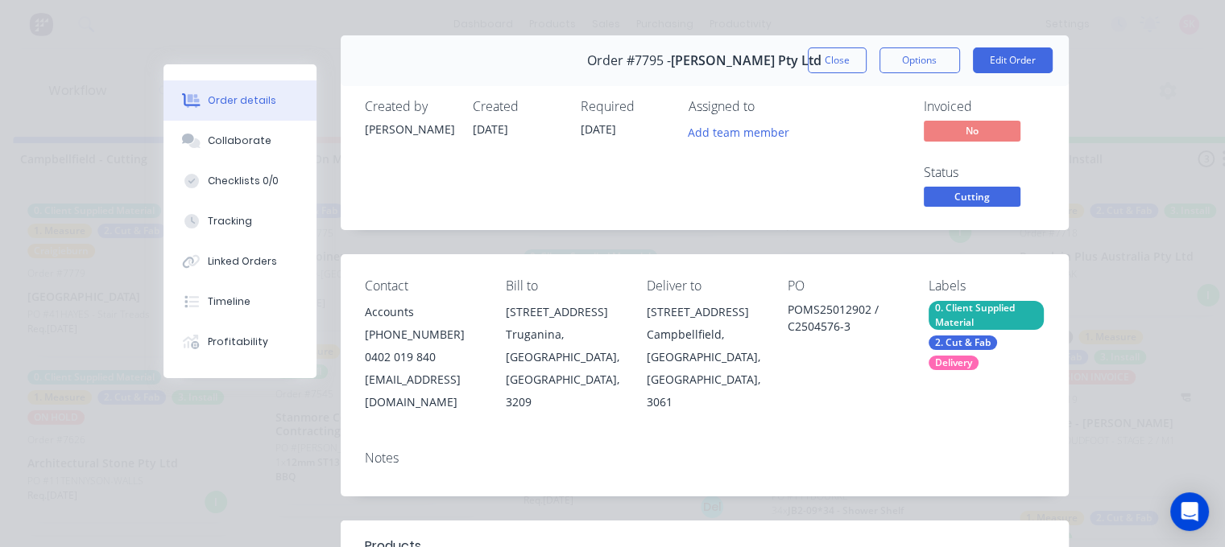
scroll to position [0, 0]
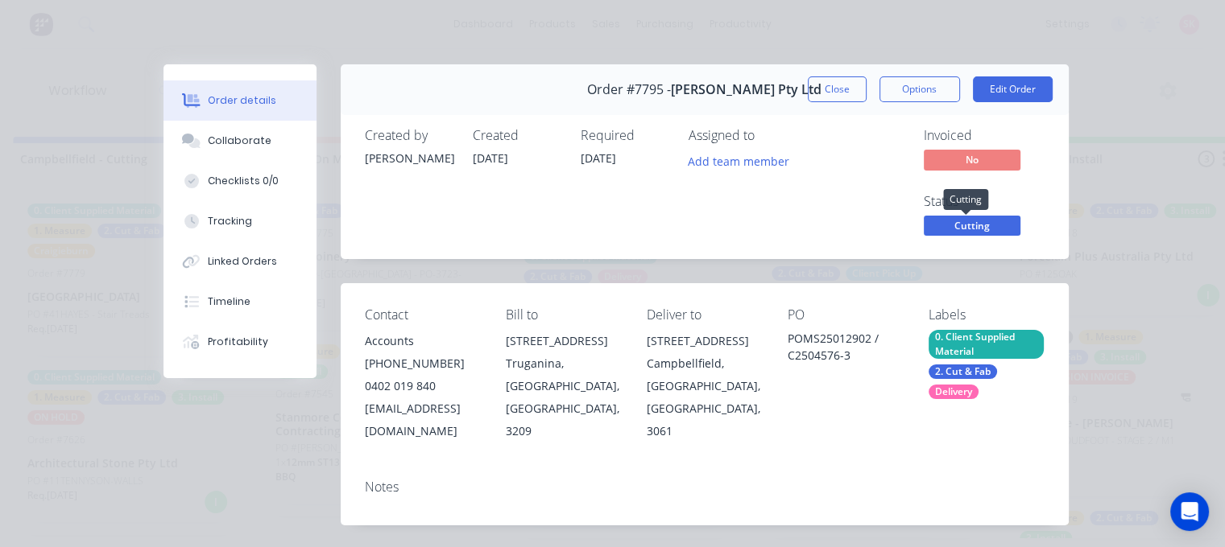
click at [989, 231] on span "Cutting" at bounding box center [971, 226] width 97 height 20
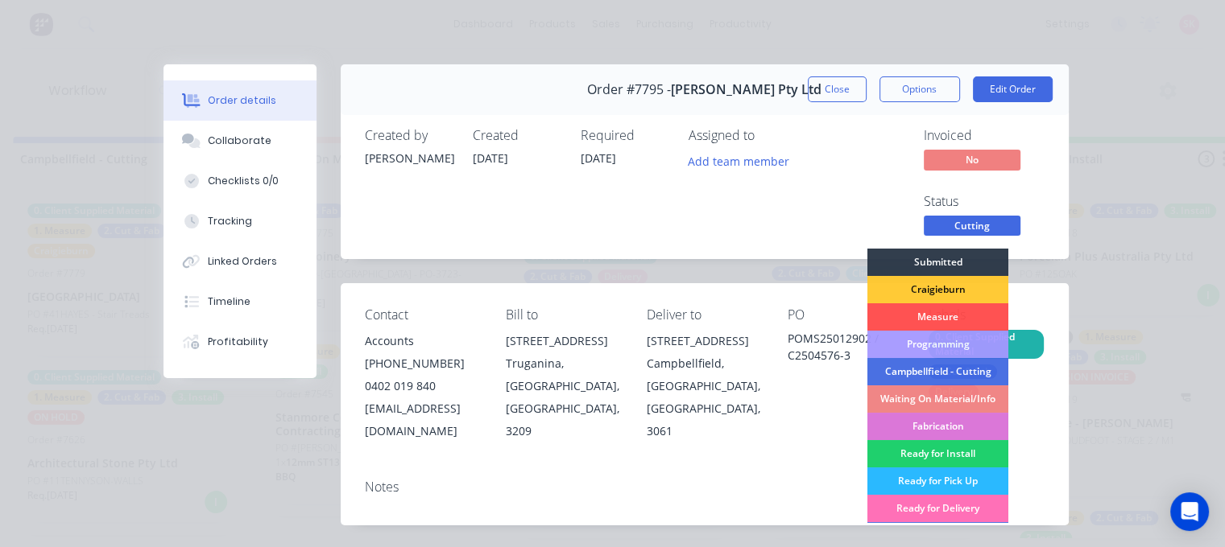
click at [931, 436] on div "Fabrication" at bounding box center [936, 426] width 141 height 27
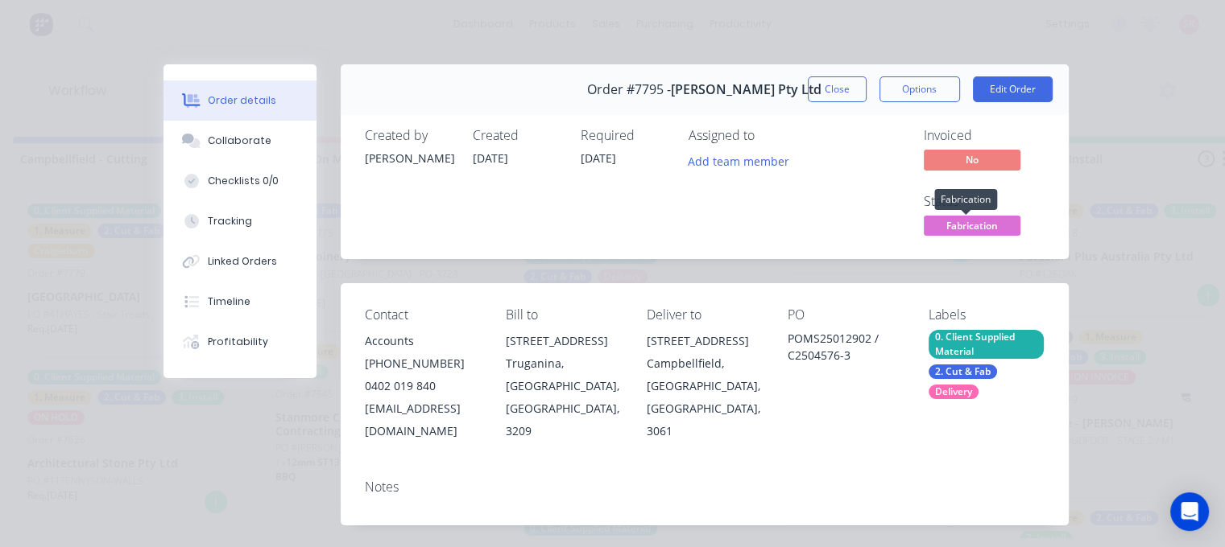
click at [943, 228] on span "Fabrication" at bounding box center [971, 226] width 97 height 20
click at [824, 83] on button "Close" at bounding box center [837, 89] width 59 height 26
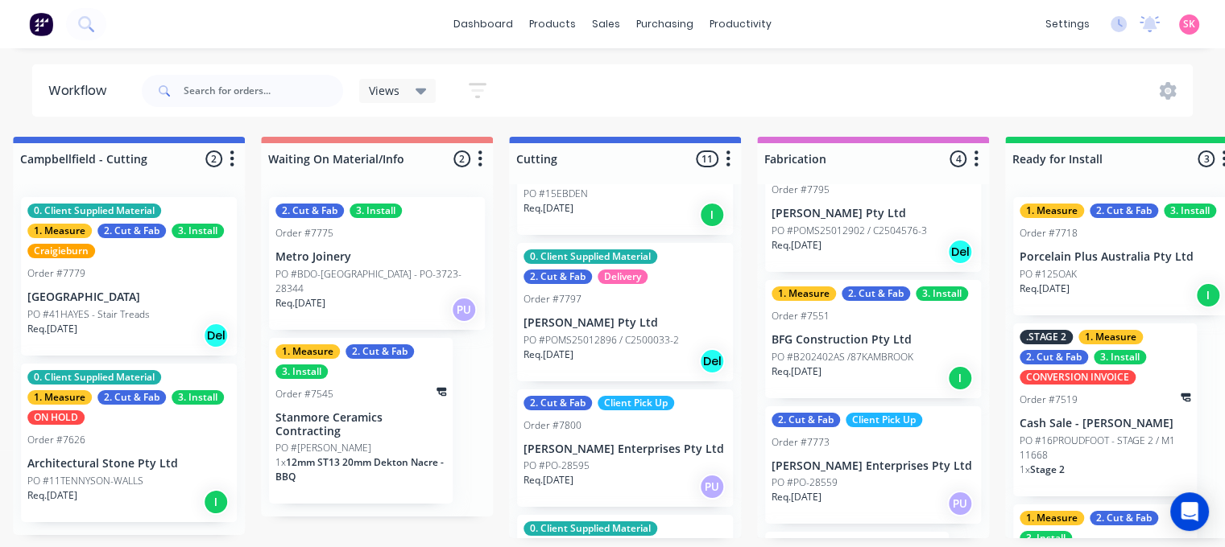
click at [645, 342] on p "PO #POMS25012896 / C2500033-2" at bounding box center [600, 340] width 155 height 14
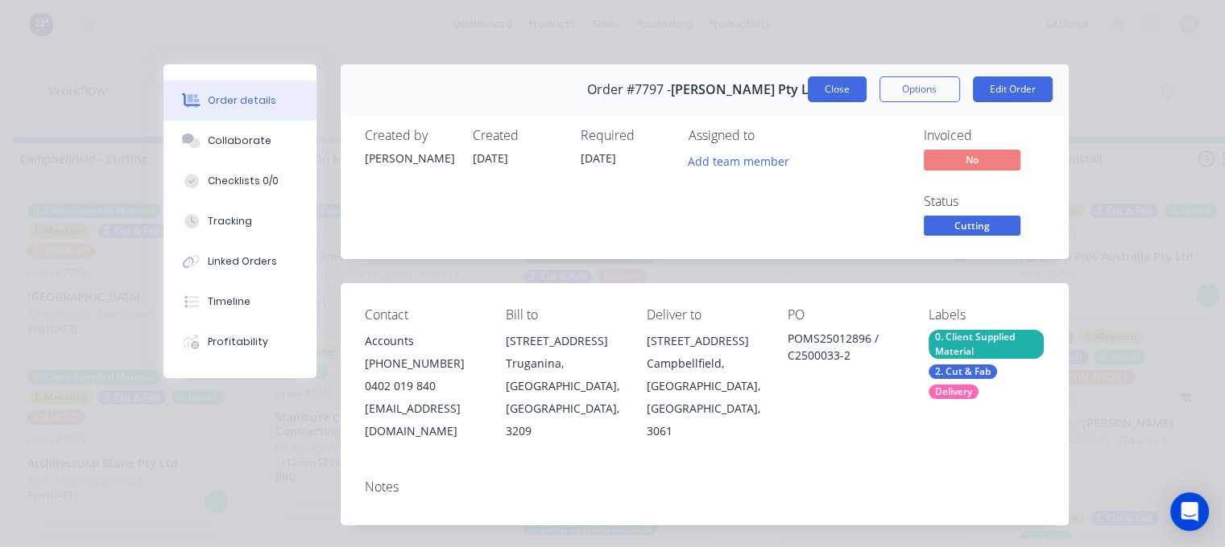
click at [832, 89] on button "Close" at bounding box center [837, 89] width 59 height 26
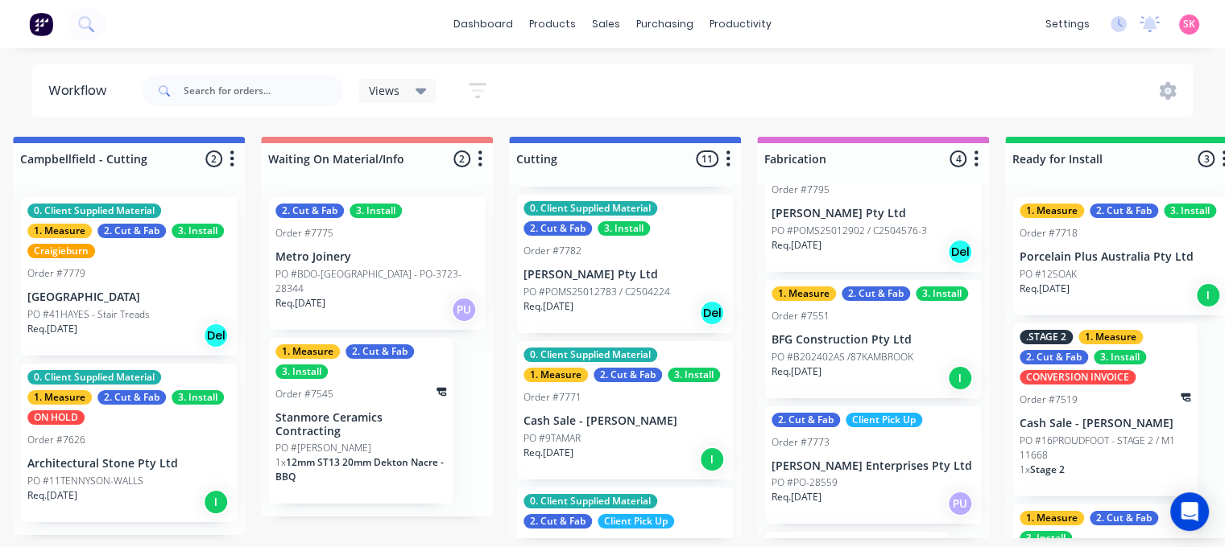
scroll to position [403, 0]
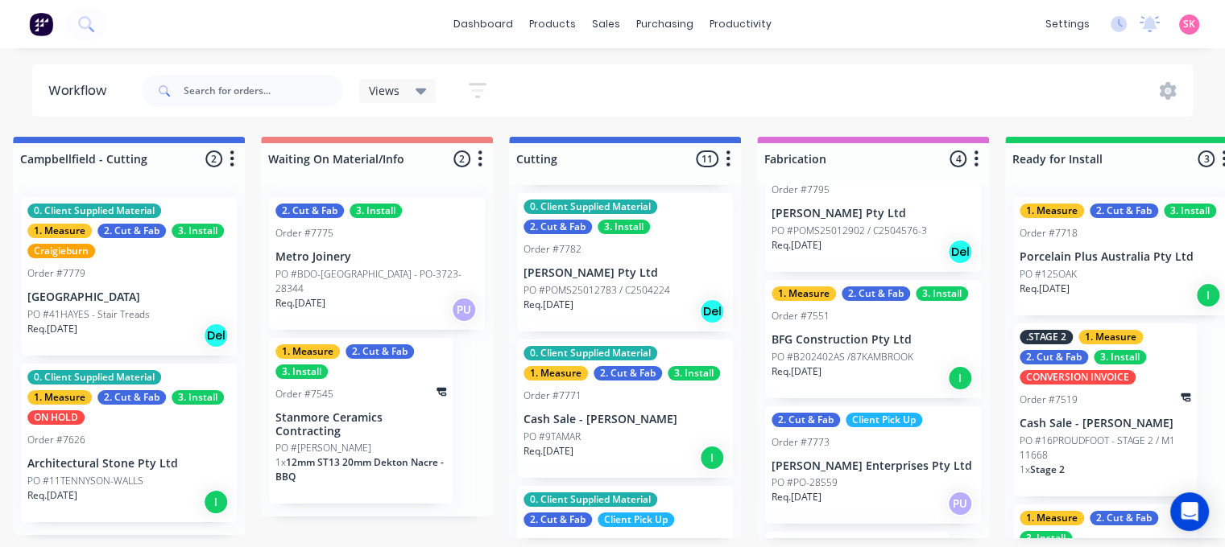
click at [601, 294] on p "PO #POMS25012783 / C2504224" at bounding box center [596, 290] width 147 height 14
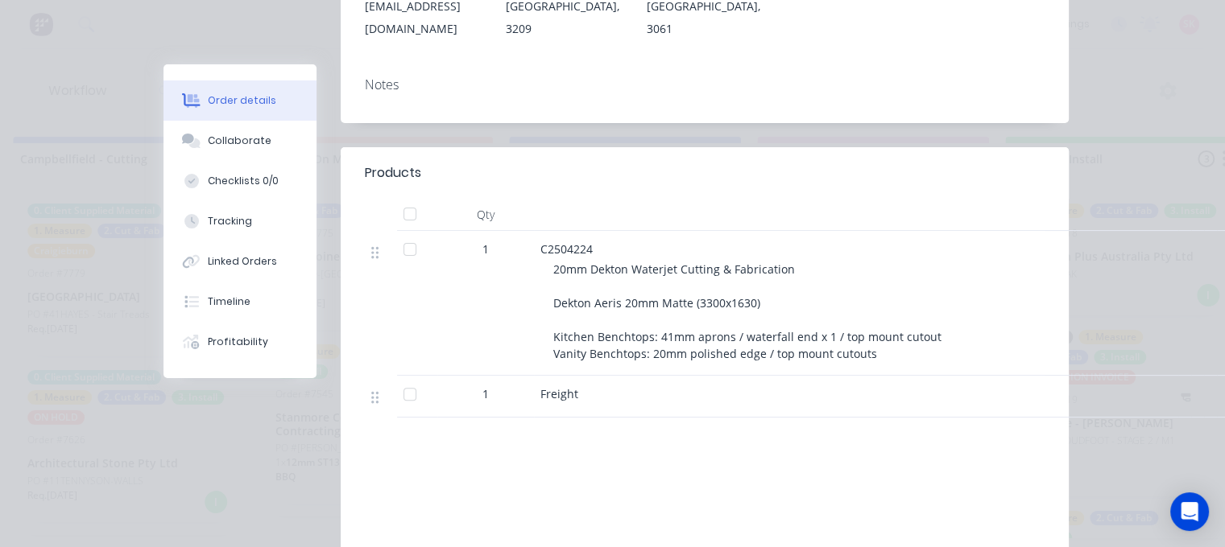
scroll to position [0, 0]
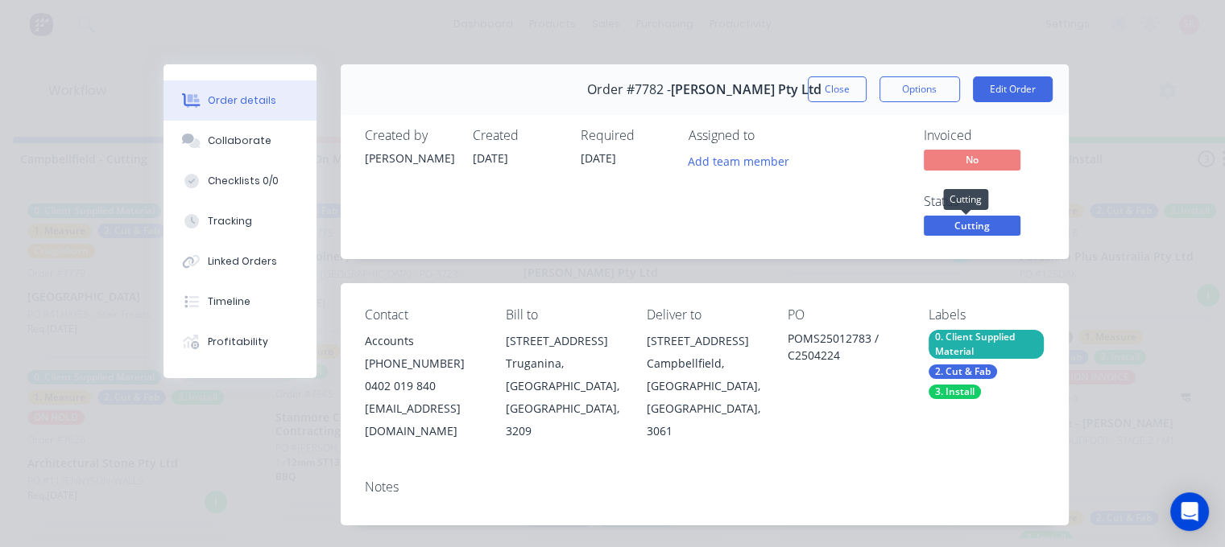
click at [965, 221] on span "Cutting" at bounding box center [971, 226] width 97 height 20
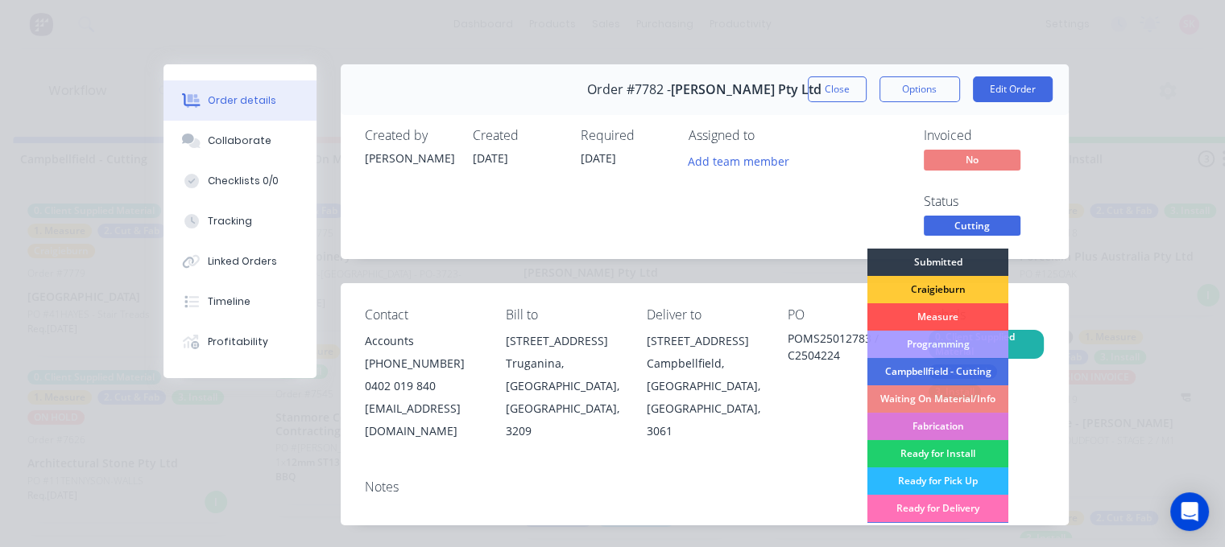
click at [930, 423] on div "Fabrication" at bounding box center [936, 426] width 141 height 27
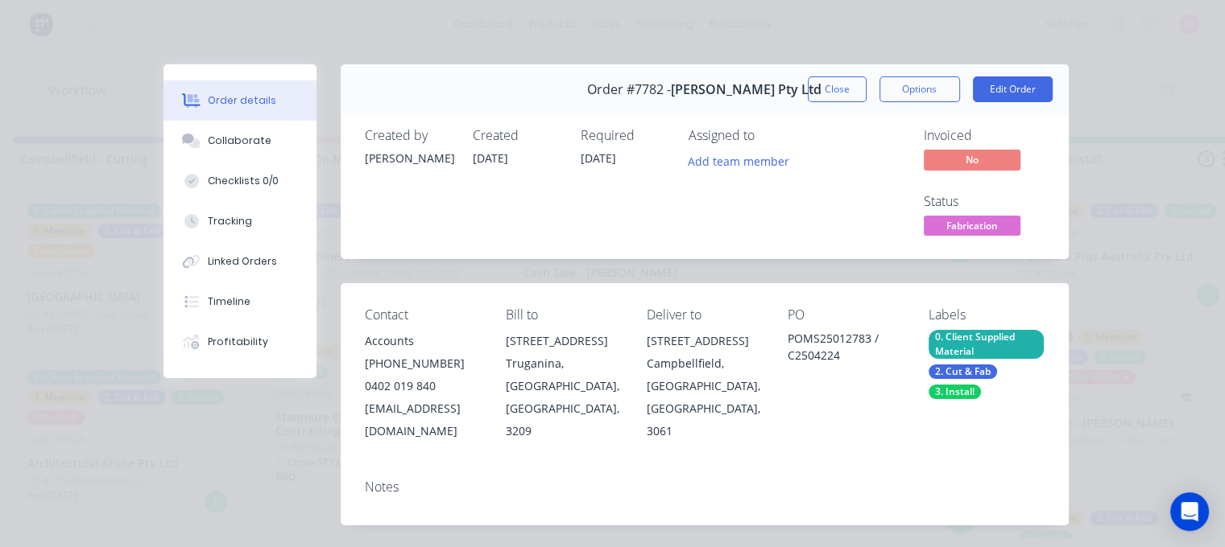
click at [828, 84] on button "Close" at bounding box center [837, 89] width 59 height 26
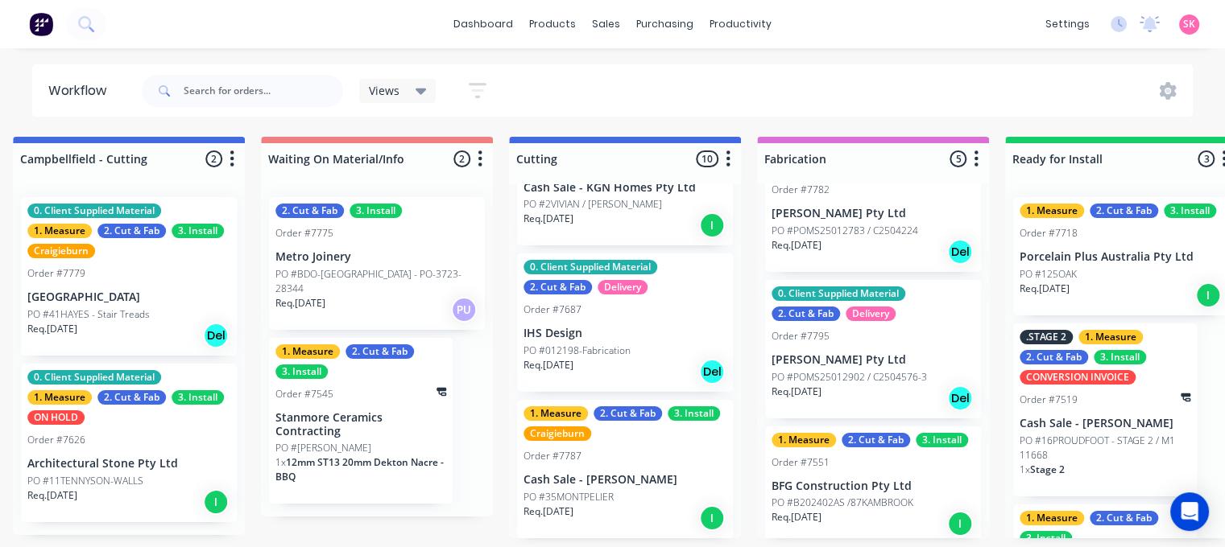
scroll to position [933, 0]
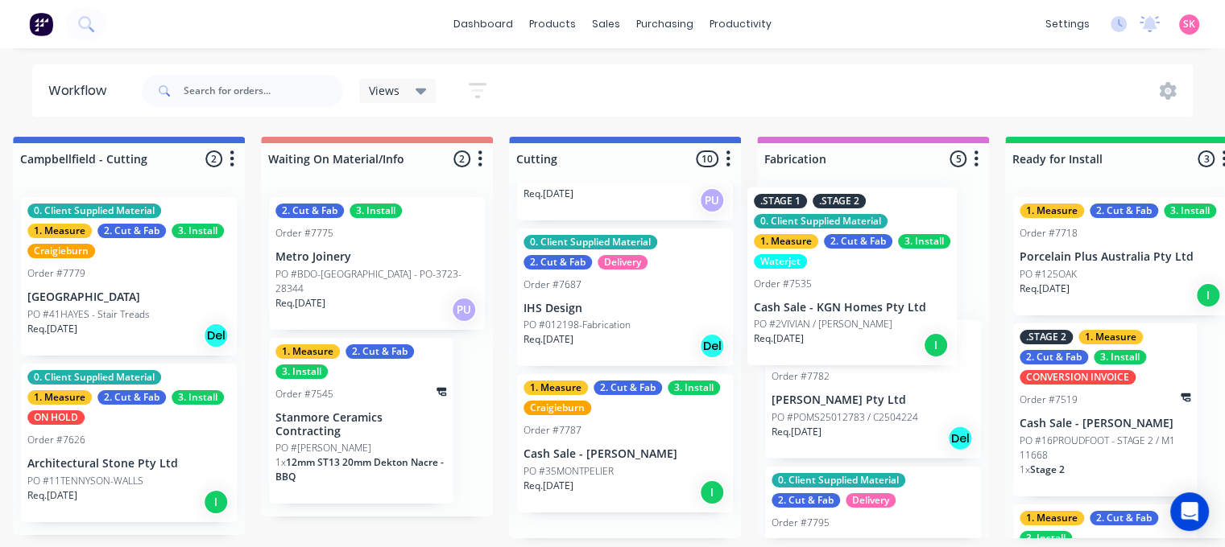
drag, startPoint x: 591, startPoint y: 380, endPoint x: 825, endPoint y: 332, distance: 239.2
click at [826, 335] on div "Submitted 16 Status colour #273444 hex #273444 Save Cancel Summaries Total orde…" at bounding box center [666, 338] width 3385 height 402
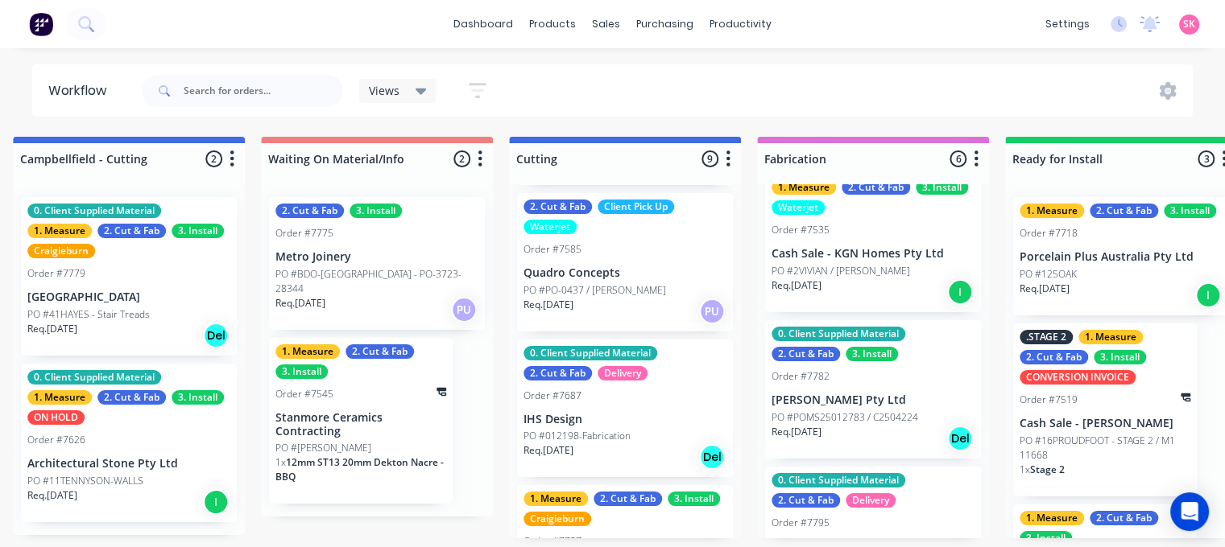
scroll to position [828, 0]
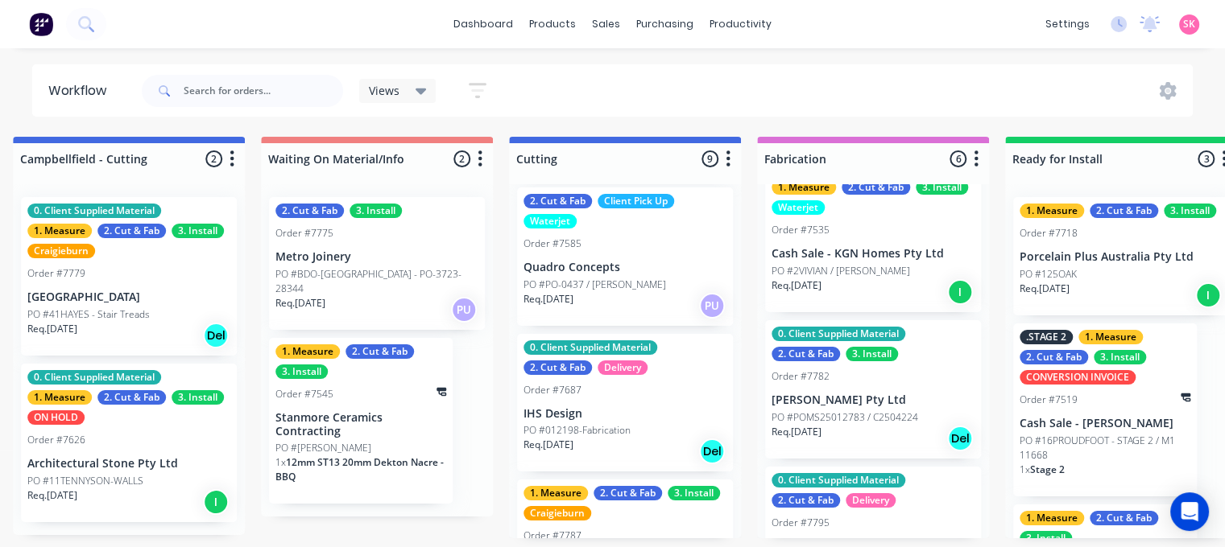
click at [642, 438] on div "Req. 21/08/25 Del" at bounding box center [624, 451] width 203 height 27
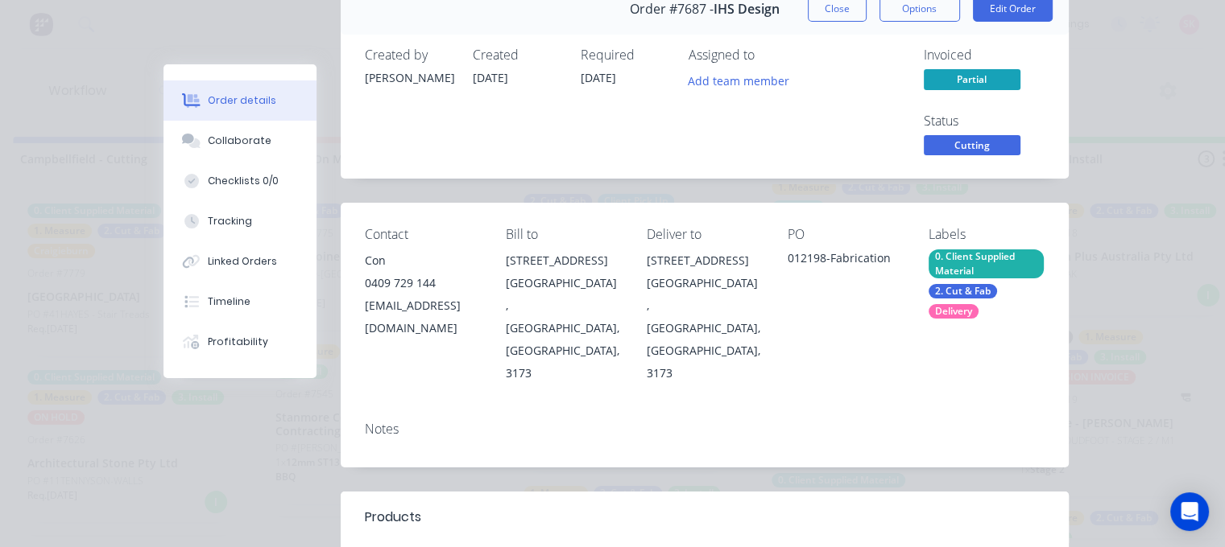
scroll to position [0, 0]
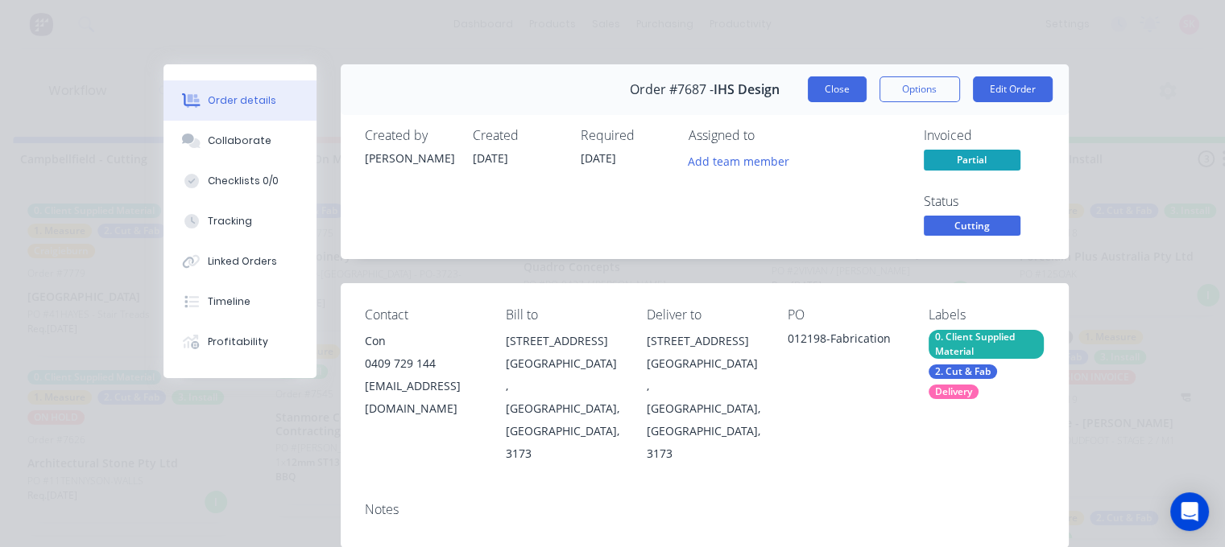
click at [822, 96] on button "Close" at bounding box center [837, 89] width 59 height 26
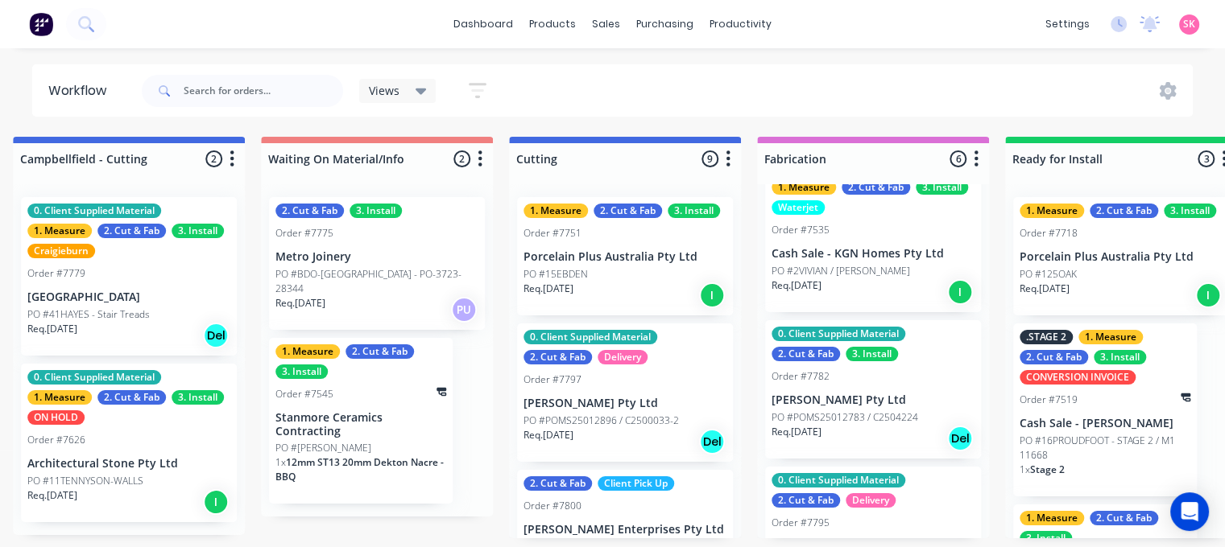
click at [651, 272] on div "PO #15EBDEN" at bounding box center [624, 274] width 203 height 14
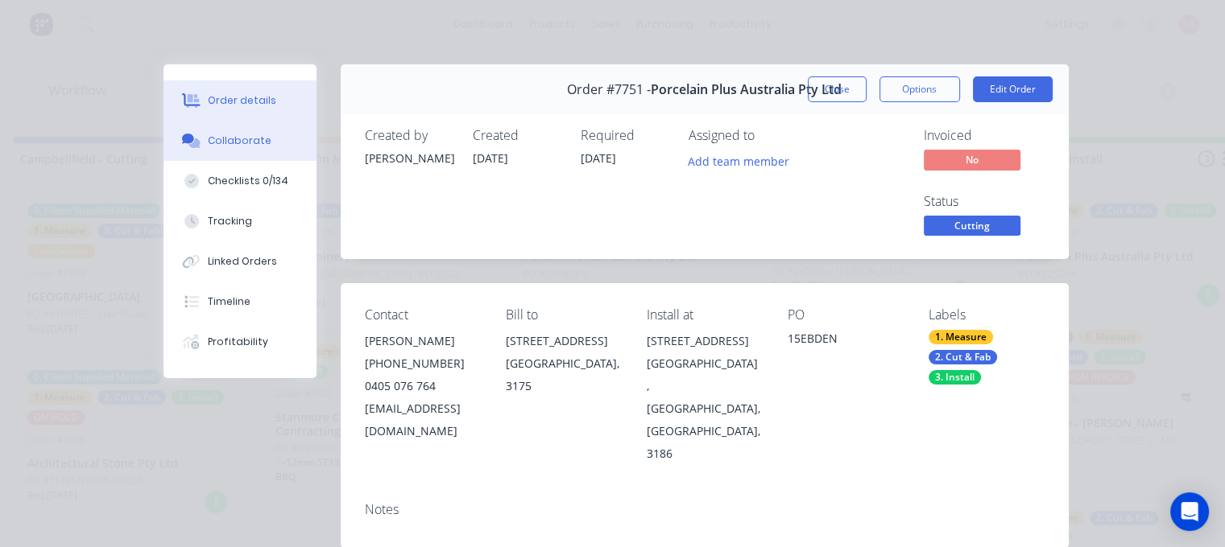
click at [213, 145] on div "Collaborate" at bounding box center [240, 141] width 64 height 14
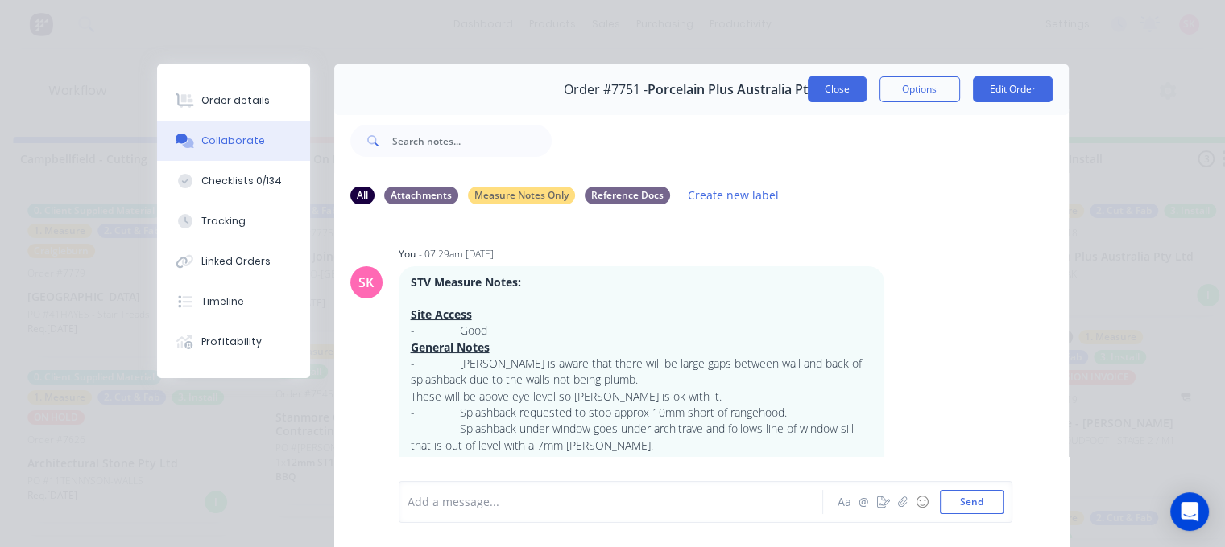
click at [832, 89] on button "Close" at bounding box center [837, 89] width 59 height 26
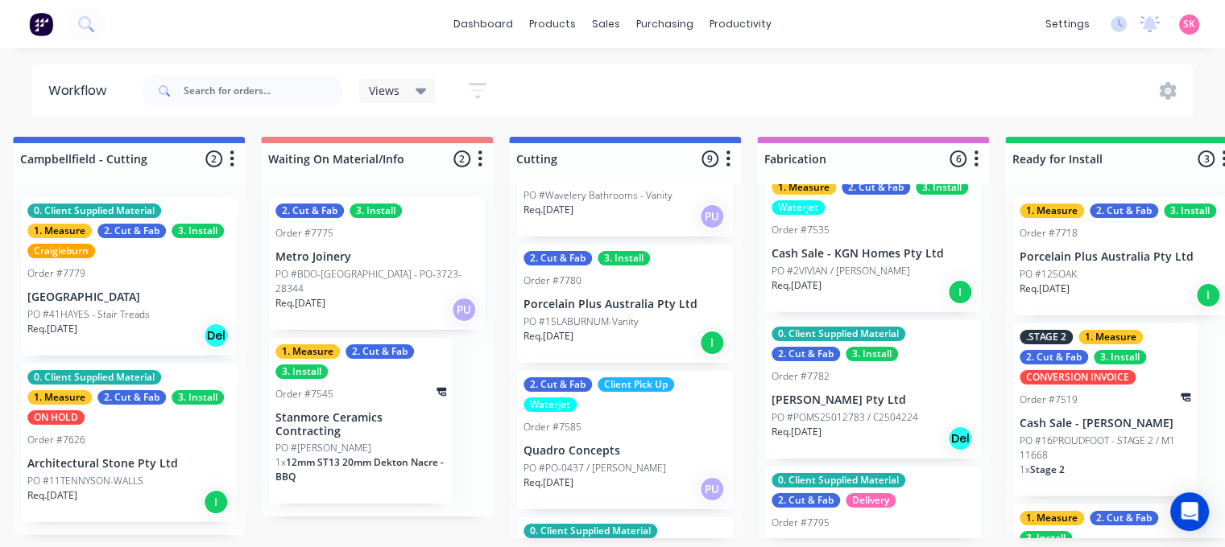
scroll to position [564, 0]
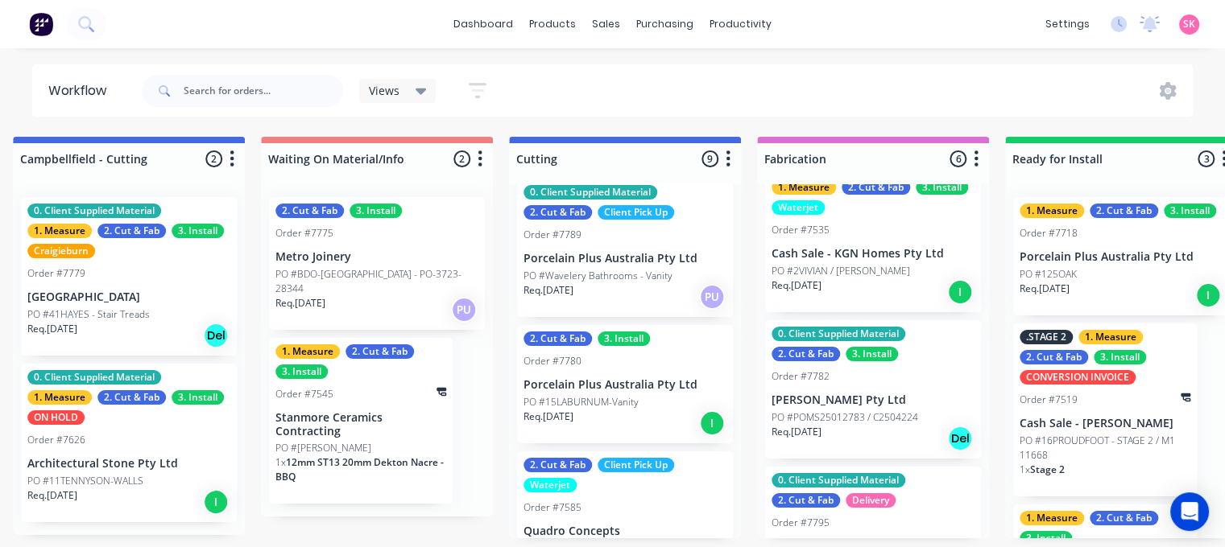
click at [621, 372] on div "2. Cut & Fab 3. Install Order #7780 Porcelain Plus Australia Pty Ltd PO #15LABU…" at bounding box center [625, 384] width 216 height 118
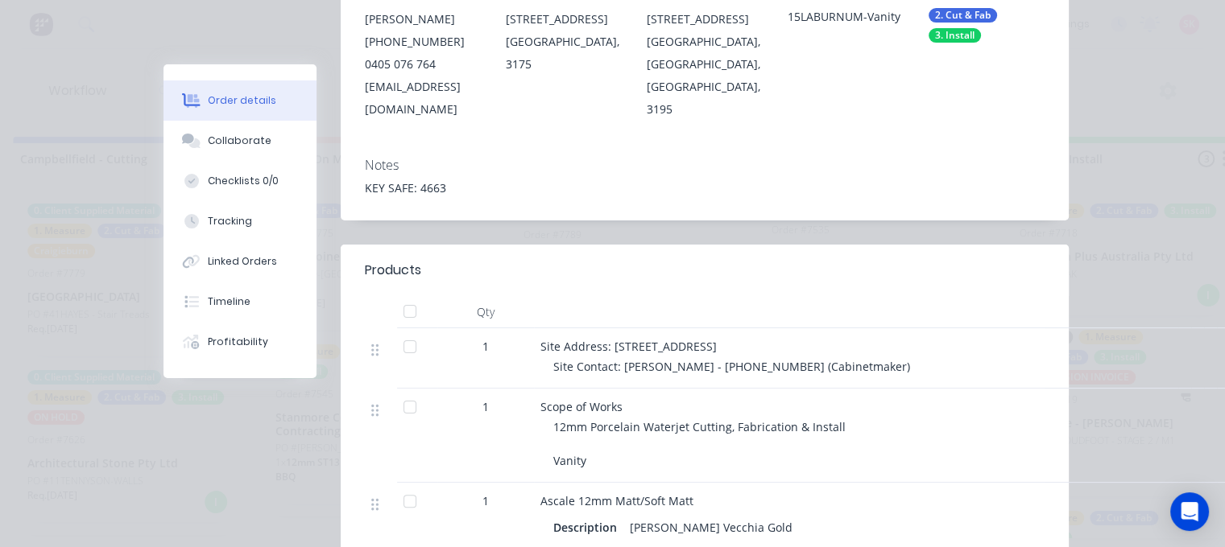
scroll to position [0, 0]
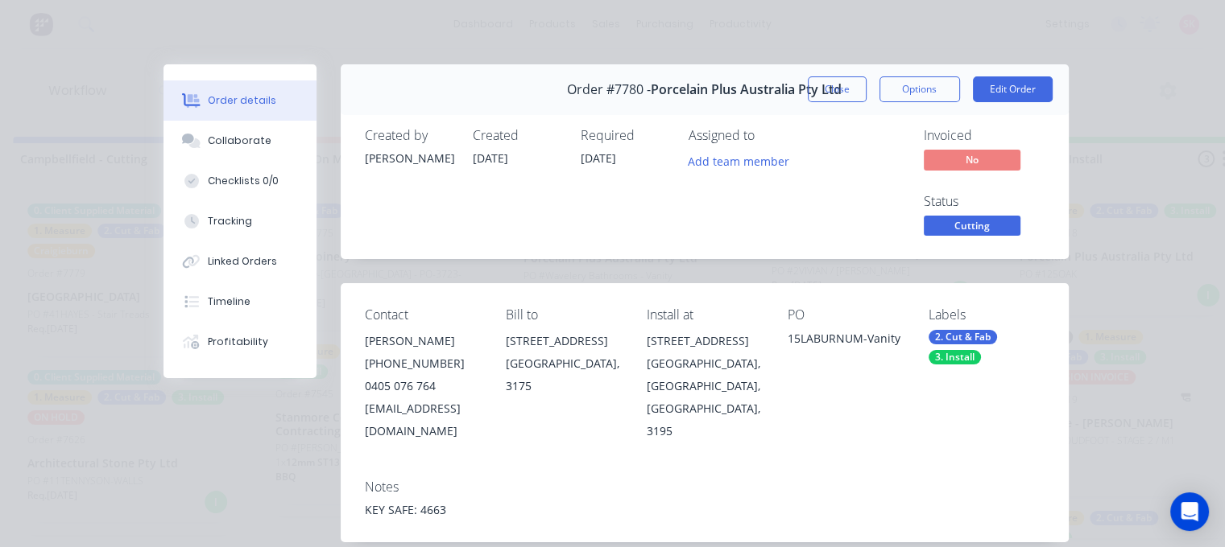
click at [845, 84] on button "Close" at bounding box center [837, 89] width 59 height 26
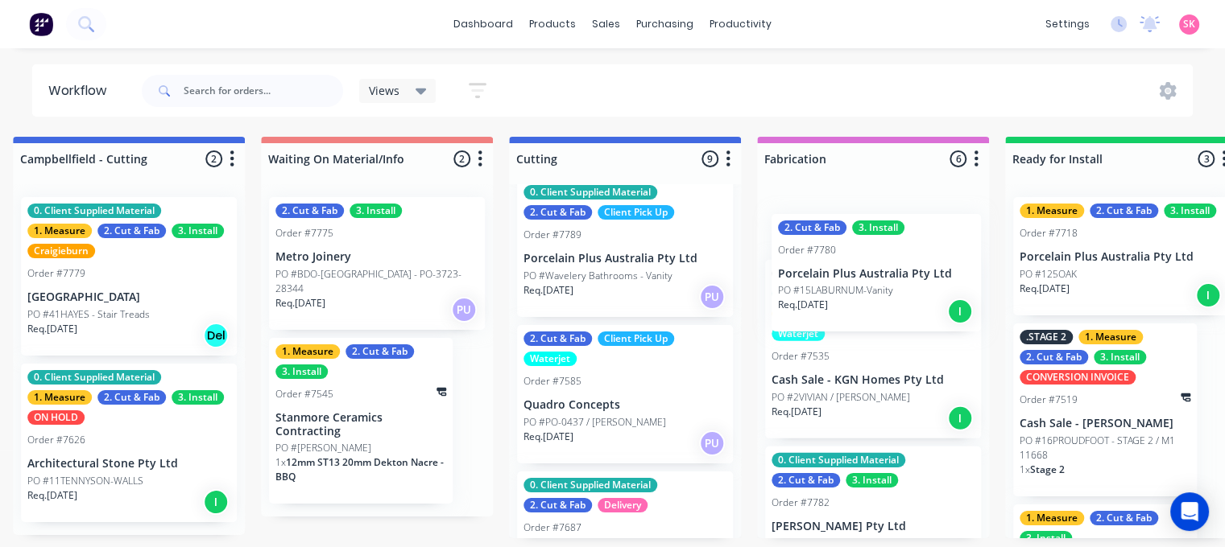
drag, startPoint x: 730, startPoint y: 386, endPoint x: 884, endPoint y: 277, distance: 188.8
click at [884, 279] on div "Submitted 16 Status colour #273444 hex #273444 Save Cancel Summaries Total orde…" at bounding box center [666, 338] width 3385 height 402
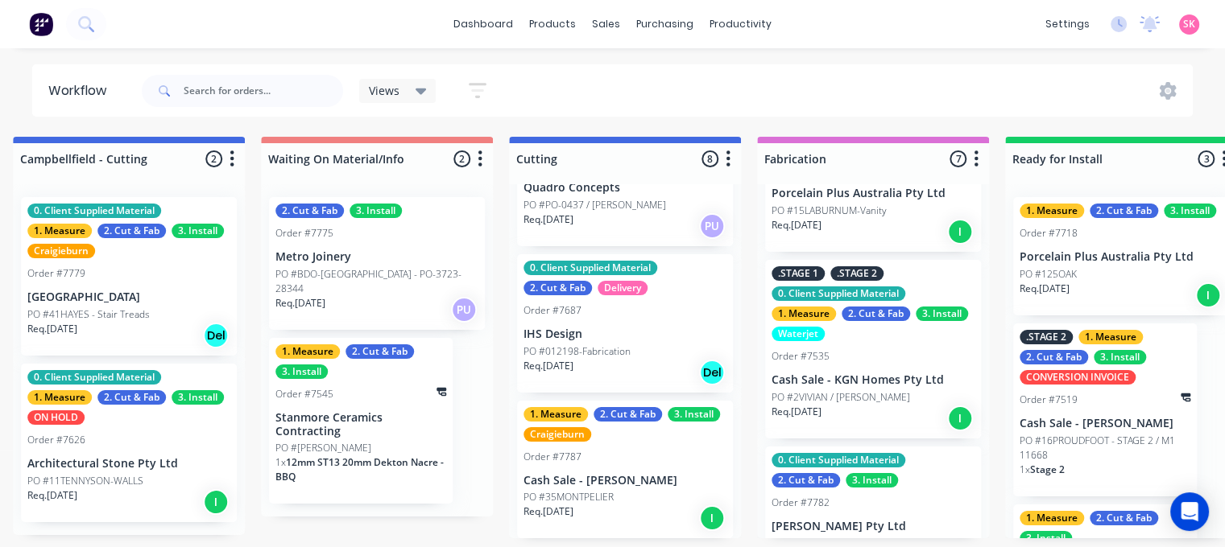
scroll to position [782, 0]
click at [594, 473] on p "Cash Sale - [PERSON_NAME]" at bounding box center [624, 480] width 203 height 14
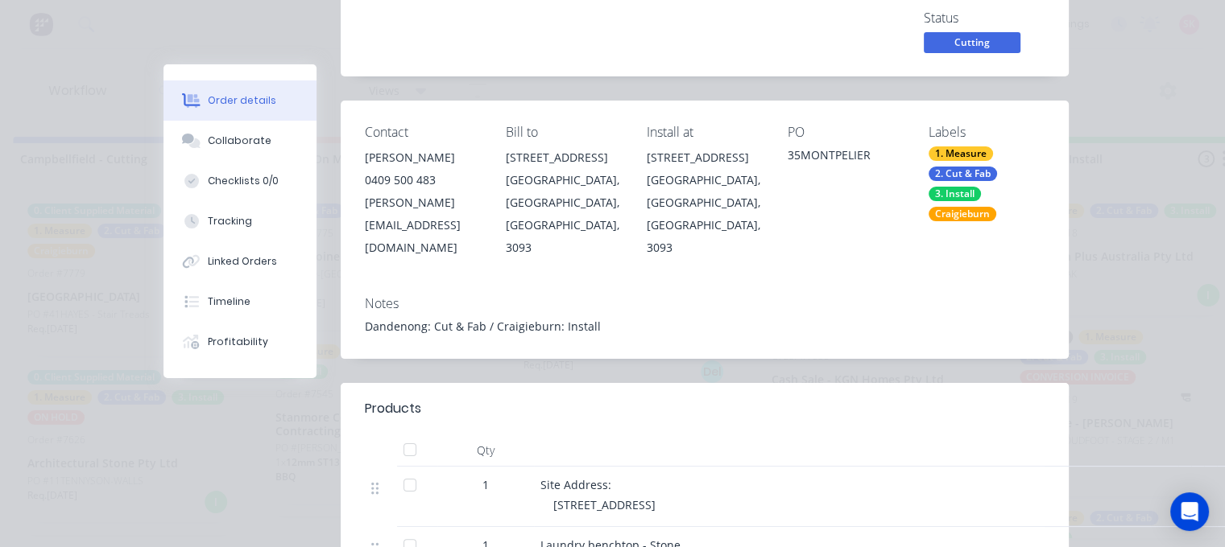
scroll to position [0, 0]
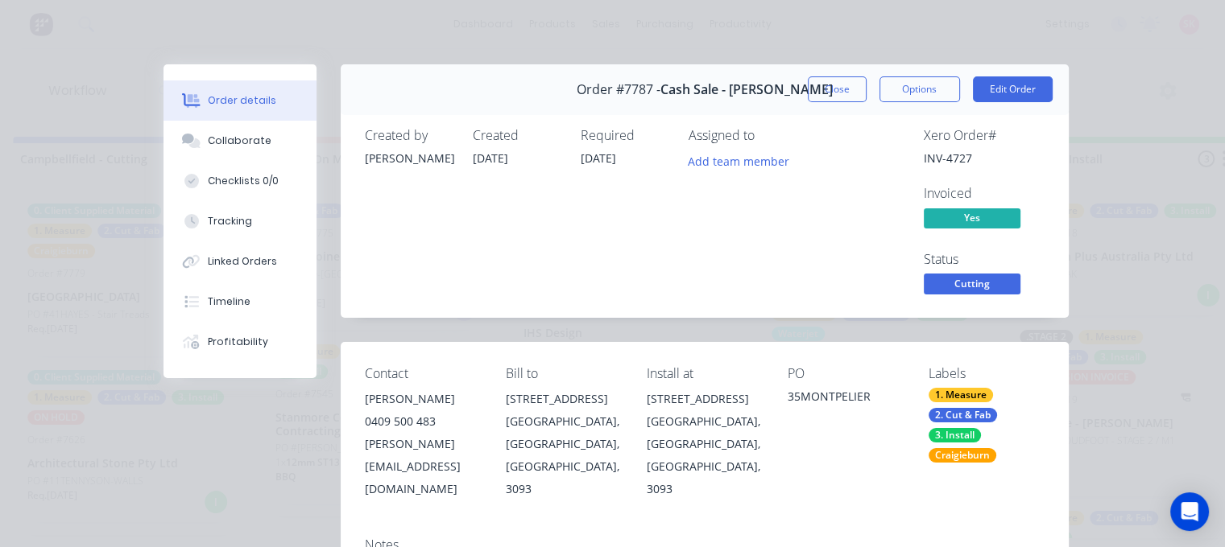
click at [945, 281] on span "Cutting" at bounding box center [971, 284] width 97 height 20
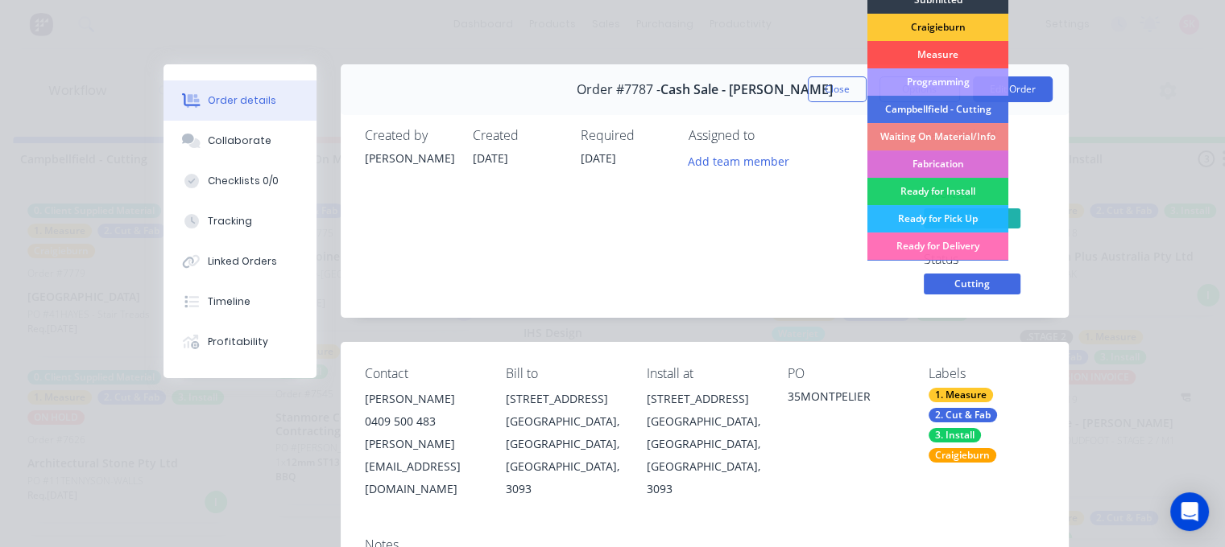
click at [989, 171] on div "Fabrication" at bounding box center [936, 164] width 141 height 27
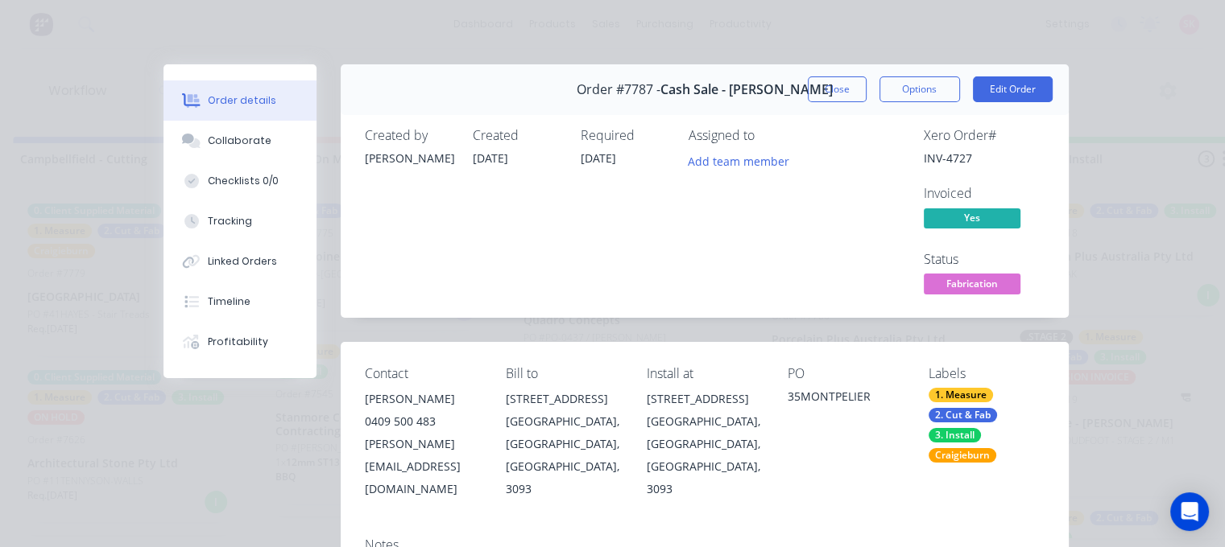
scroll to position [635, 0]
click at [849, 85] on button "Close" at bounding box center [837, 89] width 59 height 26
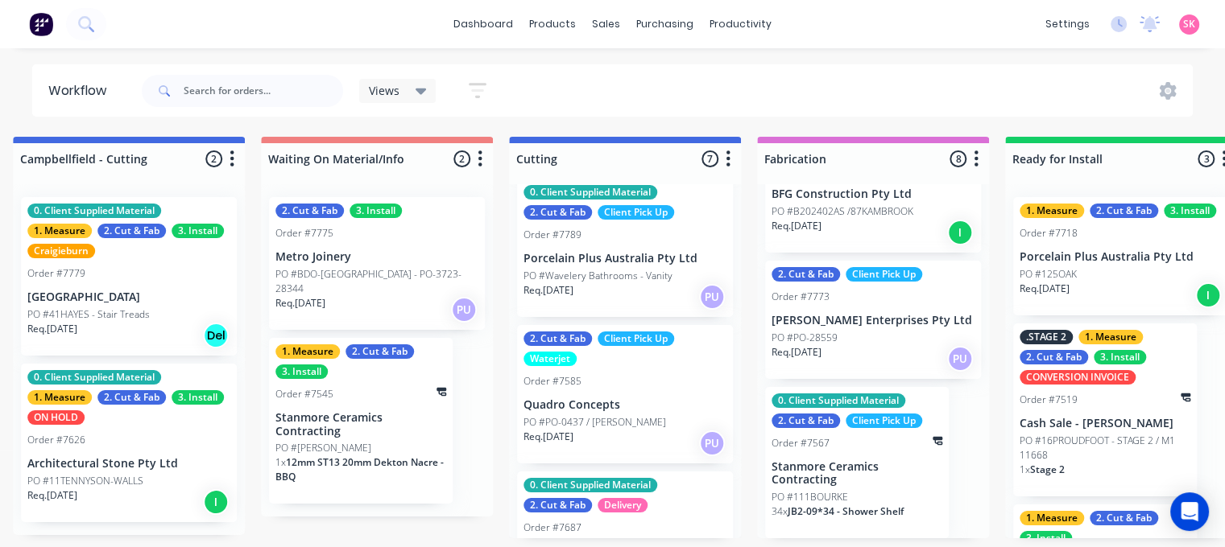
scroll to position [483, 0]
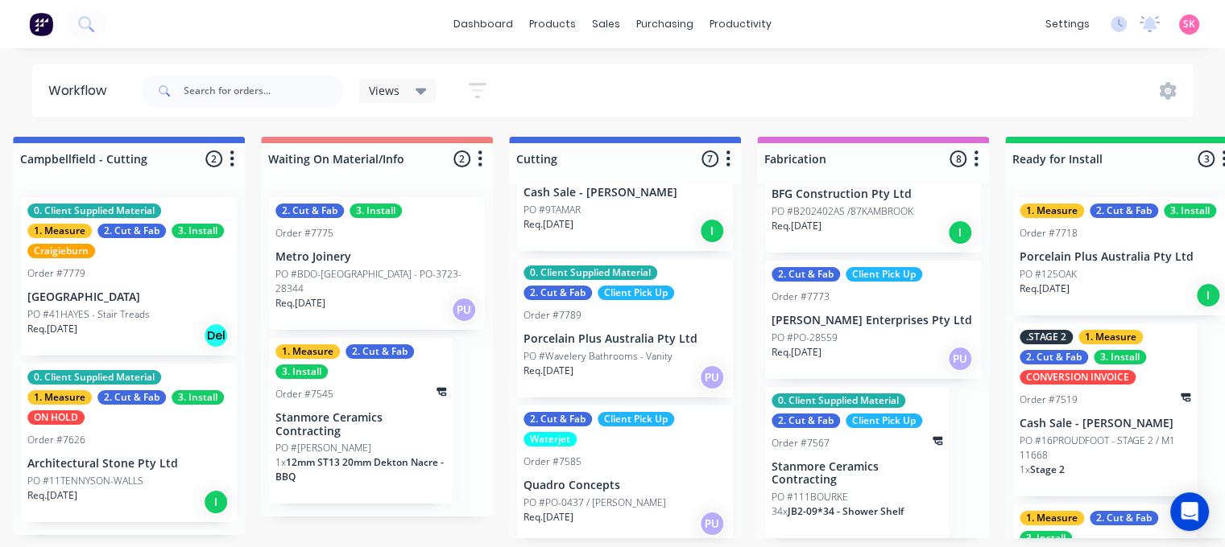
click at [600, 378] on div "Req. 10/10/25 PU" at bounding box center [624, 377] width 203 height 27
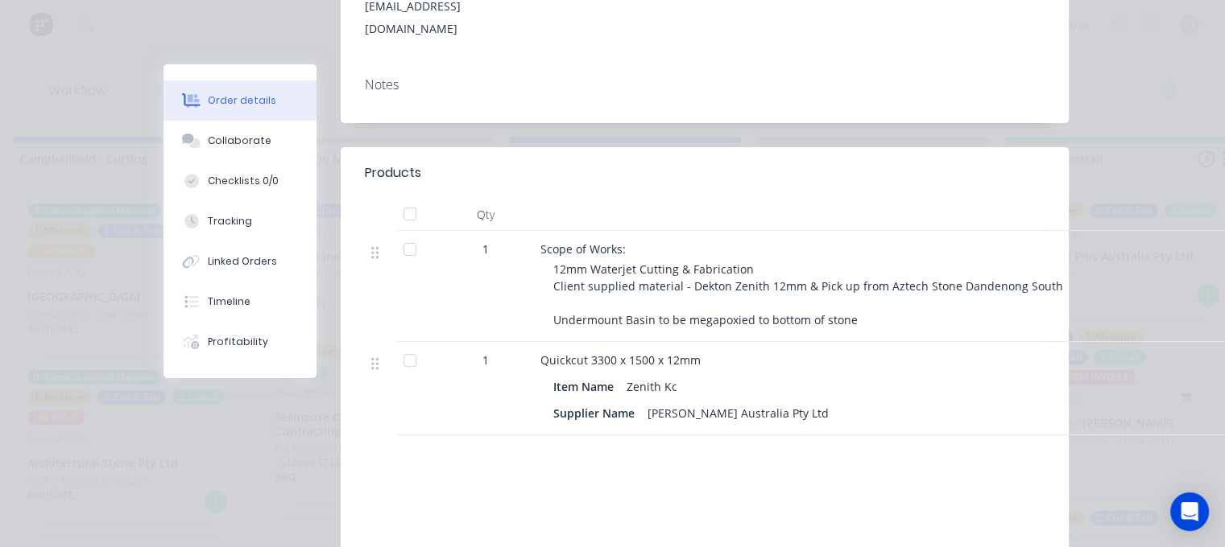
scroll to position [0, 0]
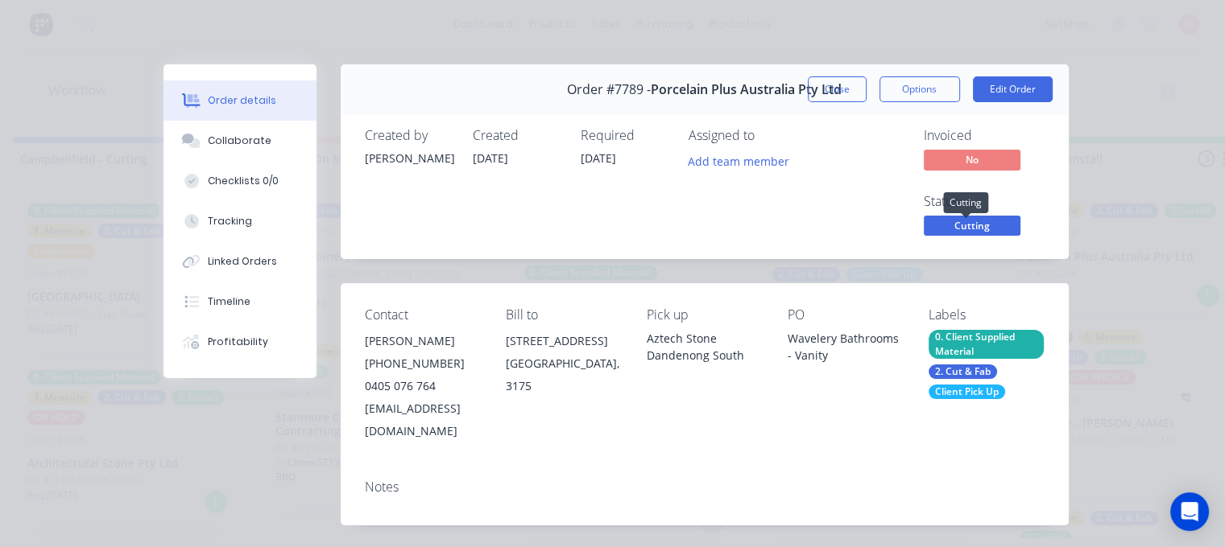
click at [977, 225] on span "Cutting" at bounding box center [971, 226] width 97 height 20
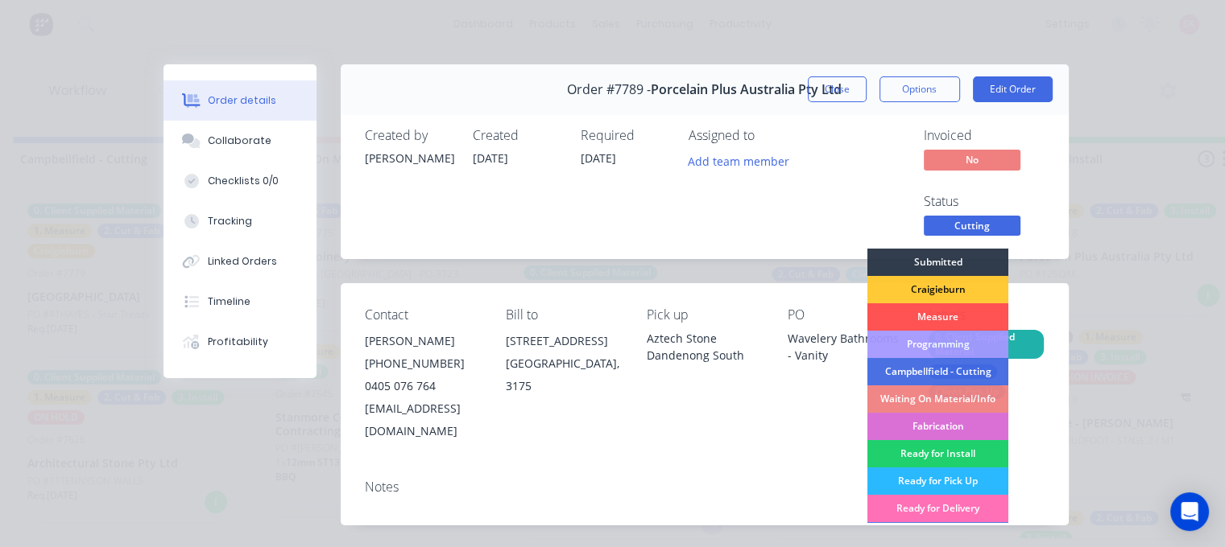
click at [957, 423] on div "Fabrication" at bounding box center [936, 426] width 141 height 27
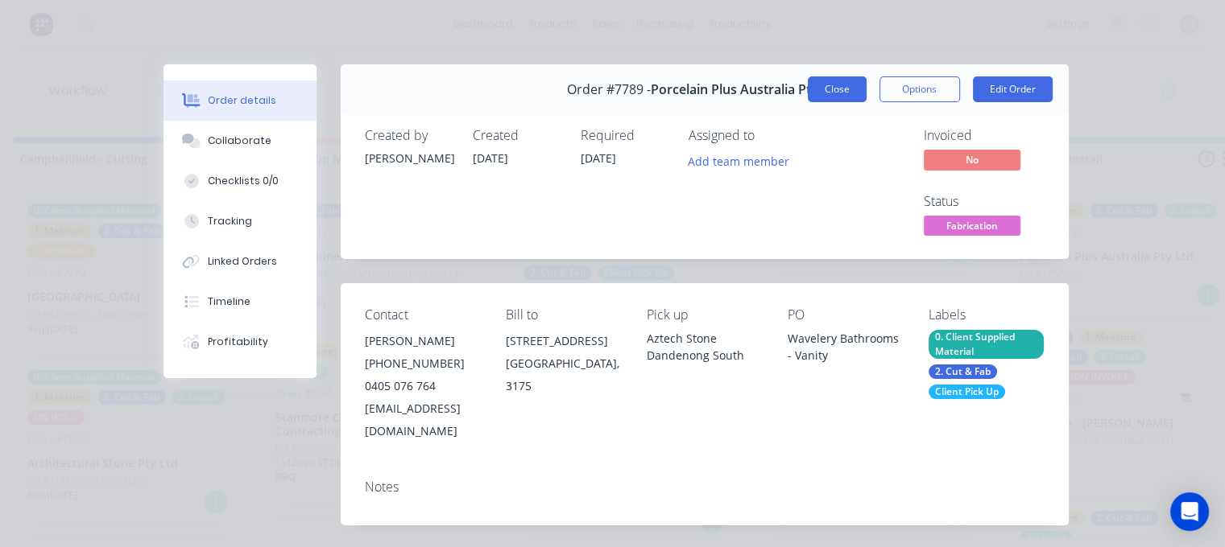
click at [826, 92] on button "Close" at bounding box center [837, 89] width 59 height 26
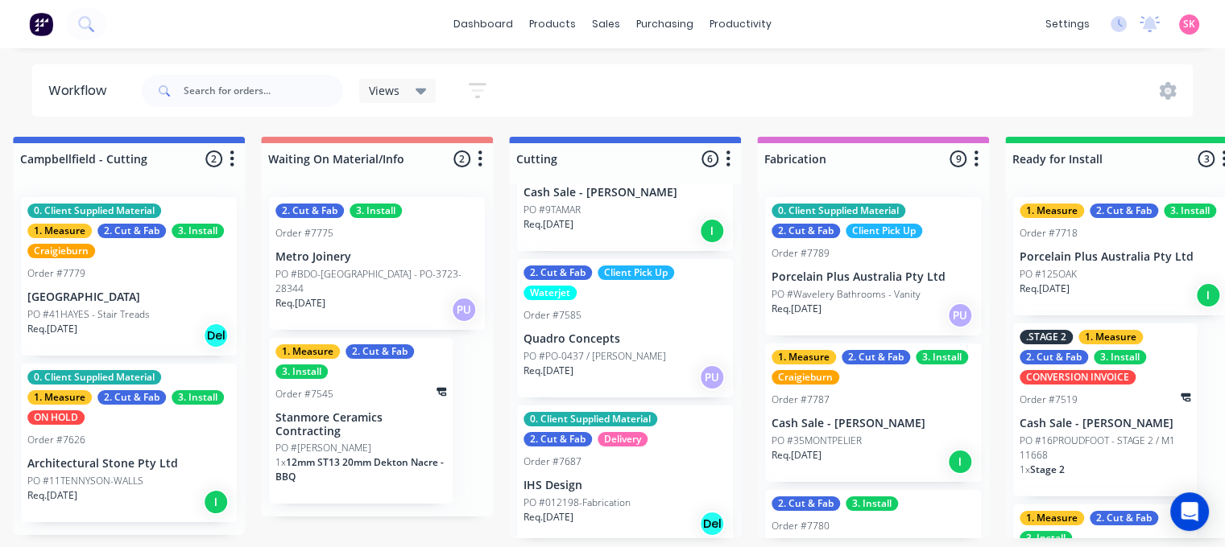
click at [896, 246] on div "Order #7789" at bounding box center [872, 253] width 203 height 14
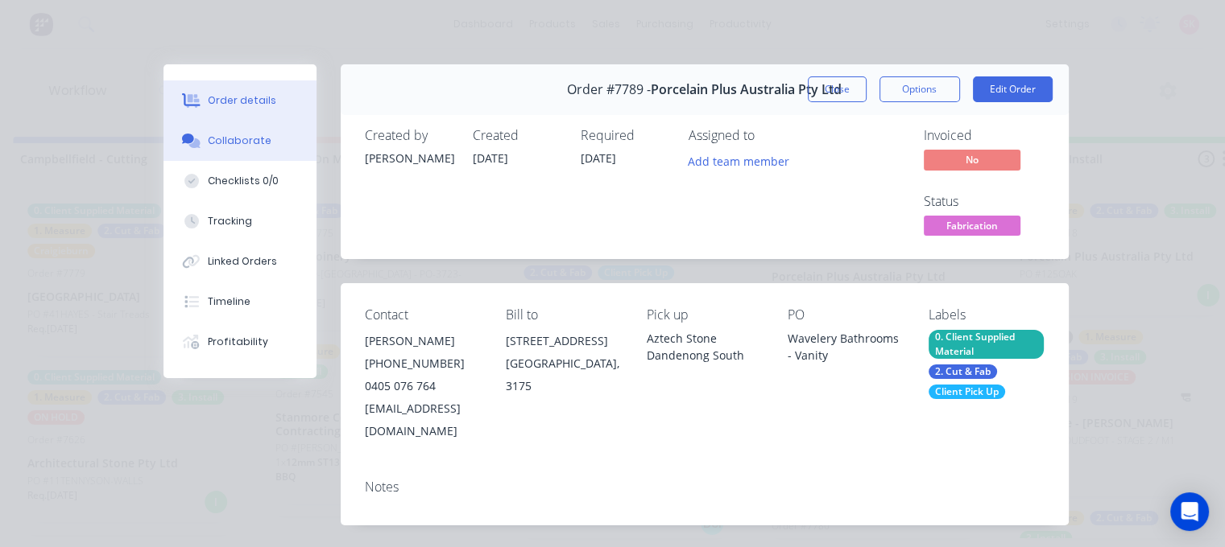
click at [184, 133] on button "Collaborate" at bounding box center [239, 141] width 153 height 40
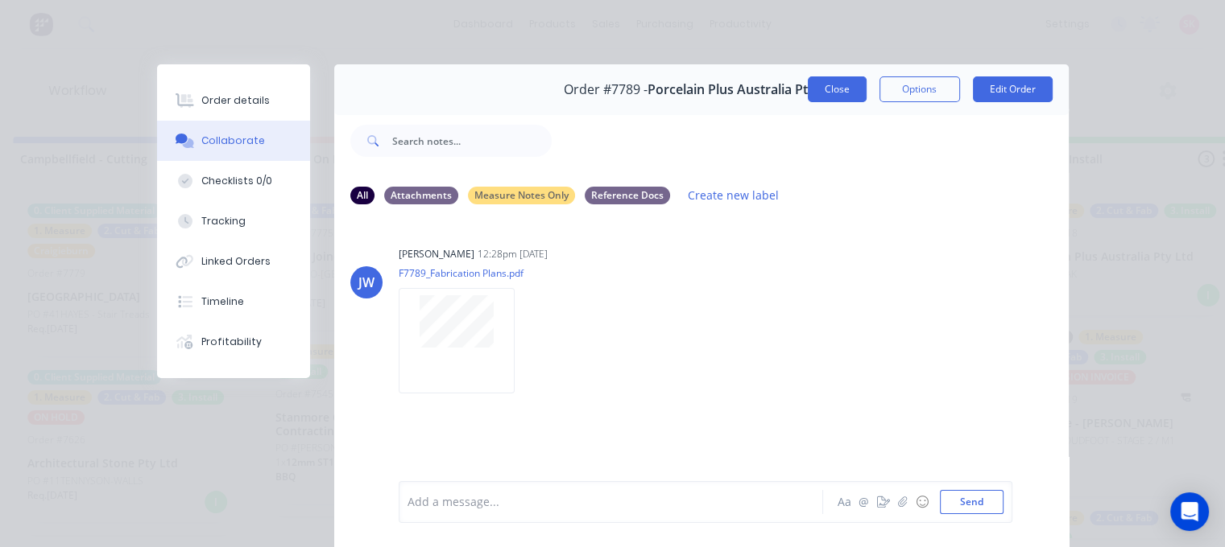
click at [828, 93] on button "Close" at bounding box center [837, 89] width 59 height 26
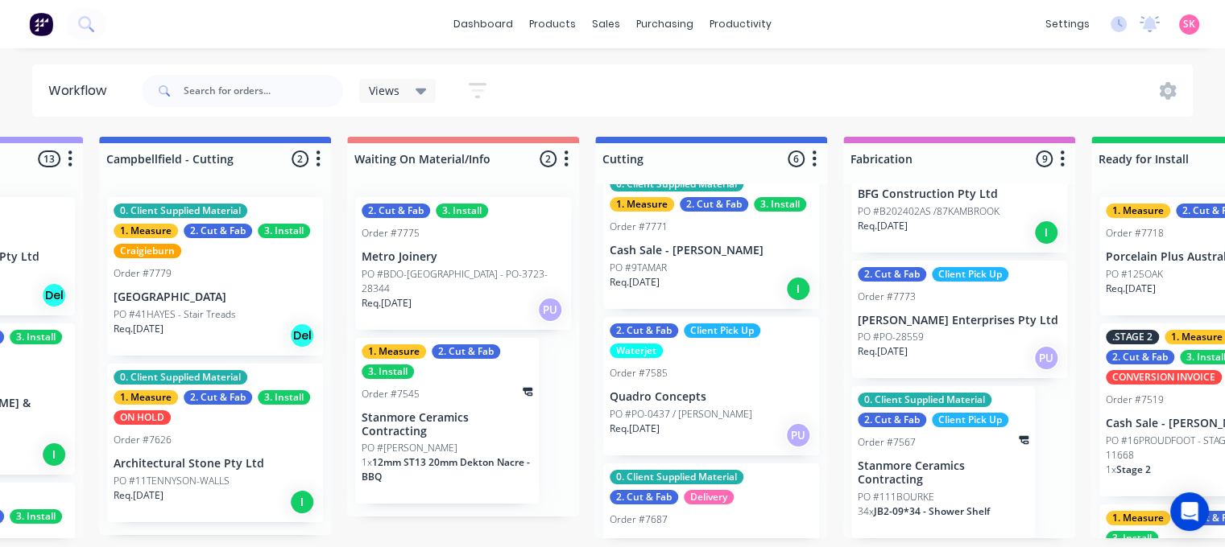
scroll to position [489, 0]
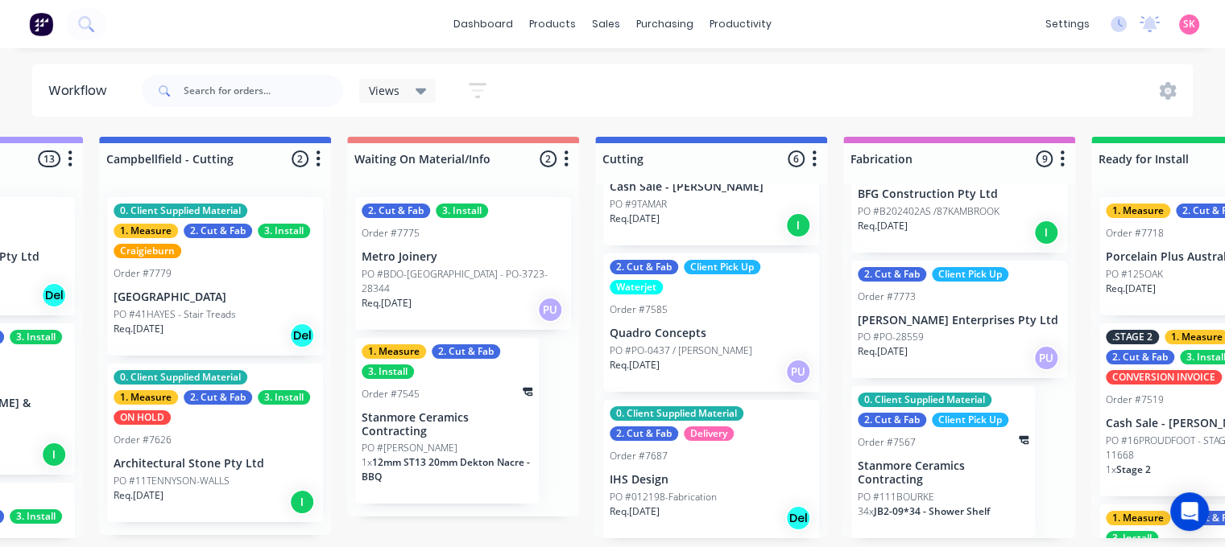
click at [734, 192] on div "0. Client Supplied Material 1. Measure 2. Cut & Fab 3. Install Order #7771 Cash…" at bounding box center [711, 176] width 216 height 138
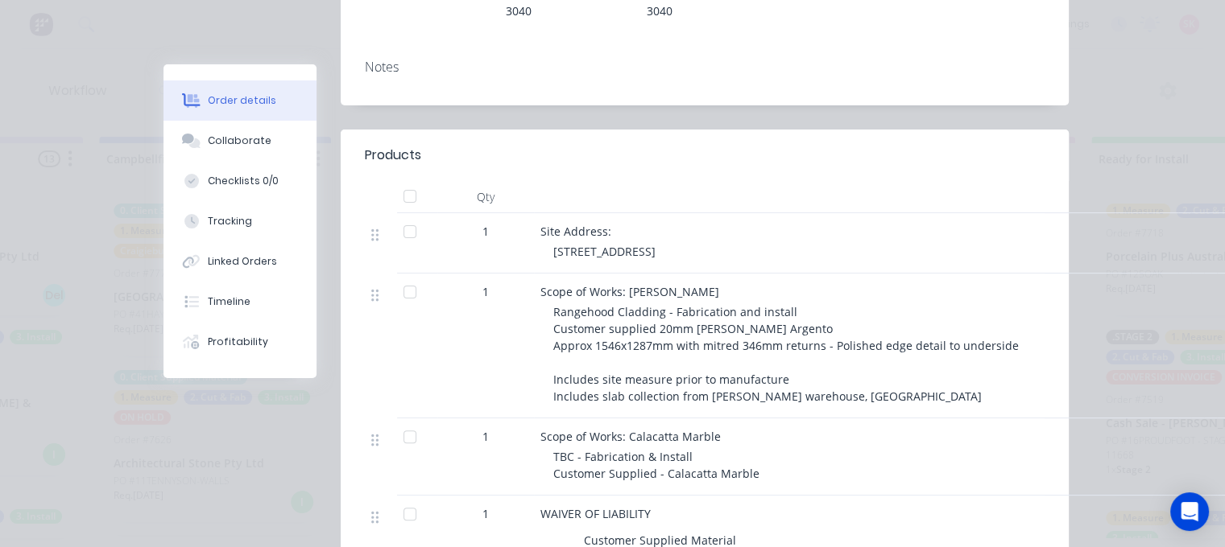
scroll to position [564, 0]
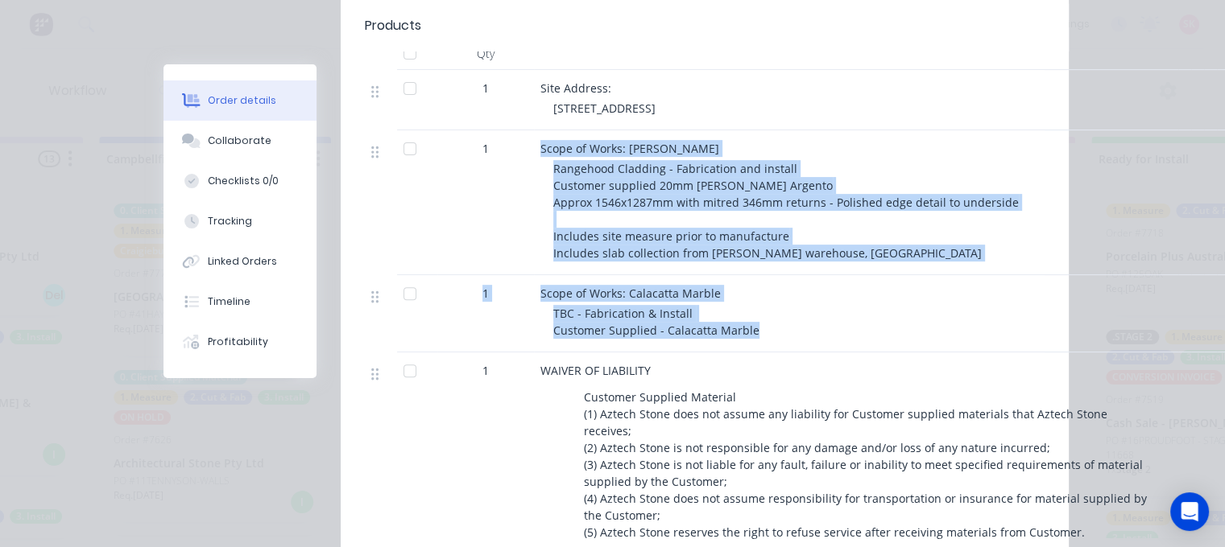
drag, startPoint x: 766, startPoint y: 303, endPoint x: 494, endPoint y: 242, distance: 279.5
click at [494, 242] on div "1 Site Address: 9 Tamar Street, Aberfeldie 1 Scope of Works: Turko Argento Rang…" at bounding box center [704, 312] width 679 height 485
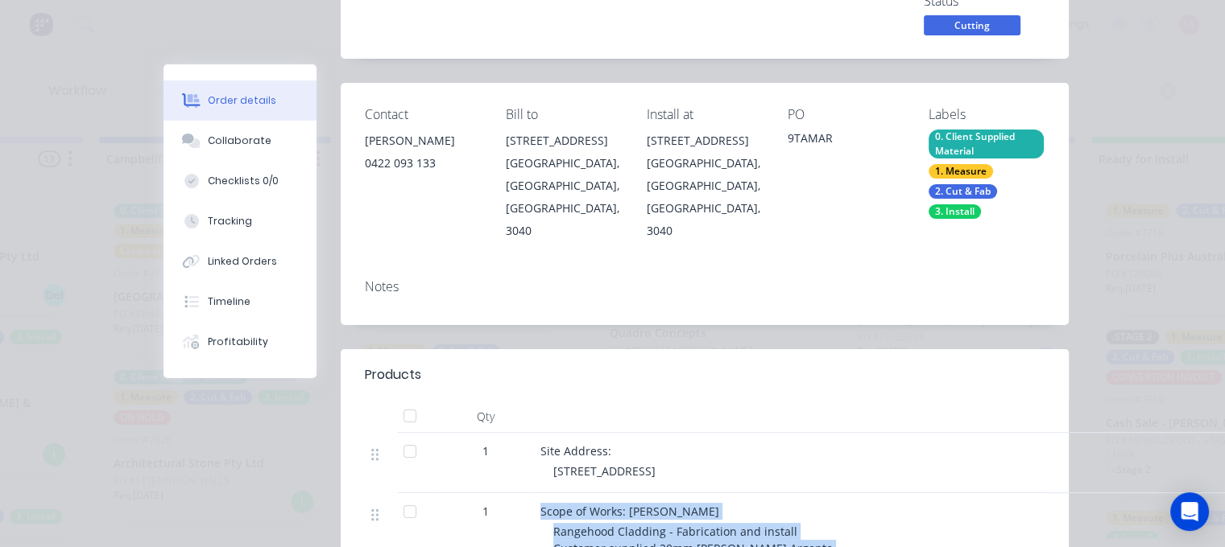
scroll to position [0, 0]
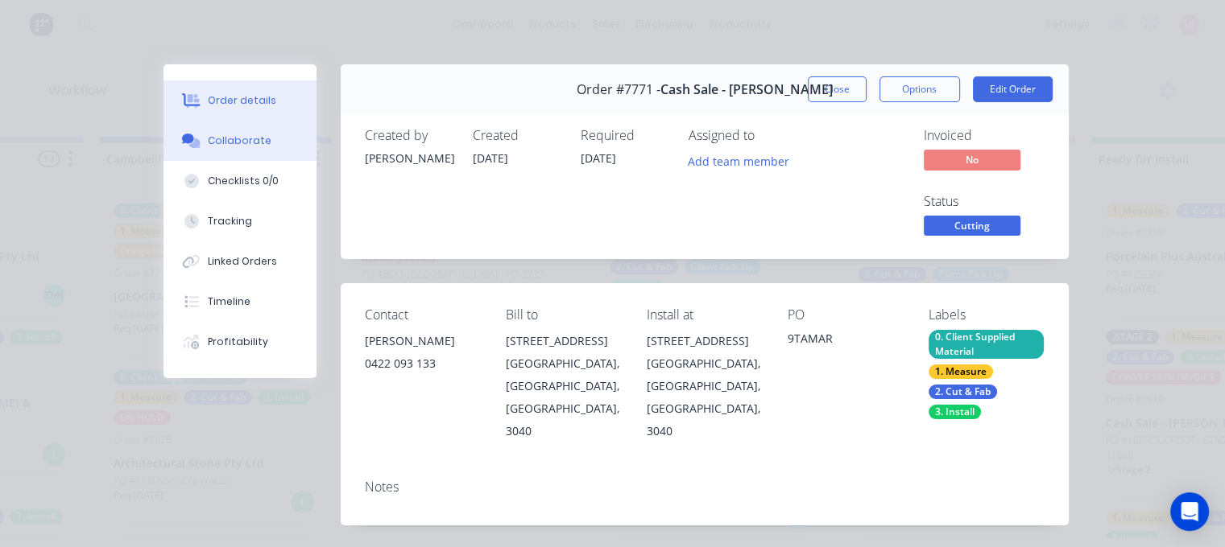
click at [243, 147] on div "Collaborate" at bounding box center [240, 141] width 64 height 14
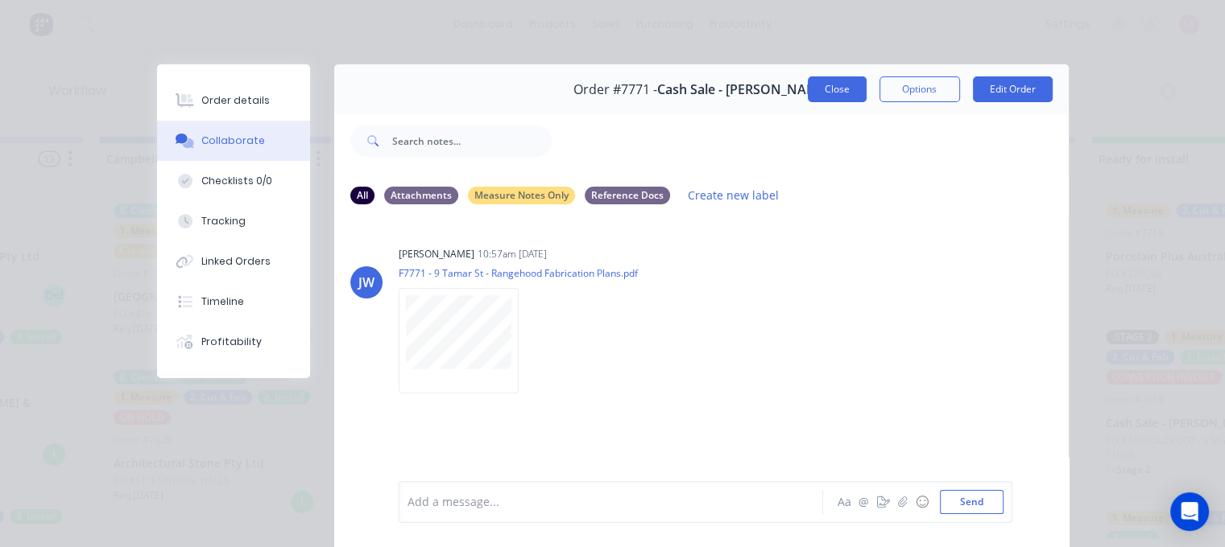
click at [836, 87] on button "Close" at bounding box center [837, 89] width 59 height 26
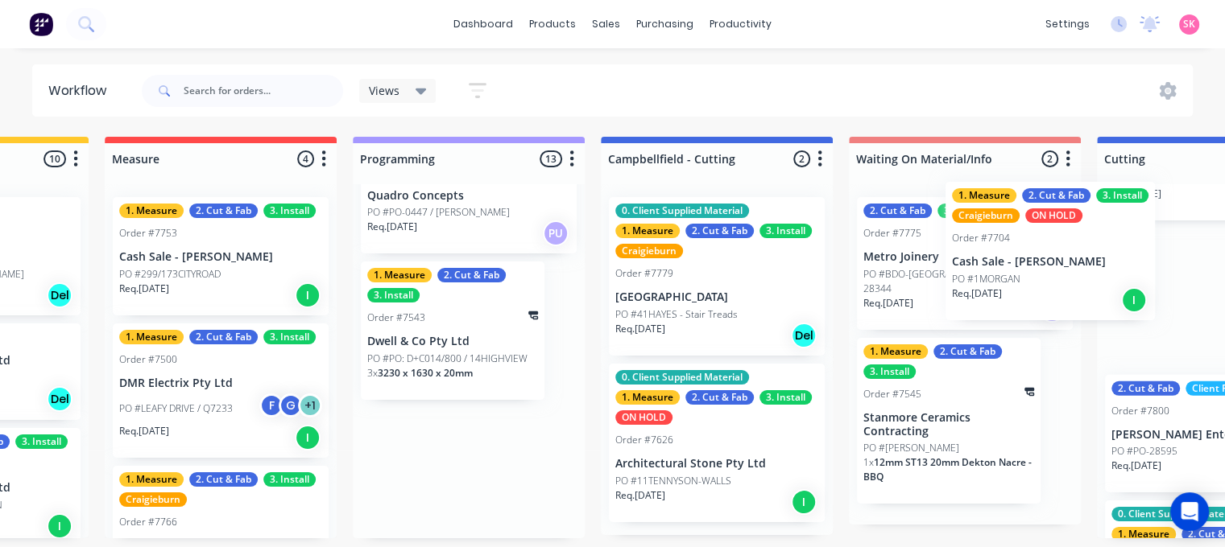
scroll to position [3, 506]
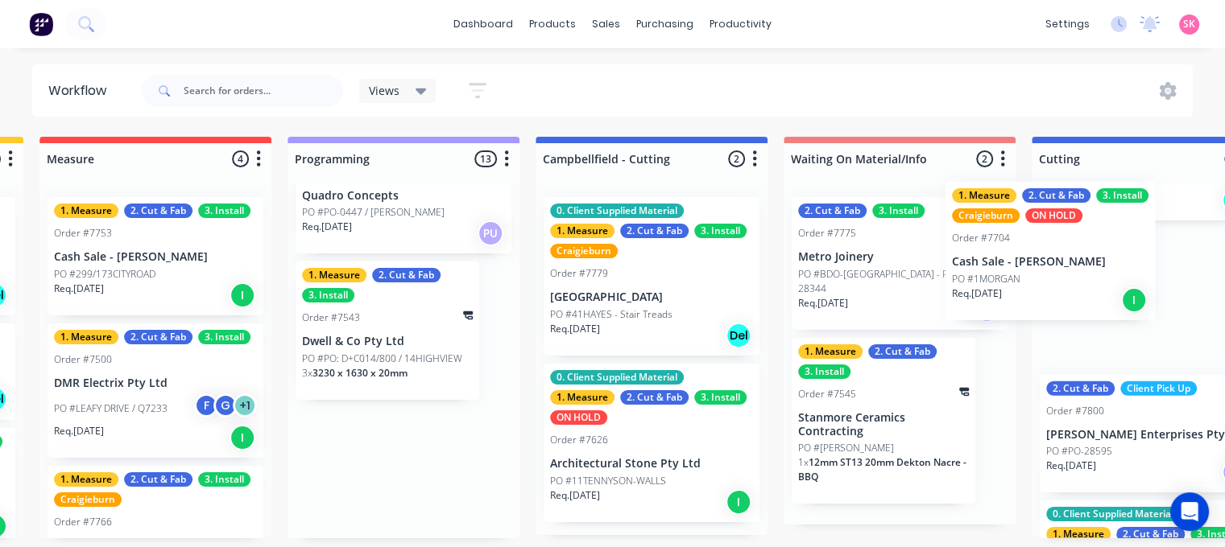
drag, startPoint x: 435, startPoint y: 356, endPoint x: 896, endPoint y: 304, distance: 464.3
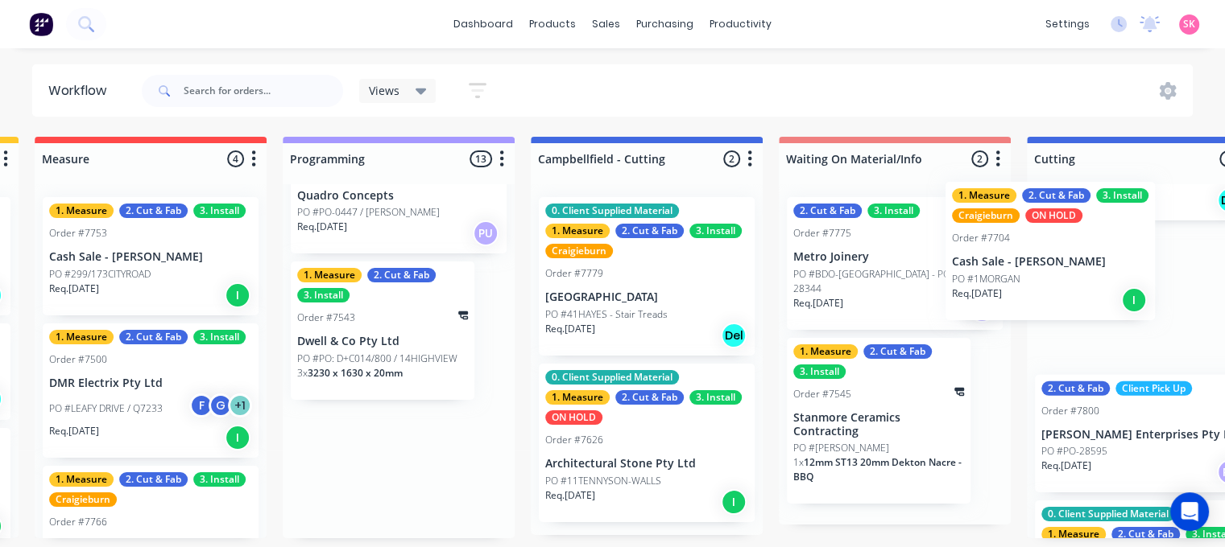
click at [979, 287] on div "Submitted 16 Status colour #273444 hex #273444 Save Cancel Summaries Total orde…" at bounding box center [1184, 338] width 3385 height 402
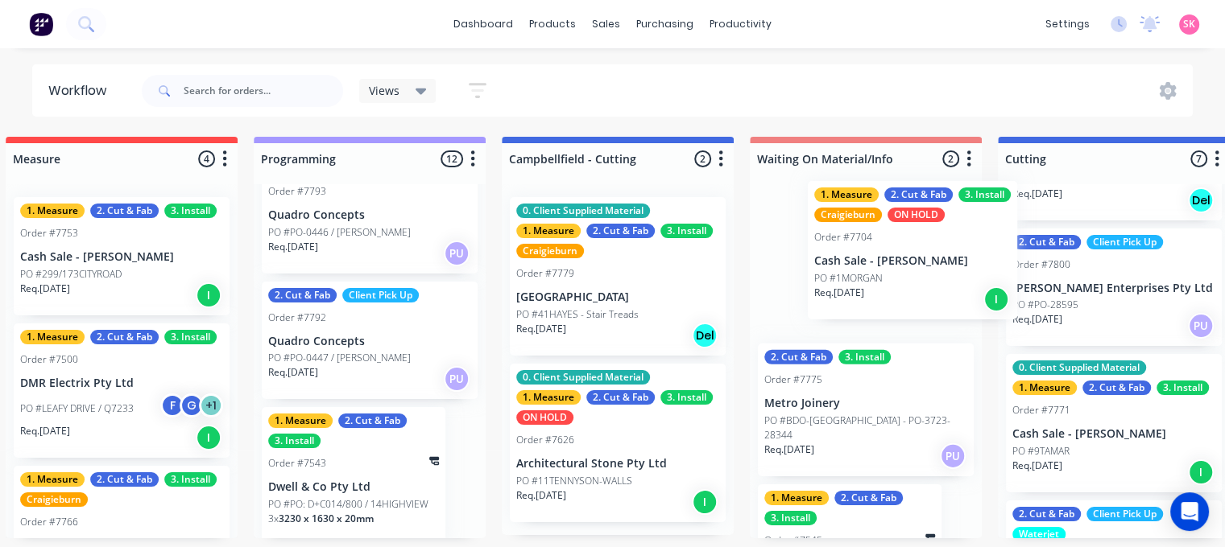
scroll to position [3, 527]
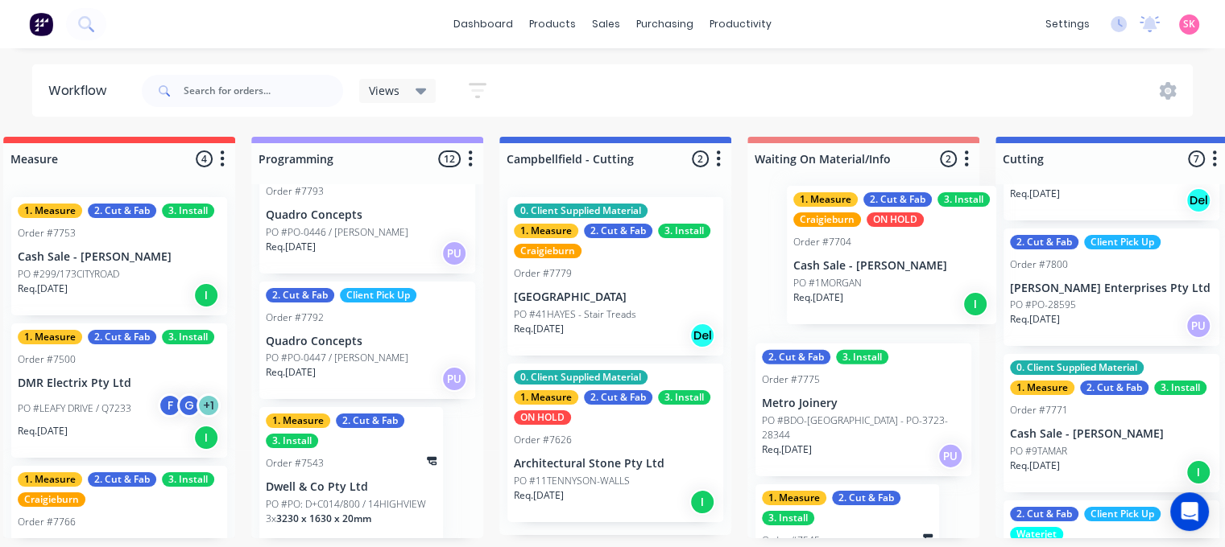
drag, startPoint x: 1106, startPoint y: 273, endPoint x: 886, endPoint y: 234, distance: 224.0
click at [886, 234] on div "Submitted 16 Status colour #273444 hex #273444 Save Cancel Summaries Total orde…" at bounding box center [1153, 338] width 3385 height 402
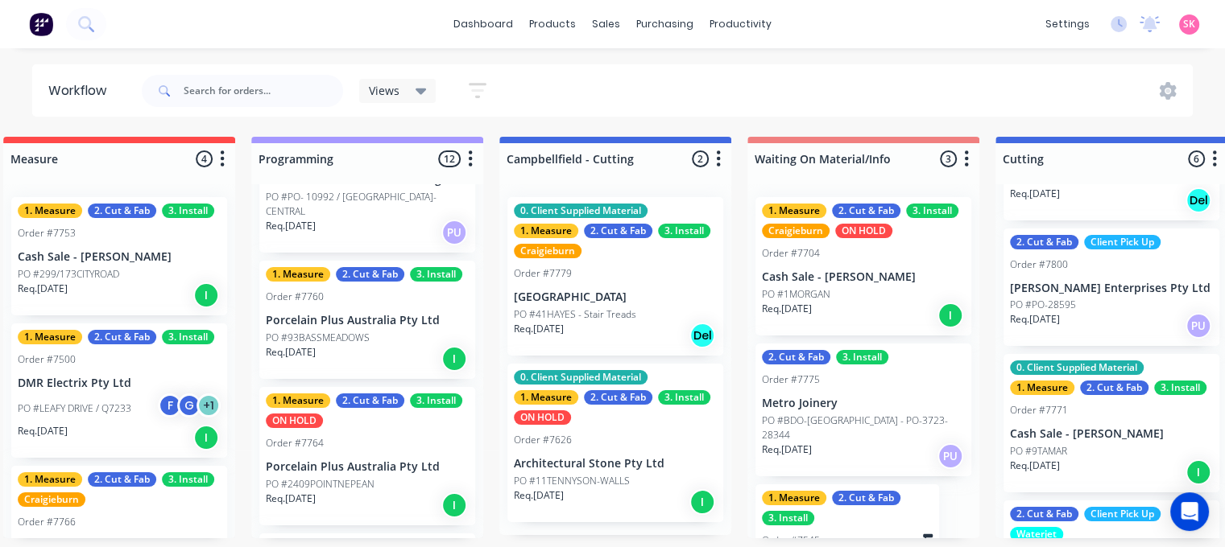
scroll to position [978, 0]
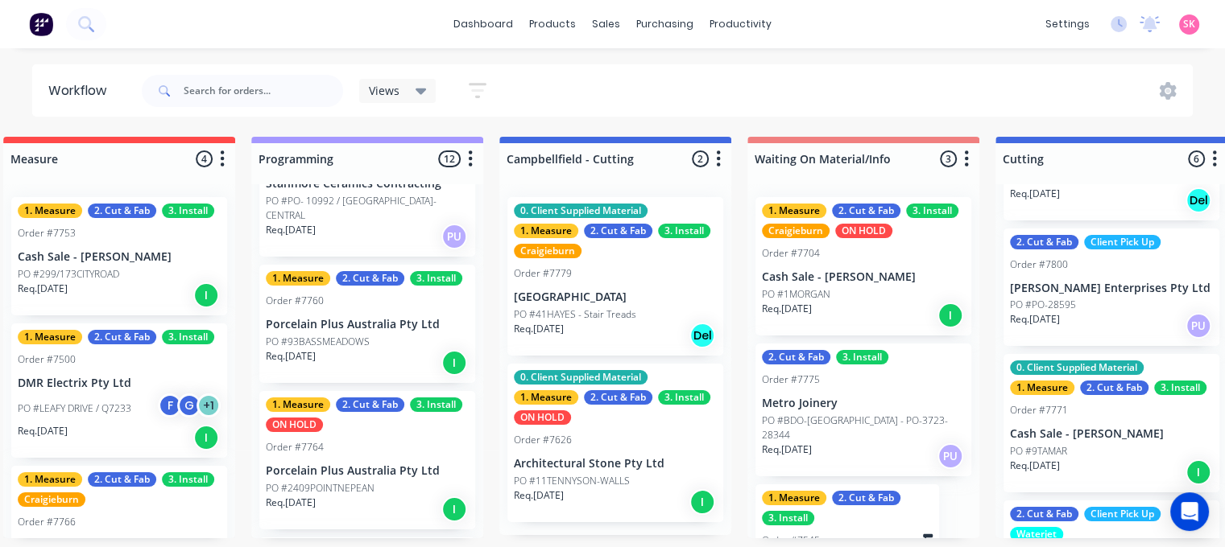
click at [338, 496] on div "Req. 16/10/25 I" at bounding box center [367, 509] width 203 height 27
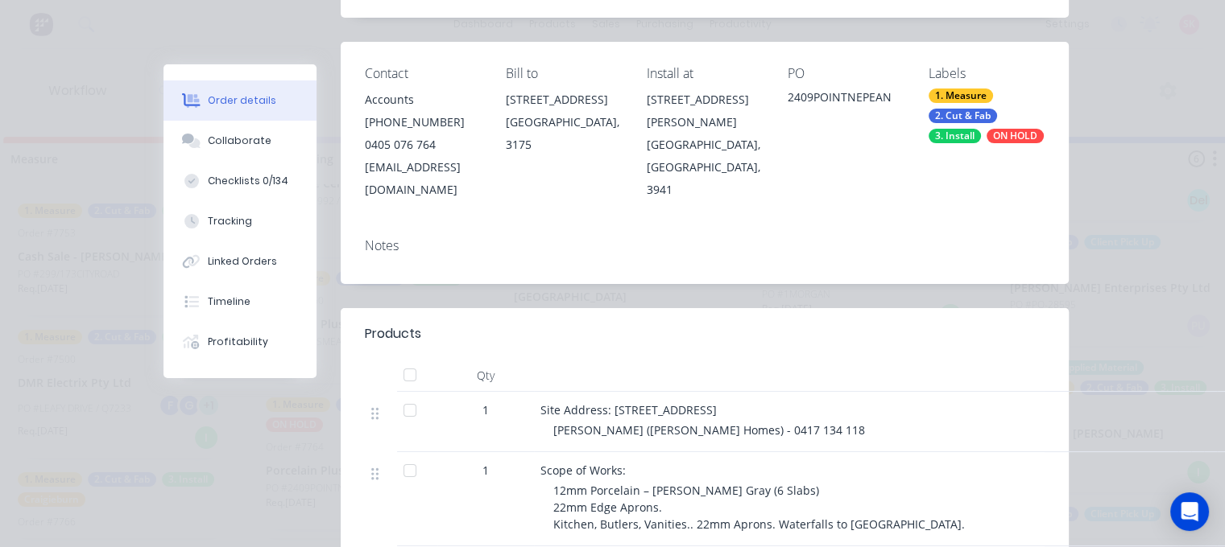
scroll to position [0, 0]
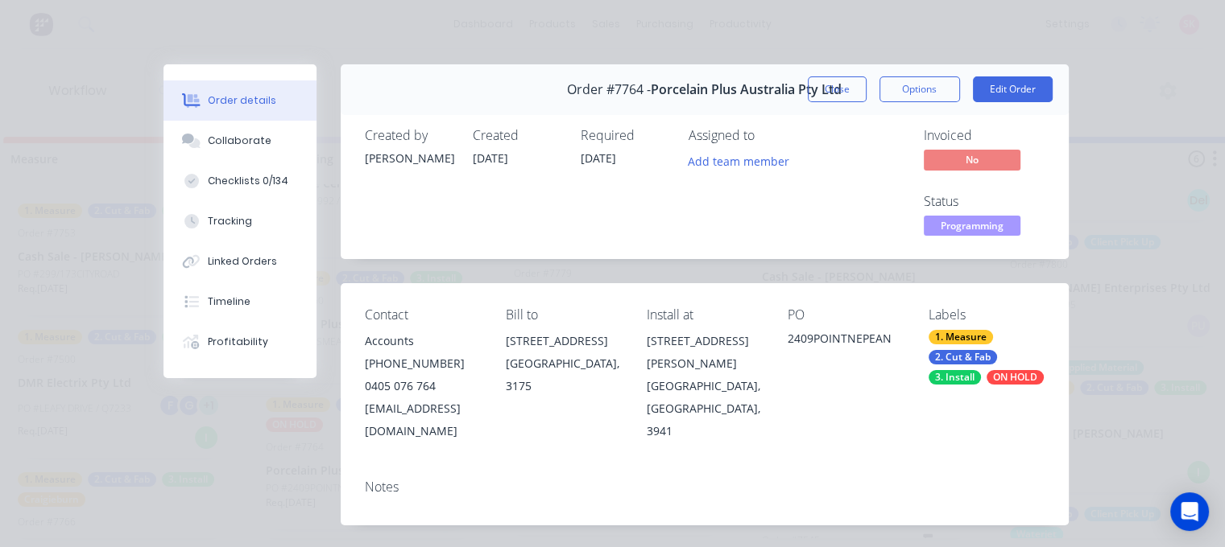
click at [841, 75] on div "Order #7764 - Porcelain Plus Australia Pty Ltd Close Options Edit Order" at bounding box center [705, 89] width 728 height 51
click at [841, 86] on button "Close" at bounding box center [837, 89] width 59 height 26
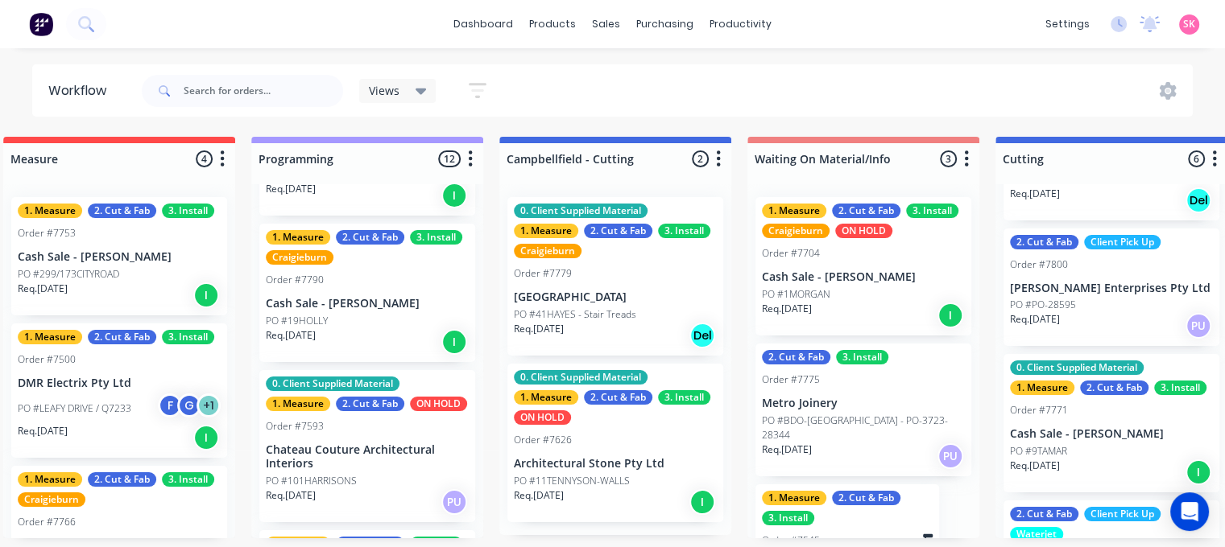
scroll to position [415, 0]
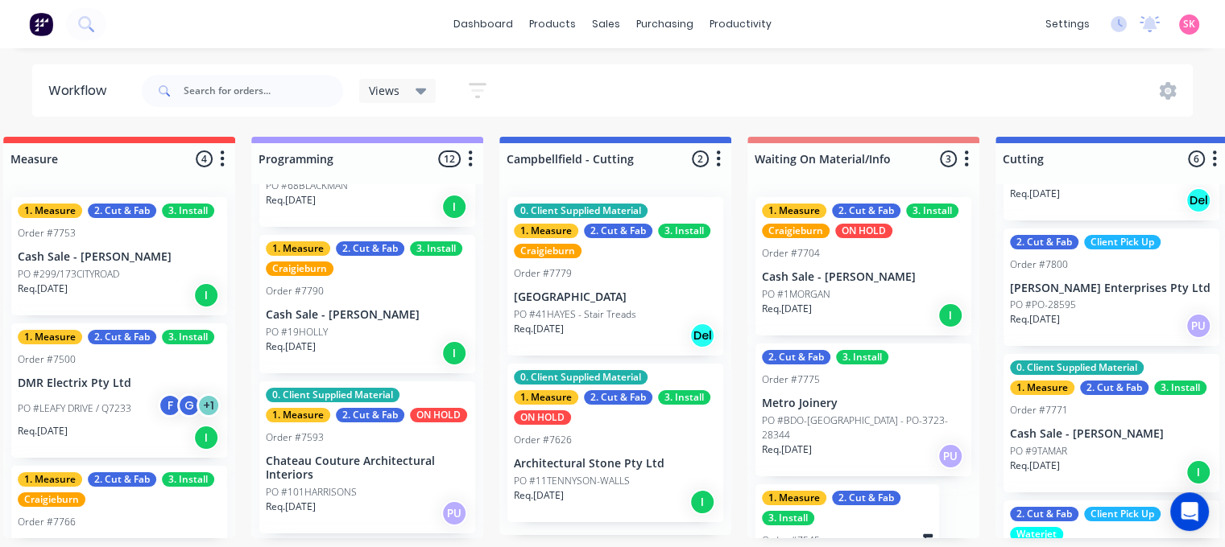
click at [394, 308] on p "Cash Sale - [PERSON_NAME]" at bounding box center [367, 315] width 203 height 14
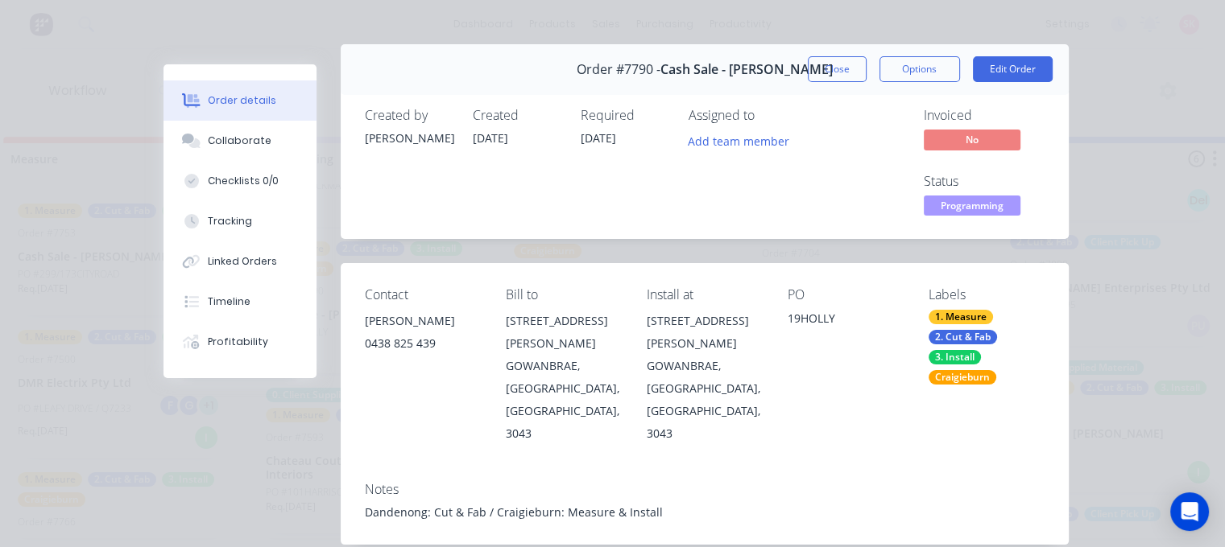
scroll to position [0, 0]
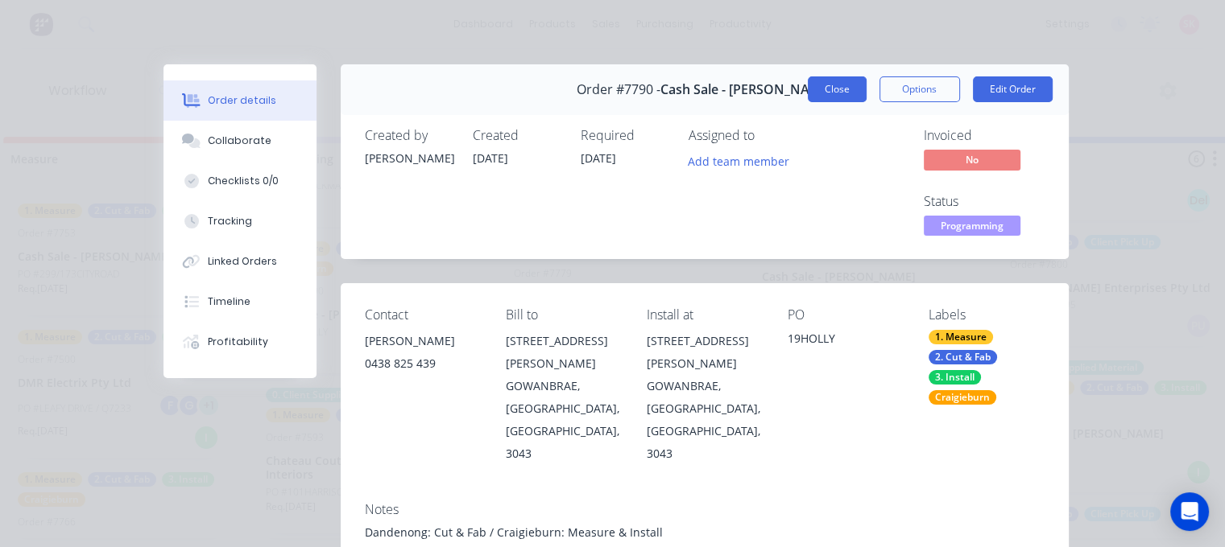
click at [824, 90] on button "Close" at bounding box center [837, 89] width 59 height 26
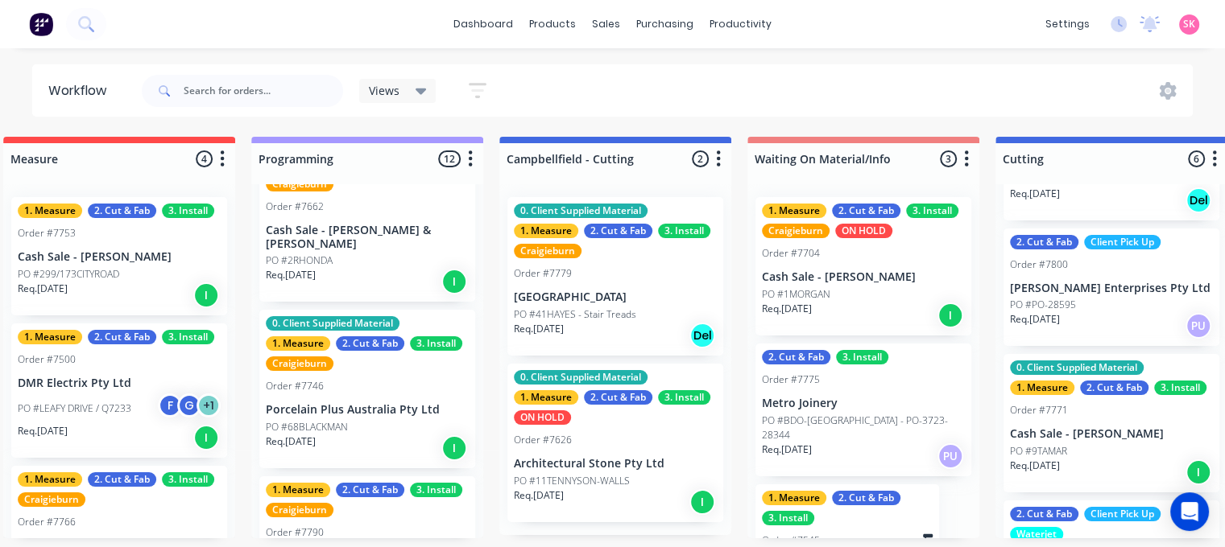
scroll to position [173, 0]
click at [366, 435] on div "Req. 06/10/25 I" at bounding box center [367, 448] width 203 height 27
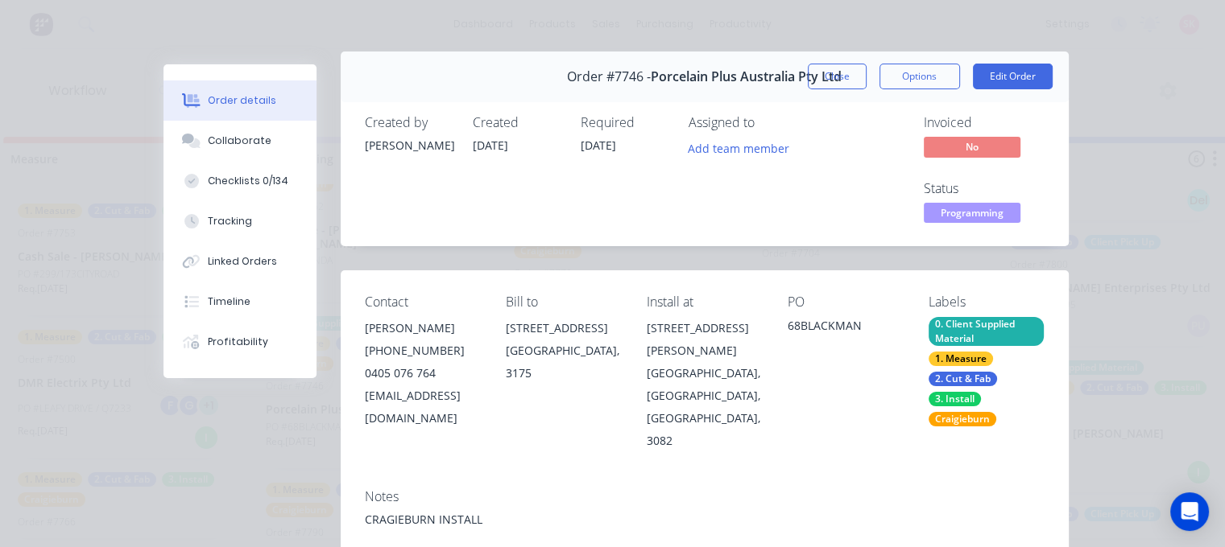
scroll to position [0, 0]
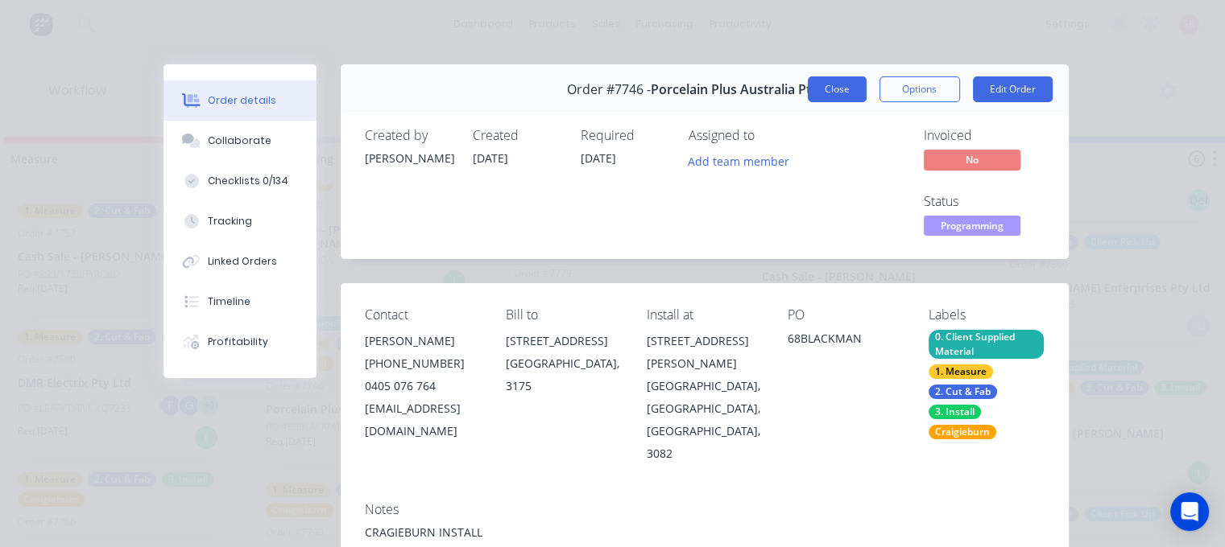
click at [844, 80] on button "Close" at bounding box center [837, 89] width 59 height 26
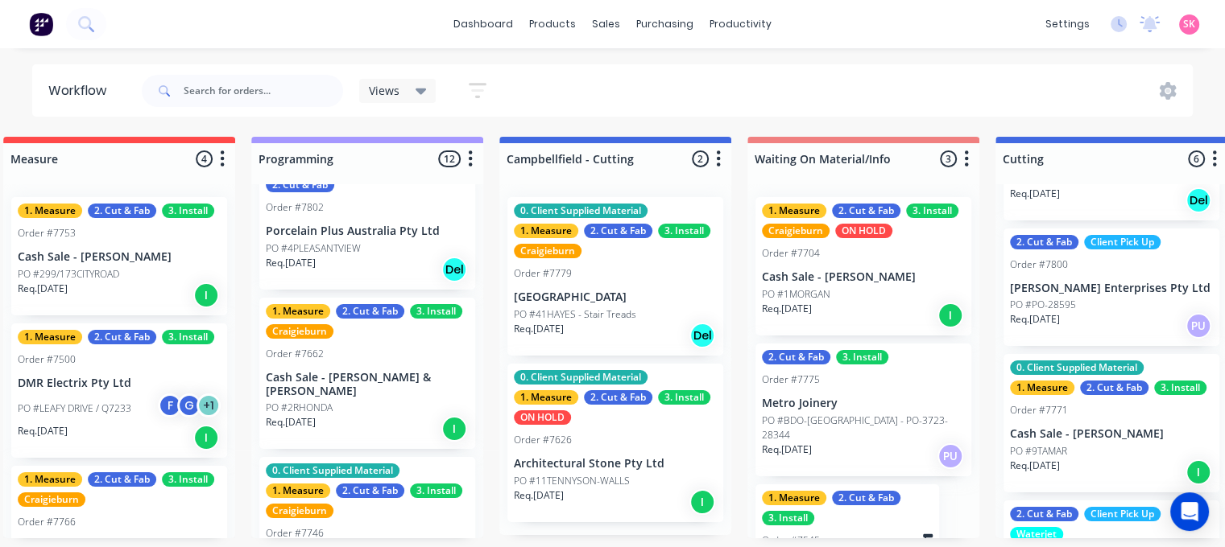
scroll to position [12, 0]
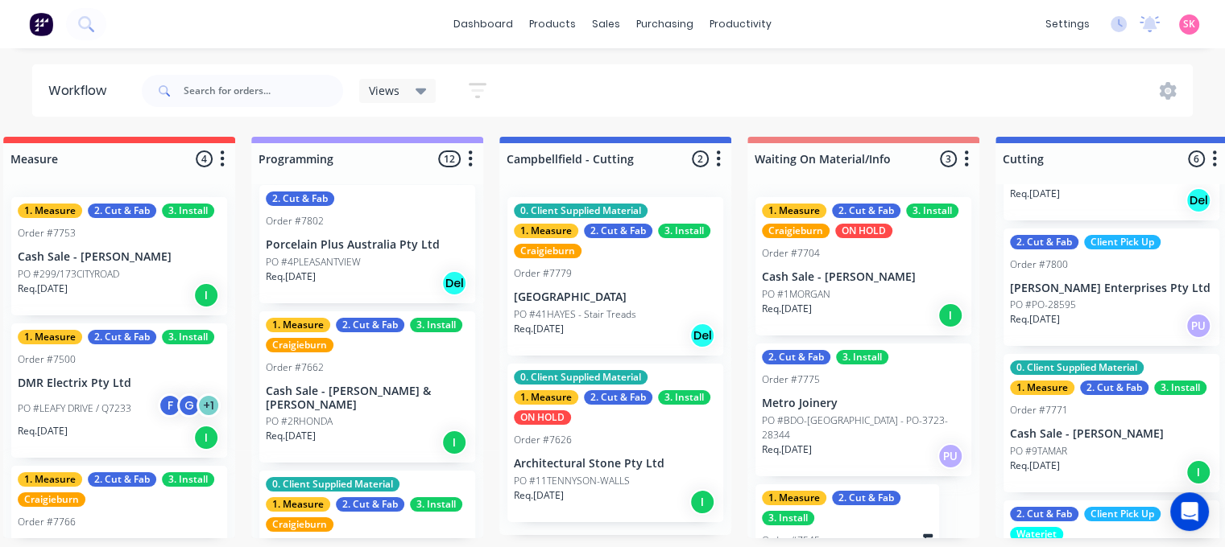
click at [385, 415] on div "PO #2RHONDA" at bounding box center [367, 422] width 203 height 14
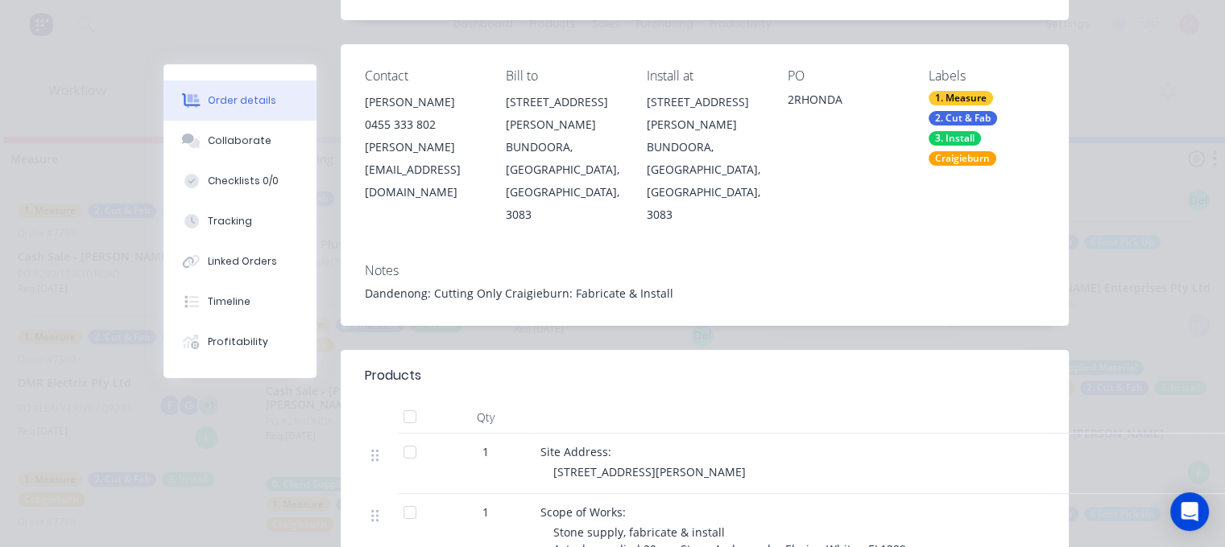
scroll to position [0, 0]
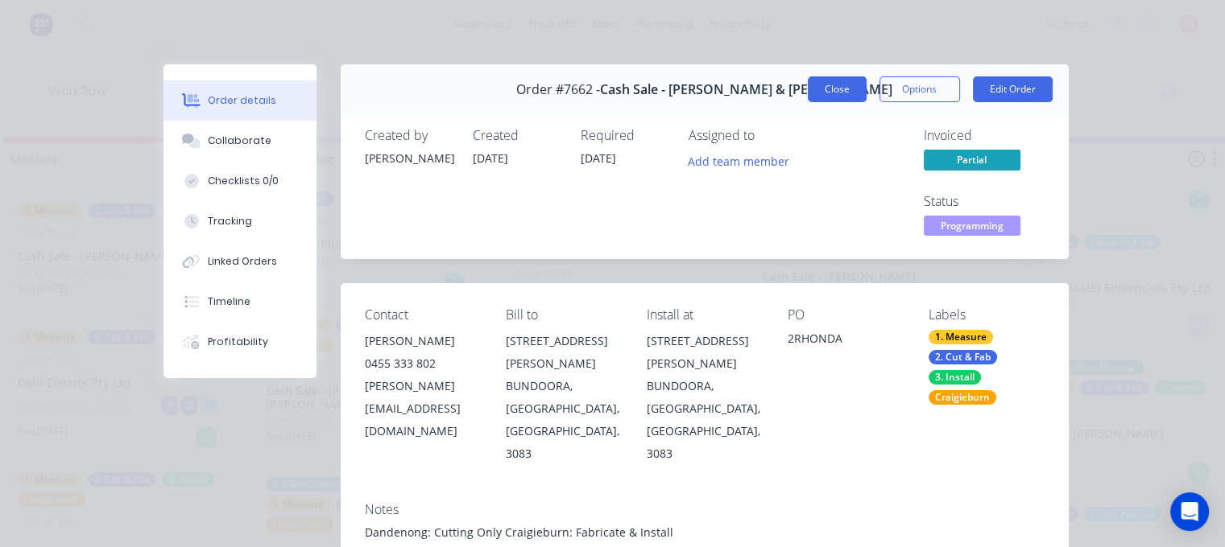
click at [832, 78] on button "Close" at bounding box center [837, 89] width 59 height 26
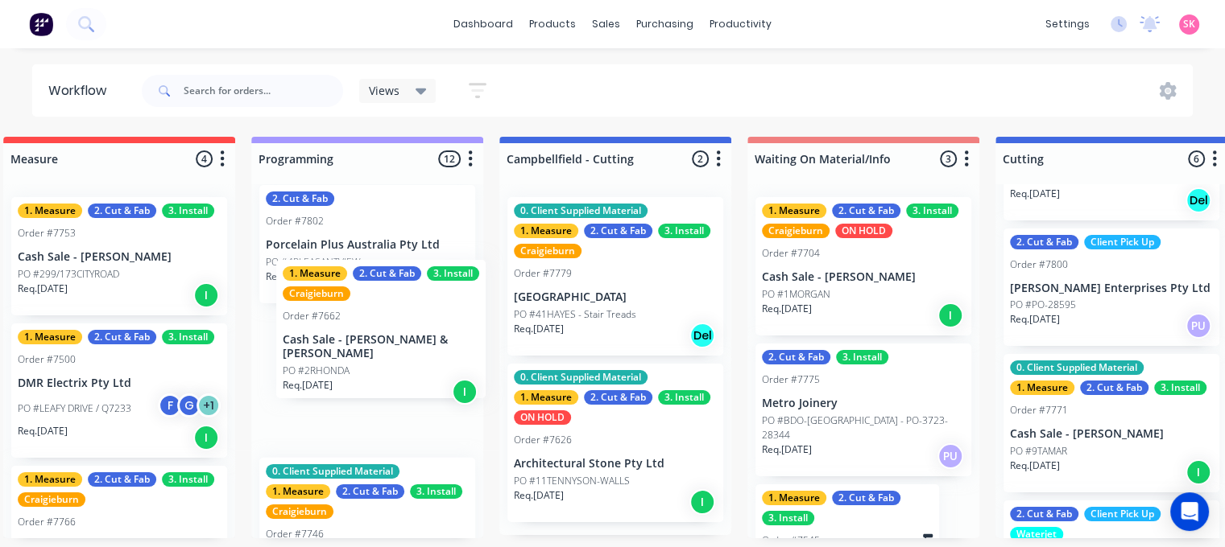
drag, startPoint x: 322, startPoint y: 387, endPoint x: 345, endPoint y: 338, distance: 54.4
click at [345, 338] on div "2. Cut & Fab Order #7802 Porcelain Plus Australia Pty Ltd PO #4PLEASANTVIEW Req…" at bounding box center [367, 361] width 232 height 354
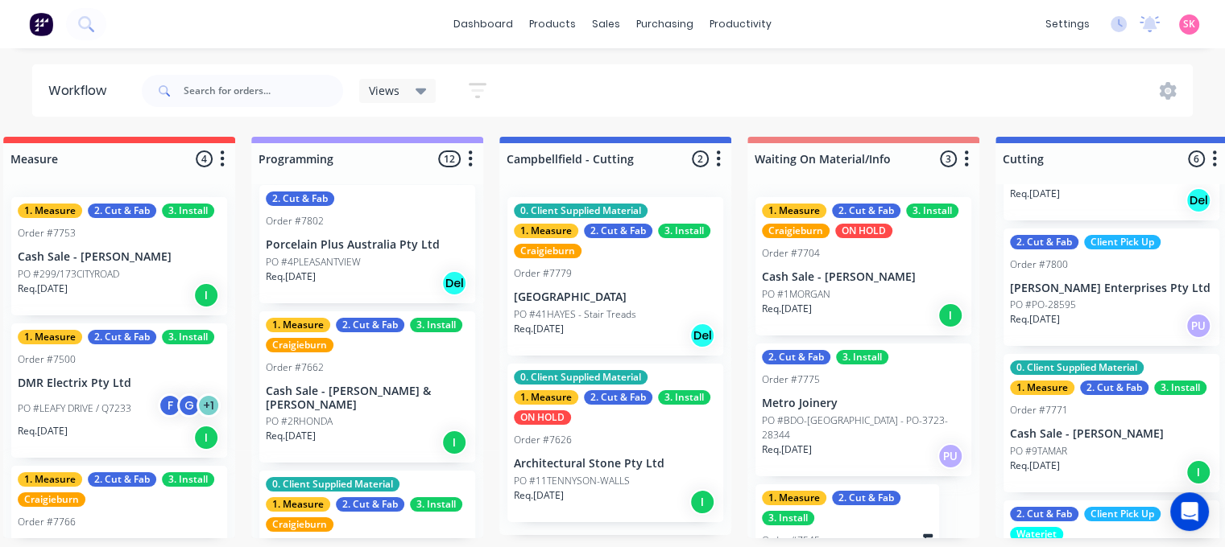
click at [344, 355] on div "1. Measure 2. Cut & Fab 3. Install Craigieburn Order #7662 Cash Sale - Aaron & …" at bounding box center [367, 388] width 216 height 152
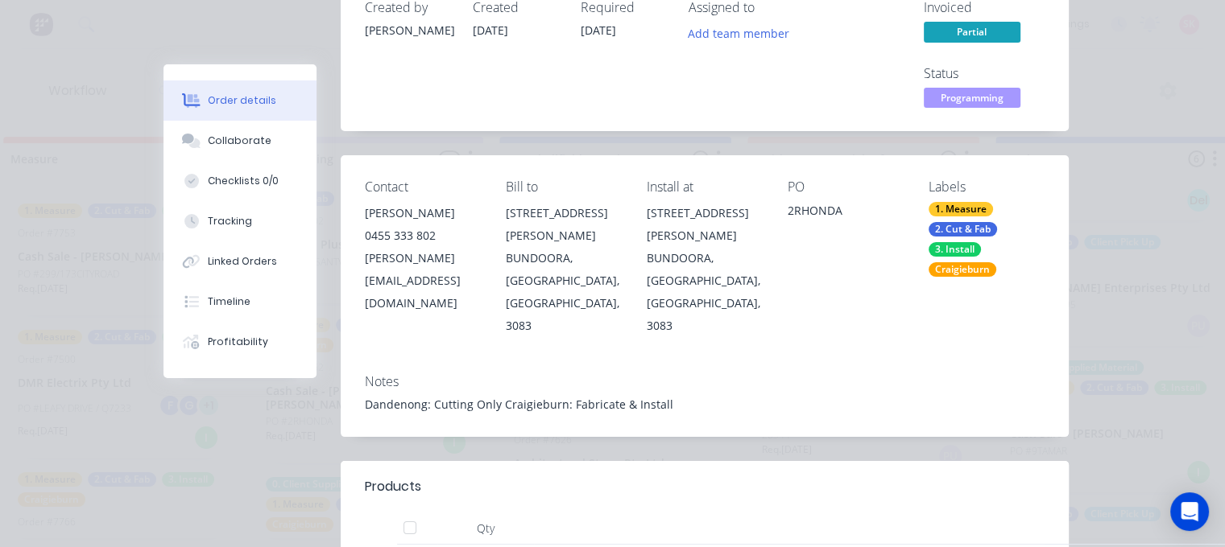
scroll to position [161, 0]
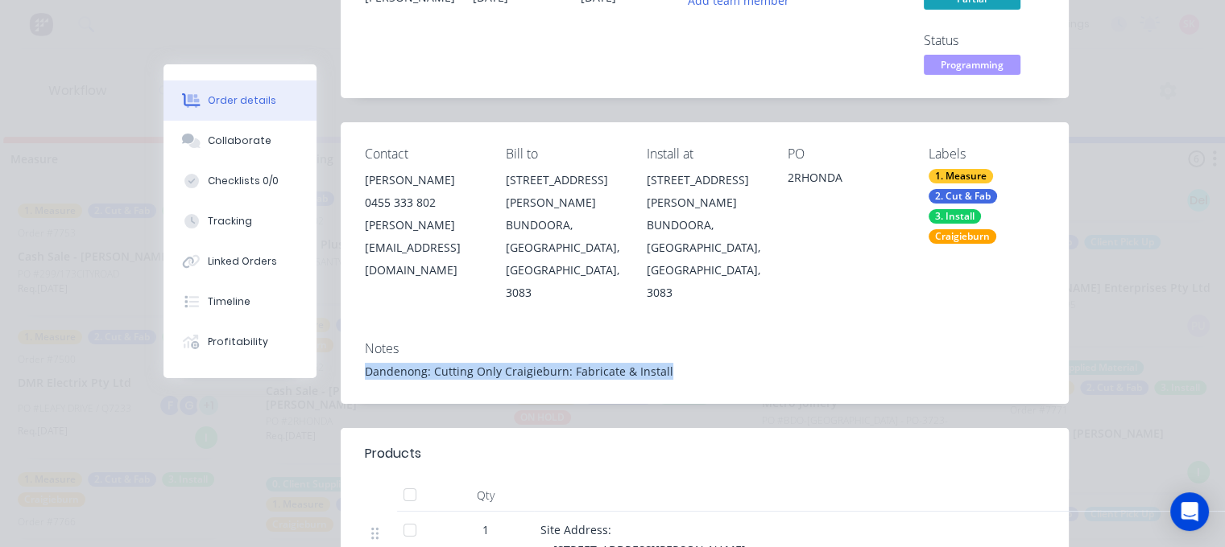
drag, startPoint x: 733, startPoint y: 303, endPoint x: 353, endPoint y: 315, distance: 379.4
click at [353, 328] on div "Notes Dandenong: Cutting Only Craigieburn: Fabricate & Install" at bounding box center [705, 366] width 728 height 76
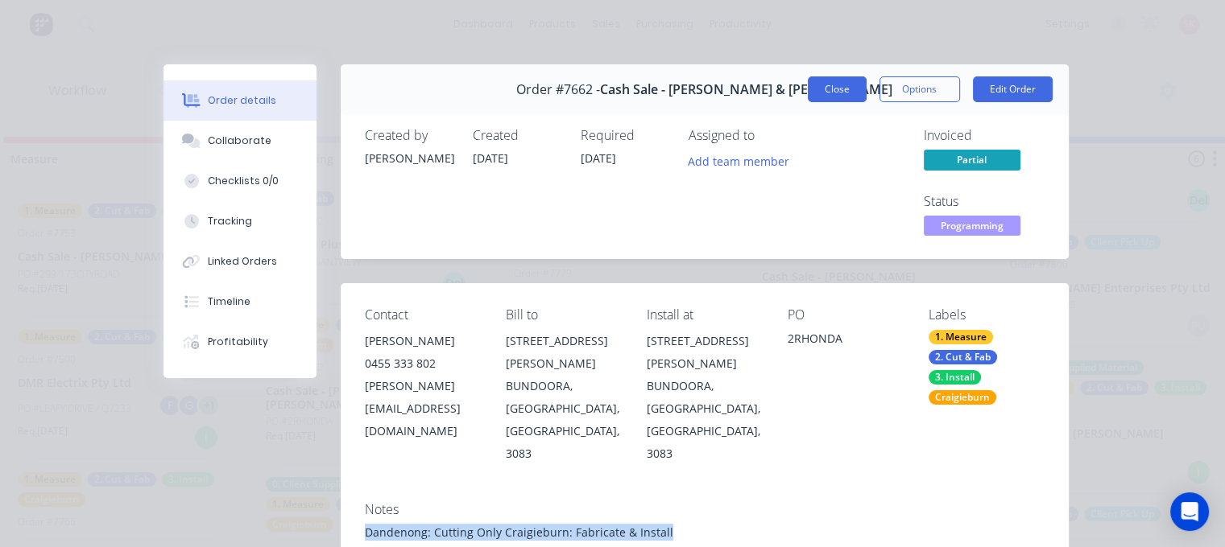
click at [858, 95] on button "Close" at bounding box center [837, 89] width 59 height 26
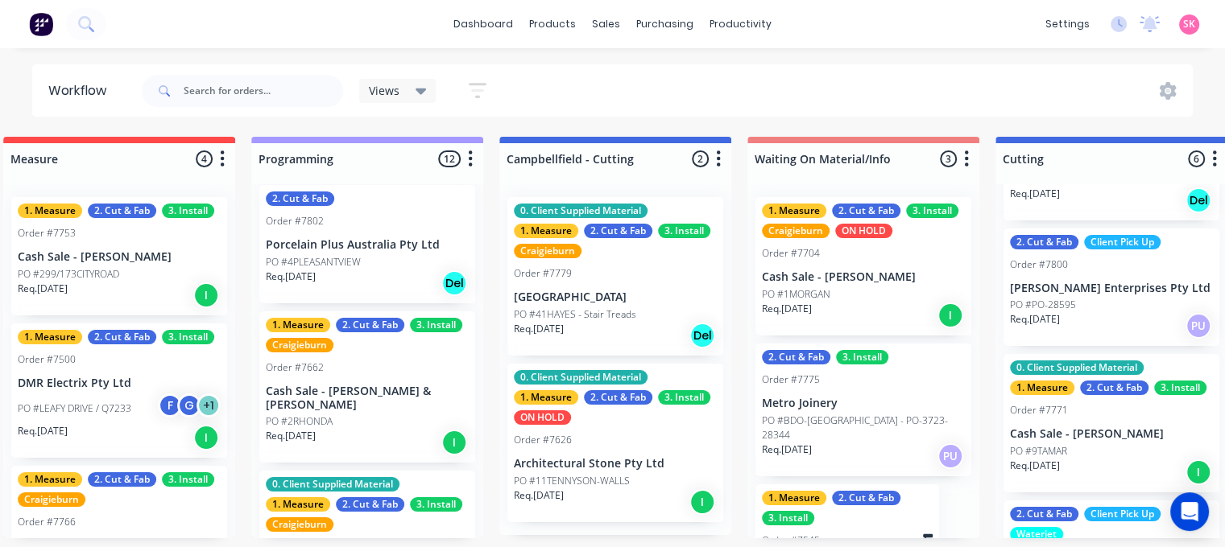
click at [911, 288] on div "PO #1MORGAN" at bounding box center [863, 294] width 203 height 14
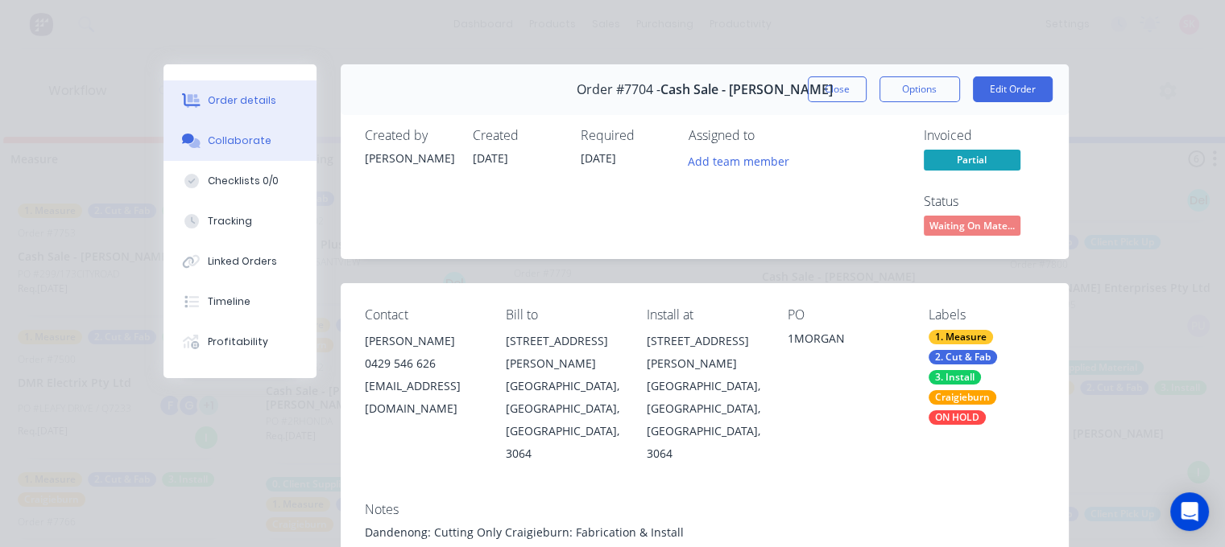
click at [253, 139] on div "Collaborate" at bounding box center [240, 141] width 64 height 14
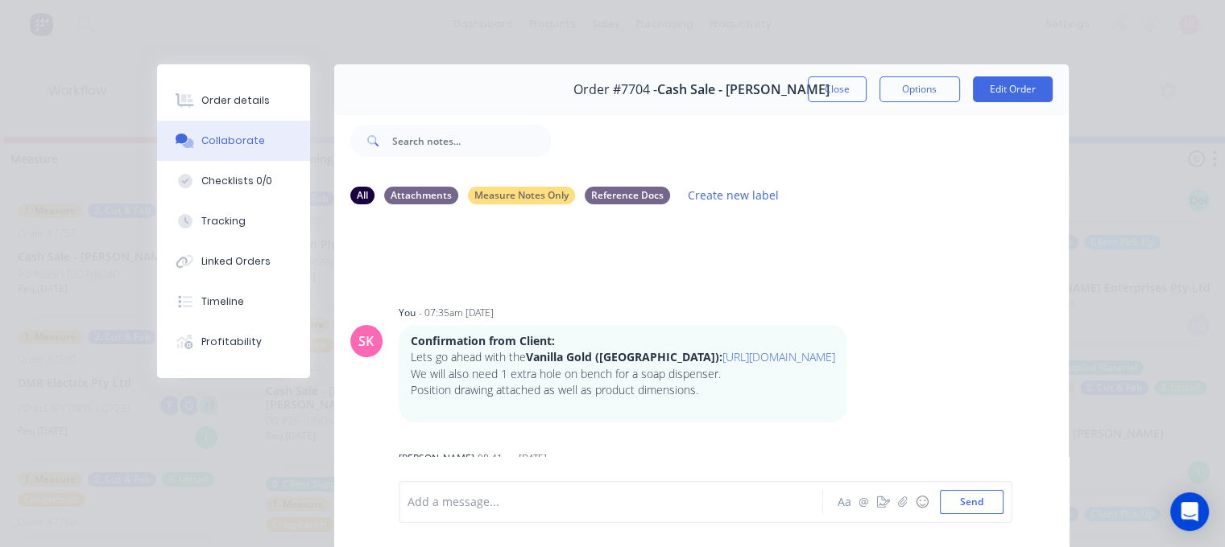
scroll to position [715, 0]
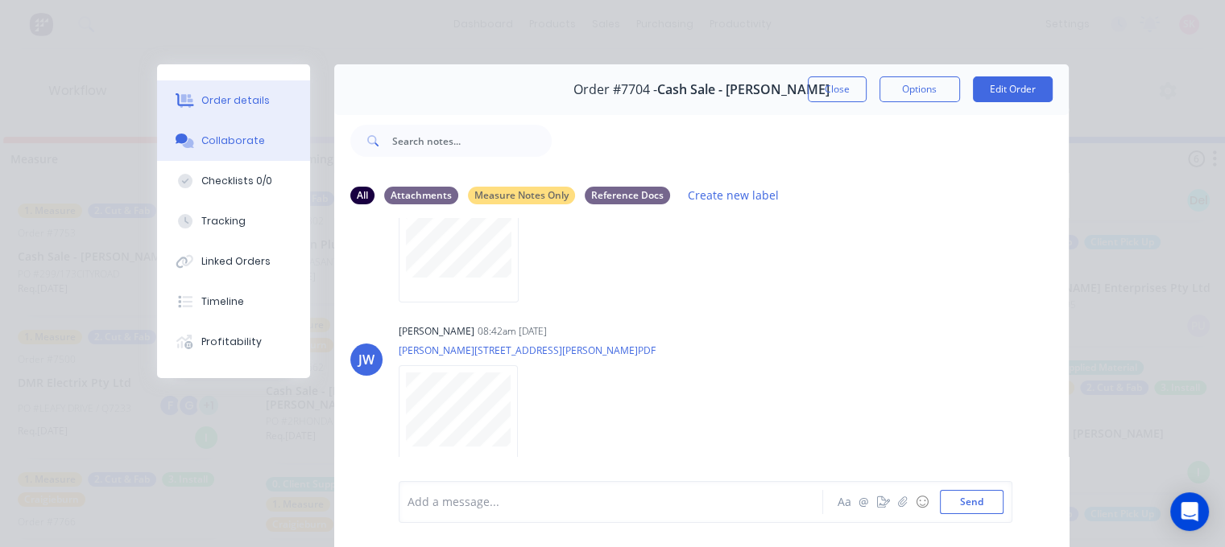
click at [233, 90] on button "Order details" at bounding box center [233, 101] width 153 height 40
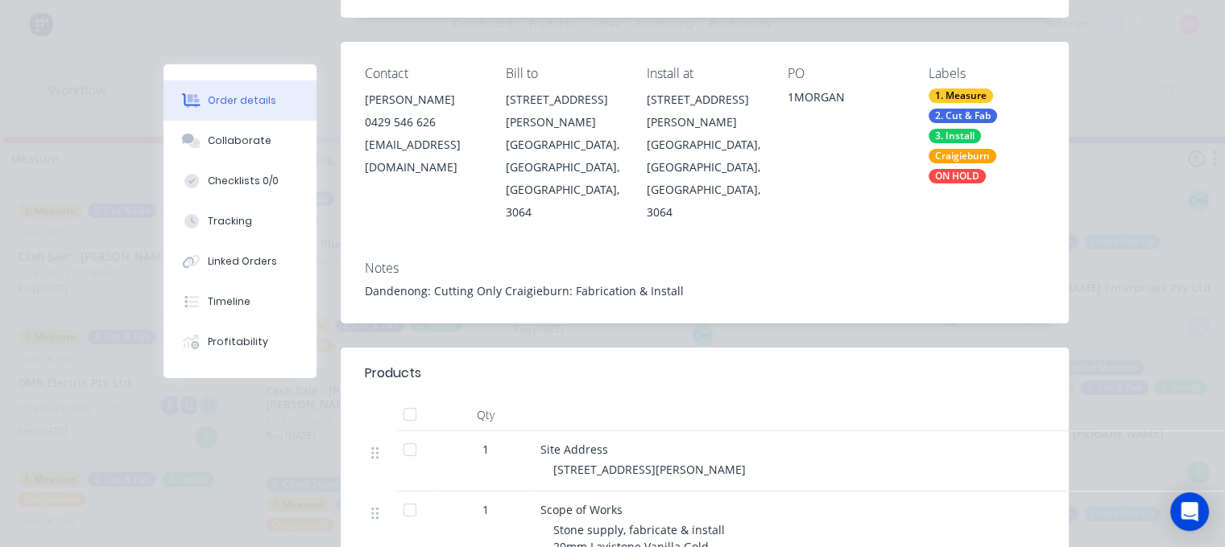
scroll to position [0, 0]
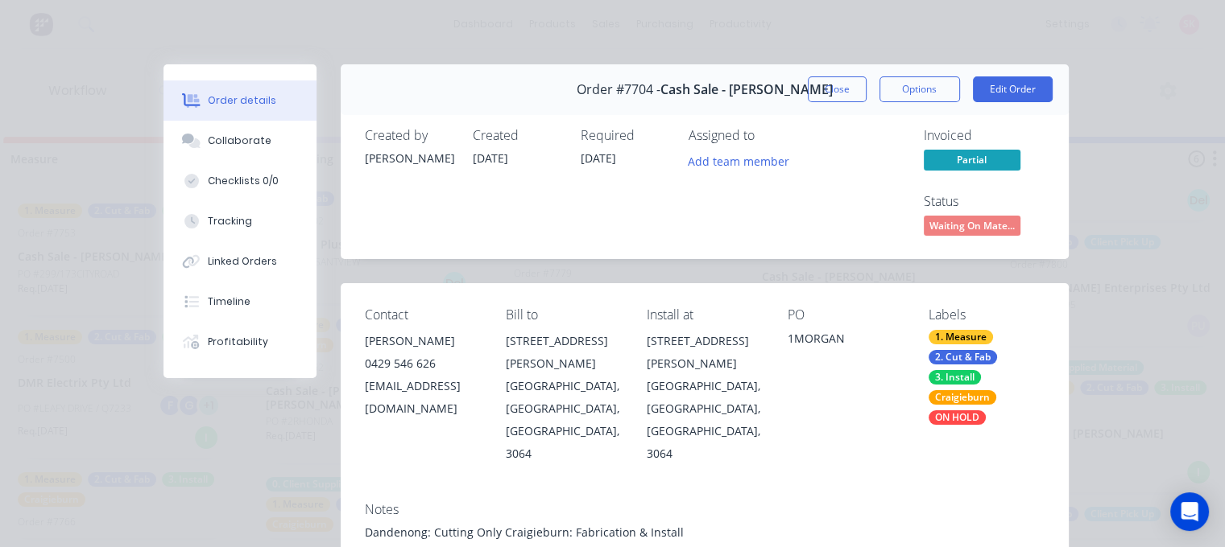
click at [946, 418] on div "ON HOLD" at bounding box center [956, 418] width 57 height 14
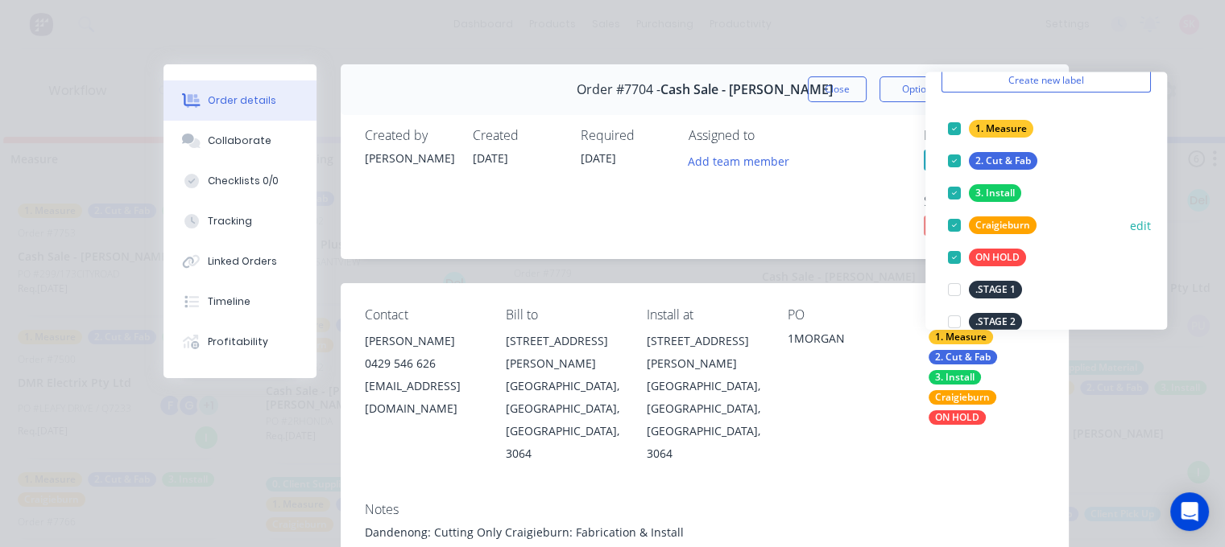
scroll to position [81, 0]
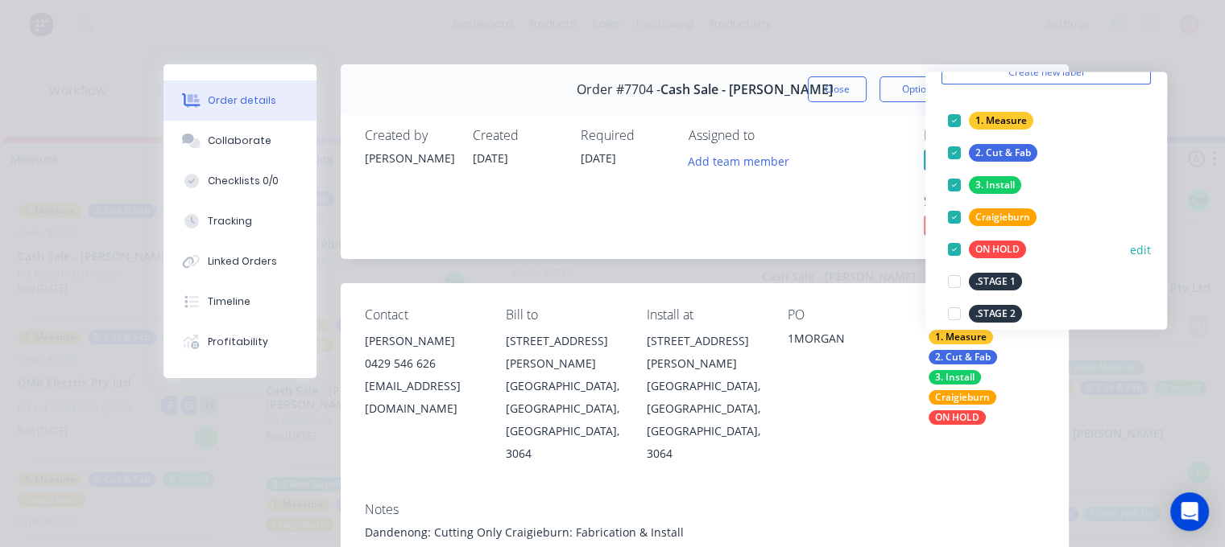
click at [953, 247] on div at bounding box center [954, 249] width 32 height 32
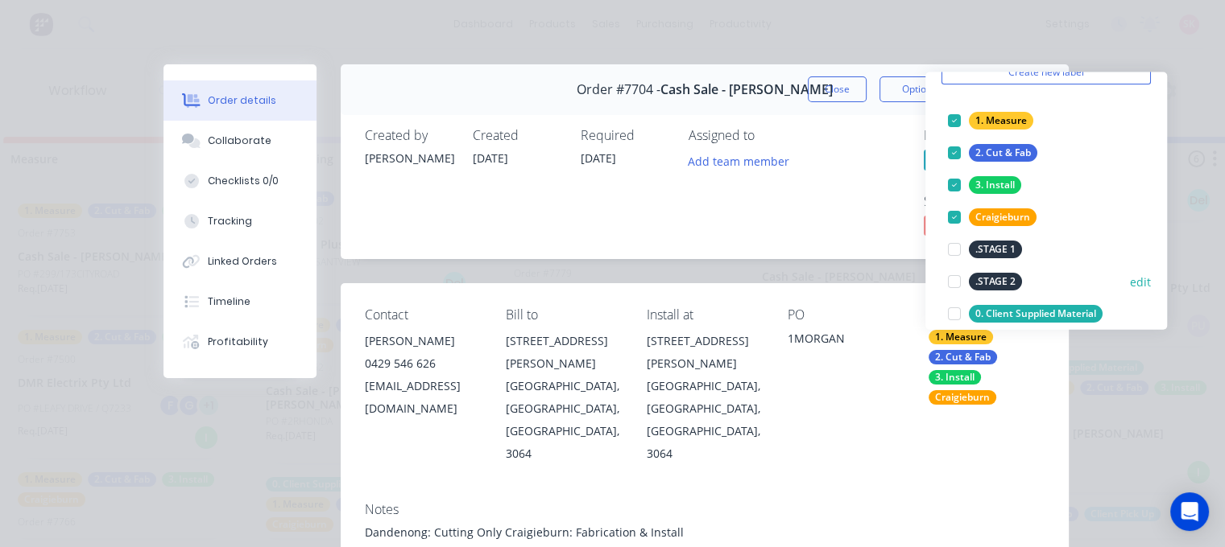
scroll to position [0, 0]
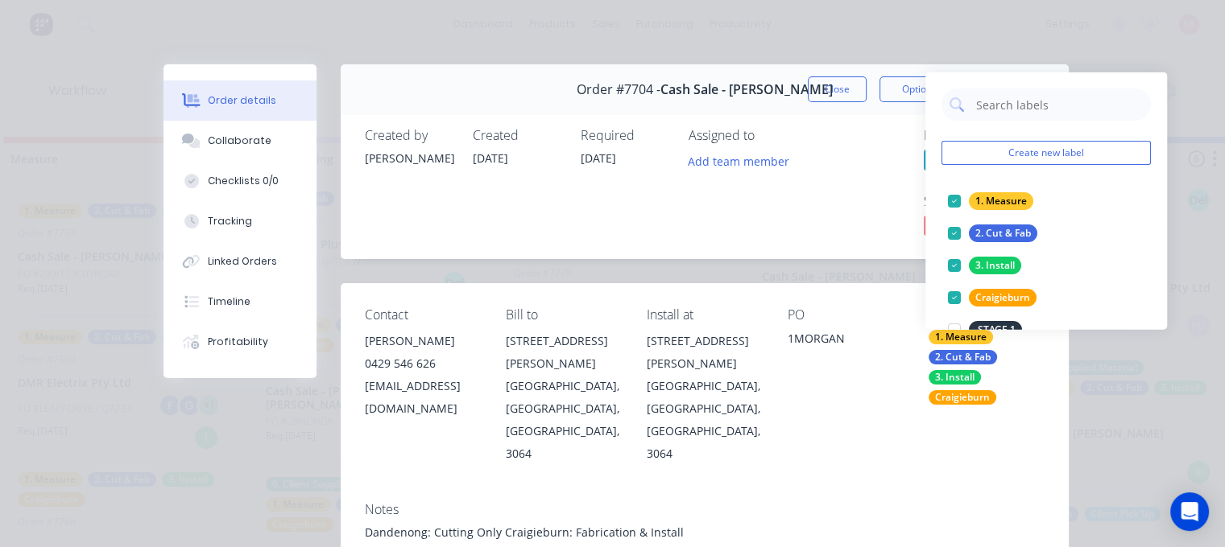
click at [834, 441] on div "Contact Paul Motta 0429 546 626 motta02@bigpond.com Bill to 1 Morgan Court ROXB…" at bounding box center [705, 385] width 728 height 205
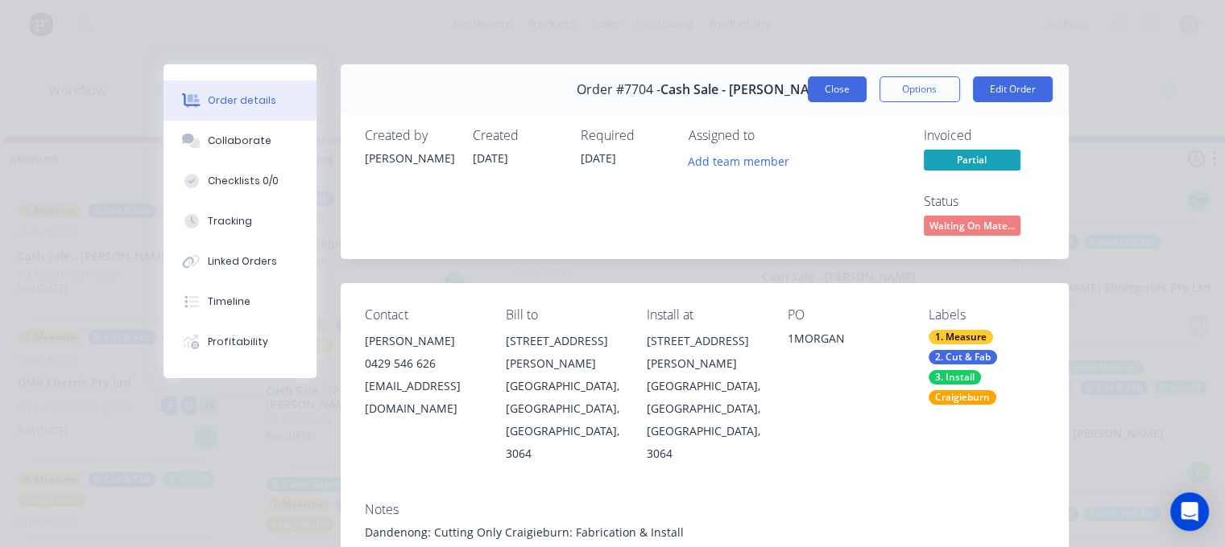
click at [829, 89] on button "Close" at bounding box center [837, 89] width 59 height 26
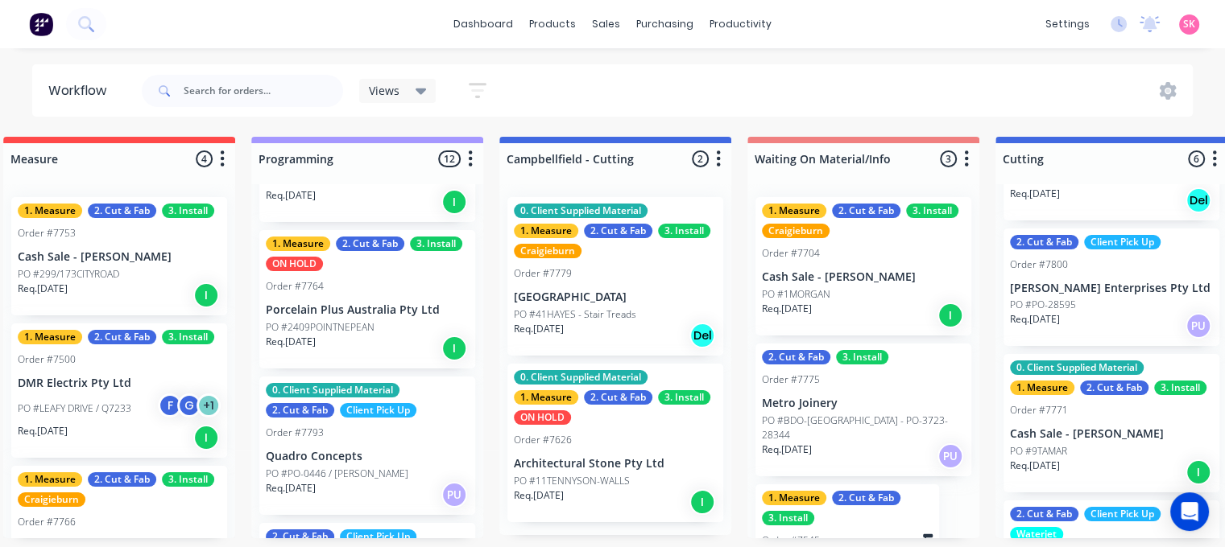
scroll to position [1381, 0]
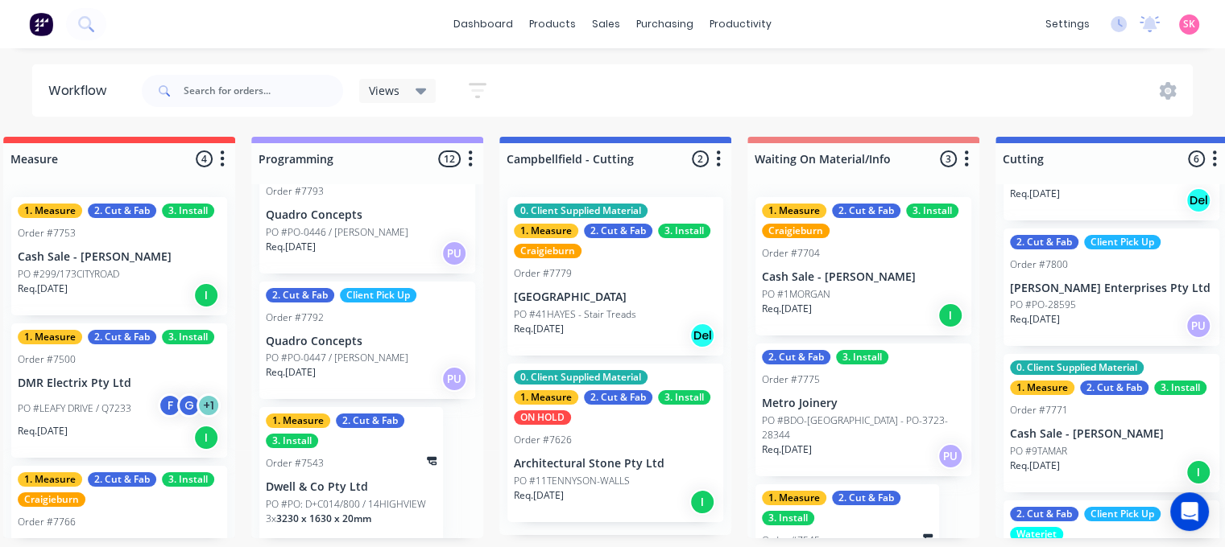
click at [411, 512] on div "3 x 3230 x 1630 x 20mm" at bounding box center [351, 525] width 171 height 27
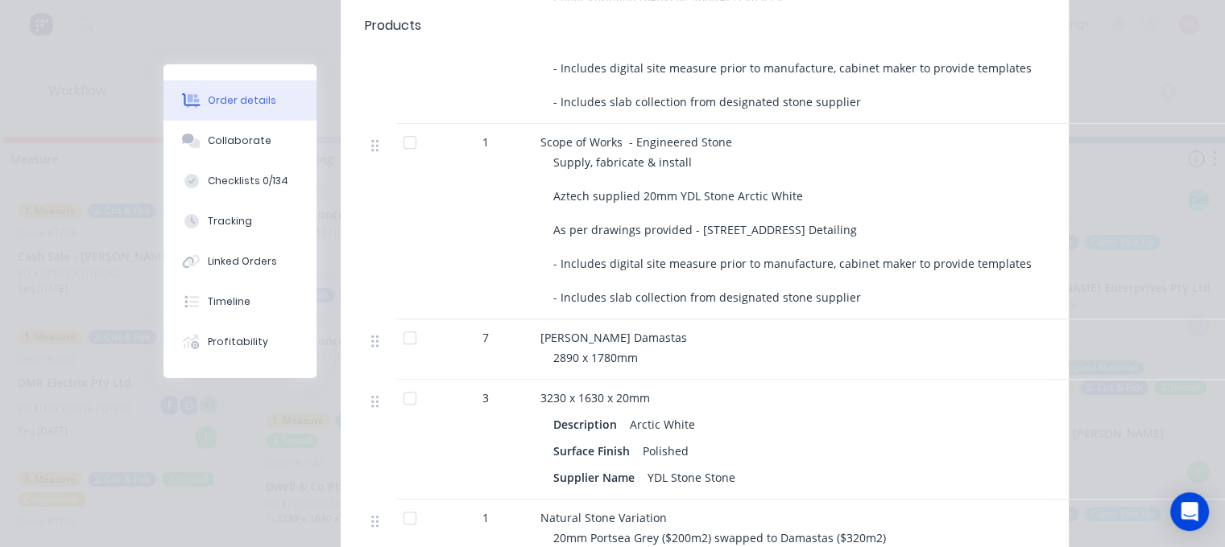
scroll to position [966, 0]
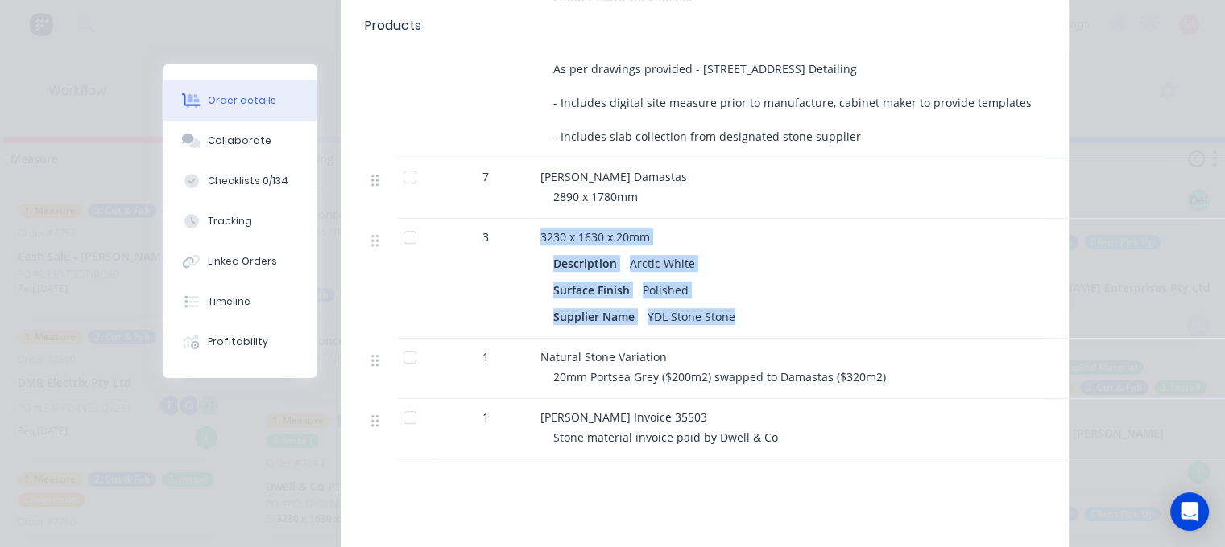
drag, startPoint x: 798, startPoint y: 280, endPoint x: 519, endPoint y: 266, distance: 278.9
click at [519, 266] on div "3 3230 x 1630 x 20mm Description Arctic White Surface Finish Polished Supplier …" at bounding box center [704, 279] width 679 height 120
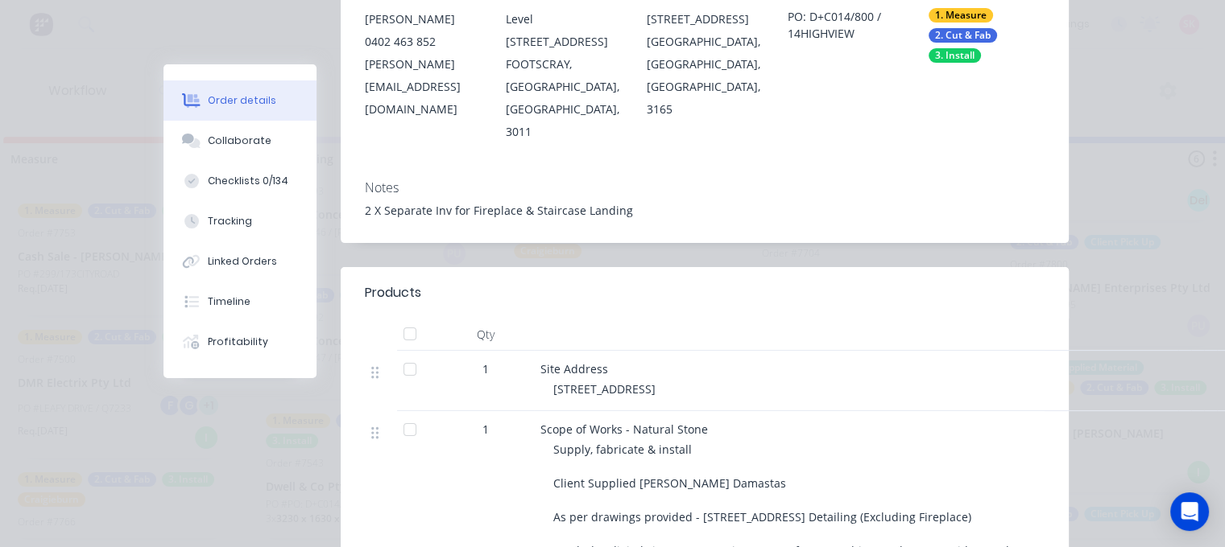
scroll to position [0, 0]
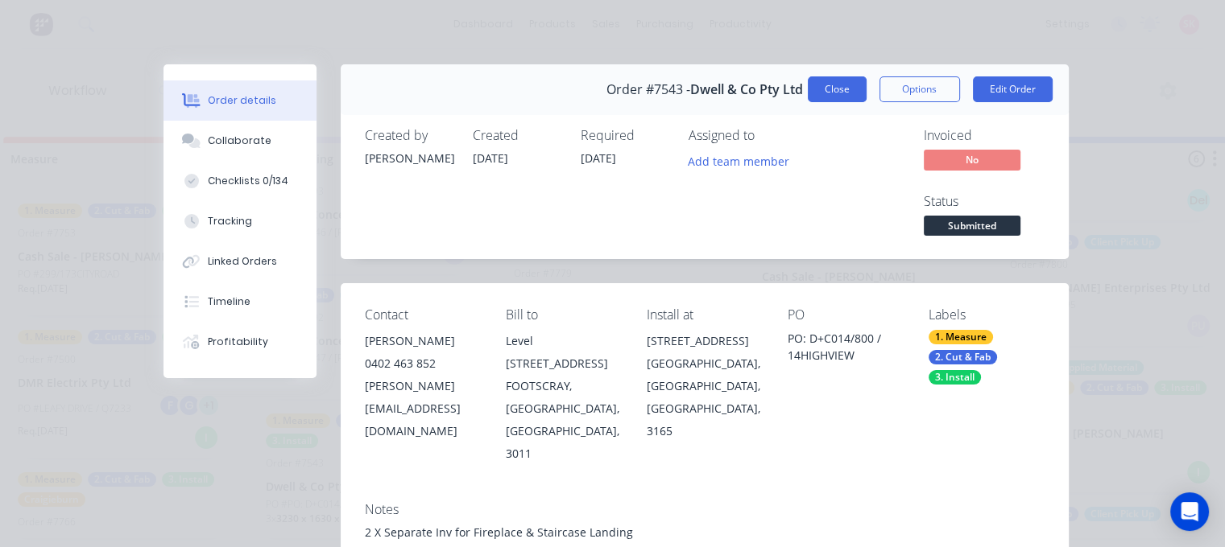
click at [824, 97] on button "Close" at bounding box center [837, 89] width 59 height 26
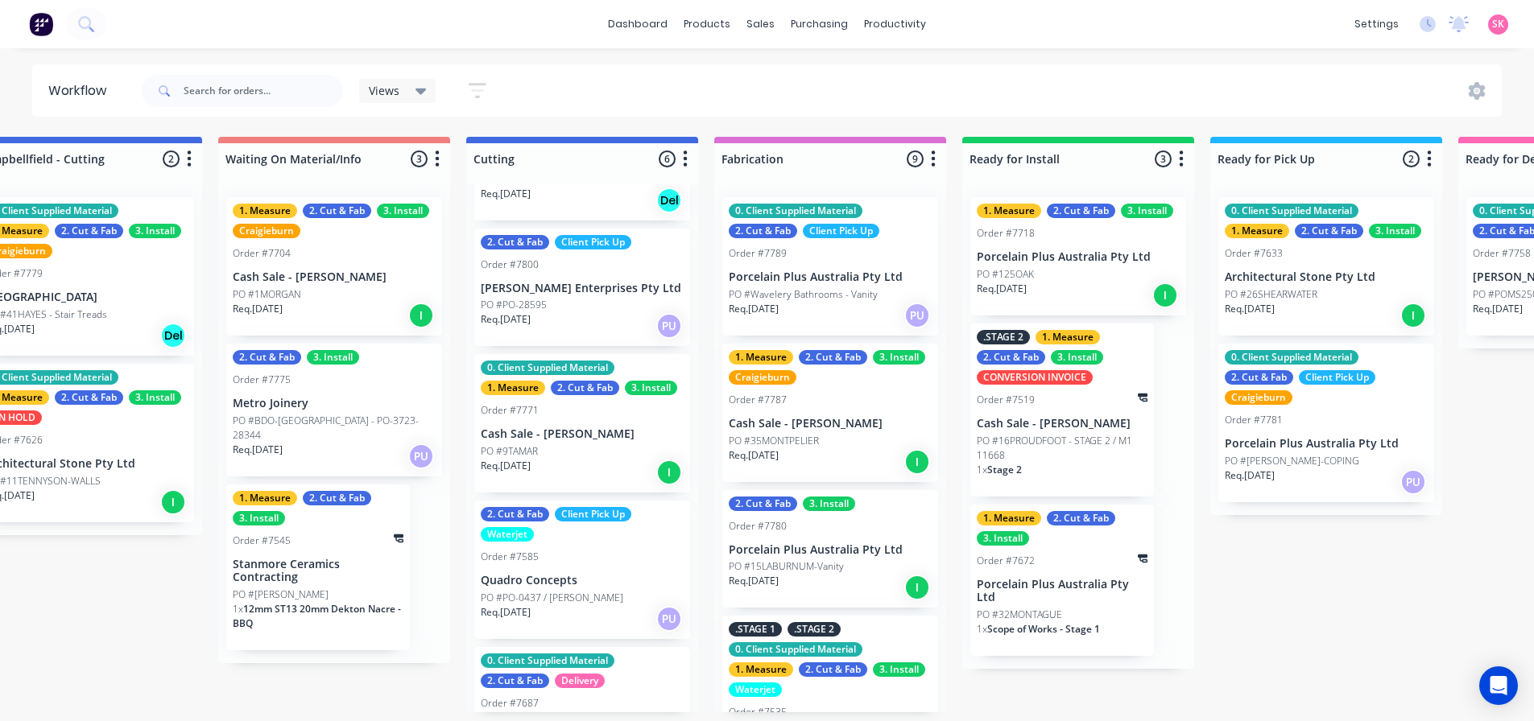
click at [836, 461] on div "Req. 07/10/25 I" at bounding box center [830, 461] width 203 height 27
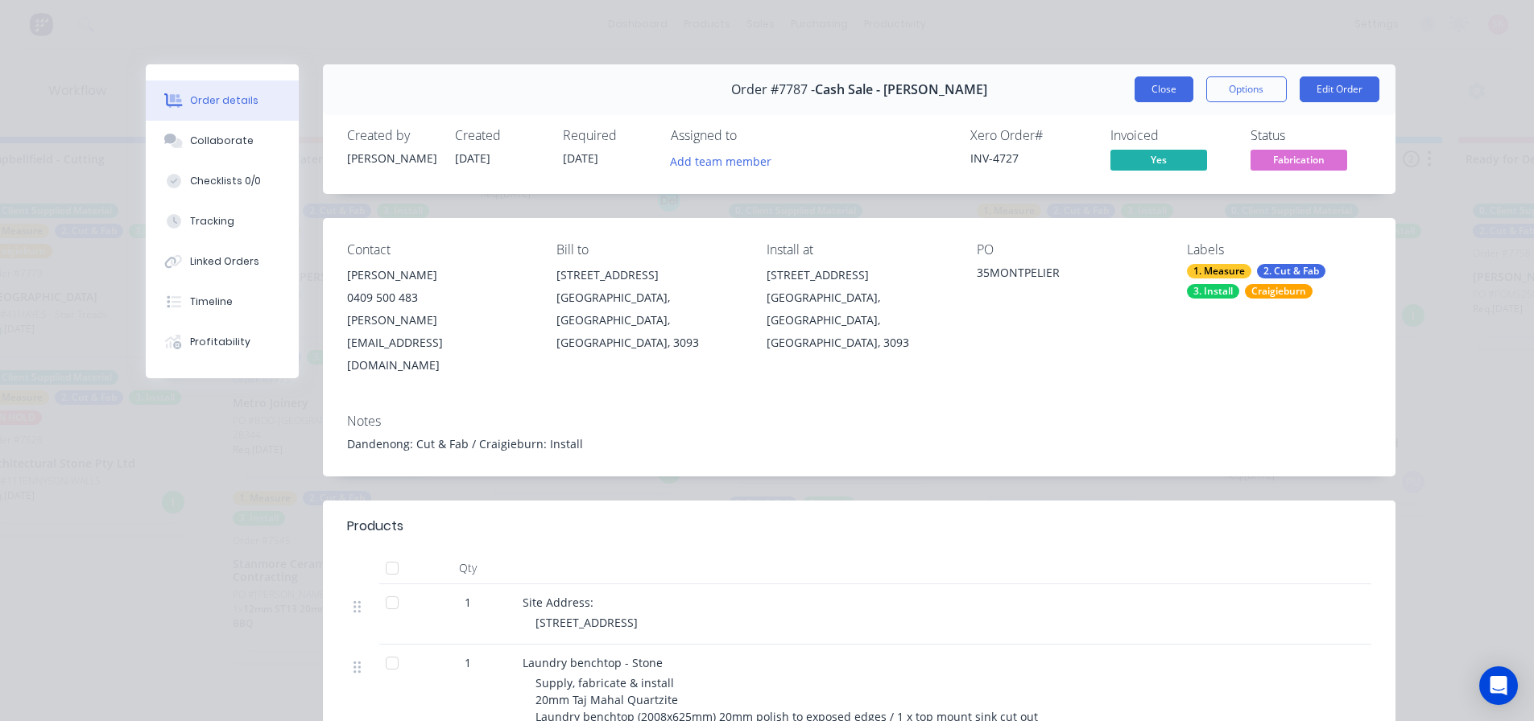
click at [1134, 96] on button "Close" at bounding box center [1163, 89] width 59 height 26
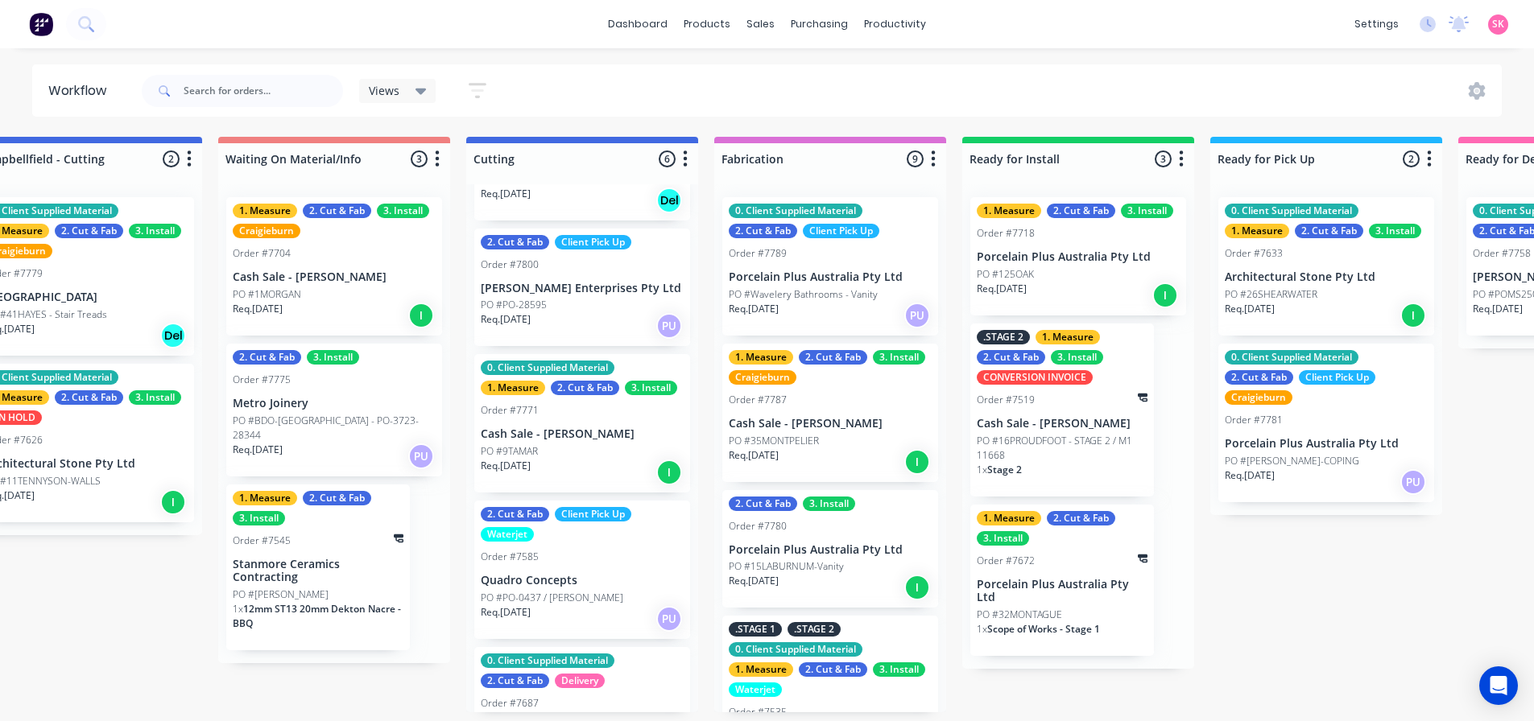
click at [857, 273] on p "Porcelain Plus Australia Pty Ltd" at bounding box center [830, 278] width 203 height 14
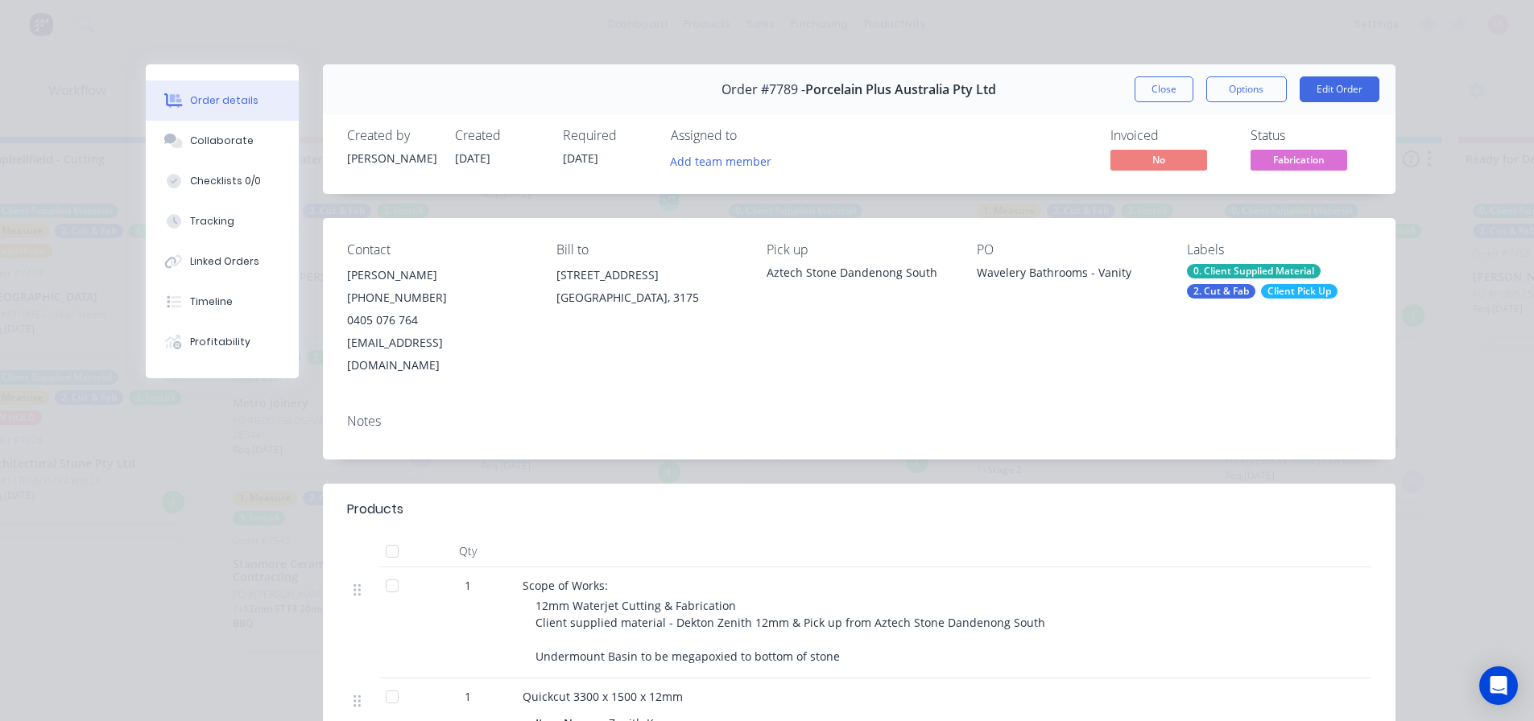
click at [1144, 86] on button "Close" at bounding box center [1163, 89] width 59 height 26
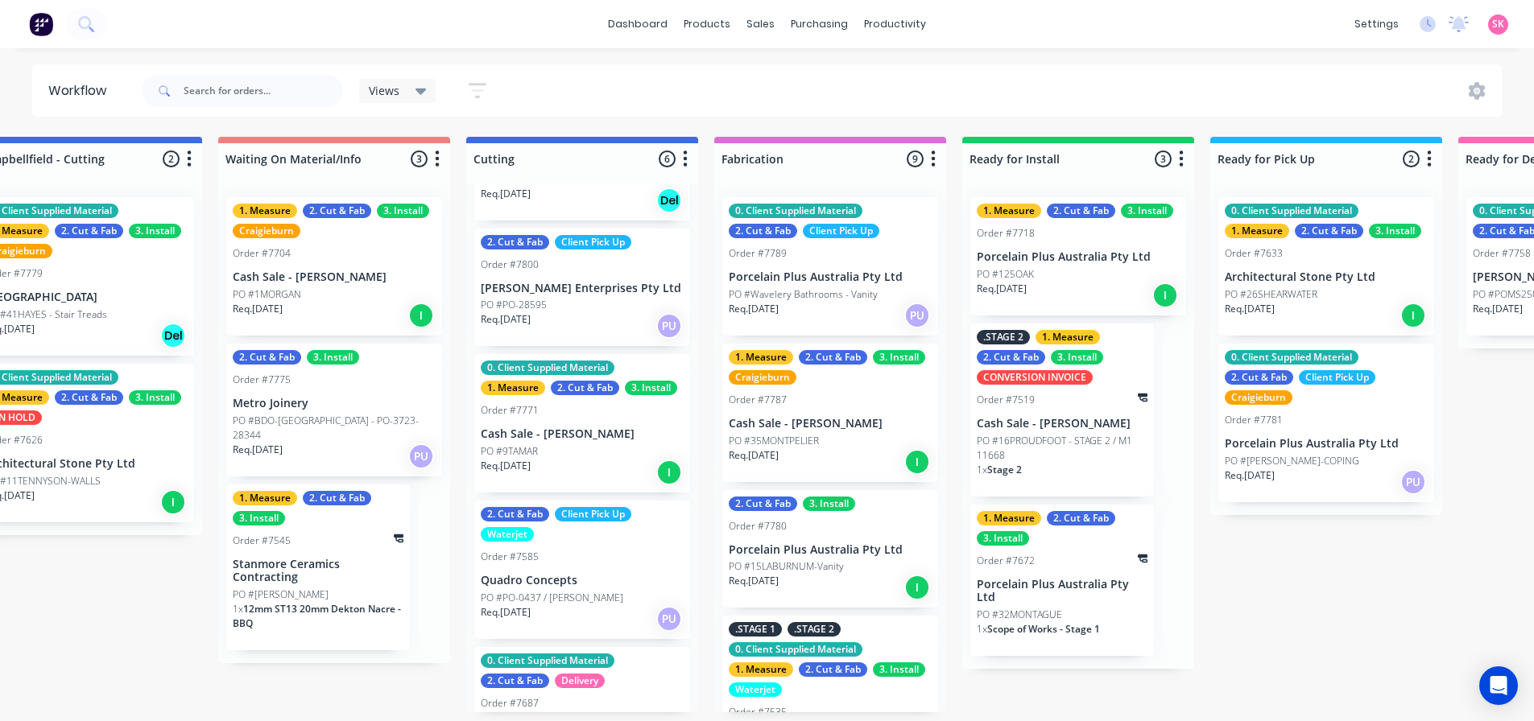
click at [803, 465] on div "Req. 07/10/25 I" at bounding box center [830, 461] width 203 height 27
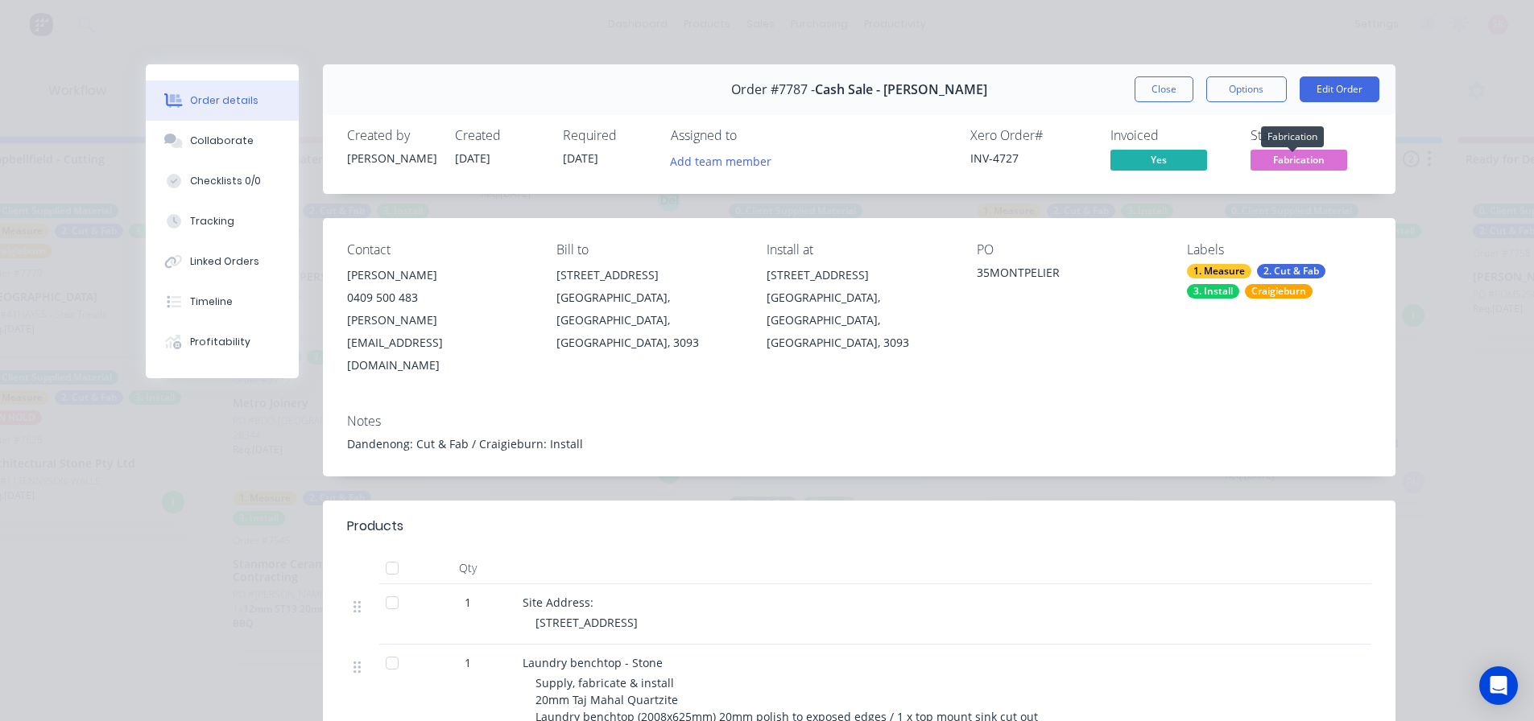
click at [1236, 163] on span "Fabrication" at bounding box center [1298, 160] width 97 height 20
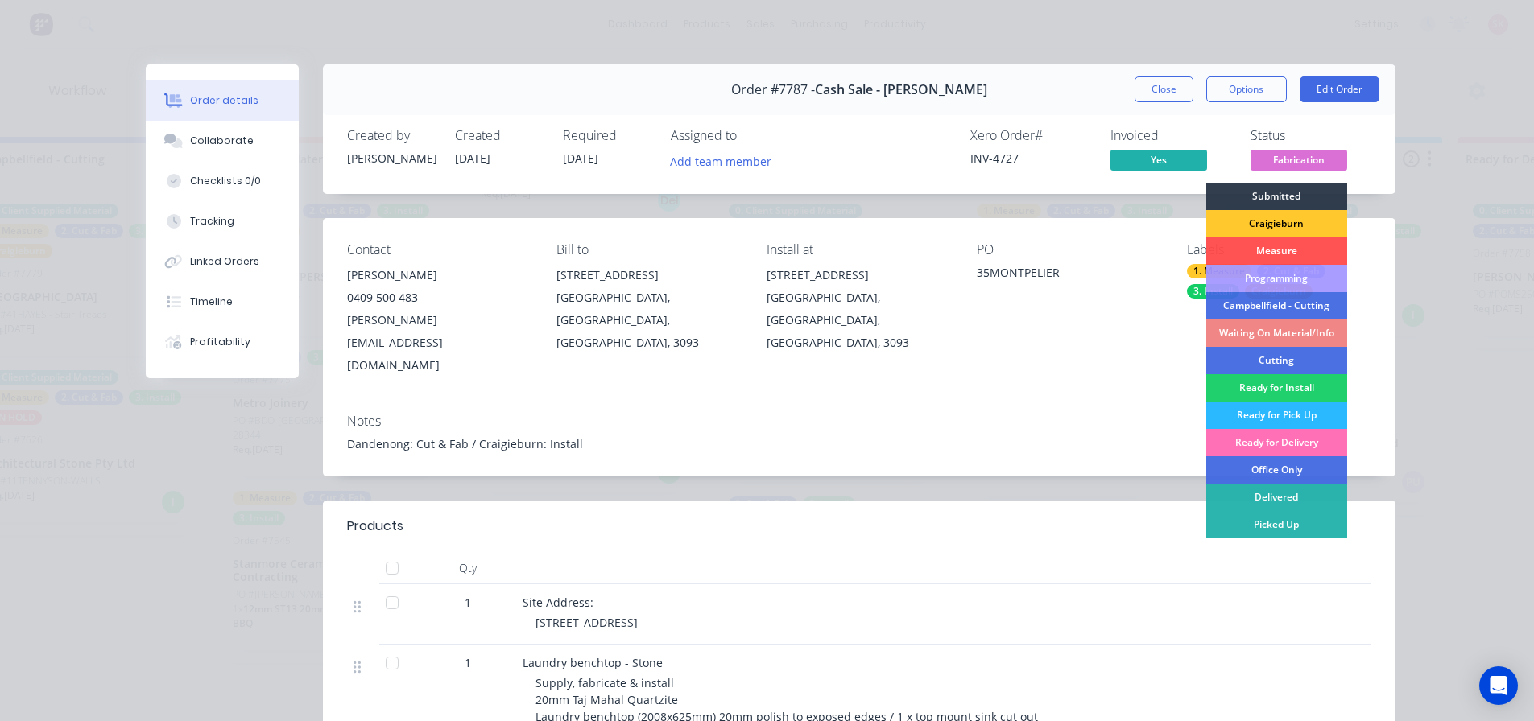
click at [1236, 229] on div "Craigieburn" at bounding box center [1276, 223] width 141 height 27
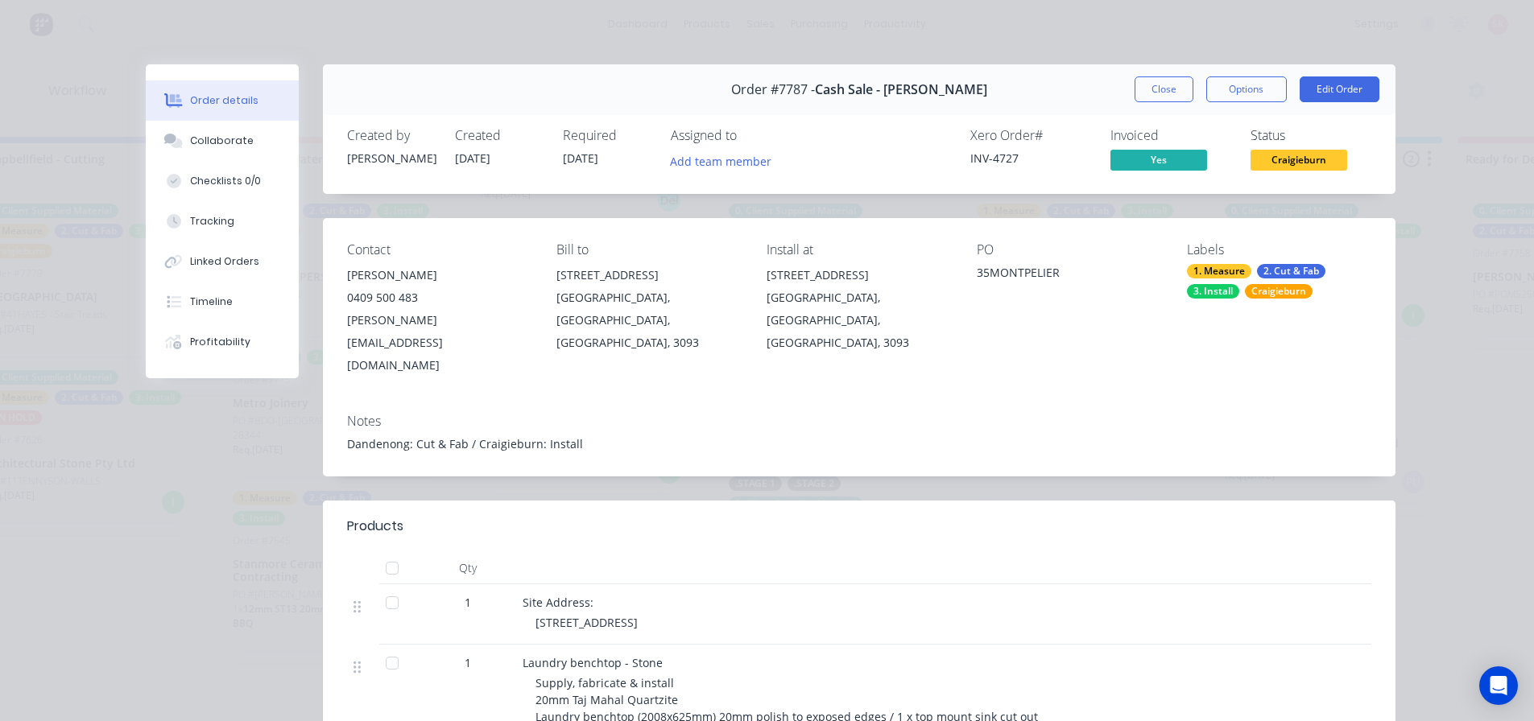
click at [646, 401] on div "Notes Dandenong: Cut & Fab / Craigieburn: Install" at bounding box center [859, 439] width 1072 height 76
click at [587, 436] on div "Dandenong: Cut & Fab / Craigieburn: Install" at bounding box center [859, 444] width 1024 height 17
click at [1236, 81] on button "Edit Order" at bounding box center [1339, 89] width 80 height 26
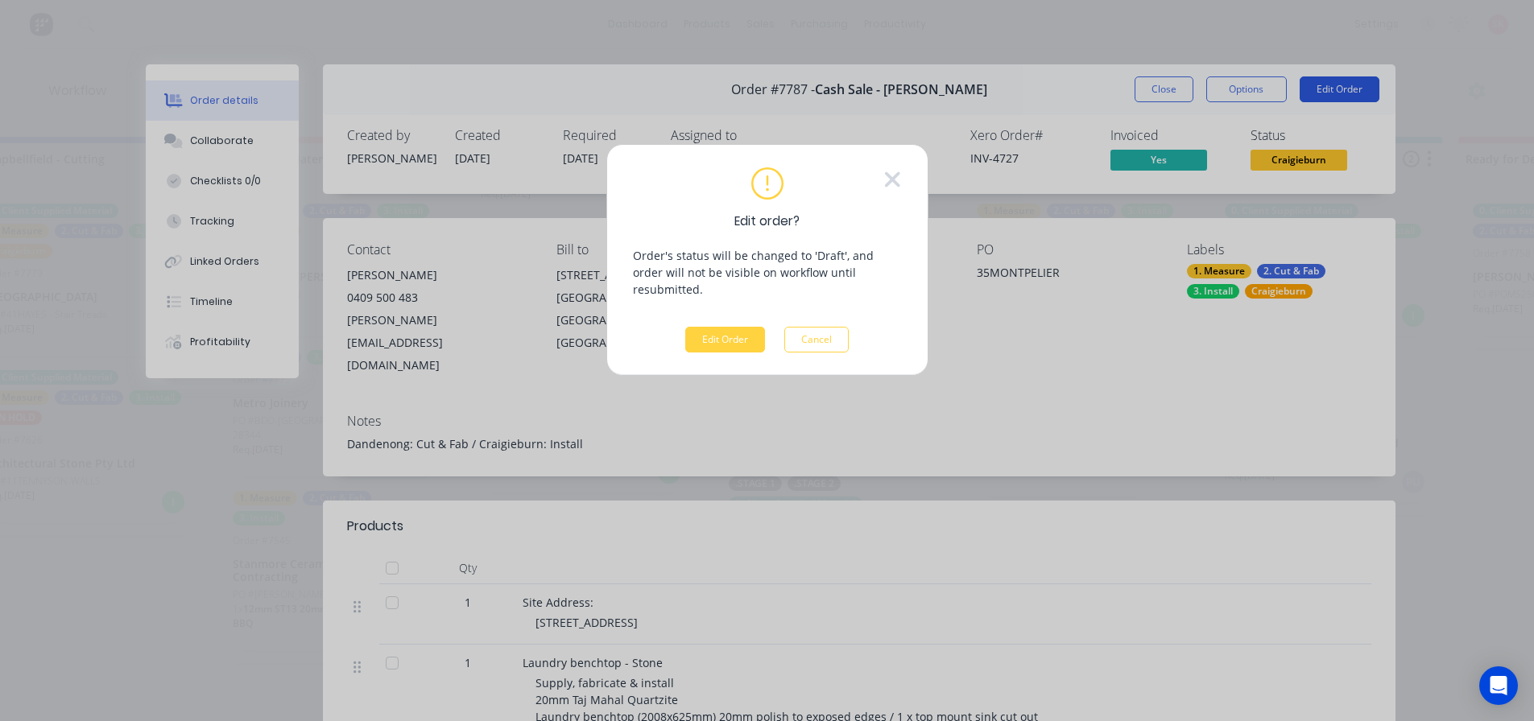
scroll to position [0, 1056]
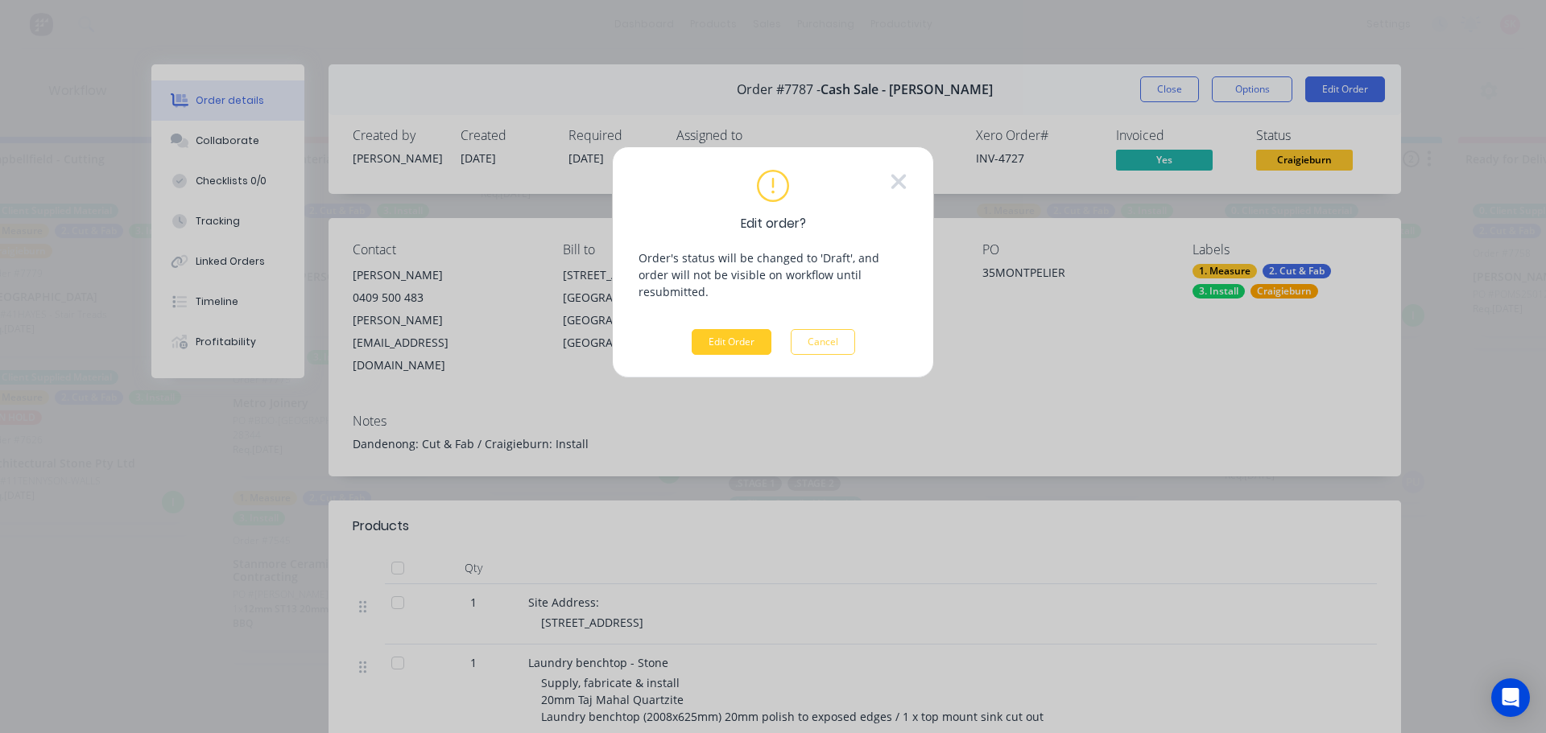
click at [725, 329] on button "Edit Order" at bounding box center [732, 342] width 80 height 26
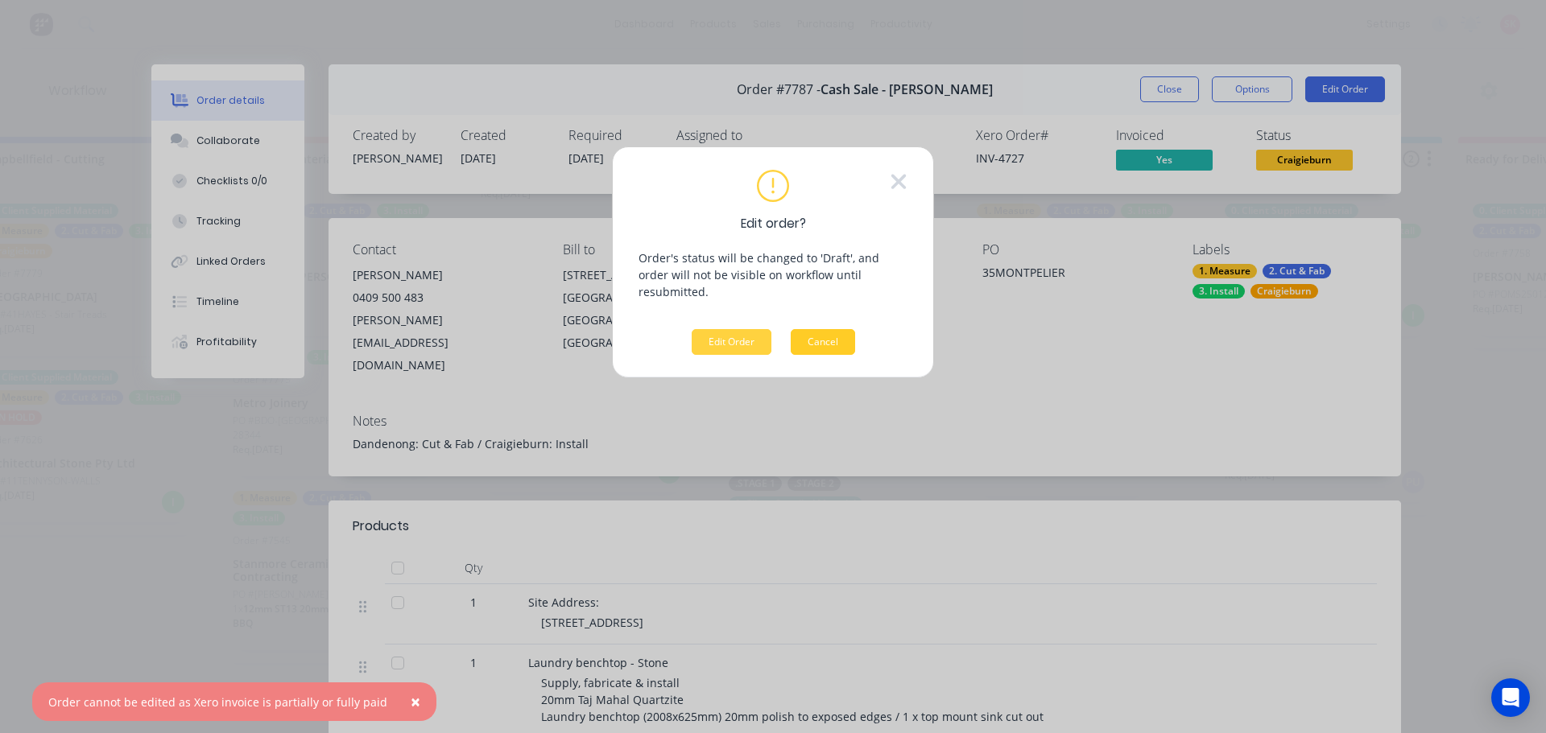
click at [810, 333] on button "Cancel" at bounding box center [823, 342] width 64 height 26
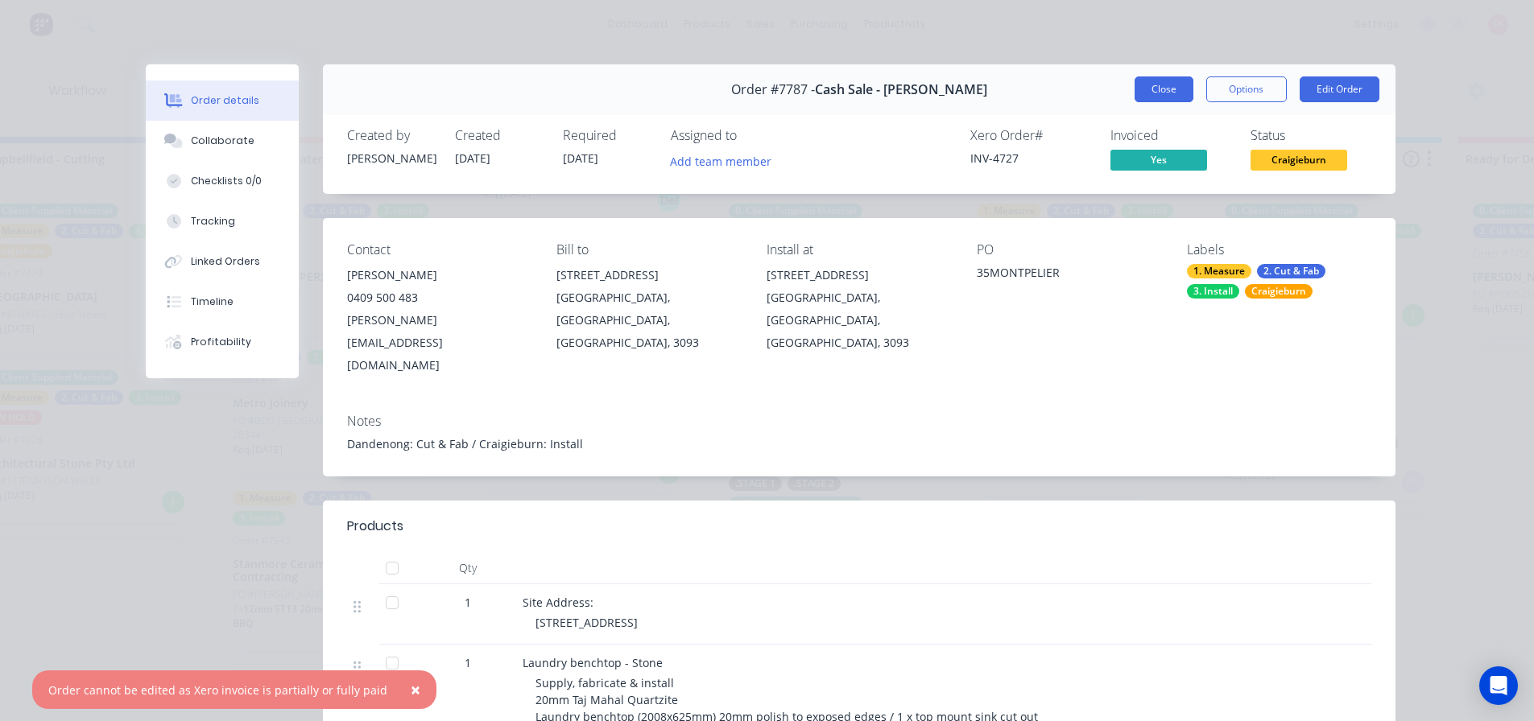
click at [1142, 87] on button "Close" at bounding box center [1163, 89] width 59 height 26
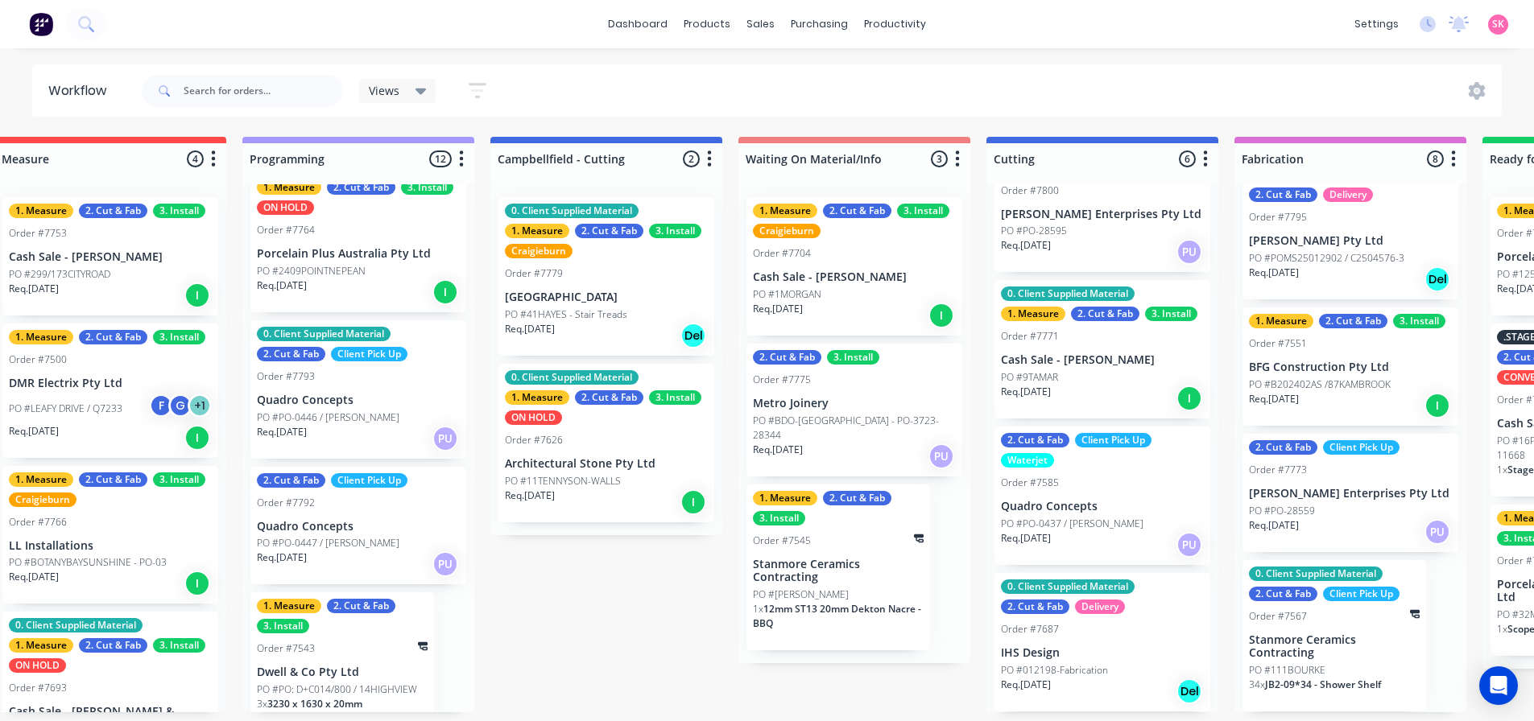
scroll to position [0, 511]
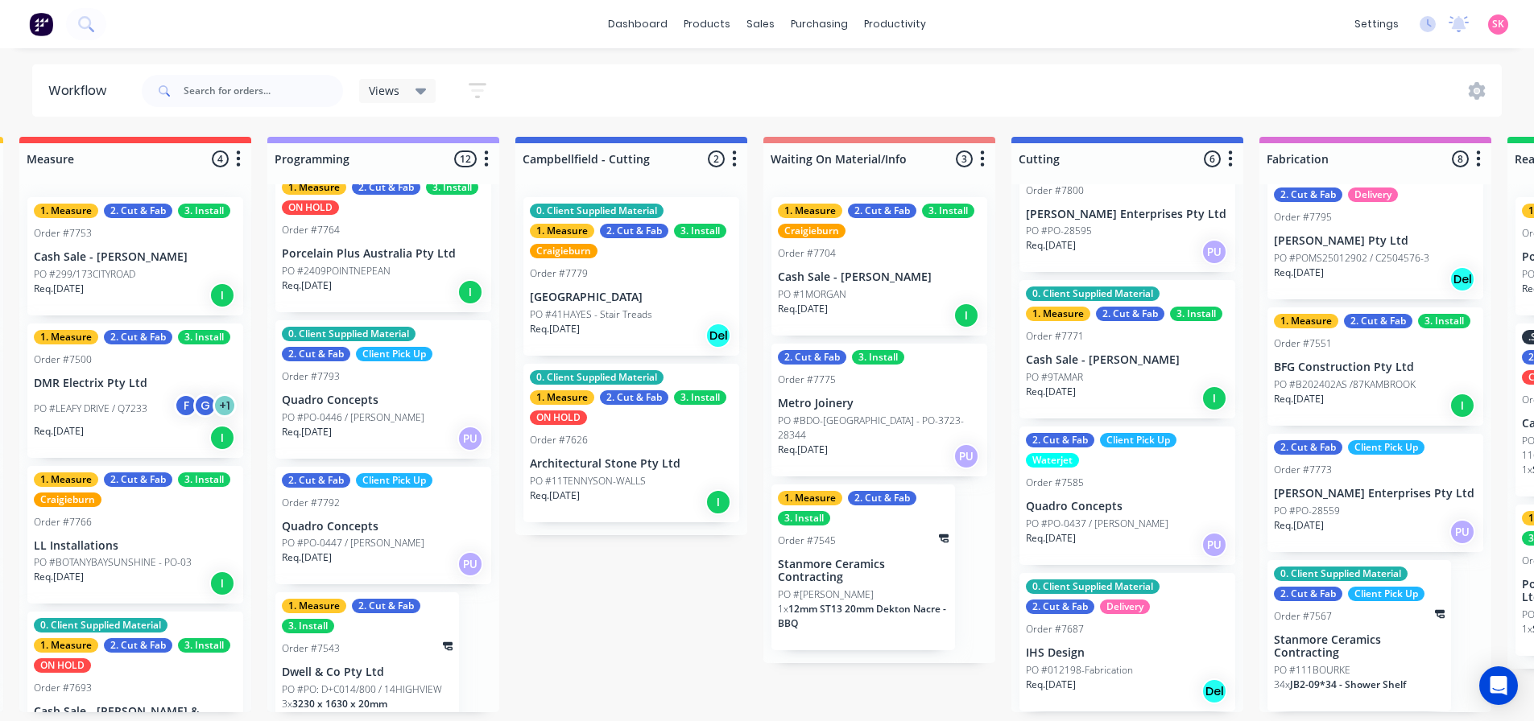
click at [870, 275] on p "Cash Sale - [PERSON_NAME]" at bounding box center [879, 278] width 203 height 14
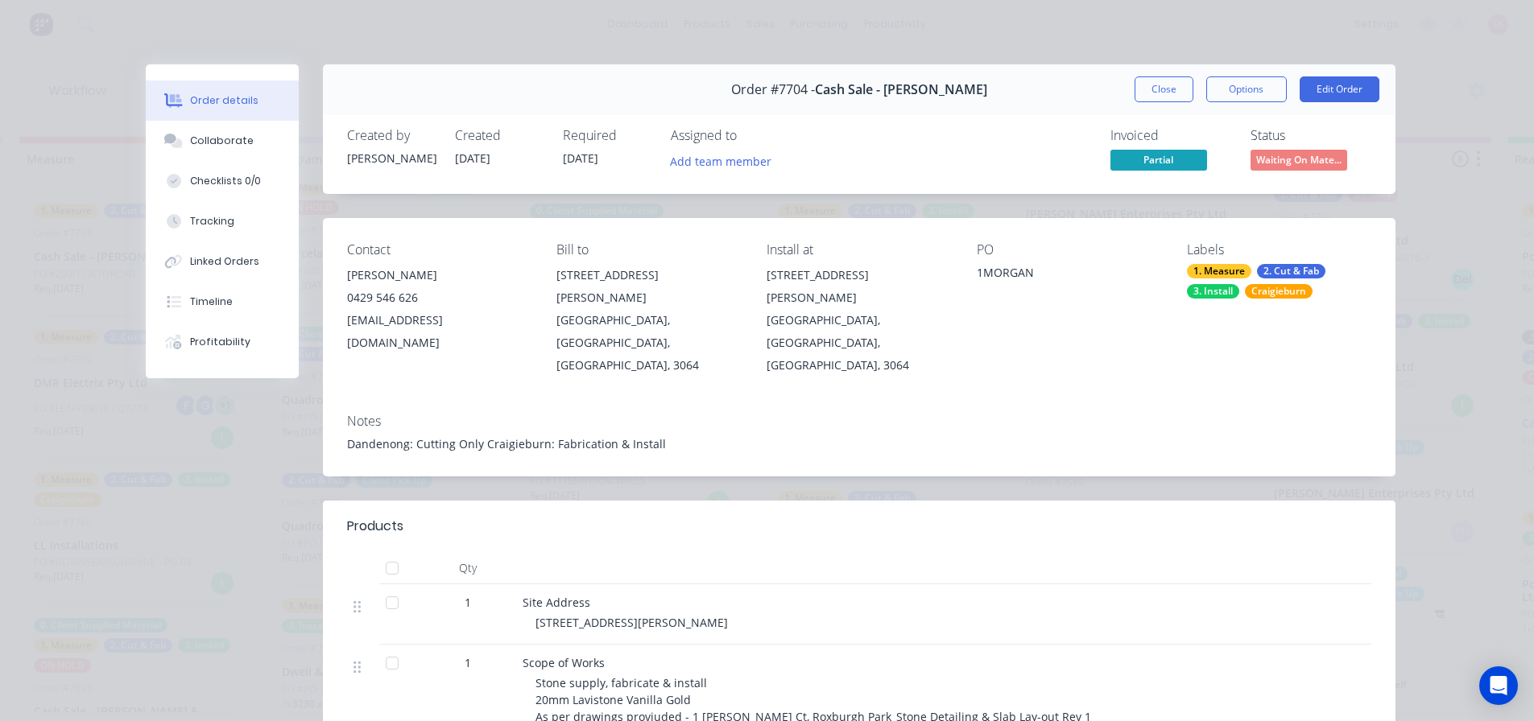
click at [1155, 168] on span "Partial" at bounding box center [1158, 160] width 97 height 20
click at [1155, 83] on button "Close" at bounding box center [1163, 89] width 59 height 26
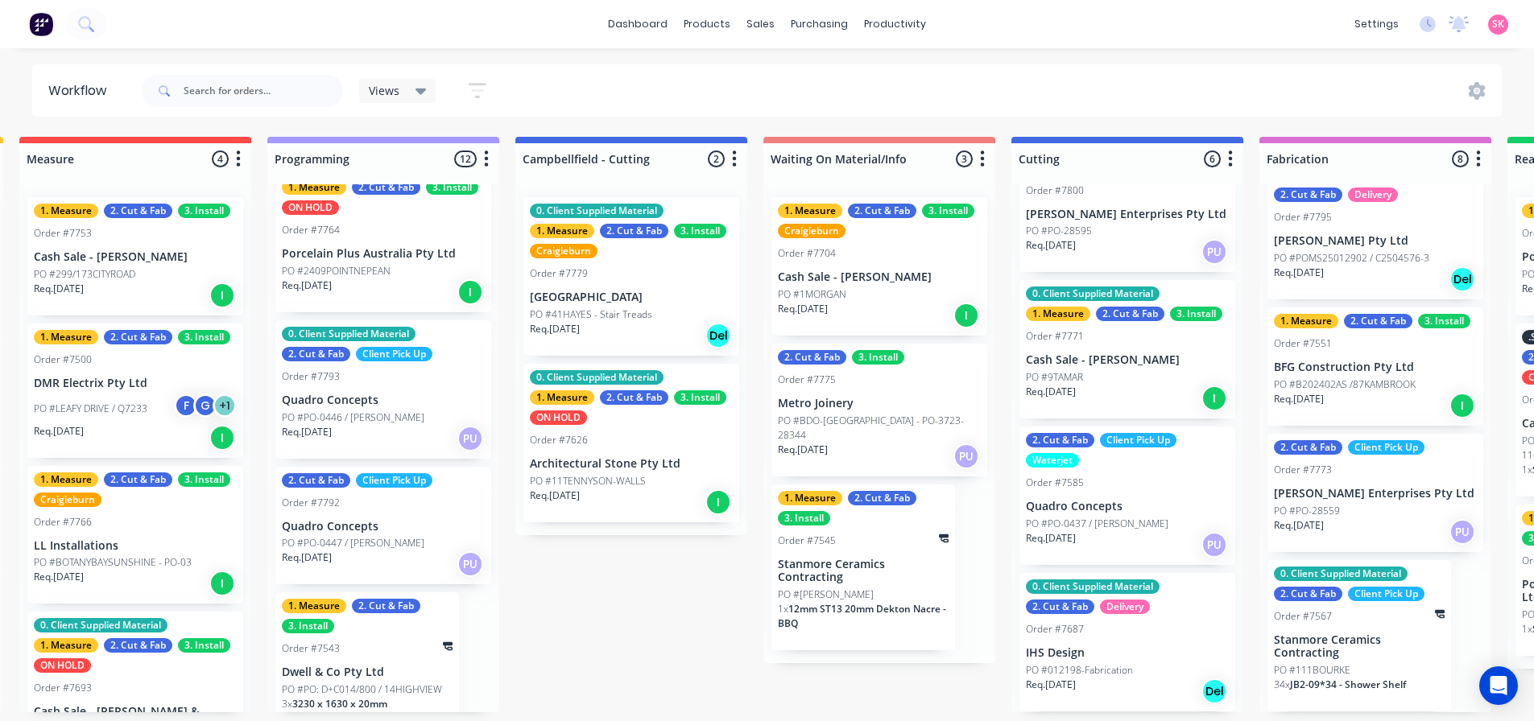
click at [393, 559] on p "PO #PO: D+C014/800 / 14HIGHVIEW" at bounding box center [362, 690] width 160 height 14
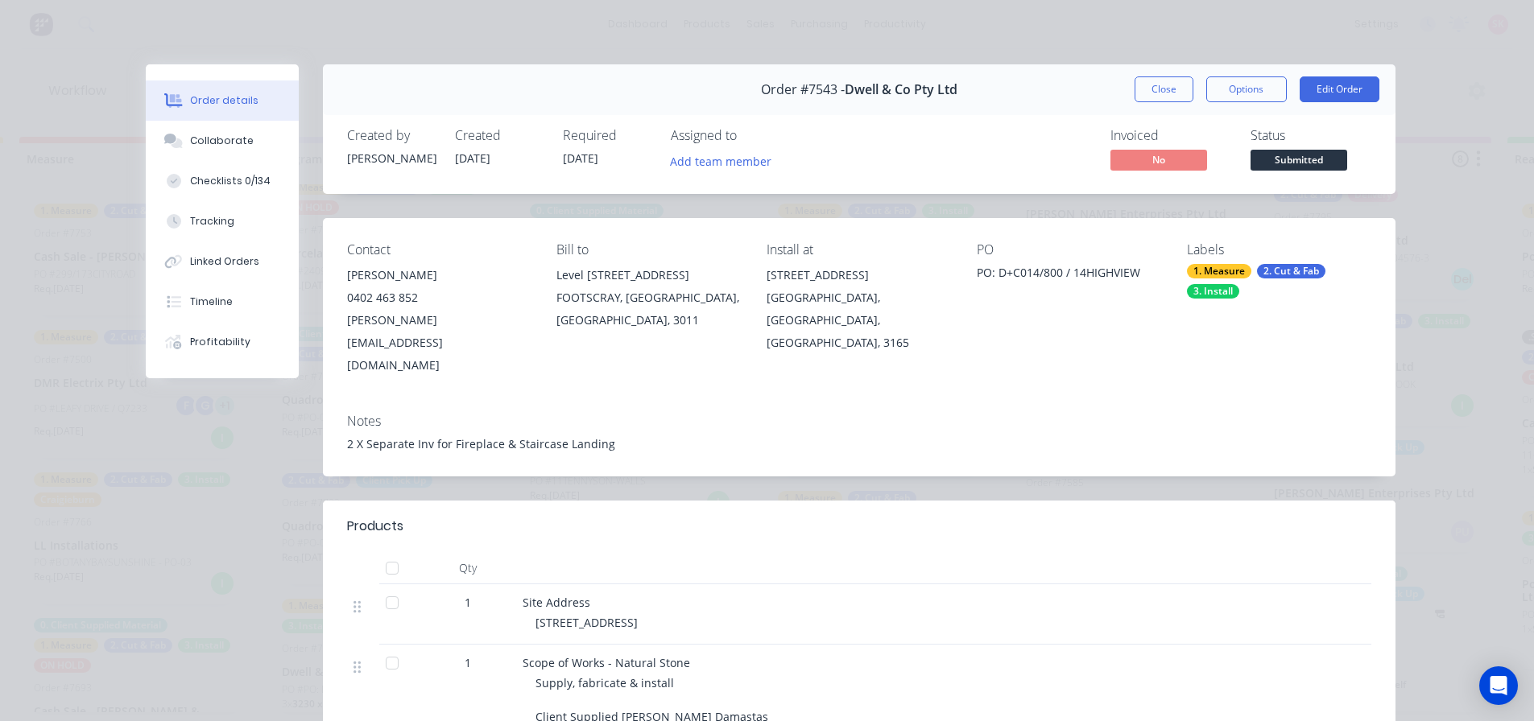
click at [1134, 79] on button "Close" at bounding box center [1163, 89] width 59 height 26
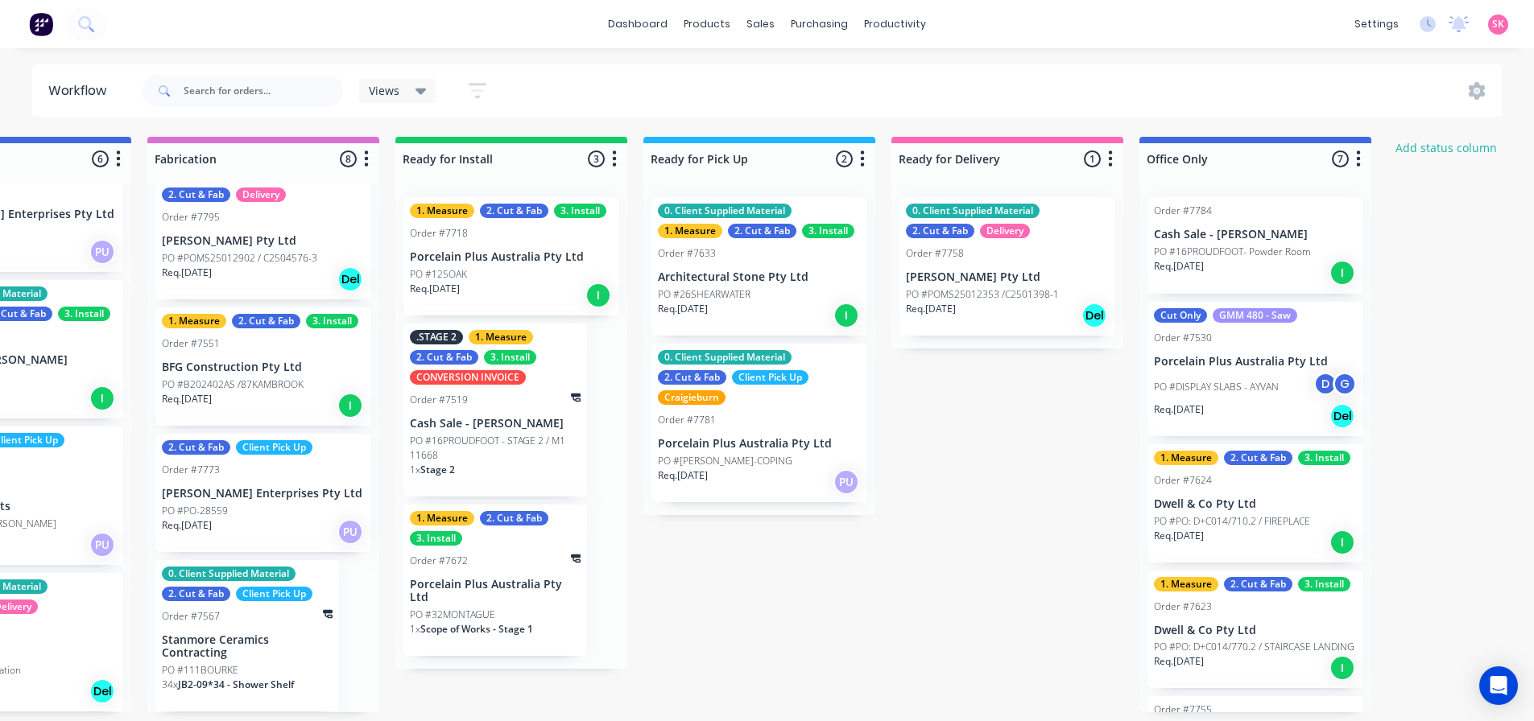
scroll to position [0, 1623]
click at [708, 315] on p "Req. 08/08/25" at bounding box center [683, 309] width 50 height 14
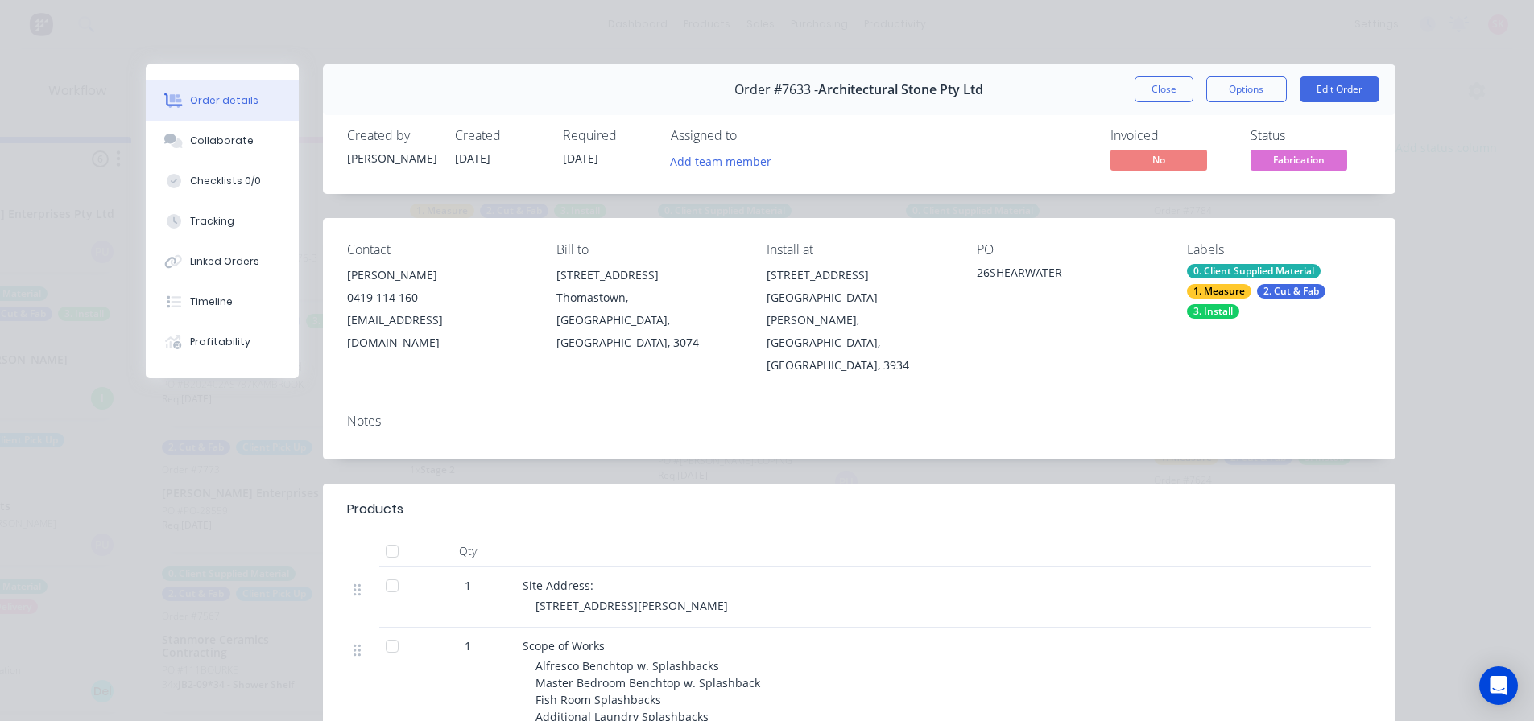
click at [1161, 76] on div "Order #7633 - Architectural Stone Pty Ltd Close Options Edit Order" at bounding box center [859, 89] width 1072 height 51
click at [1163, 87] on button "Close" at bounding box center [1163, 89] width 59 height 26
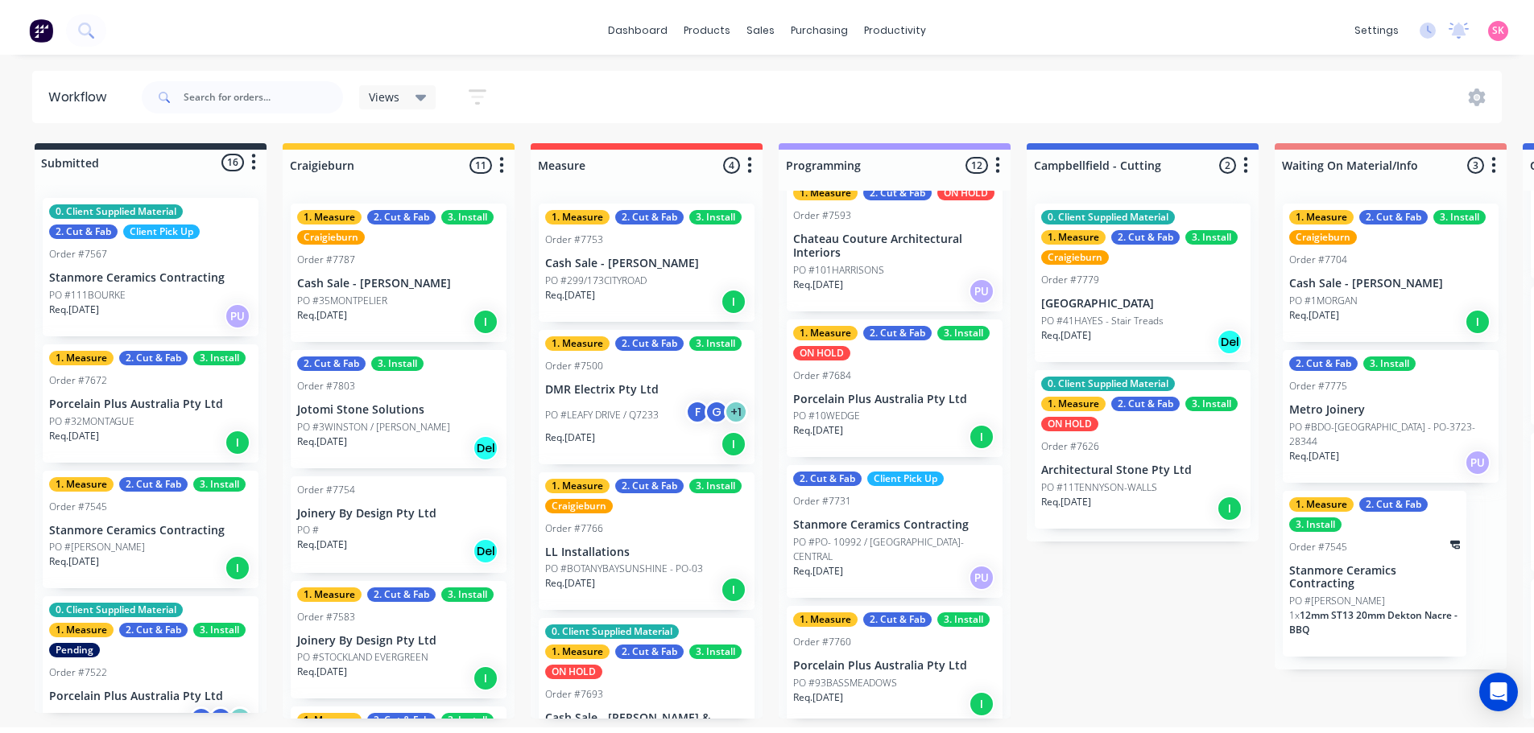
scroll to position [241, 0]
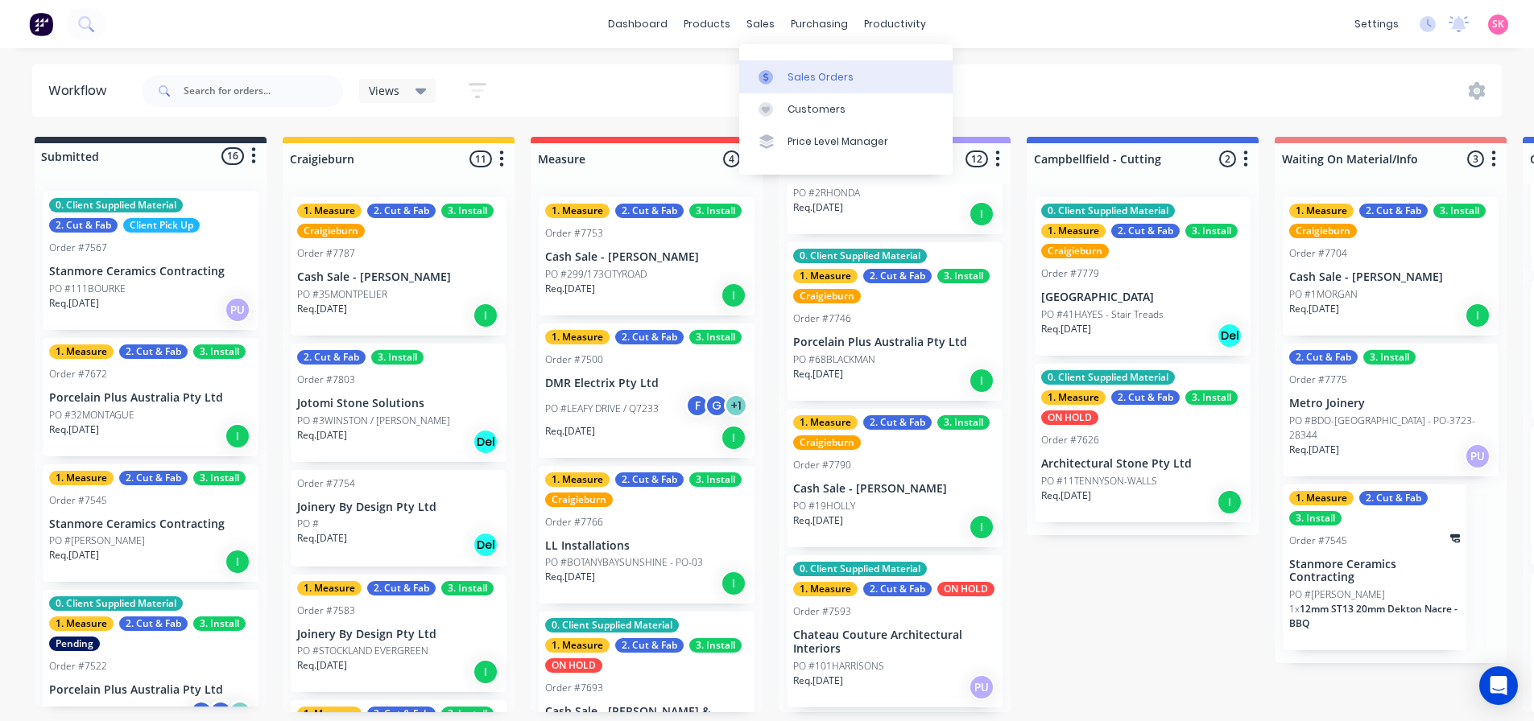
click at [762, 84] on icon at bounding box center [765, 77] width 14 height 14
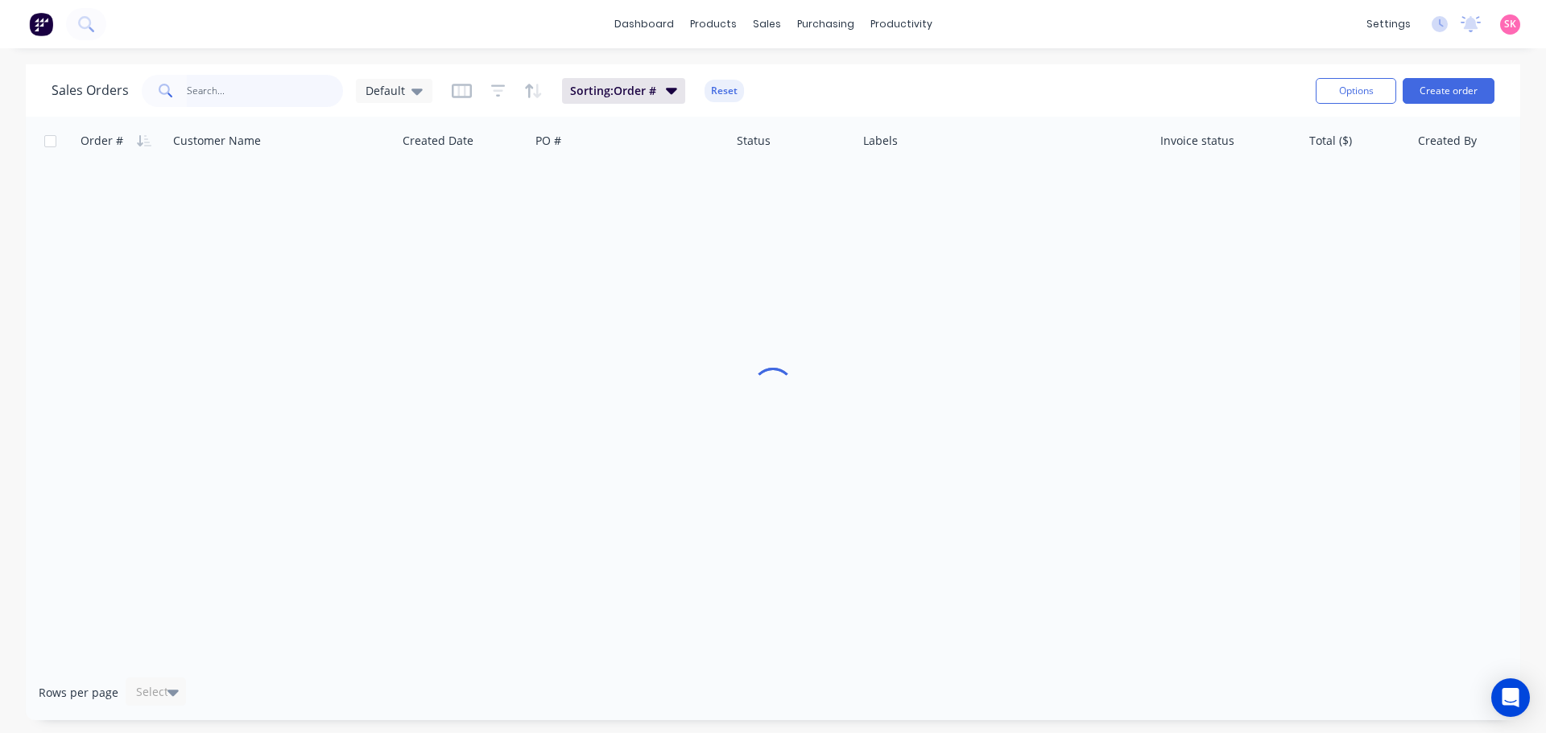
click at [196, 91] on input "text" at bounding box center [265, 91] width 157 height 32
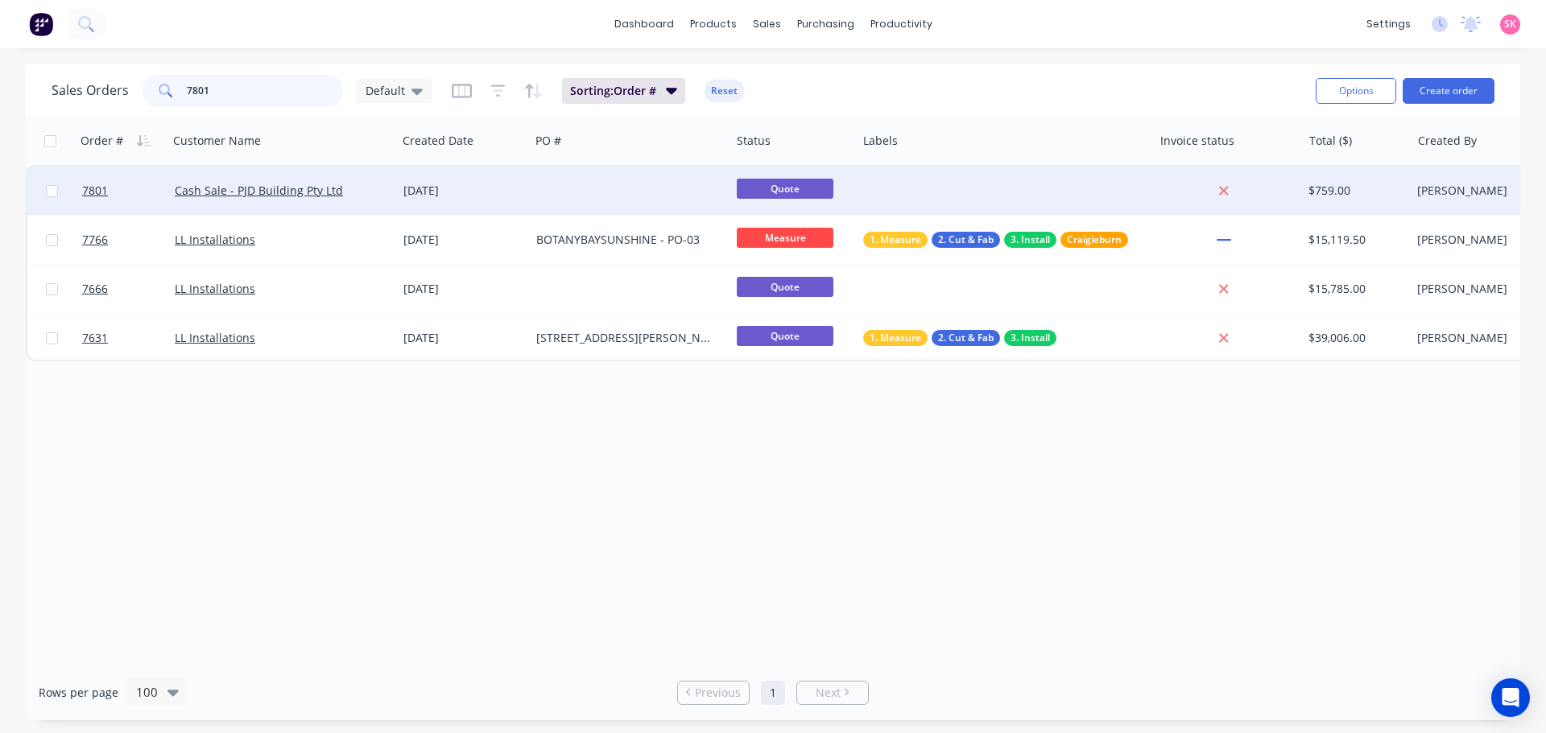
type input "7801"
click at [570, 189] on div at bounding box center [630, 191] width 200 height 48
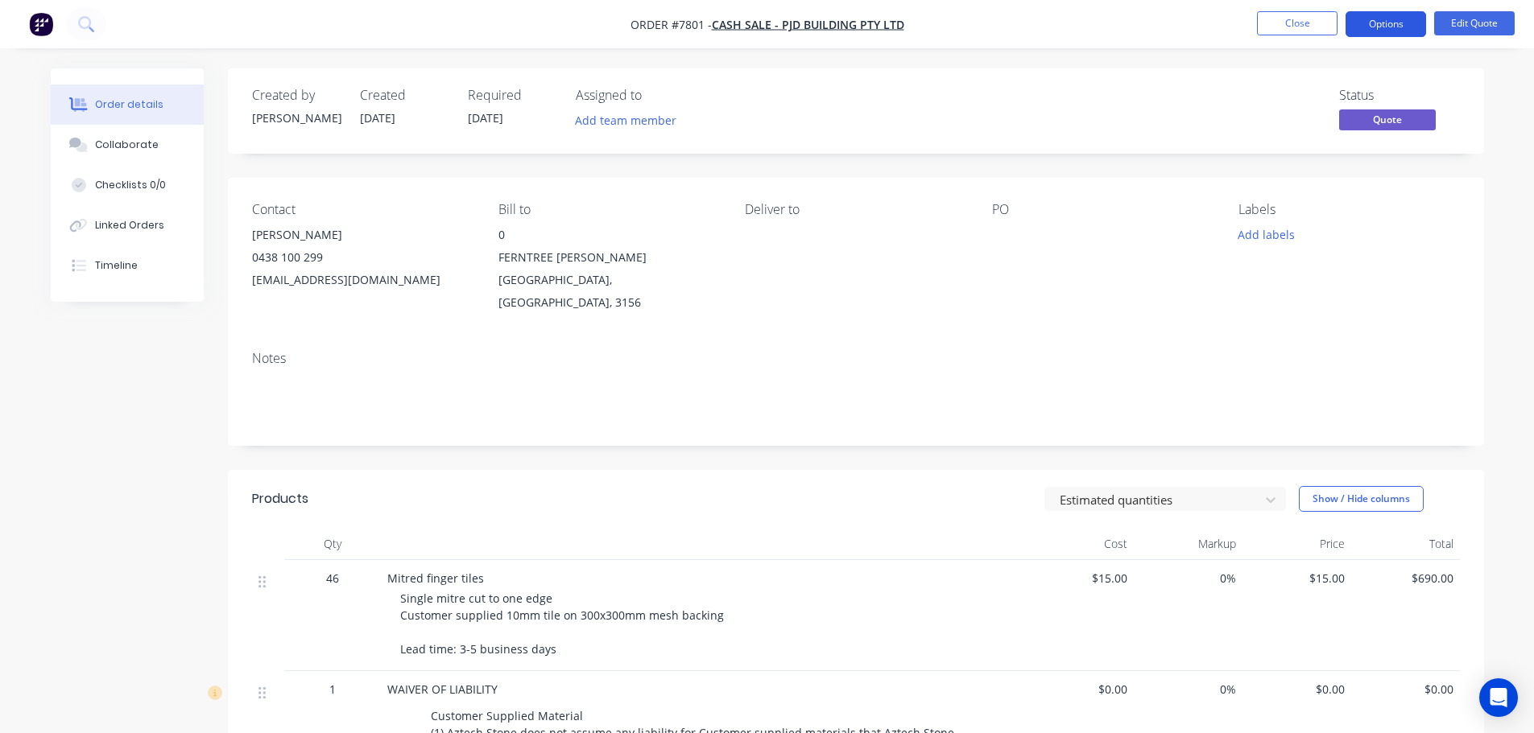
click at [1236, 23] on button "Options" at bounding box center [1385, 24] width 81 height 26
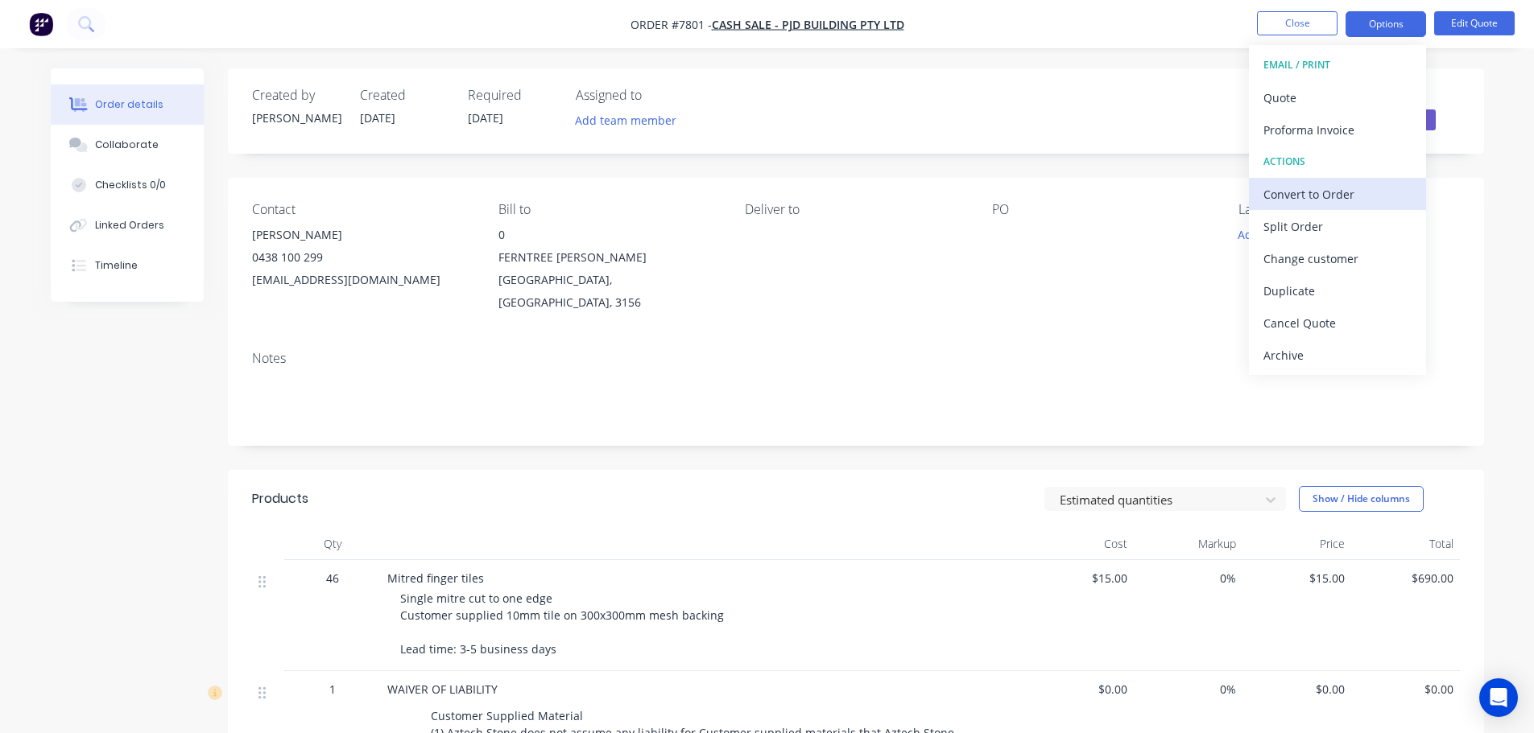
click at [1236, 198] on div "Convert to Order" at bounding box center [1337, 194] width 148 height 23
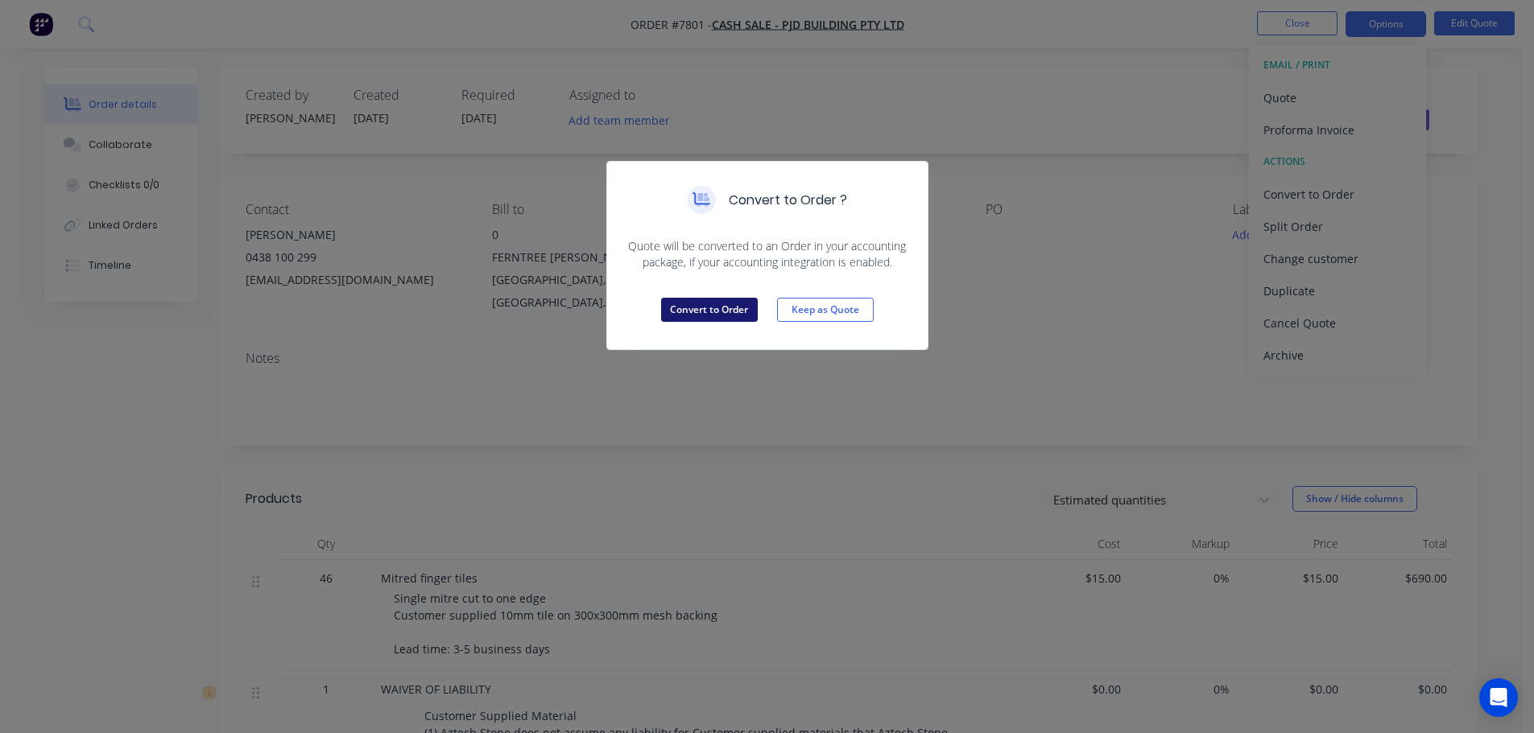
click at [693, 302] on button "Convert to Order" at bounding box center [709, 310] width 97 height 24
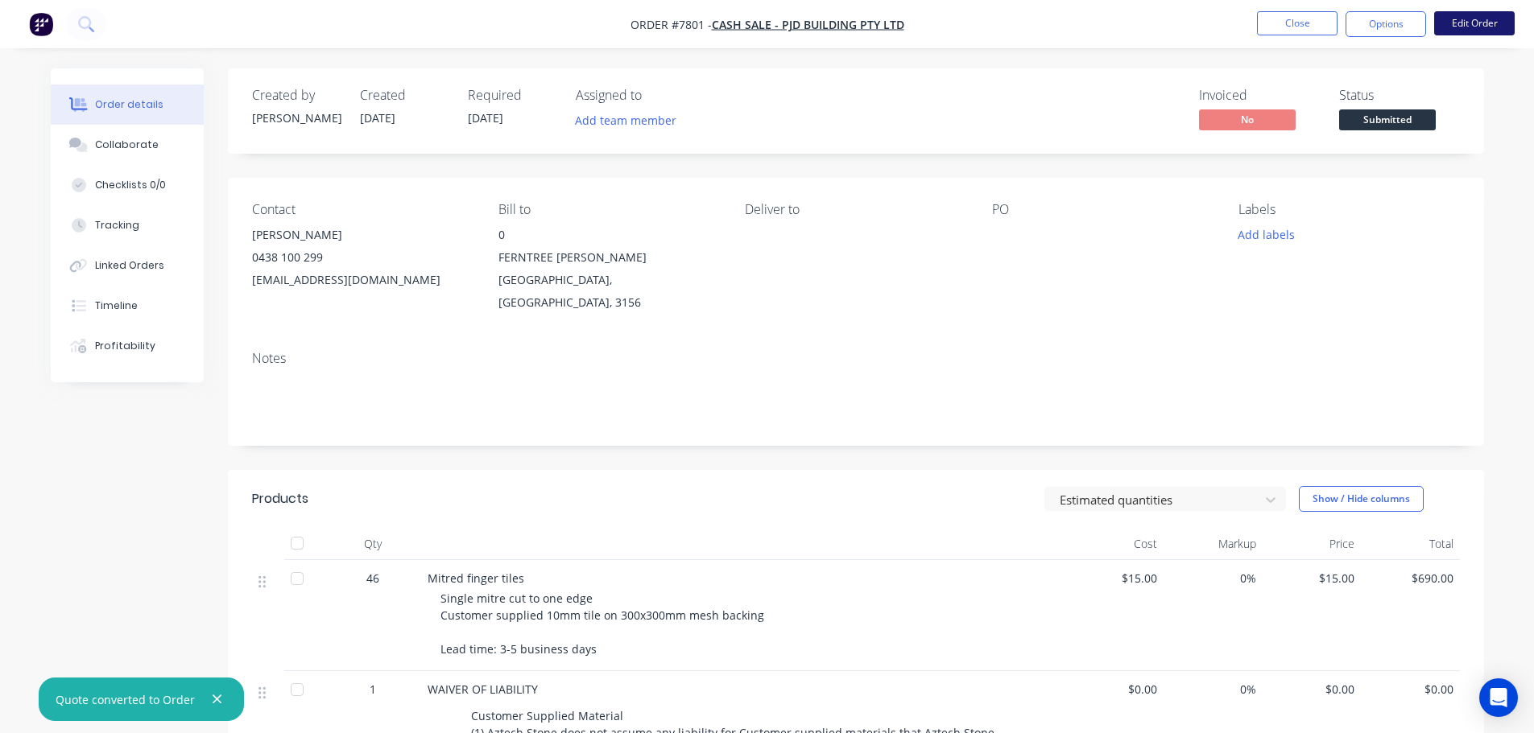
click at [1236, 24] on button "Edit Order" at bounding box center [1474, 23] width 81 height 24
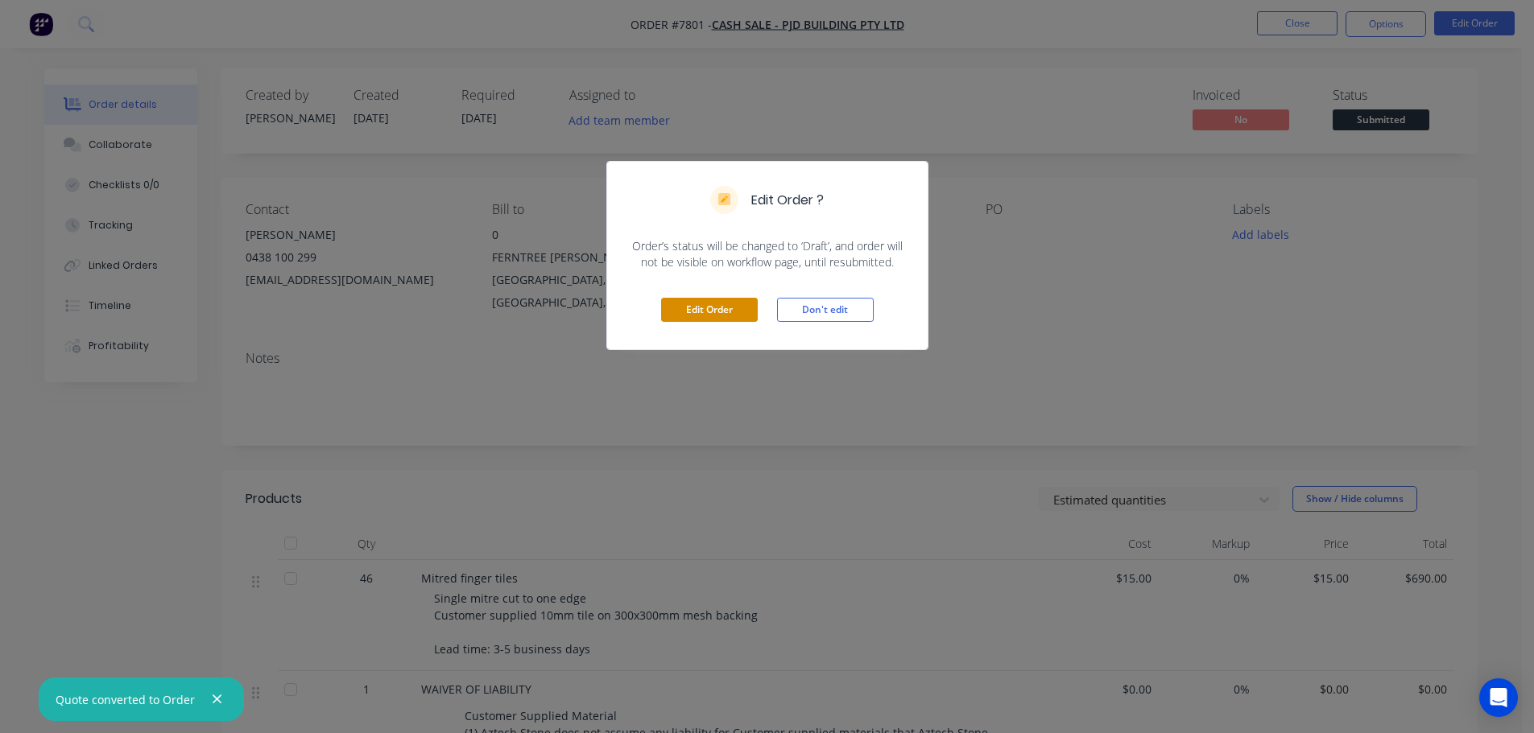
drag, startPoint x: 717, startPoint y: 304, endPoint x: 671, endPoint y: 295, distance: 46.7
click at [715, 304] on button "Edit Order" at bounding box center [709, 310] width 97 height 24
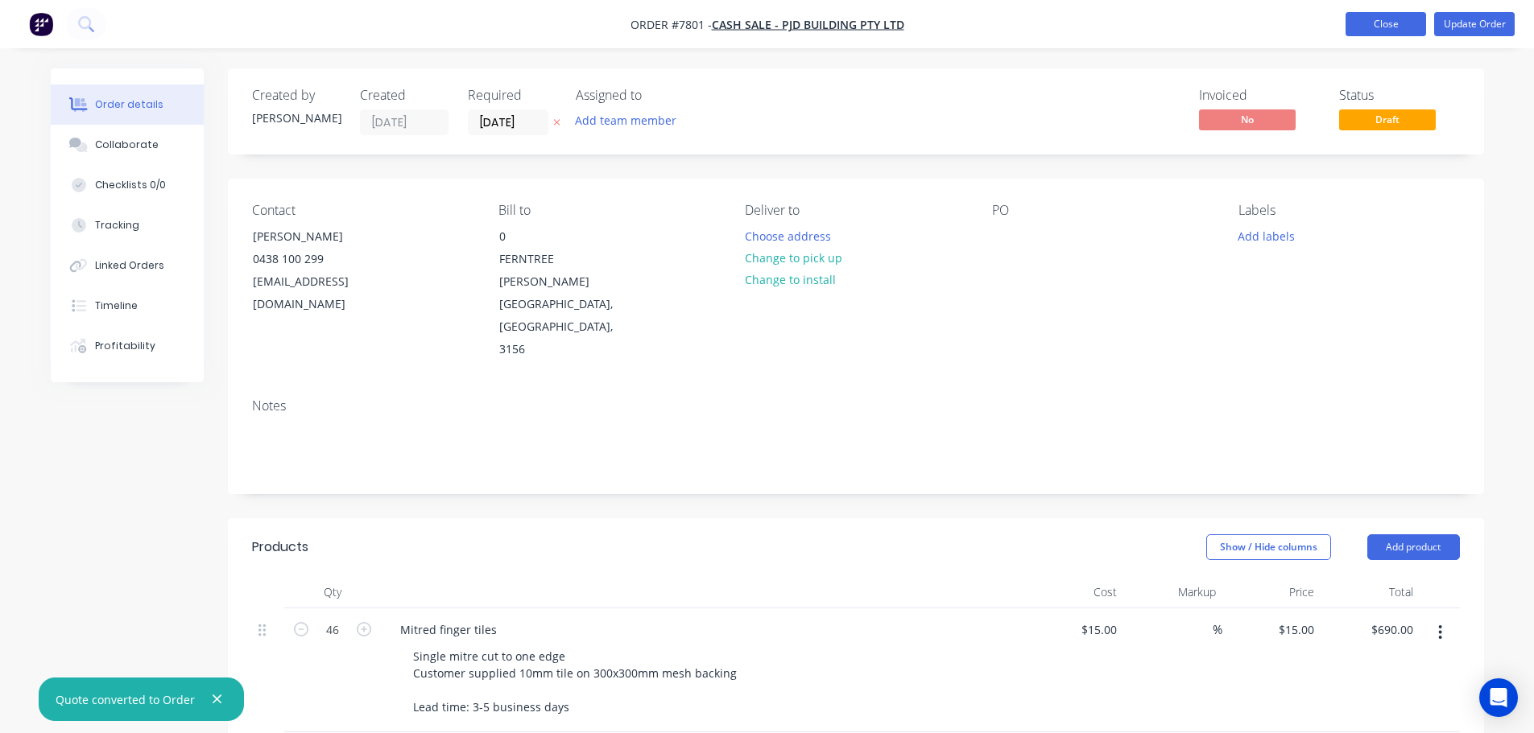
click at [1236, 22] on button "Close" at bounding box center [1385, 24] width 81 height 24
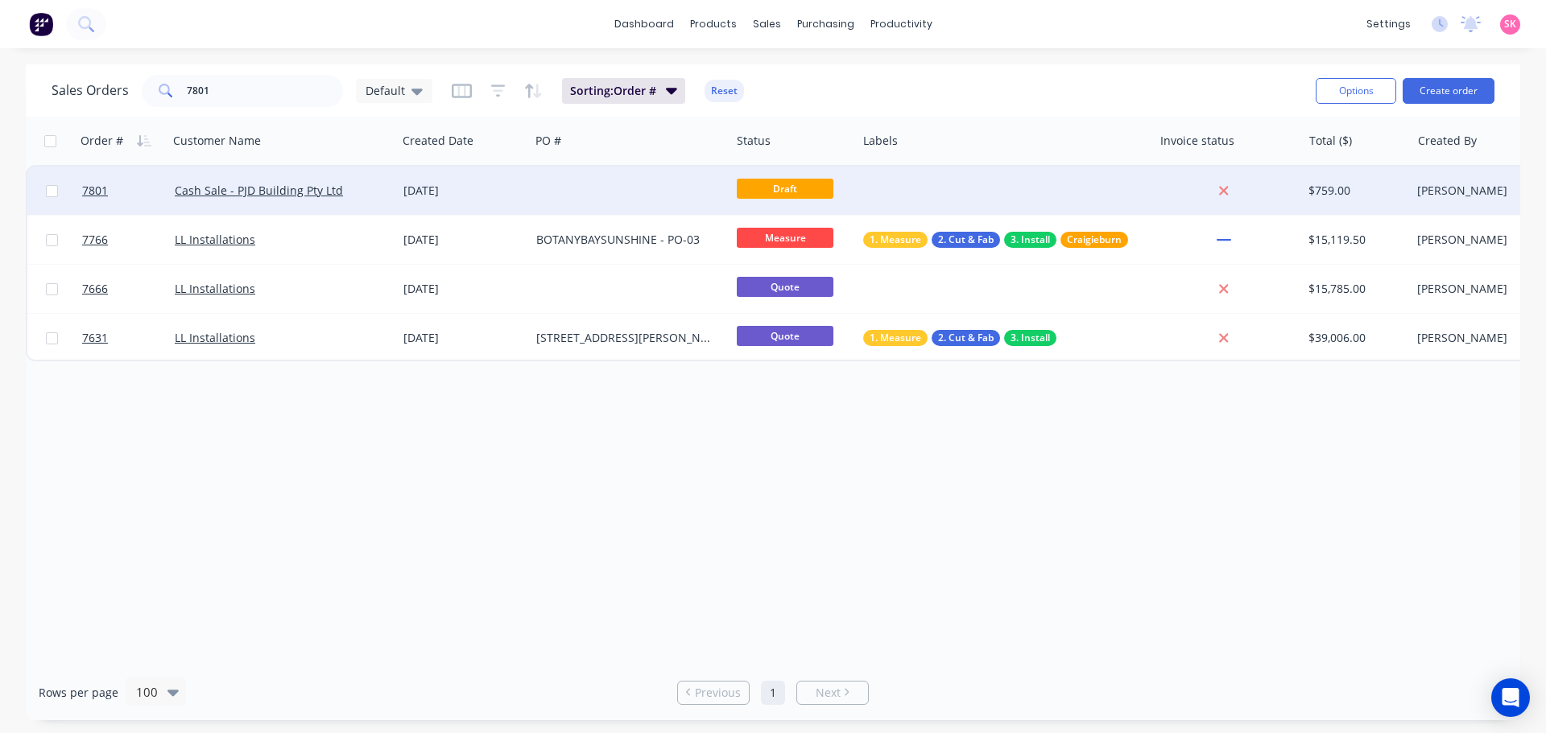
click at [390, 195] on div "Cash Sale - PJD Building Pty Ltd" at bounding box center [283, 191] width 216 height 16
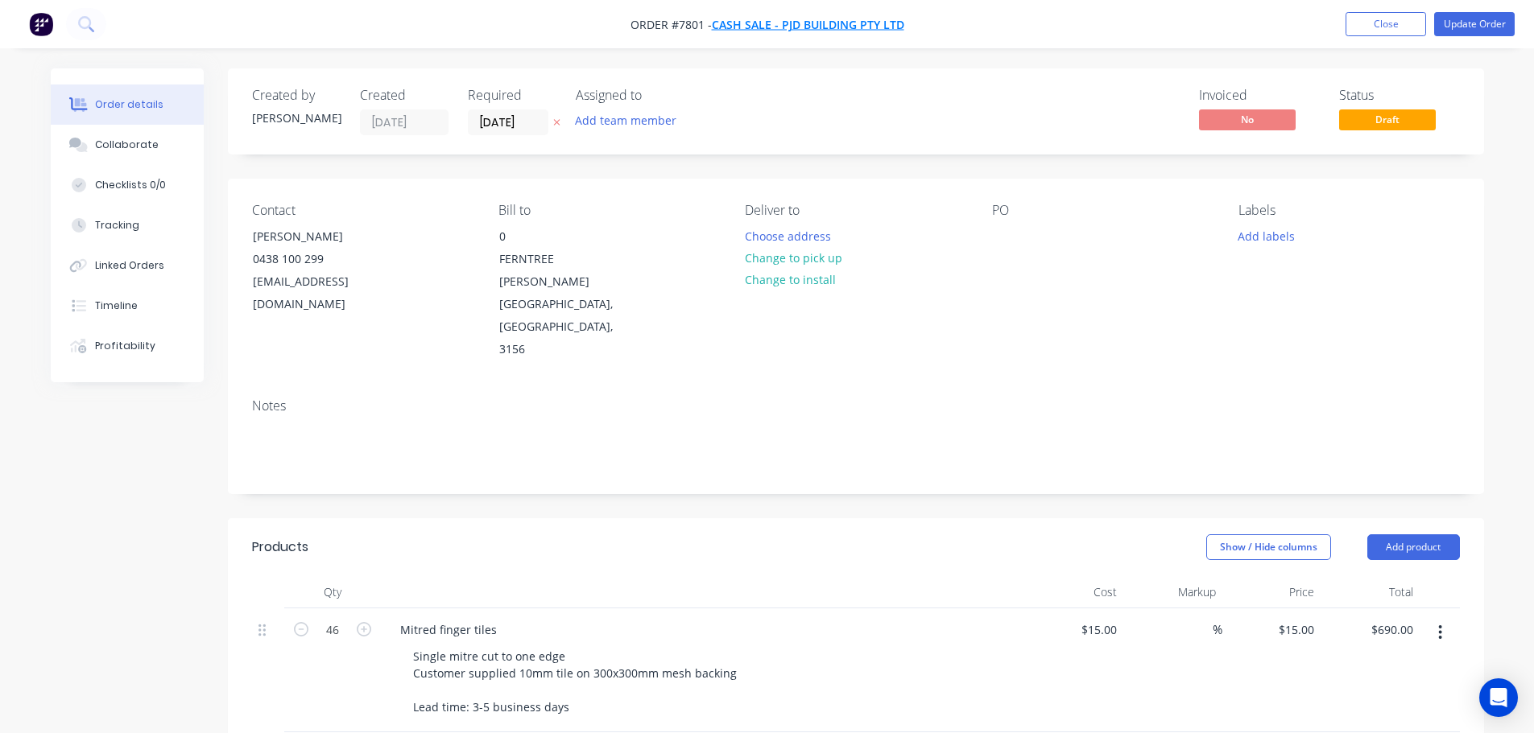
click at [786, 26] on span "Cash Sale - PJD Building Pty Ltd" at bounding box center [808, 24] width 192 height 15
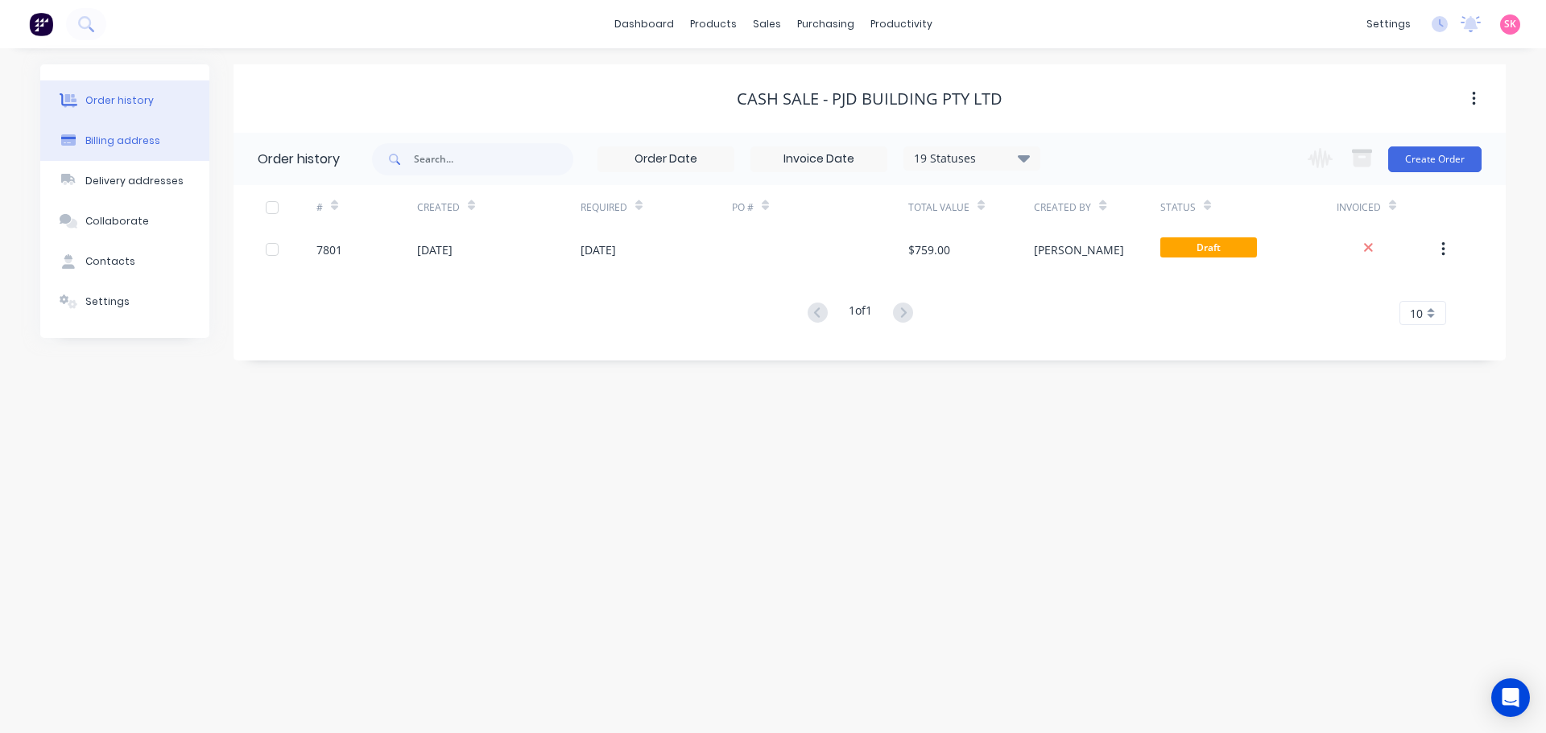
click at [160, 147] on button "Billing address" at bounding box center [124, 141] width 169 height 40
select select "AU"
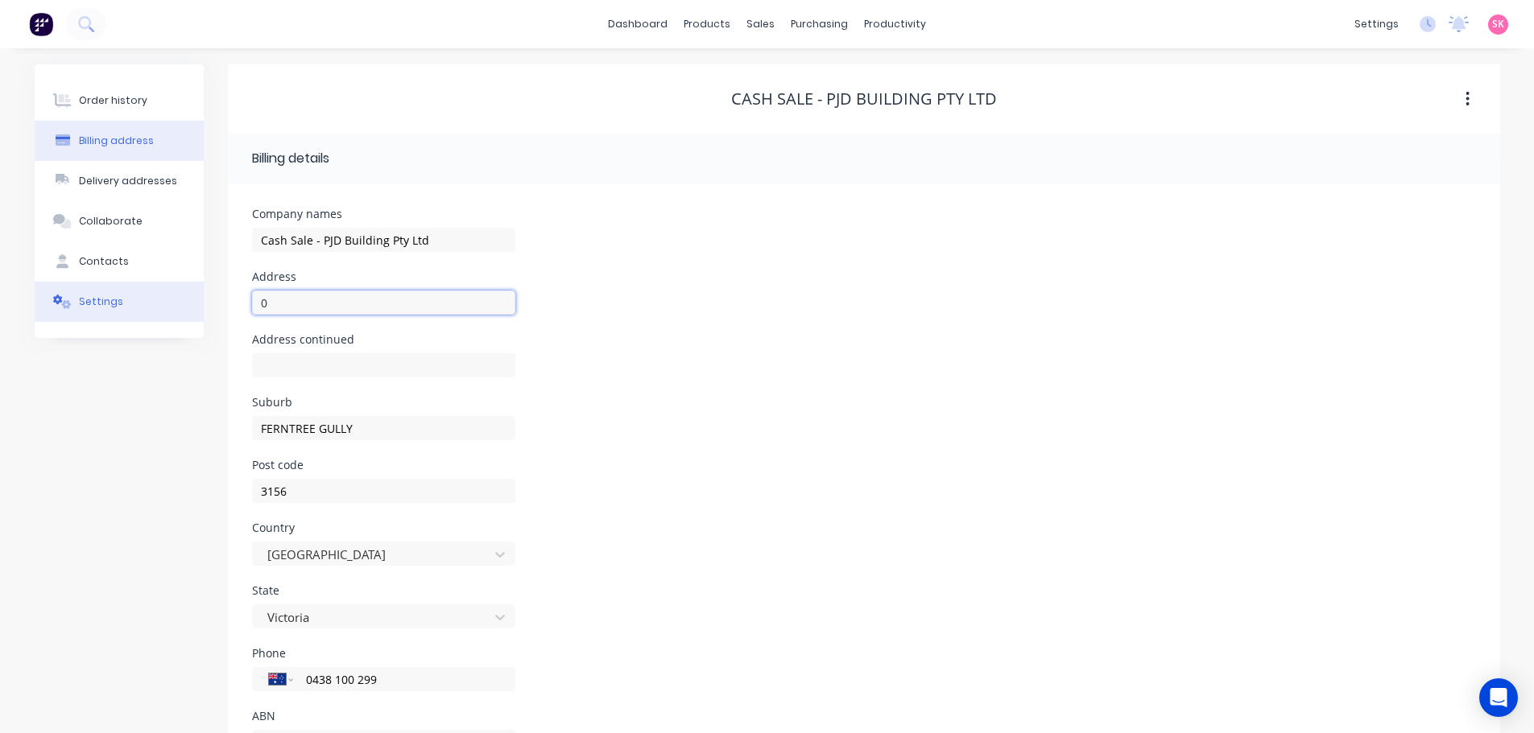
drag, startPoint x: 300, startPoint y: 314, endPoint x: 184, endPoint y: 300, distance: 117.5
click at [184, 300] on div "Order history Billing address Delivery addresses Collaborate Contacts Settings …" at bounding box center [767, 426] width 1465 height 725
click at [143, 172] on button "Delivery addresses" at bounding box center [119, 181] width 169 height 40
type input "FERNTREE GULLY"
type input "3156"
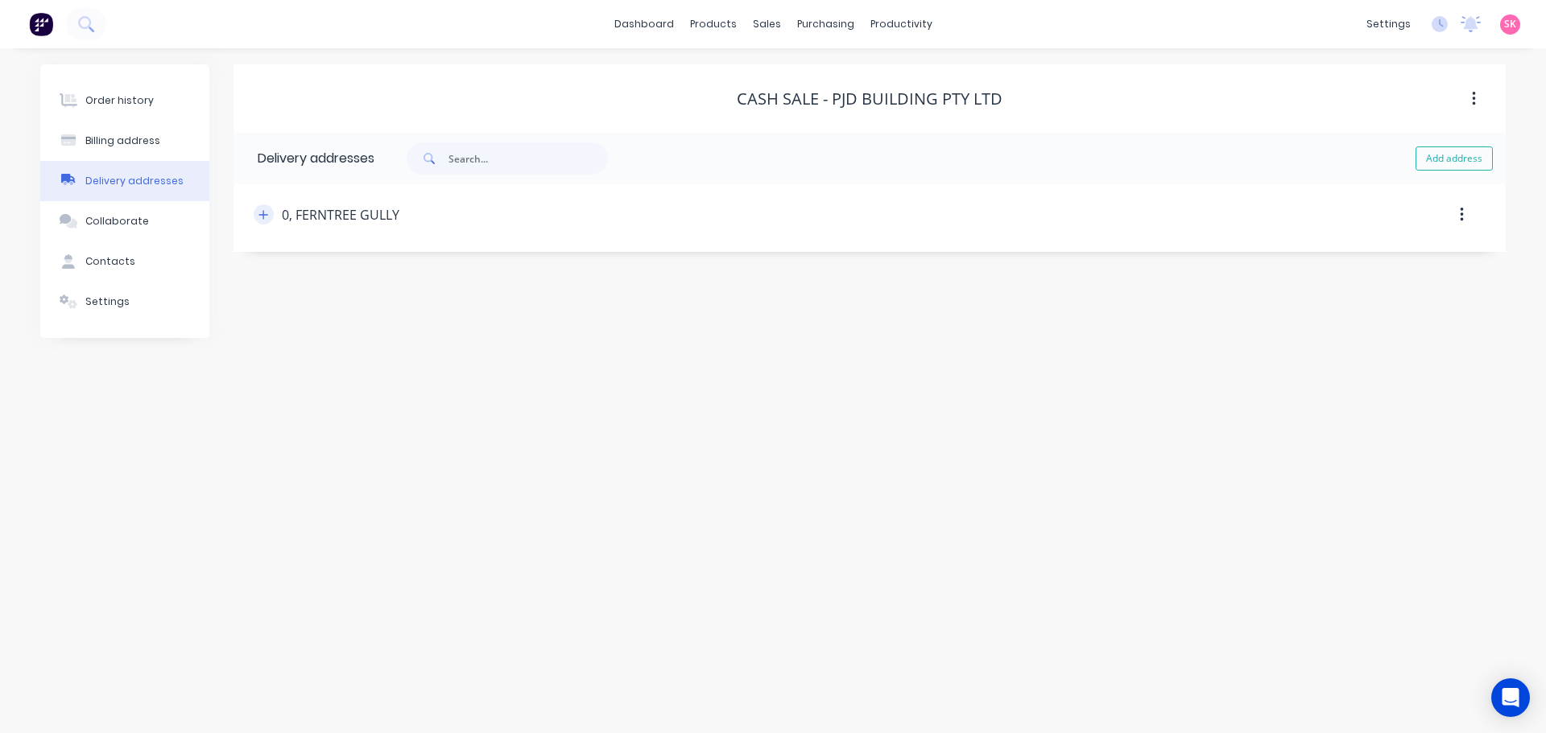
click at [267, 217] on icon "button" at bounding box center [263, 214] width 10 height 11
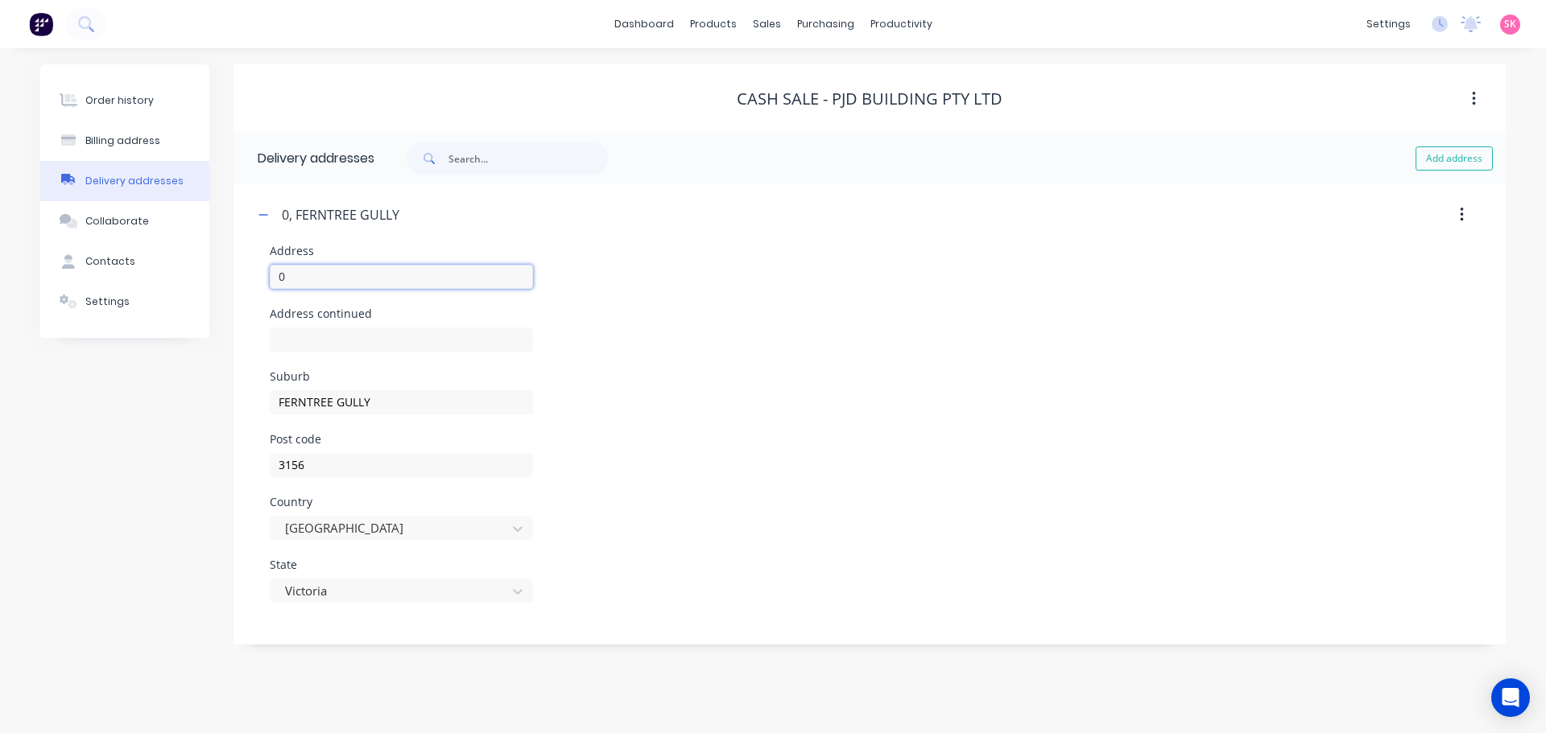
drag, startPoint x: 270, startPoint y: 276, endPoint x: 225, endPoint y: 270, distance: 45.5
click at [229, 271] on div "Order history Billing address Delivery addresses Collaborate Contacts Settings …" at bounding box center [772, 354] width 1465 height 580
click at [138, 105] on div "Order history" at bounding box center [119, 100] width 68 height 14
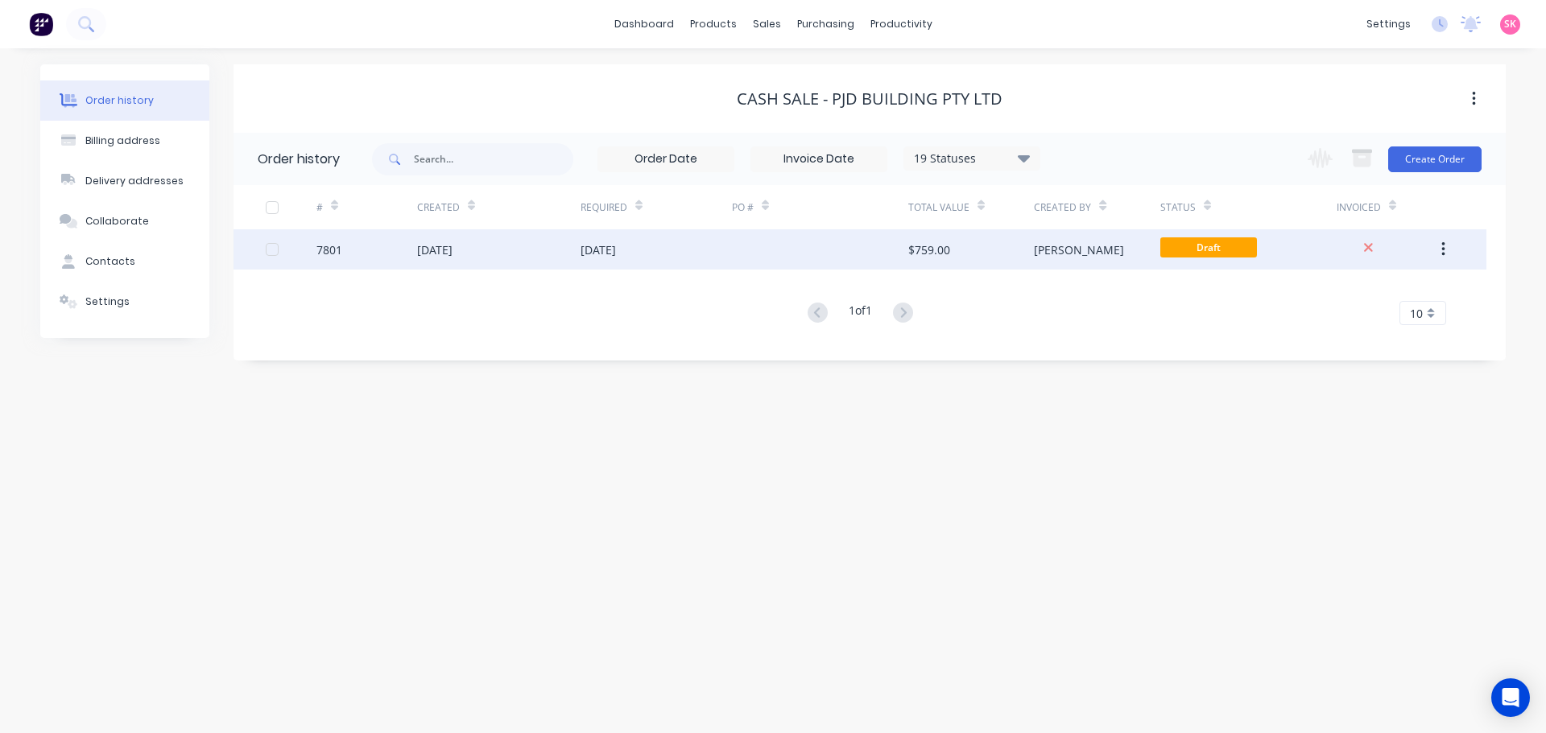
click at [701, 263] on div "03 Oct 2025" at bounding box center [655, 249] width 151 height 40
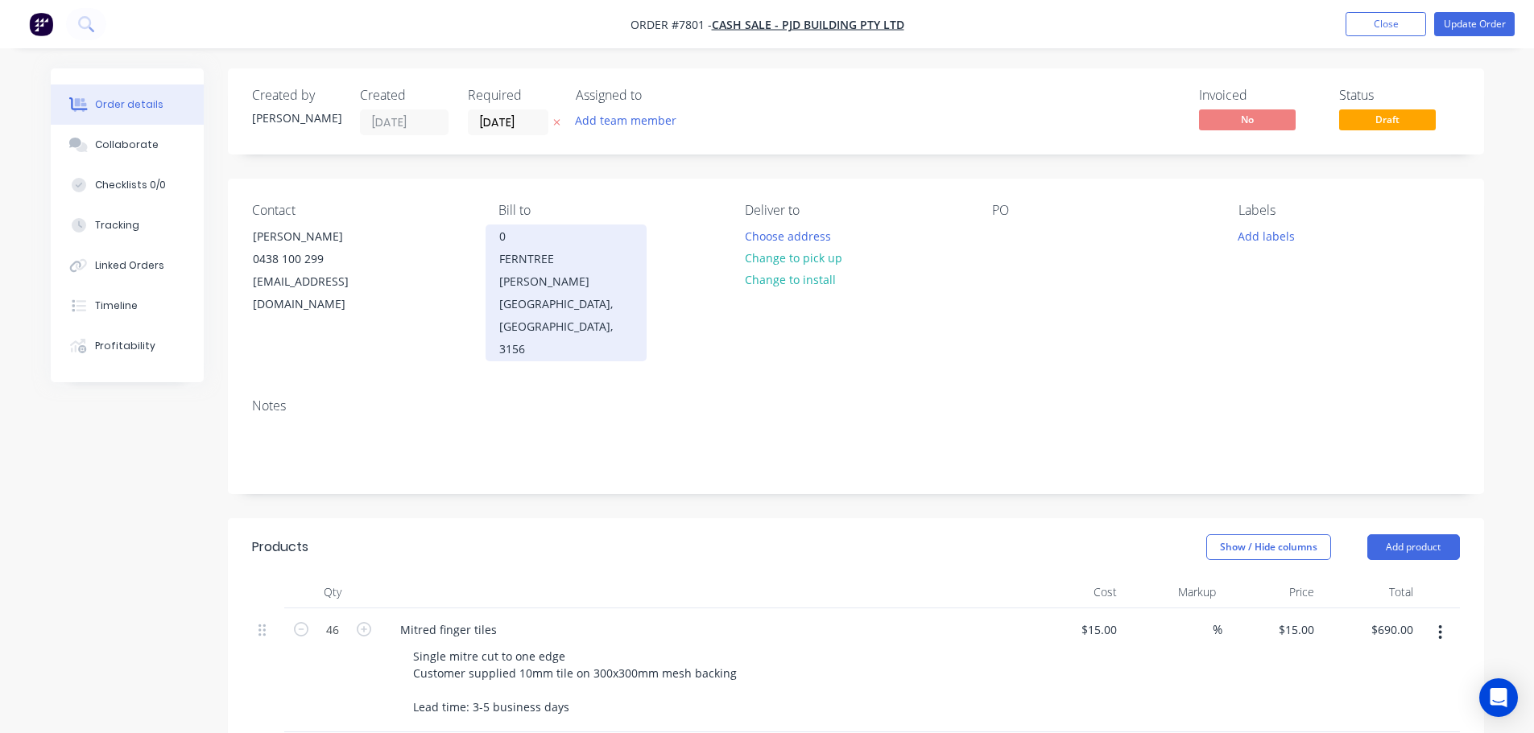
click at [603, 254] on div "FERNTREE GULLY, Victoria, Australia, 3156" at bounding box center [566, 304] width 134 height 113
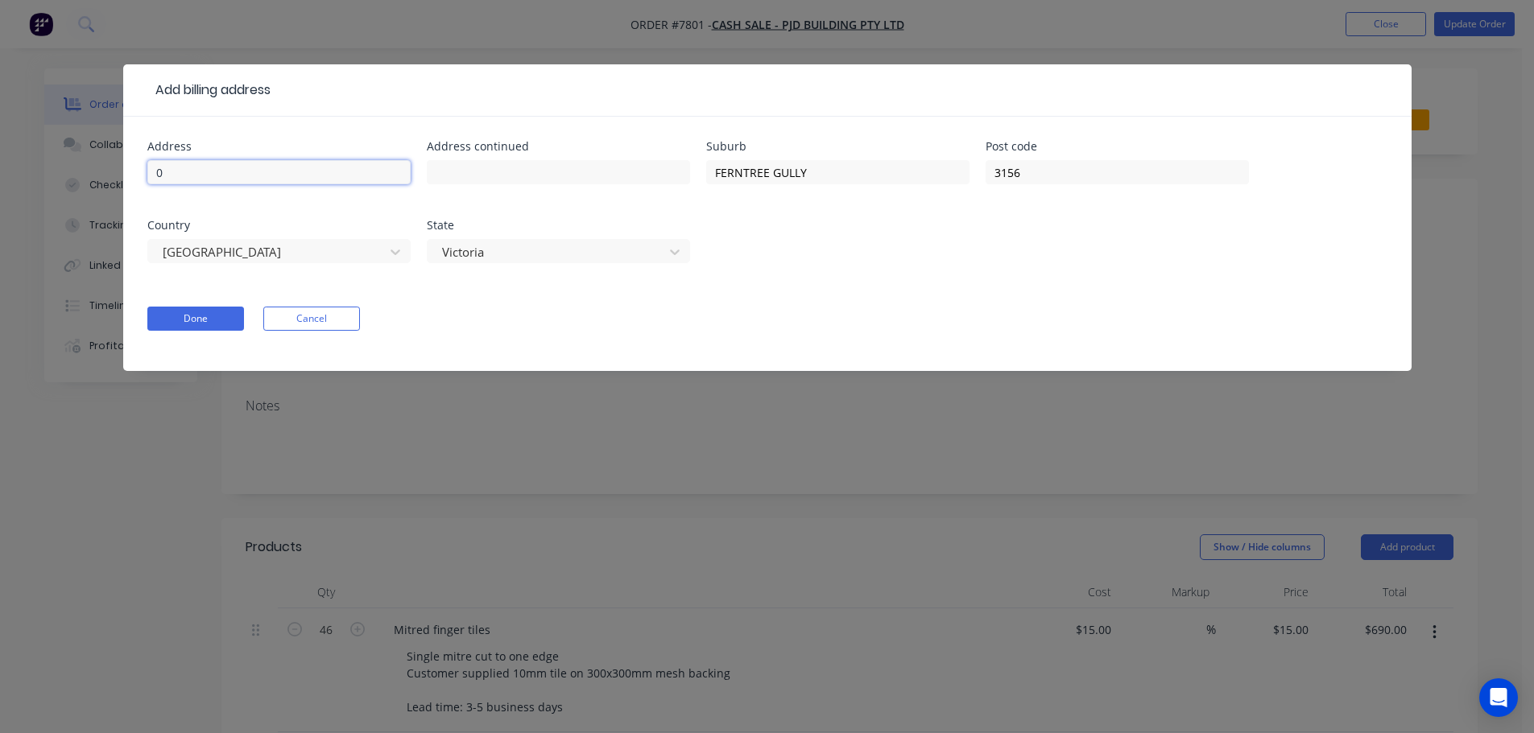
drag, startPoint x: 155, startPoint y: 180, endPoint x: 55, endPoint y: 164, distance: 101.1
click at [81, 170] on div "Add billing address Address 0 Address continued Suburb FERNTREE GULLY Post code…" at bounding box center [767, 366] width 1534 height 733
click at [221, 322] on button "Done" at bounding box center [195, 319] width 97 height 24
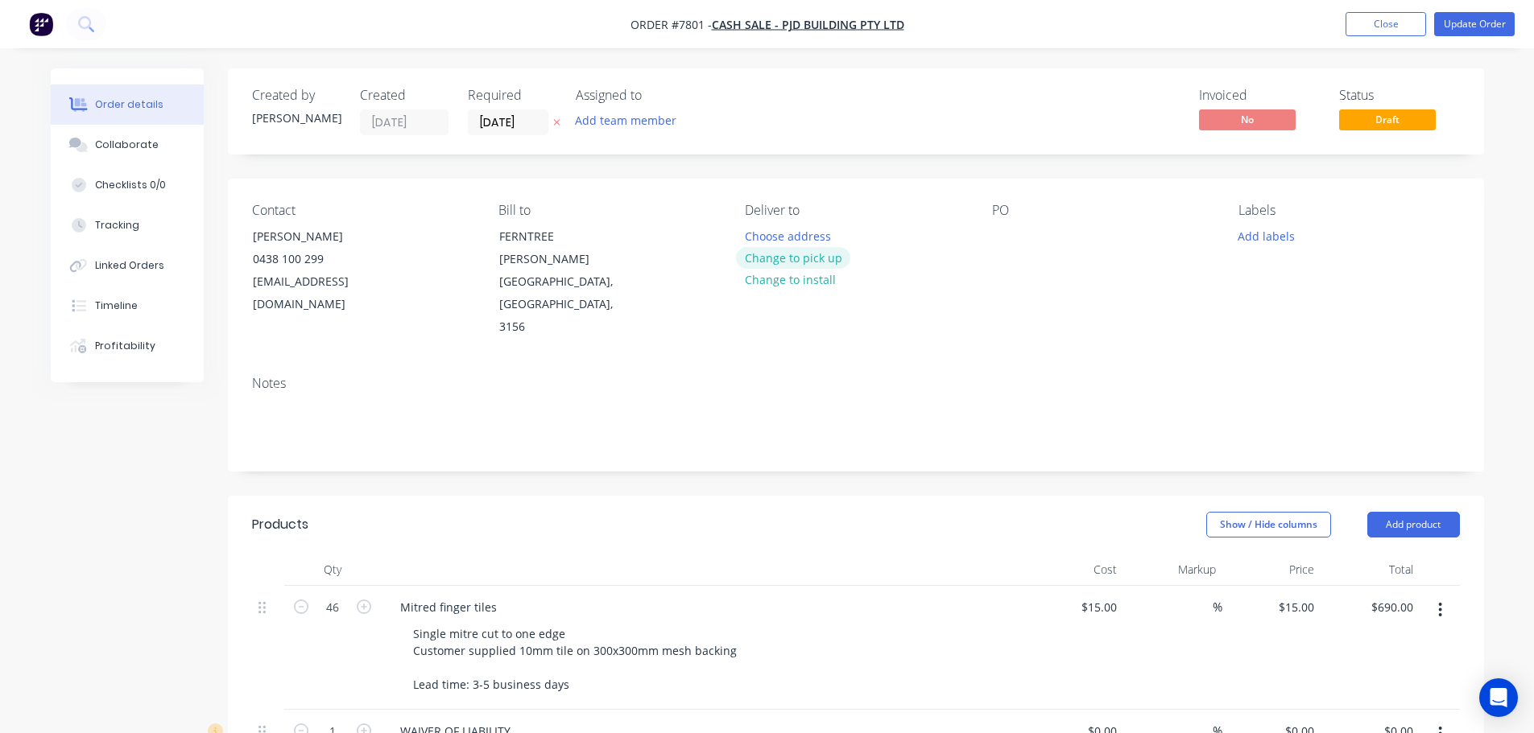
click at [790, 262] on button "Change to pick up" at bounding box center [793, 258] width 114 height 22
click at [780, 227] on div "Pick up Change to delivery Change to install" at bounding box center [855, 271] width 221 height 136
click at [762, 236] on div at bounding box center [758, 236] width 26 height 23
click at [1006, 234] on div at bounding box center [1005, 236] width 26 height 23
click at [1236, 233] on button "Add labels" at bounding box center [1266, 236] width 74 height 22
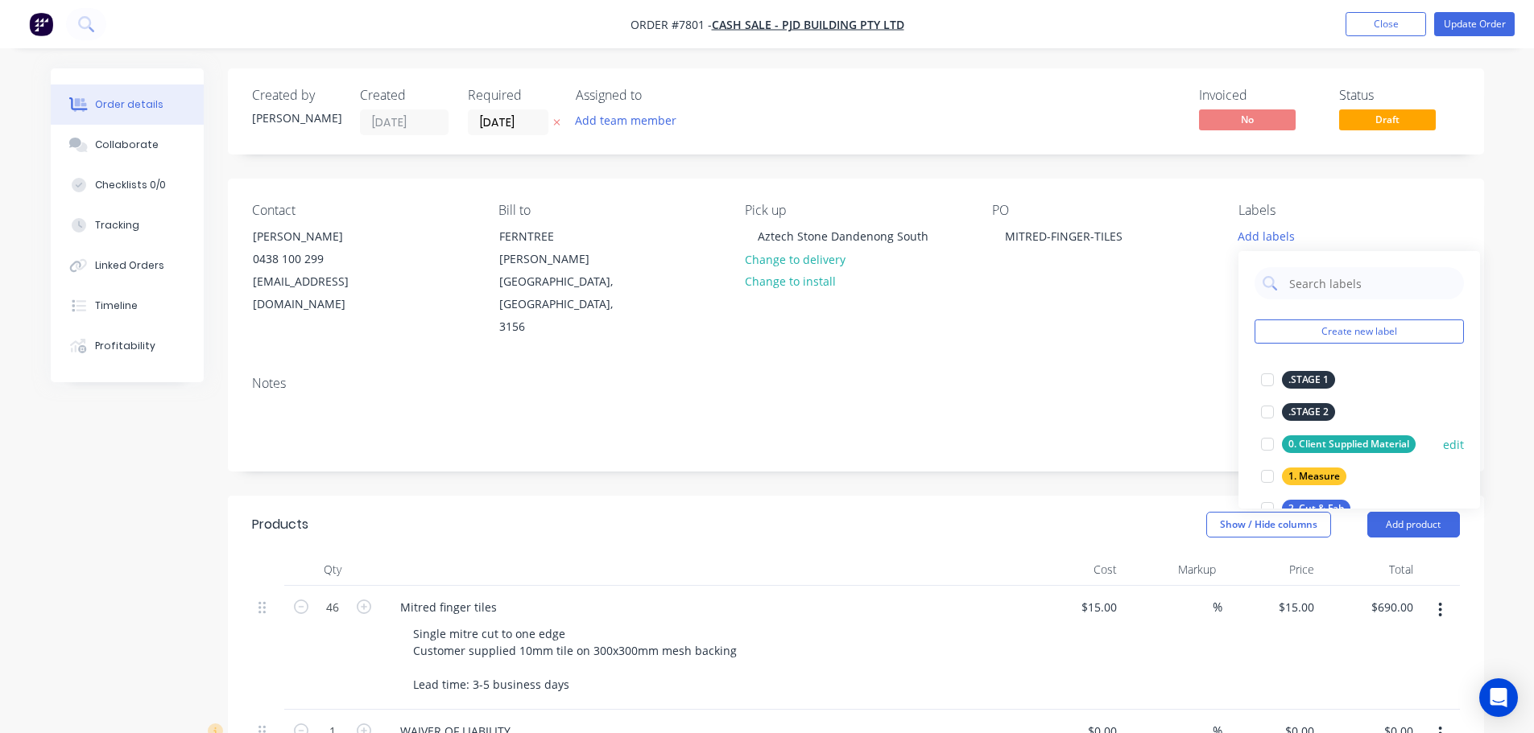
click at [1236, 451] on div at bounding box center [1267, 444] width 32 height 32
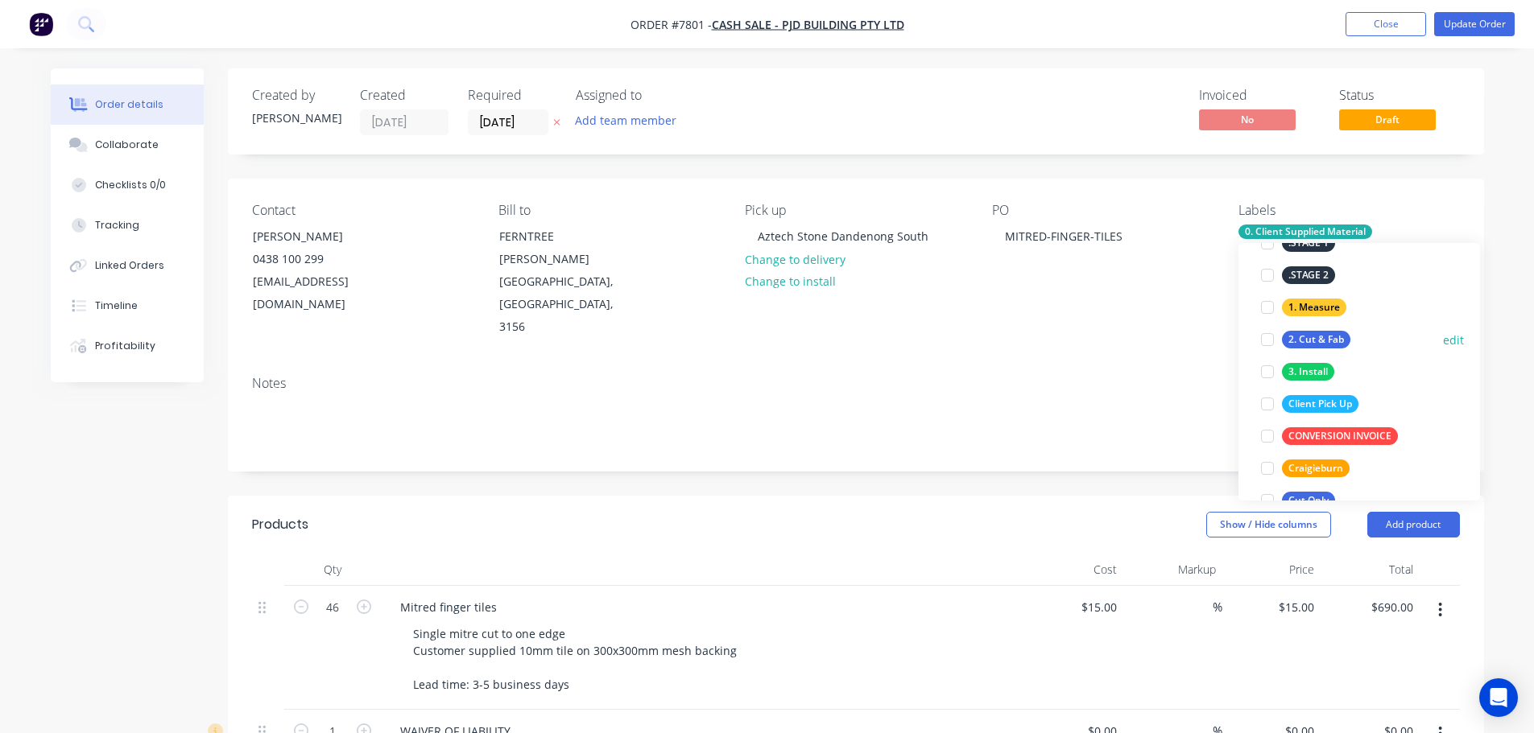
click at [1236, 344] on div at bounding box center [1267, 340] width 32 height 32
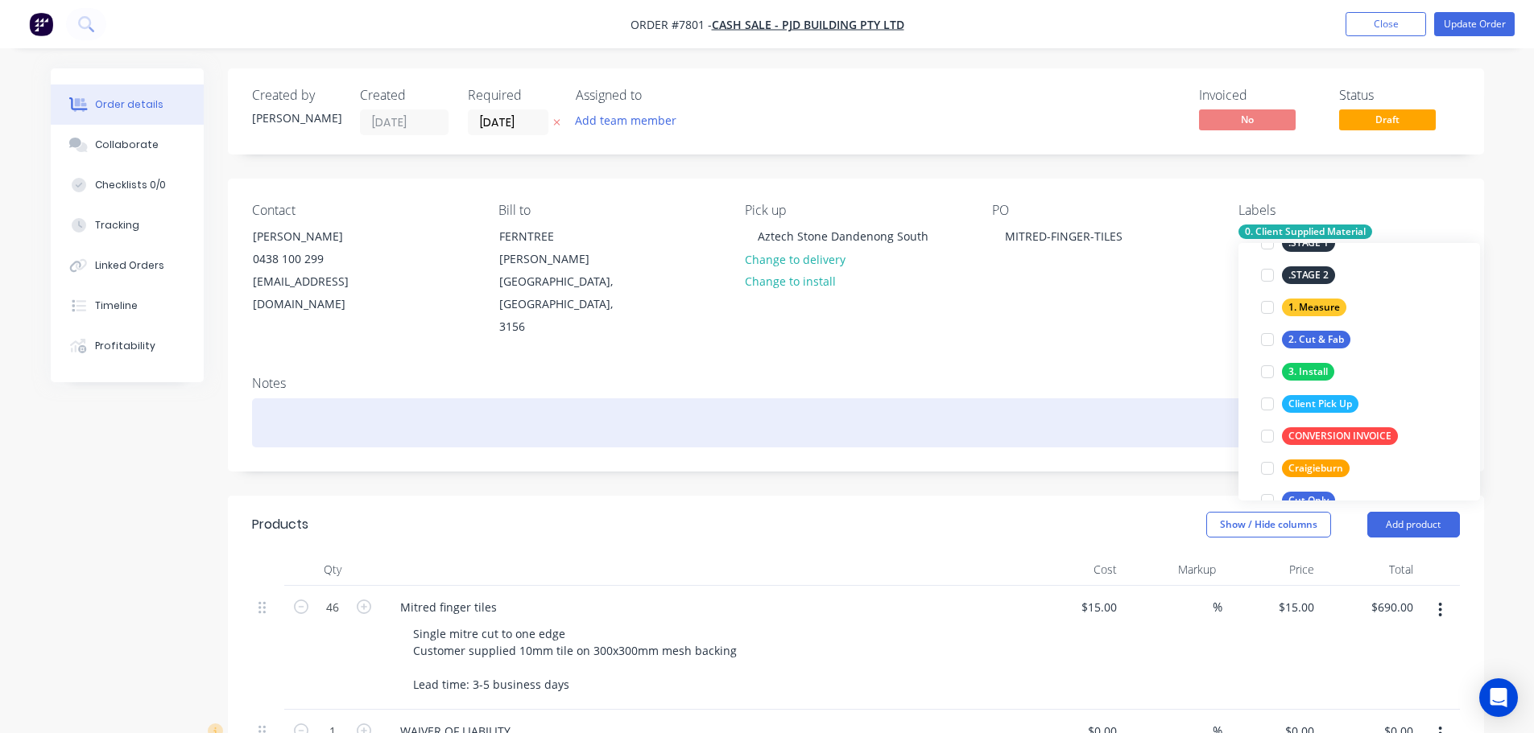
scroll to position [64, 0]
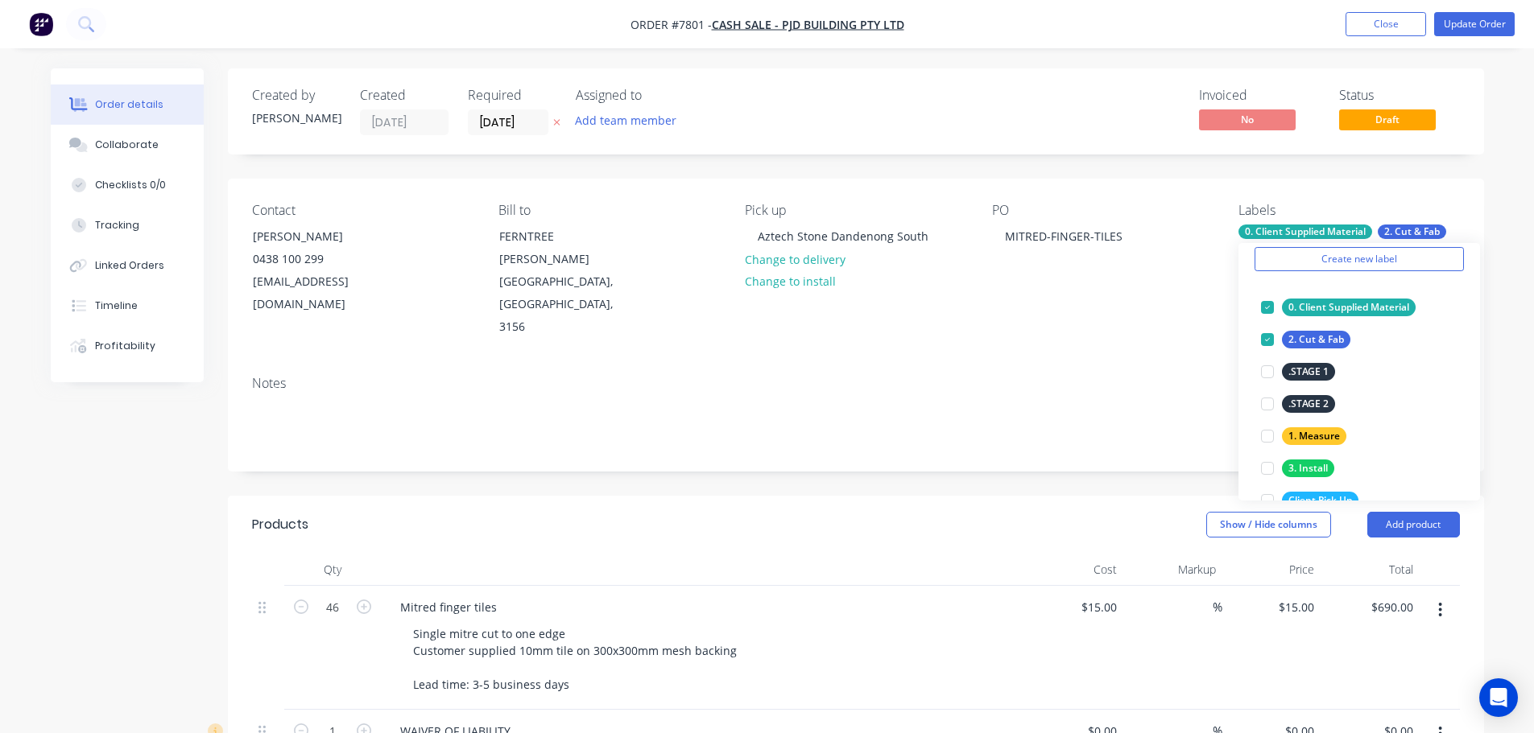
click at [972, 448] on div "Created by Warrick Created 06/10/25 Required 03/10/25 Assigned to Add team memb…" at bounding box center [856, 712] width 1256 height 1289
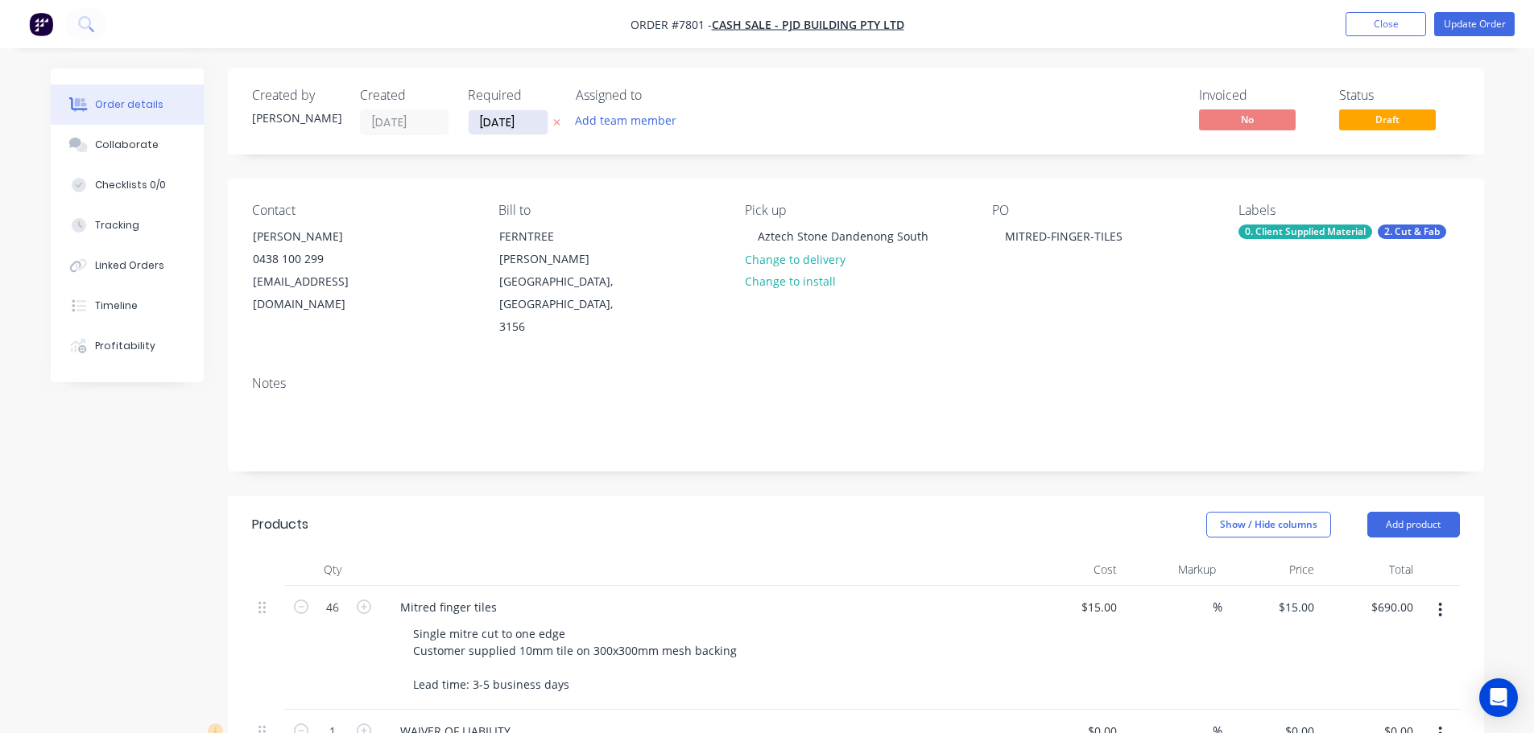
click at [528, 130] on input "[DATE]" at bounding box center [508, 122] width 79 height 24
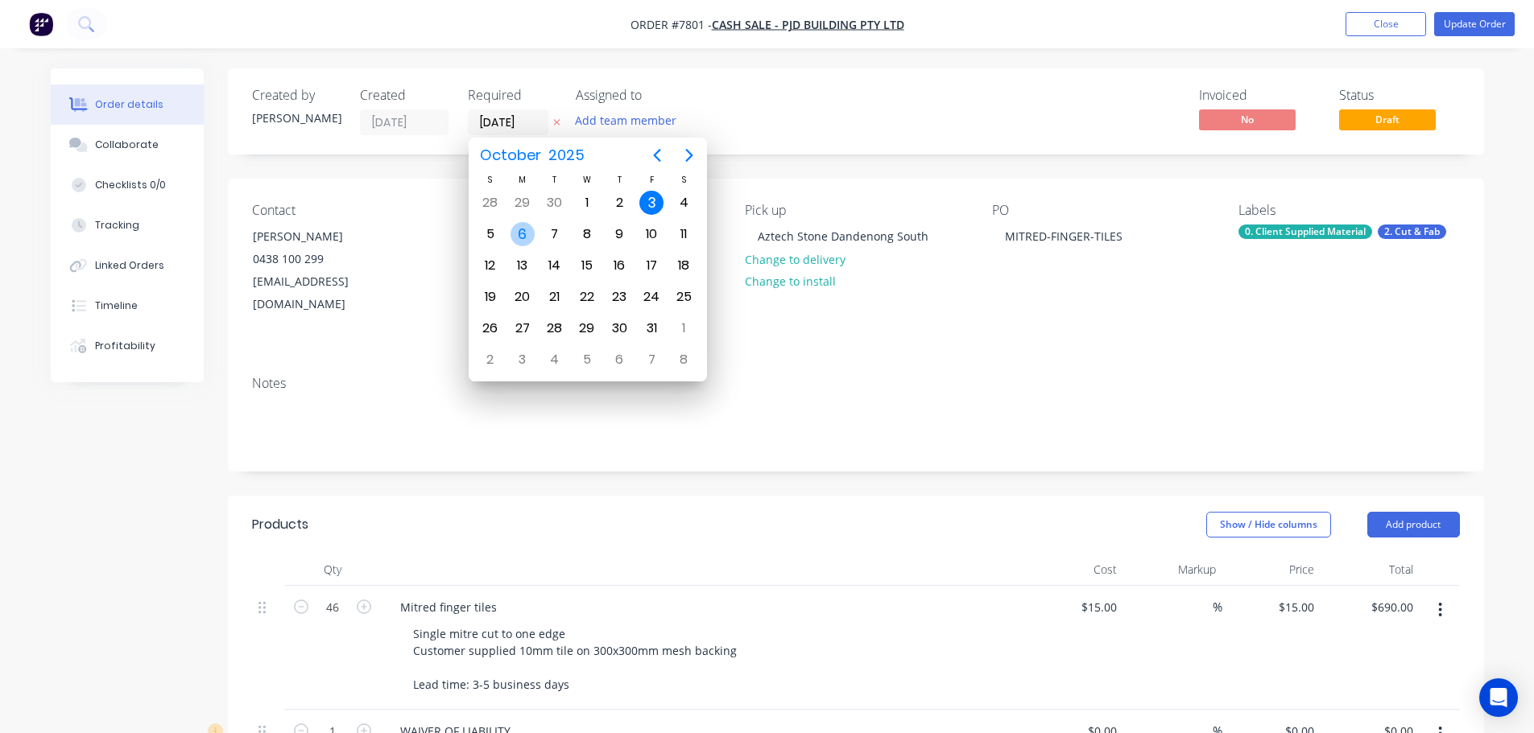
click at [514, 233] on div "6" at bounding box center [522, 234] width 24 height 24
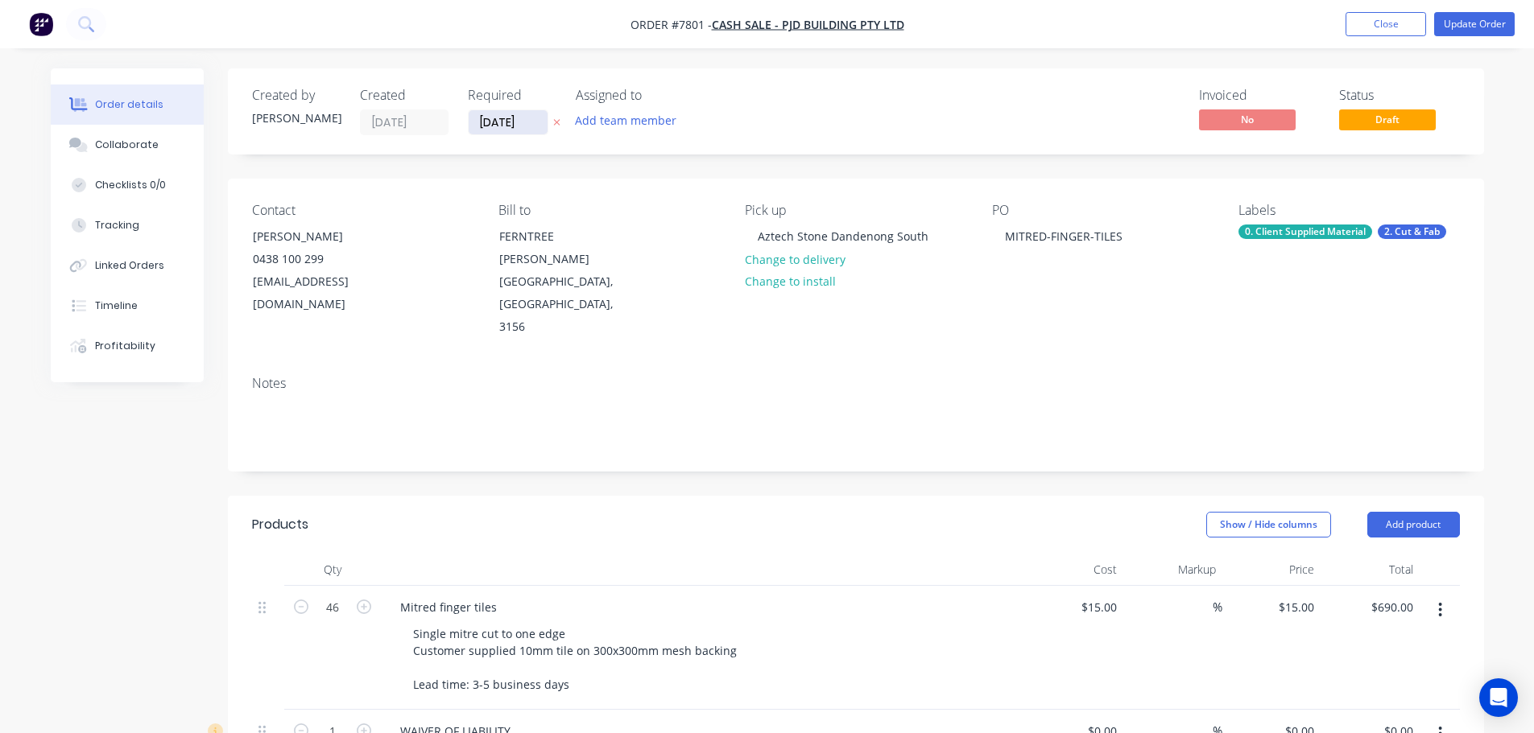
click at [496, 126] on input "[DATE]" at bounding box center [508, 122] width 79 height 24
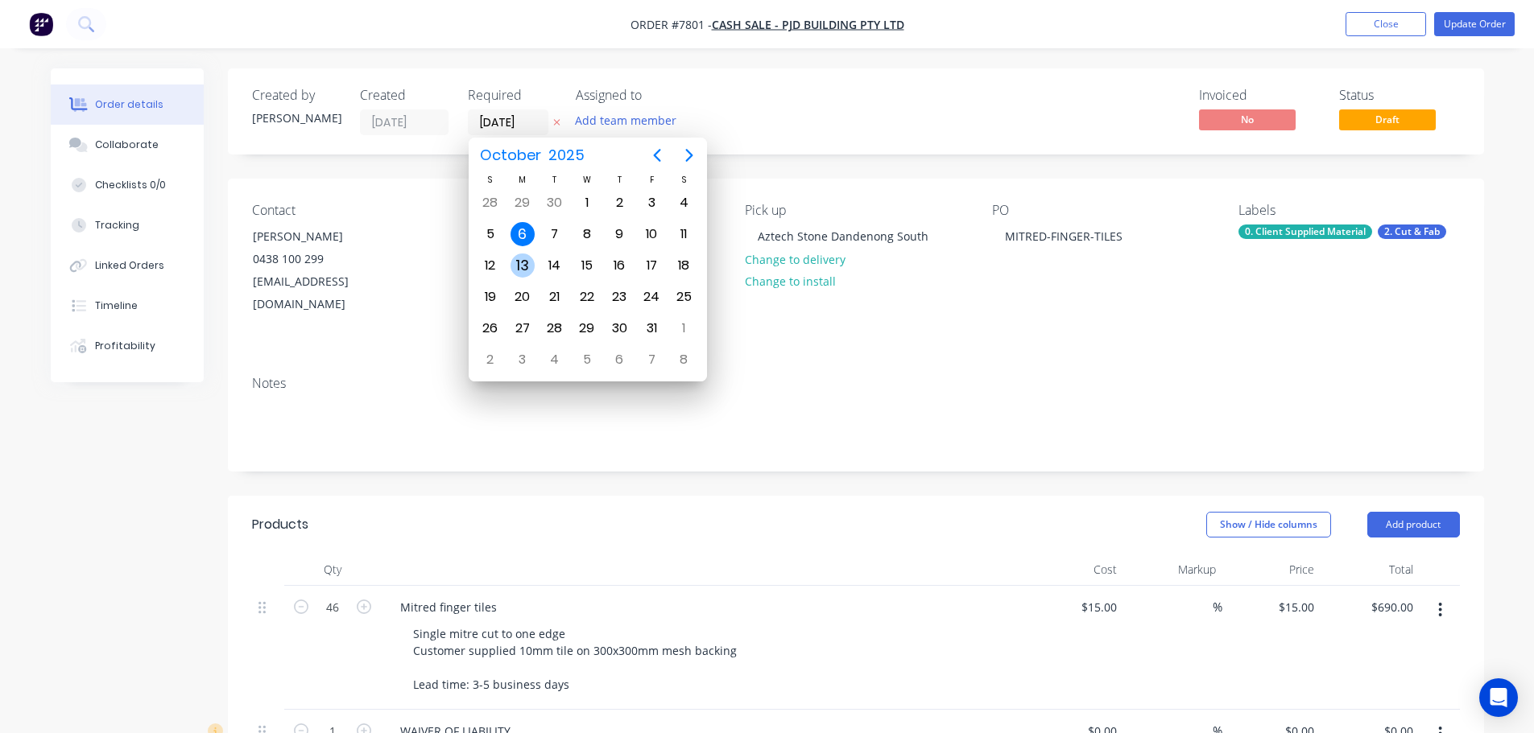
click at [513, 264] on div "13" at bounding box center [522, 266] width 24 height 24
type input "[DATE]"
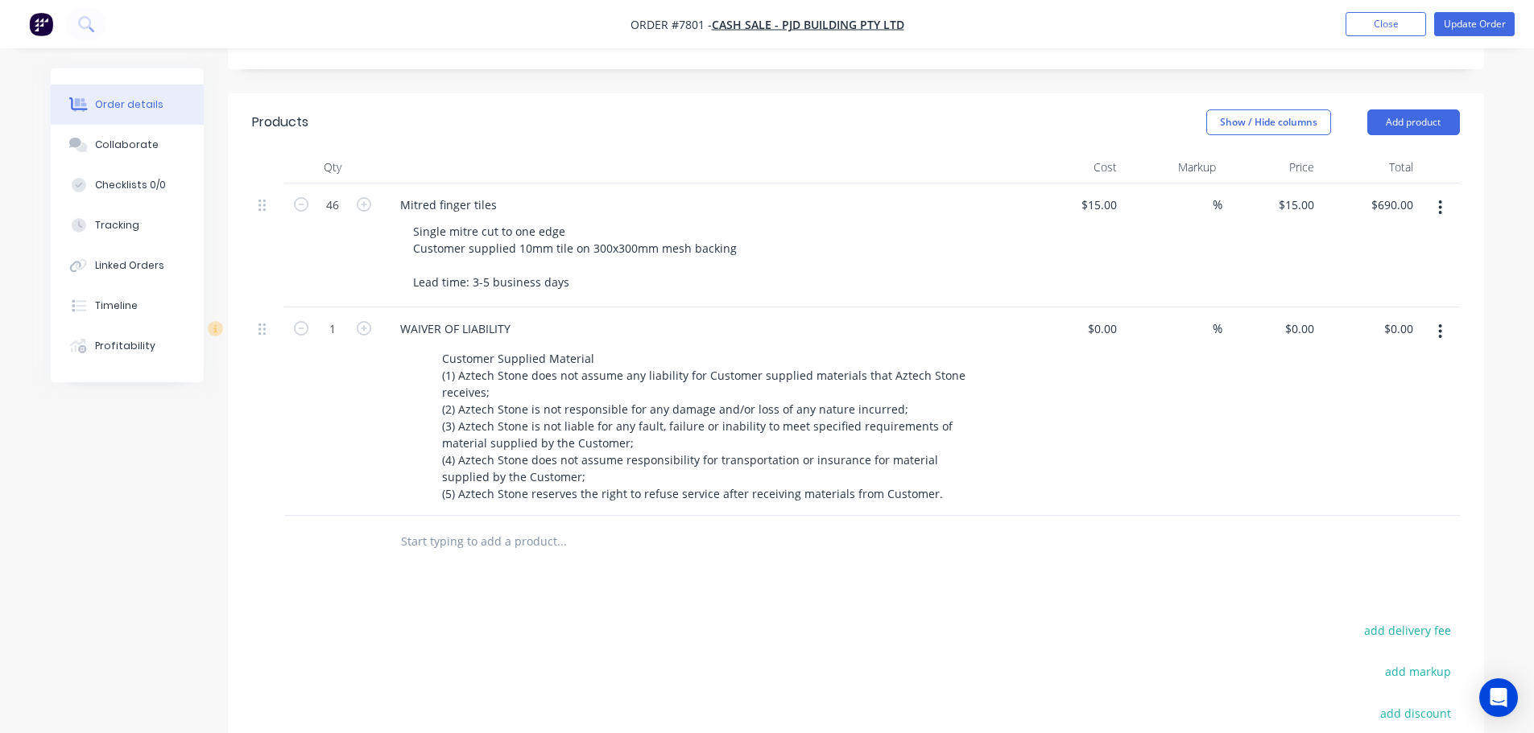
scroll to position [0, 0]
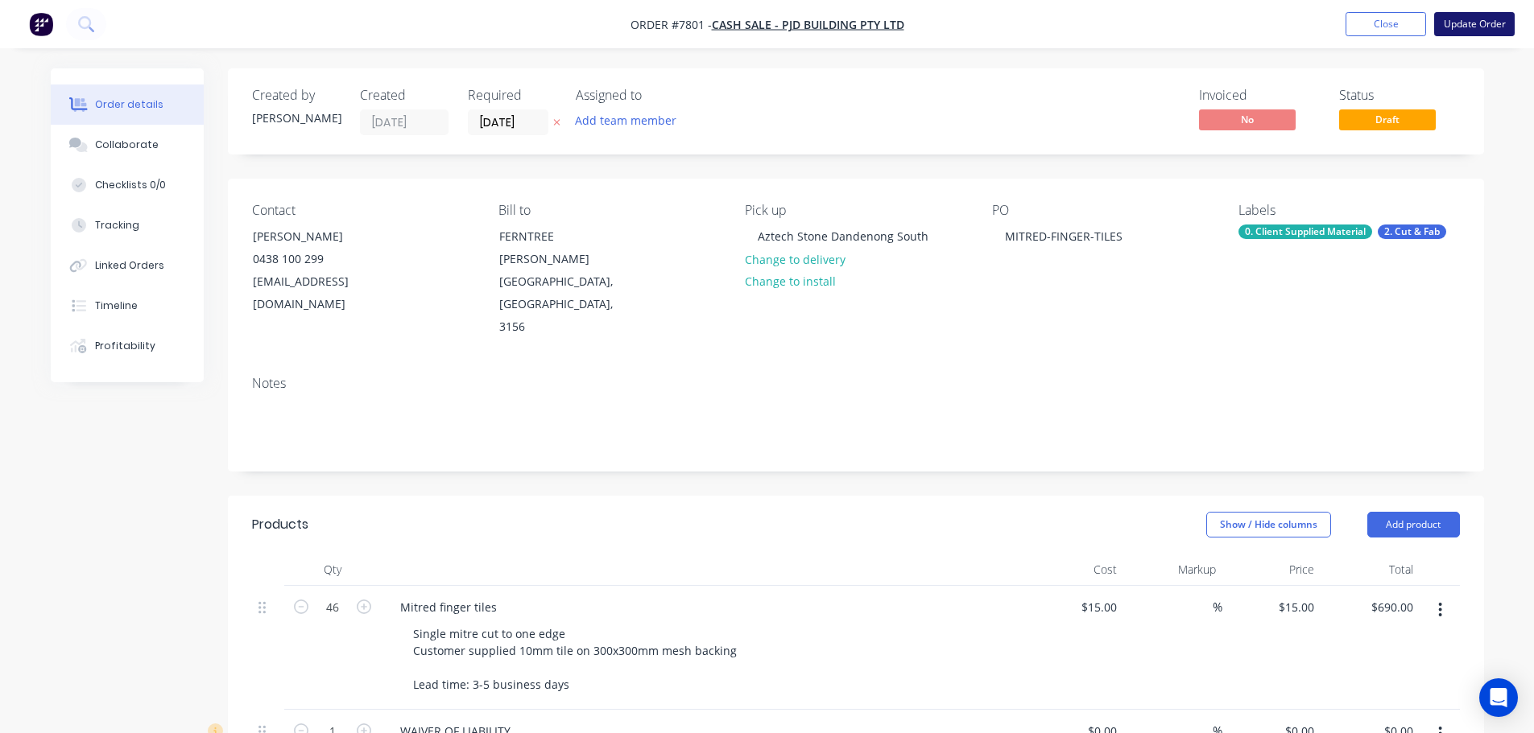
click at [1236, 31] on button "Update Order" at bounding box center [1474, 24] width 81 height 24
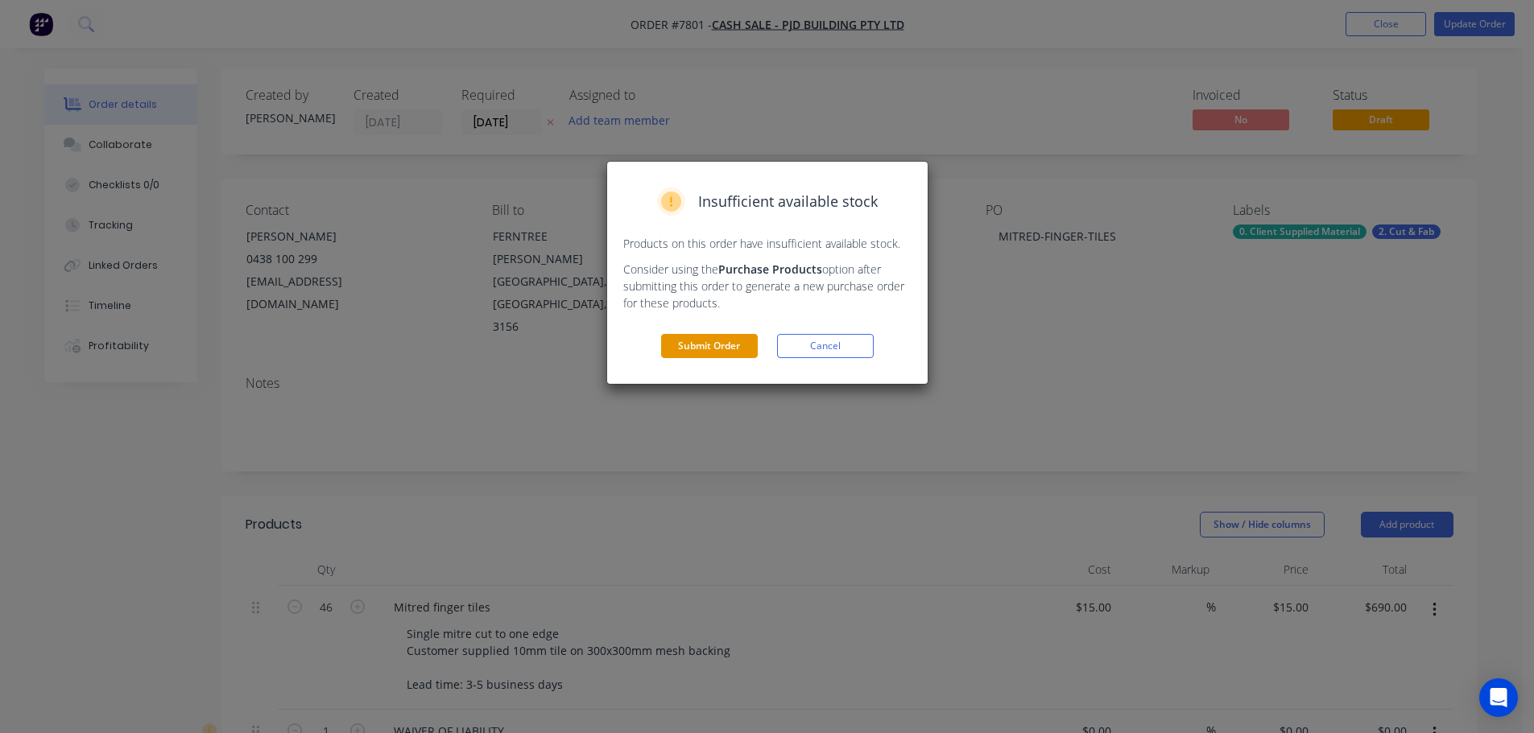
click at [695, 337] on button "Submit Order" at bounding box center [709, 346] width 97 height 24
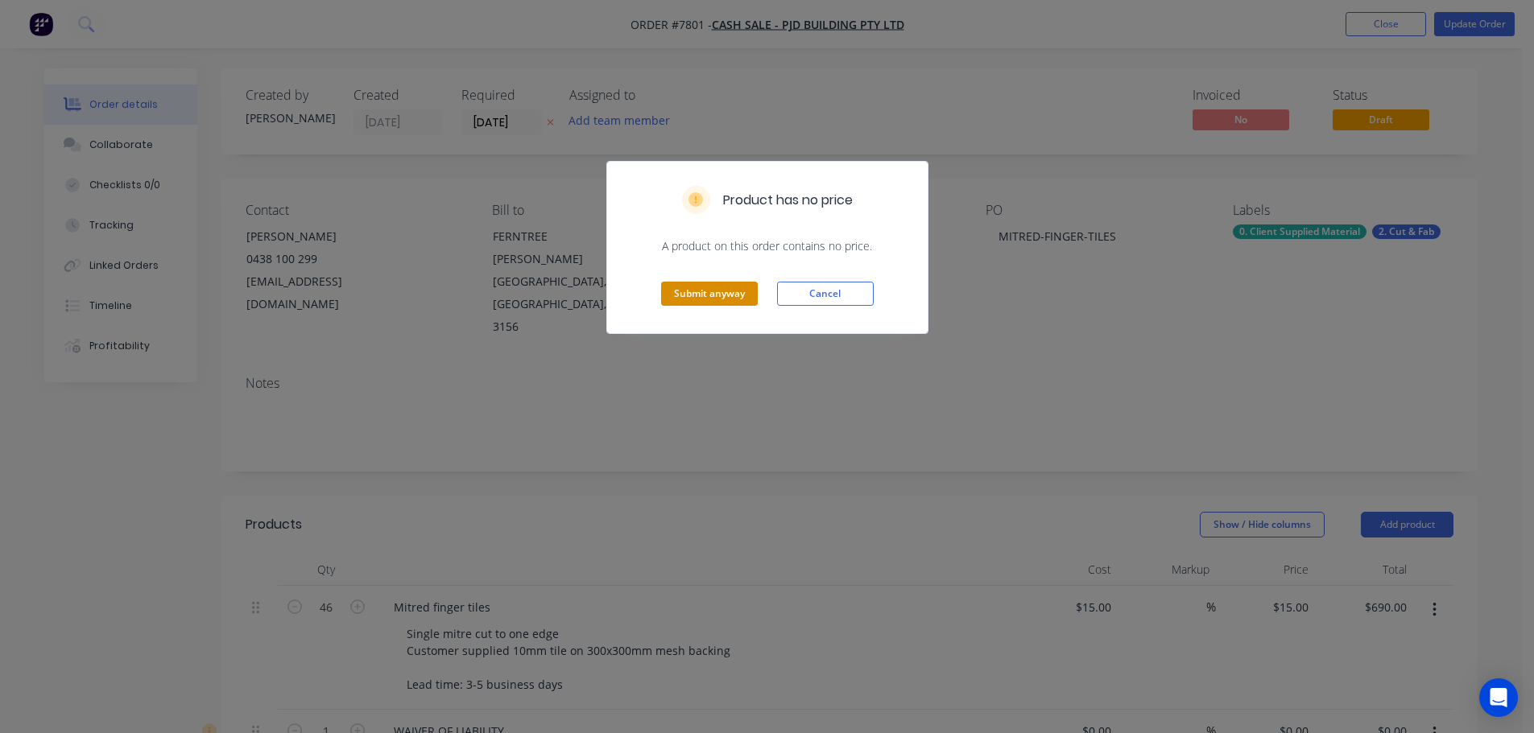
click at [728, 294] on button "Submit anyway" at bounding box center [709, 294] width 97 height 24
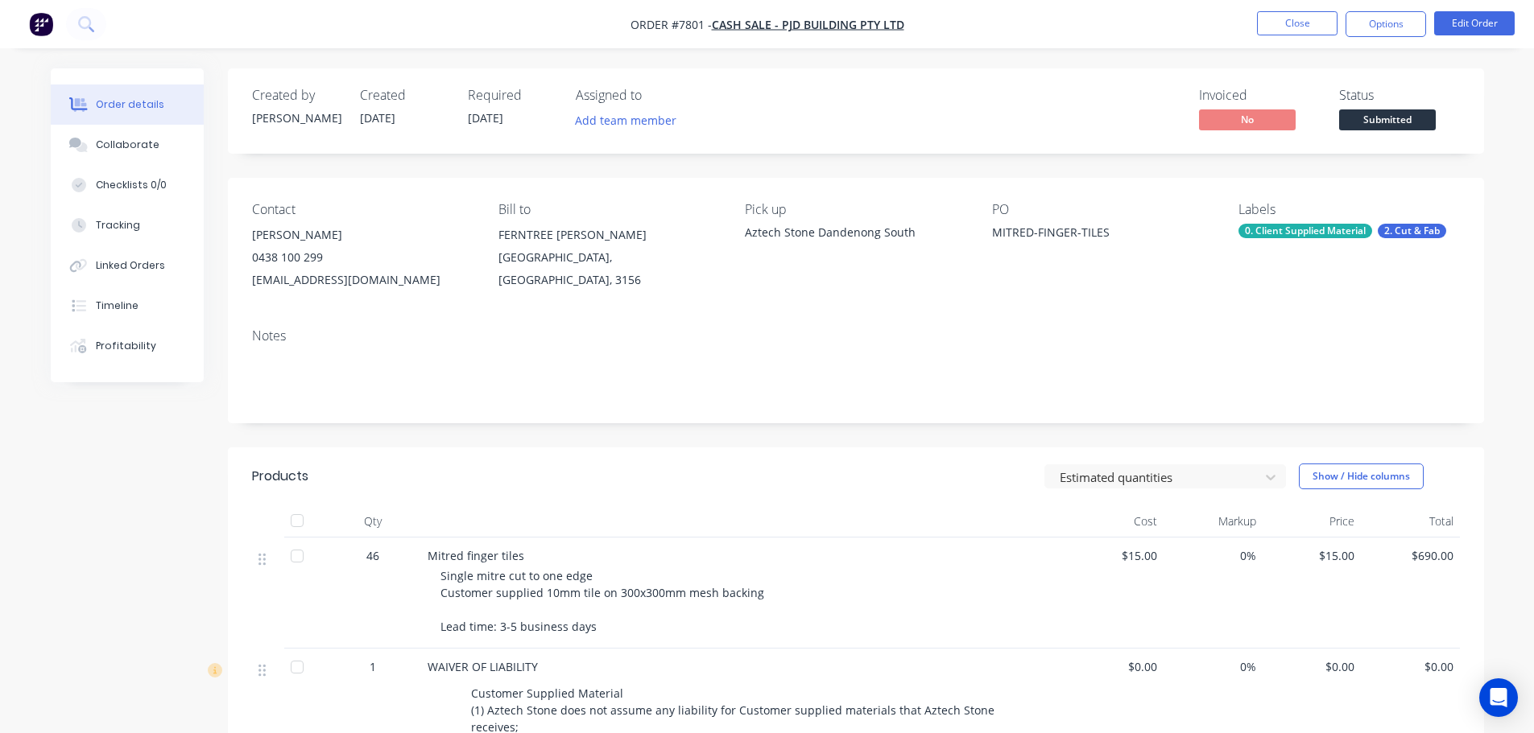
click at [1236, 121] on span "Submitted" at bounding box center [1387, 119] width 97 height 20
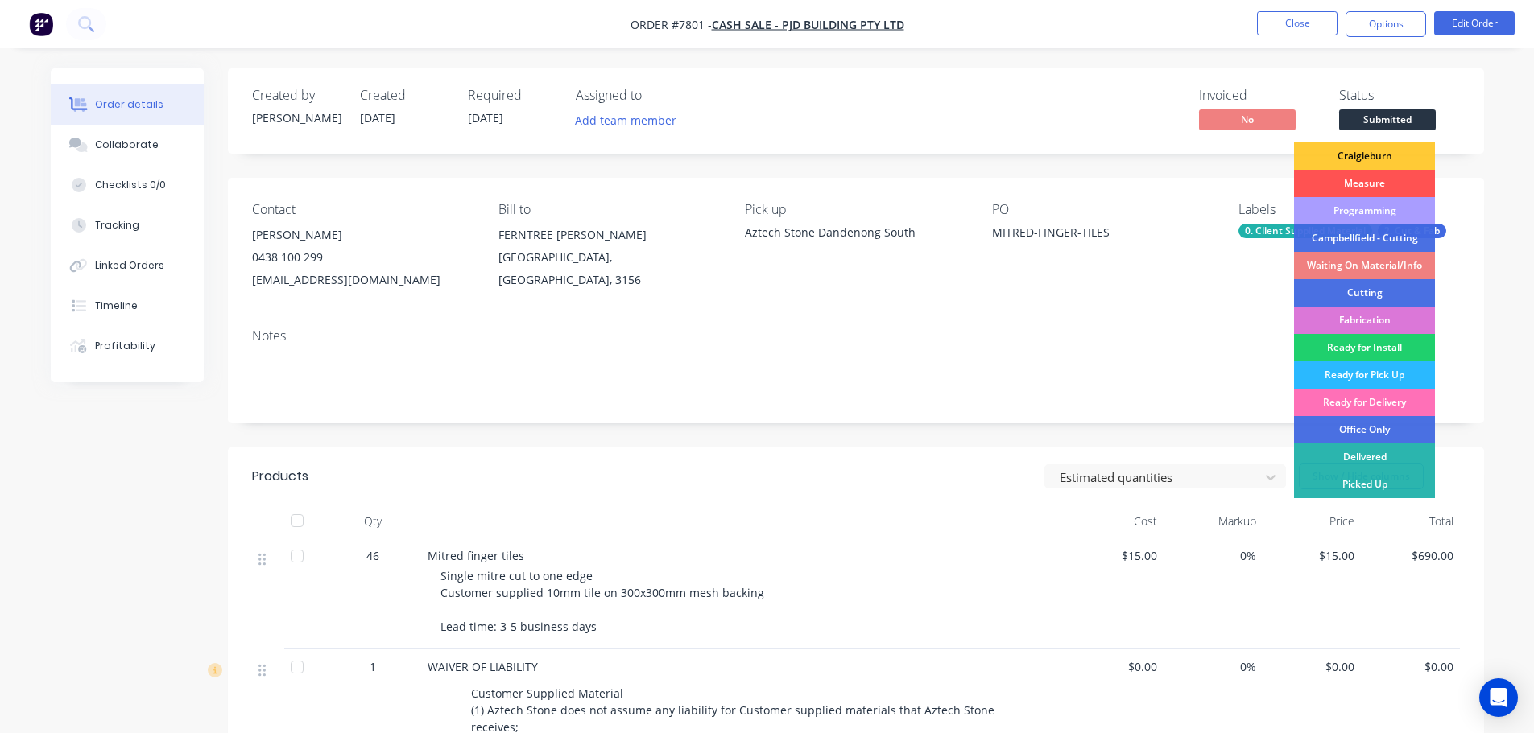
click at [1236, 271] on div "Waiting On Material/Info" at bounding box center [1364, 265] width 141 height 27
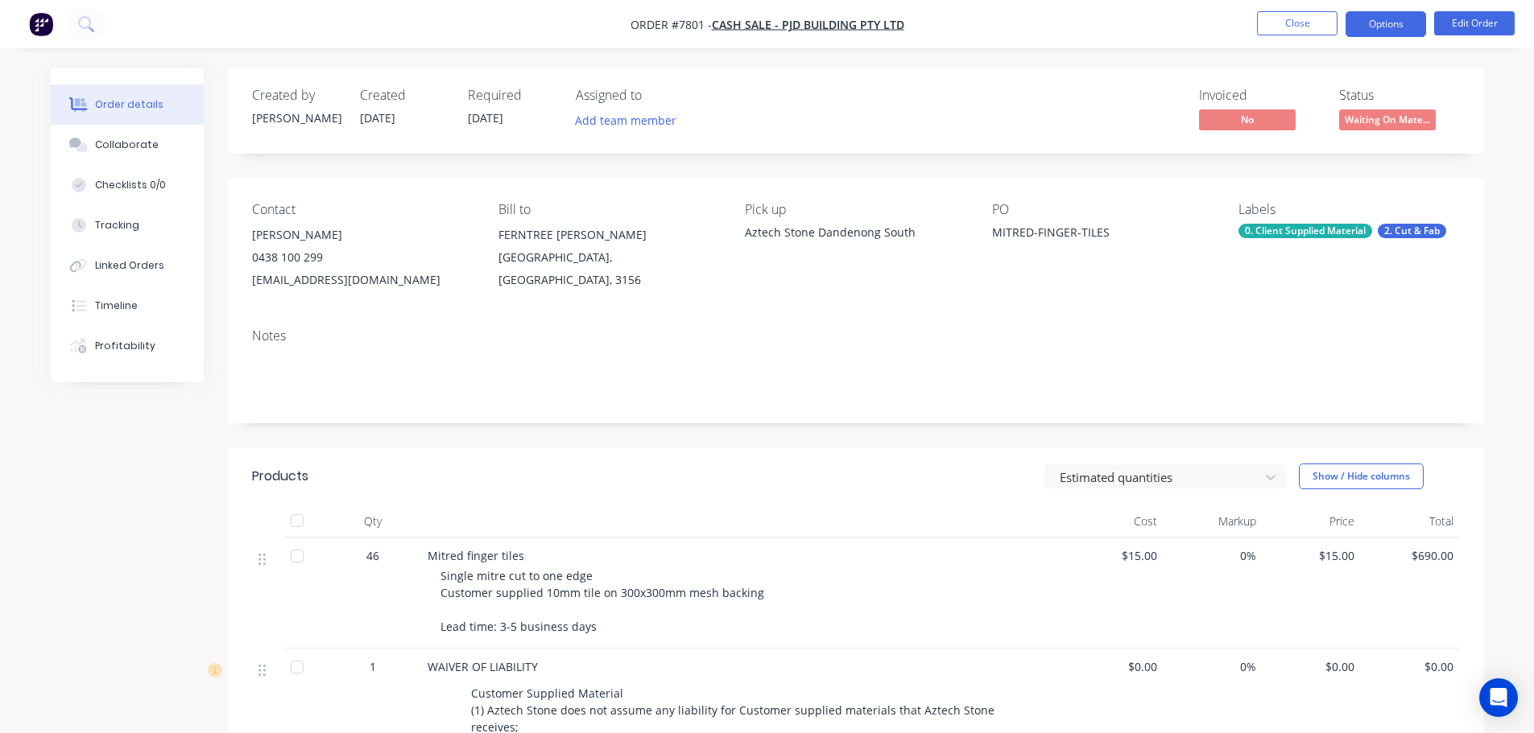
click at [1236, 19] on button "Options" at bounding box center [1385, 24] width 81 height 26
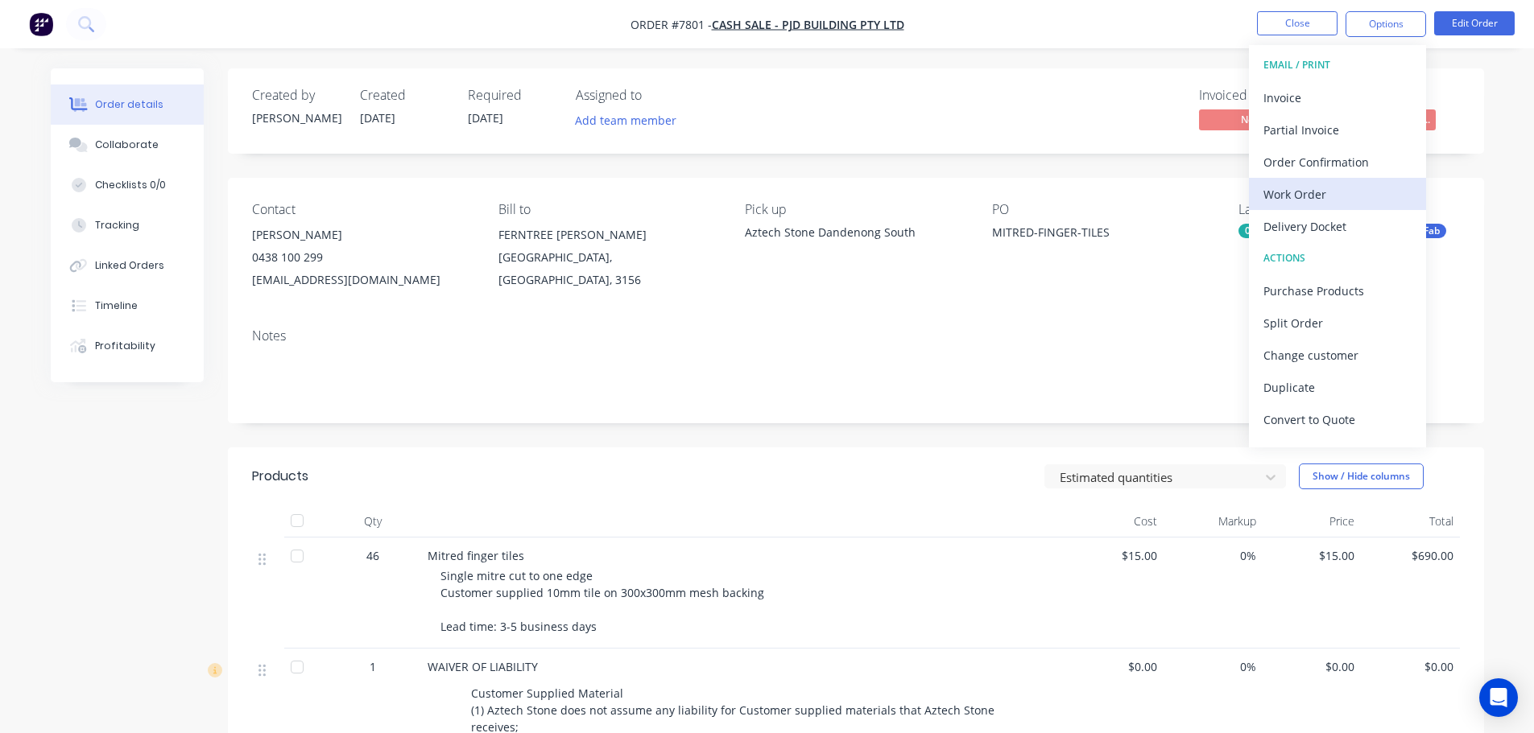
click at [1236, 196] on div "Work Order" at bounding box center [1337, 194] width 148 height 23
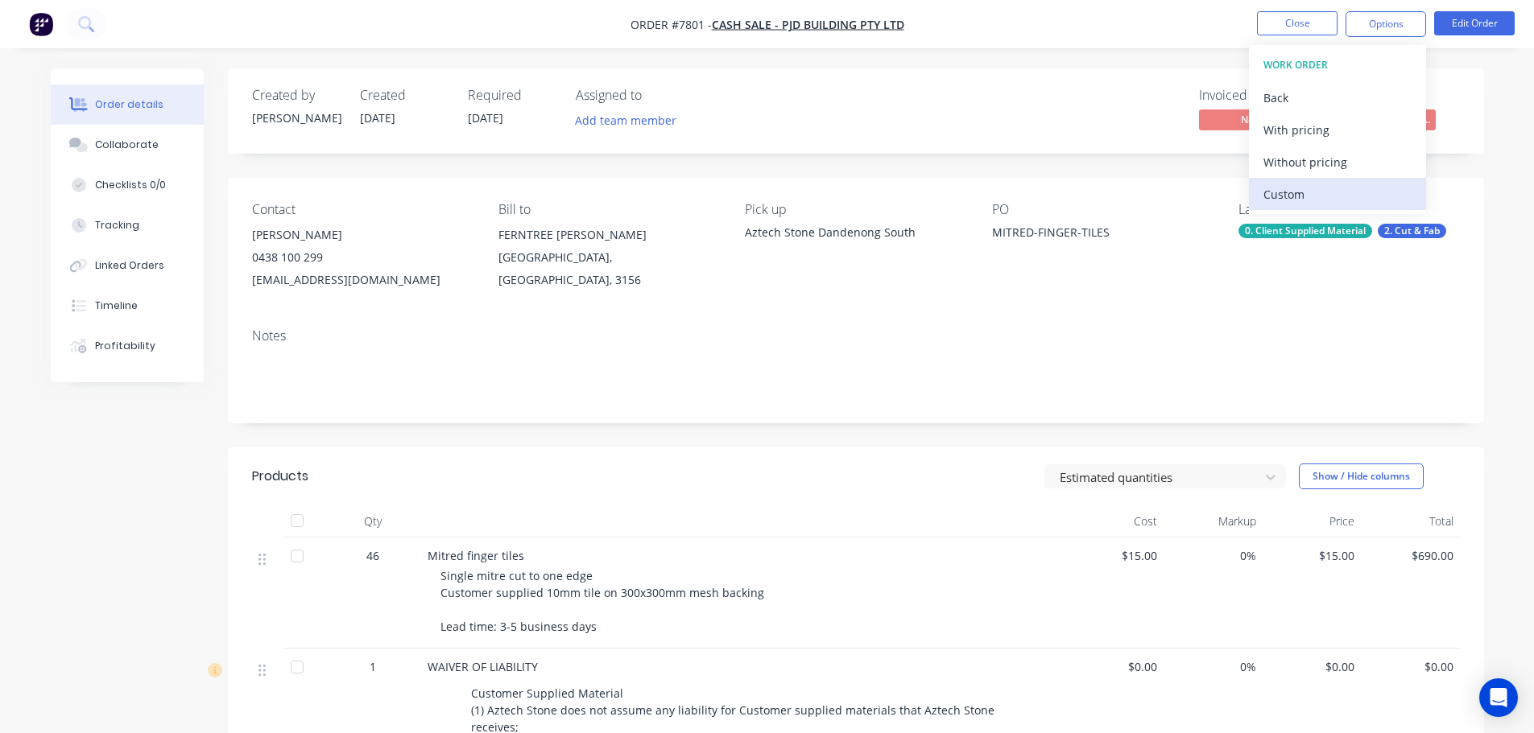
click at [1236, 192] on div "Custom" at bounding box center [1337, 194] width 148 height 23
click at [1236, 169] on div "Without pricing" at bounding box center [1337, 162] width 148 height 23
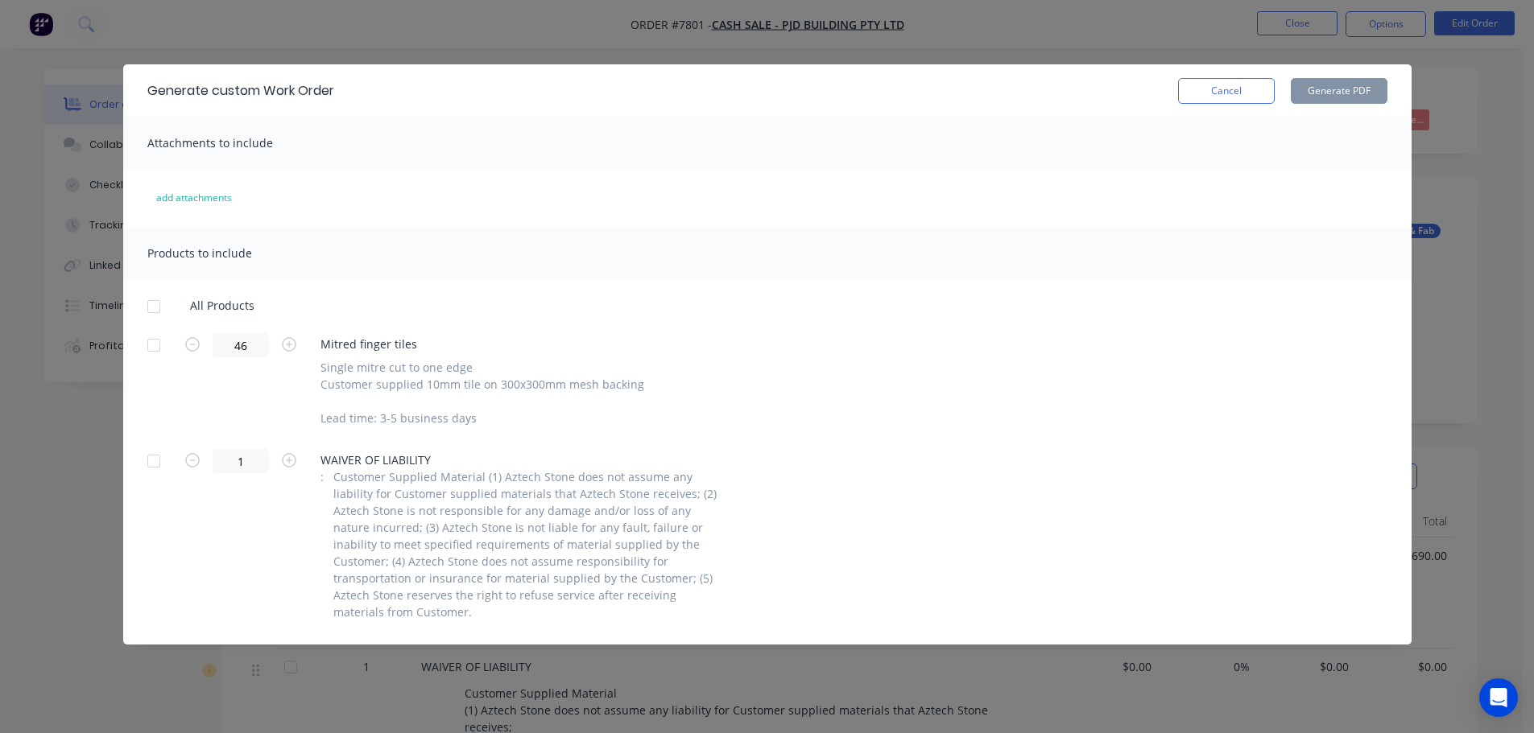
click at [154, 342] on div at bounding box center [154, 345] width 32 height 32
click at [1236, 87] on button "Generate PDF" at bounding box center [1339, 91] width 97 height 26
drag, startPoint x: 1239, startPoint y: 97, endPoint x: 816, endPoint y: 15, distance: 430.4
click at [1236, 97] on button "Cancel" at bounding box center [1226, 91] width 97 height 26
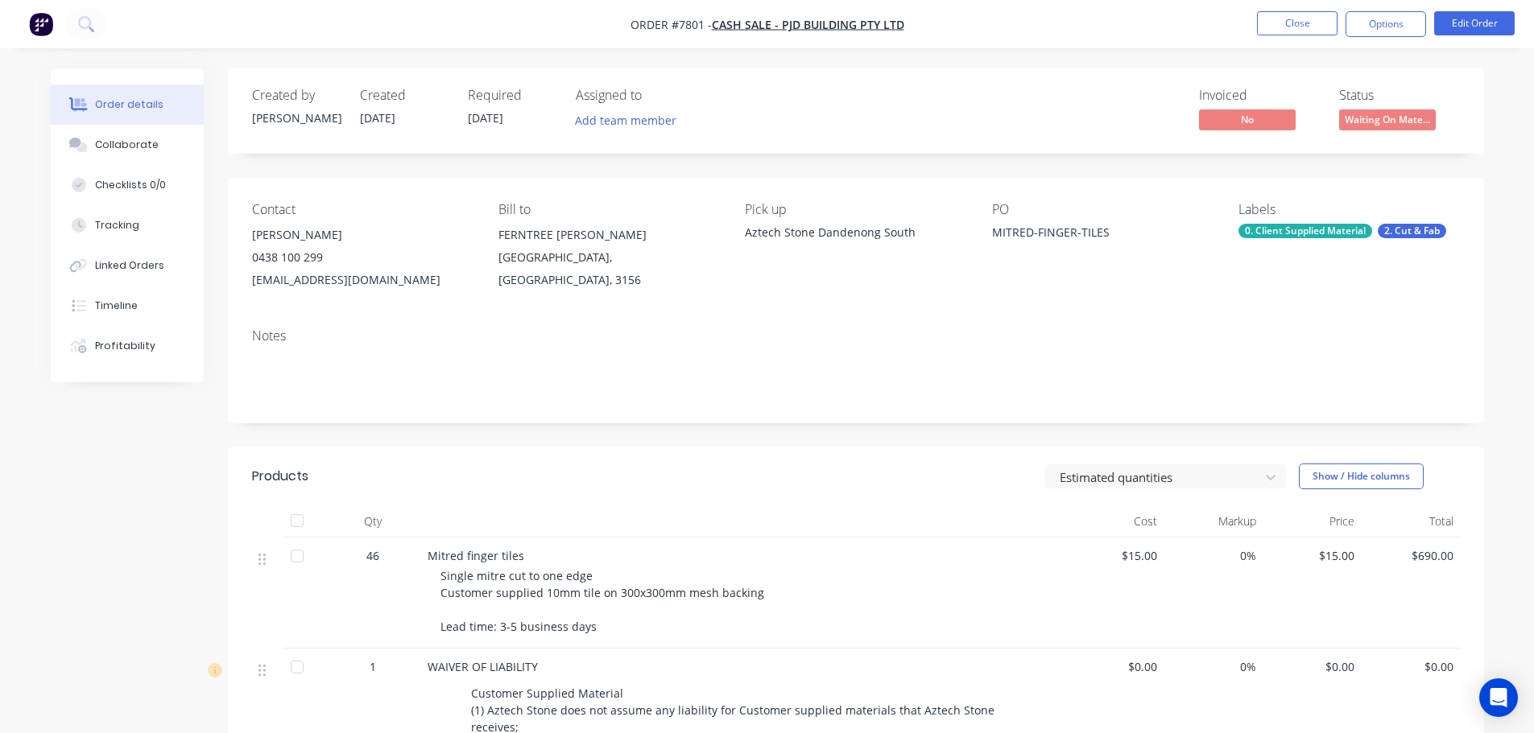
click at [571, 559] on span "Single mitre cut to one edge Customer supplied 10mm tile on 300x300mm mesh back…" at bounding box center [602, 601] width 324 height 66
click at [579, 559] on span "Single mitre cut to one edge Customer supplied 10mm tile on 300x300mm mesh back…" at bounding box center [602, 601] width 324 height 66
drag, startPoint x: 590, startPoint y: 576, endPoint x: 442, endPoint y: 575, distance: 148.1
click at [442, 559] on div "Single mitre cut to one edge Customer supplied 10mm tile on 300x300mm mesh back…" at bounding box center [749, 602] width 618 height 68
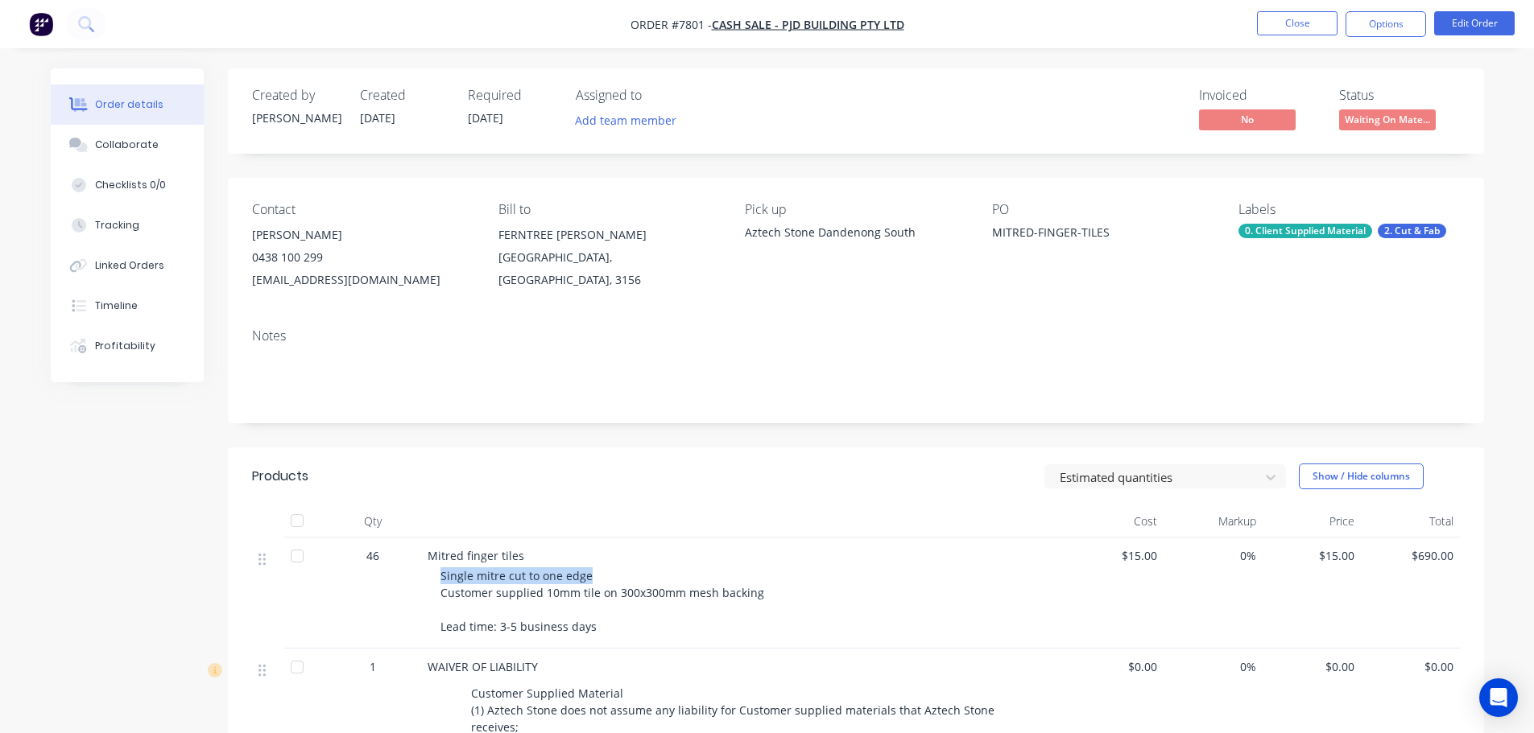
copy span "Single mitre cut to one edge"
click at [157, 148] on button "Collaborate" at bounding box center [127, 145] width 153 height 40
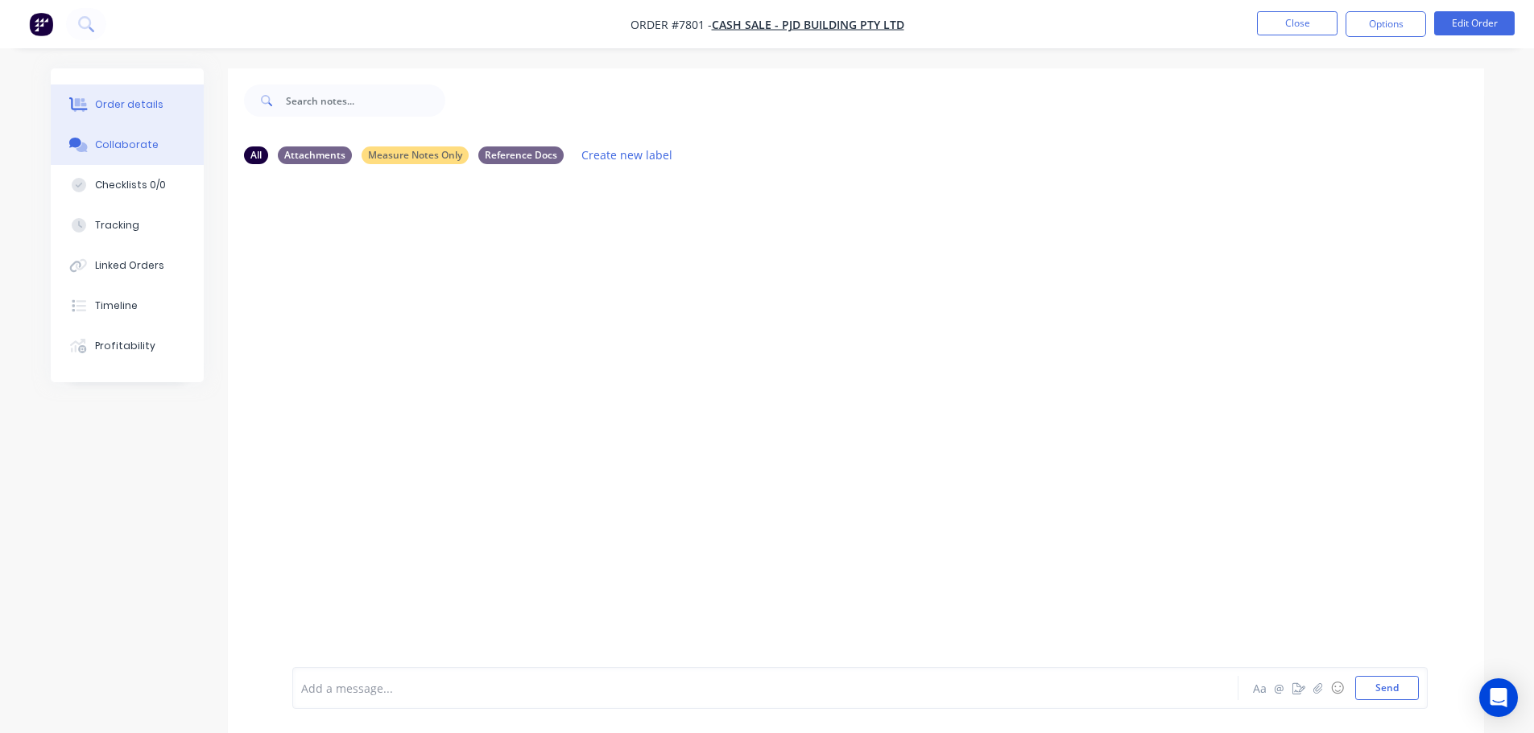
drag, startPoint x: 144, startPoint y: 97, endPoint x: 184, endPoint y: 100, distance: 40.4
click at [143, 97] on button "Order details" at bounding box center [127, 105] width 153 height 40
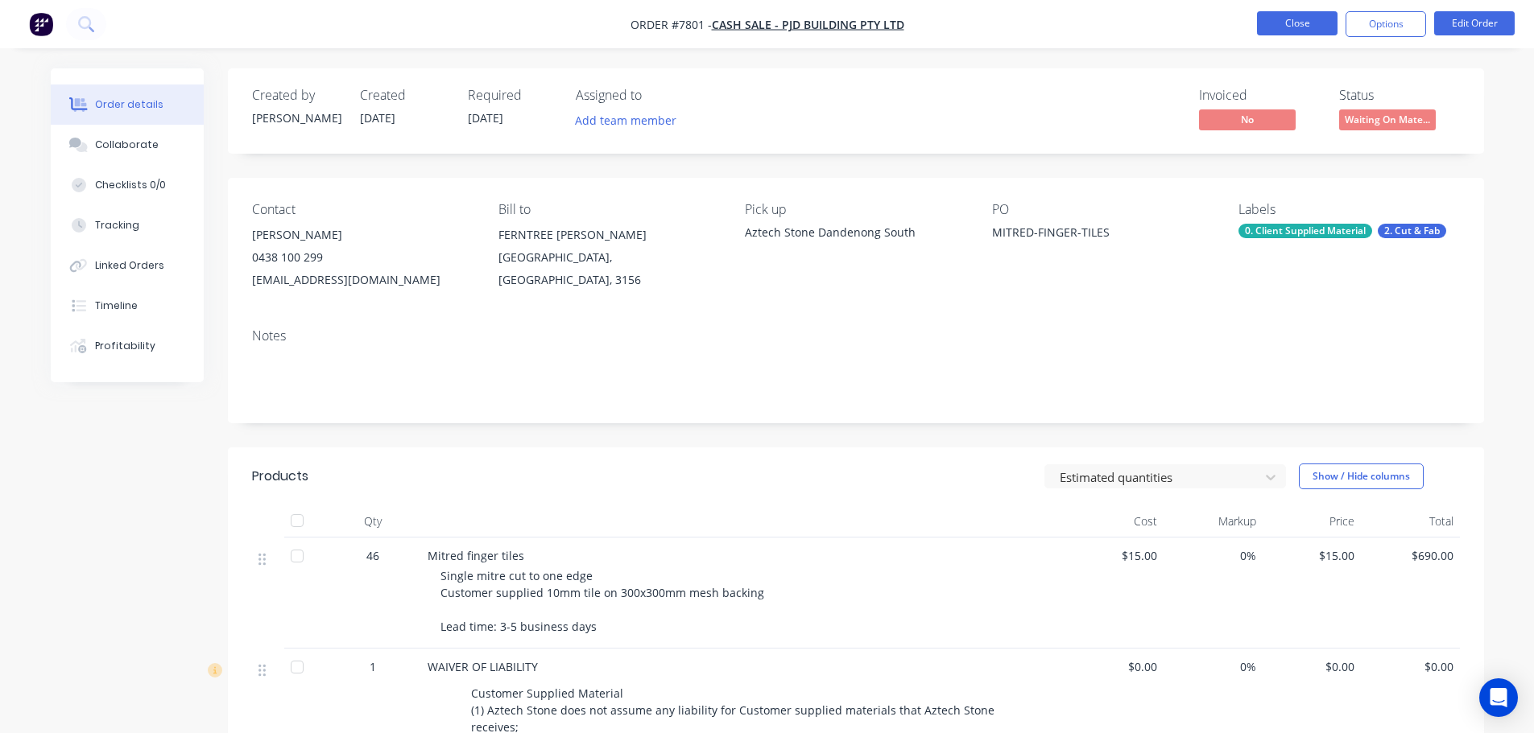
click at [1236, 16] on button "Close" at bounding box center [1297, 23] width 81 height 24
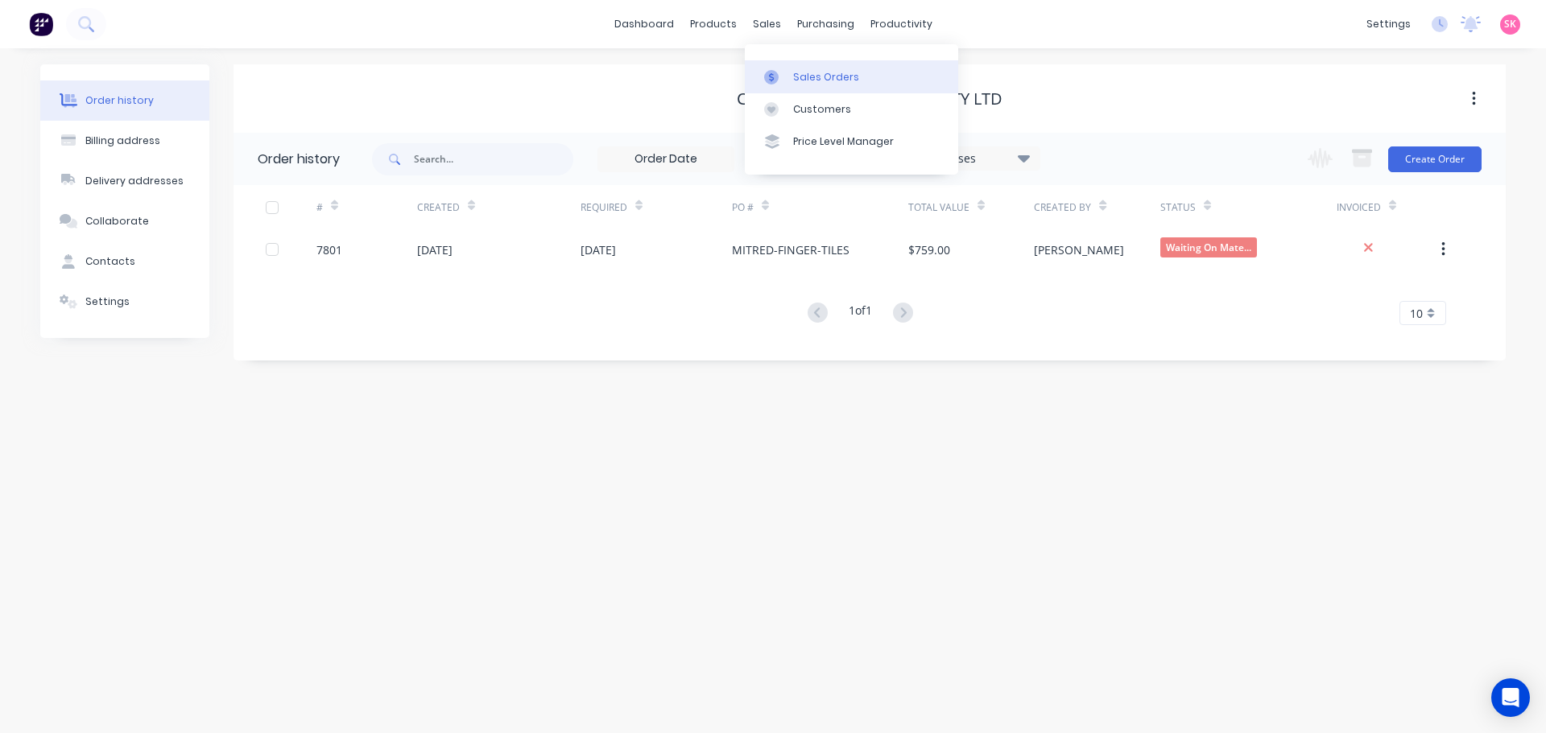
click at [778, 73] on icon at bounding box center [771, 77] width 14 height 14
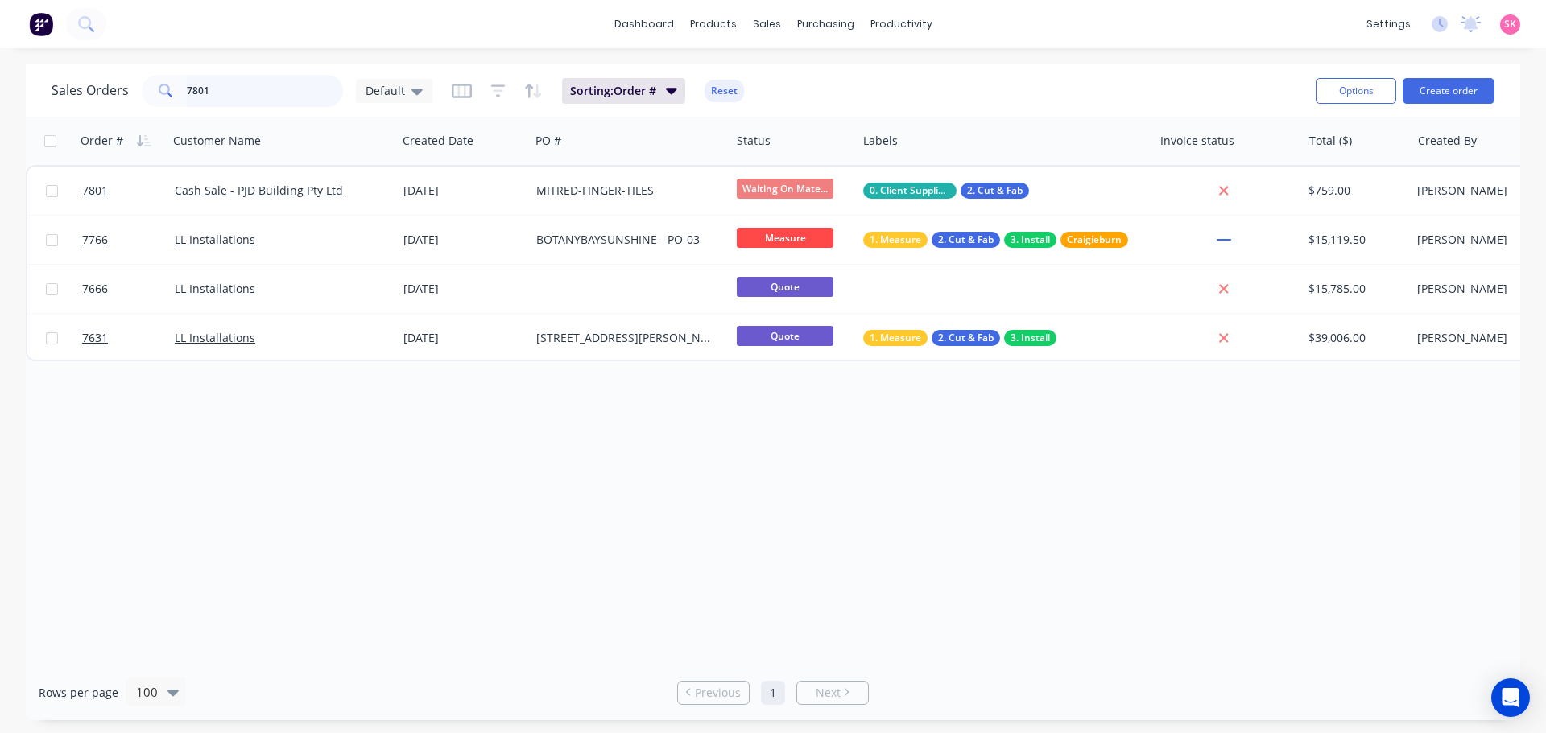
drag, startPoint x: 246, startPoint y: 104, endPoint x: 86, endPoint y: 108, distance: 159.5
click at [88, 107] on div "Sales Orders 7801 Default Sorting: Order # Reset" at bounding box center [677, 90] width 1251 height 39
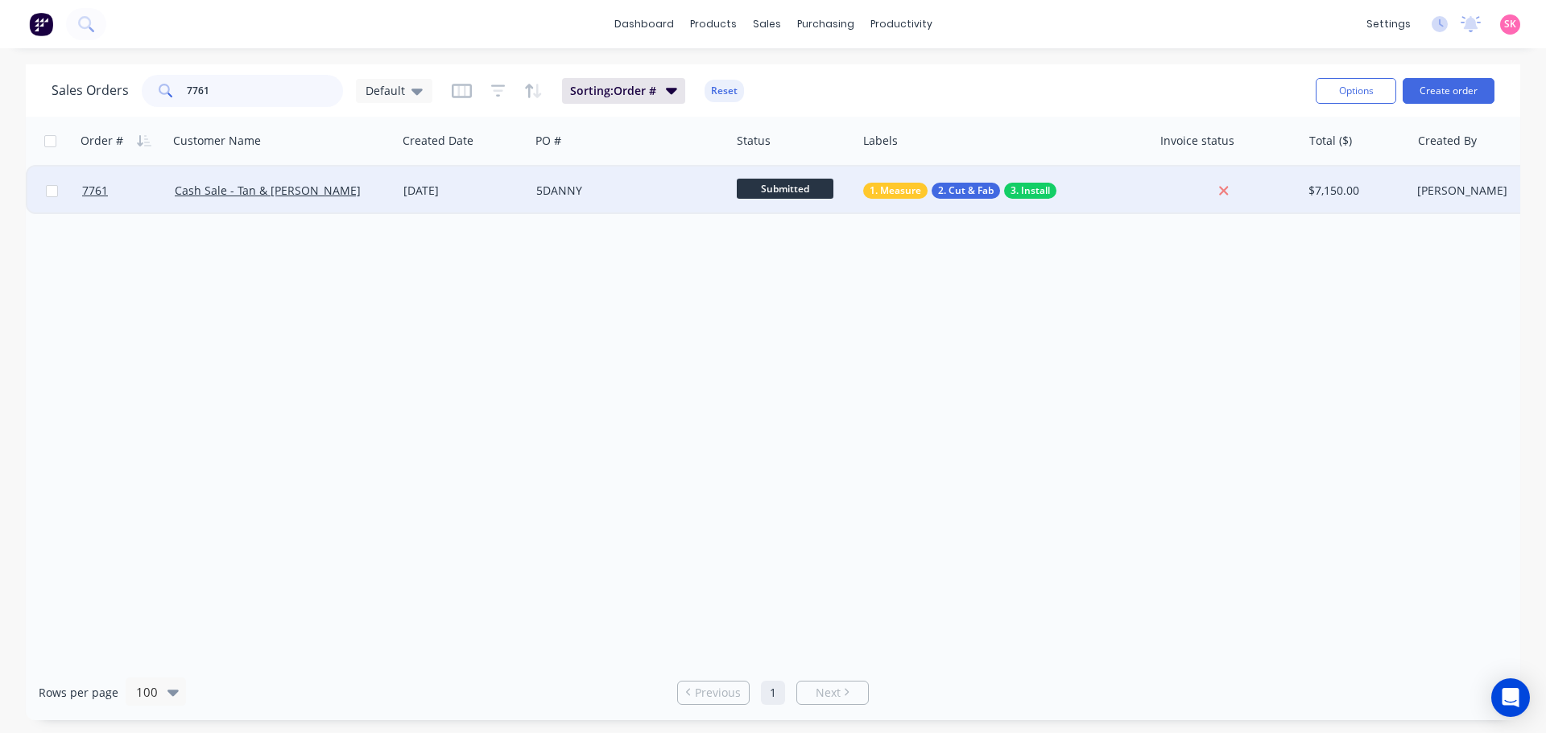
type input "7761"
click at [542, 194] on div "5DANNY" at bounding box center [625, 191] width 179 height 16
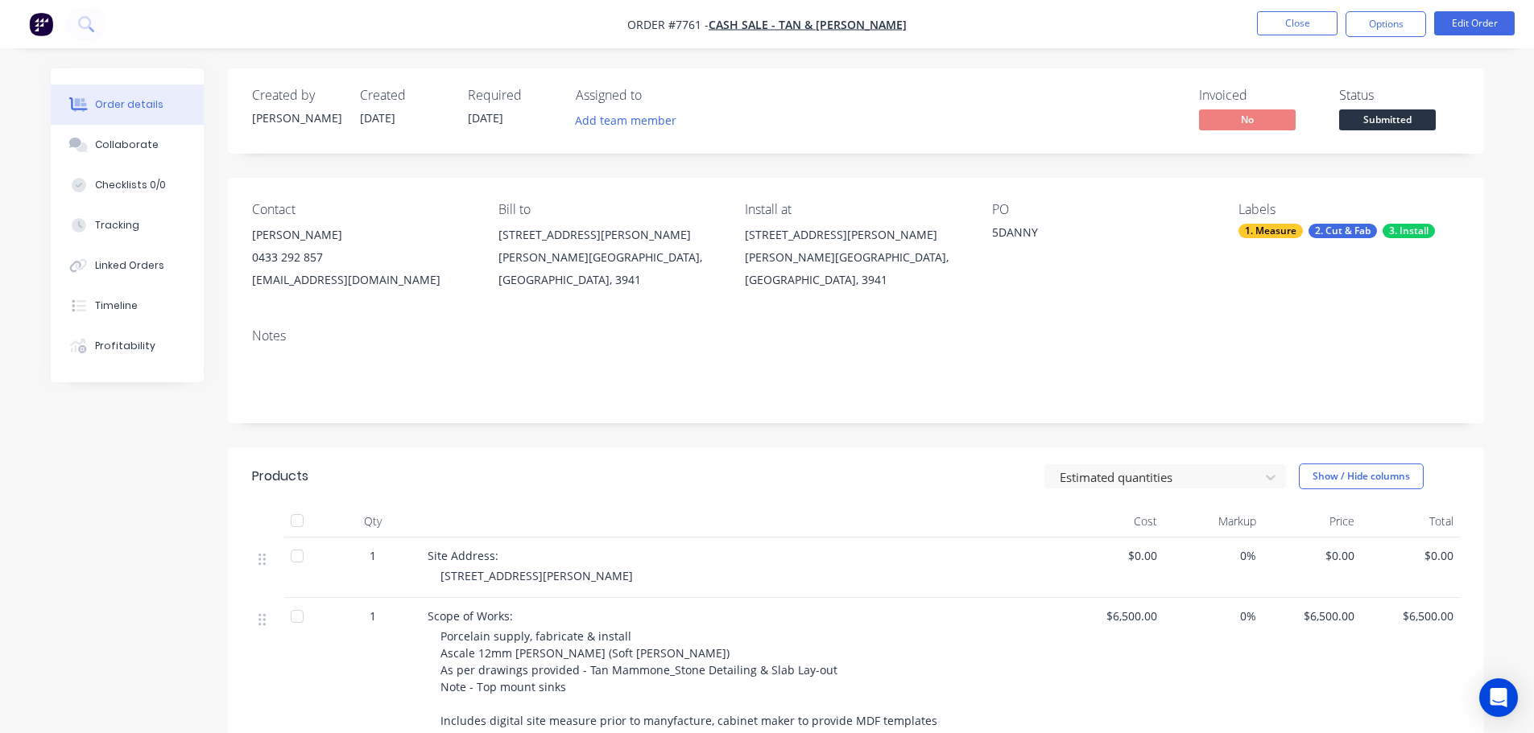
click at [1236, 123] on span "Submitted" at bounding box center [1387, 119] width 97 height 20
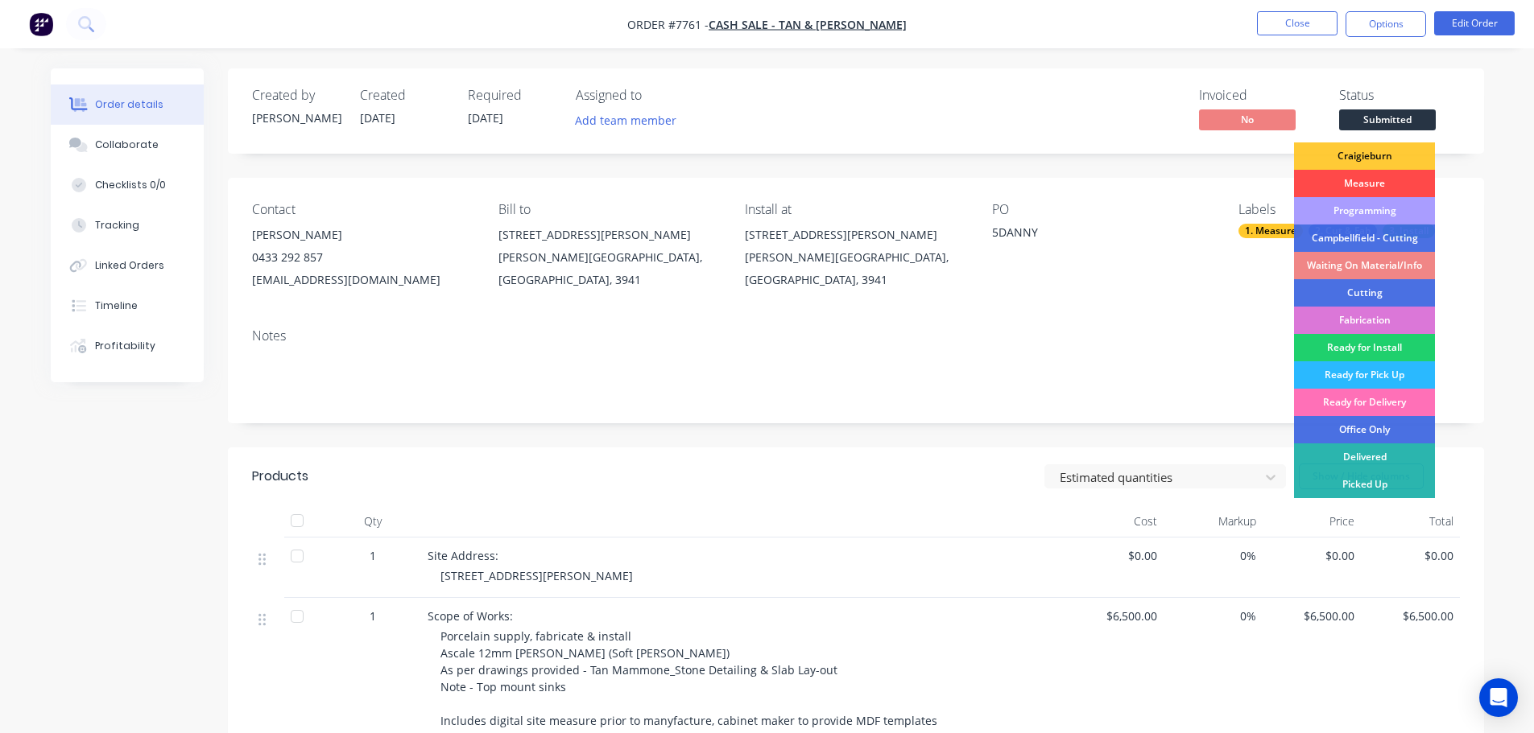
click at [1236, 184] on div "Measure" at bounding box center [1364, 183] width 141 height 27
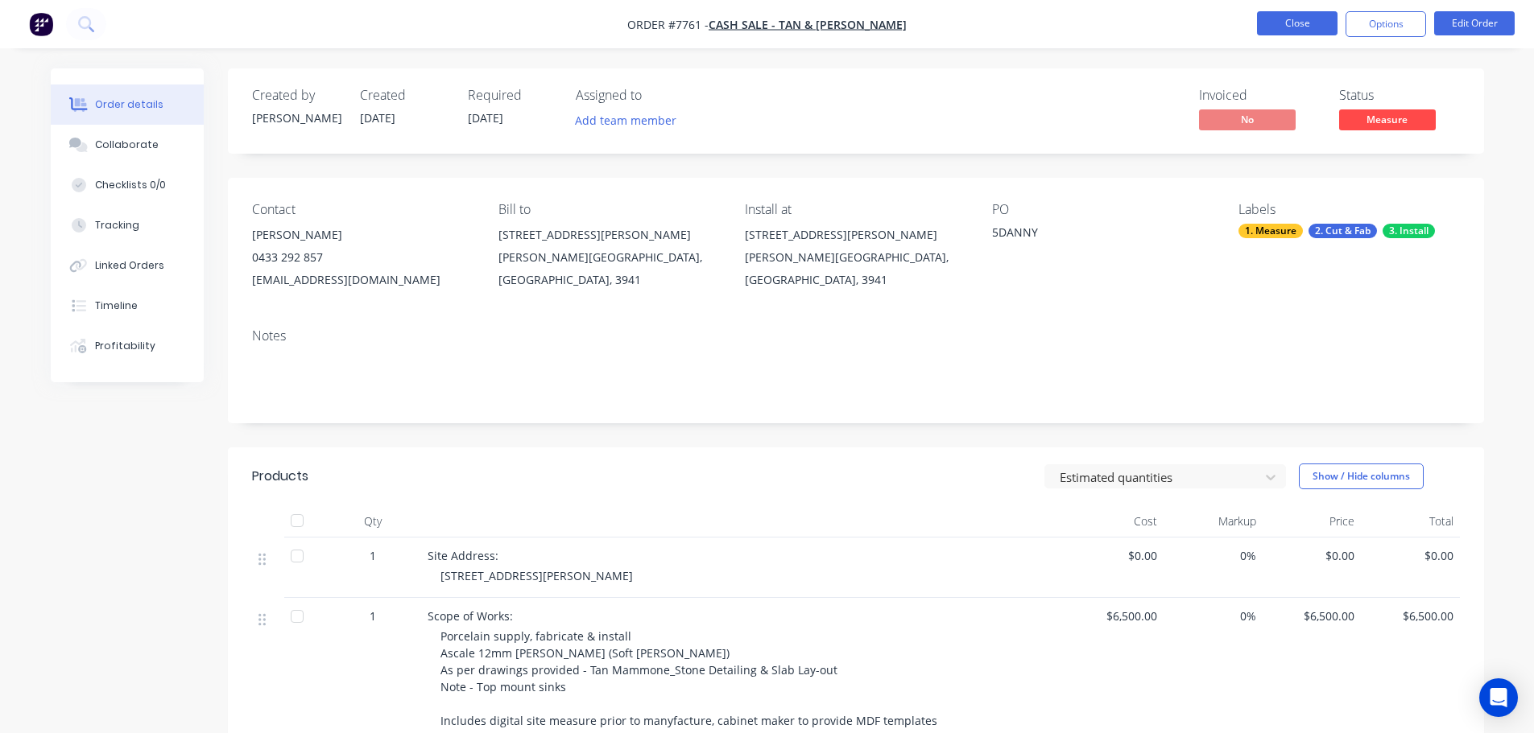
click at [1236, 19] on button "Close" at bounding box center [1297, 23] width 81 height 24
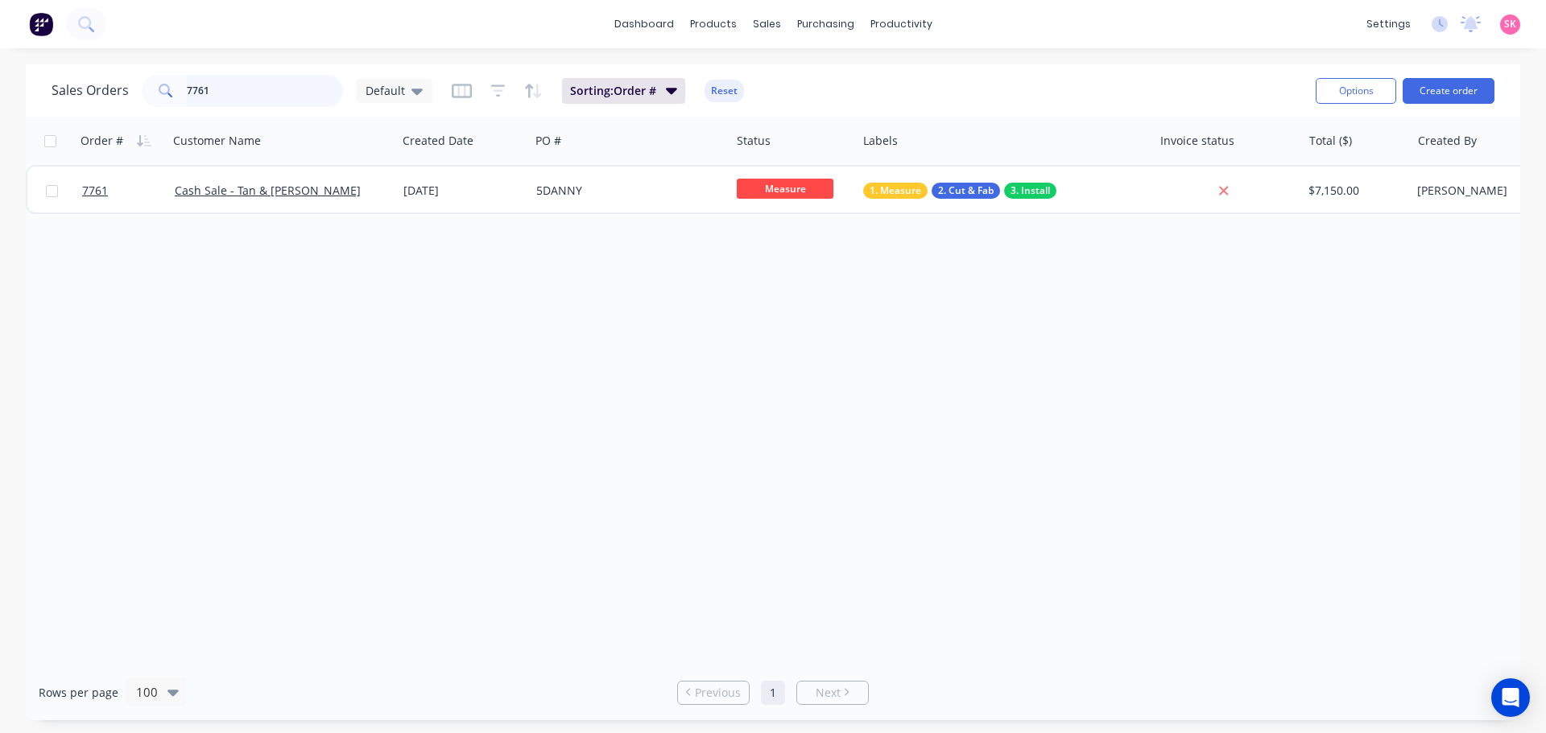
drag, startPoint x: 237, startPoint y: 82, endPoint x: 9, endPoint y: 97, distance: 228.4
click at [15, 100] on div "Sales Orders 7761 Default Sorting: Order # Reset Options Create order Order # C…" at bounding box center [773, 392] width 1546 height 656
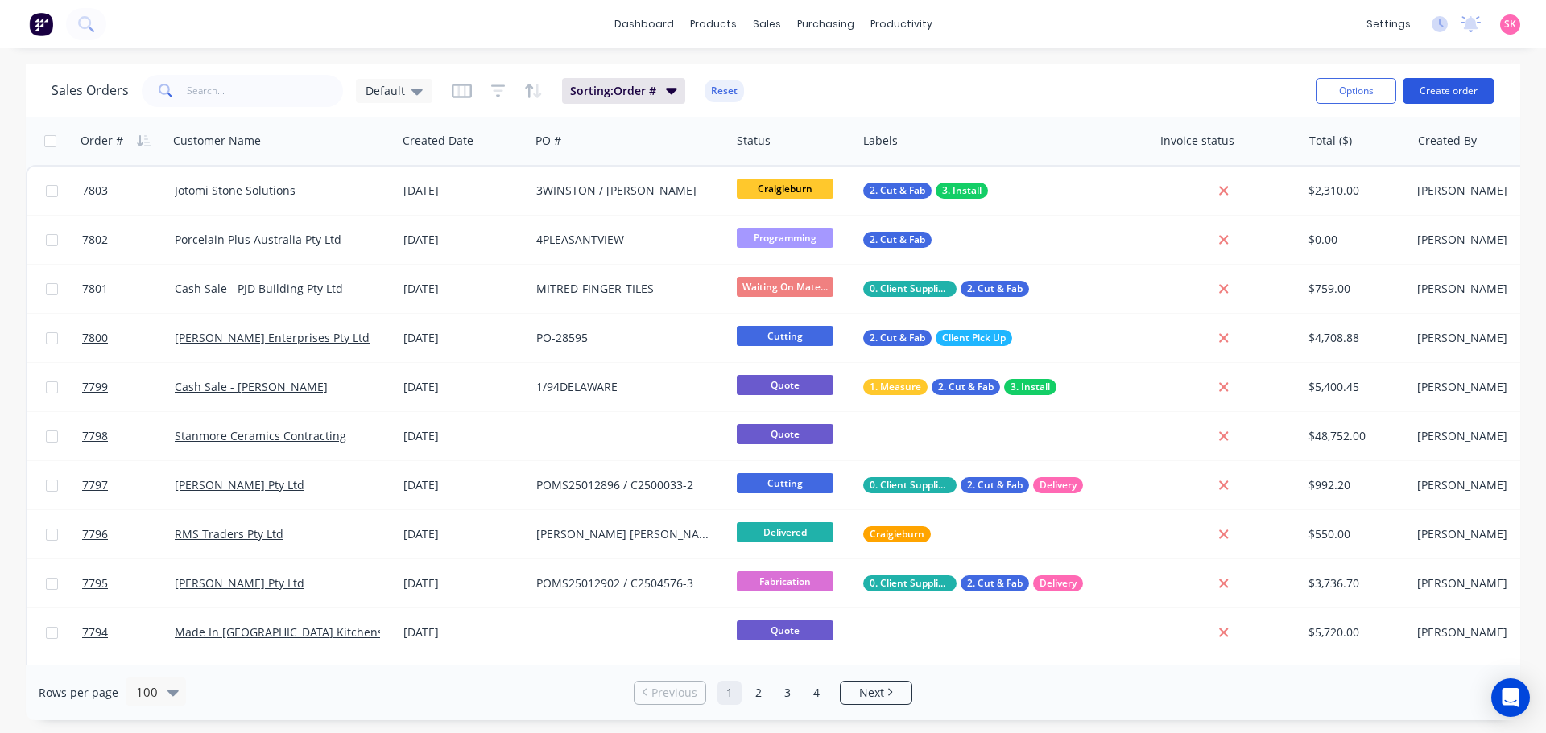
click at [1236, 79] on button "Create order" at bounding box center [1448, 91] width 92 height 26
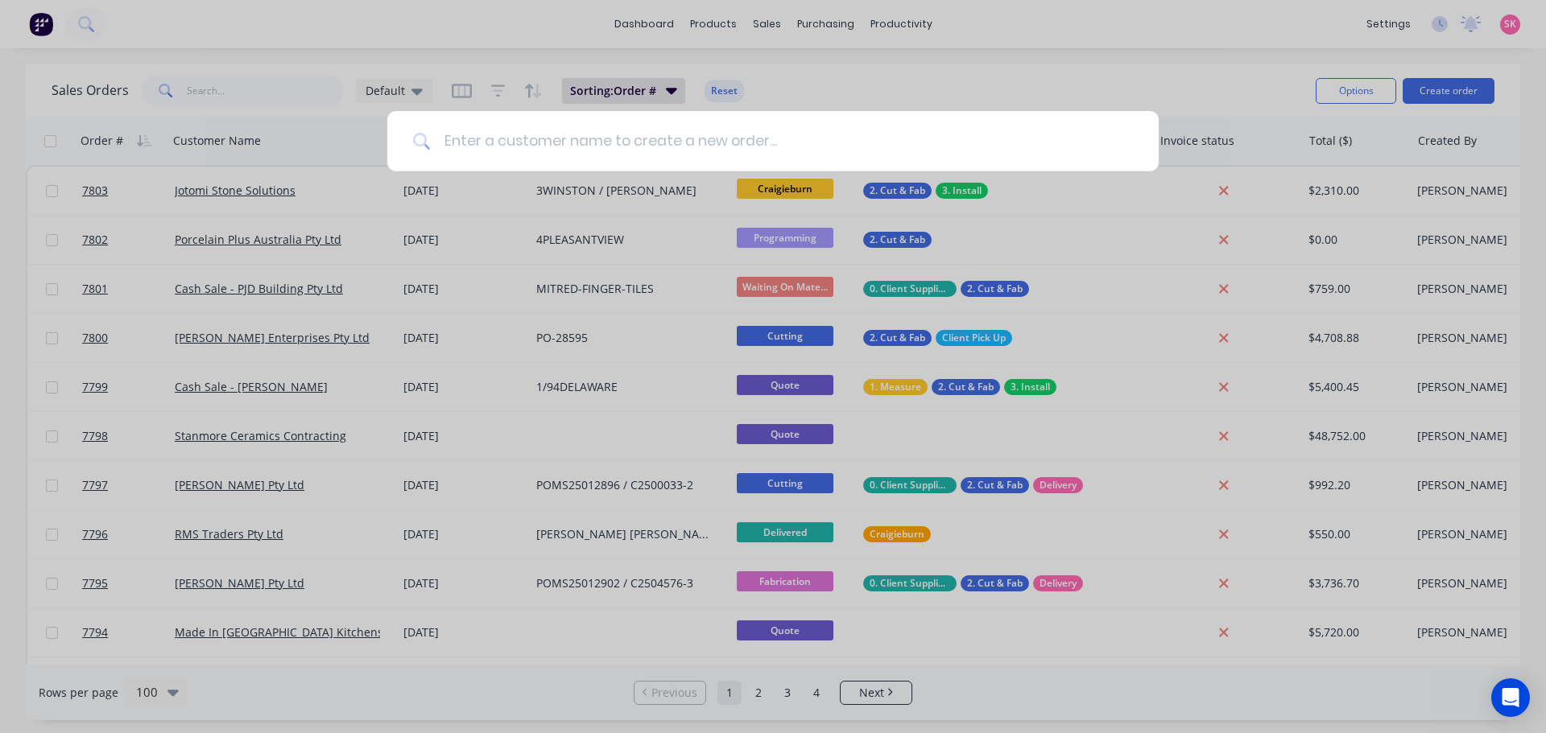
click at [510, 130] on input at bounding box center [782, 141] width 702 height 60
type input "land"
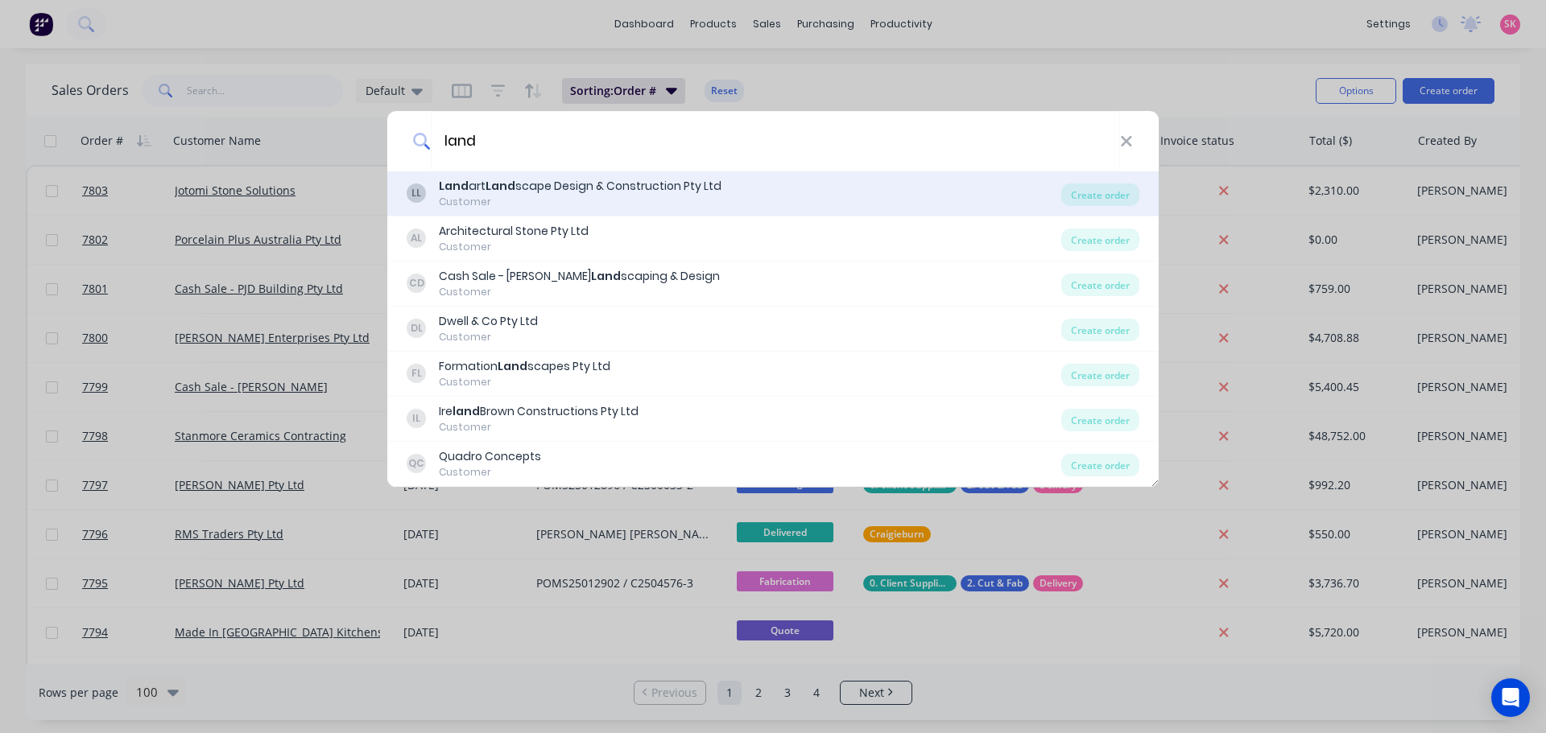
click at [571, 195] on div "Customer" at bounding box center [580, 202] width 283 height 14
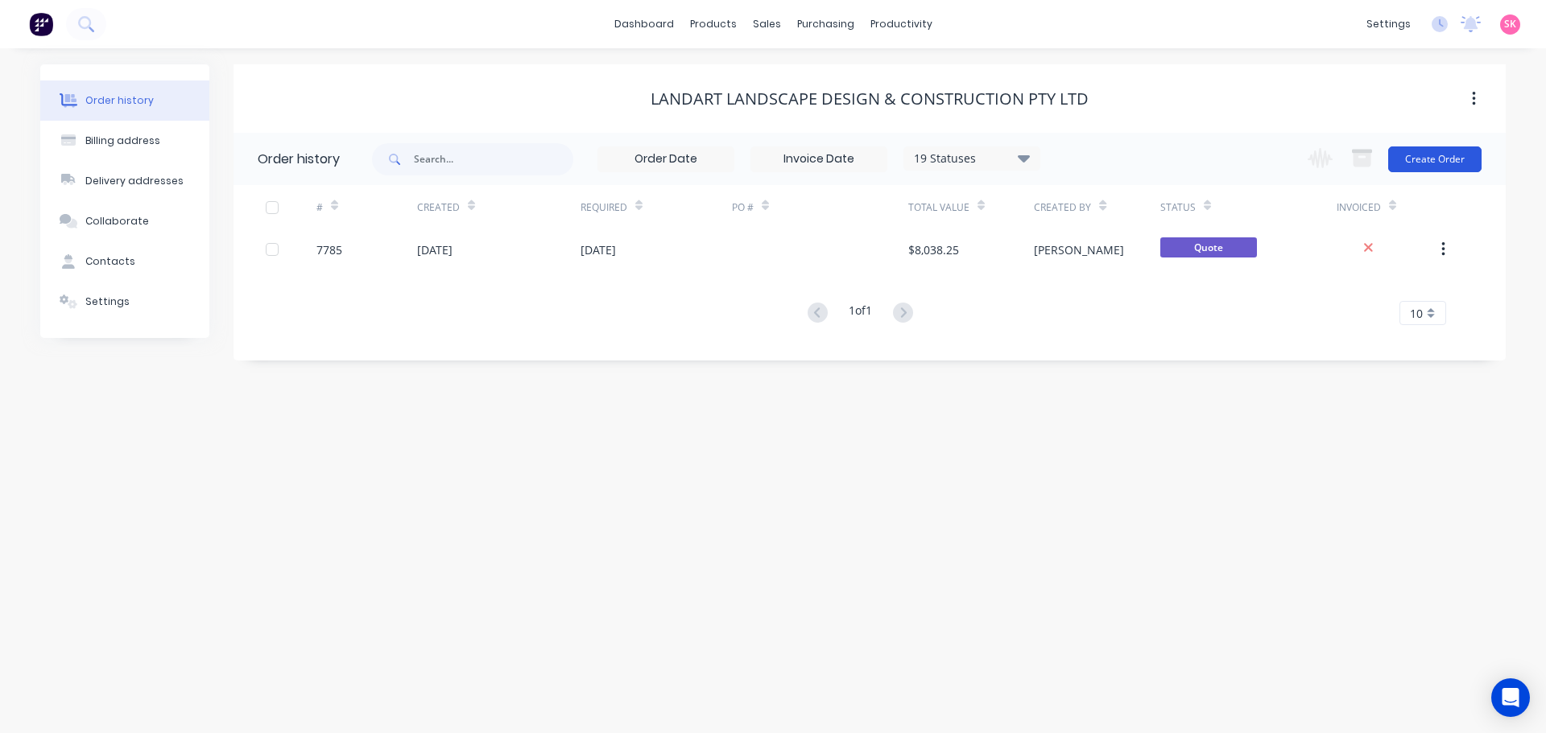
click at [1236, 164] on button "Create Order" at bounding box center [1434, 160] width 93 height 26
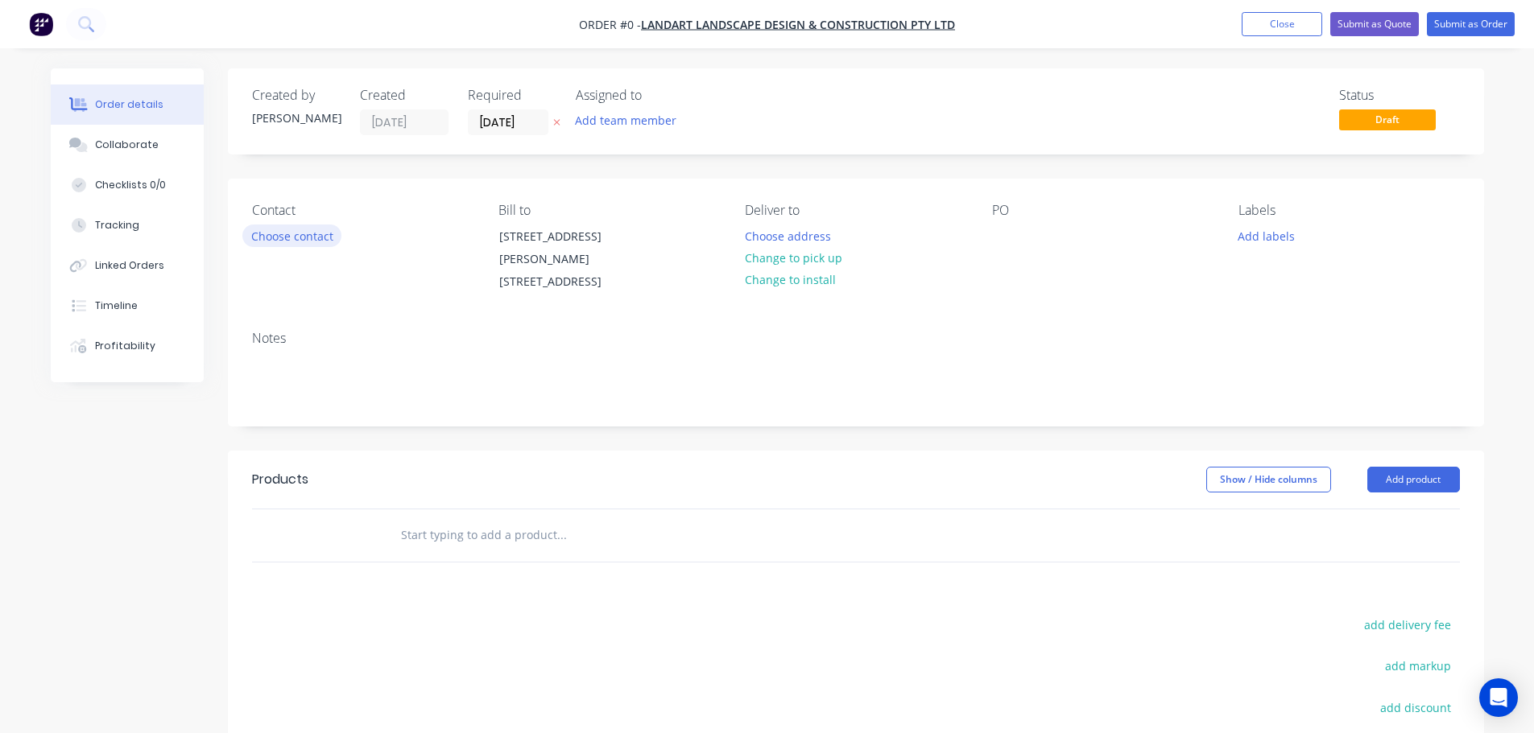
click at [325, 224] on div "Contact Choose contact" at bounding box center [362, 248] width 221 height 91
click at [321, 232] on button "Choose contact" at bounding box center [291, 236] width 99 height 22
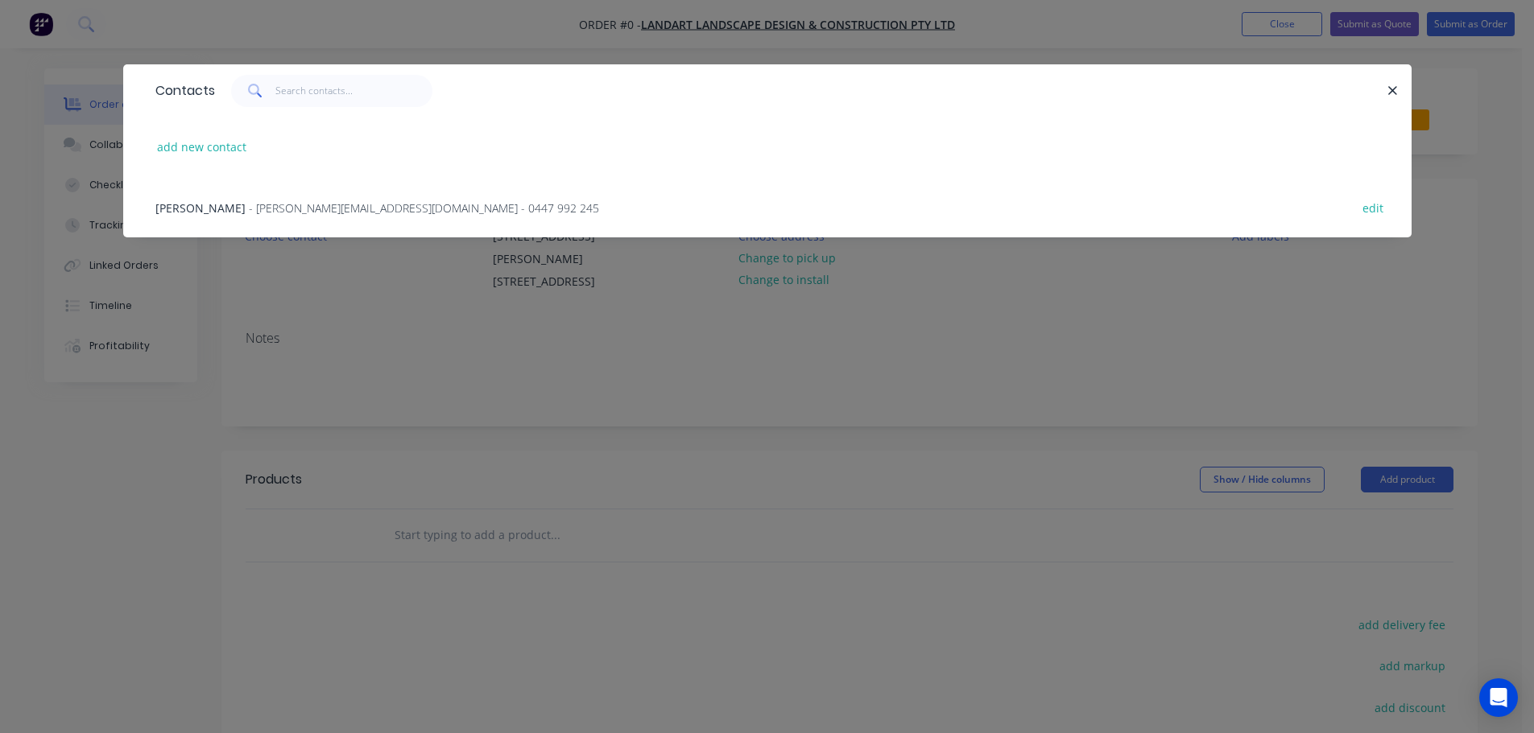
click at [330, 213] on span "- chris@landartlandscapes.com.au - 0447 992 245" at bounding box center [424, 207] width 350 height 15
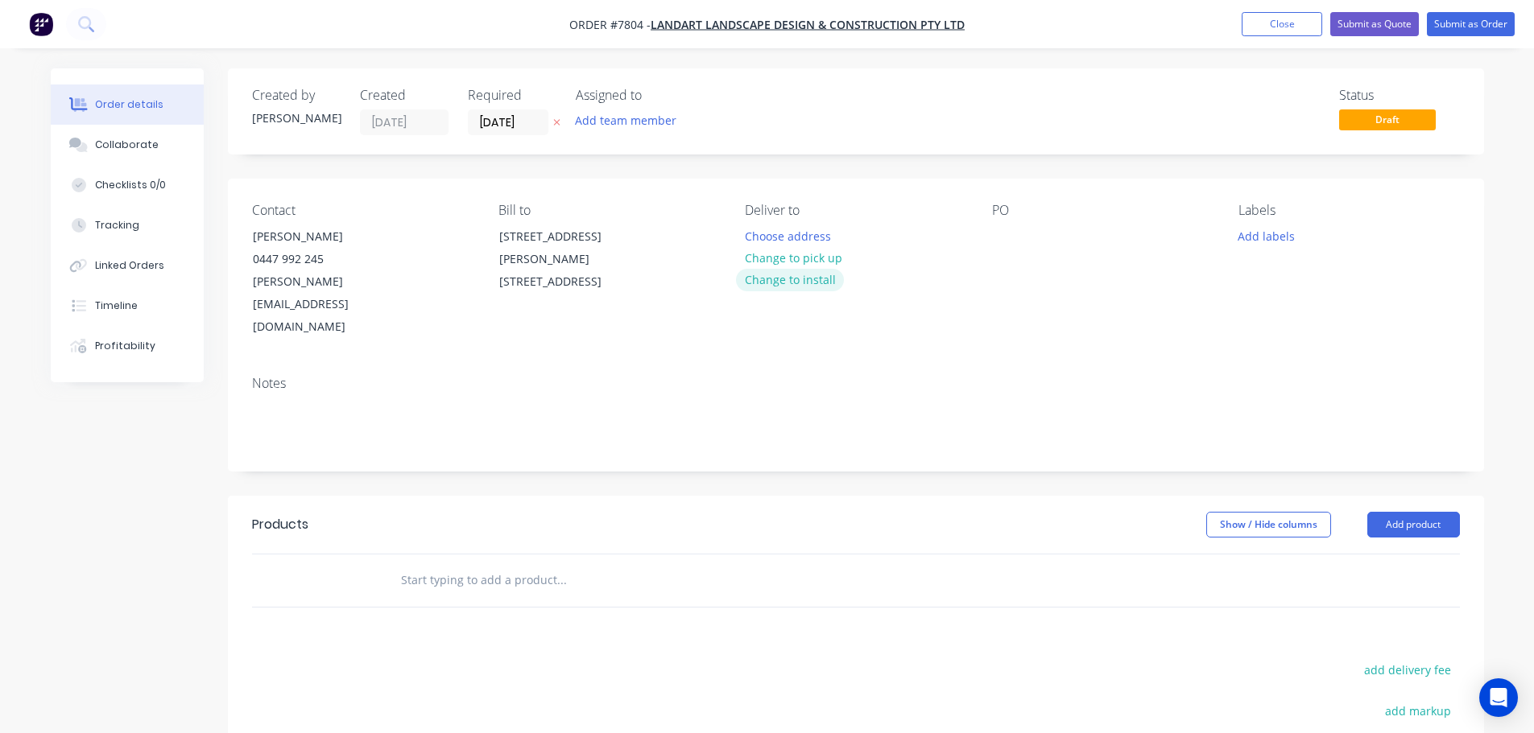
click at [800, 277] on button "Change to install" at bounding box center [790, 280] width 108 height 22
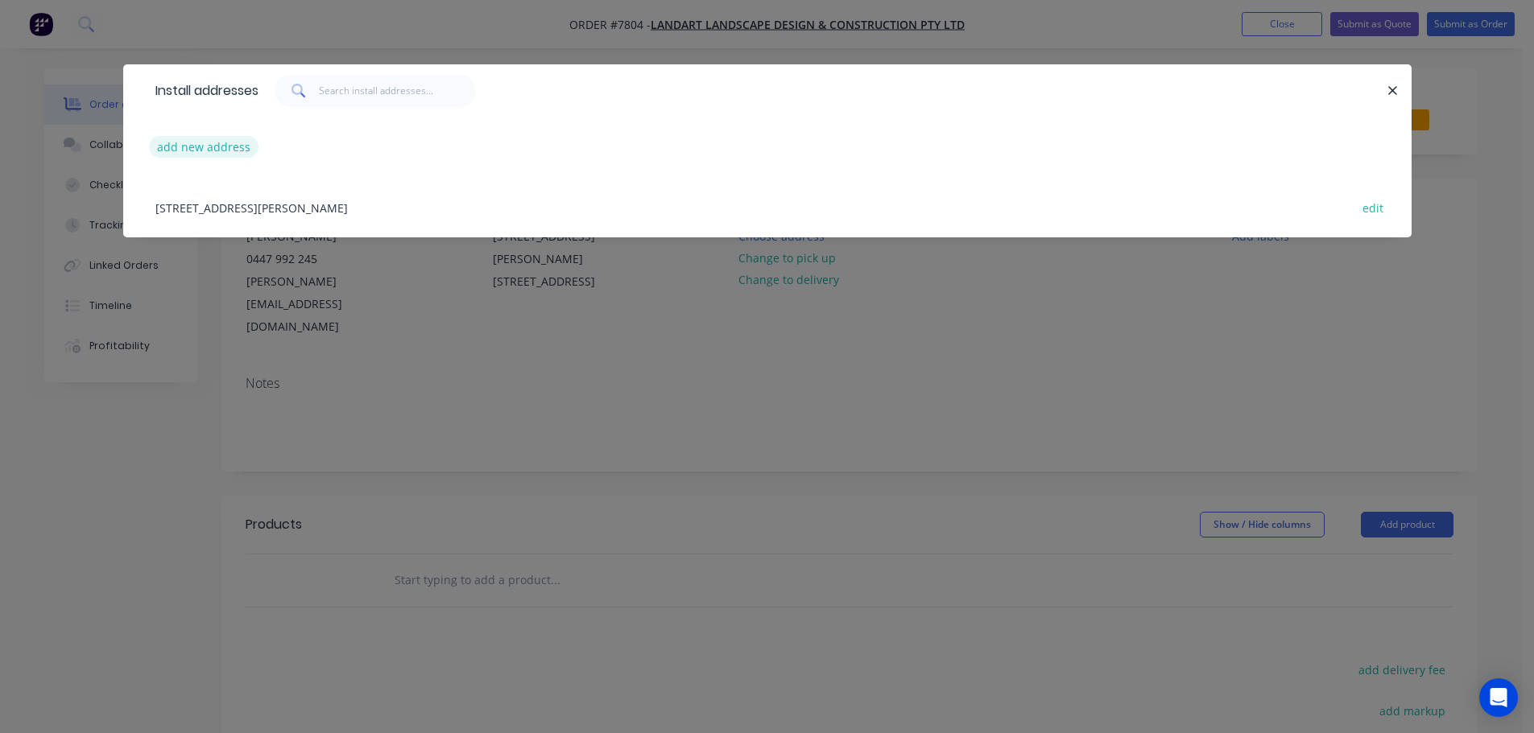
click at [237, 148] on button "add new address" at bounding box center [204, 147] width 110 height 22
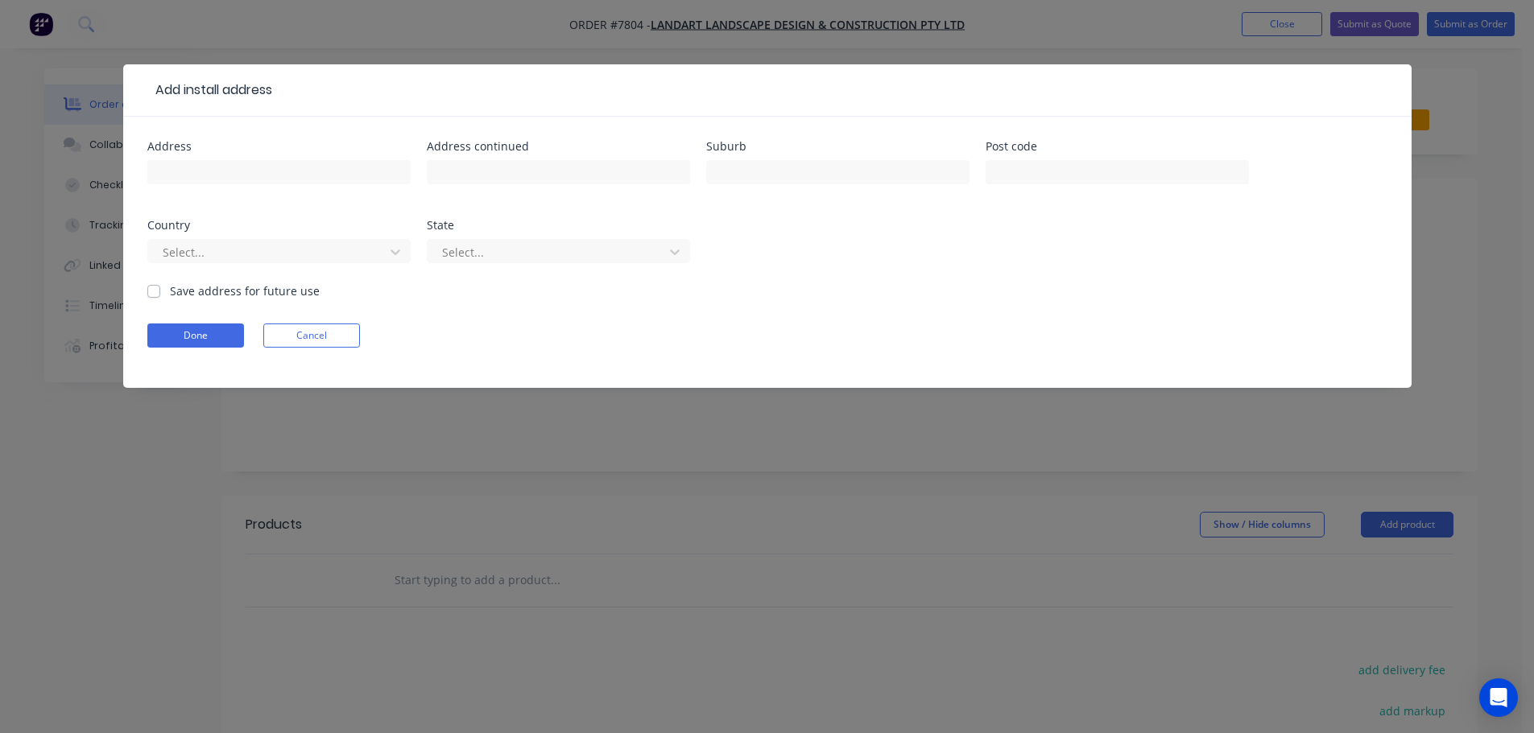
click at [221, 185] on div at bounding box center [278, 180] width 263 height 48
drag, startPoint x: 232, startPoint y: 168, endPoint x: 209, endPoint y: 176, distance: 24.7
click at [232, 168] on input "text" at bounding box center [278, 172] width 263 height 24
type input "[STREET_ADDRESS]"
type input "Mulgrave"
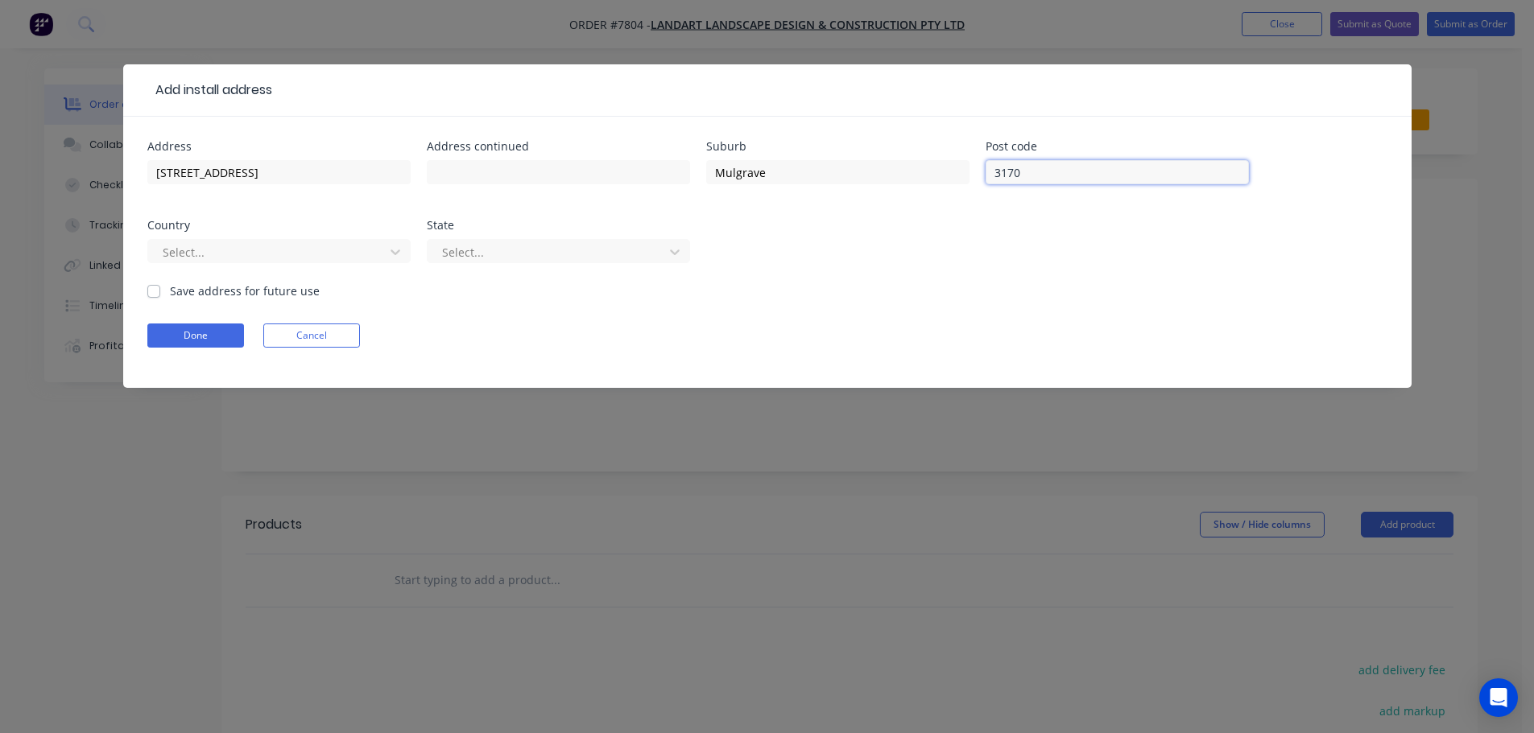
type input "3170"
click at [215, 250] on div at bounding box center [268, 252] width 215 height 20
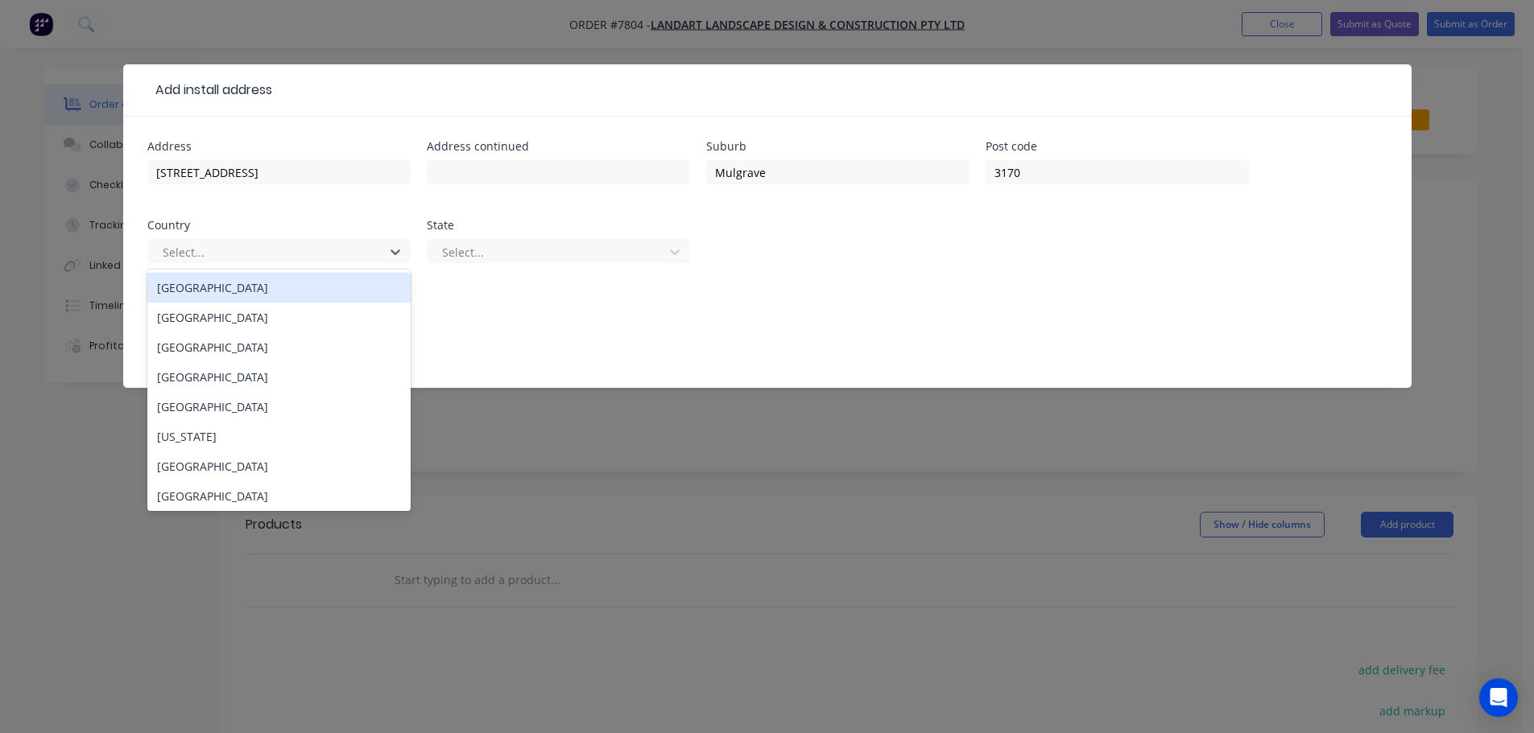
click at [211, 284] on div "Australia" at bounding box center [278, 288] width 263 height 30
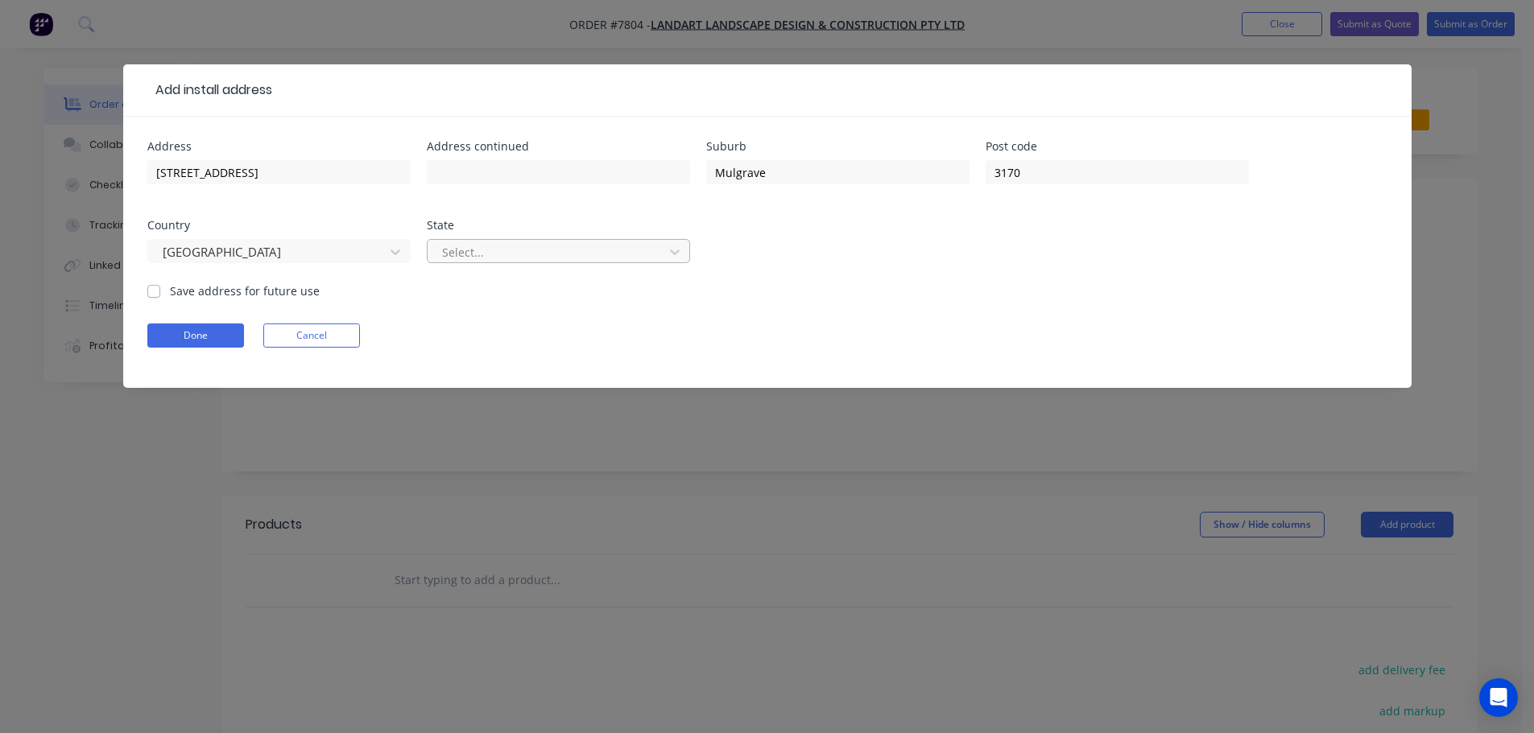
click at [550, 238] on div "Select..." at bounding box center [558, 259] width 263 height 48
click at [555, 250] on div at bounding box center [547, 252] width 215 height 20
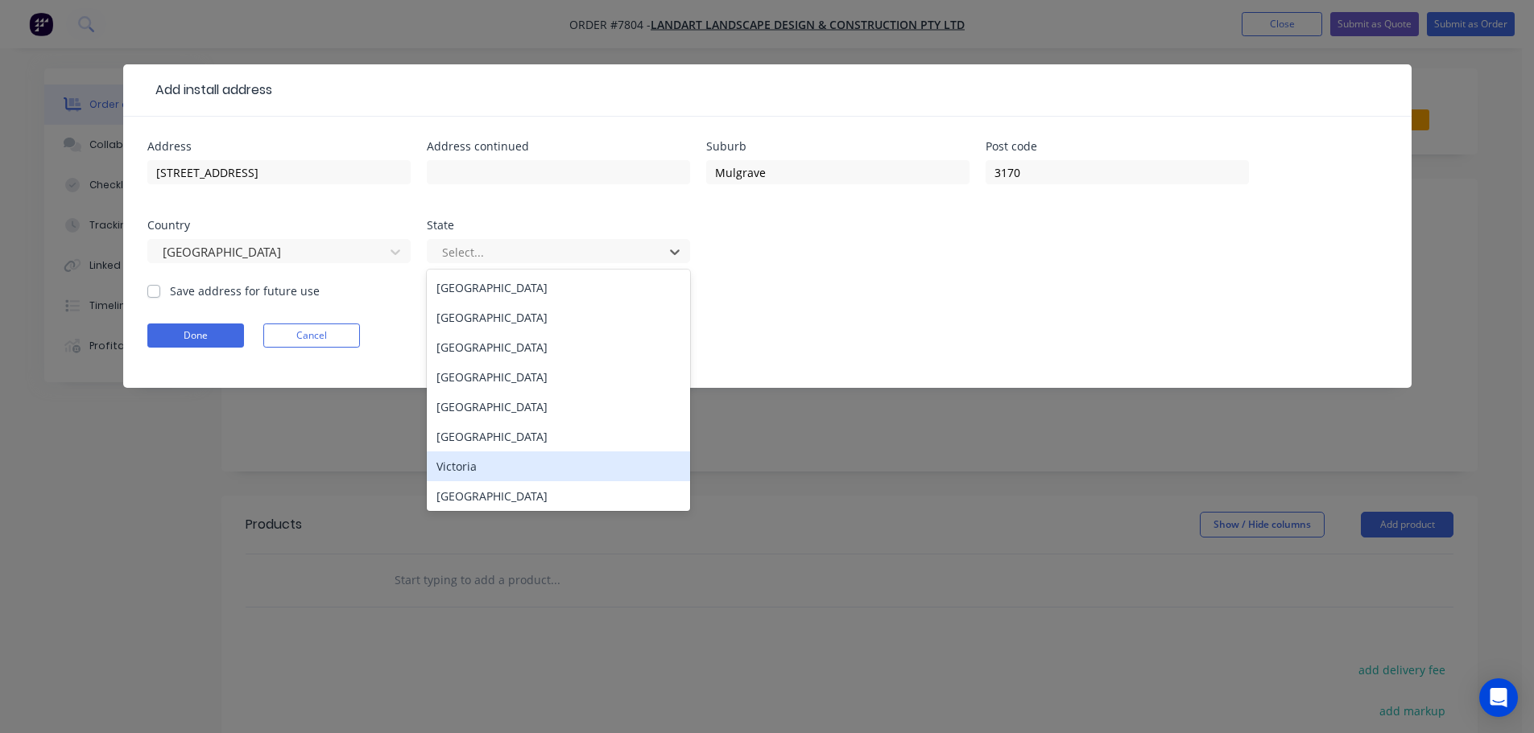
click at [531, 464] on div "Victoria" at bounding box center [558, 467] width 263 height 30
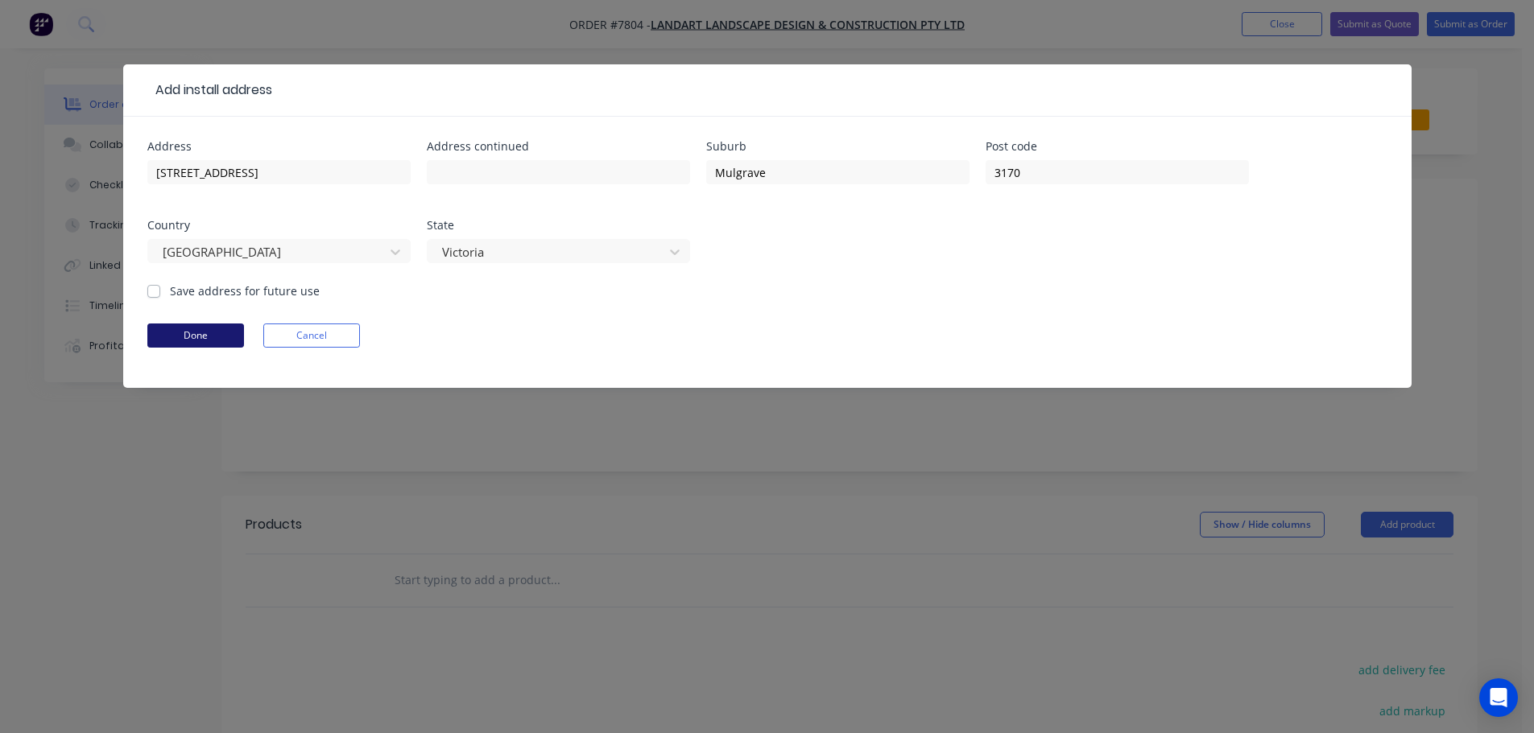
click at [174, 343] on button "Done" at bounding box center [195, 336] width 97 height 24
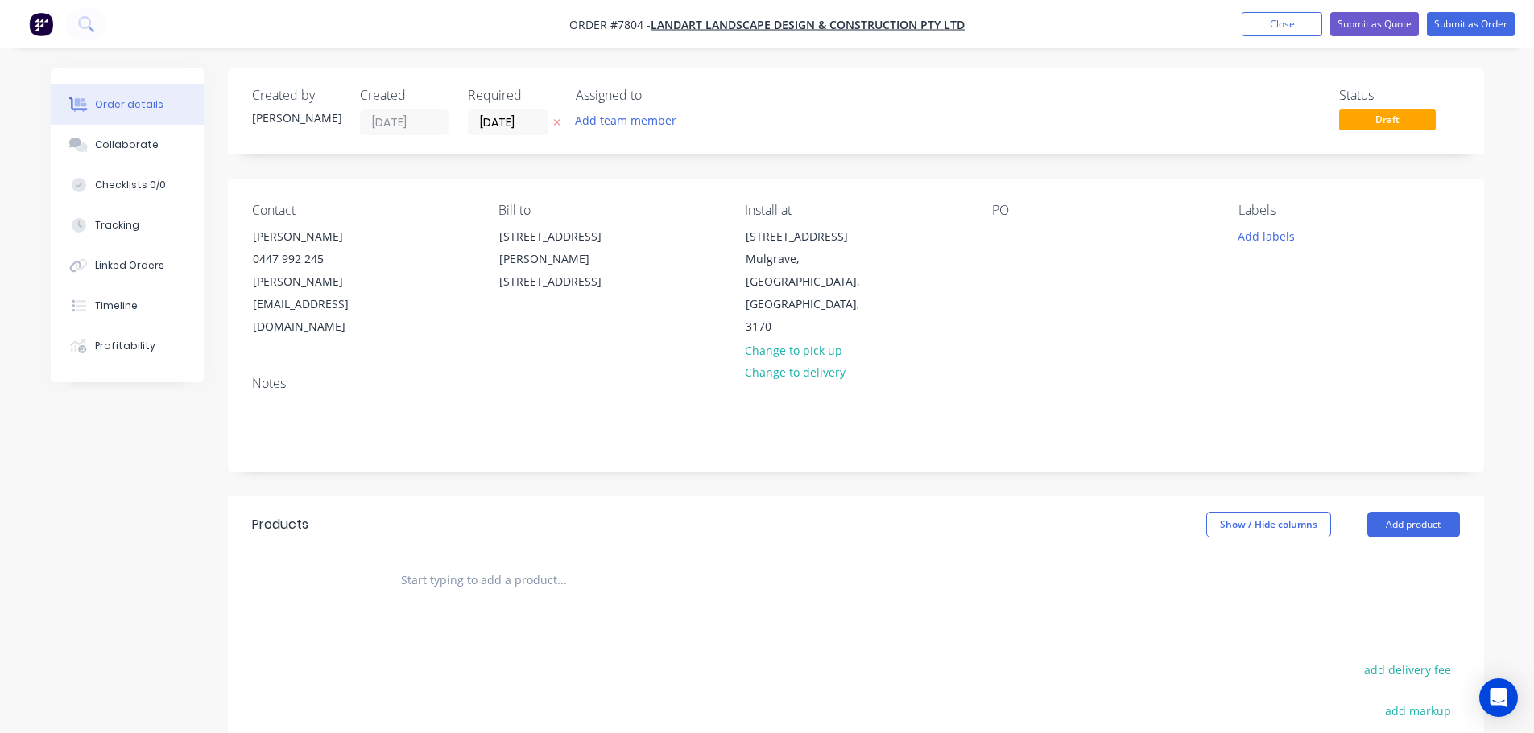
click at [476, 559] on input "text" at bounding box center [561, 580] width 322 height 32
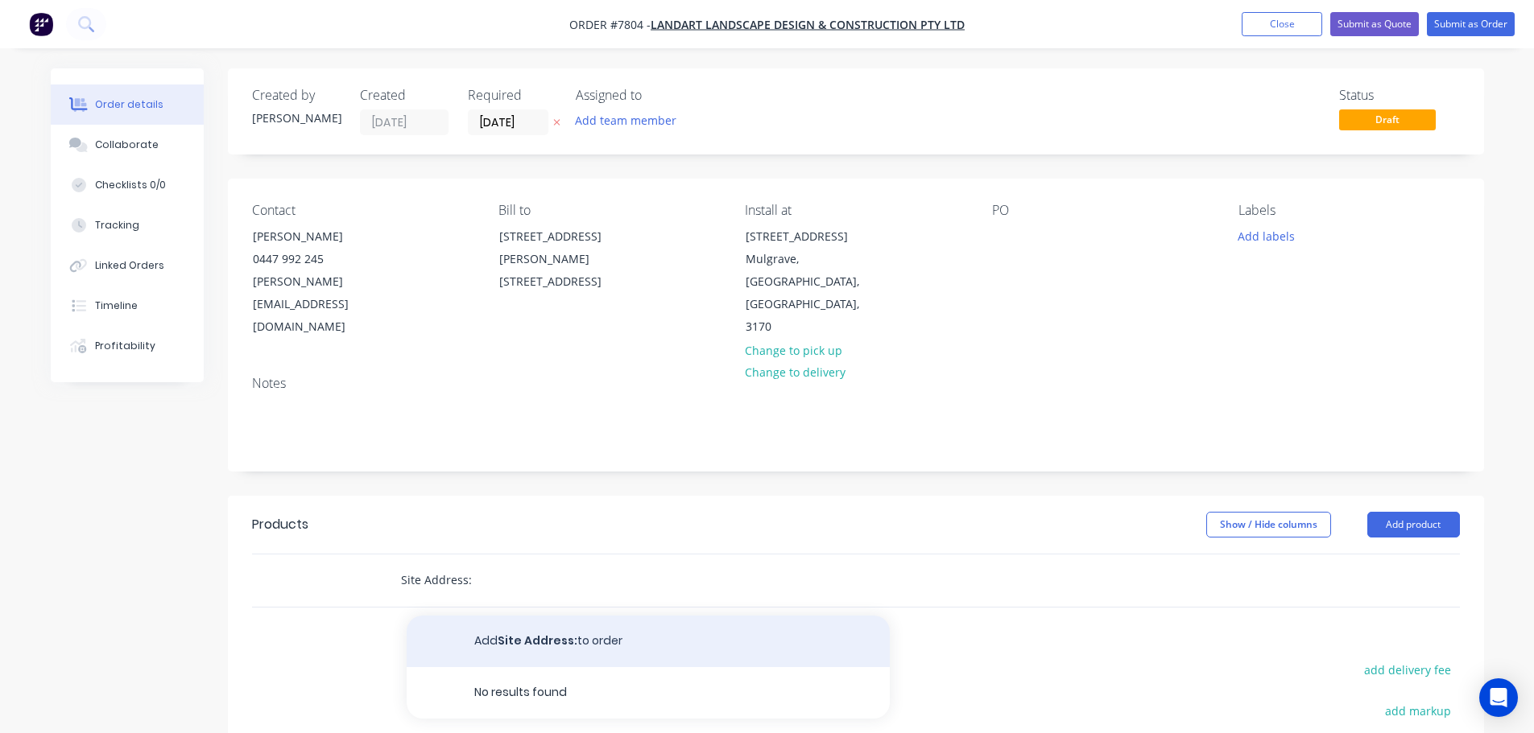
type input "Site Address:"
click at [530, 559] on button "Add Site Address: to order" at bounding box center [648, 642] width 483 height 52
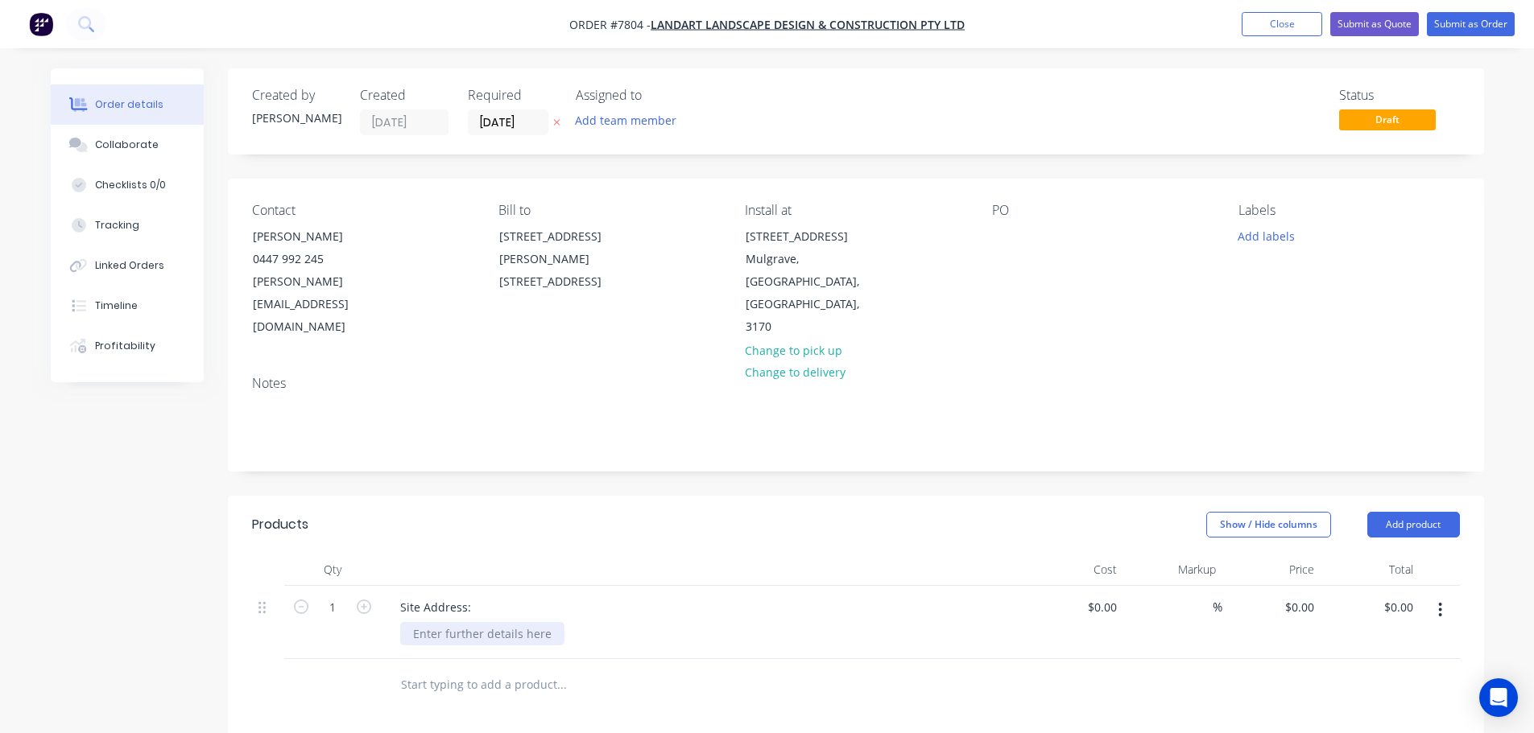
click at [461, 559] on div at bounding box center [482, 633] width 164 height 23
click at [1010, 224] on div "PO" at bounding box center [1102, 271] width 221 height 136
click at [998, 238] on div at bounding box center [1005, 236] width 26 height 23
click at [1236, 231] on button "Add labels" at bounding box center [1266, 236] width 74 height 22
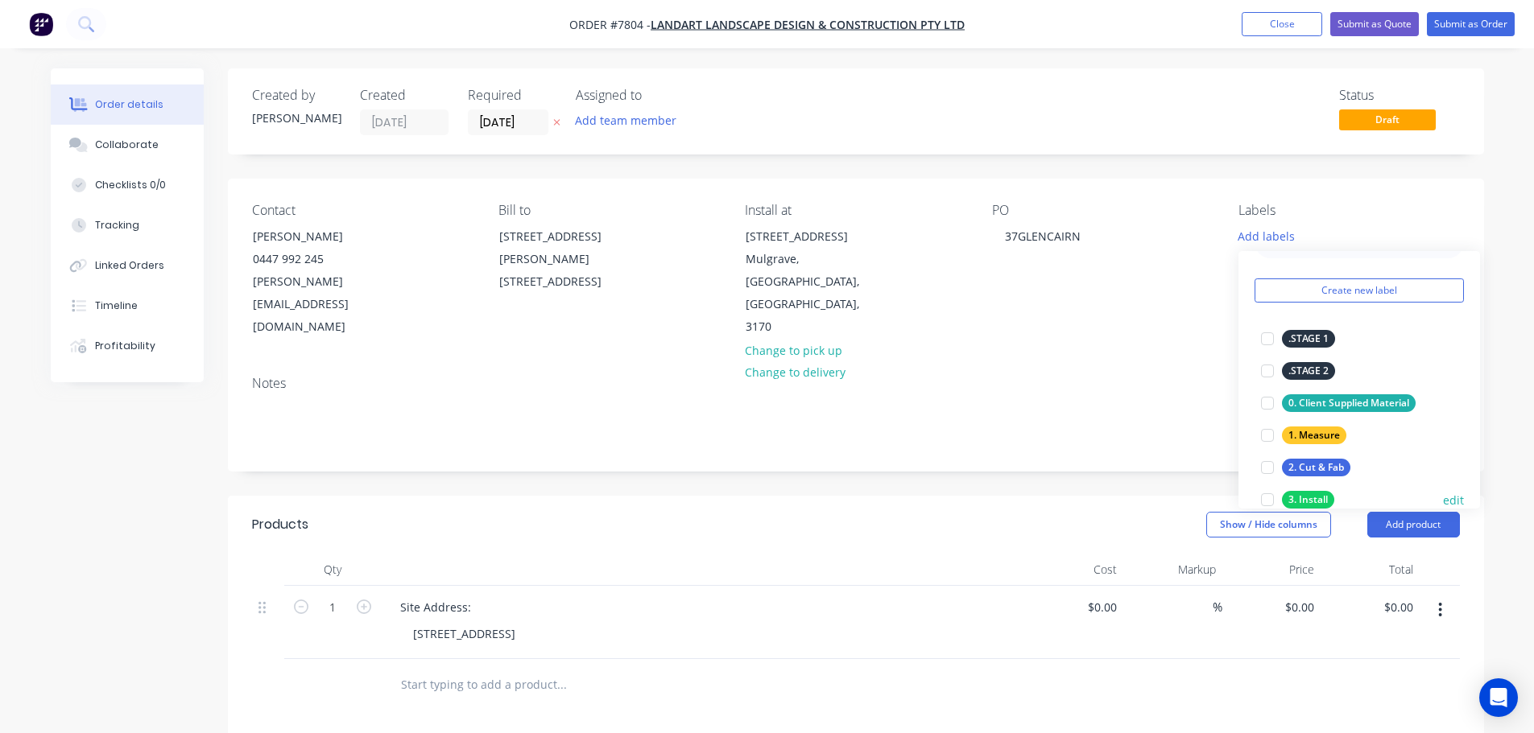
scroll to position [81, 0]
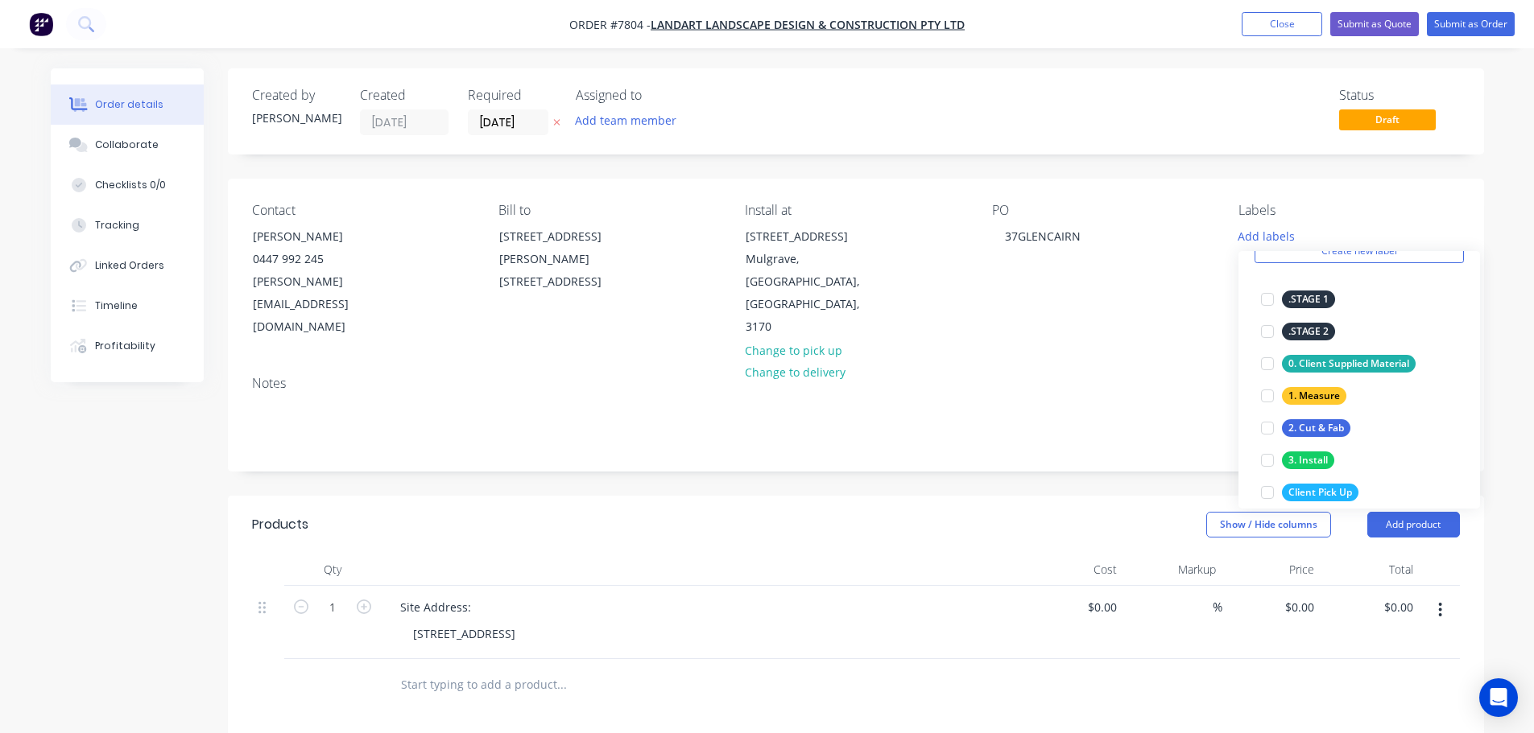
click at [944, 469] on div "Created by Stacey Created 06/10/25 Required 06/10/25 Assigned to Add team membe…" at bounding box center [856, 583] width 1256 height 1030
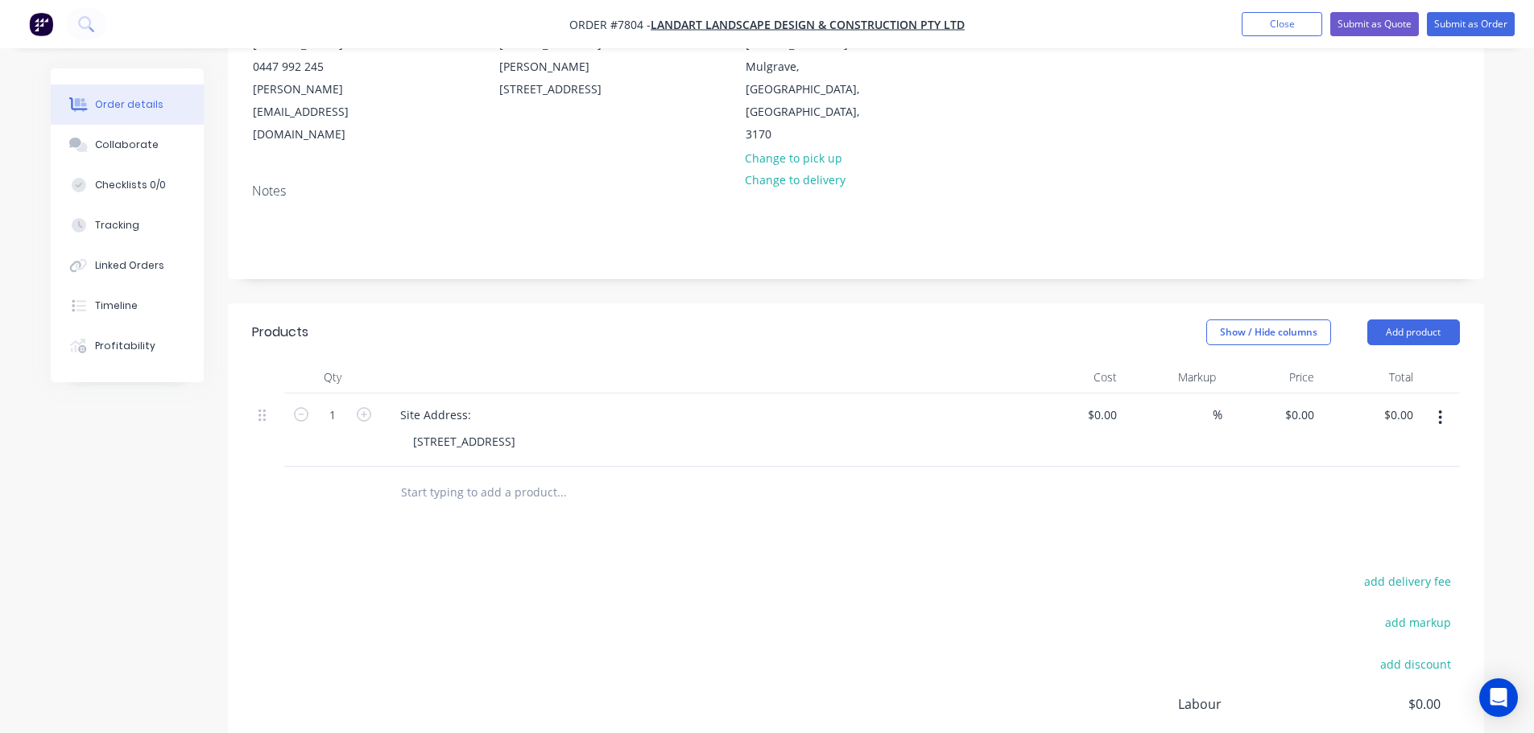
scroll to position [0, 0]
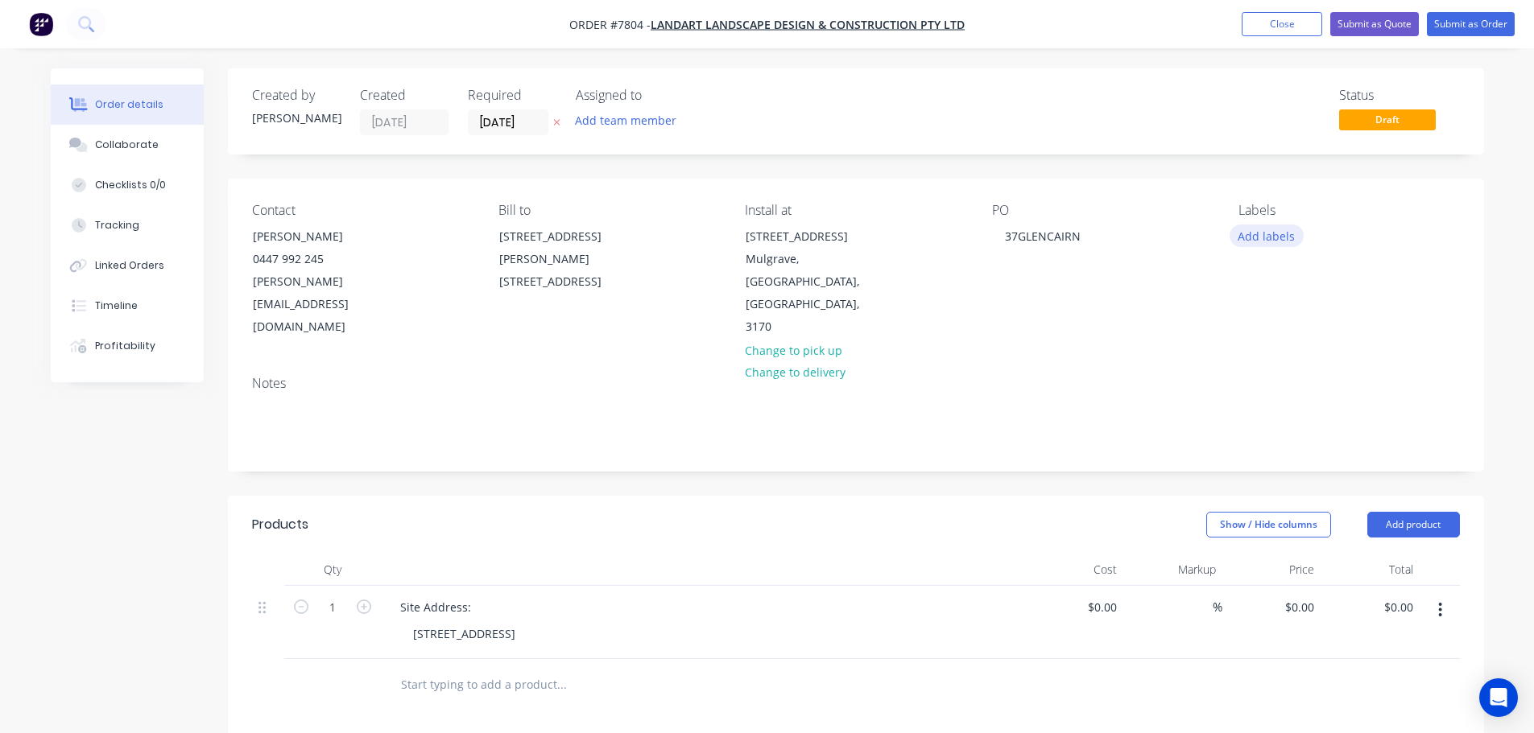
click at [1236, 238] on button "Add labels" at bounding box center [1266, 236] width 74 height 22
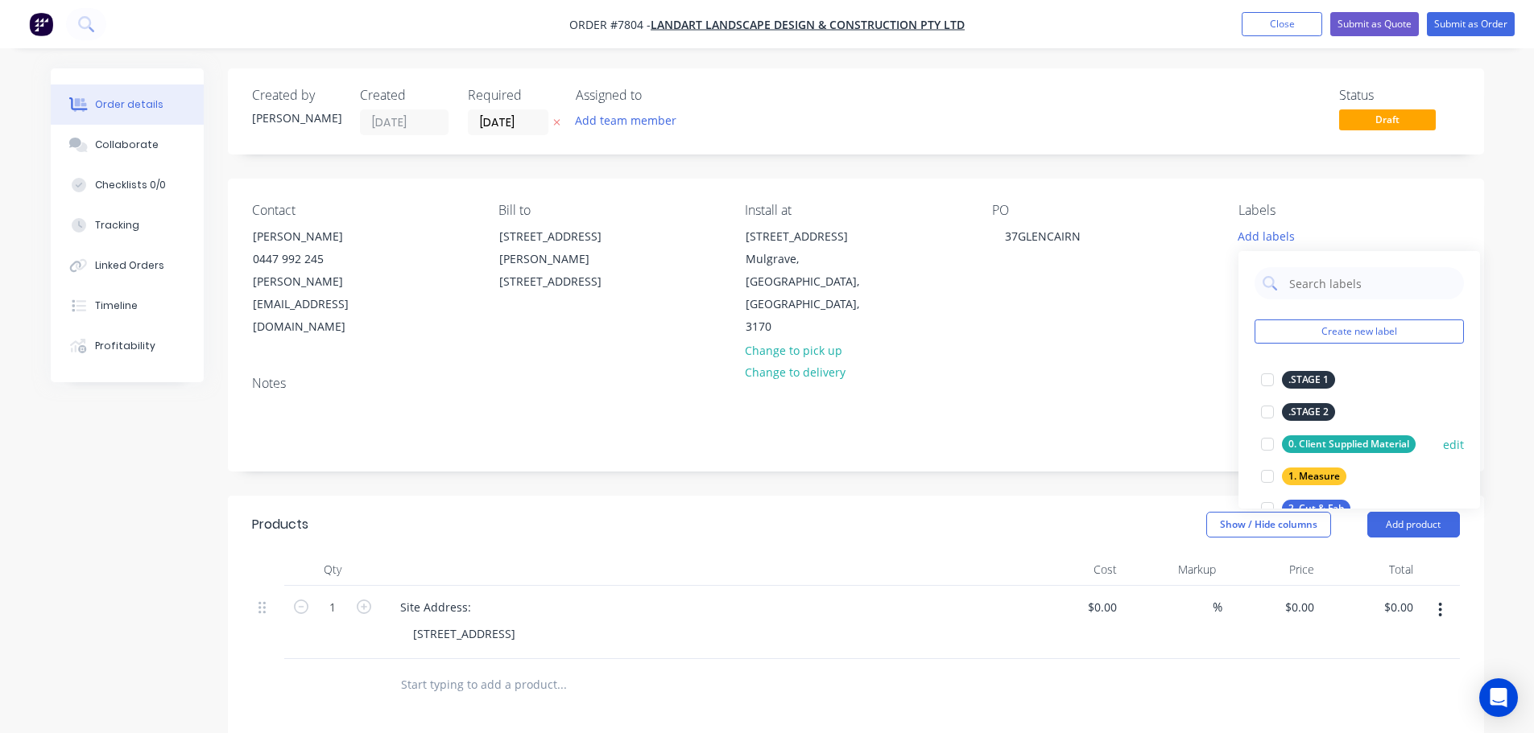
scroll to position [81, 0]
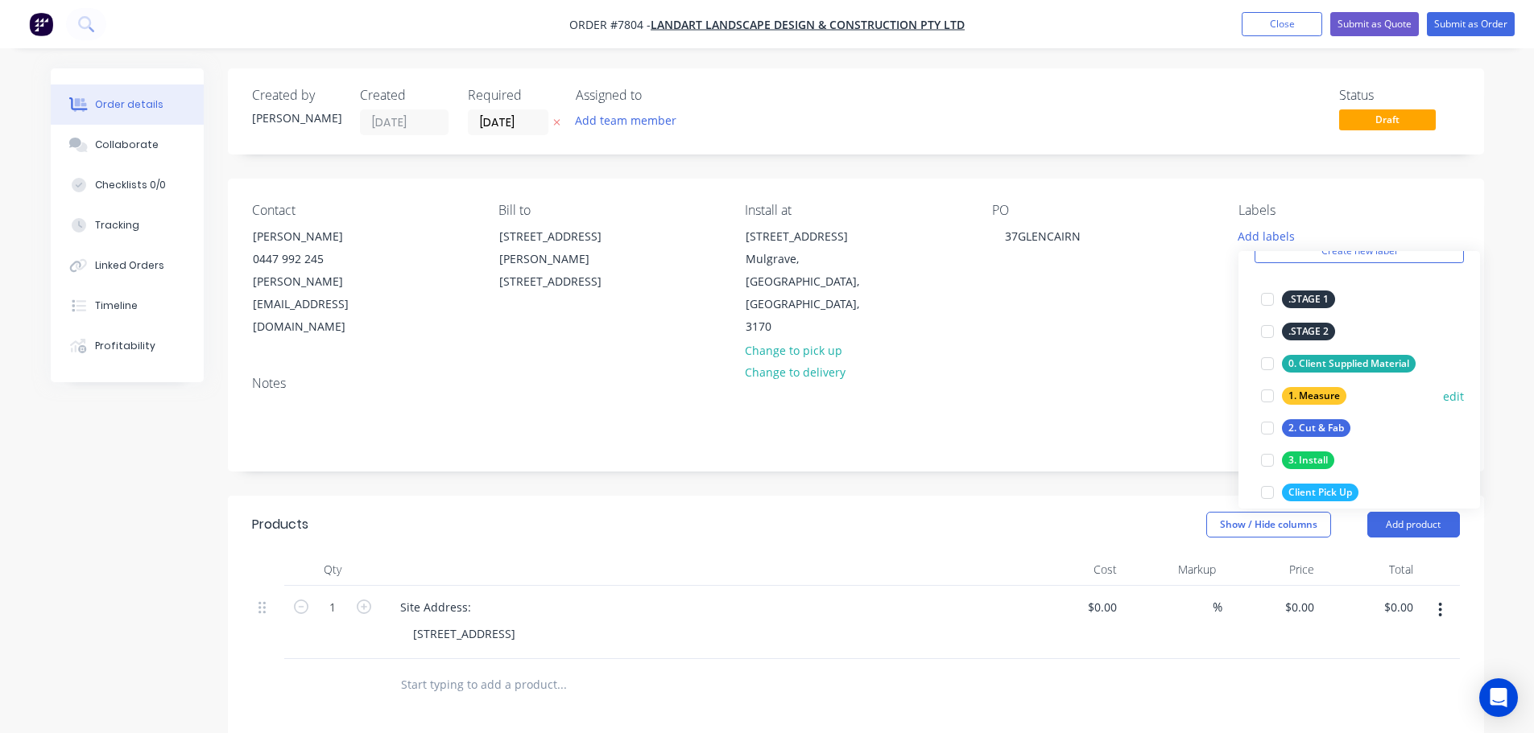
click at [1236, 400] on div at bounding box center [1267, 396] width 32 height 32
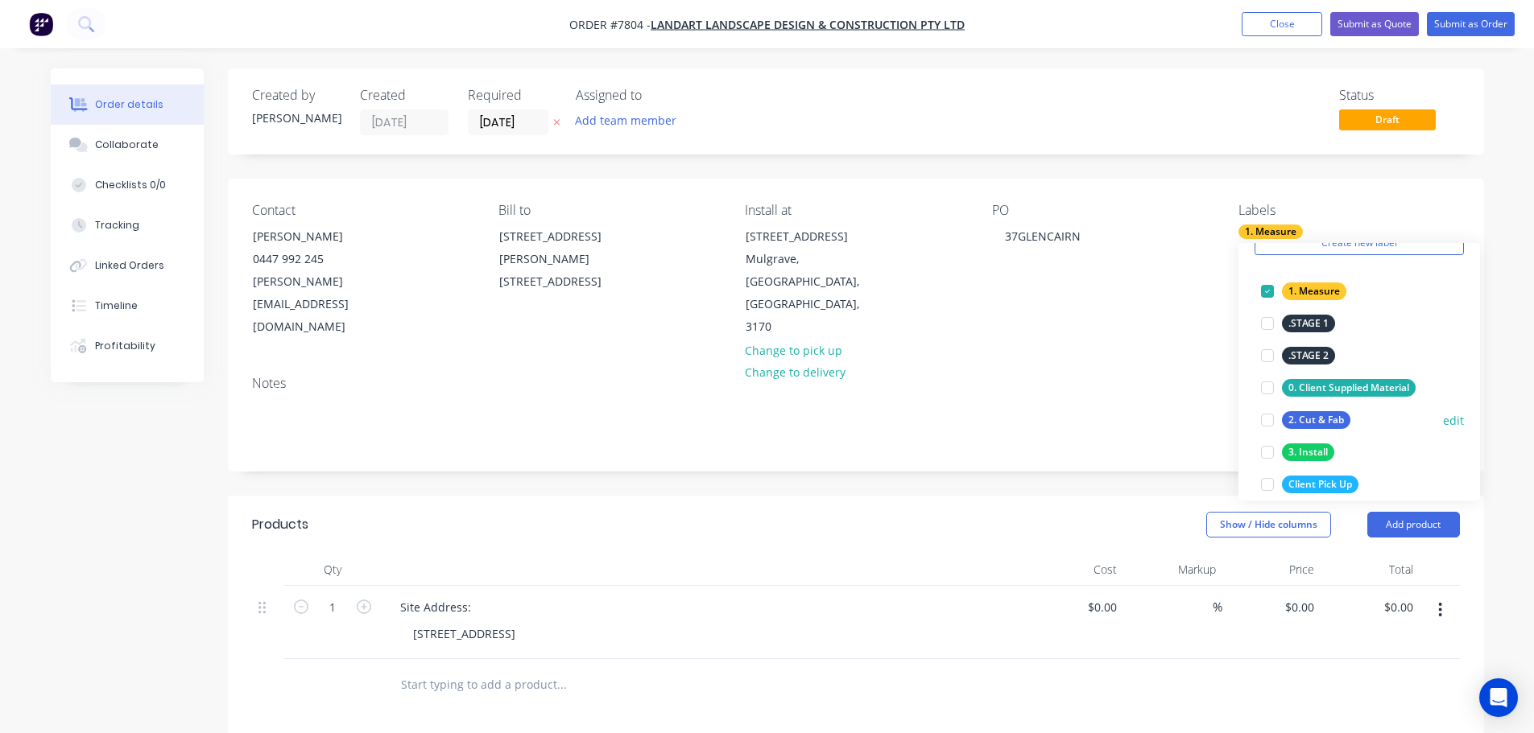
drag, startPoint x: 1267, startPoint y: 425, endPoint x: 1267, endPoint y: 439, distance: 13.7
click at [1236, 425] on div at bounding box center [1267, 420] width 32 height 32
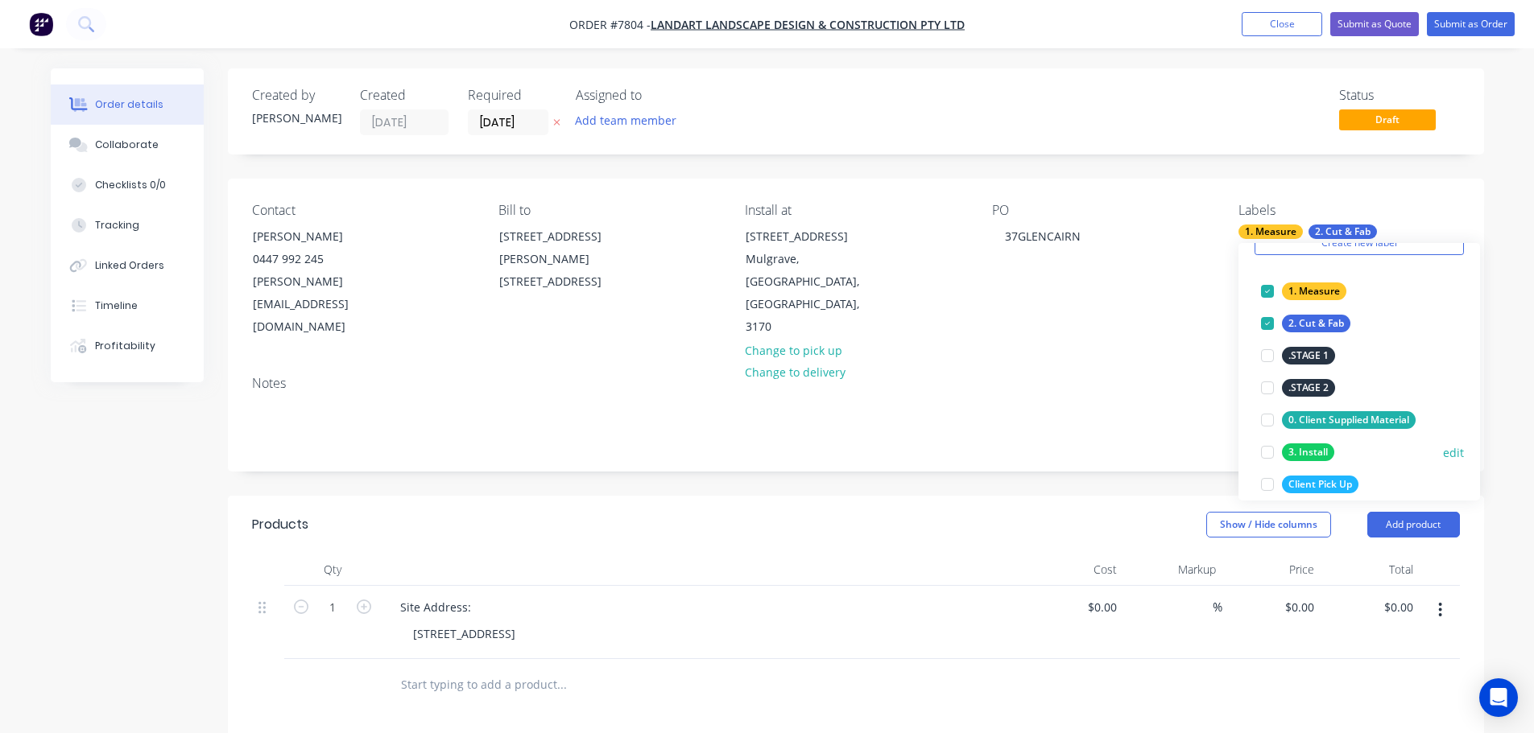
click at [1236, 453] on div at bounding box center [1267, 452] width 32 height 32
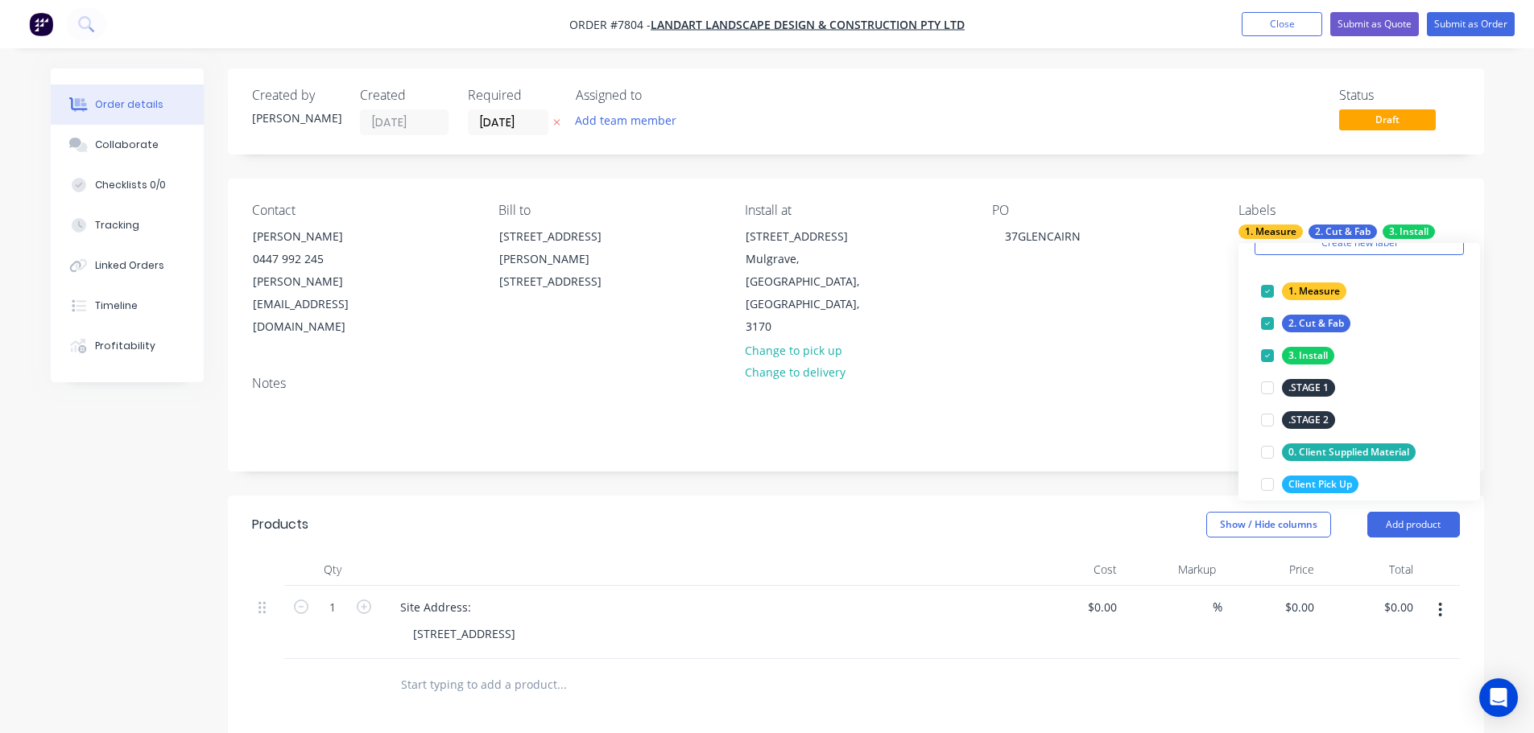
click at [940, 496] on header "Products Show / Hide columns Add product" at bounding box center [856, 525] width 1256 height 58
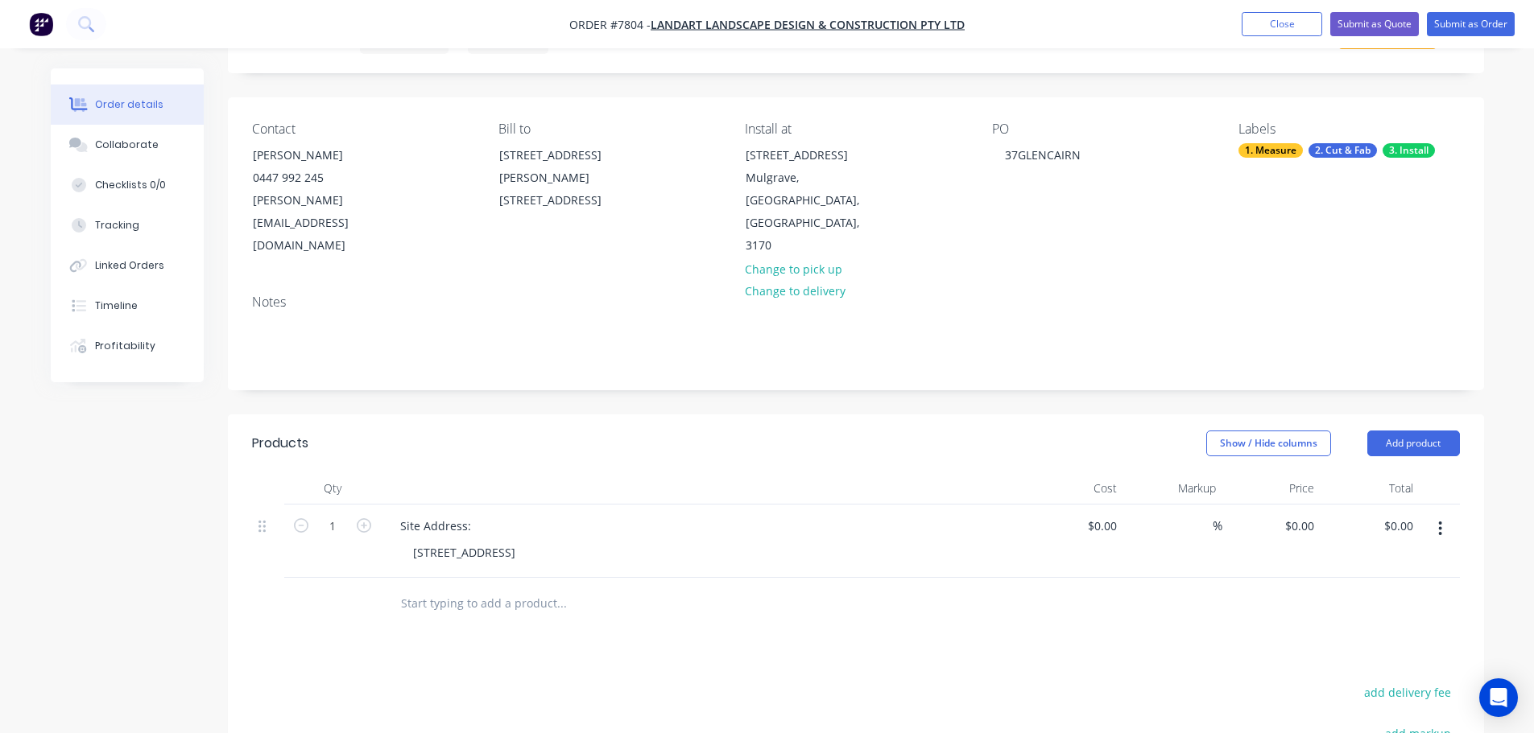
scroll to position [322, 0]
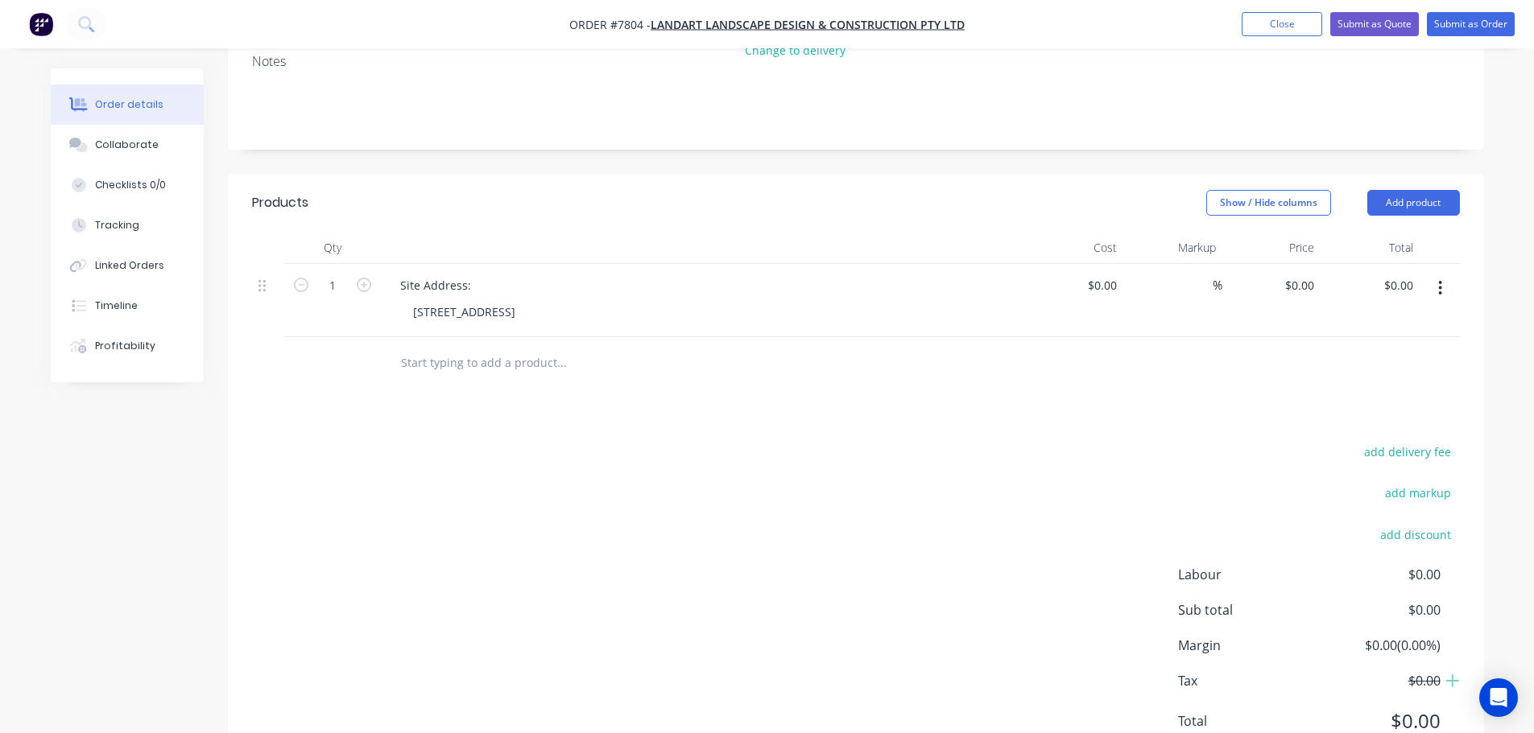
click at [472, 352] on input "text" at bounding box center [561, 363] width 322 height 32
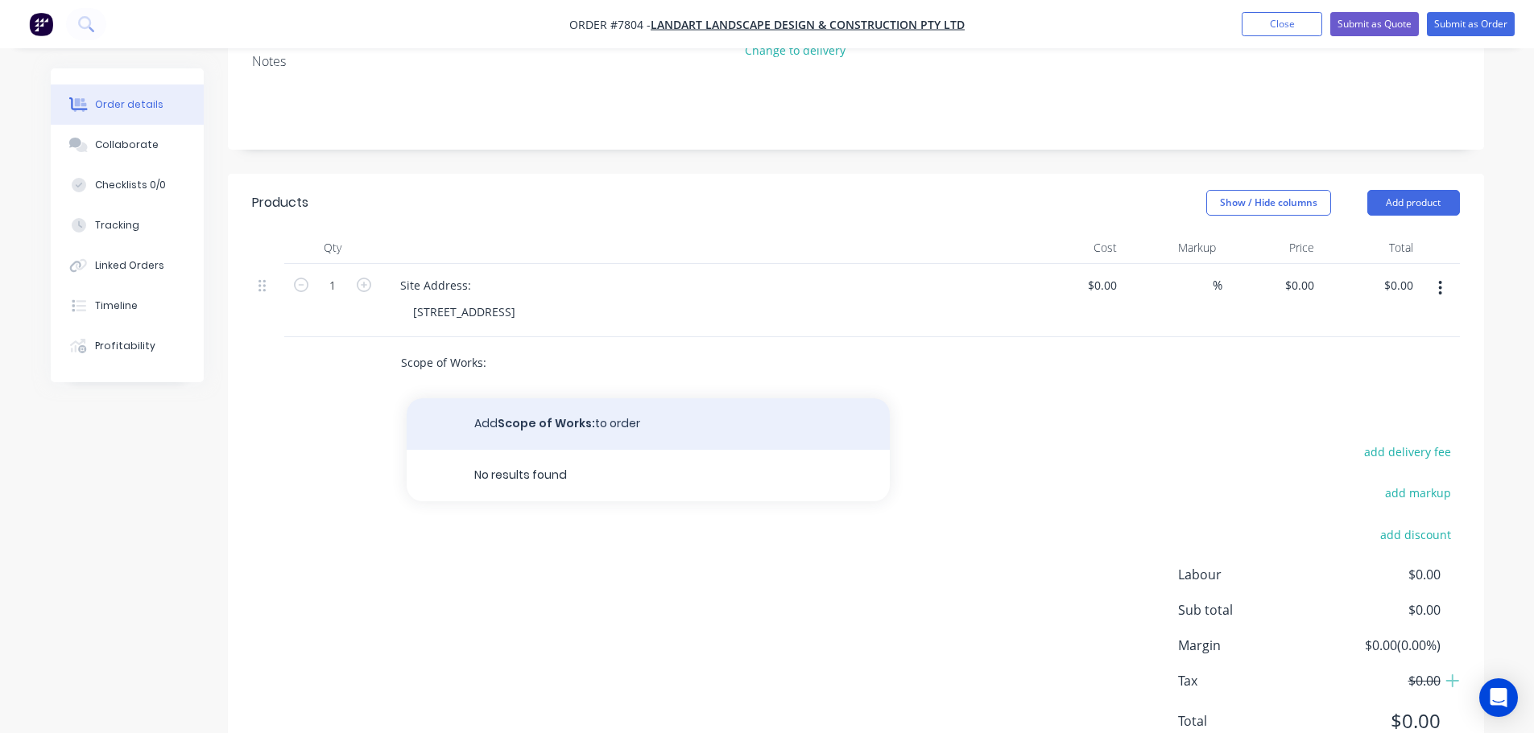
type input "Scope of Works:"
click at [534, 399] on button "Add Scope of Works: to order" at bounding box center [648, 425] width 483 height 52
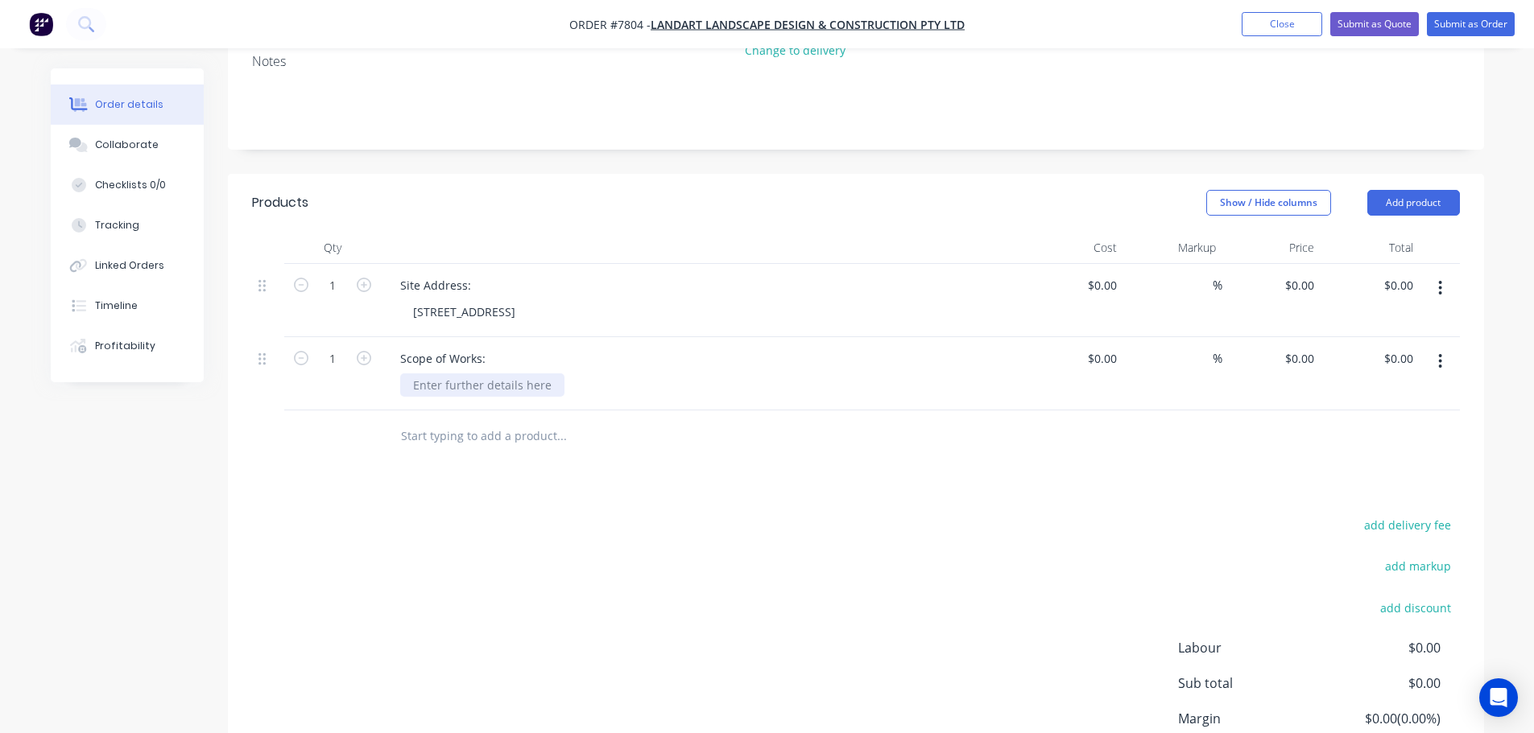
click at [485, 374] on div at bounding box center [482, 385] width 164 height 23
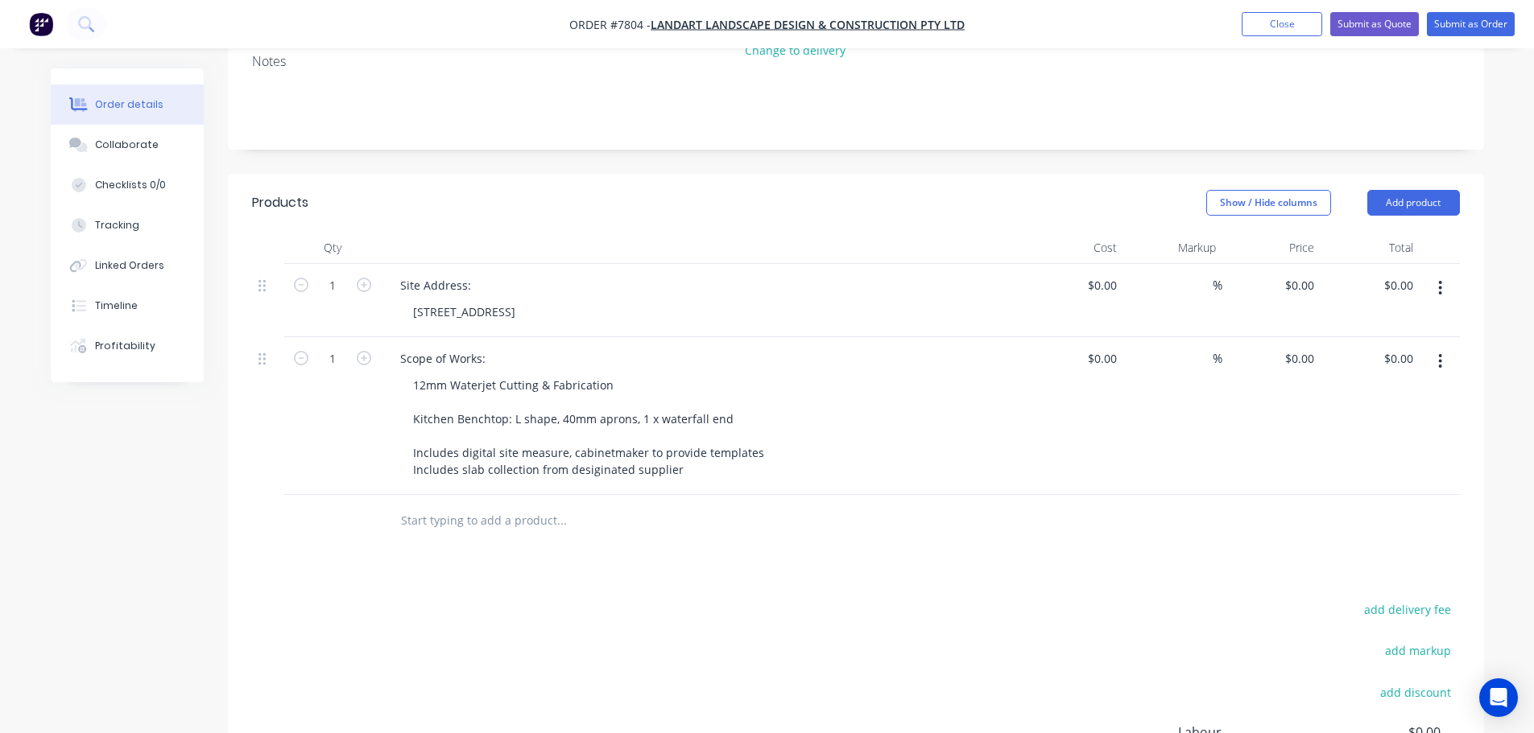
click at [520, 509] on input "text" at bounding box center [561, 521] width 322 height 32
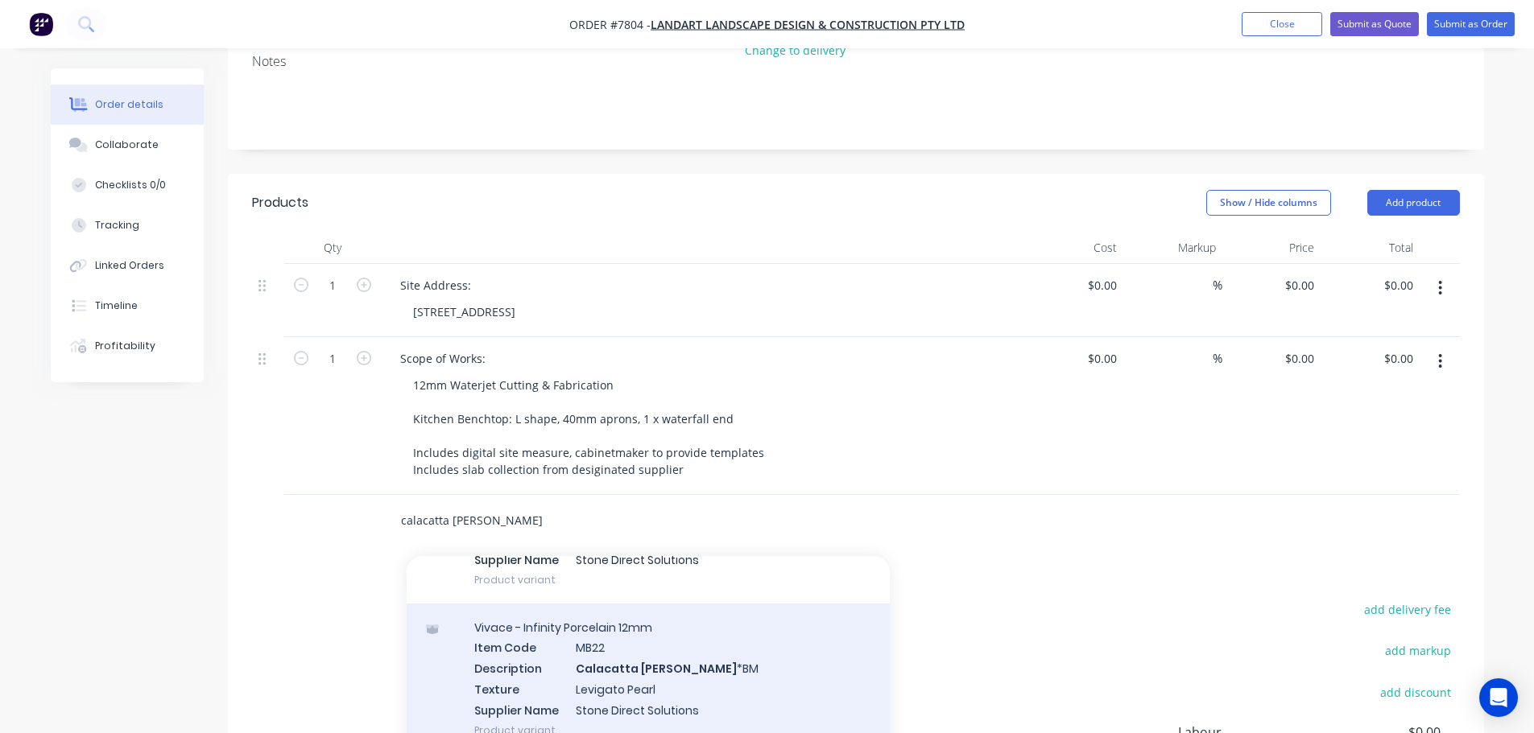
scroll to position [161, 0]
type input "calacatta viola"
click at [667, 559] on div "Vivace - Infinity Porcelain 12mm Item Code MB22 Description Calacatta Viola *BM…" at bounding box center [648, 672] width 483 height 151
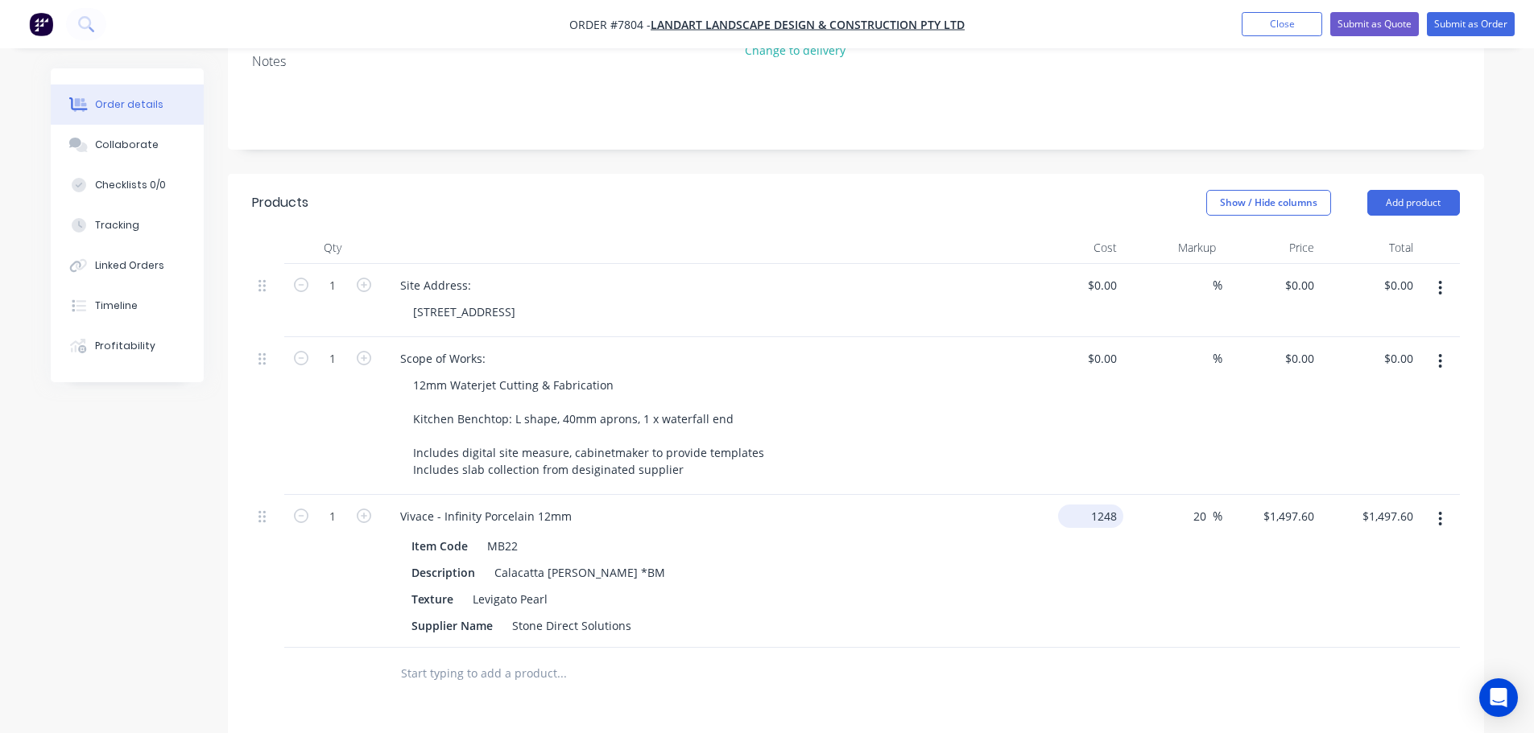
click at [1080, 495] on div "1248 $1,248.00" at bounding box center [1074, 571] width 99 height 153
type input "$1,248.00"
click at [1088, 559] on div "$1,248.00 $1,248.00" at bounding box center [1074, 571] width 99 height 153
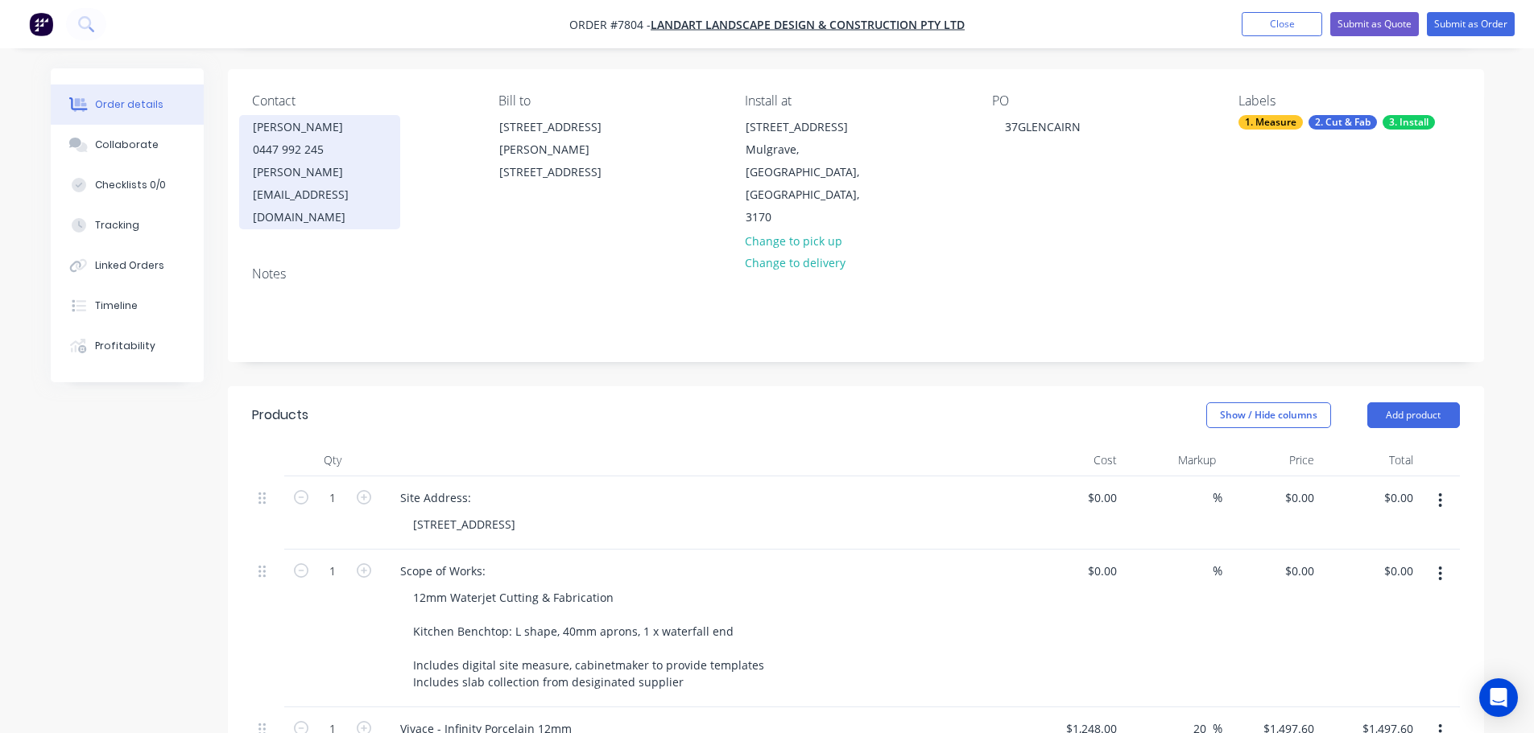
scroll to position [0, 0]
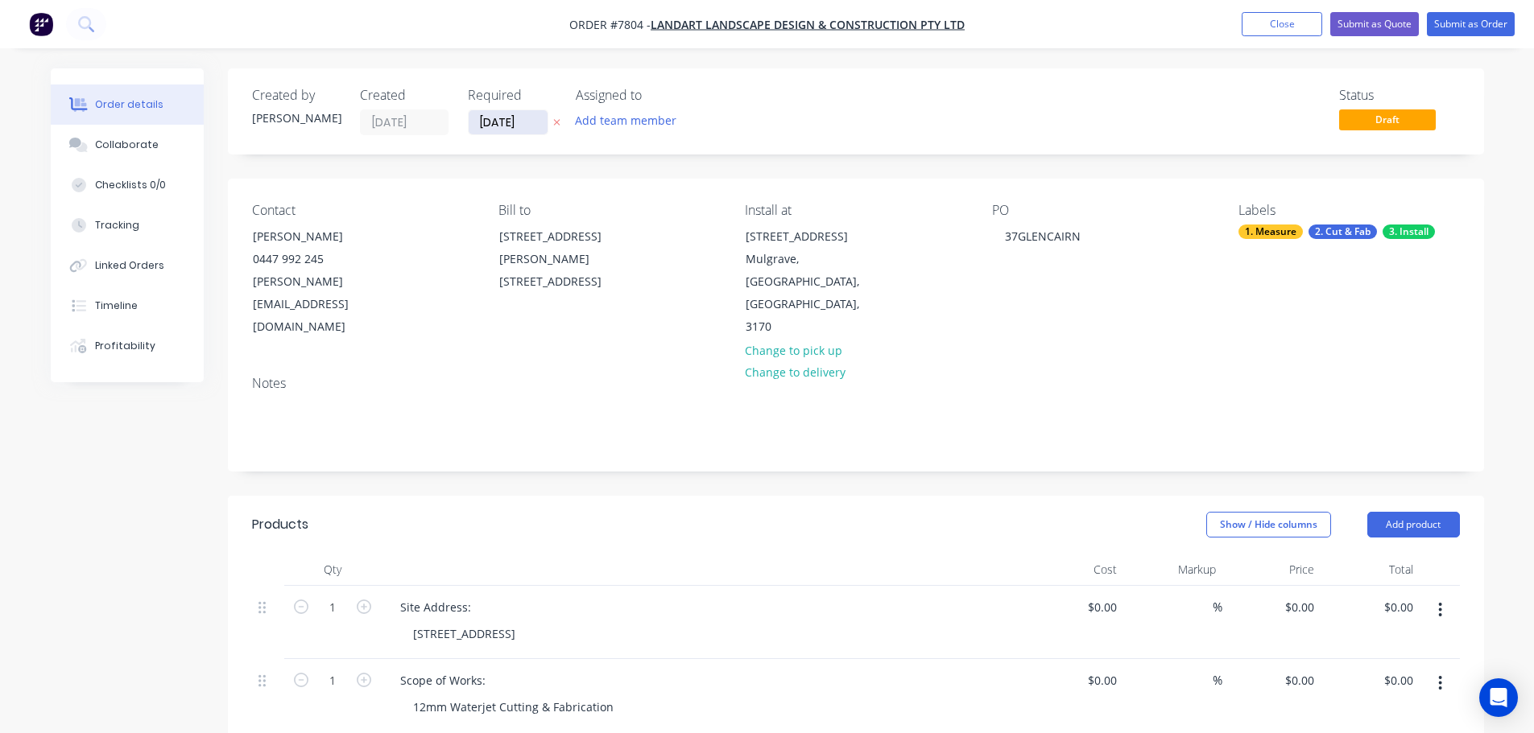
click at [481, 122] on input "[DATE]" at bounding box center [508, 122] width 79 height 24
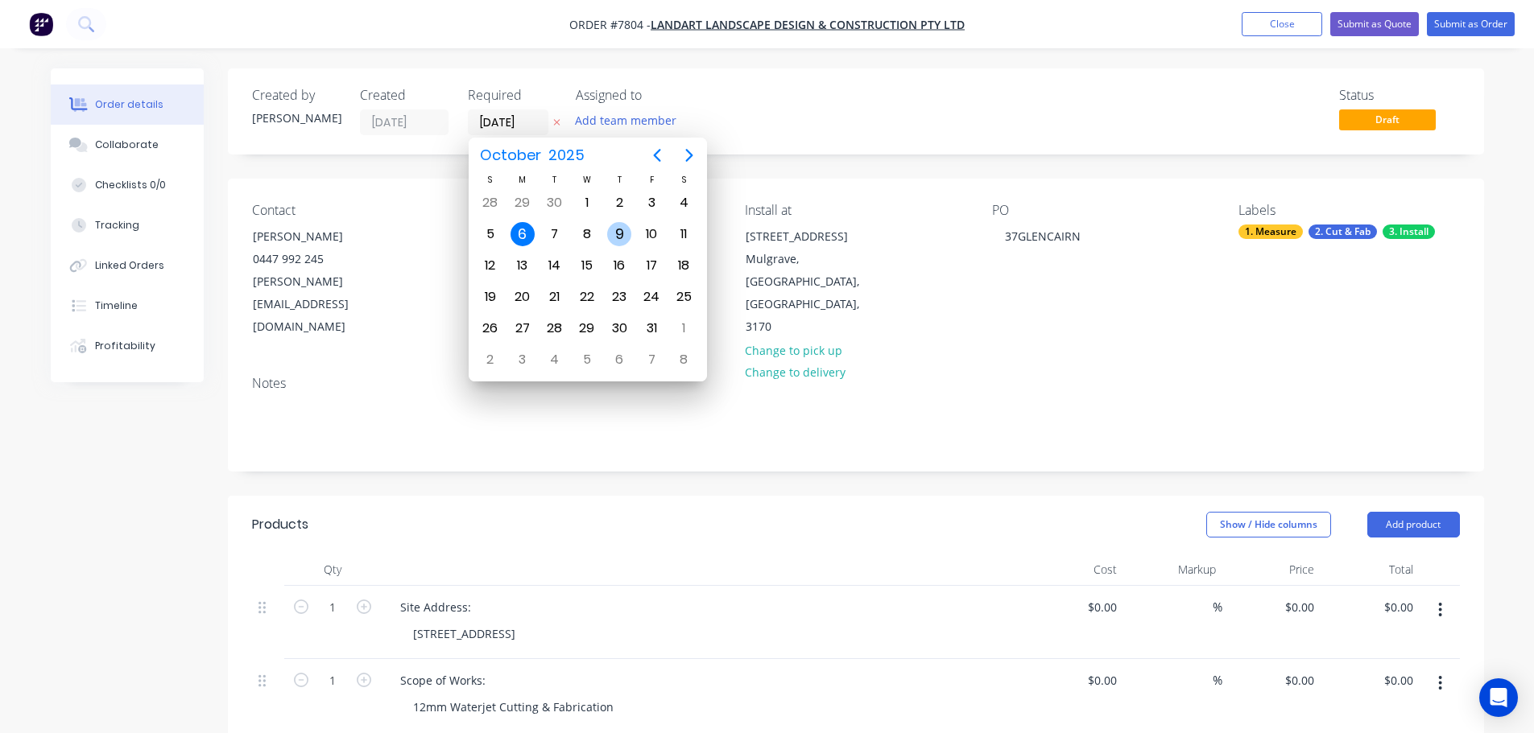
click at [622, 228] on div "9" at bounding box center [619, 234] width 24 height 24
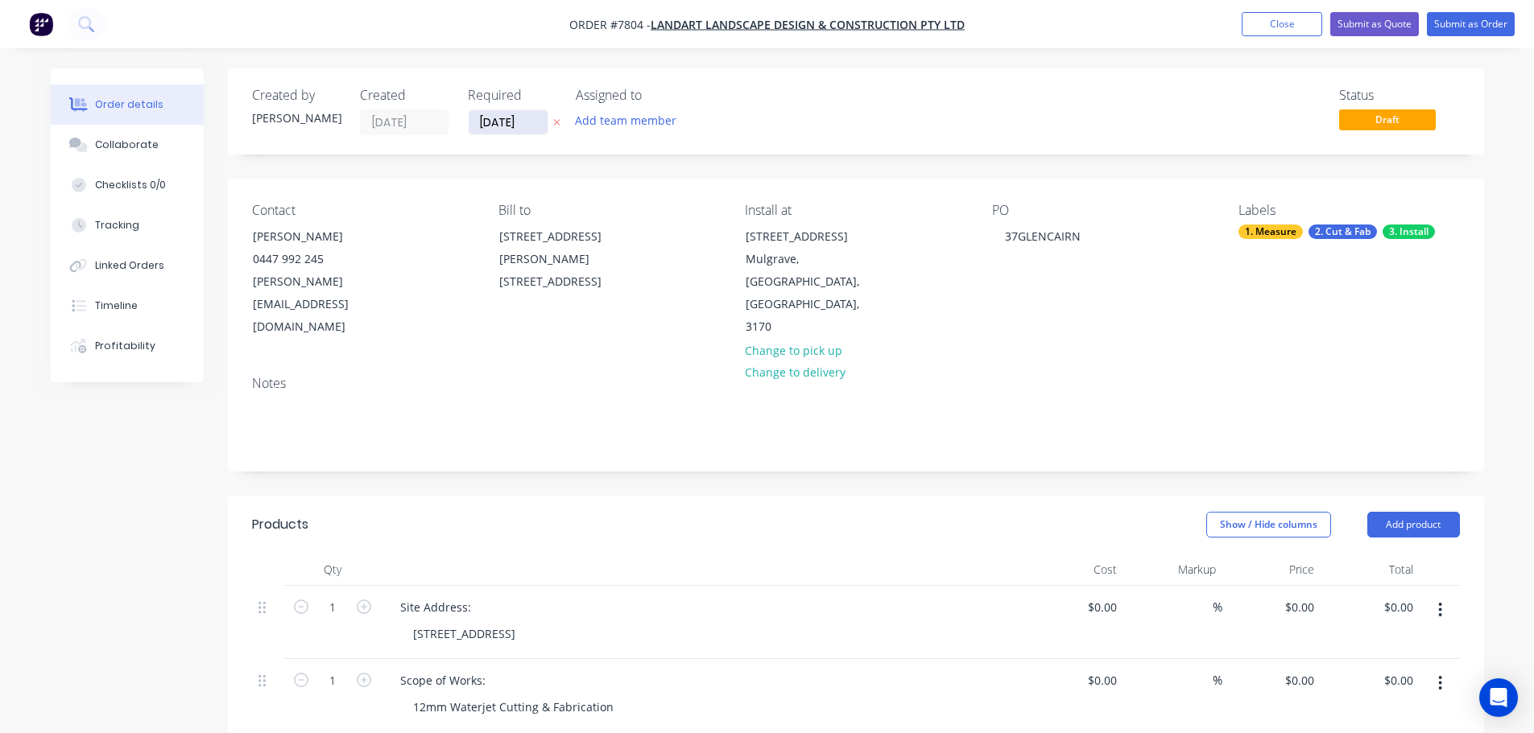
click at [499, 117] on input "09/10/25" at bounding box center [508, 122] width 79 height 24
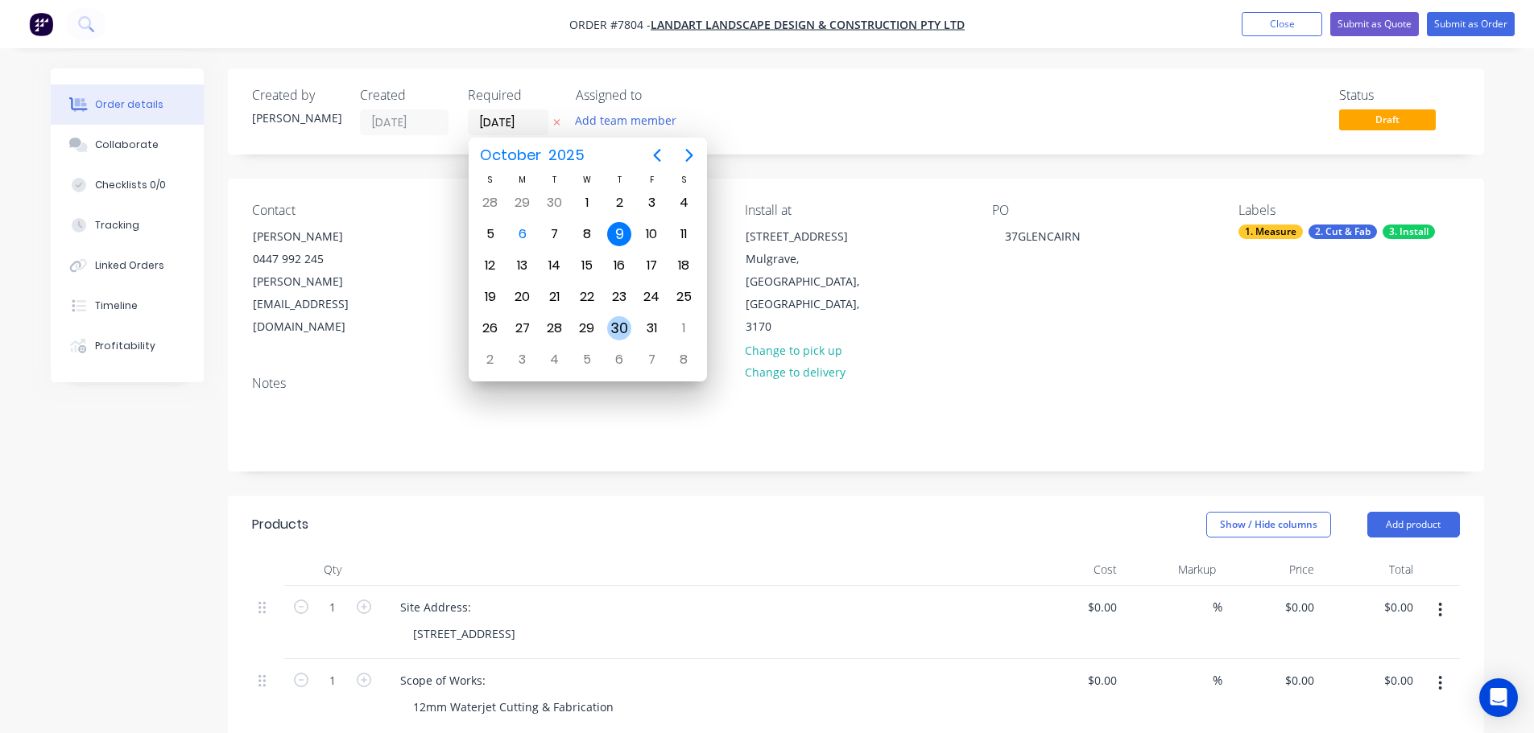
click at [626, 317] on div "30" at bounding box center [619, 328] width 32 height 31
type input "[DATE]"
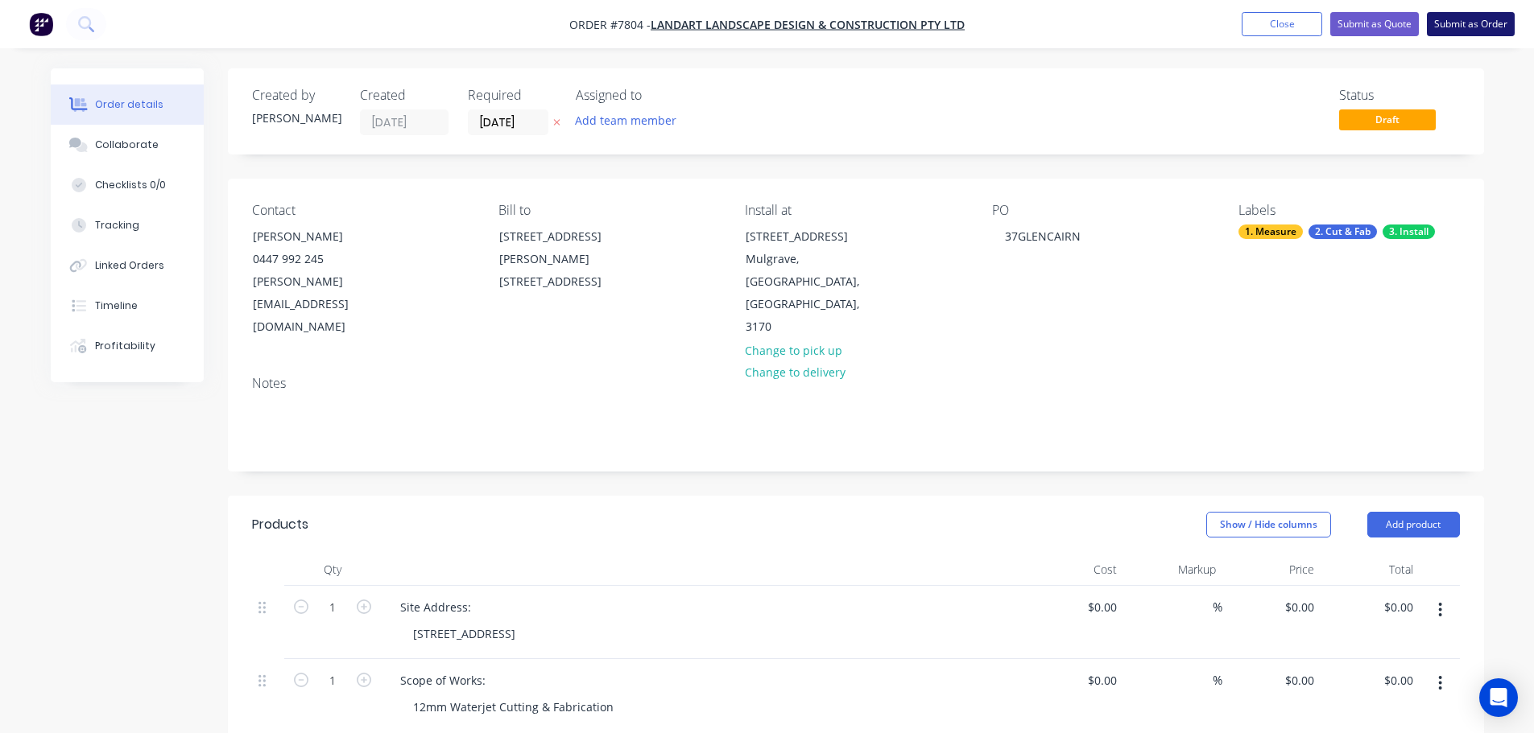
click at [1236, 33] on button "Submit as Order" at bounding box center [1471, 24] width 88 height 24
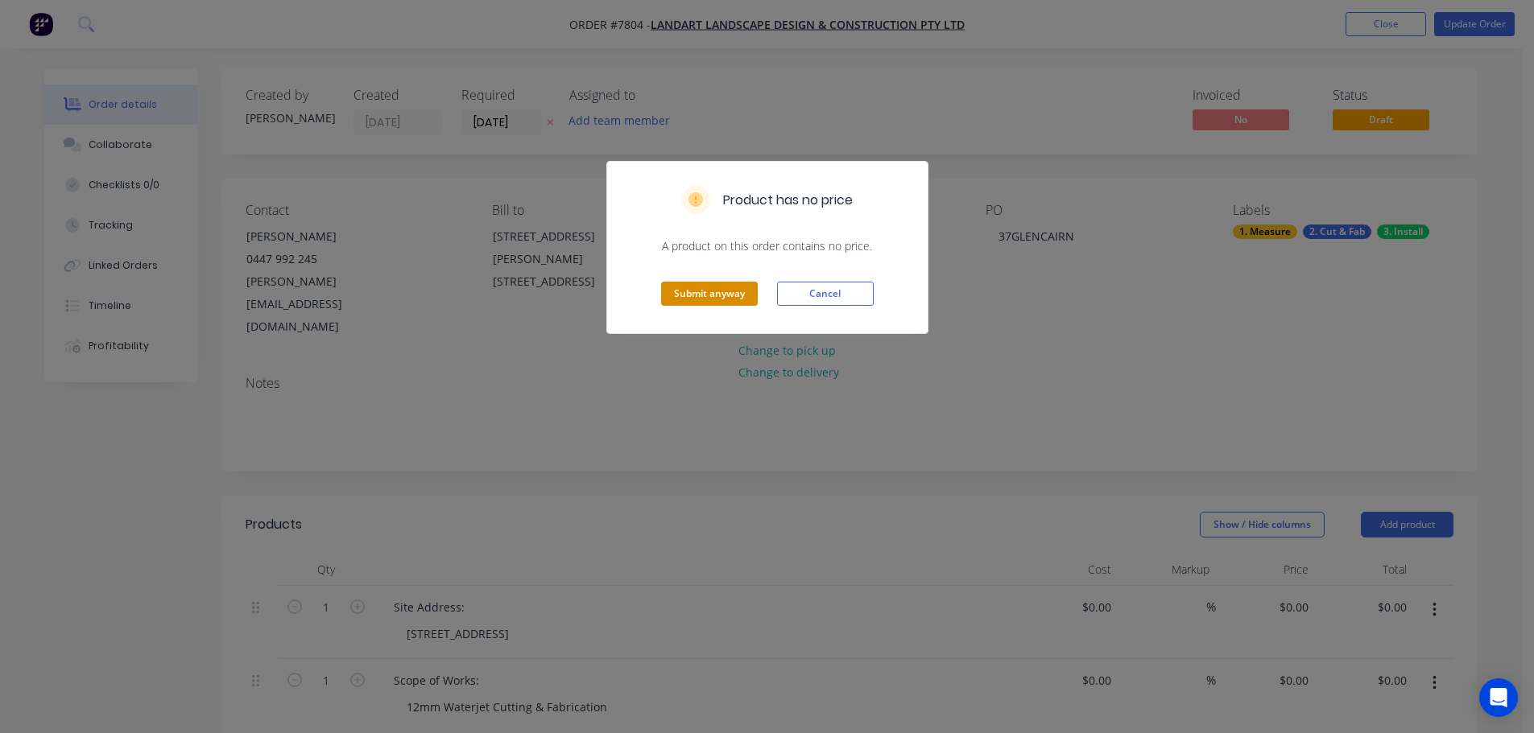
click at [703, 295] on button "Submit anyway" at bounding box center [709, 294] width 97 height 24
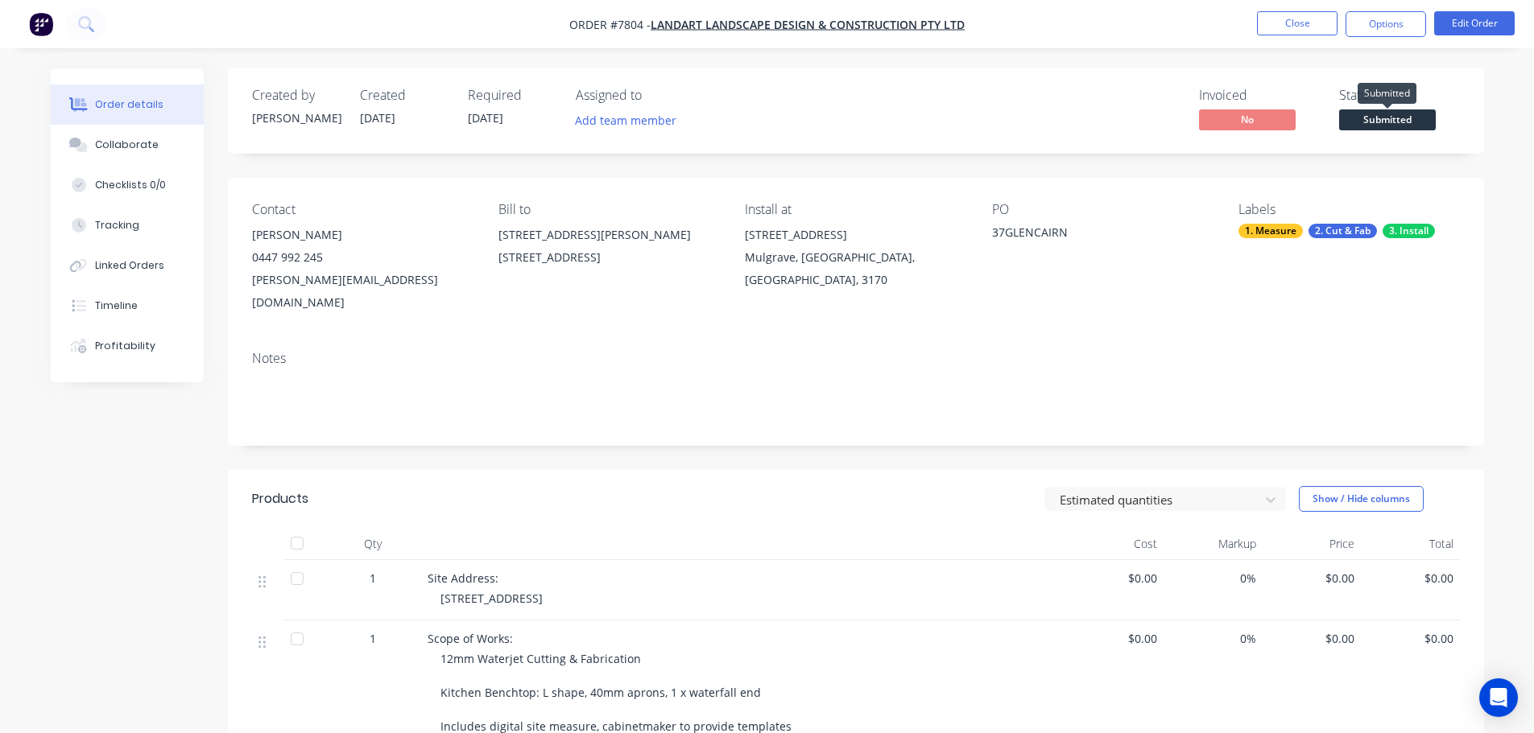
click at [1236, 122] on span "Submitted" at bounding box center [1387, 119] width 97 height 20
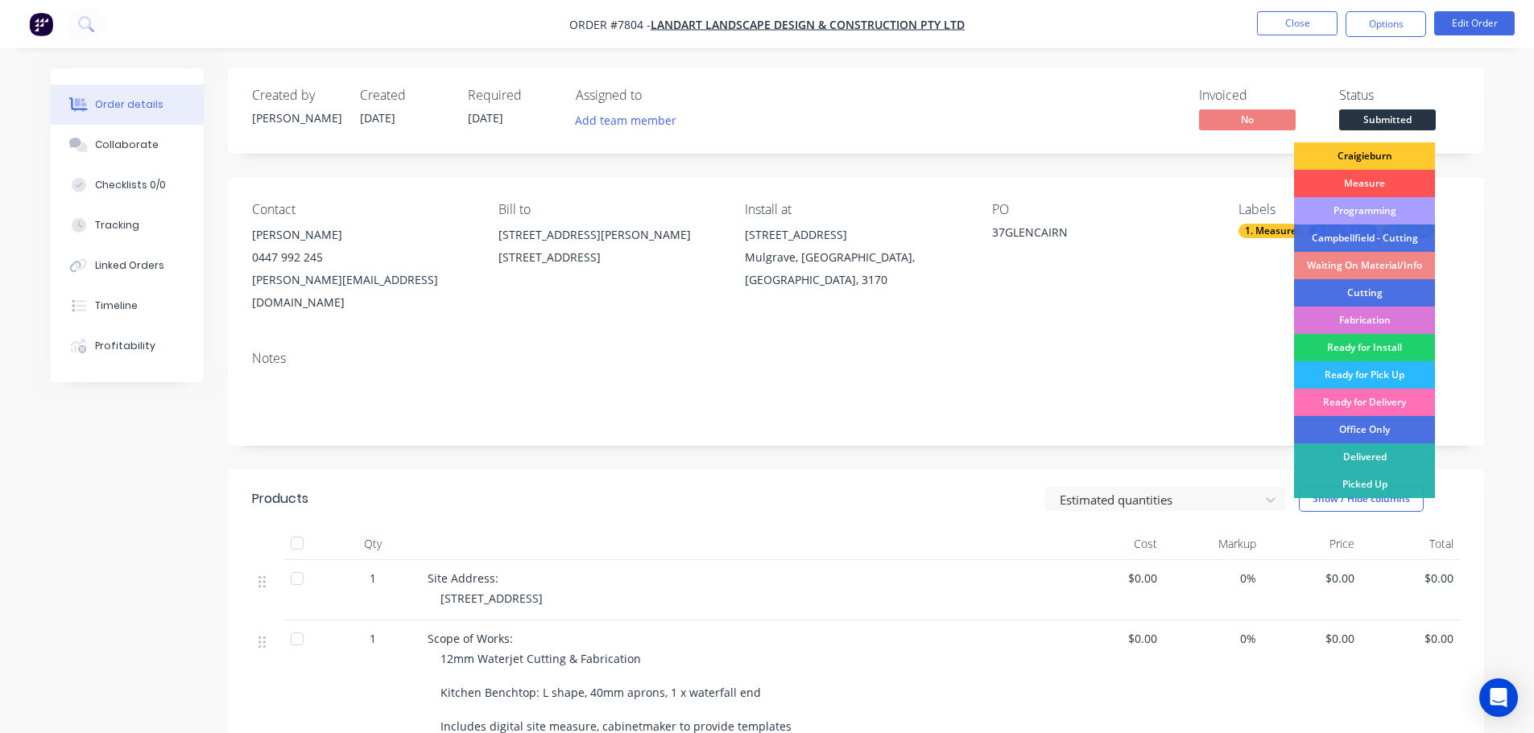
click at [1236, 155] on div "Craigieburn" at bounding box center [1364, 156] width 141 height 27
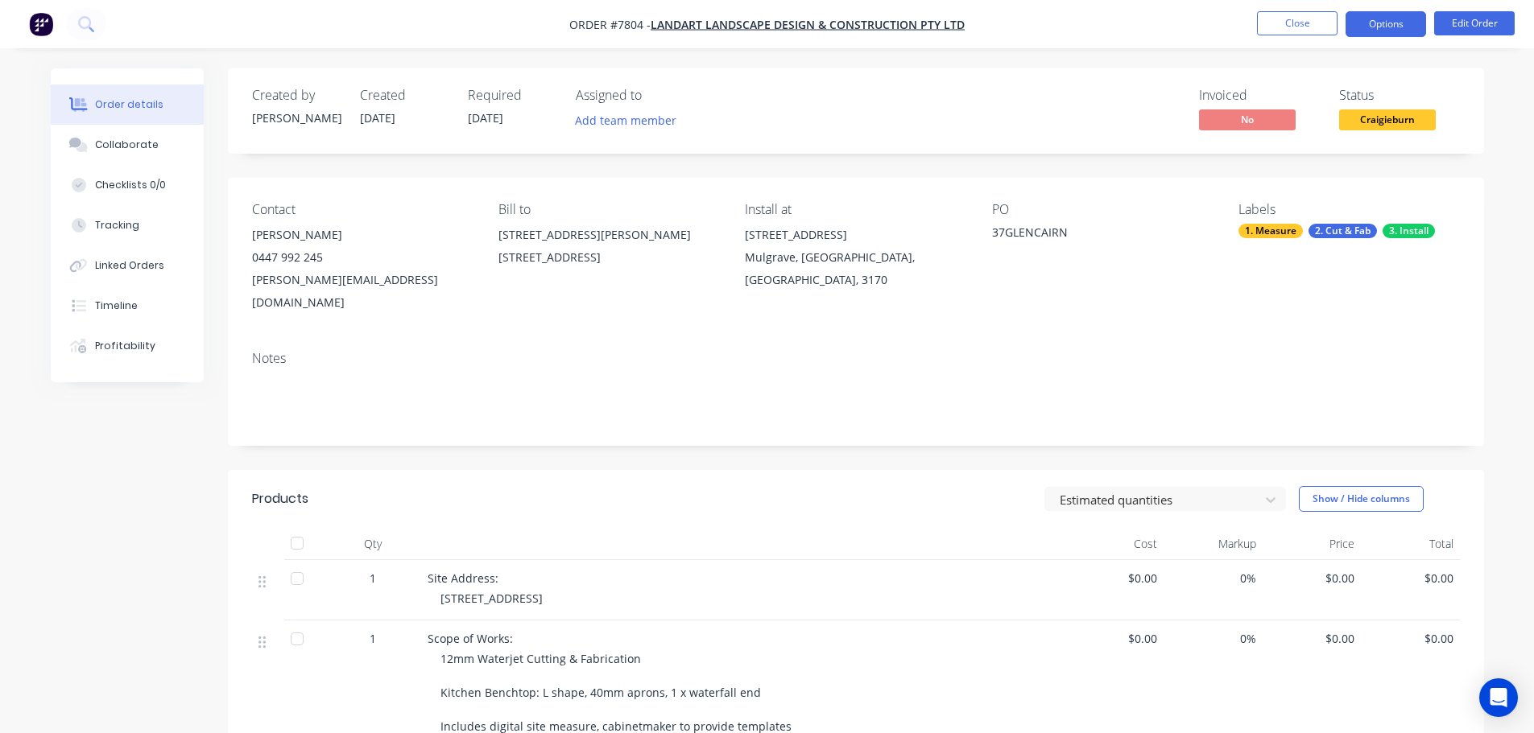
click at [1236, 25] on button "Options" at bounding box center [1385, 24] width 81 height 26
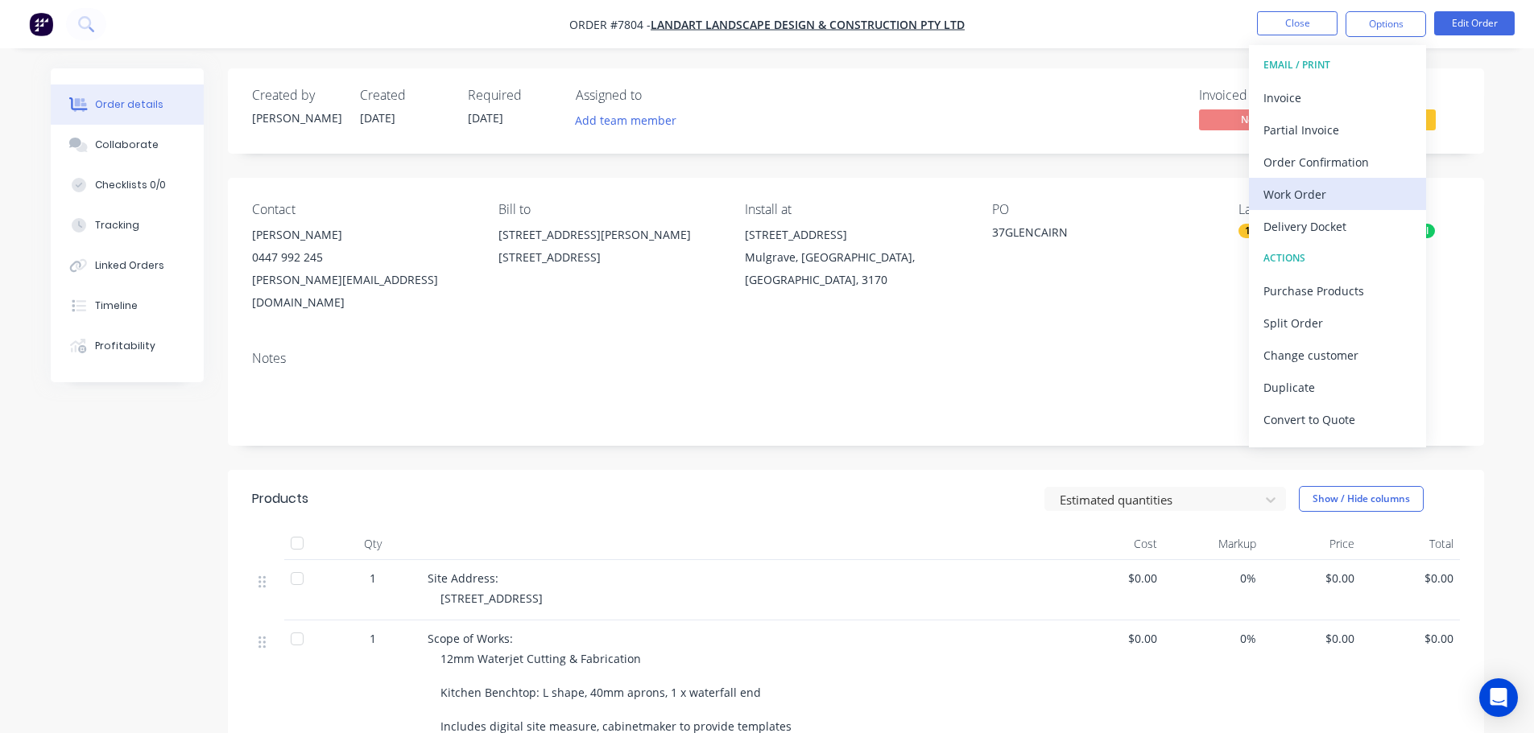
click at [1236, 187] on div "Work Order" at bounding box center [1337, 194] width 148 height 23
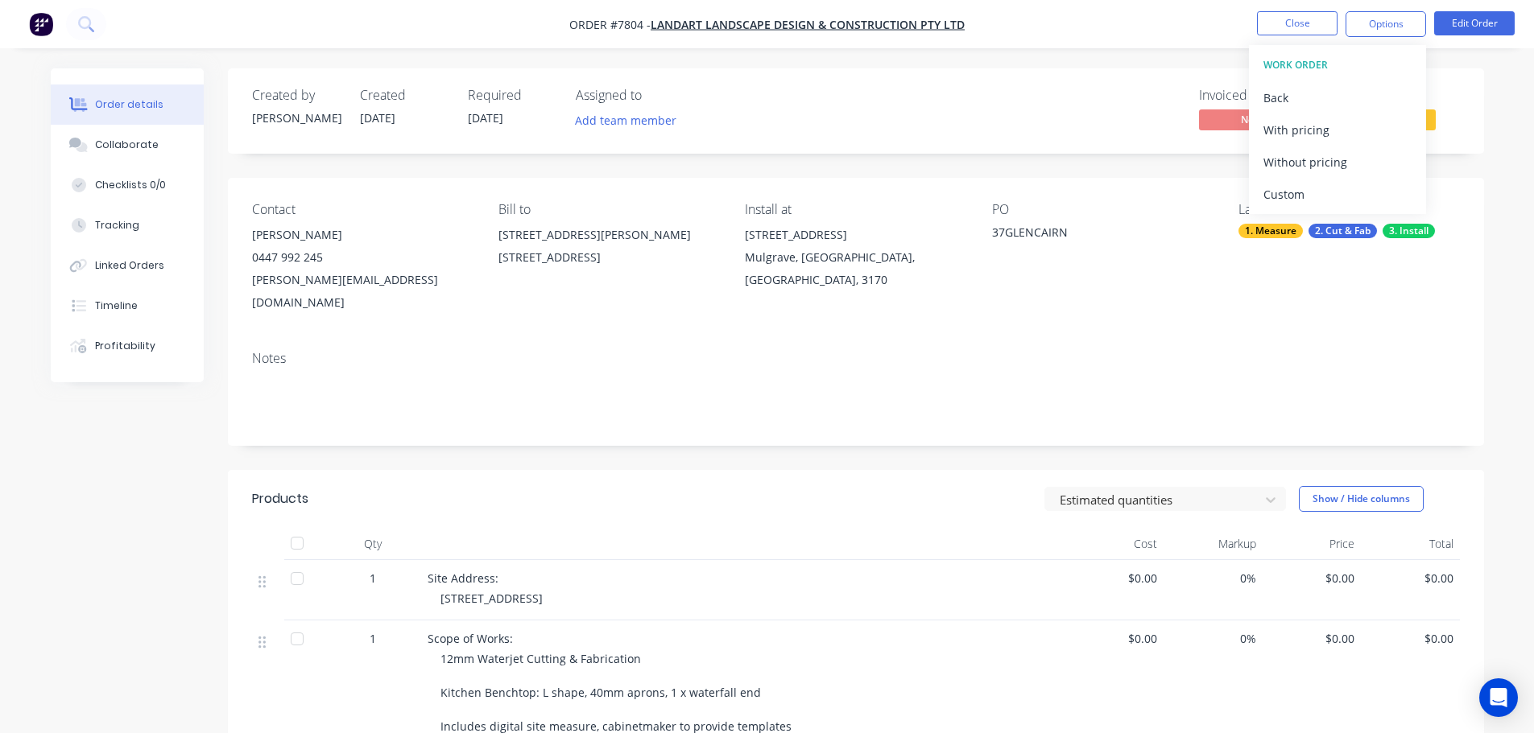
click at [1236, 187] on div "Custom" at bounding box center [1337, 194] width 148 height 23
click at [1236, 171] on div "Without pricing" at bounding box center [1337, 162] width 148 height 23
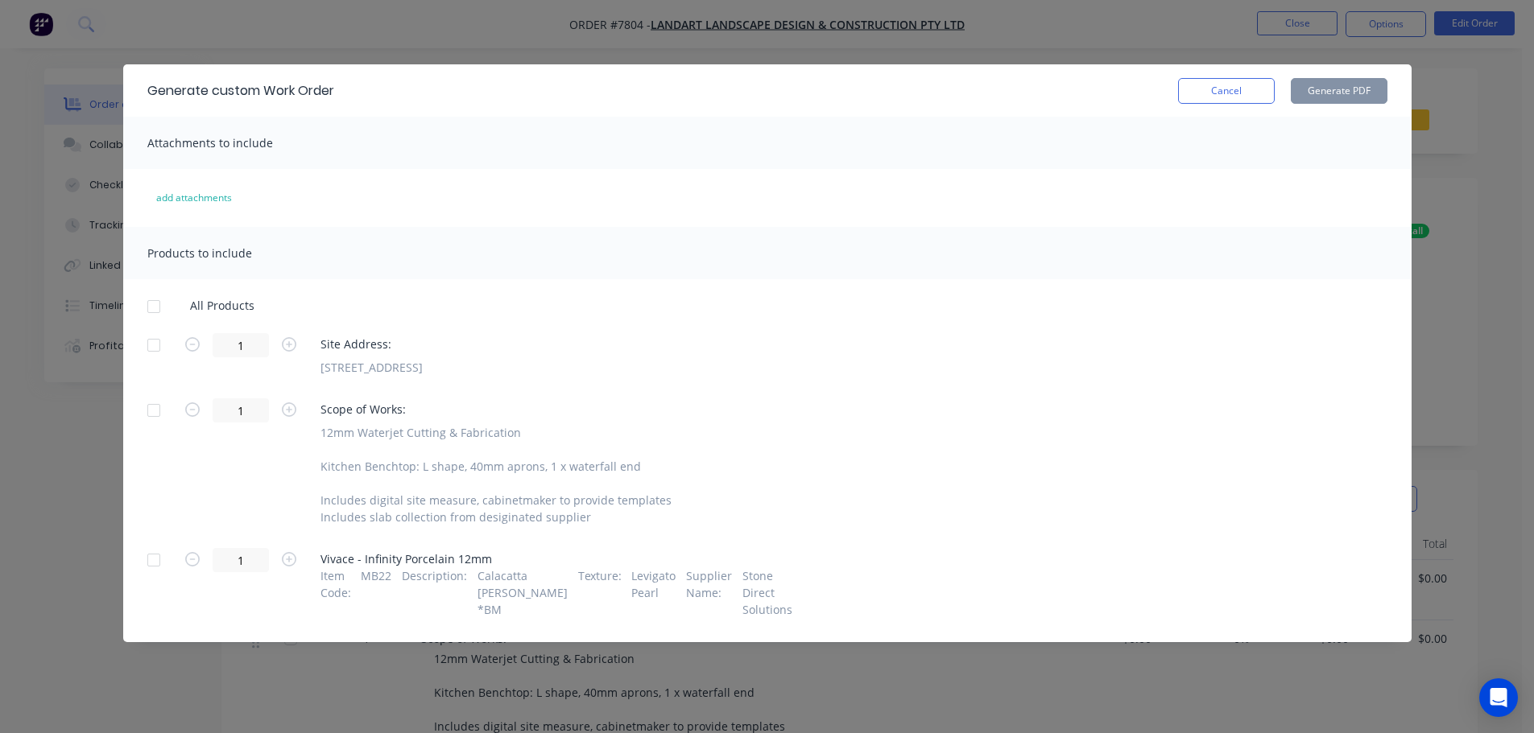
click at [151, 317] on div at bounding box center [154, 307] width 32 height 32
click at [161, 403] on div at bounding box center [154, 410] width 32 height 32
click at [1236, 95] on button "Generate PDF" at bounding box center [1339, 91] width 97 height 26
click at [1236, 91] on button "Cancel" at bounding box center [1226, 91] width 97 height 26
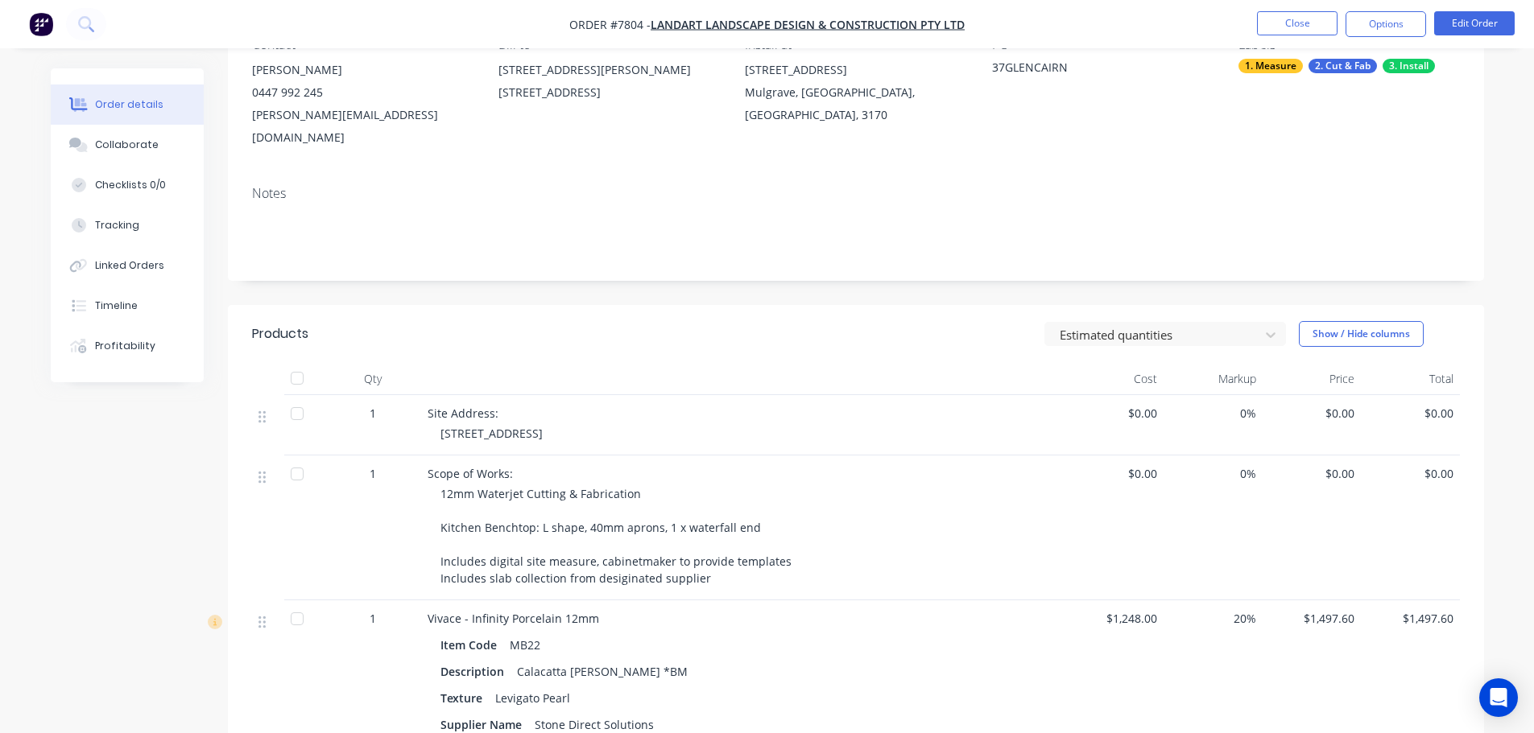
scroll to position [322, 0]
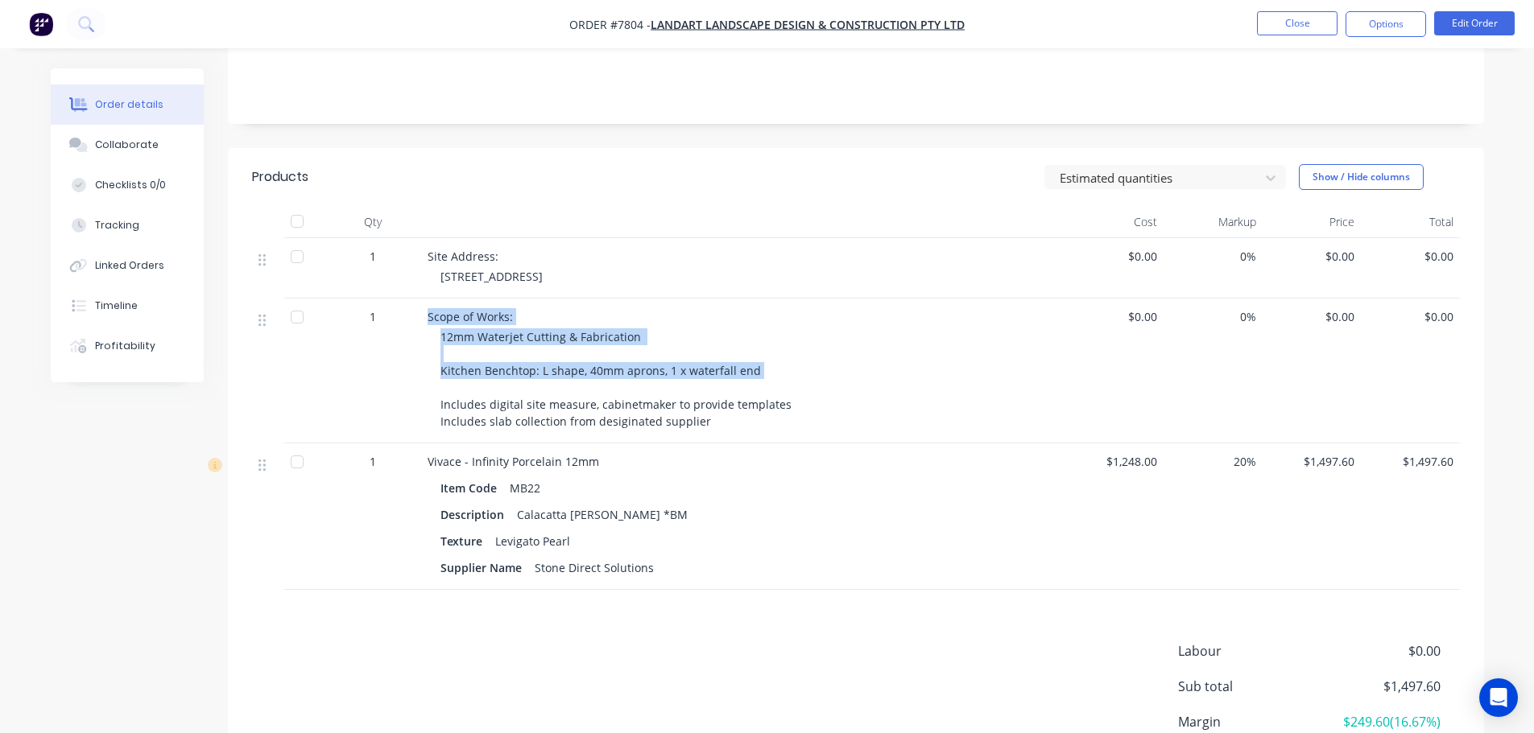
drag, startPoint x: 764, startPoint y: 352, endPoint x: 414, endPoint y: 349, distance: 350.2
click at [417, 350] on div "1 Scope of Works: 12mm Waterjet Cutting & Fabrication Kitchen Benchtop: L shape…" at bounding box center [856, 371] width 1208 height 145
click at [567, 349] on span "12mm Waterjet Cutting & Fabrication Kitchen Benchtop: L shape, 40mm aprons, 1 x…" at bounding box center [615, 379] width 351 height 100
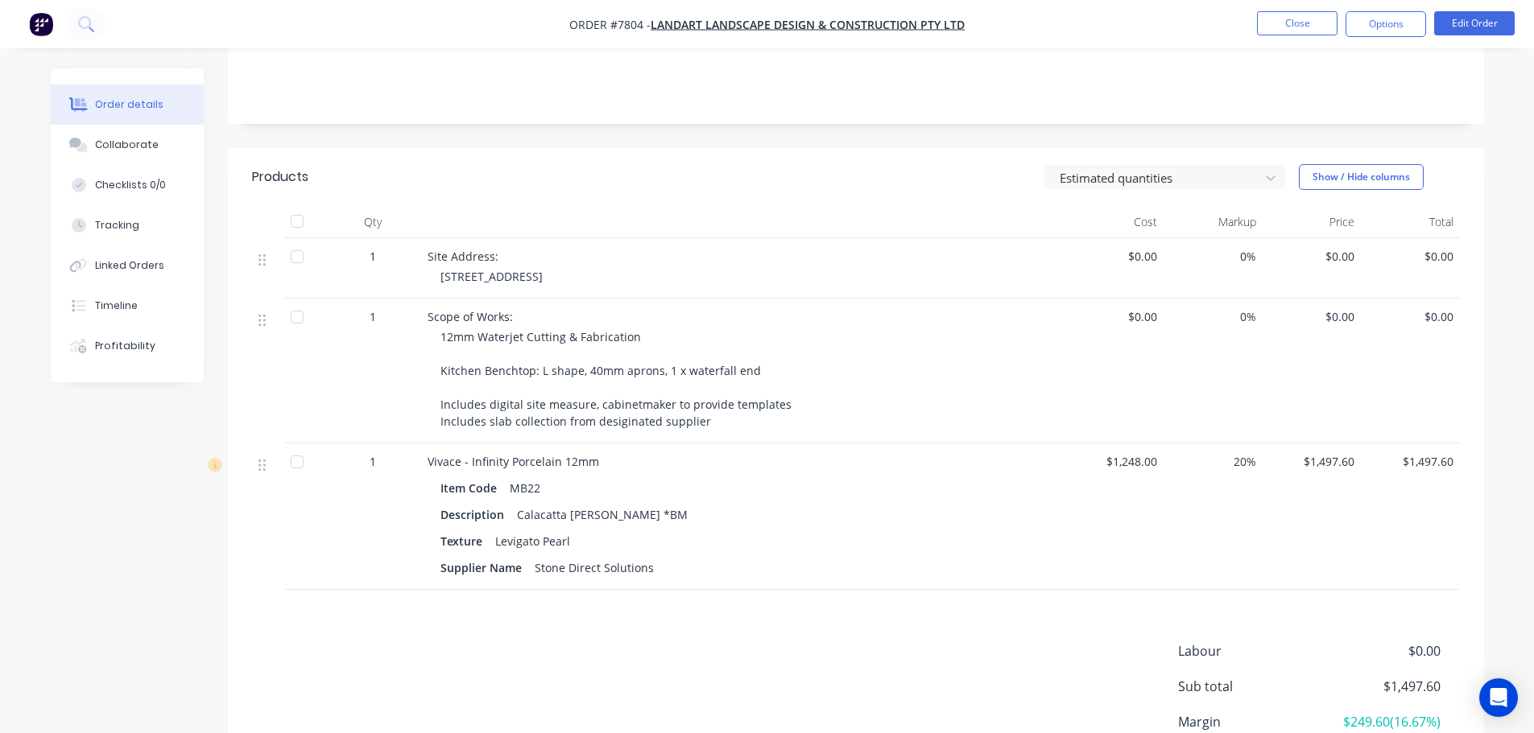
click at [765, 357] on div "12mm Waterjet Cutting & Fabrication Kitchen Benchtop: L shape, 40mm aprons, 1 x…" at bounding box center [749, 378] width 618 height 101
drag, startPoint x: 688, startPoint y: 350, endPoint x: 539, endPoint y: 356, distance: 149.0
click at [539, 356] on div "12mm Waterjet Cutting & Fabrication Kitchen Benchtop: L shape, 40mm aprons, 1 x…" at bounding box center [749, 378] width 618 height 101
copy span "L shape, 40mm aprons, 1 x waterfall end"
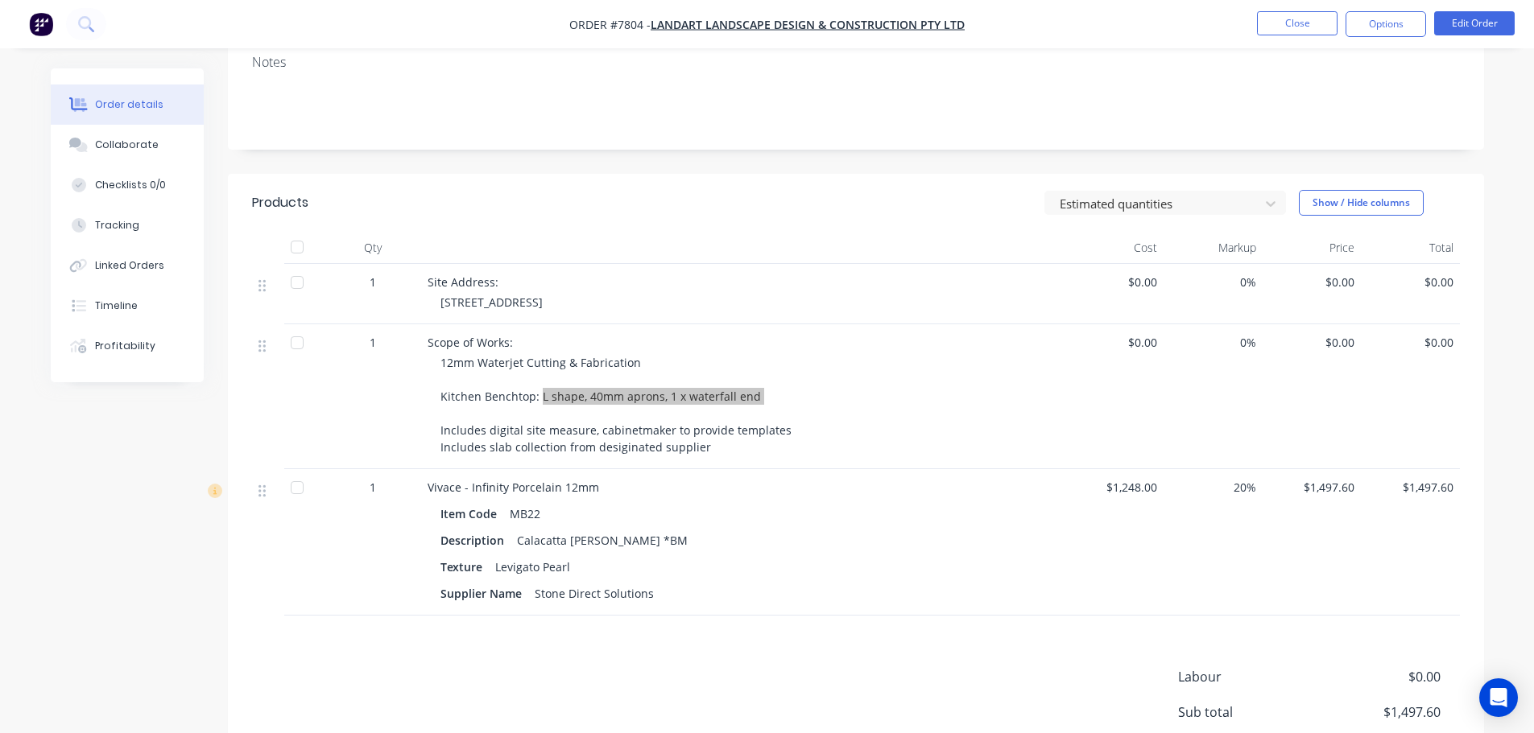
scroll to position [443, 0]
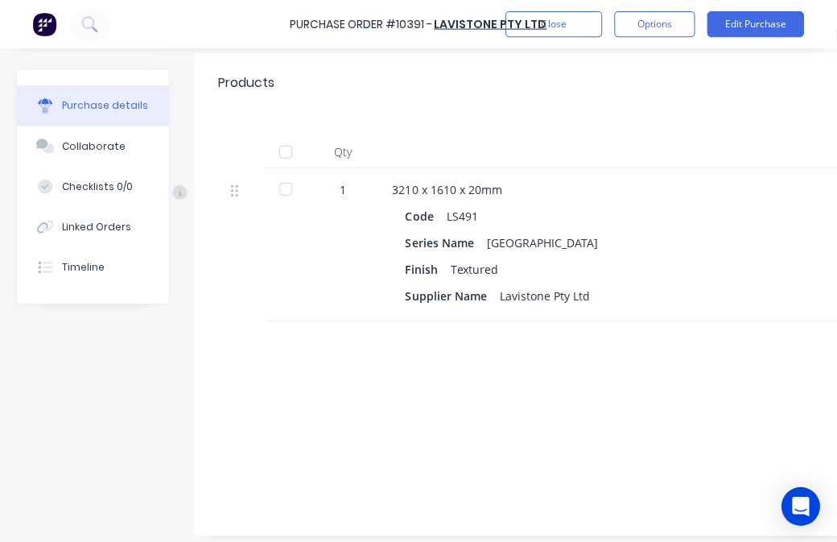
scroll to position [322, 0]
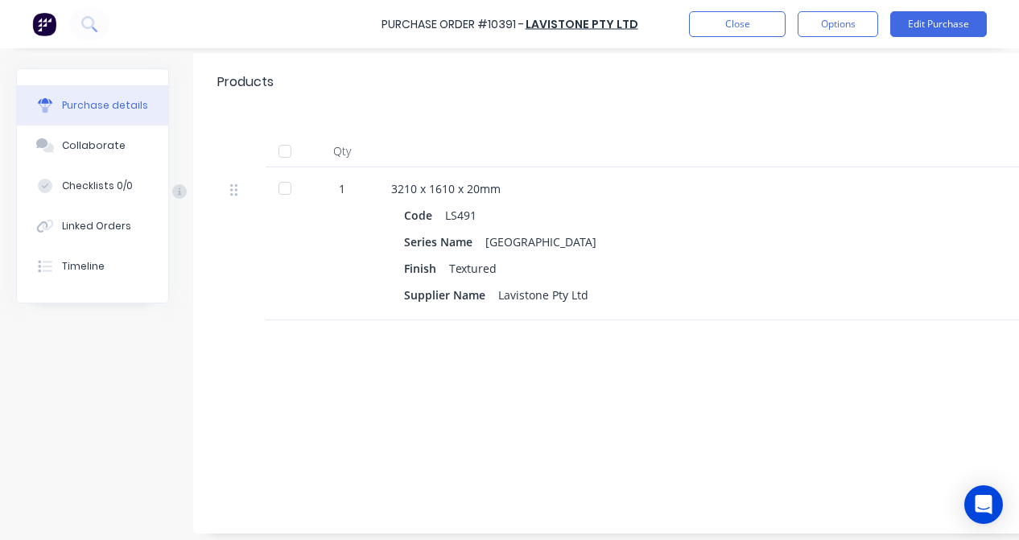
type textarea "x"
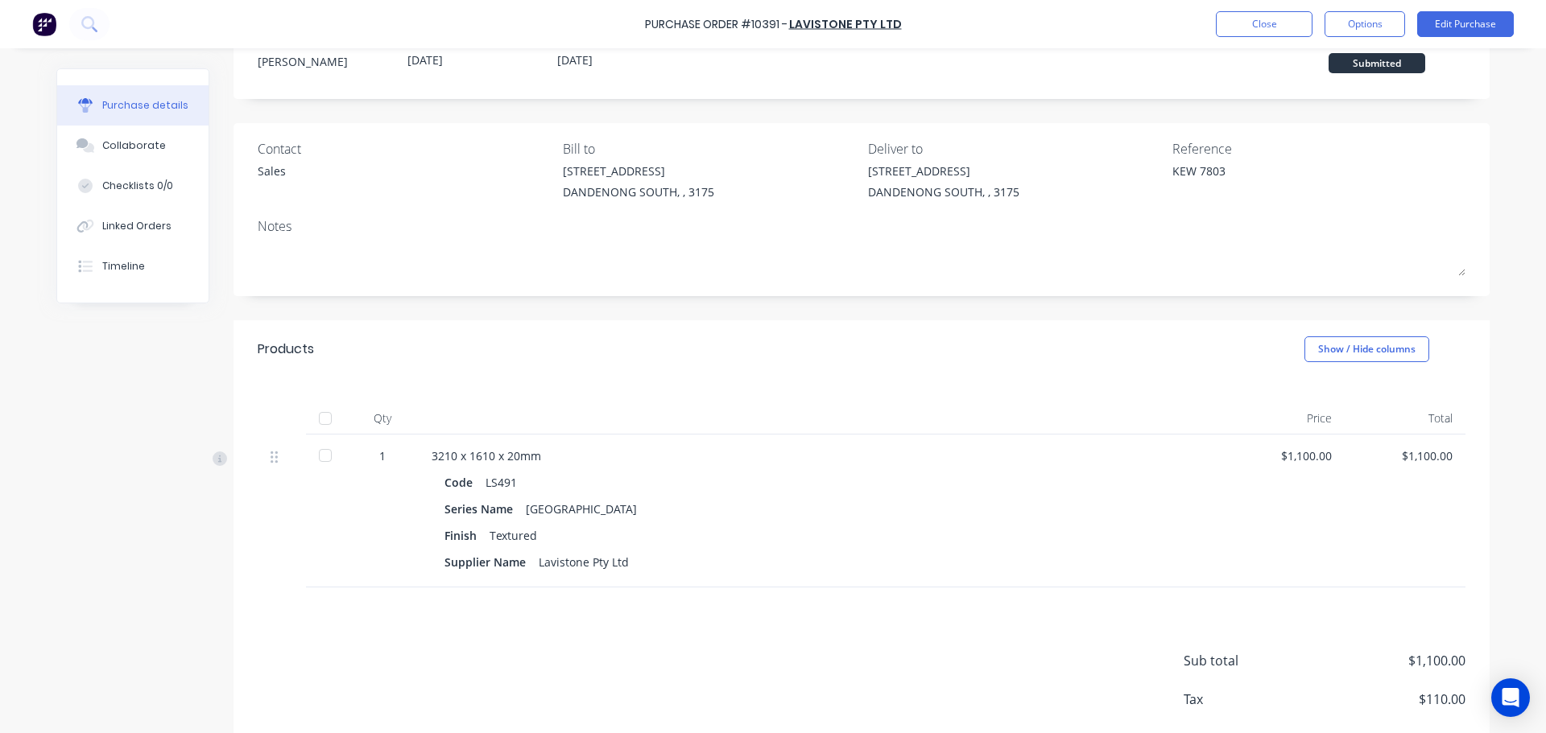
scroll to position [0, 0]
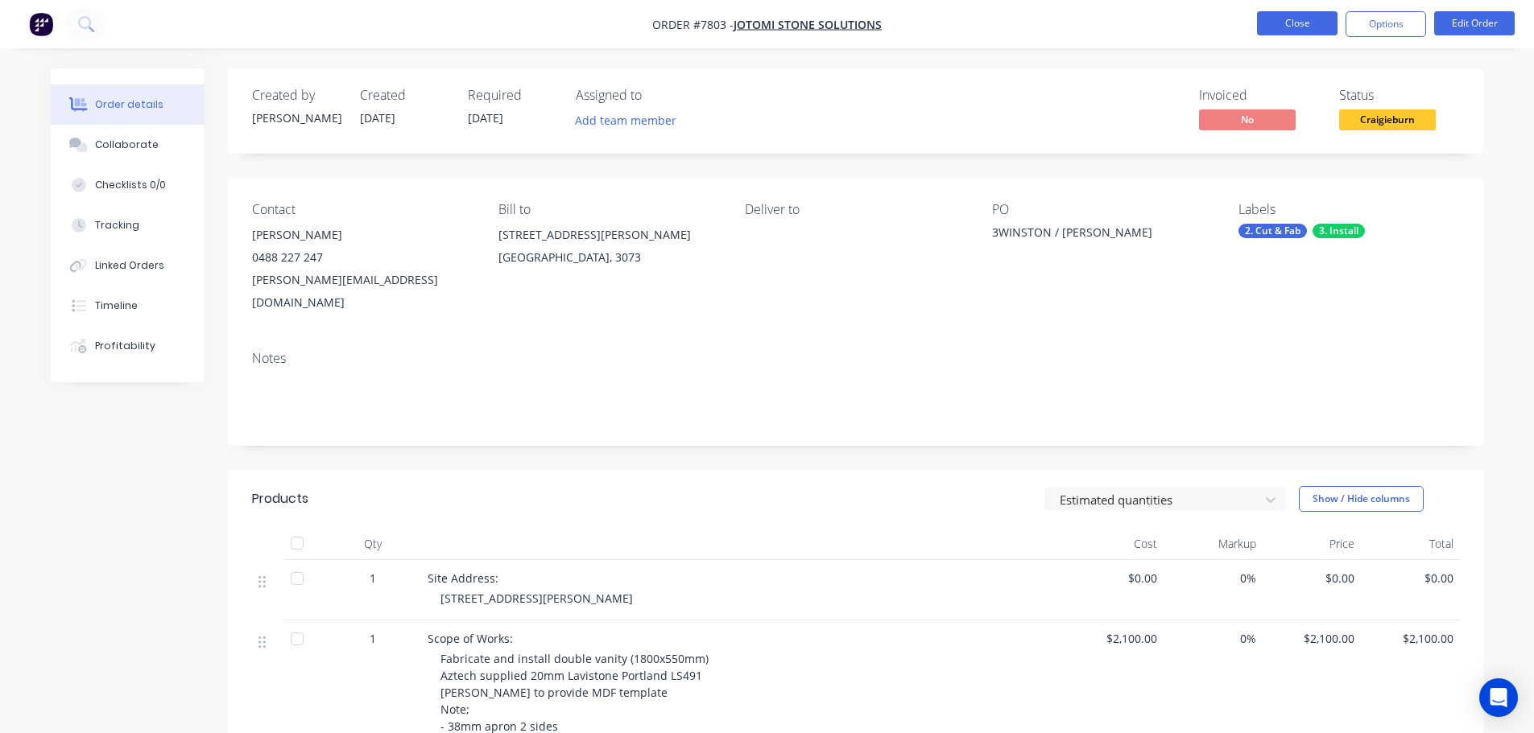
click at [1281, 35] on button "Close" at bounding box center [1297, 23] width 81 height 24
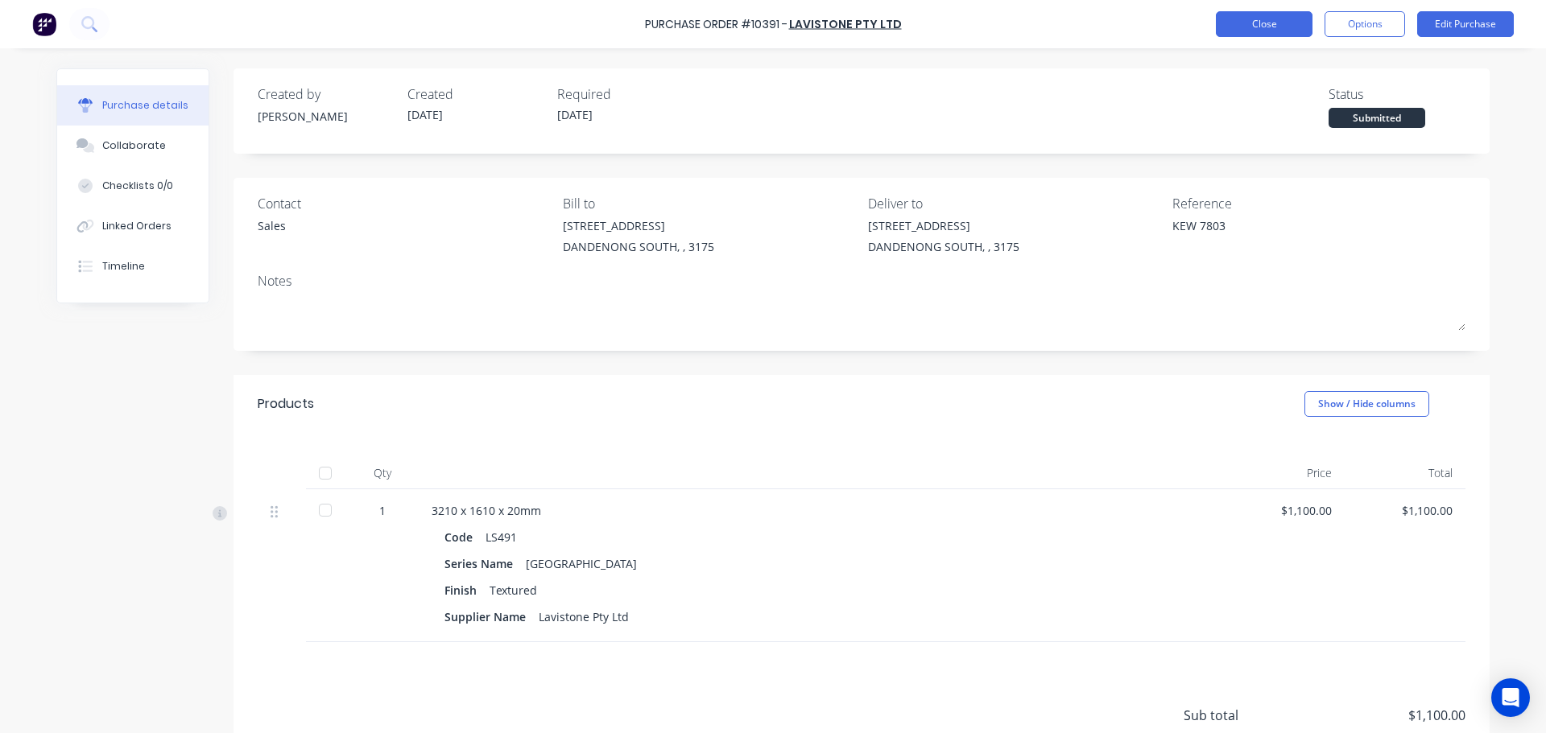
click at [1302, 30] on button "Close" at bounding box center [1264, 24] width 97 height 26
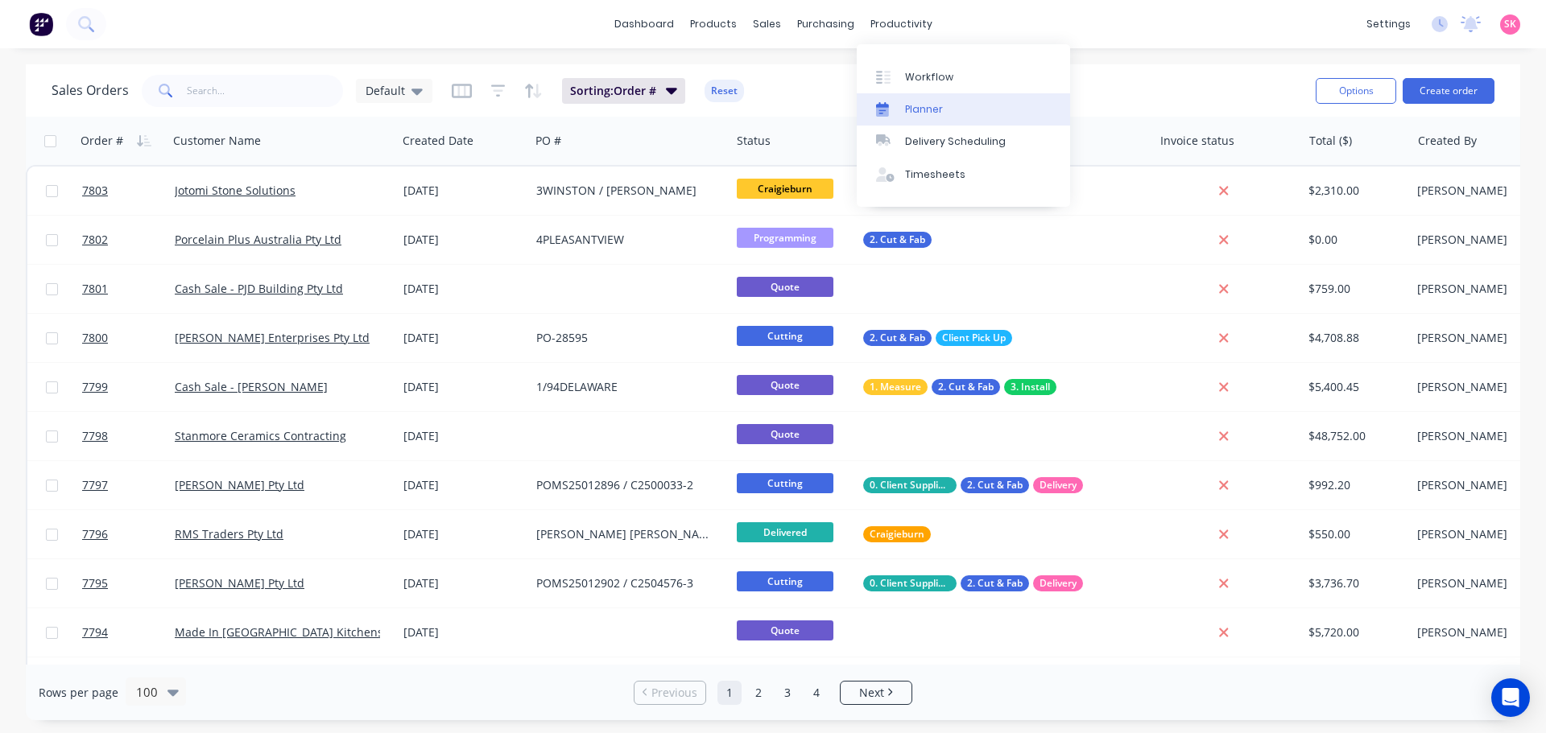
click at [919, 108] on div "Planner" at bounding box center [924, 109] width 38 height 14
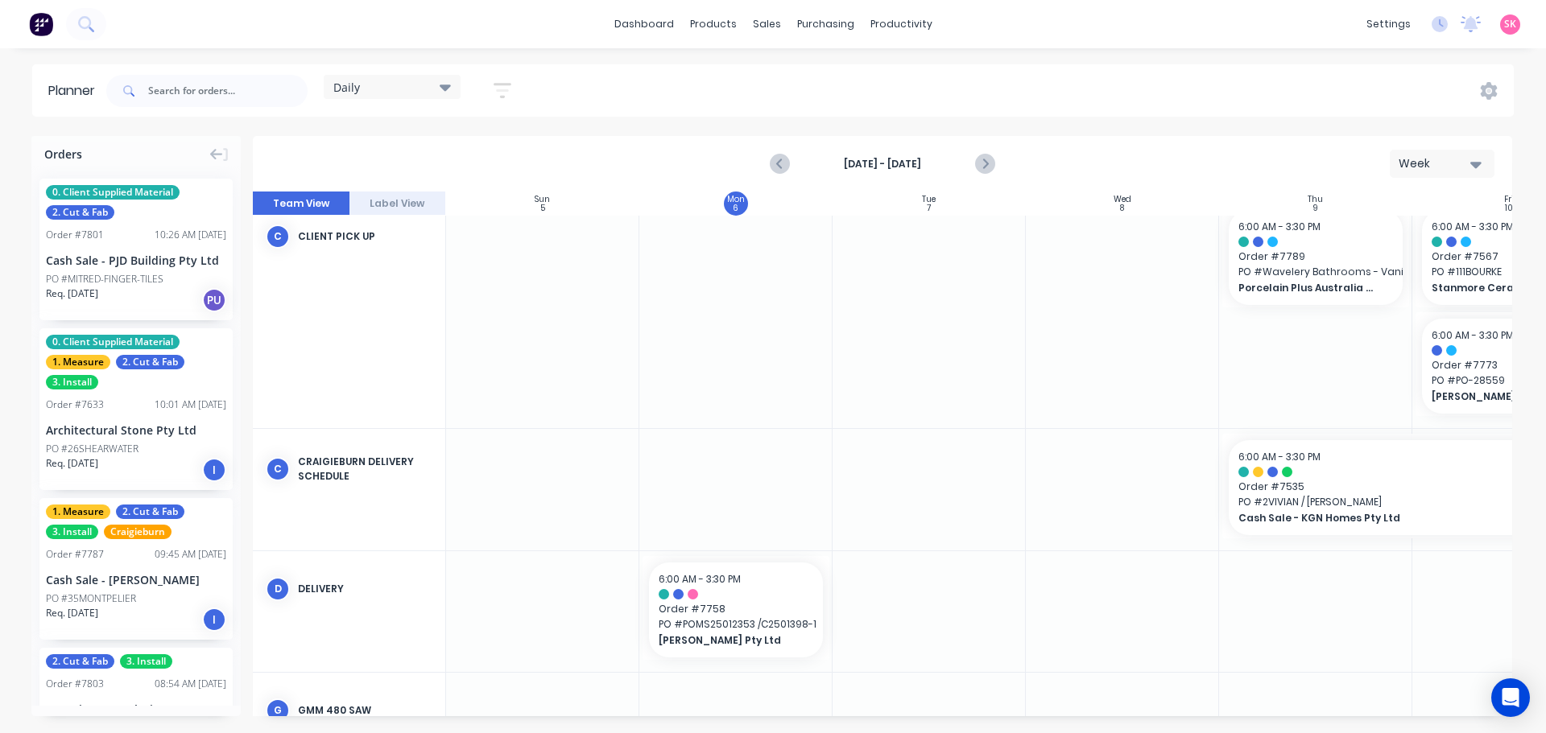
scroll to position [210, 293]
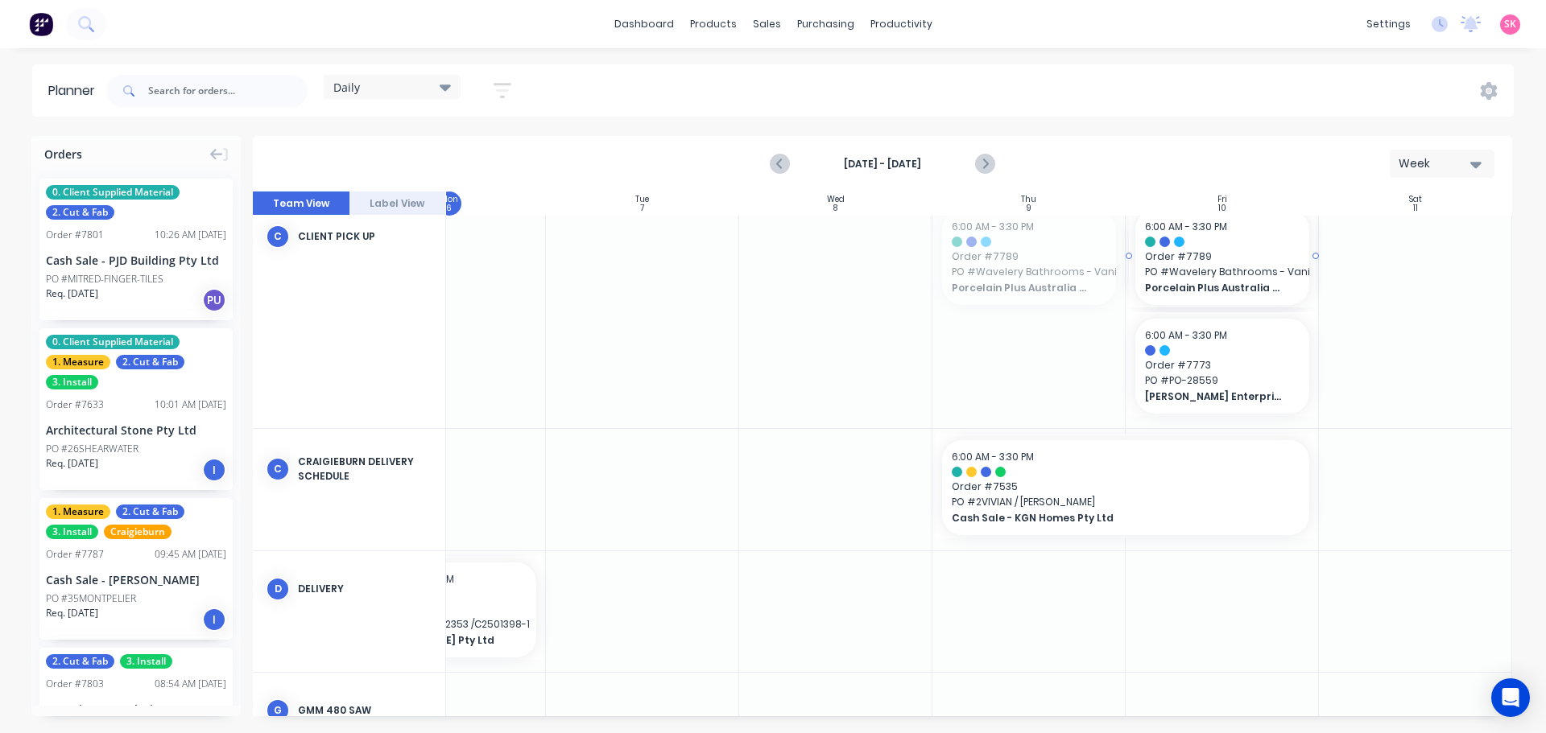
drag, startPoint x: 1063, startPoint y: 284, endPoint x: 1207, endPoint y: 276, distance: 144.3
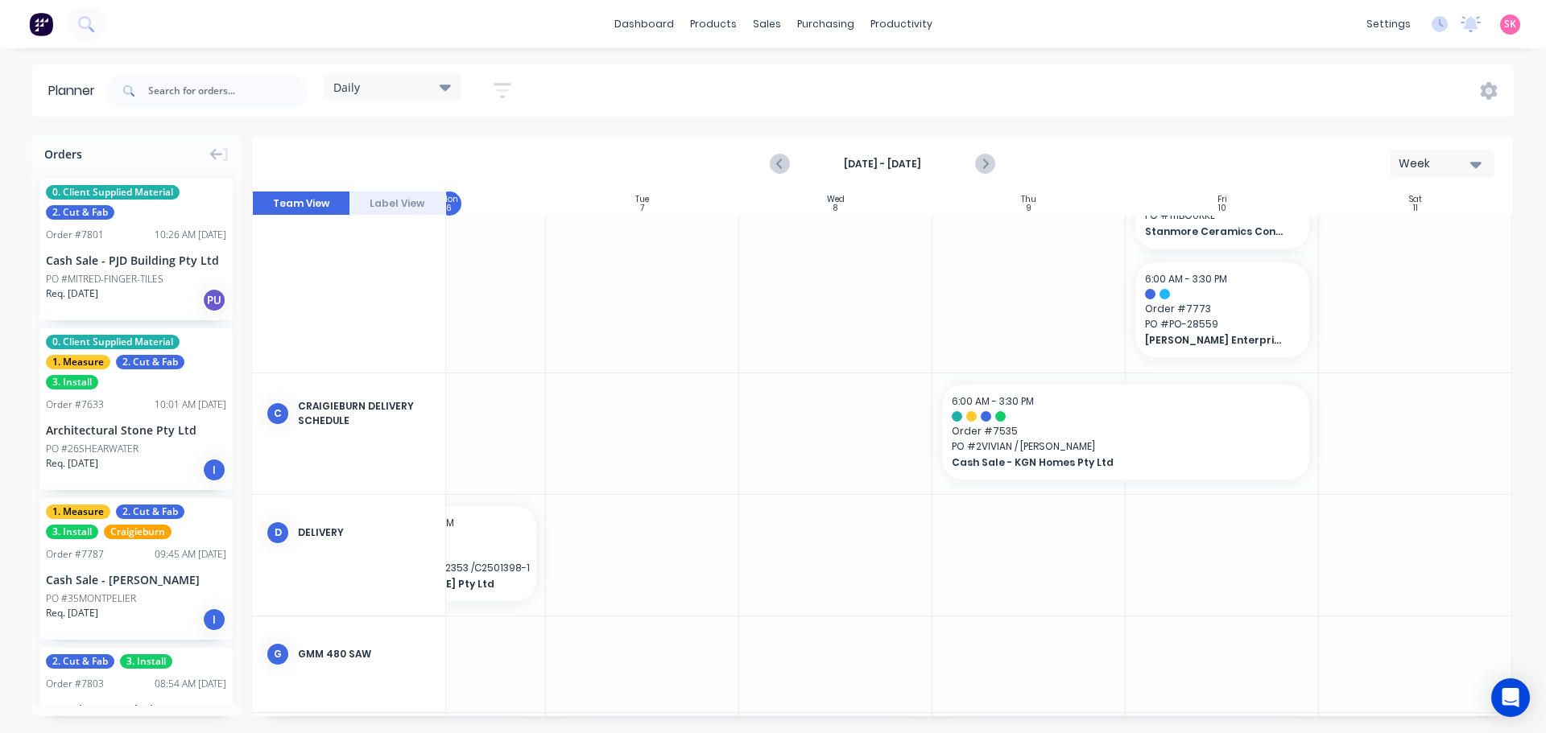
scroll to position [159, 293]
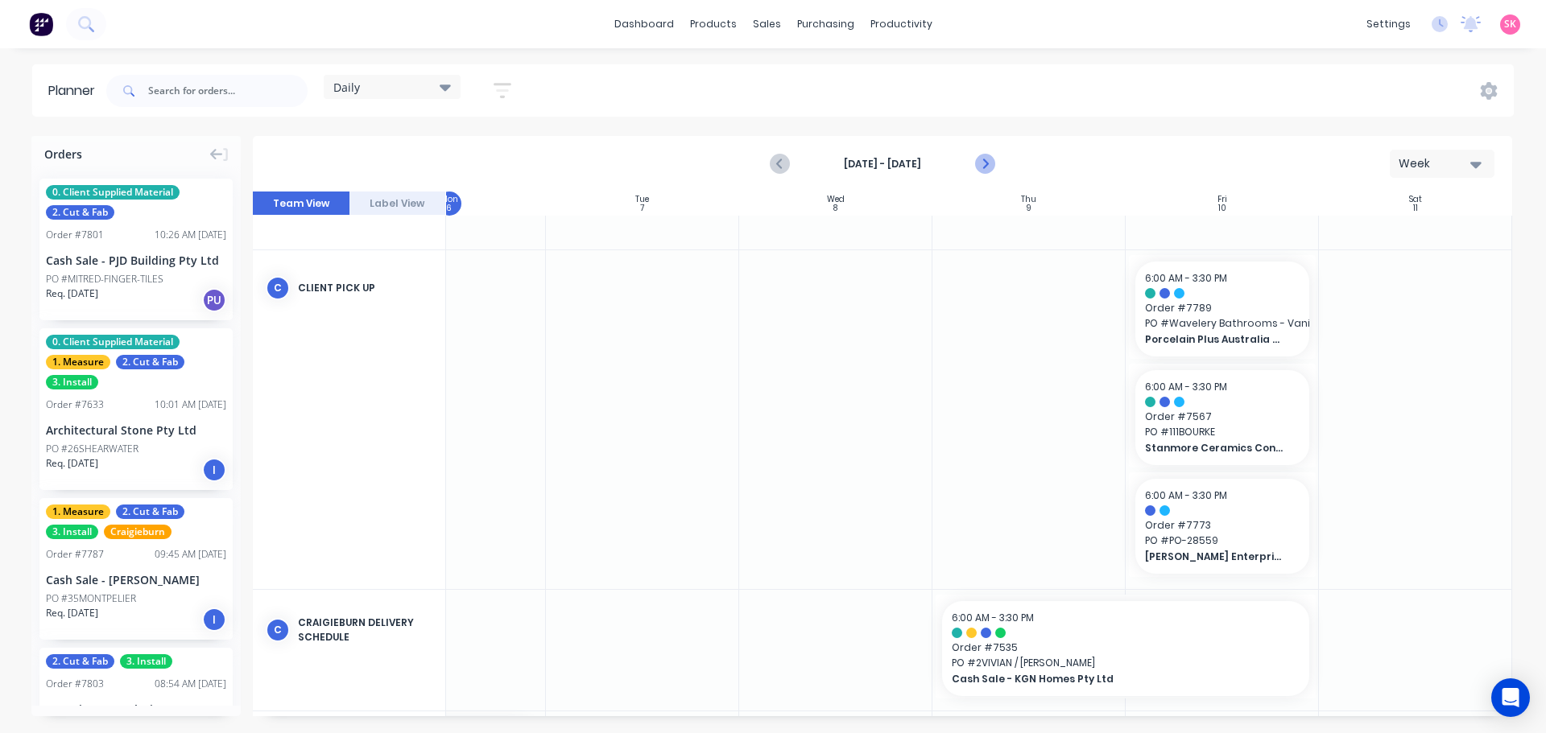
click at [989, 167] on icon "Next page" at bounding box center [983, 164] width 19 height 19
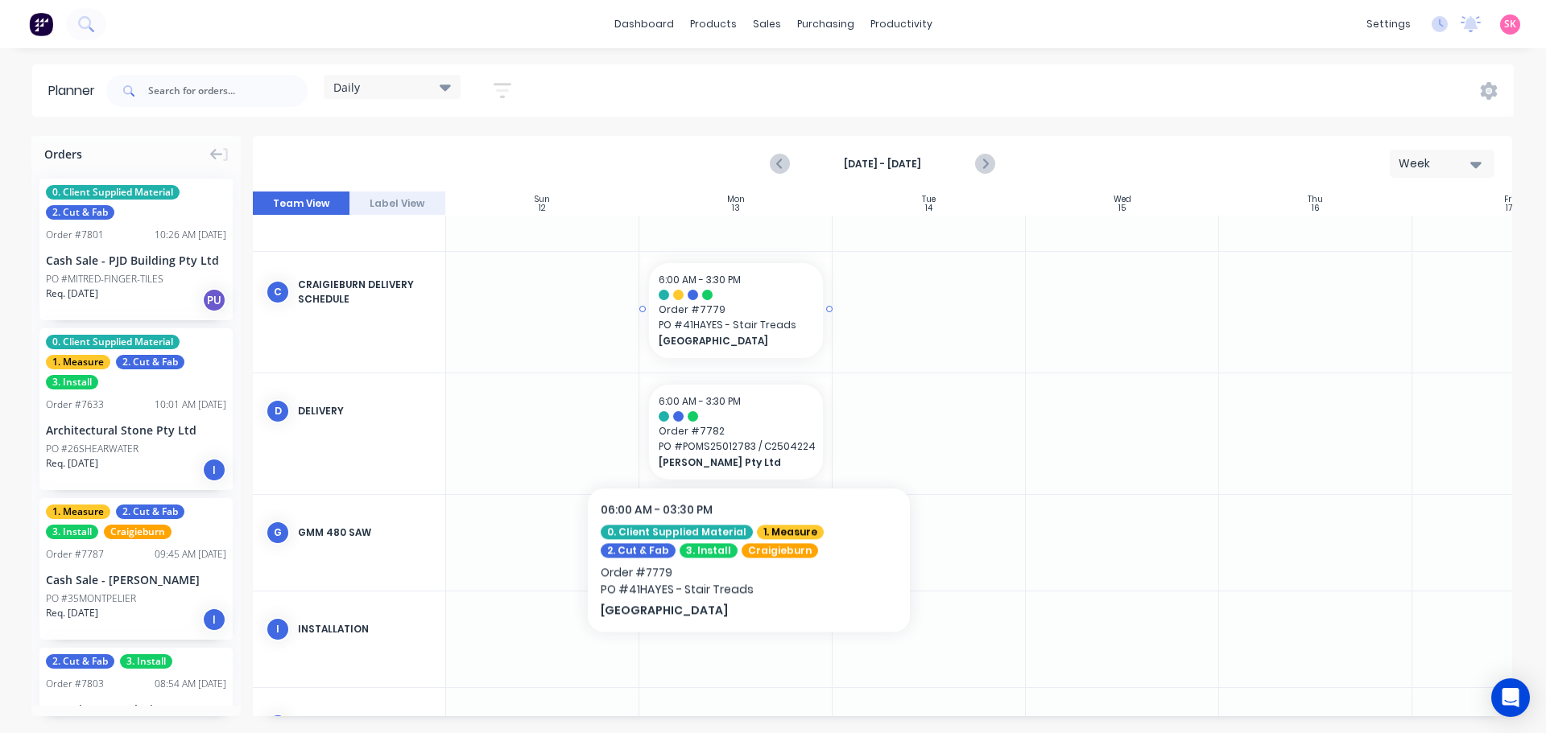
scroll to position [341, 0]
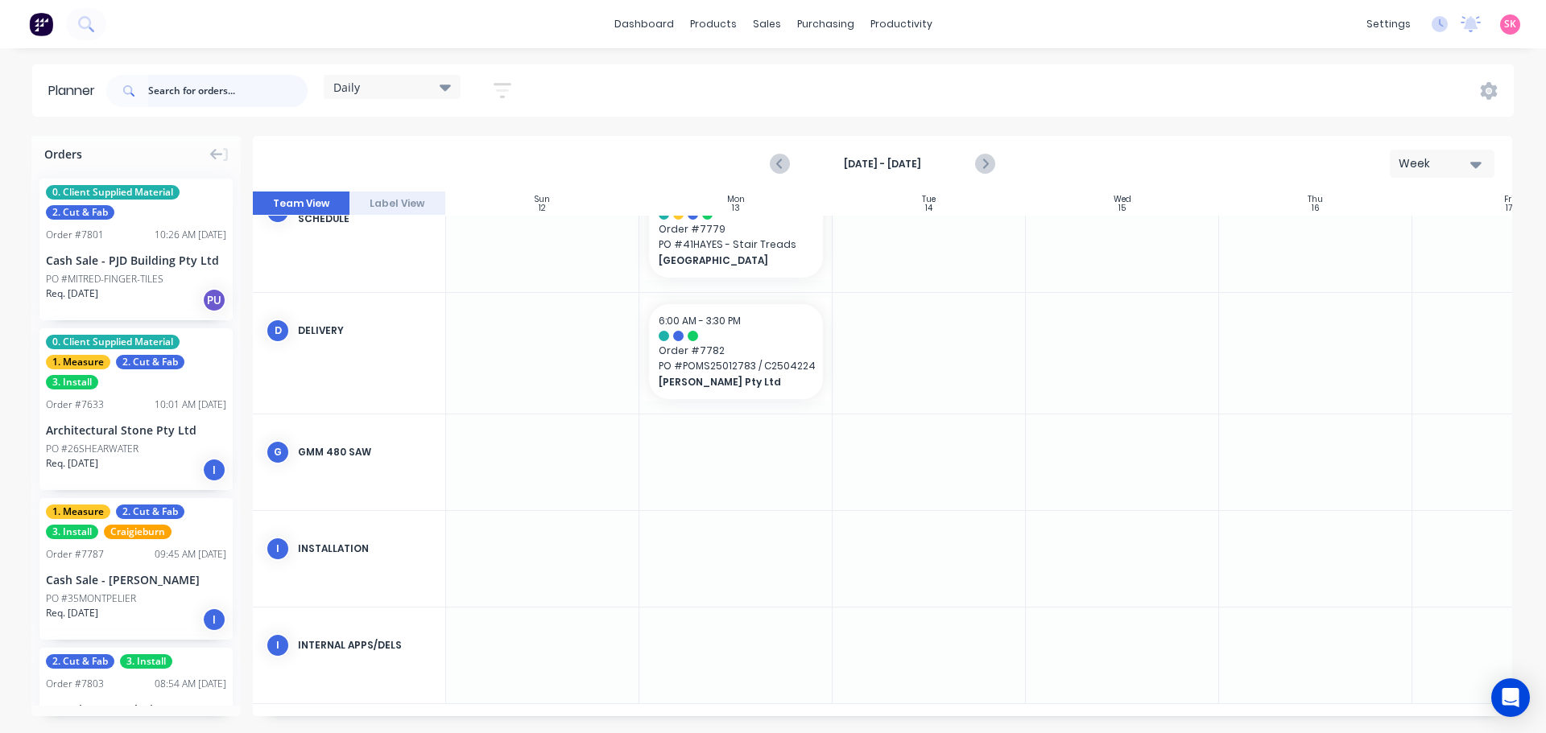
click at [184, 86] on input "text" at bounding box center [227, 91] width 159 height 32
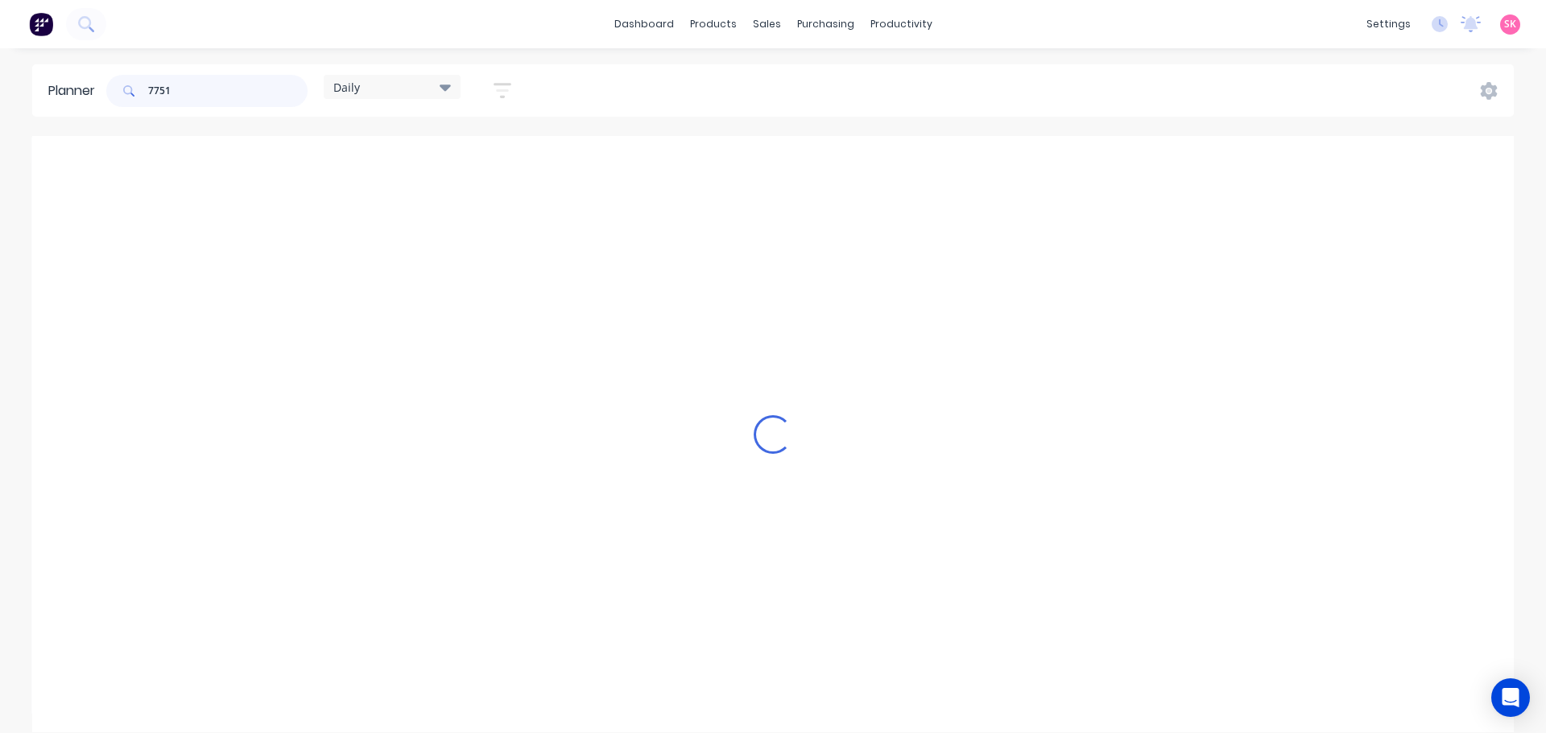
scroll to position [279, 0]
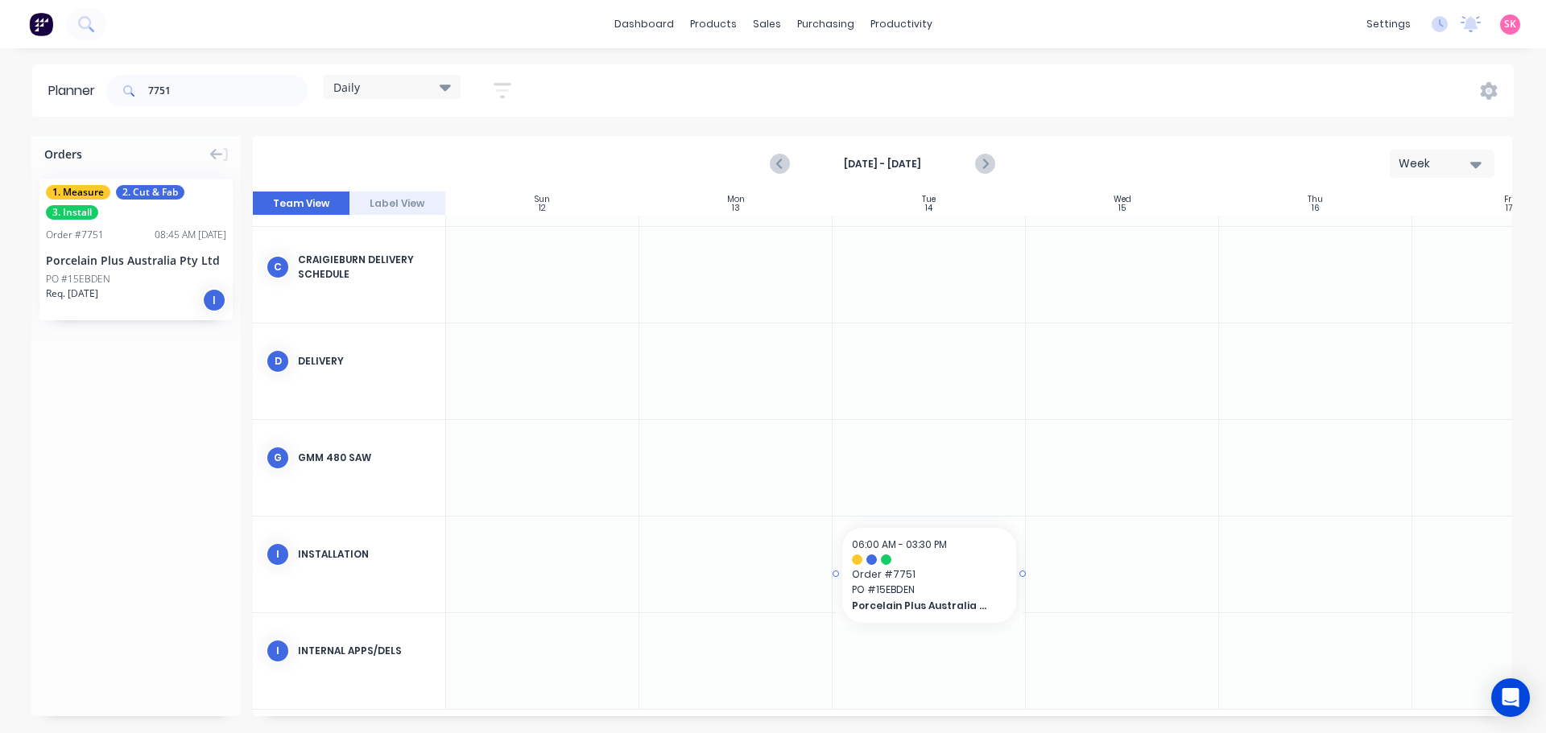
drag, startPoint x: 93, startPoint y: 258, endPoint x: 945, endPoint y: 552, distance: 902.1
drag, startPoint x: 196, startPoint y: 84, endPoint x: 109, endPoint y: 90, distance: 86.4
click at [109, 90] on div "7751" at bounding box center [206, 91] width 201 height 32
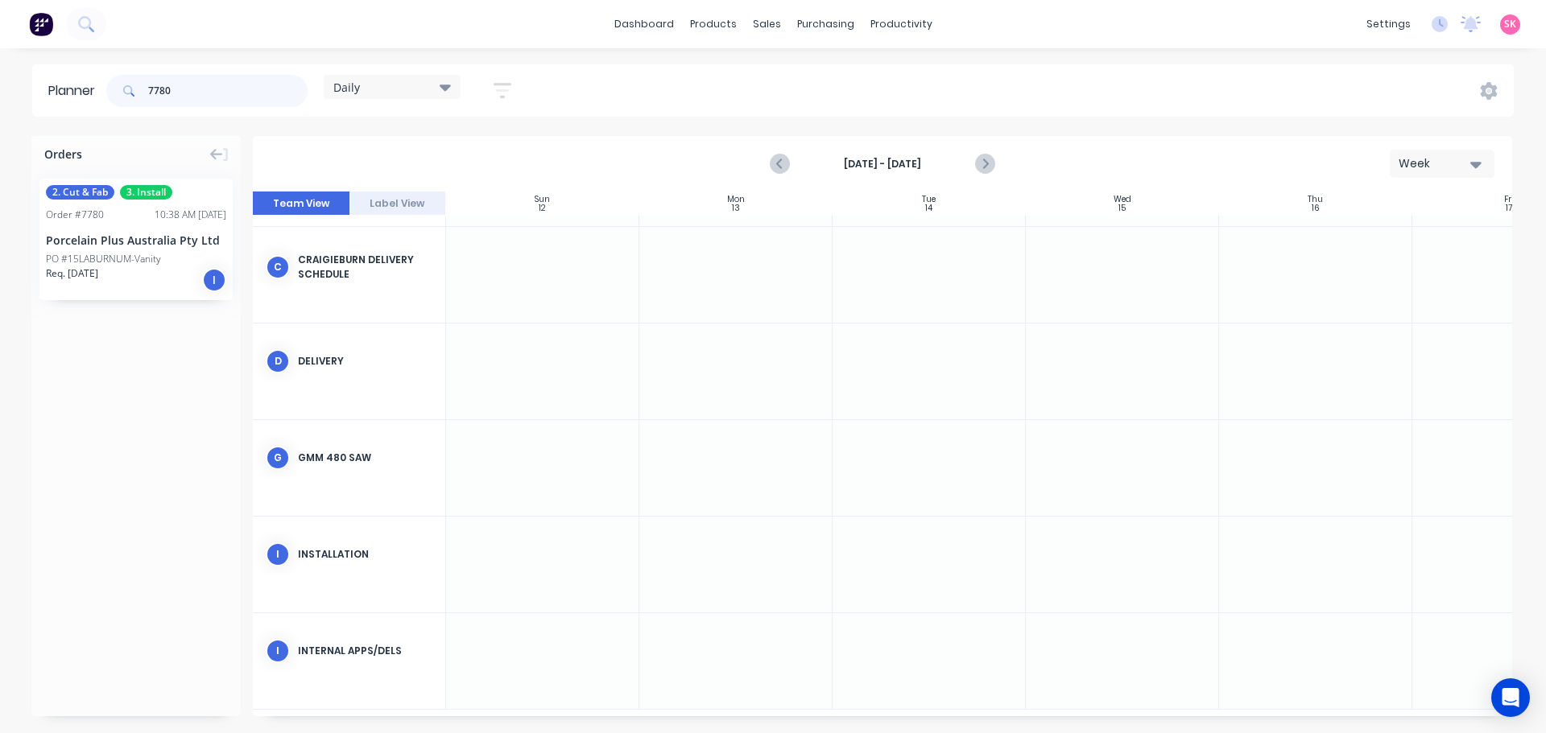
type input "7780"
drag, startPoint x: 89, startPoint y: 235, endPoint x: 914, endPoint y: 555, distance: 884.2
drag, startPoint x: 131, startPoint y: 89, endPoint x: 35, endPoint y: 89, distance: 95.8
click at [53, 89] on header "Planner 7780 Daily Save new view None edit Daily (Default) edit Craigieburn Ord…" at bounding box center [772, 90] width 1481 height 52
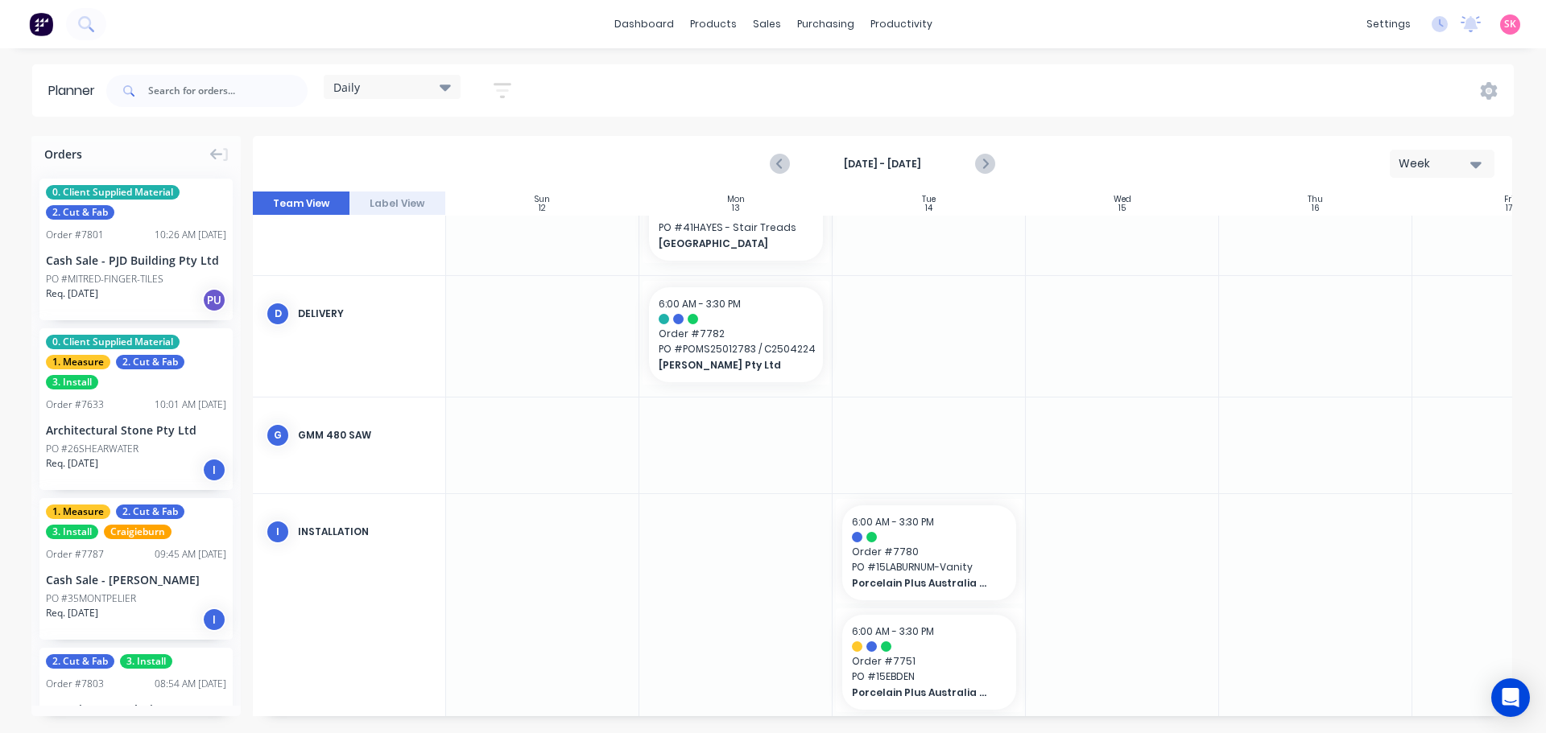
drag, startPoint x: 743, startPoint y: 711, endPoint x: 802, endPoint y: 708, distance: 58.9
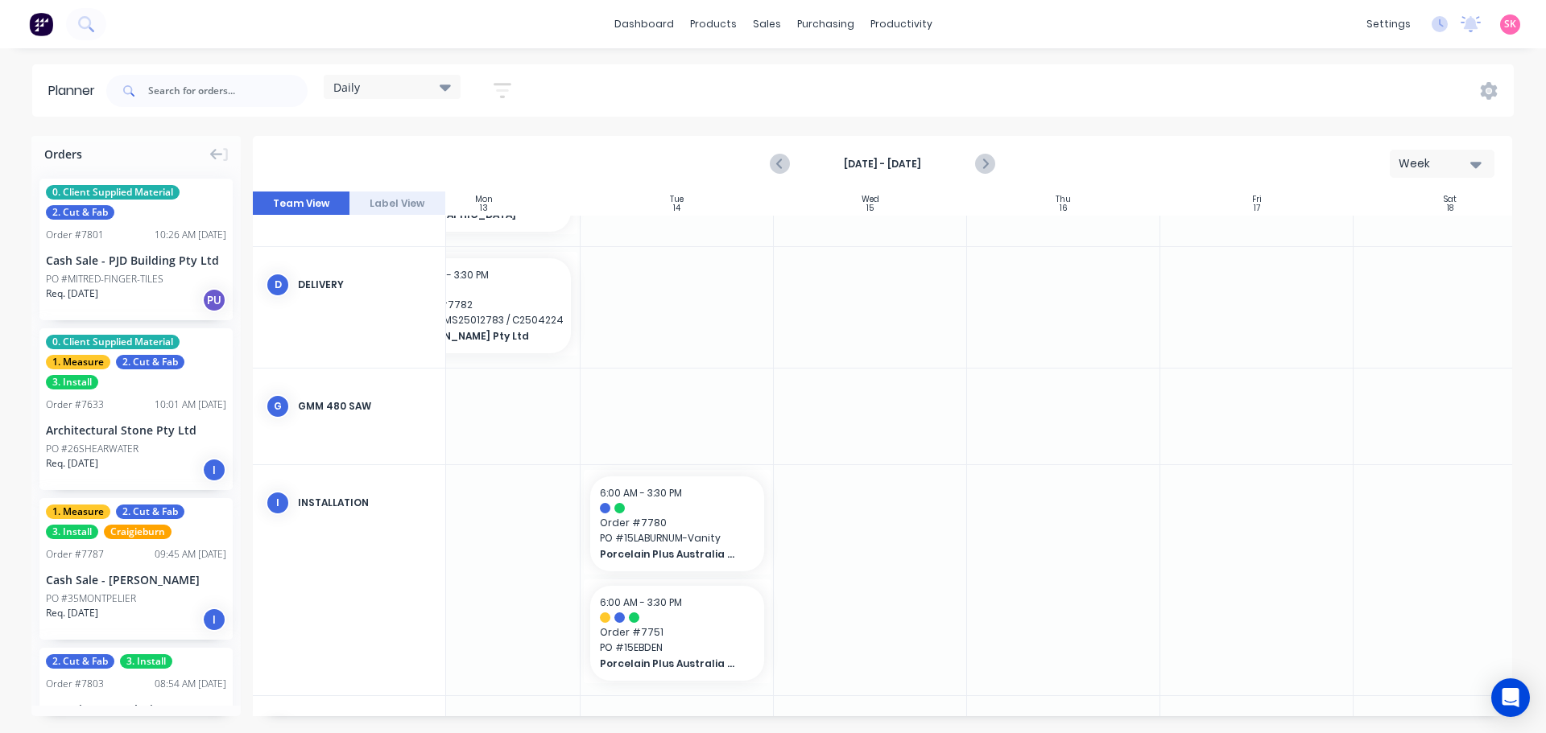
scroll to position [380, 293]
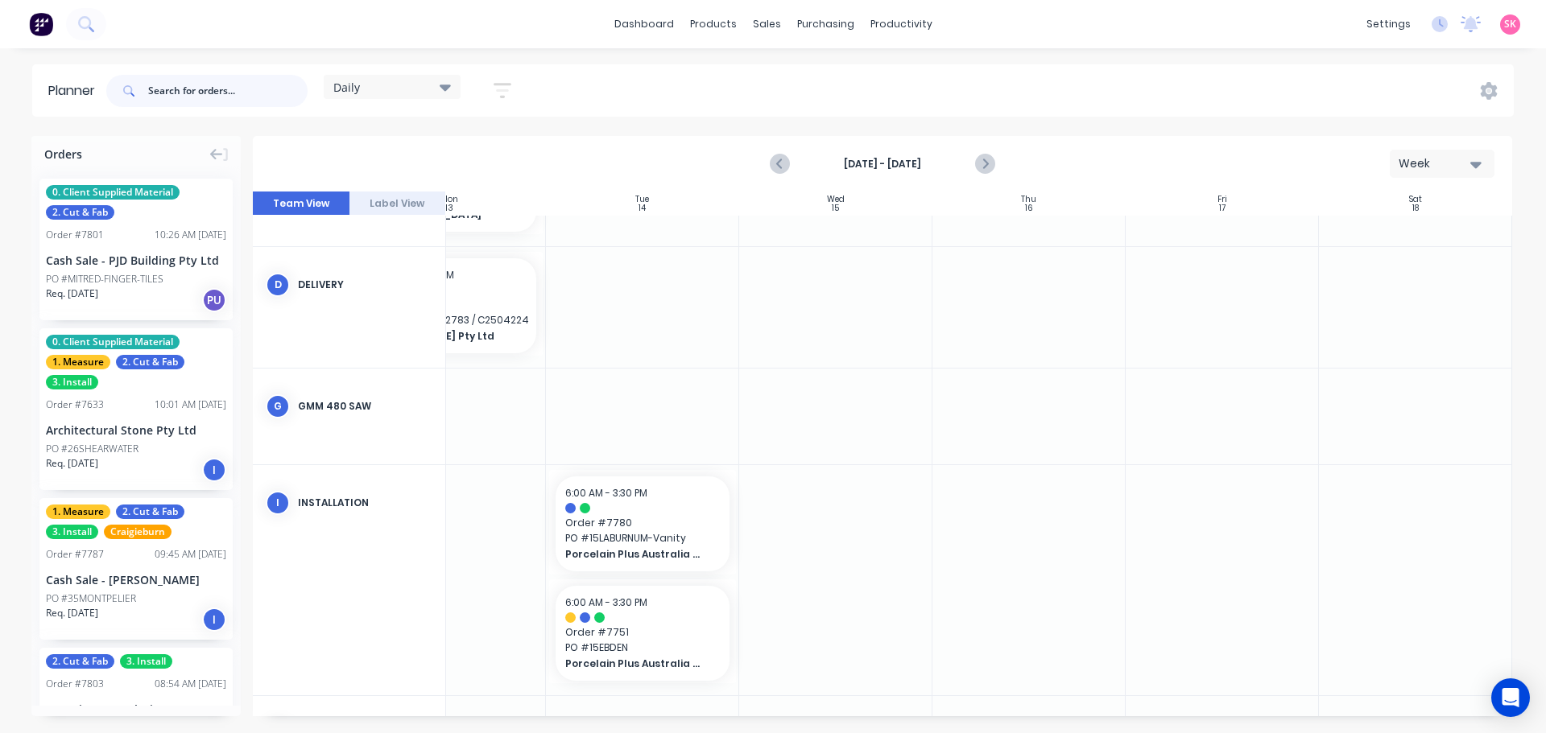
click at [195, 89] on input "text" at bounding box center [227, 91] width 159 height 32
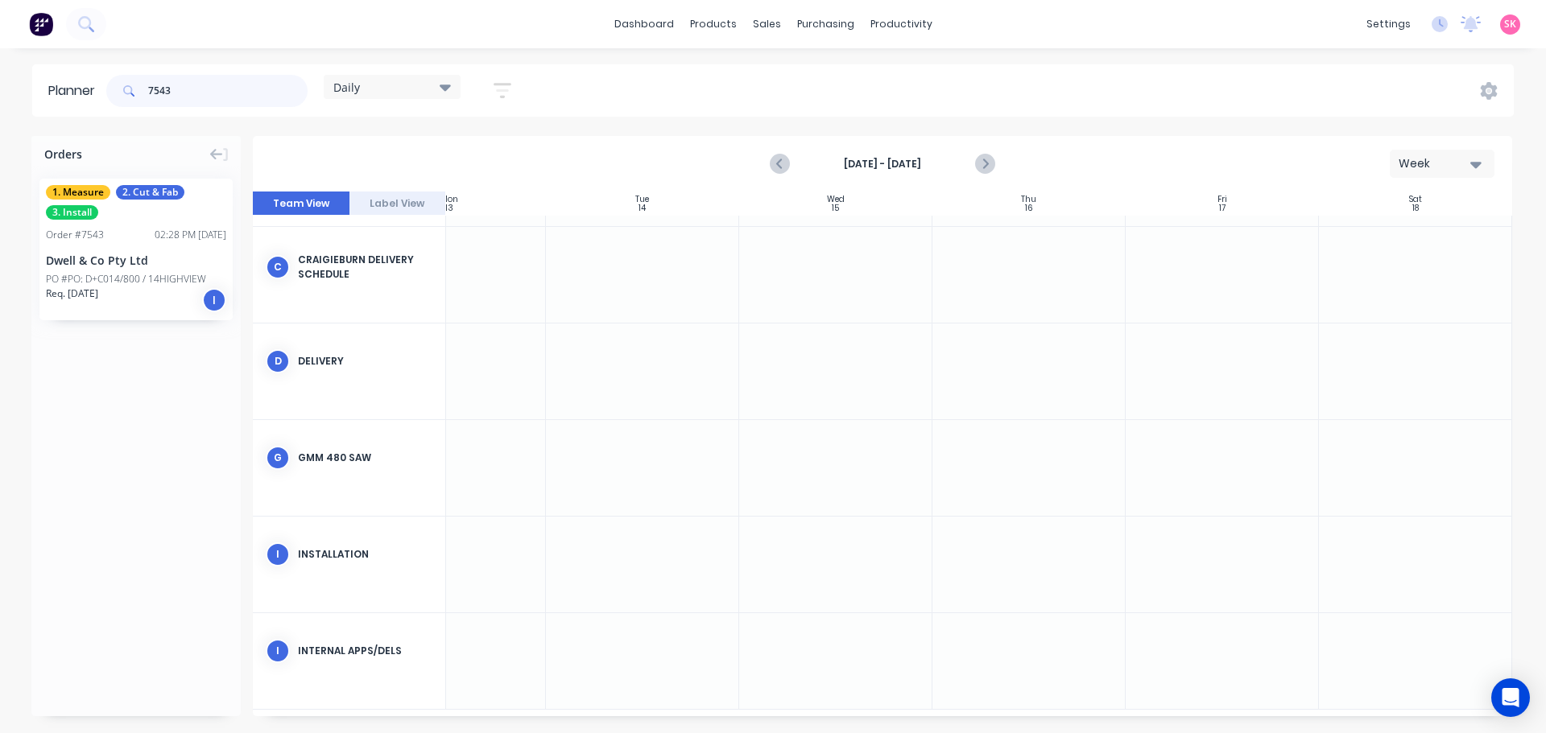
type input "7543"
drag, startPoint x: 148, startPoint y: 246, endPoint x: 1010, endPoint y: 565, distance: 919.3
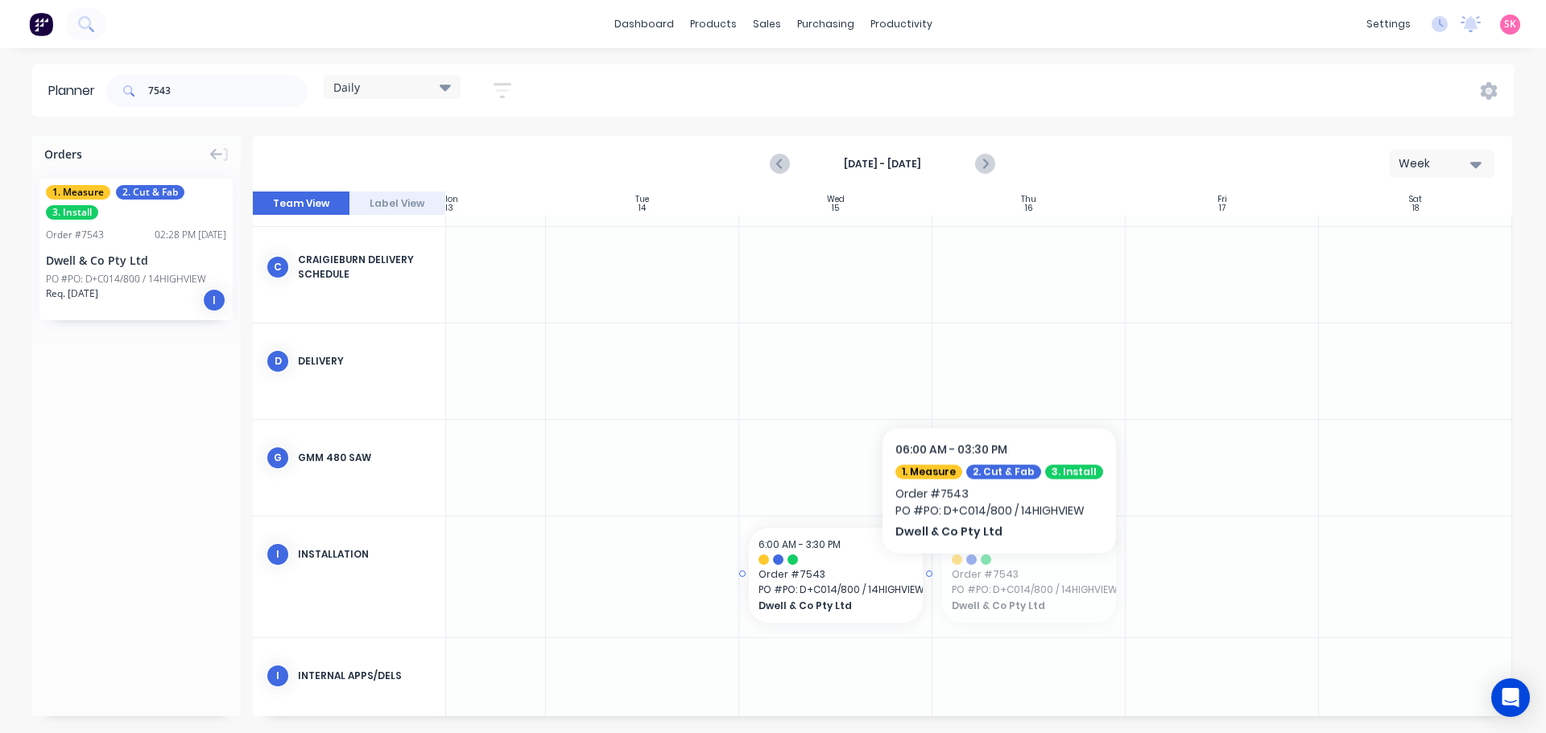
drag, startPoint x: 1023, startPoint y: 575, endPoint x: 857, endPoint y: 589, distance: 167.3
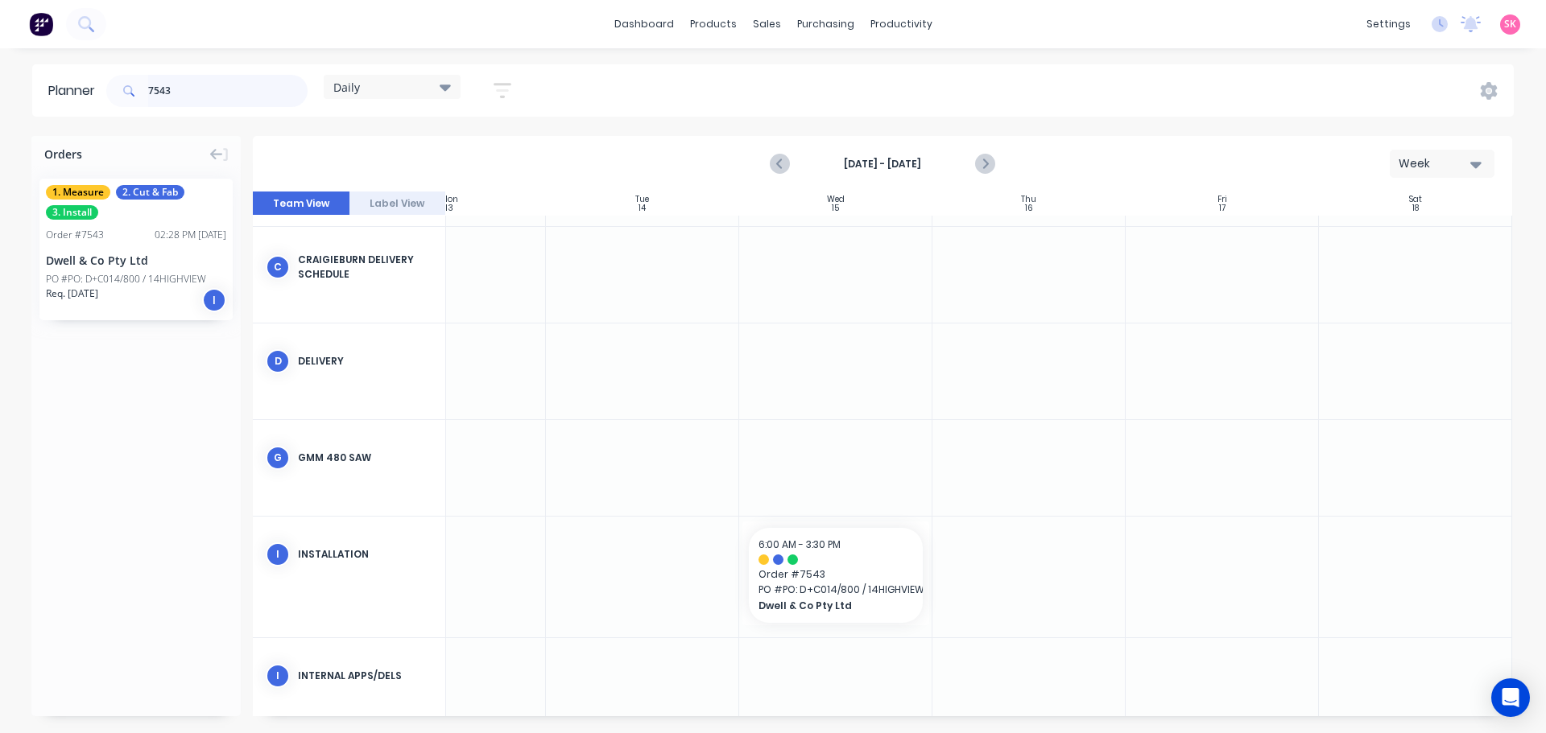
drag, startPoint x: 180, startPoint y: 94, endPoint x: 123, endPoint y: 92, distance: 56.4
click at [126, 92] on div "7543" at bounding box center [206, 91] width 201 height 32
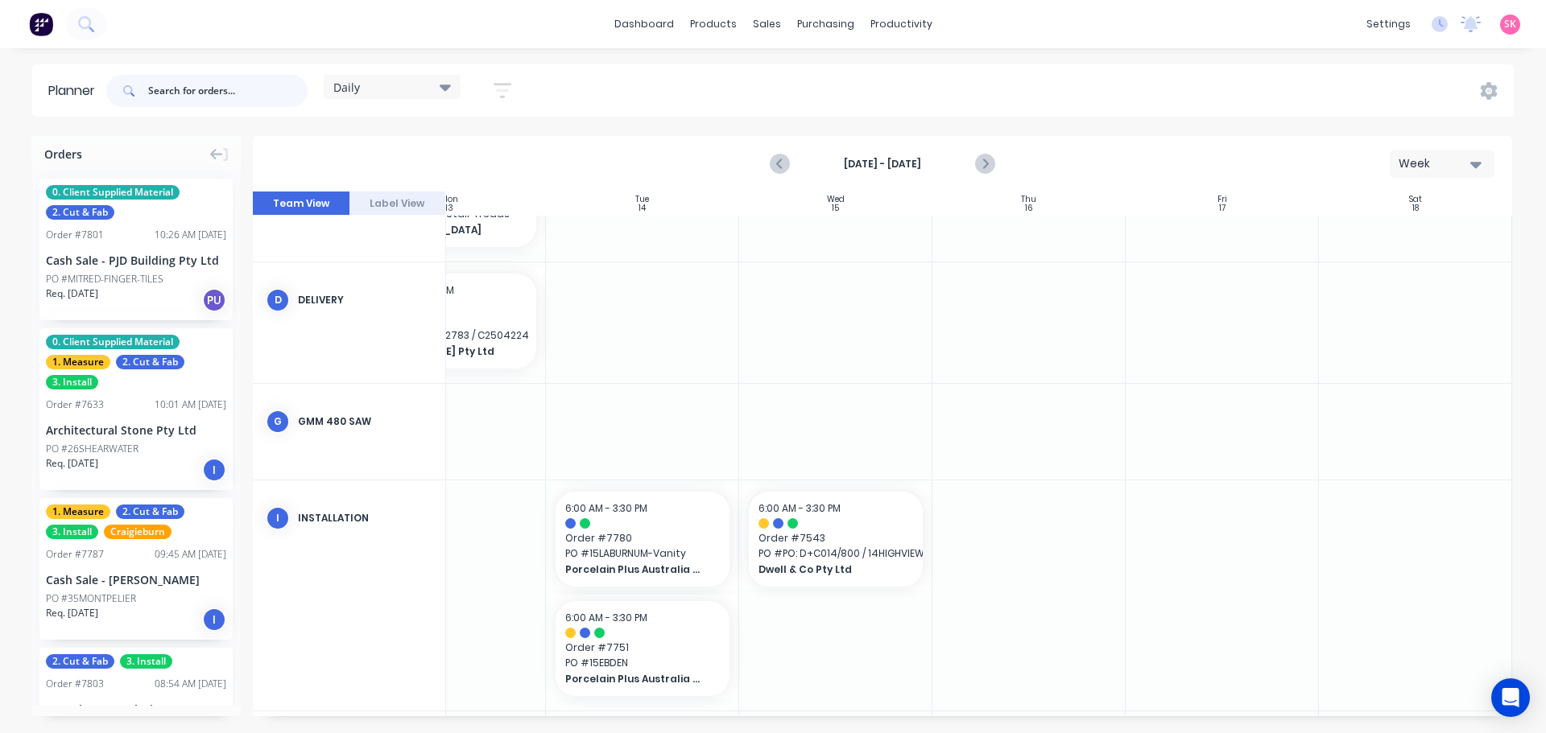
scroll to position [475, 293]
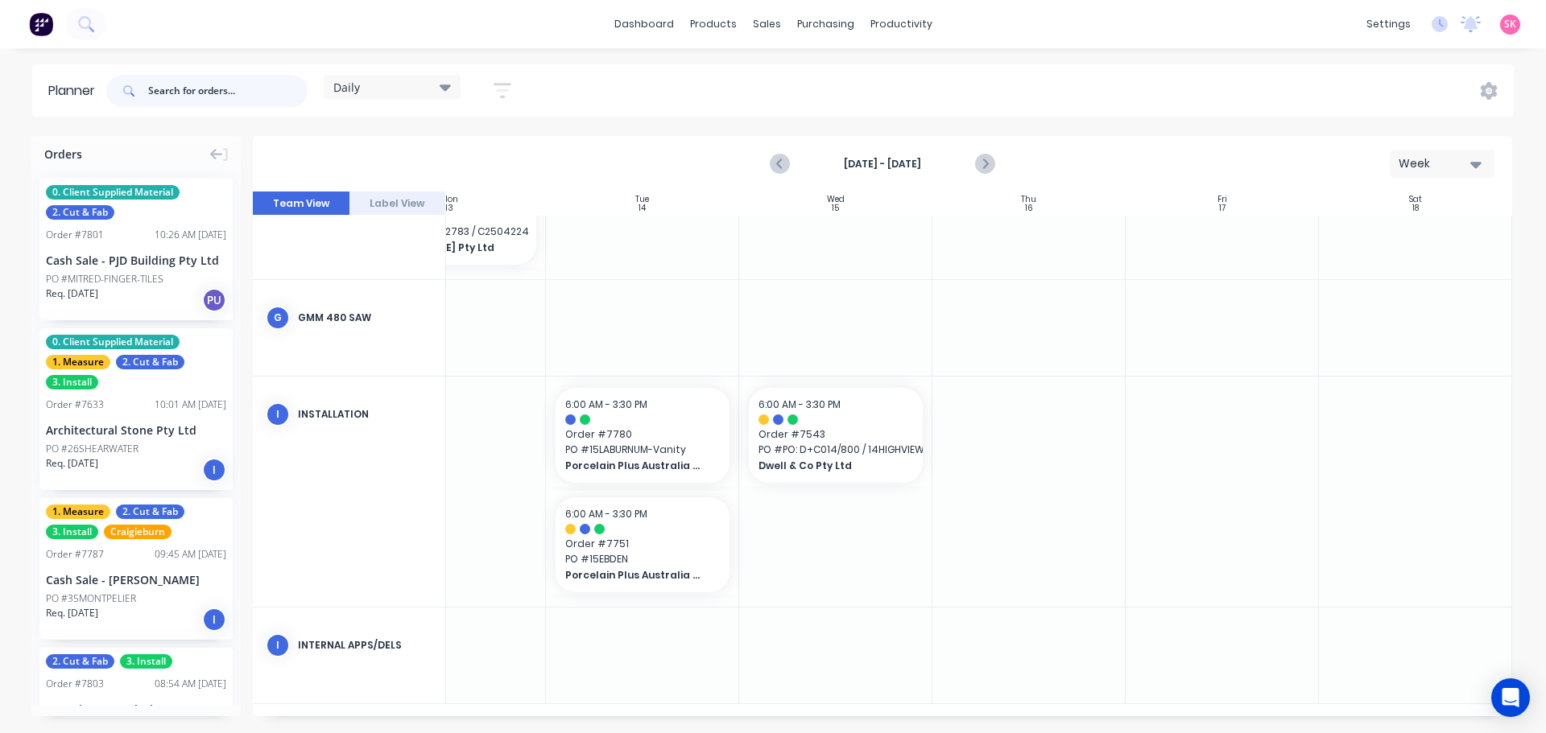
click at [256, 89] on input "text" at bounding box center [227, 91] width 159 height 32
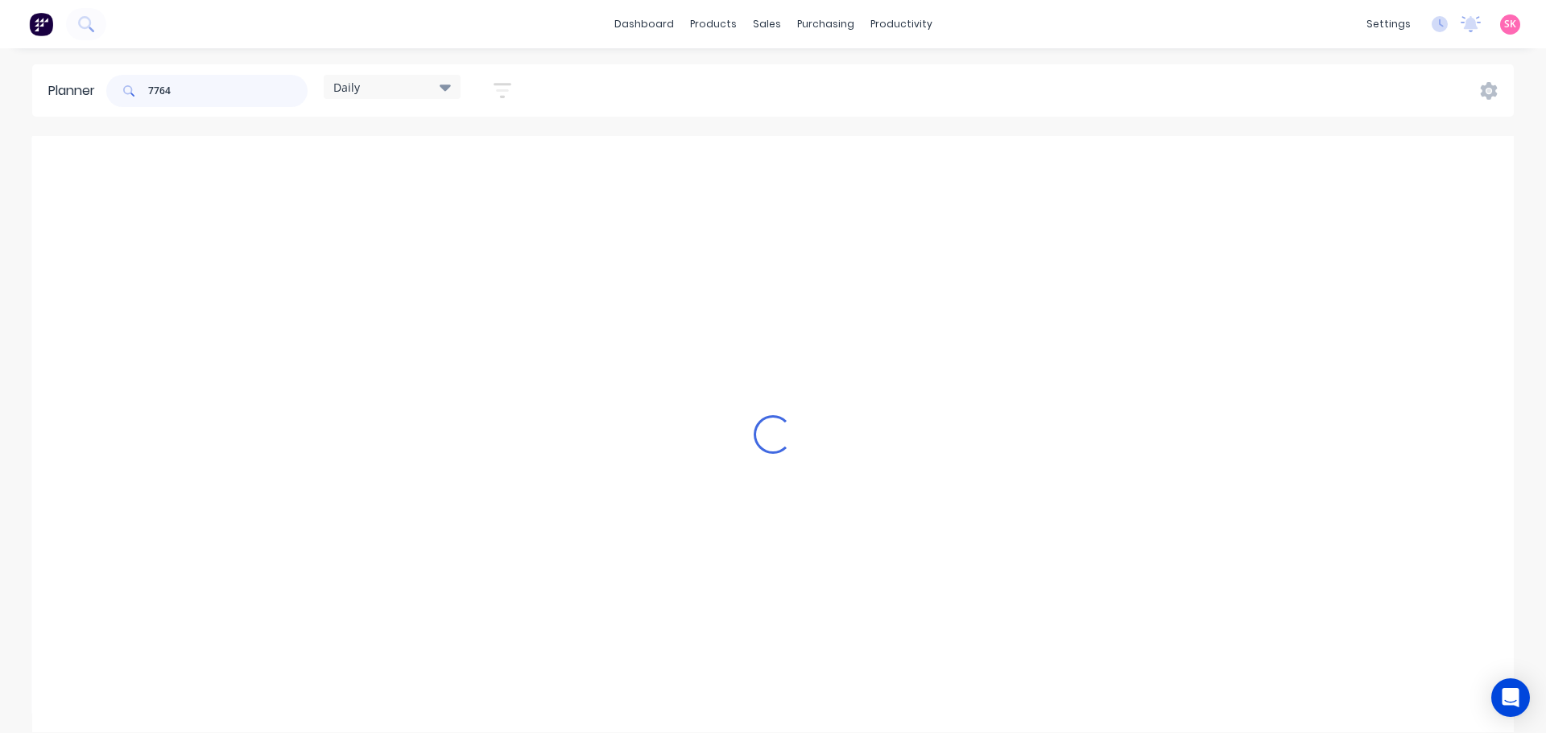
scroll to position [279, 293]
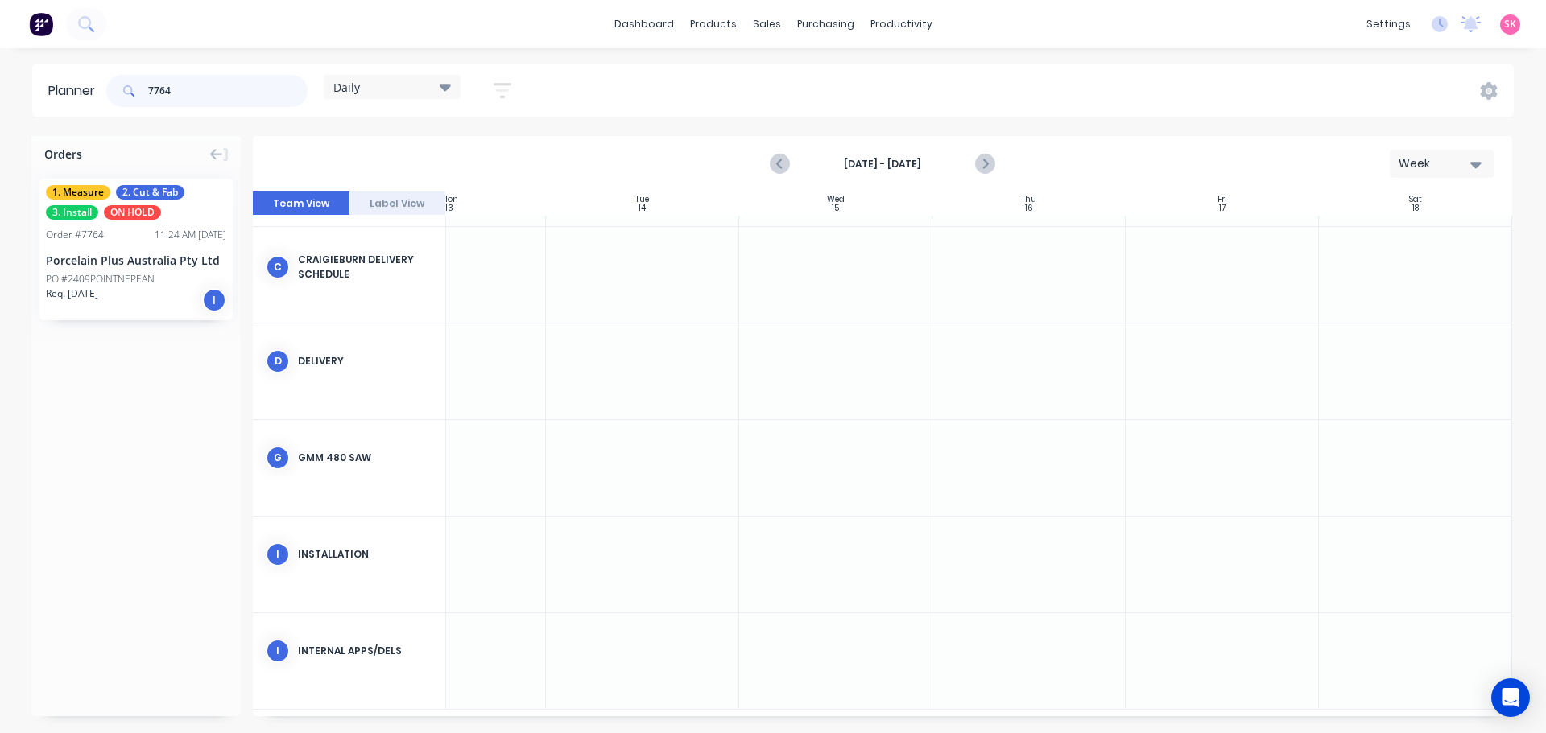
type input "7764"
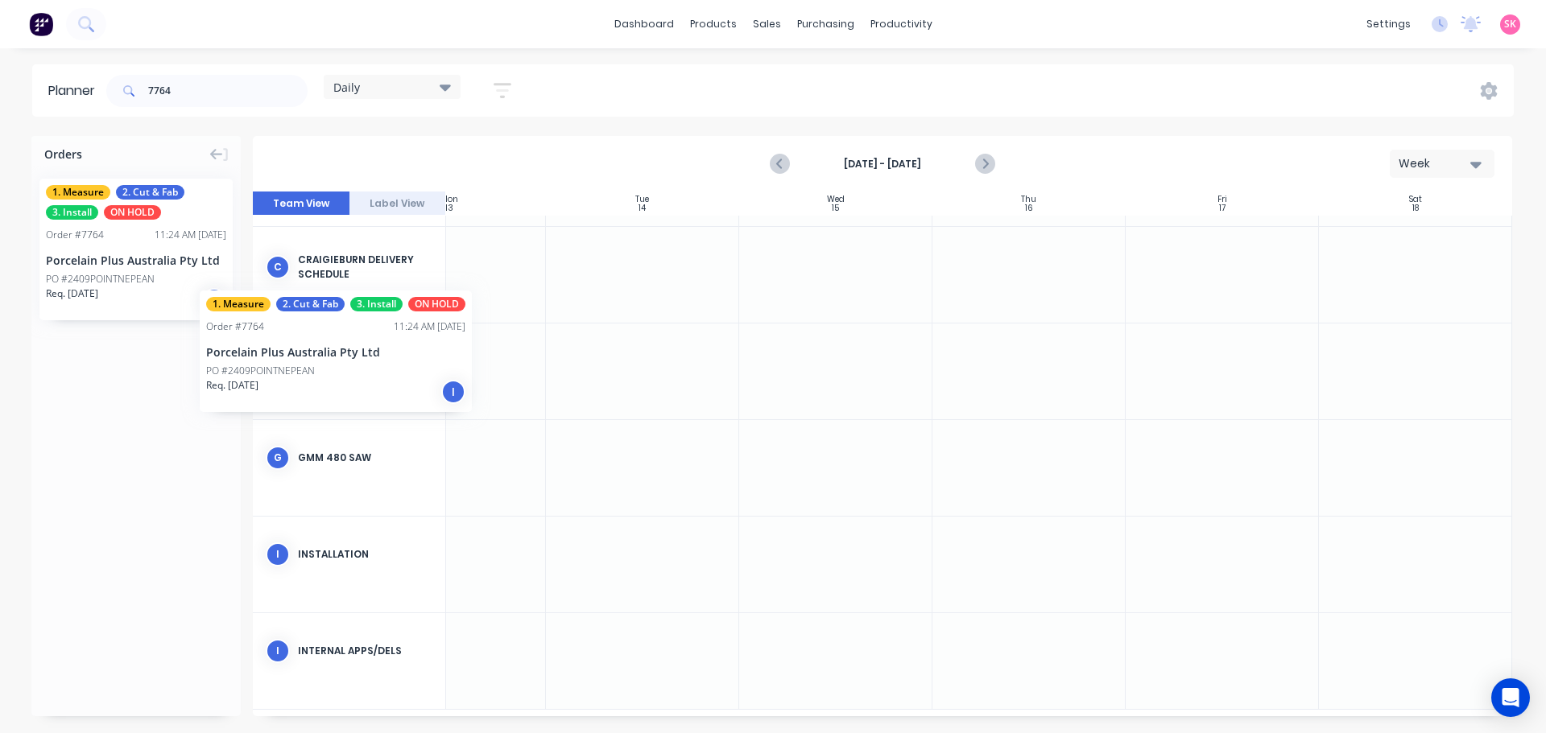
scroll to position [279, 289]
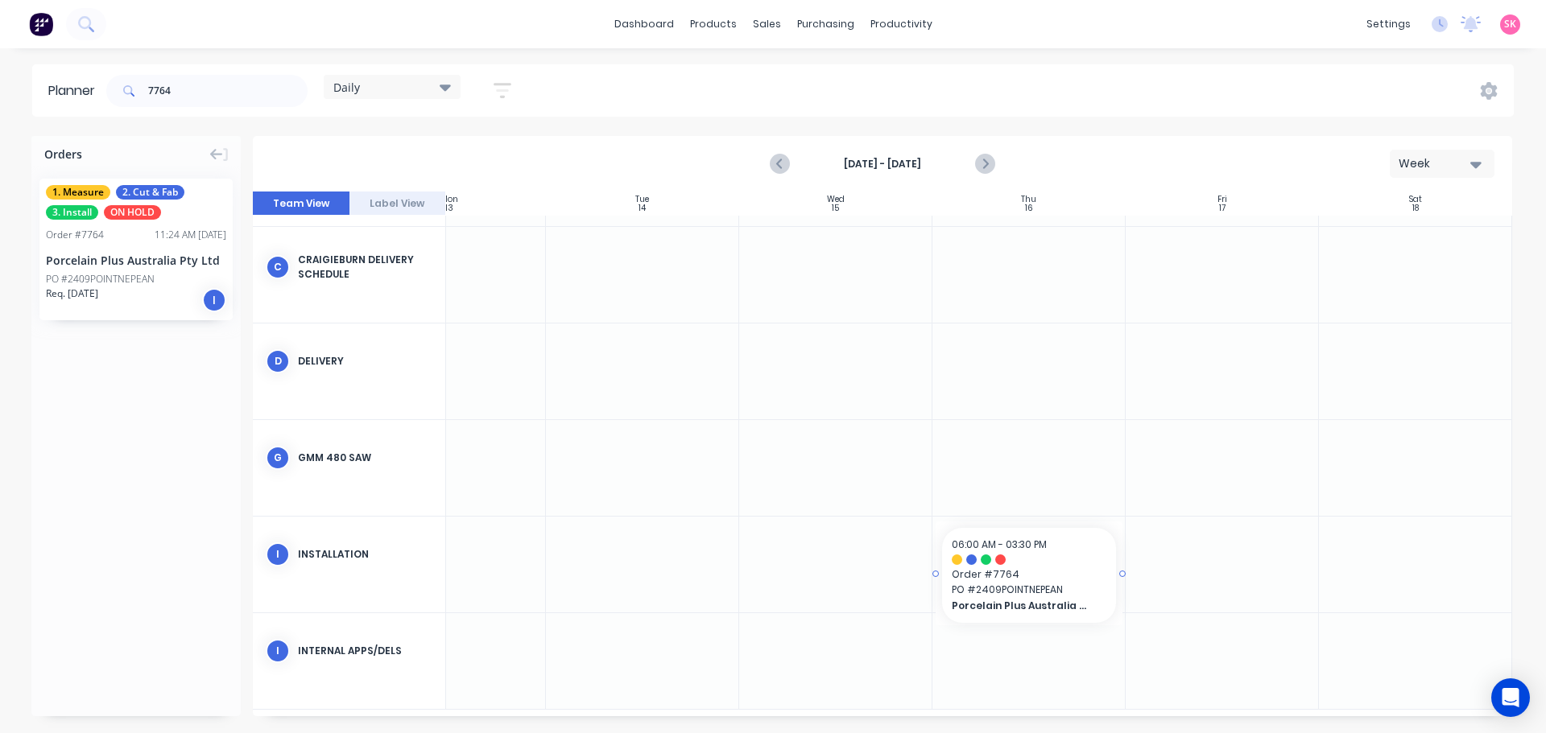
drag, startPoint x: 108, startPoint y: 271, endPoint x: 1078, endPoint y: 573, distance: 1016.3
drag, startPoint x: 188, startPoint y: 93, endPoint x: 41, endPoint y: 93, distance: 147.3
click at [45, 93] on header "Planner 7764 Daily Save new view None edit Daily (Default) edit Craigieburn Ord…" at bounding box center [772, 90] width 1481 height 52
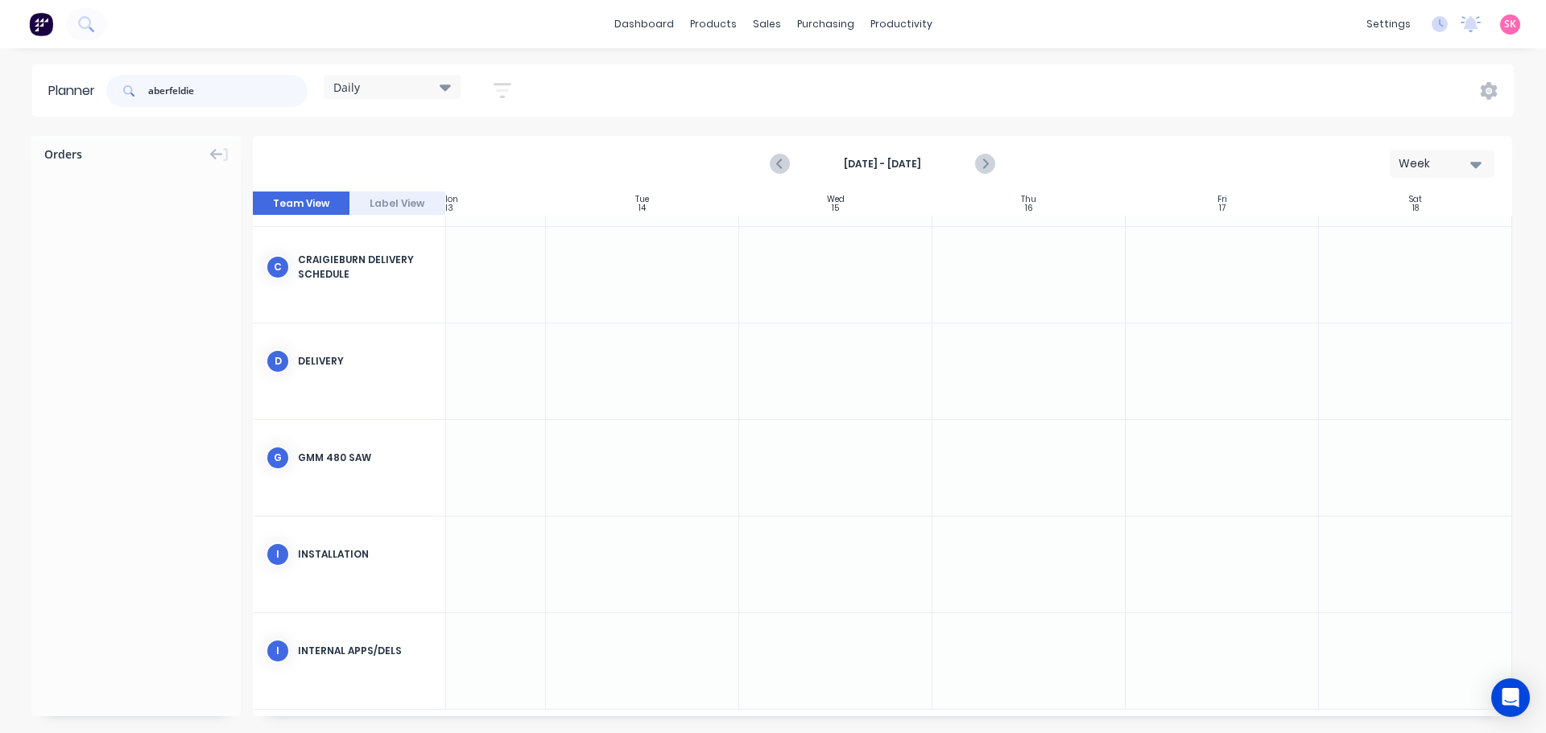
drag, startPoint x: 195, startPoint y: 89, endPoint x: 21, endPoint y: 90, distance: 173.9
click at [22, 90] on div "Planner aberfeldie Daily Save new view None edit Daily (Default) edit Craigiebu…" at bounding box center [773, 90] width 1546 height 52
type input "7"
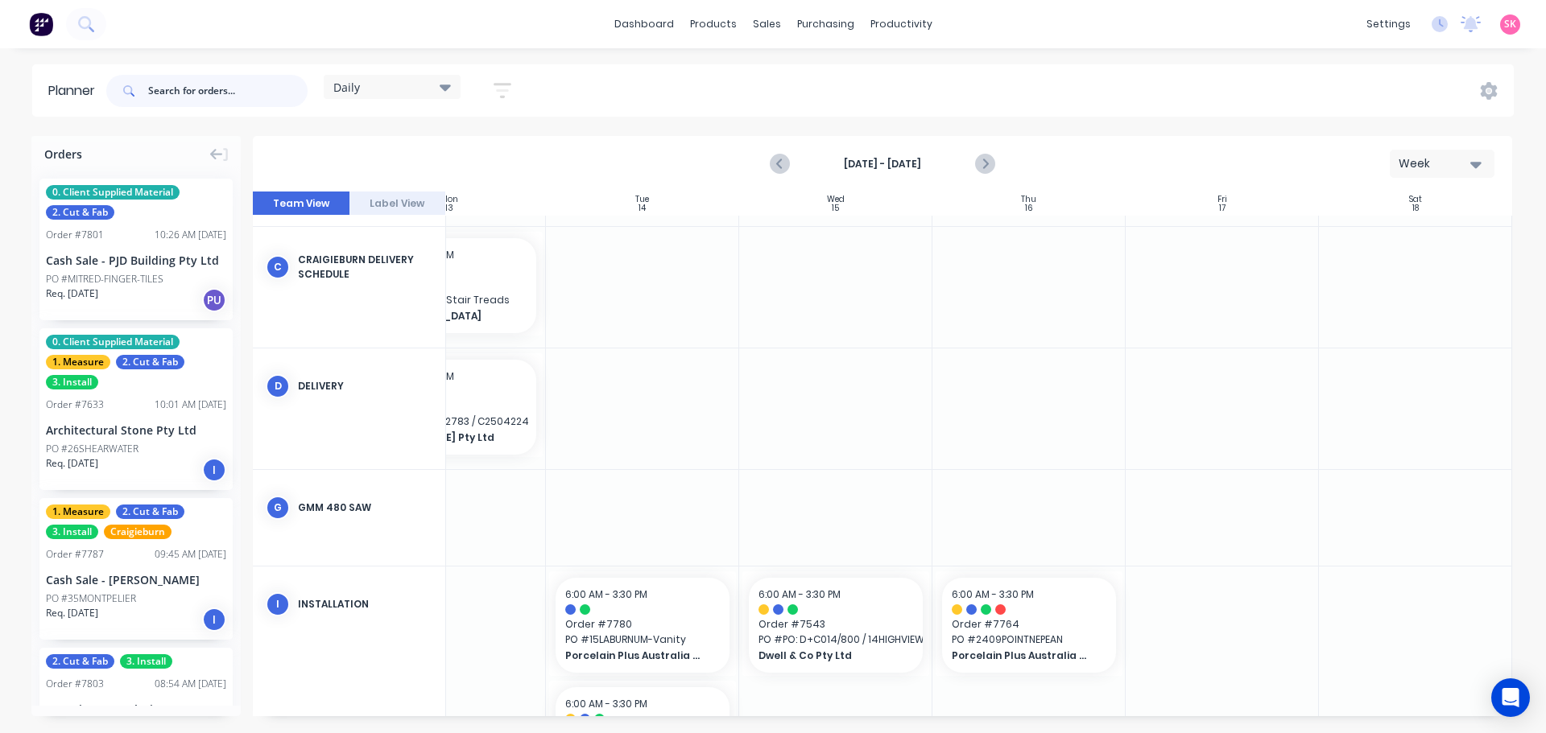
drag, startPoint x: 277, startPoint y: 92, endPoint x: 152, endPoint y: 89, distance: 124.8
click at [152, 89] on input "text" at bounding box center [227, 91] width 159 height 32
type input "7704"
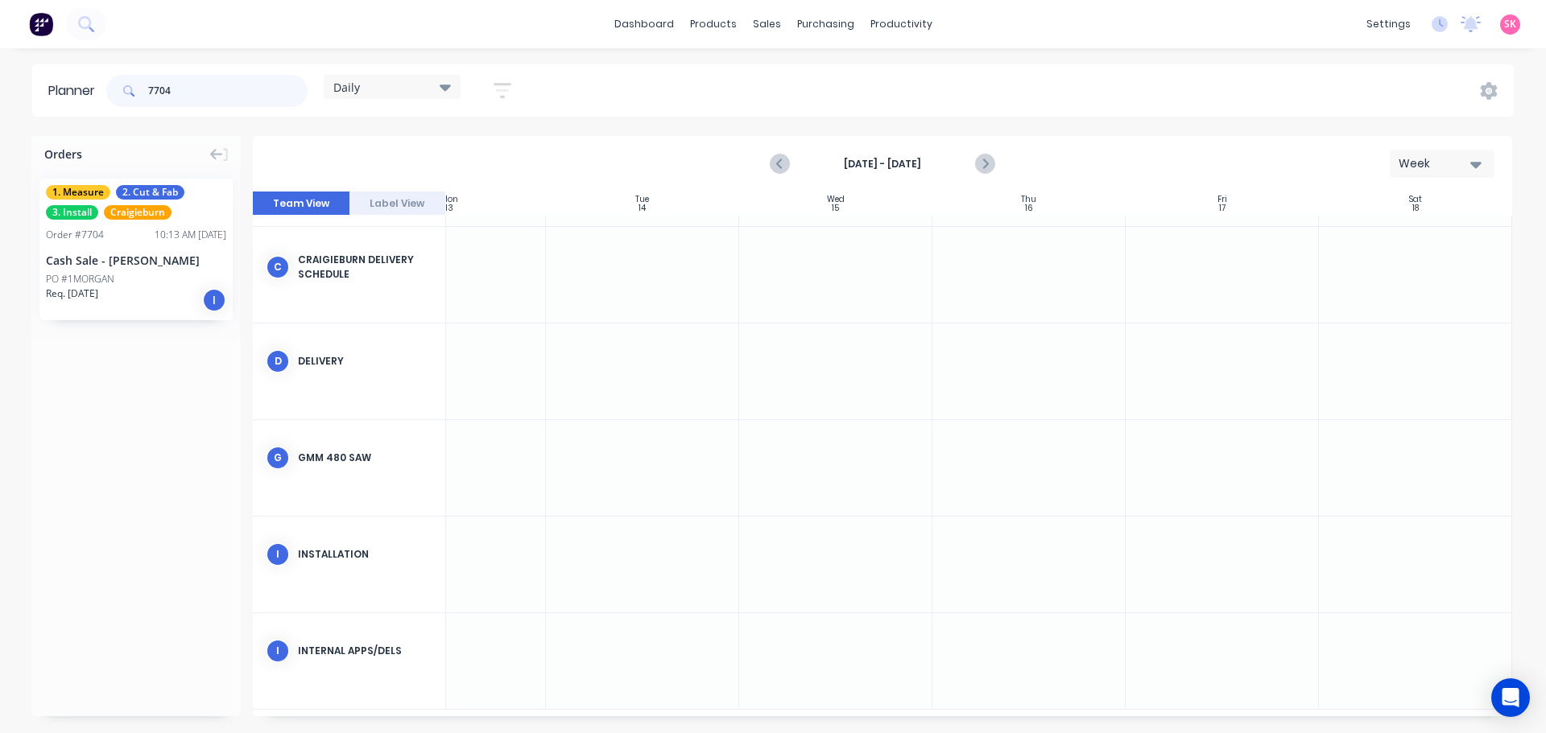
drag, startPoint x: 126, startPoint y: 101, endPoint x: 52, endPoint y: 111, distance: 75.5
click at [60, 106] on header "Planner 7704 Daily Save new view None edit Daily (Default) edit Craigieburn Ord…" at bounding box center [772, 90] width 1481 height 52
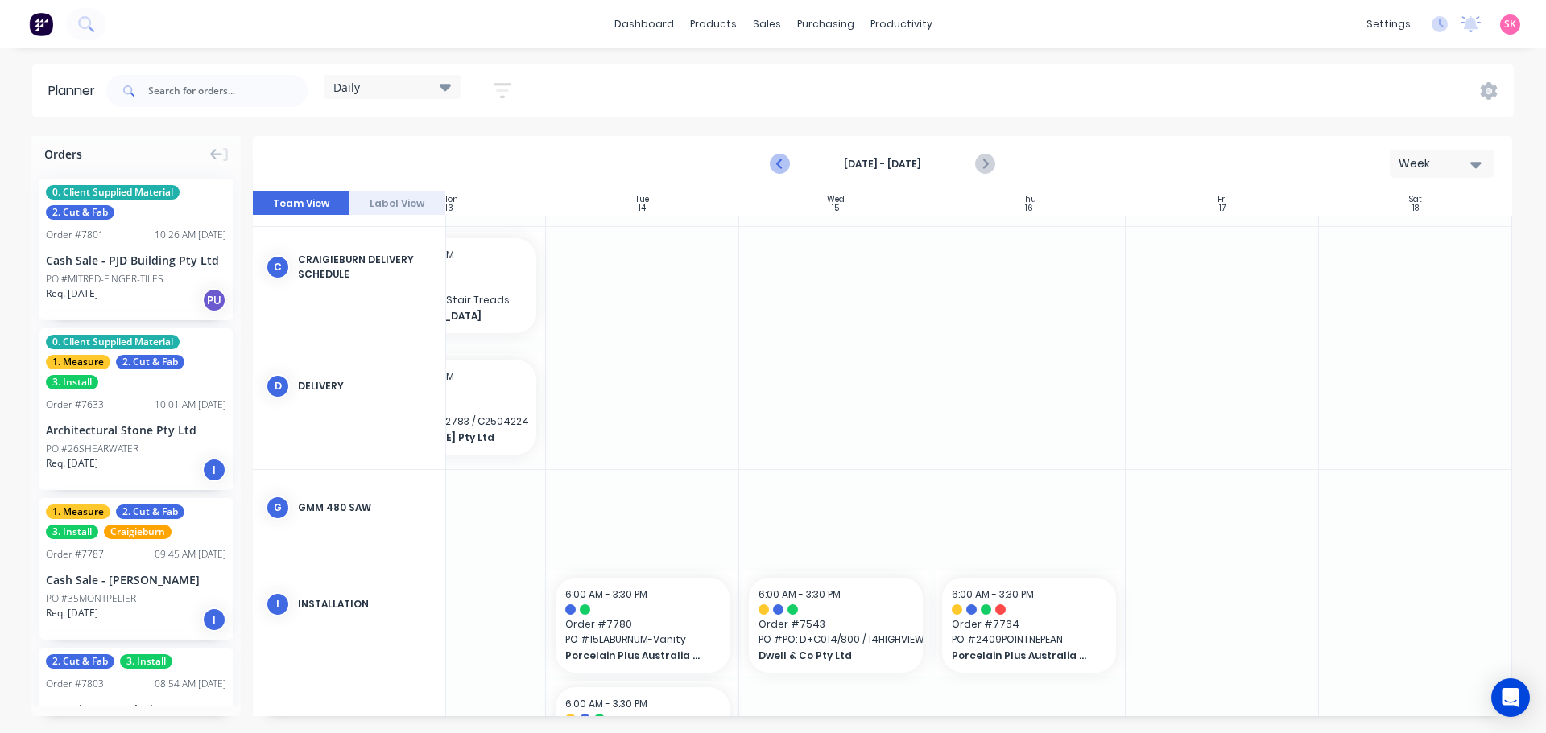
click at [783, 159] on icon "Previous page" at bounding box center [780, 164] width 7 height 13
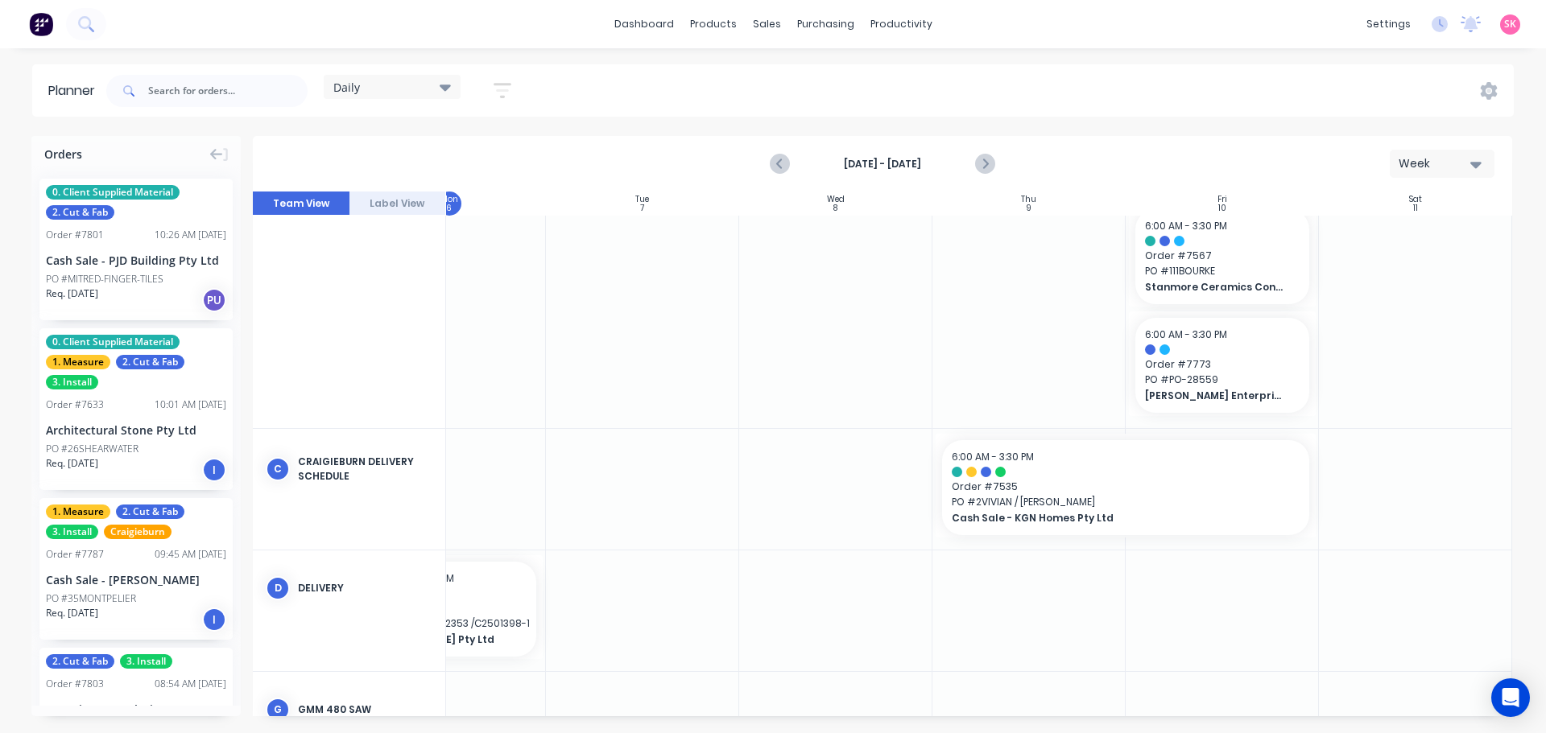
scroll to position [320, 0]
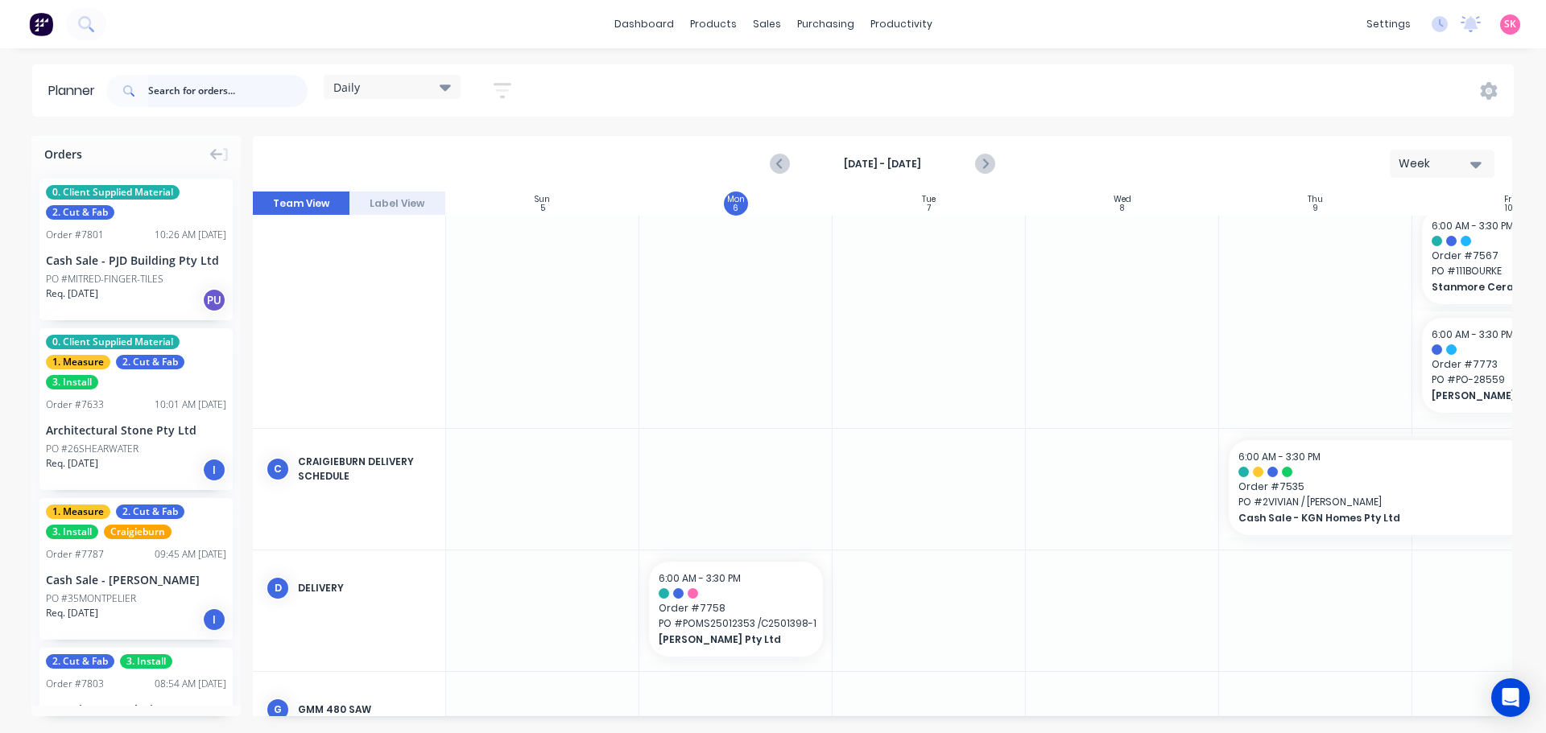
click at [217, 84] on input "text" at bounding box center [227, 91] width 159 height 32
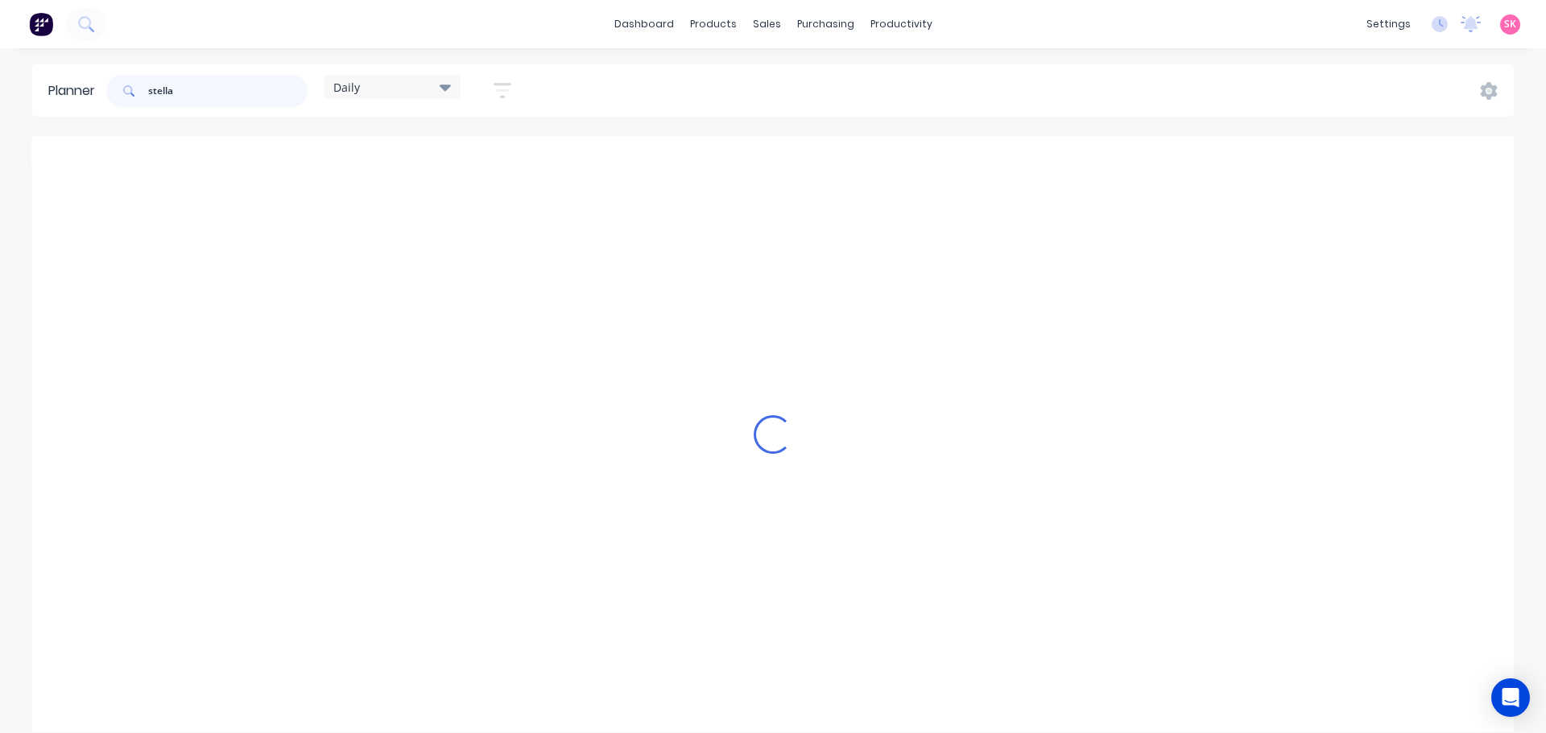
scroll to position [76, 0]
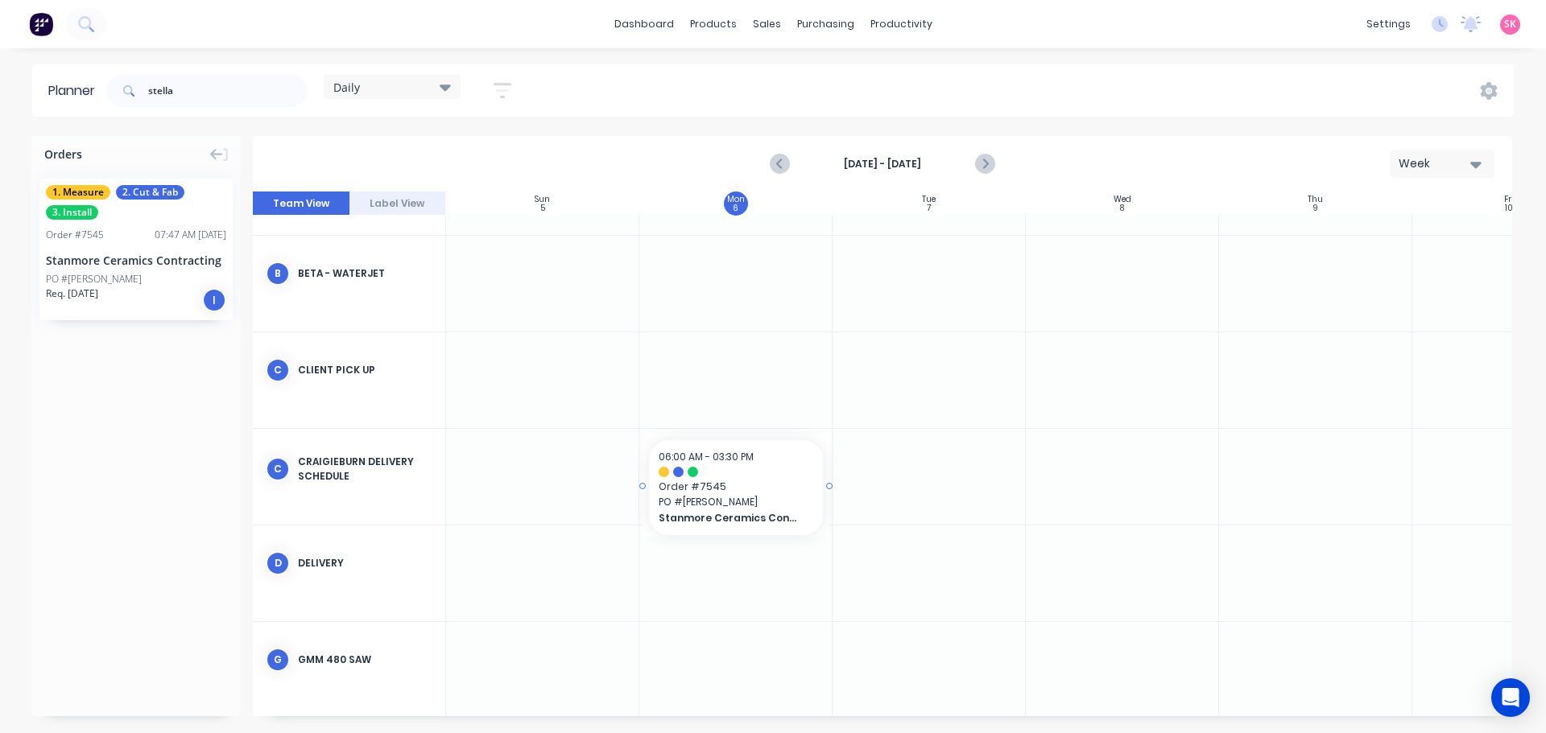
drag, startPoint x: 126, startPoint y: 257, endPoint x: 725, endPoint y: 485, distance: 640.1
drag, startPoint x: 830, startPoint y: 492, endPoint x: 949, endPoint y: 489, distance: 119.2
drag, startPoint x: 159, startPoint y: 92, endPoint x: 43, endPoint y: 91, distance: 116.7
click at [51, 91] on header "Planner [PERSON_NAME] Save new view None edit Daily (Default) edit Craigieburn …" at bounding box center [772, 90] width 1481 height 52
type input "stockland"
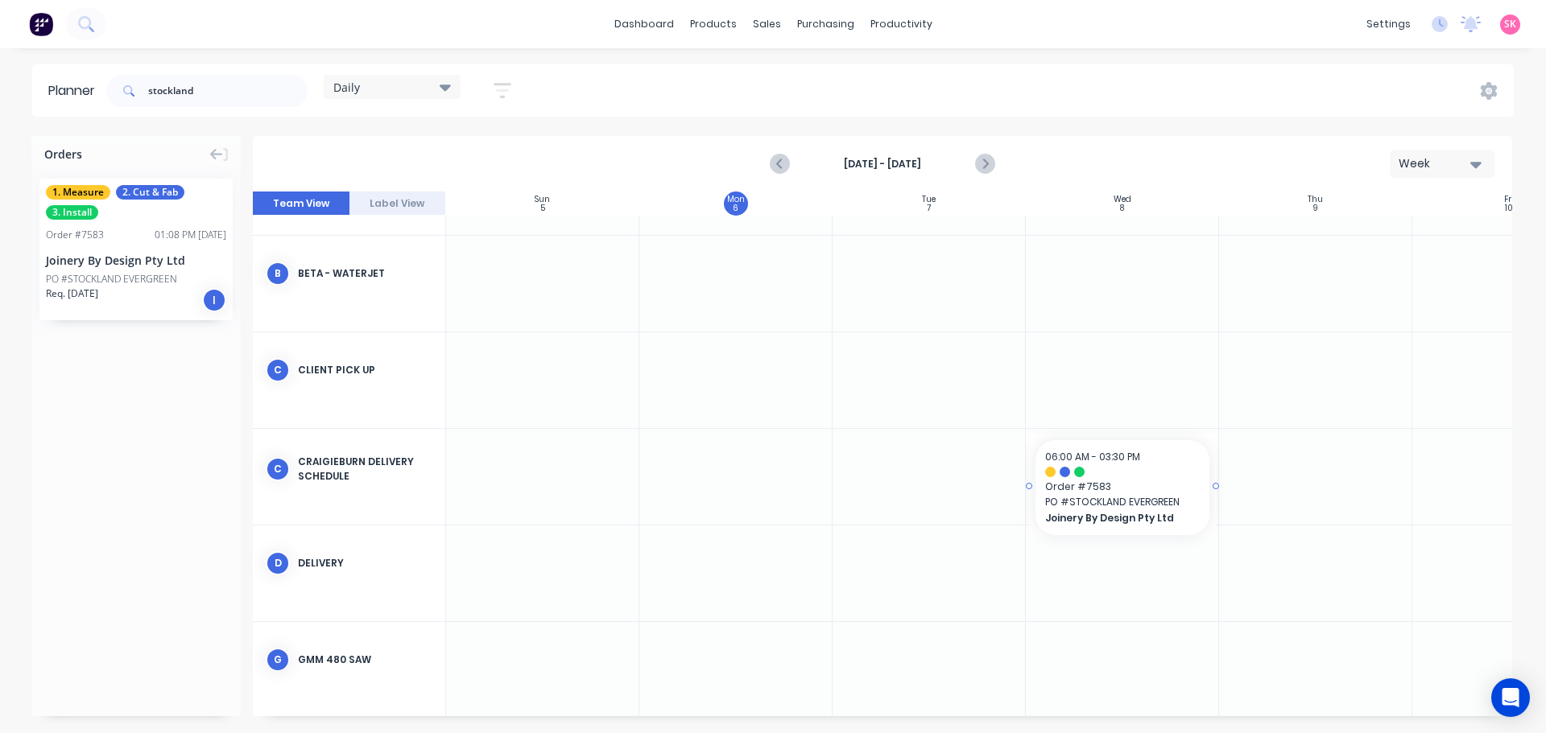
drag, startPoint x: 111, startPoint y: 257, endPoint x: 1181, endPoint y: 496, distance: 1096.4
drag, startPoint x: 210, startPoint y: 89, endPoint x: 16, endPoint y: 89, distance: 194.0
click at [16, 89] on div "Planner stockland Daily Save new view None edit Daily (Default) edit Craigiebur…" at bounding box center [773, 90] width 1546 height 52
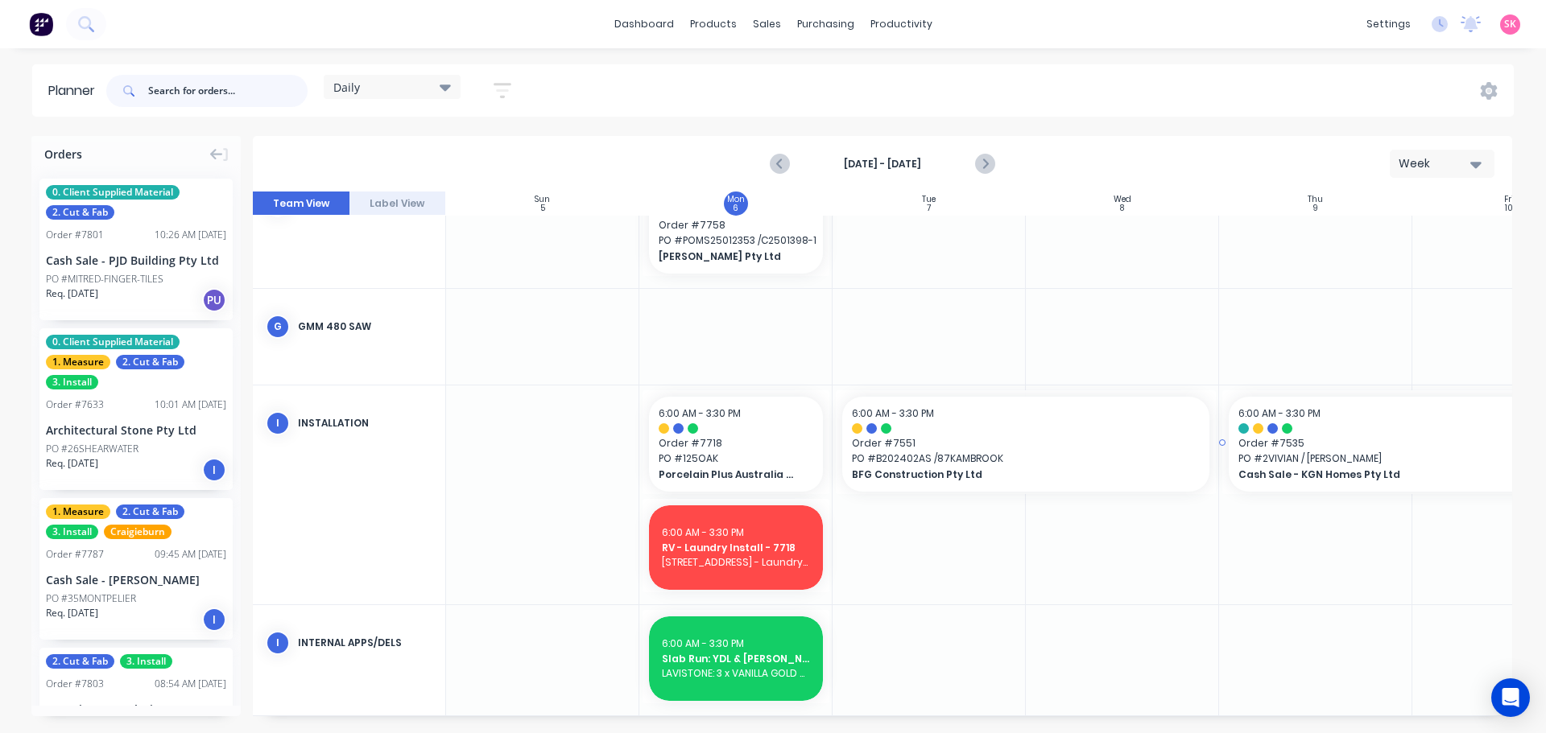
scroll to position [722, 0]
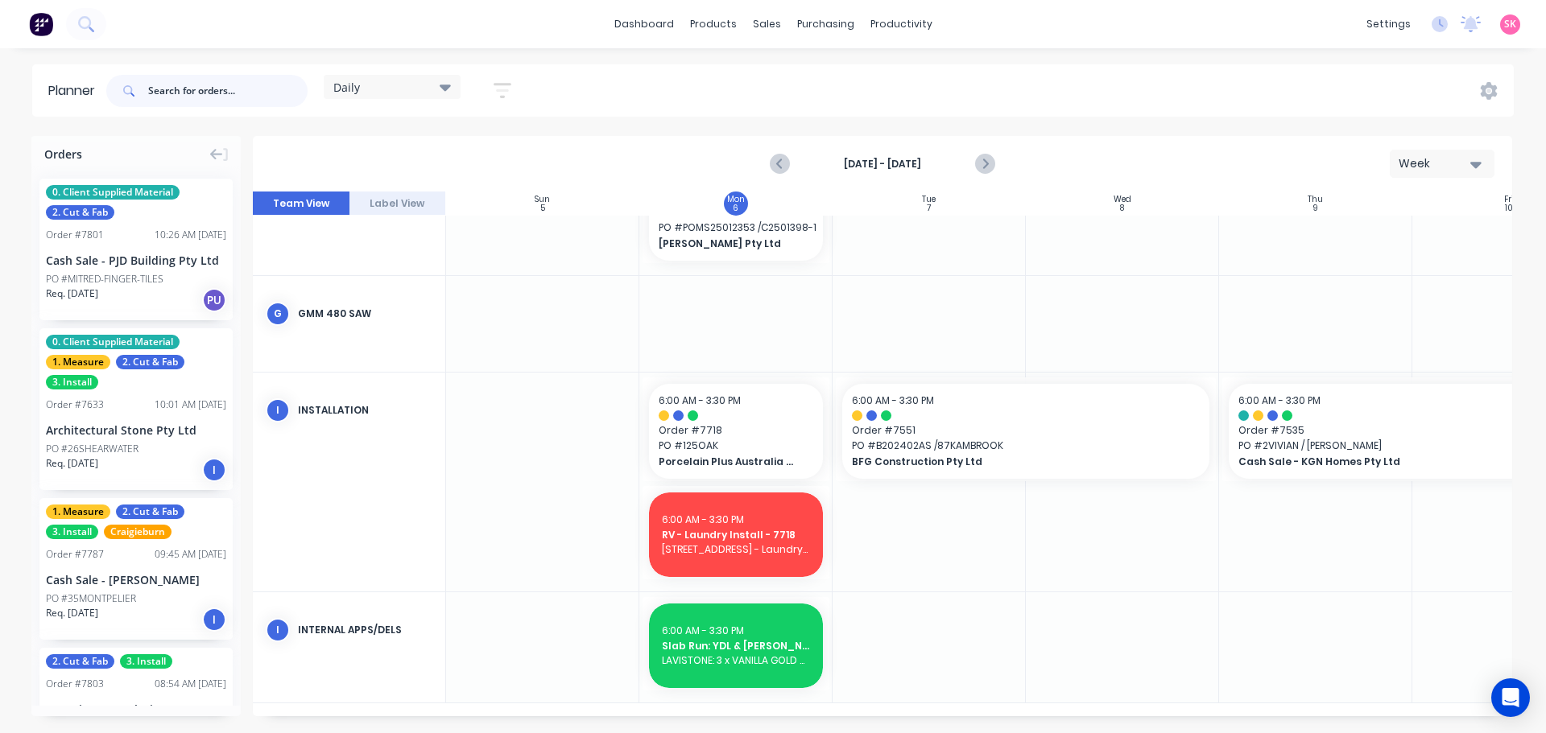
click at [254, 81] on input "text" at bounding box center [227, 91] width 159 height 32
click at [786, 77] on div at bounding box center [776, 77] width 24 height 14
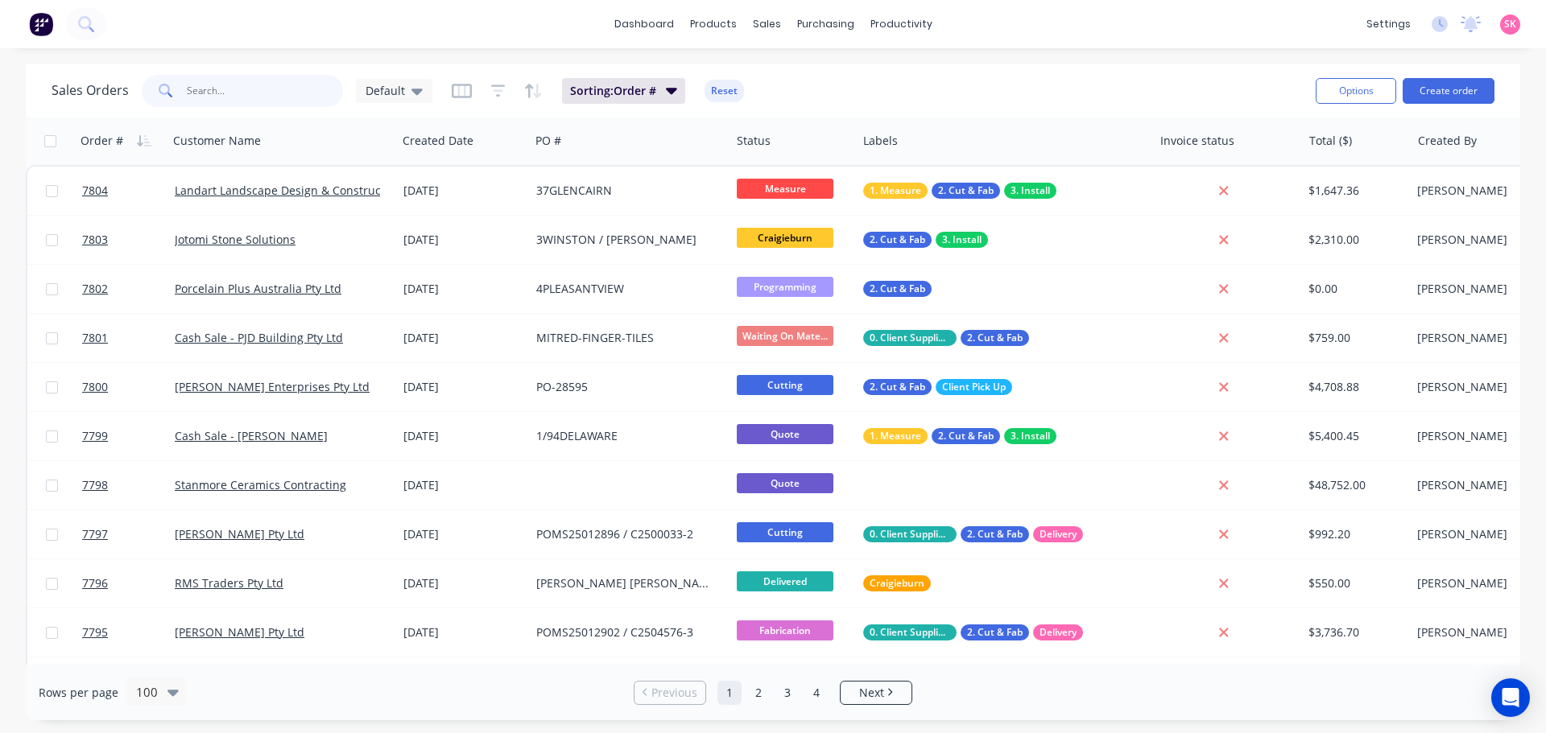
click at [245, 81] on input "text" at bounding box center [265, 91] width 157 height 32
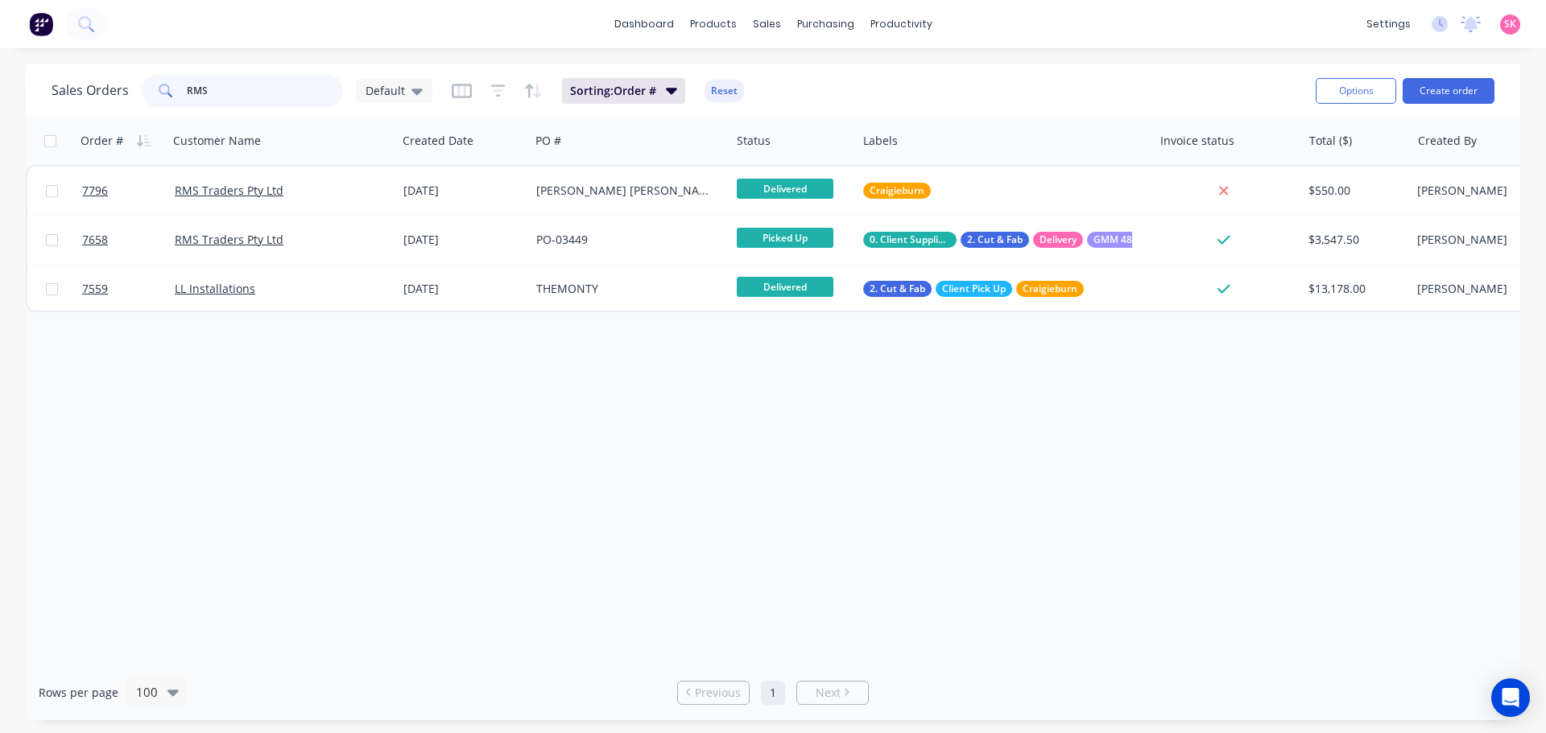
type input "RMS"
click at [554, 463] on div "Order # Customer Name Created Date PO # Status Labels Invoice status Total ($) …" at bounding box center [773, 391] width 1494 height 548
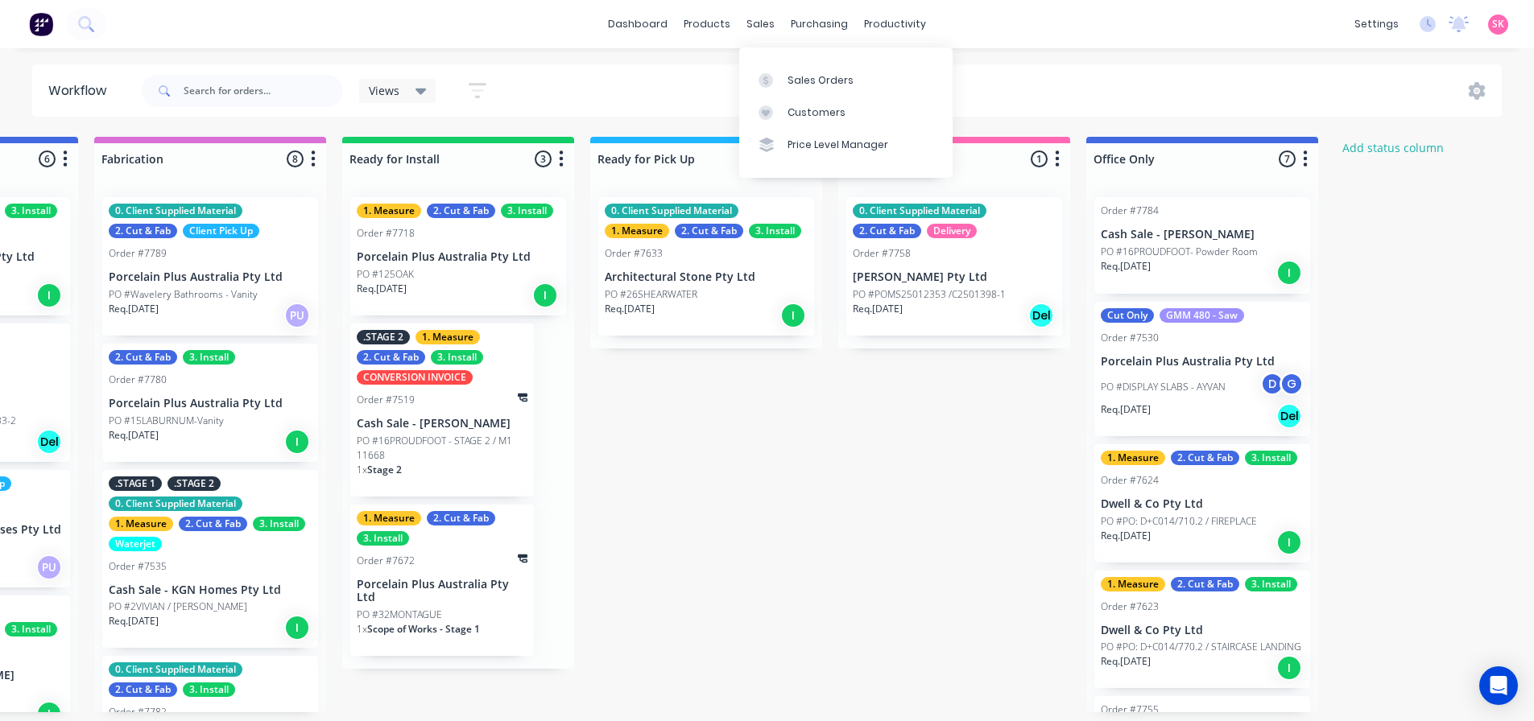
scroll to position [642, 0]
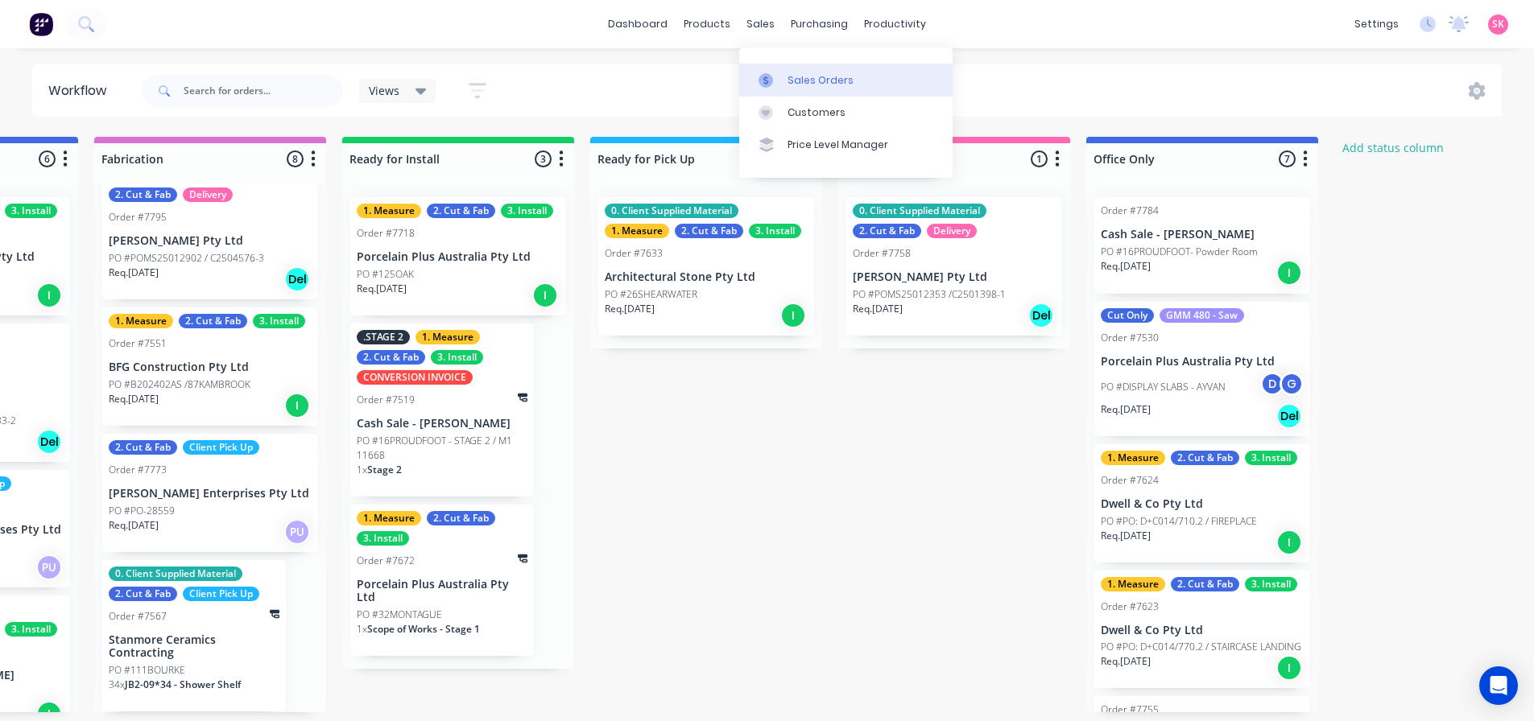
click at [784, 68] on link "Sales Orders" at bounding box center [845, 80] width 213 height 32
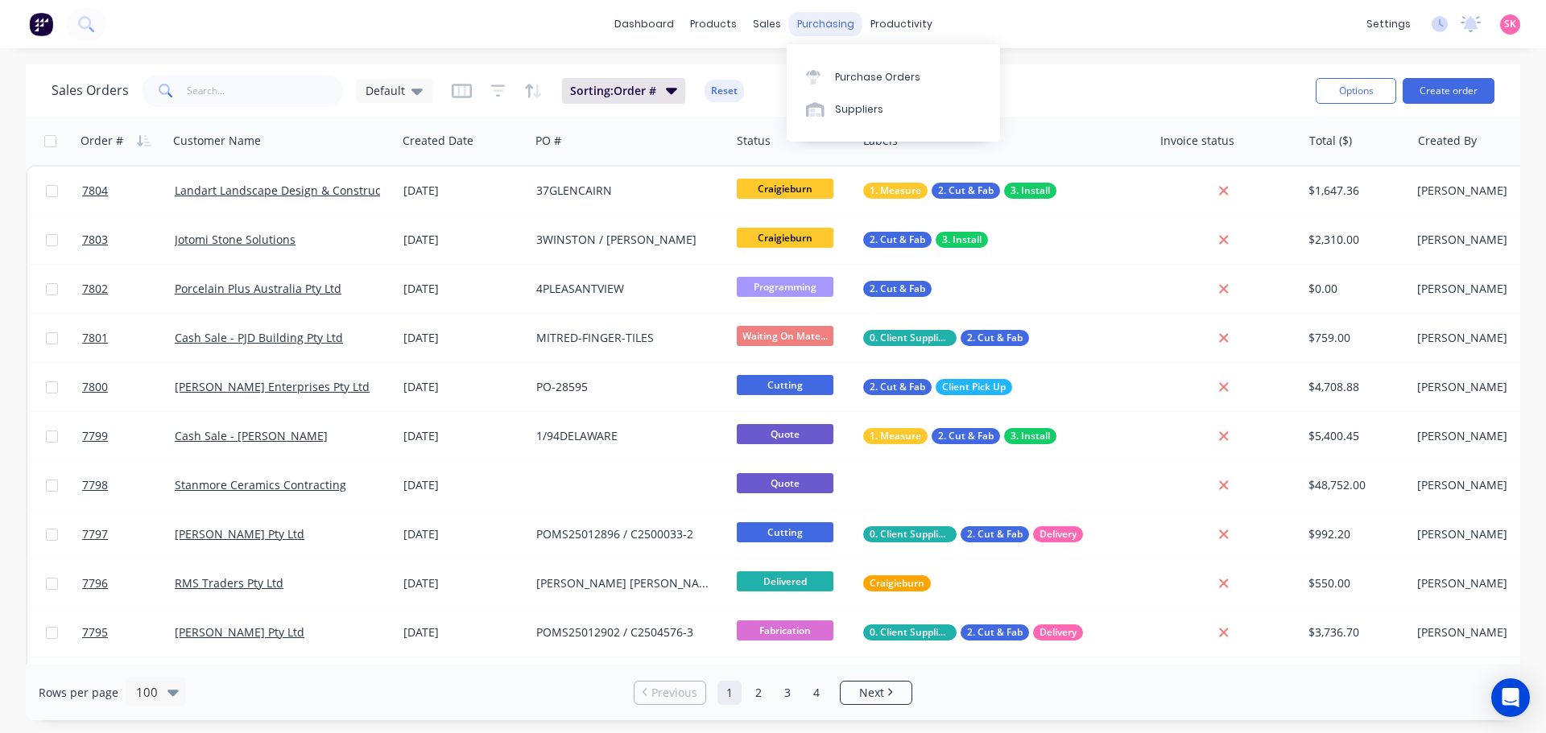
click at [828, 76] on div at bounding box center [818, 77] width 24 height 14
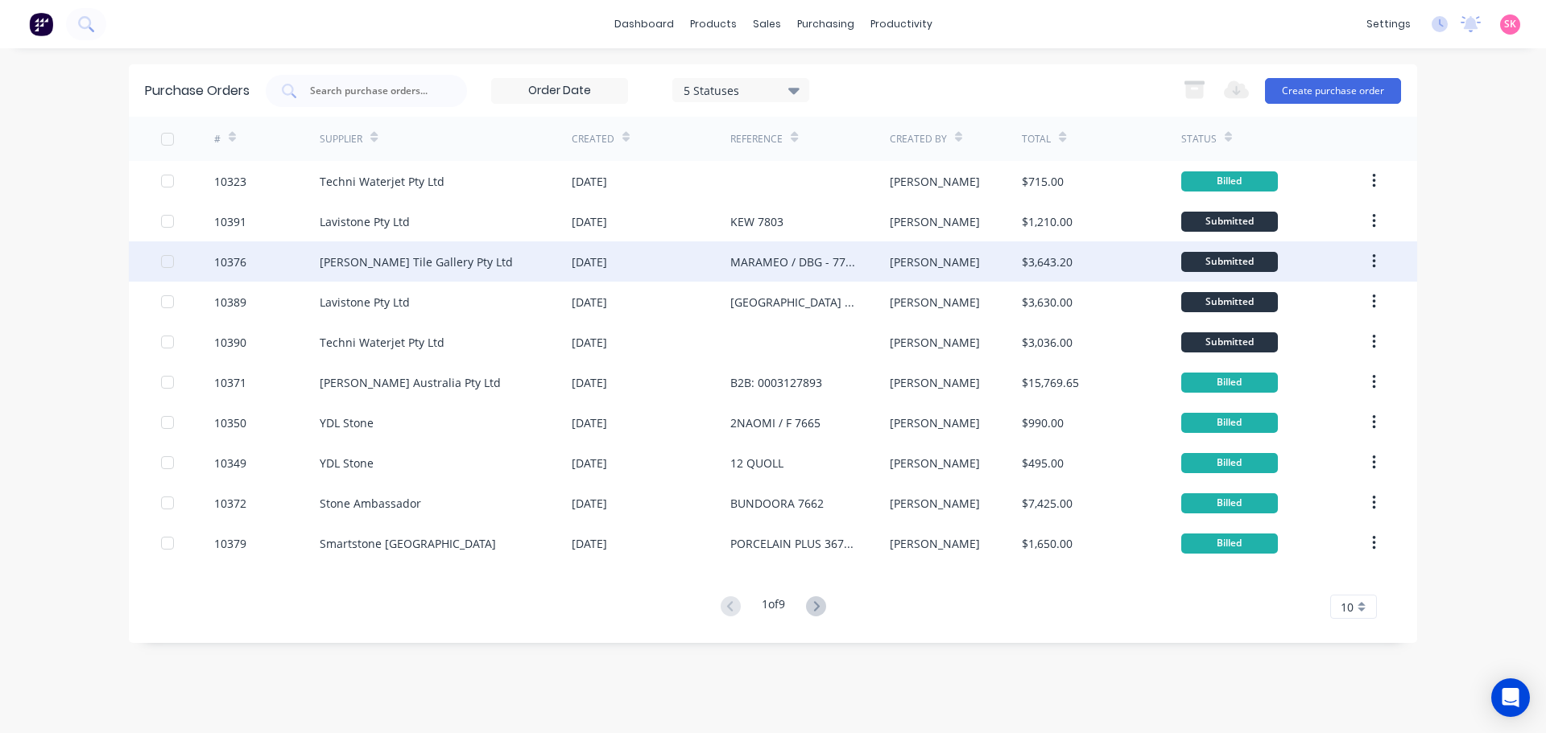
click at [607, 254] on div "[DATE]" at bounding box center [589, 262] width 35 height 17
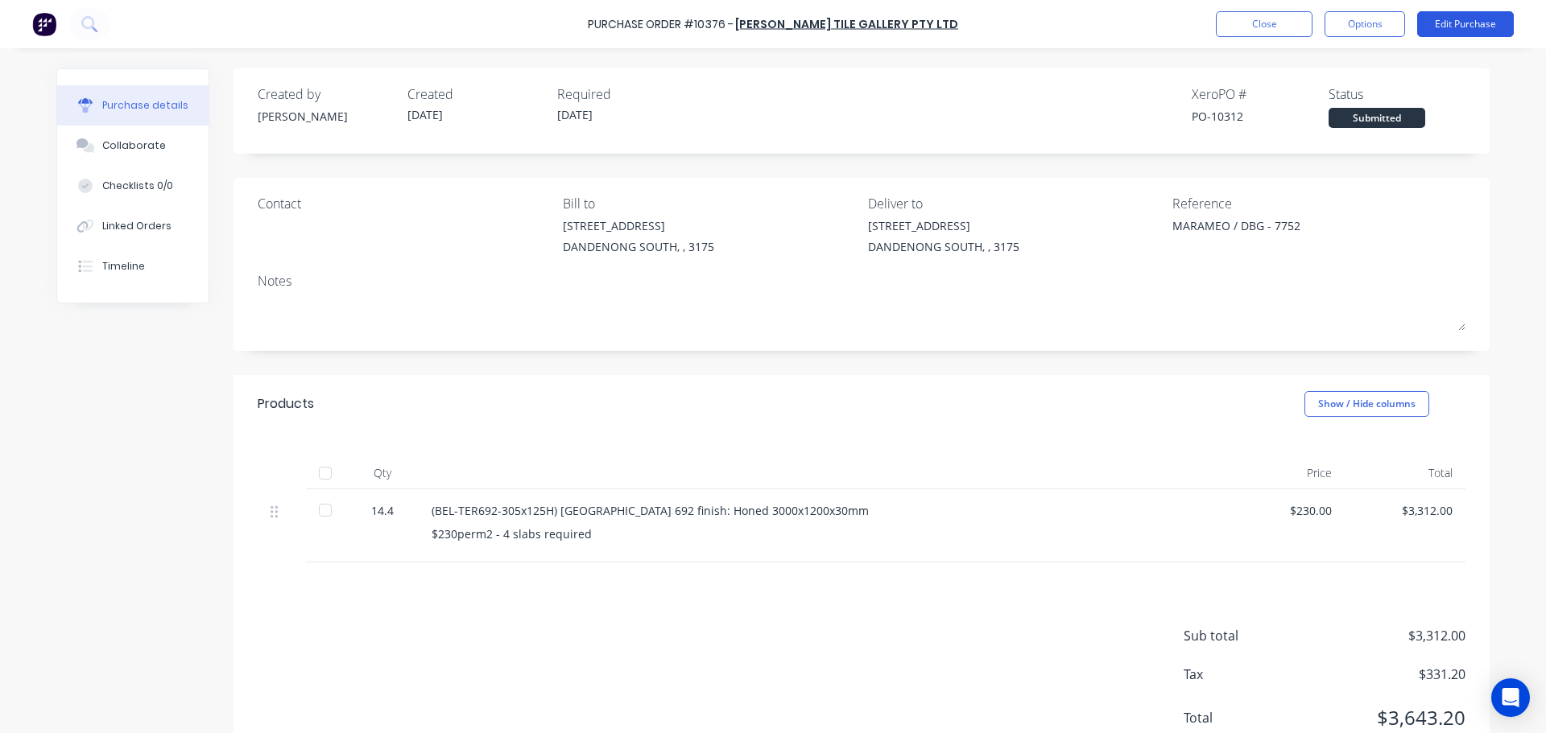
click at [1454, 33] on button "Edit Purchase" at bounding box center [1465, 24] width 97 height 26
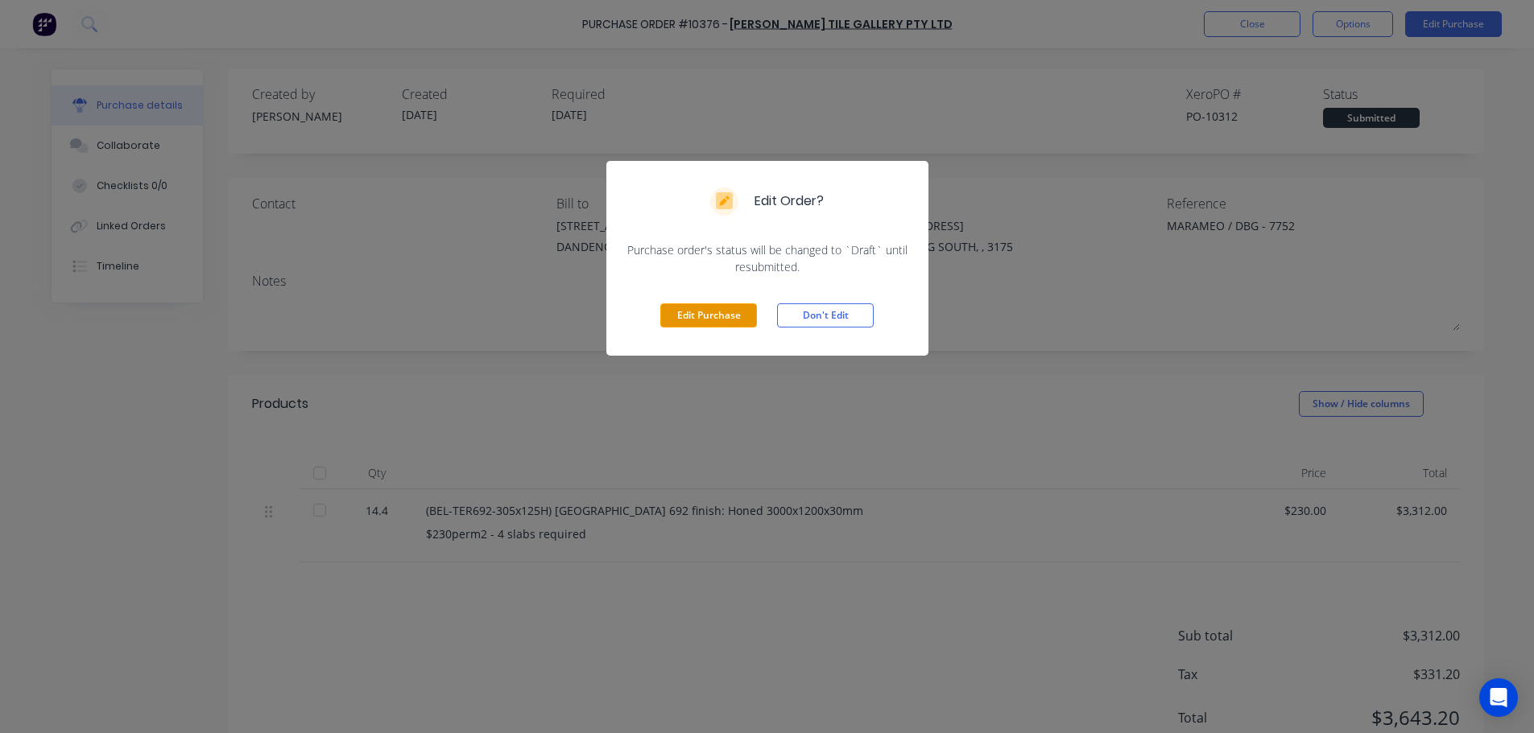
click at [709, 321] on button "Edit Purchase" at bounding box center [708, 316] width 97 height 24
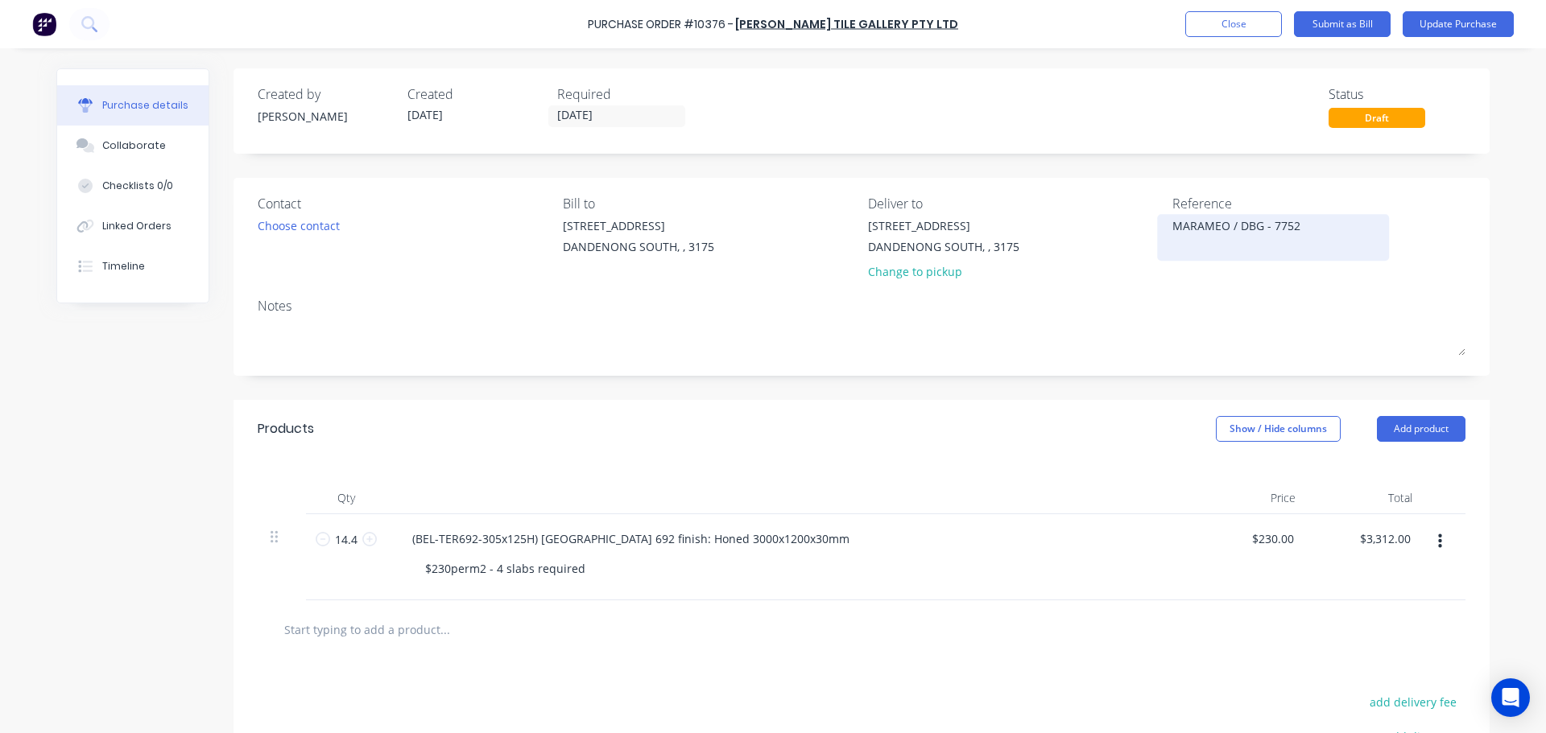
drag, startPoint x: 1257, startPoint y: 225, endPoint x: 1237, endPoint y: 228, distance: 20.3
click at [1237, 228] on textarea "MARAMEO / DBG - 7752" at bounding box center [1272, 235] width 201 height 36
type textarea "x"
type textarea "MARAMEO / B - 7752"
type textarea "x"
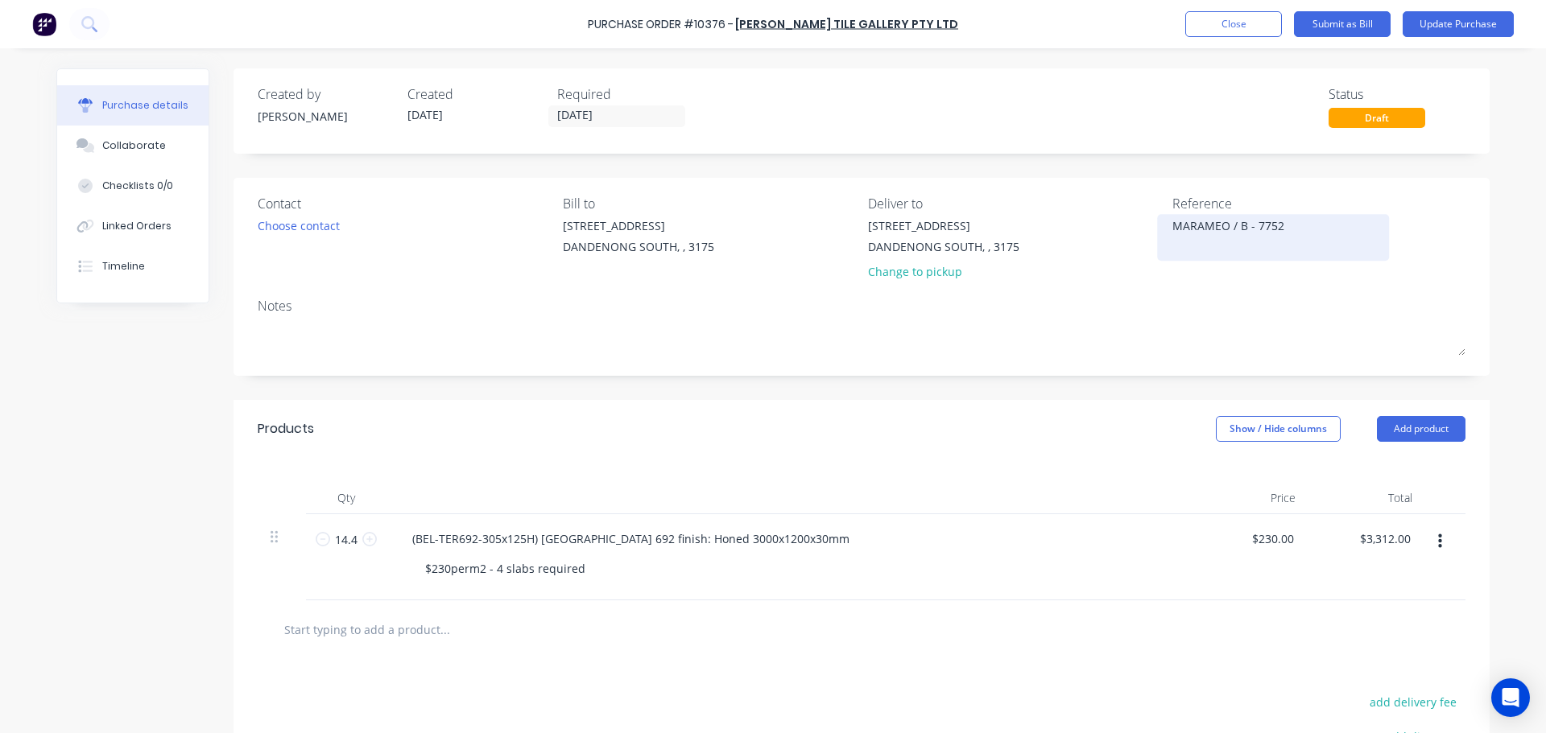
type textarea "MARAMEO / BA - 7752"
type textarea "x"
type textarea "MARAMEO / BAR - 7752"
type textarea "x"
type textarea "MARAMEO / BAR - 7752"
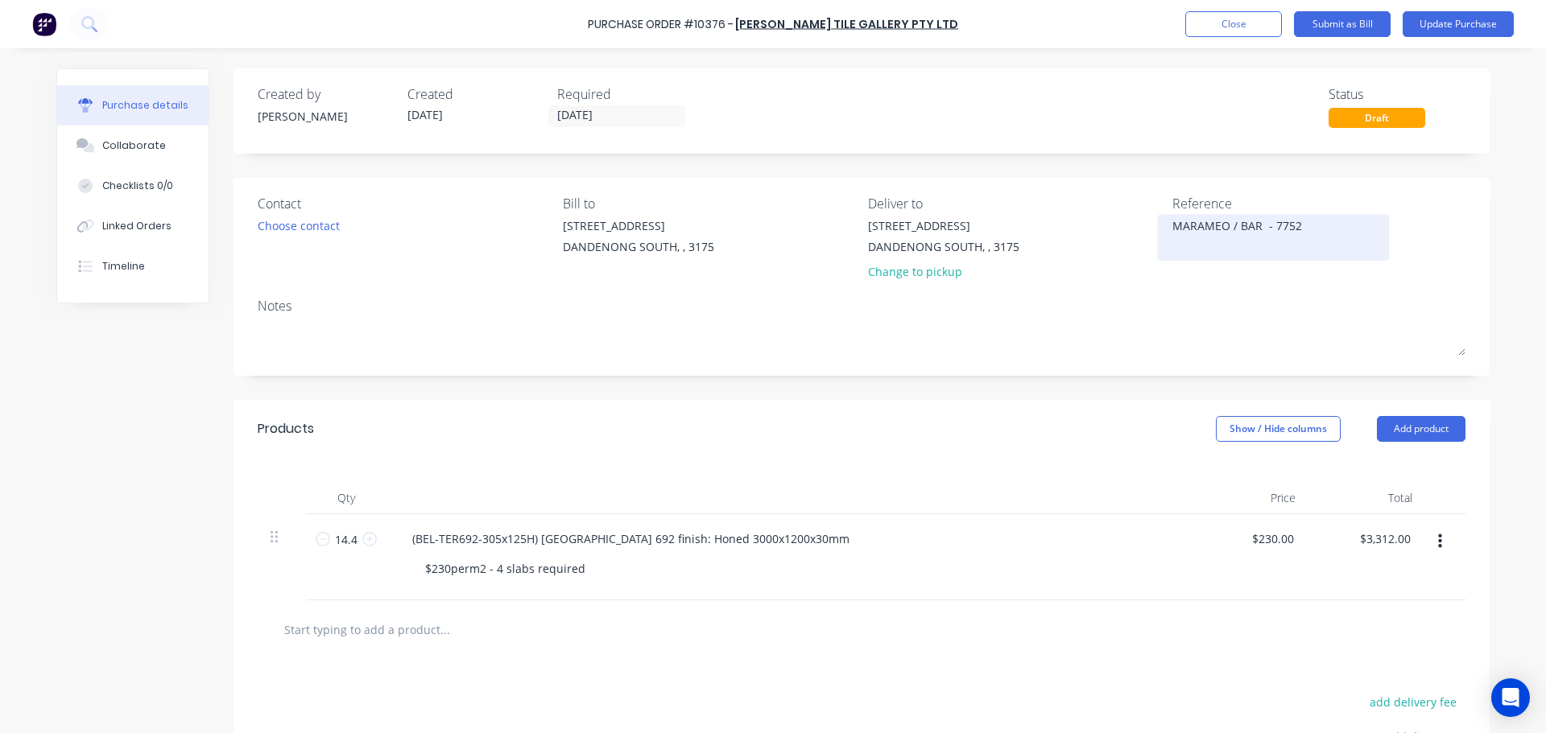
type textarea "x"
type textarea "MARAMEO / BAR S - 7752"
type textarea "x"
type textarea "MARAMEO / BAR SP - 7752"
type textarea "x"
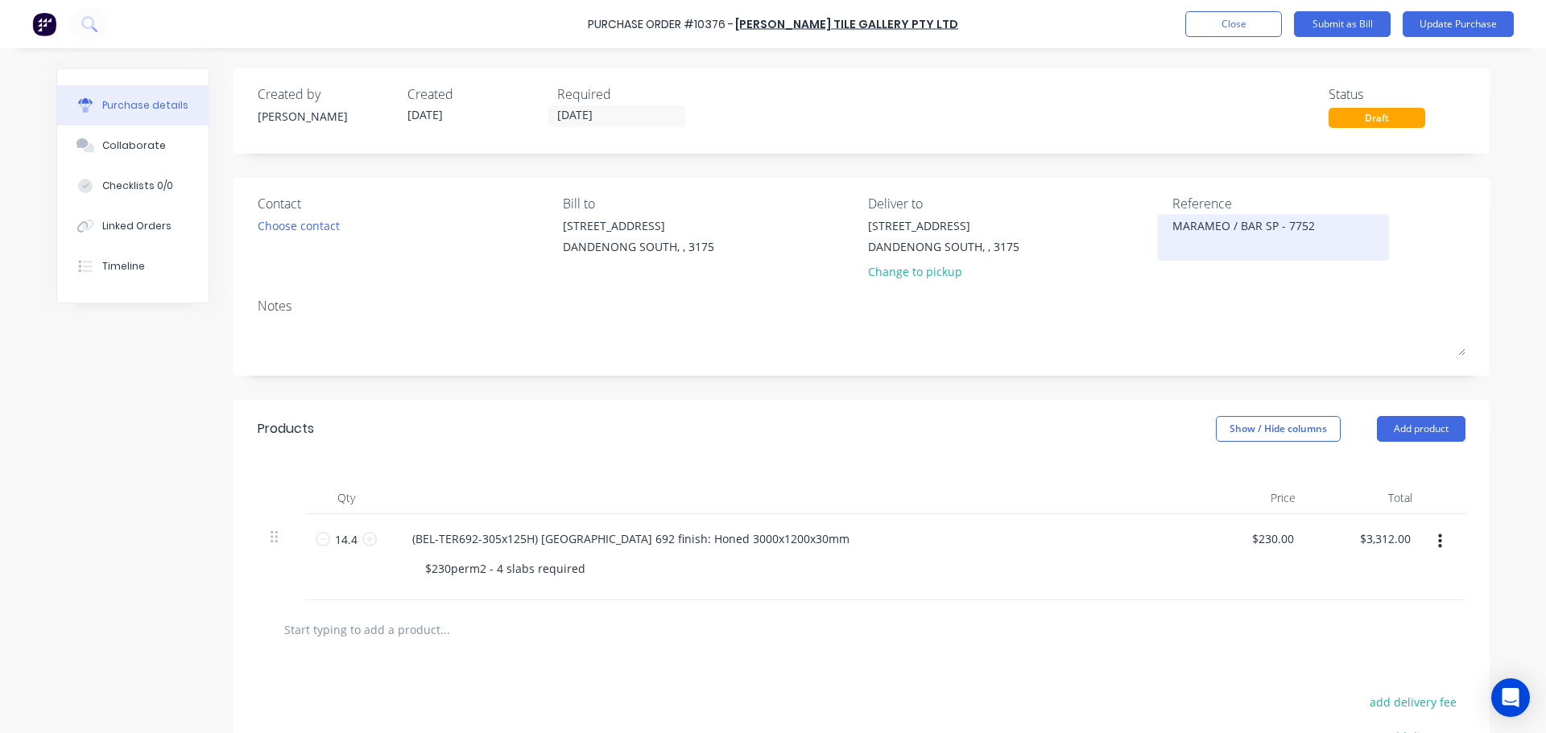
type textarea "MARAMEO / BAR S - 7752"
type textarea "x"
type textarea "MARAMEO / BAR SO - 7752"
type textarea "x"
type textarea "MARAMEO / BAR SOP - 7752"
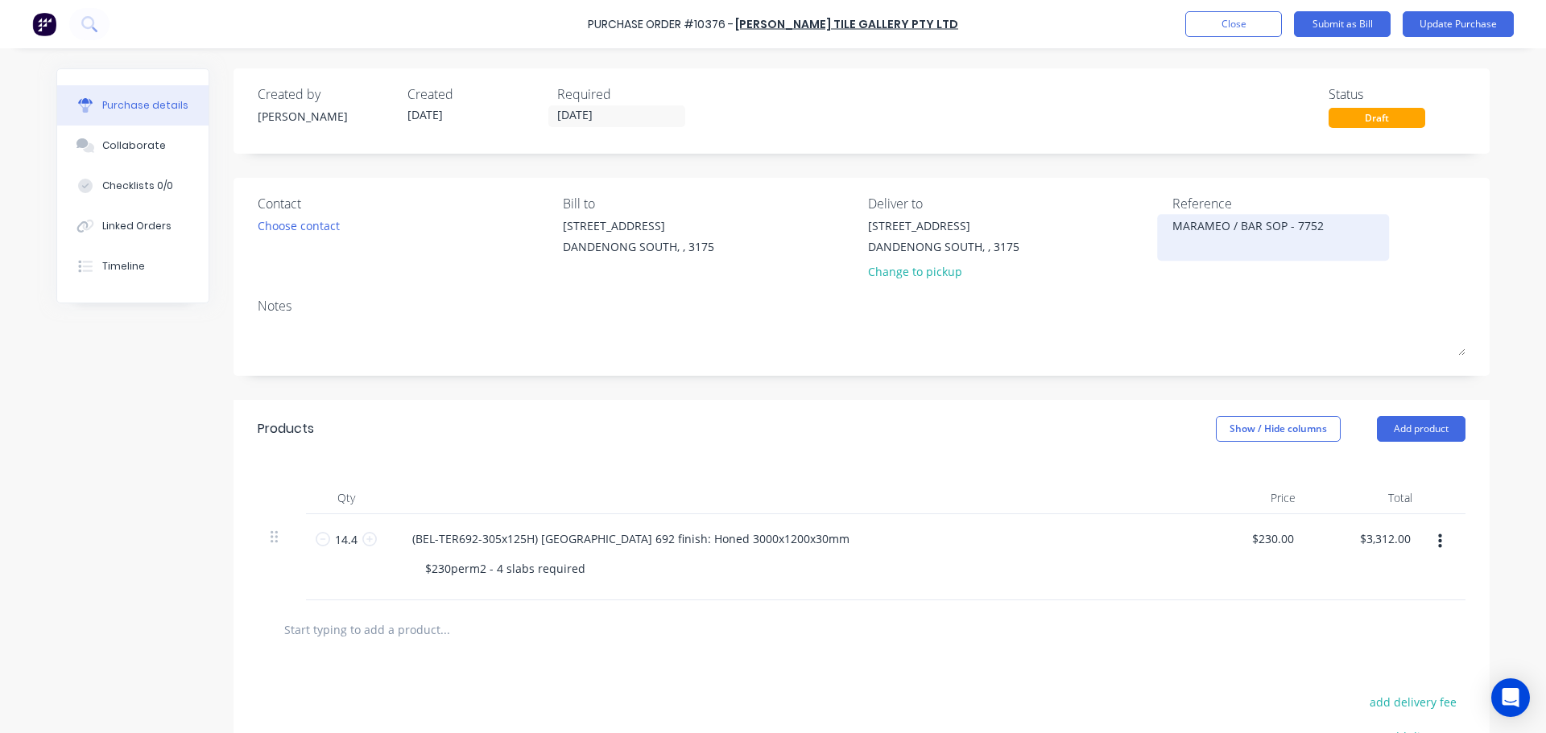
type textarea "x"
type textarea "MARAMEO / BAR SOPH - 7752"
type textarea "x"
type textarea "MARAMEO / BAR SOPHI - 7752"
type textarea "x"
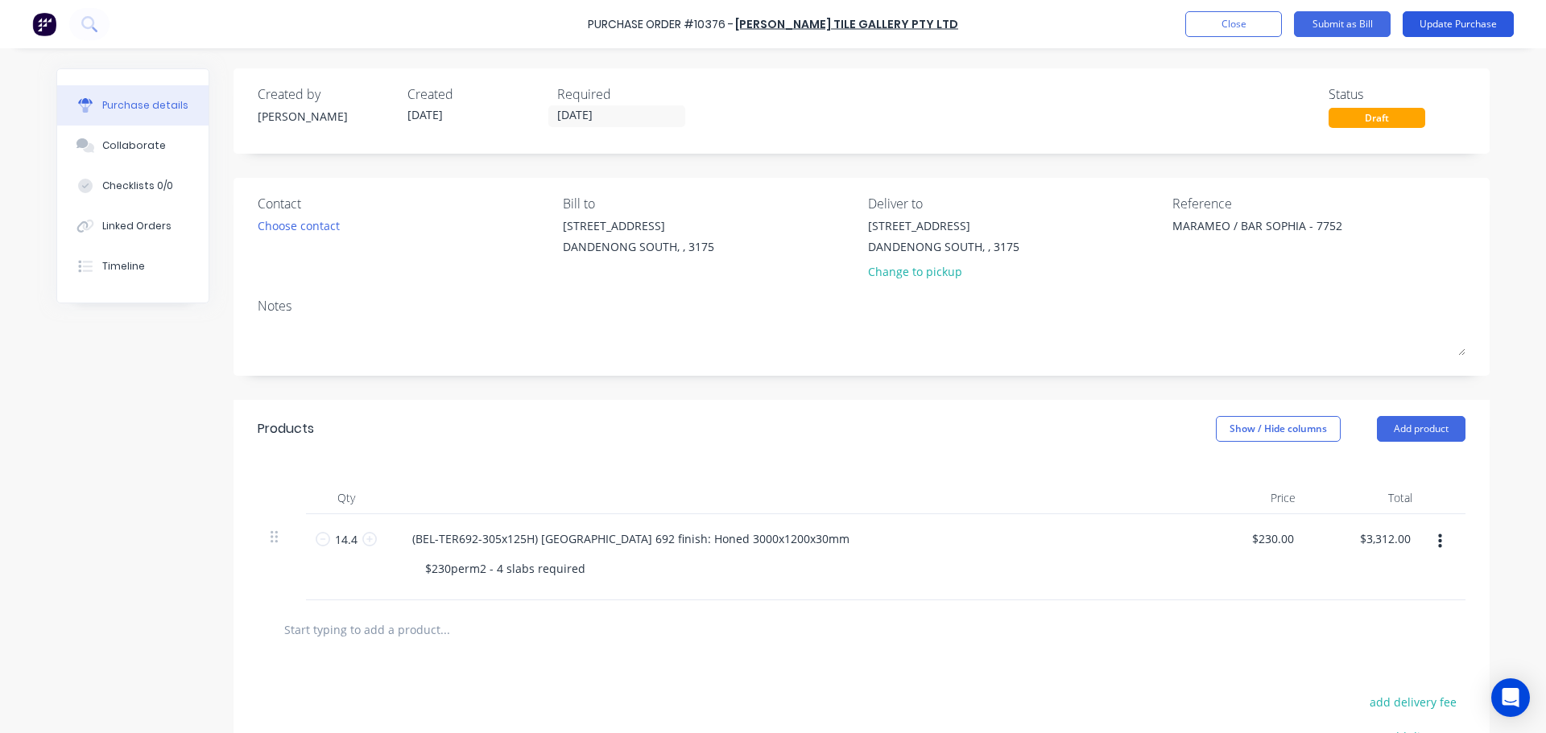
type textarea "MARAMEO / BAR SOPHIA - 7752"
type textarea "x"
type textarea "MARAMEO / BAR SOPHIA - 7752"
click at [1493, 28] on button "Update Purchase" at bounding box center [1457, 24] width 111 height 26
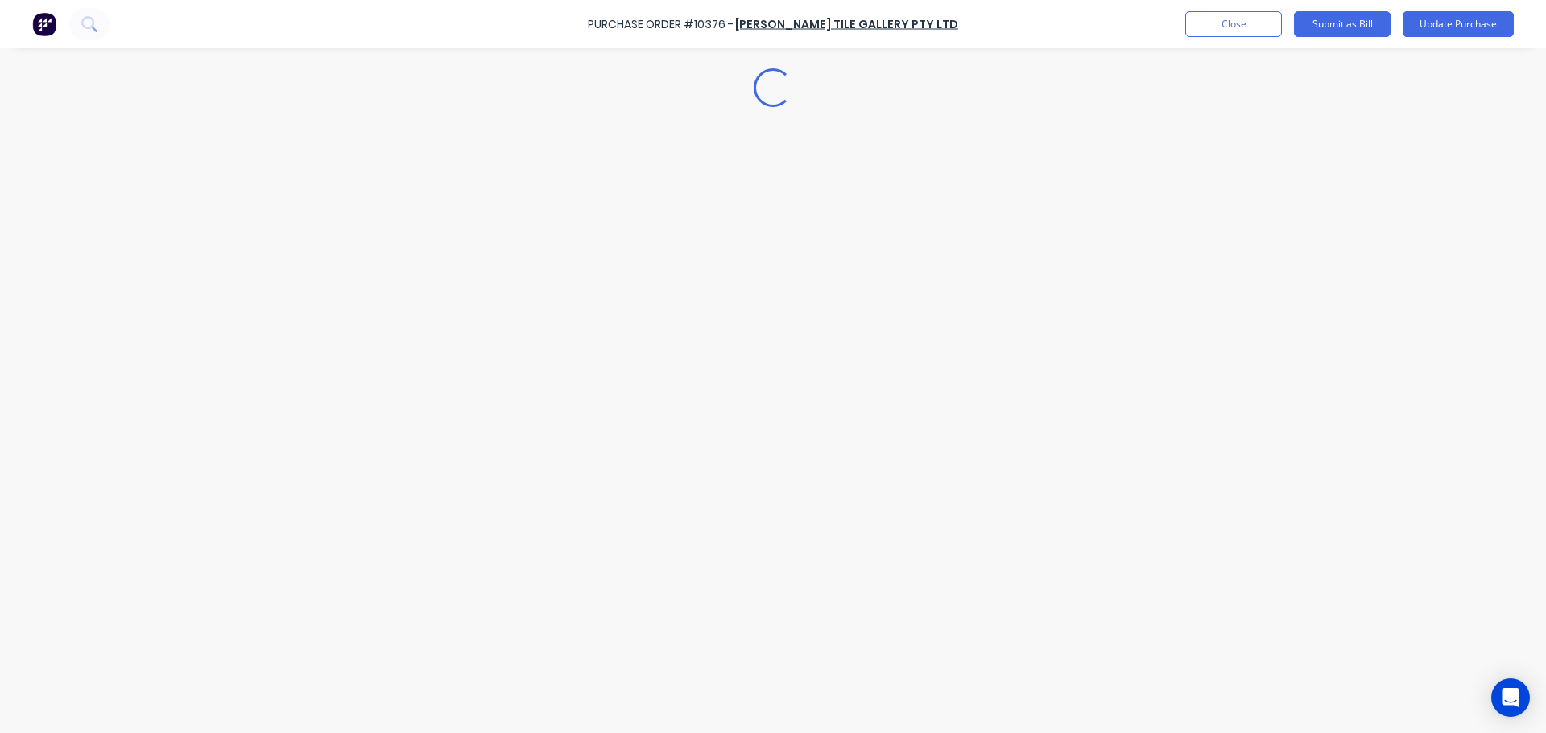
type textarea "x"
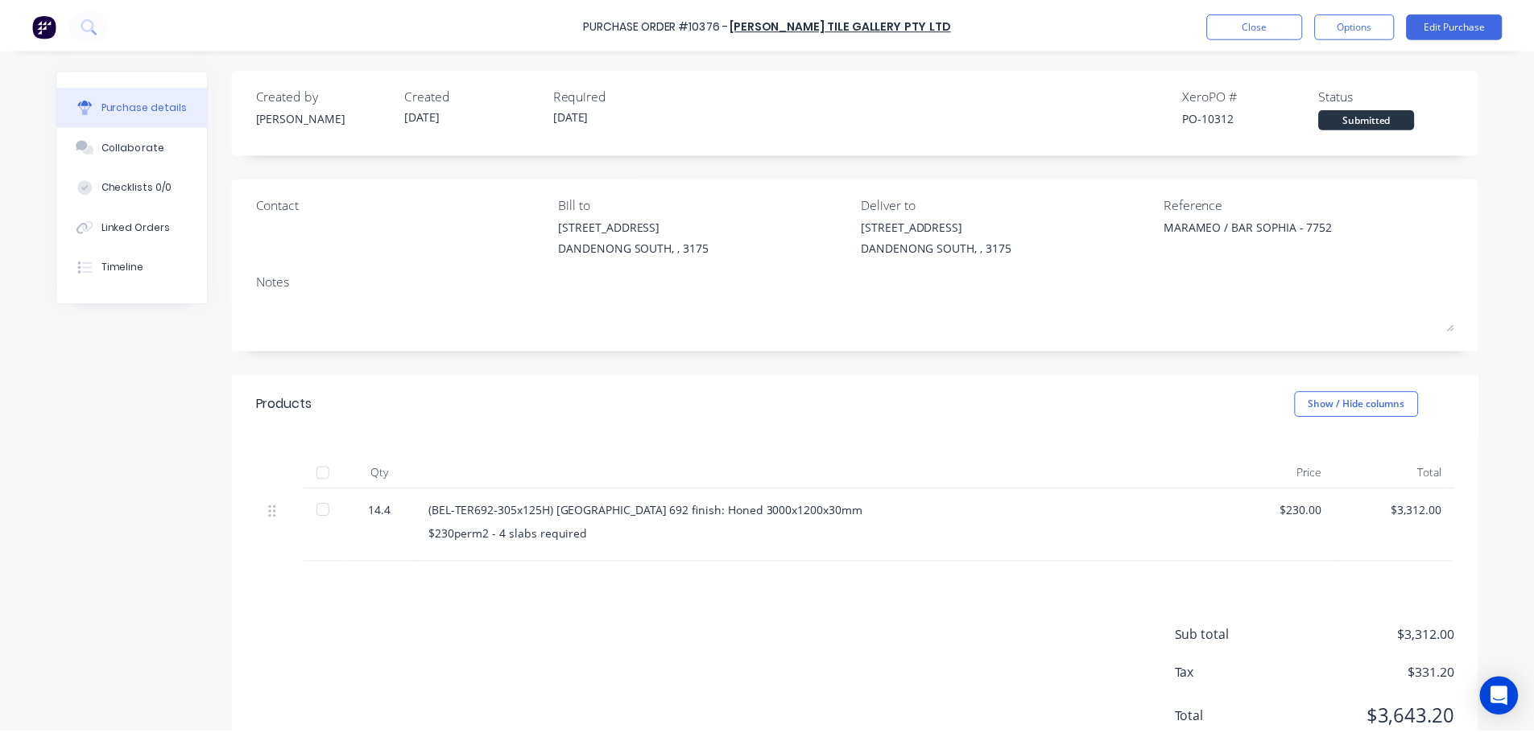
scroll to position [59, 0]
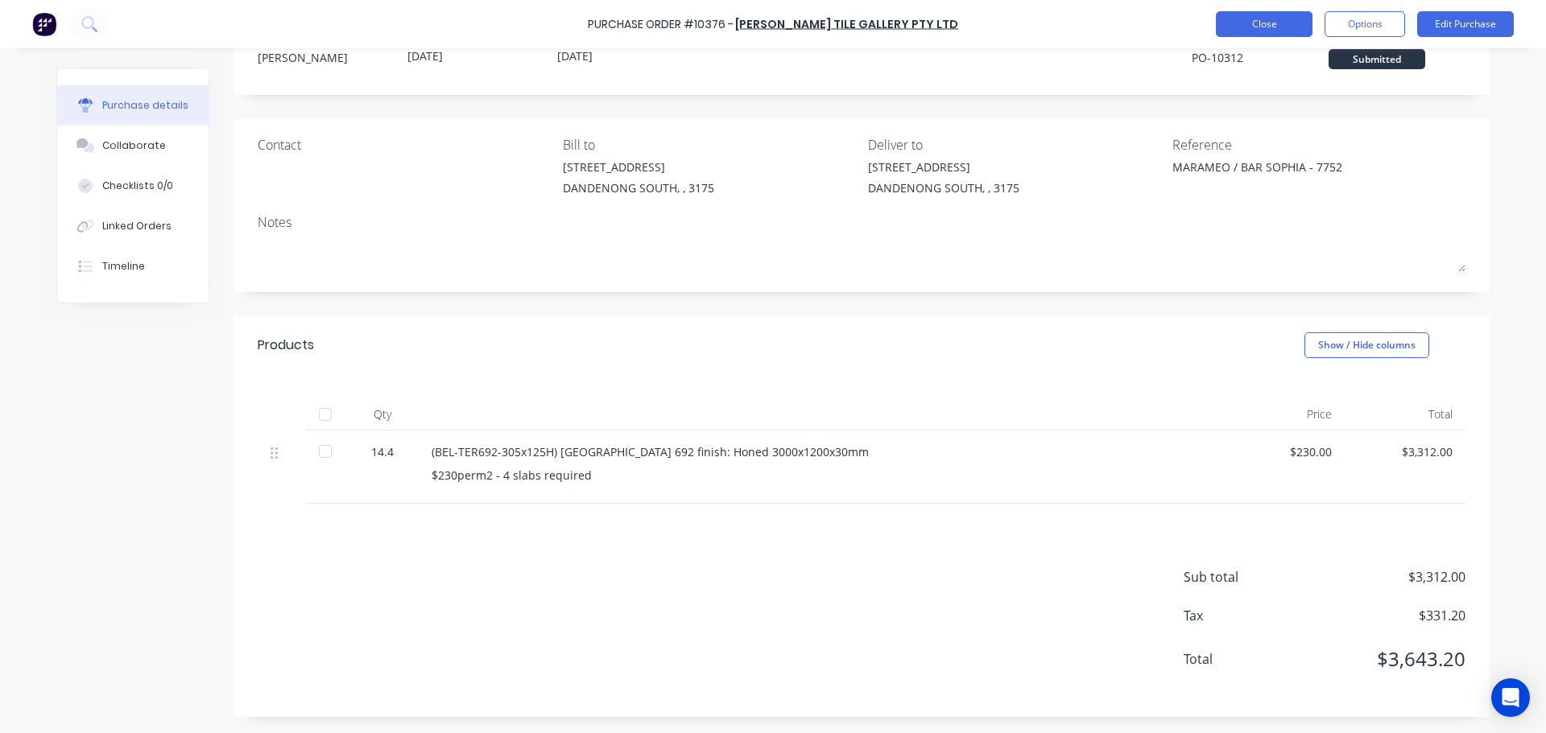
click at [1278, 13] on button "Close" at bounding box center [1264, 24] width 97 height 26
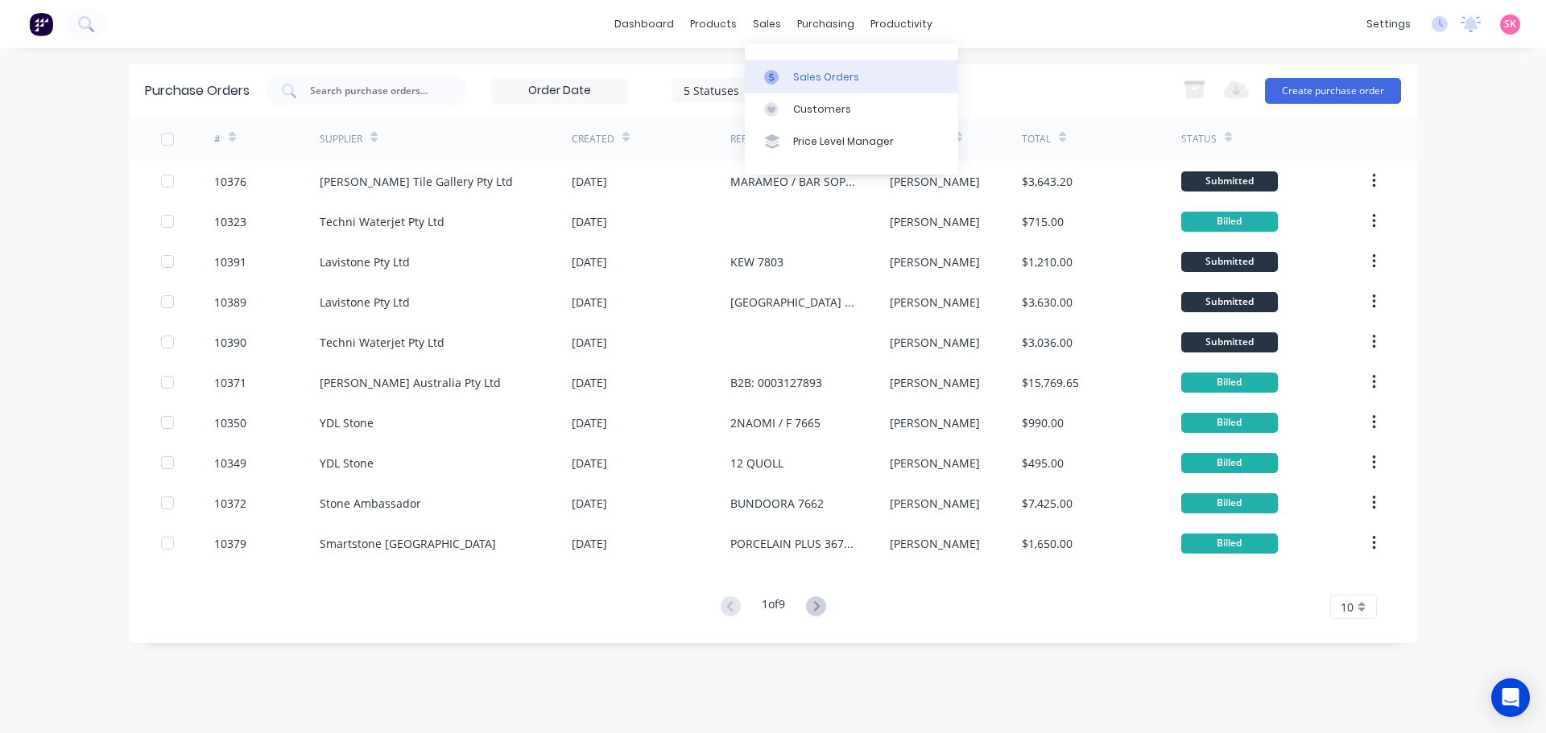
click at [788, 77] on link "Sales Orders" at bounding box center [851, 76] width 213 height 32
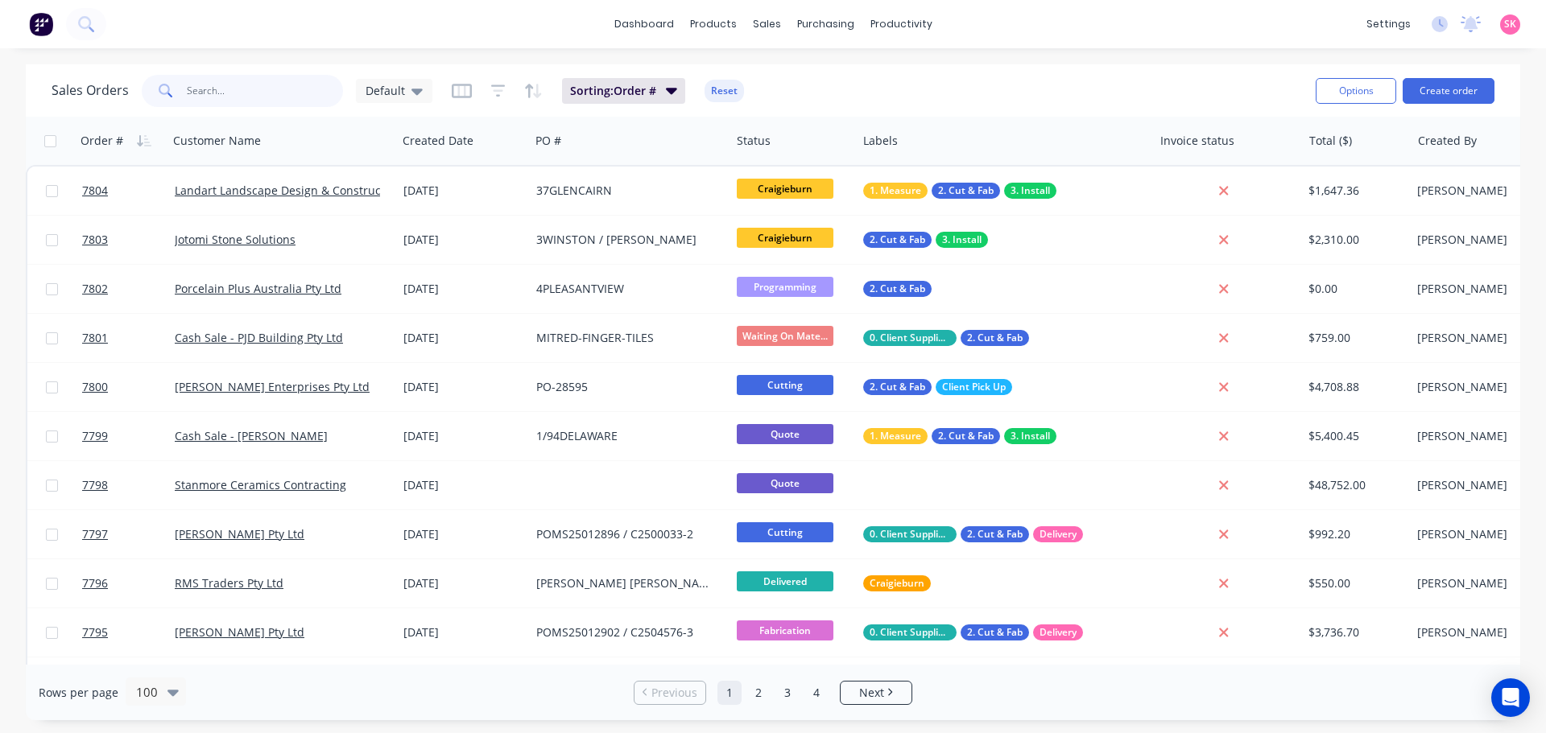
click at [271, 95] on input "text" at bounding box center [265, 91] width 157 height 32
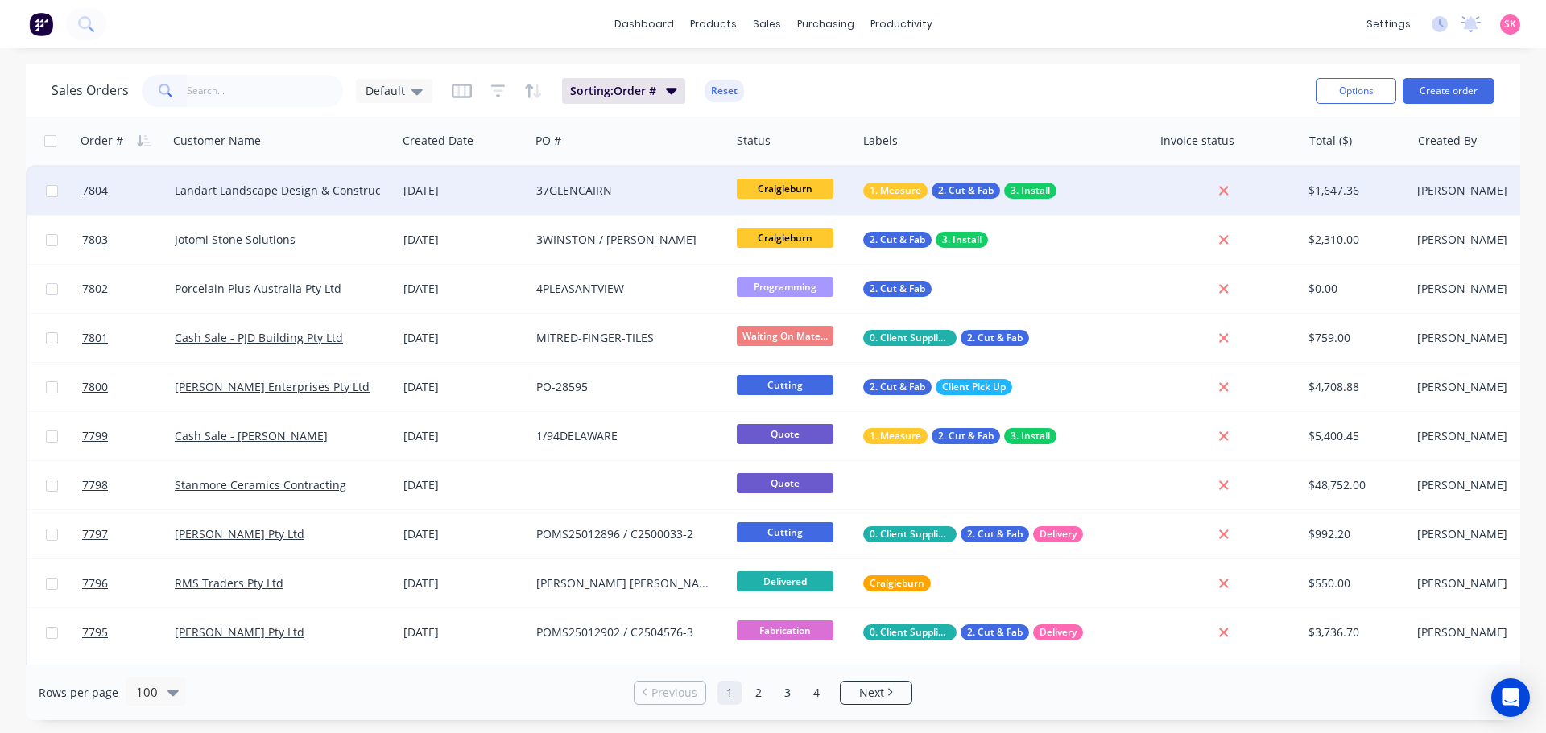
click at [475, 193] on div "[DATE]" at bounding box center [463, 191] width 120 height 16
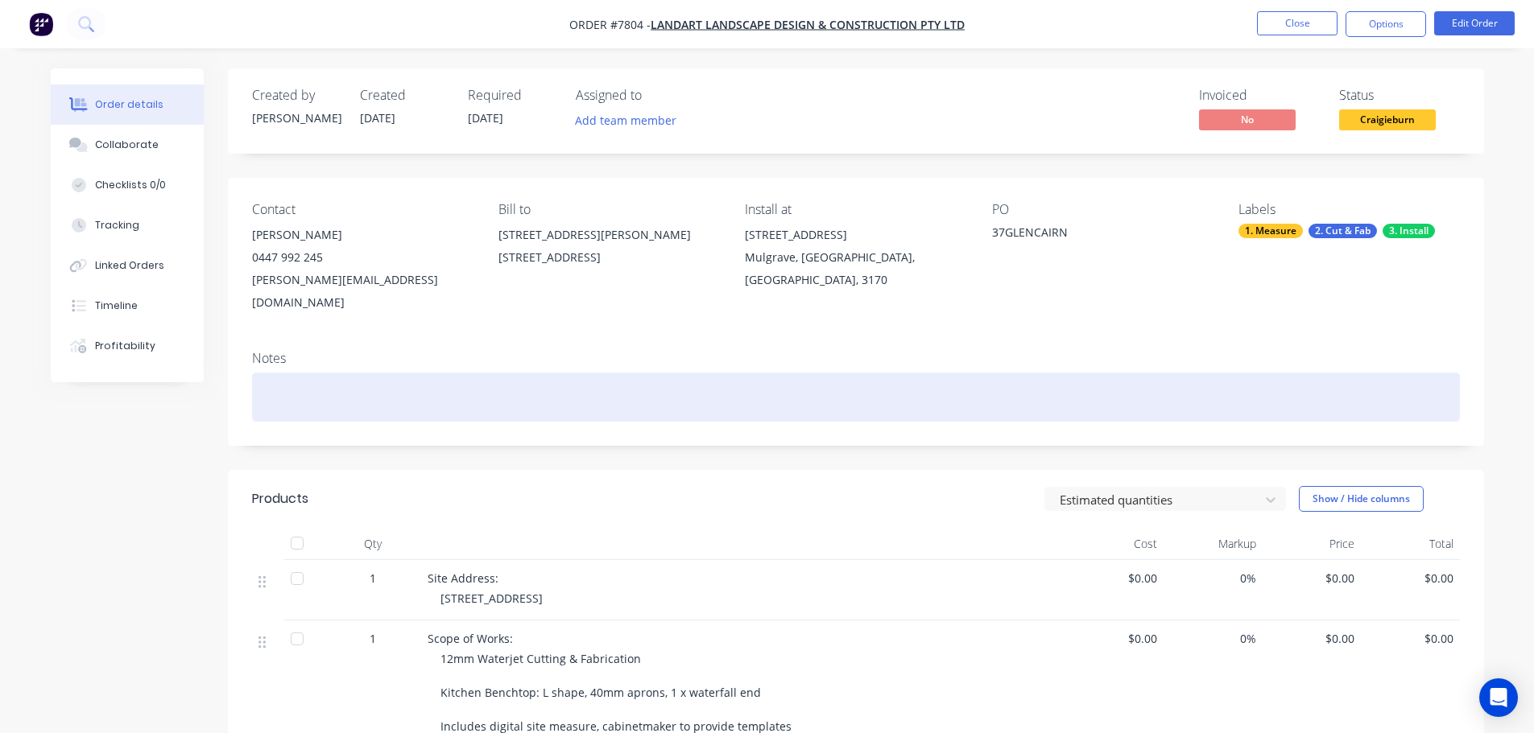
click at [323, 373] on div at bounding box center [856, 397] width 1208 height 49
drag, startPoint x: 226, startPoint y: 380, endPoint x: 152, endPoint y: 379, distance: 74.1
click at [151, 380] on div "Order details Collaborate Checklists 0/0 Tracking Linked Orders Timeline Profit…" at bounding box center [767, 633] width 1465 height 1130
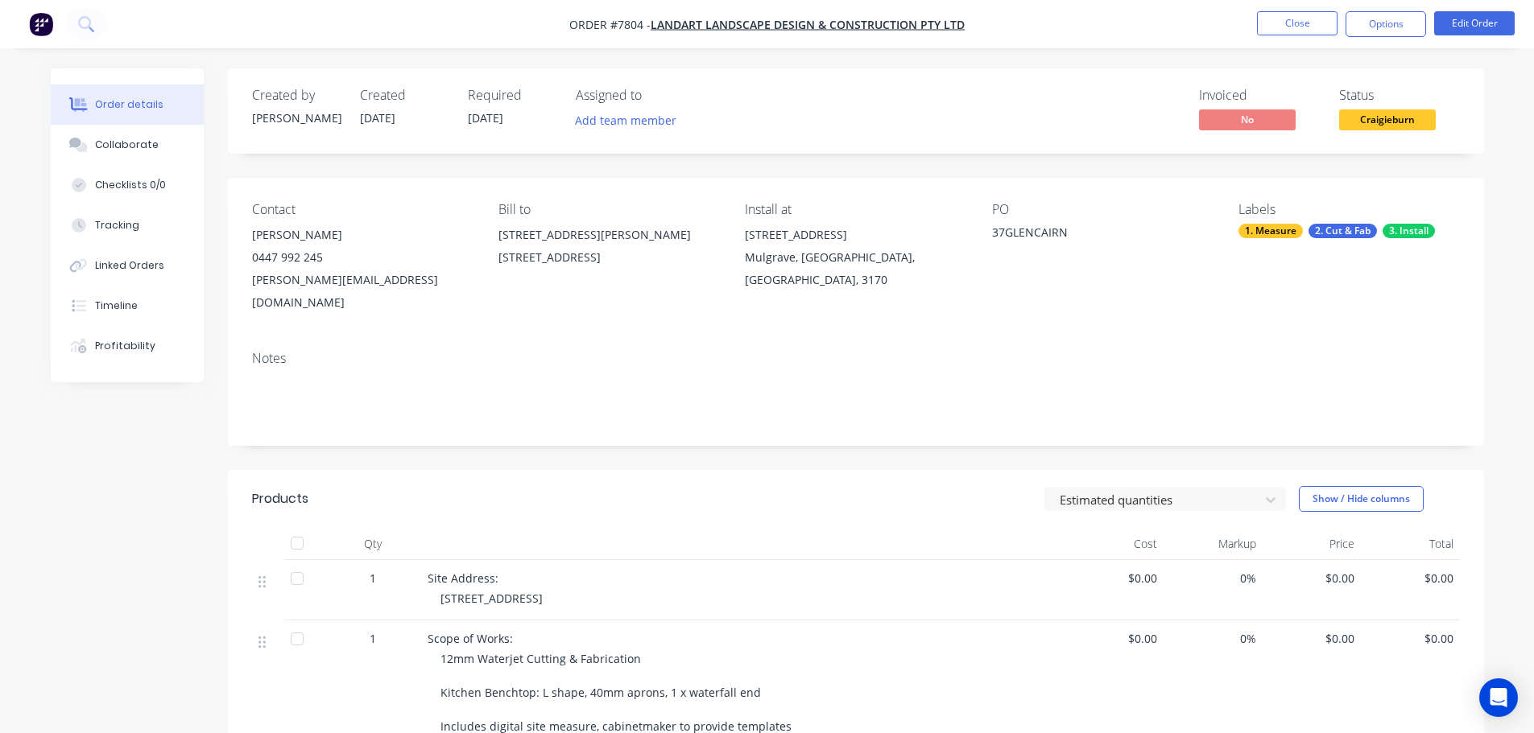
click at [1411, 117] on span "Craigieburn" at bounding box center [1387, 119] width 97 height 20
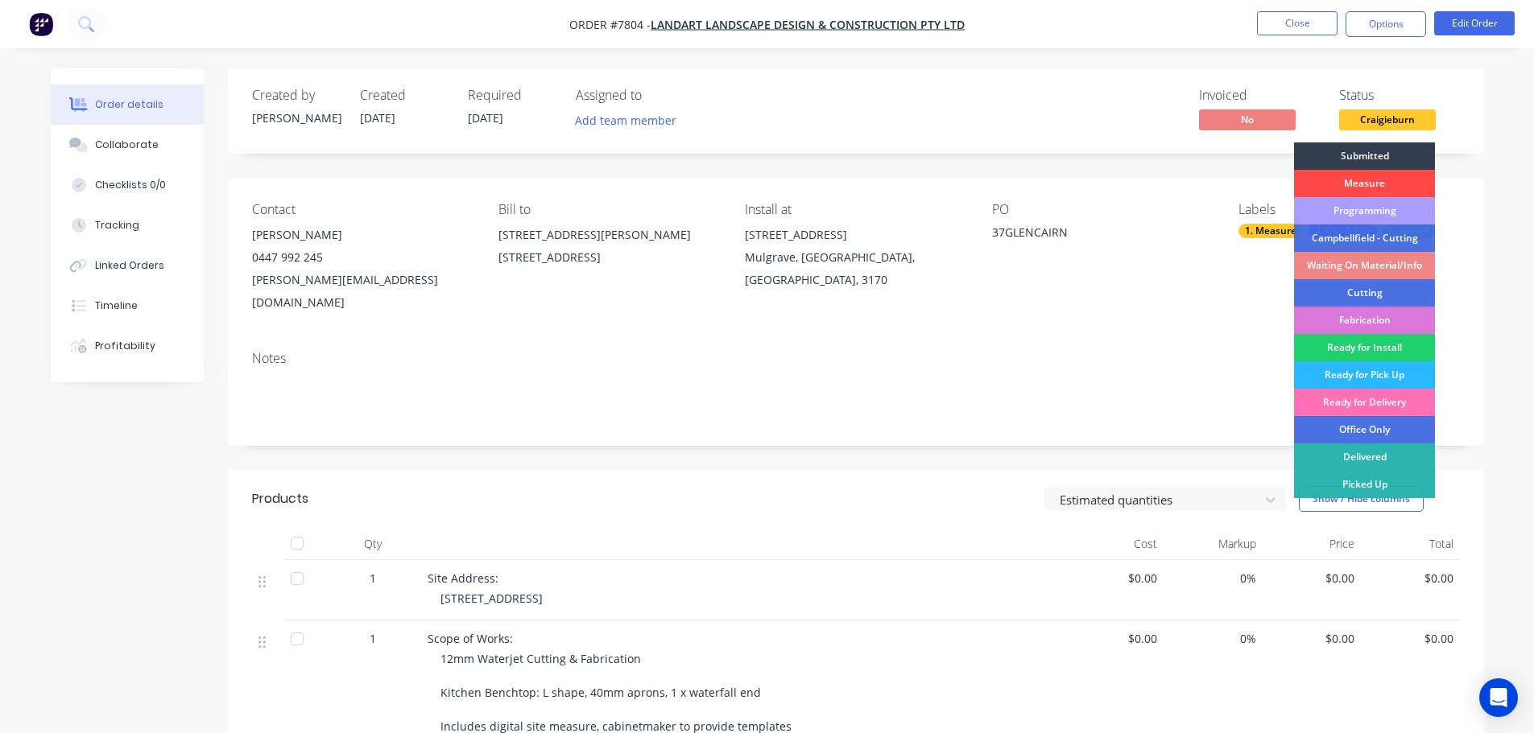
click at [1382, 176] on div "Measure" at bounding box center [1364, 183] width 141 height 27
